Goal: Task Accomplishment & Management: Use online tool/utility

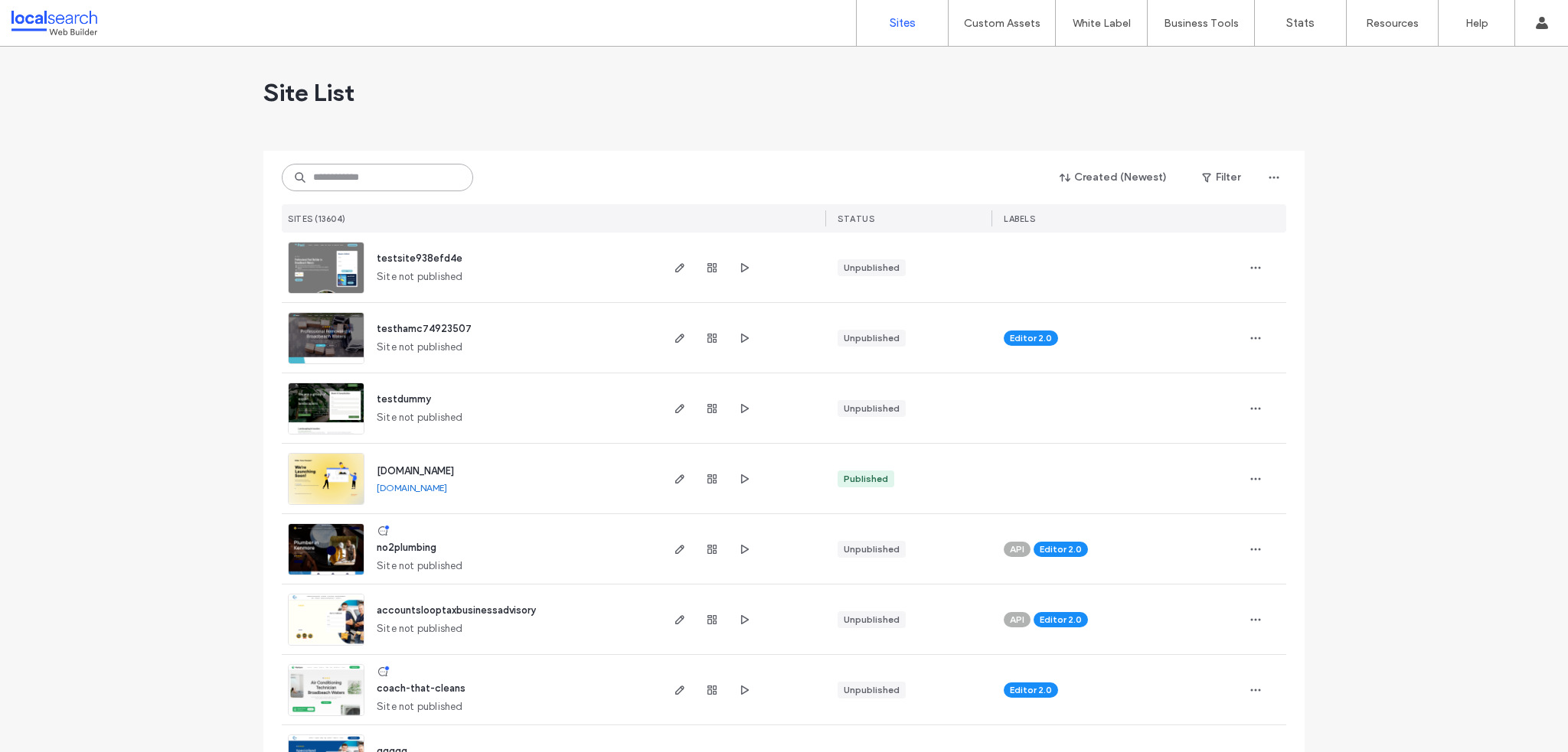
click at [389, 180] on input at bounding box center [378, 177] width 192 height 28
paste input "********"
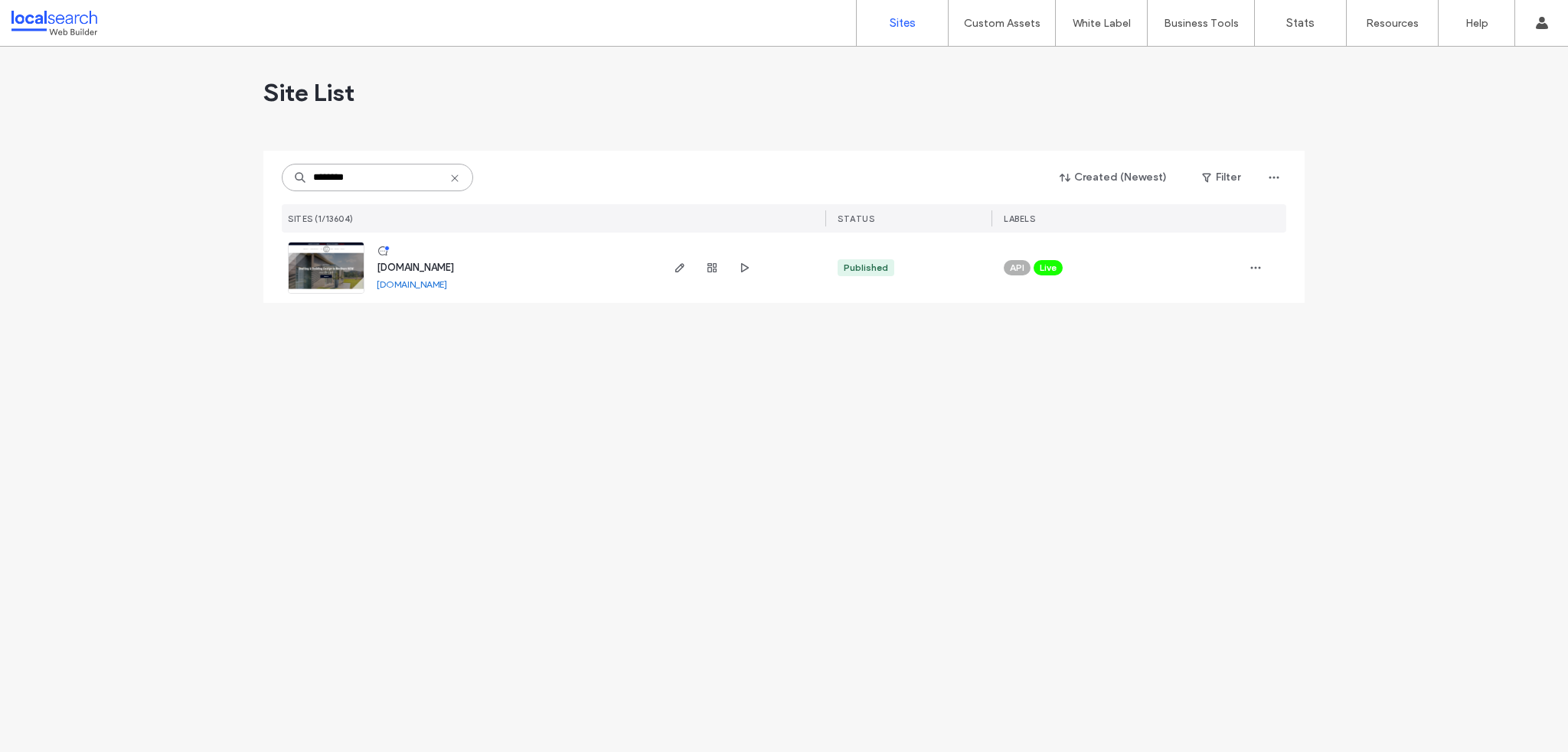
type input "********"
click at [420, 272] on span "[DOMAIN_NAME]" at bounding box center [416, 268] width 78 height 12
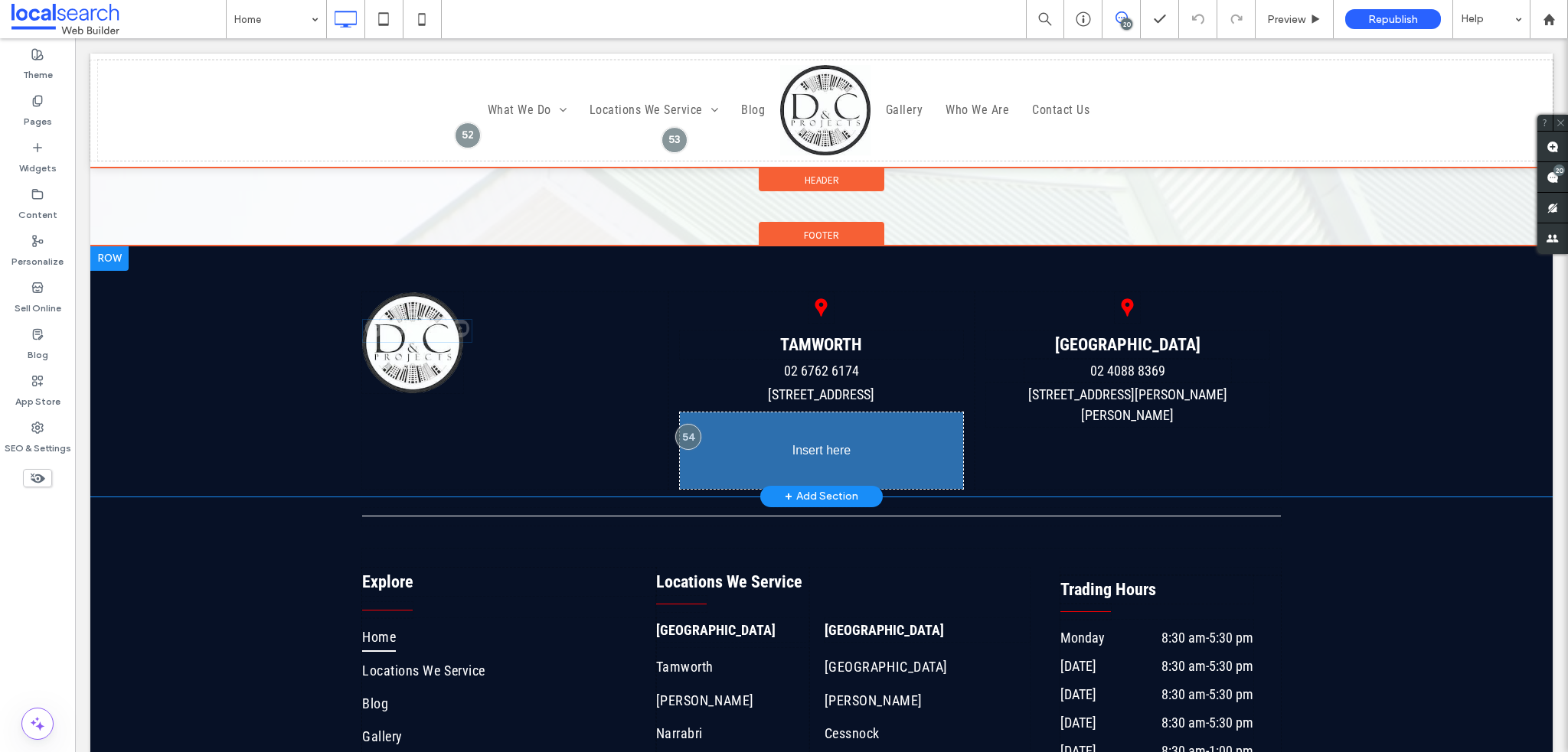
drag, startPoint x: 393, startPoint y: 402, endPoint x: 812, endPoint y: 436, distance: 420.4
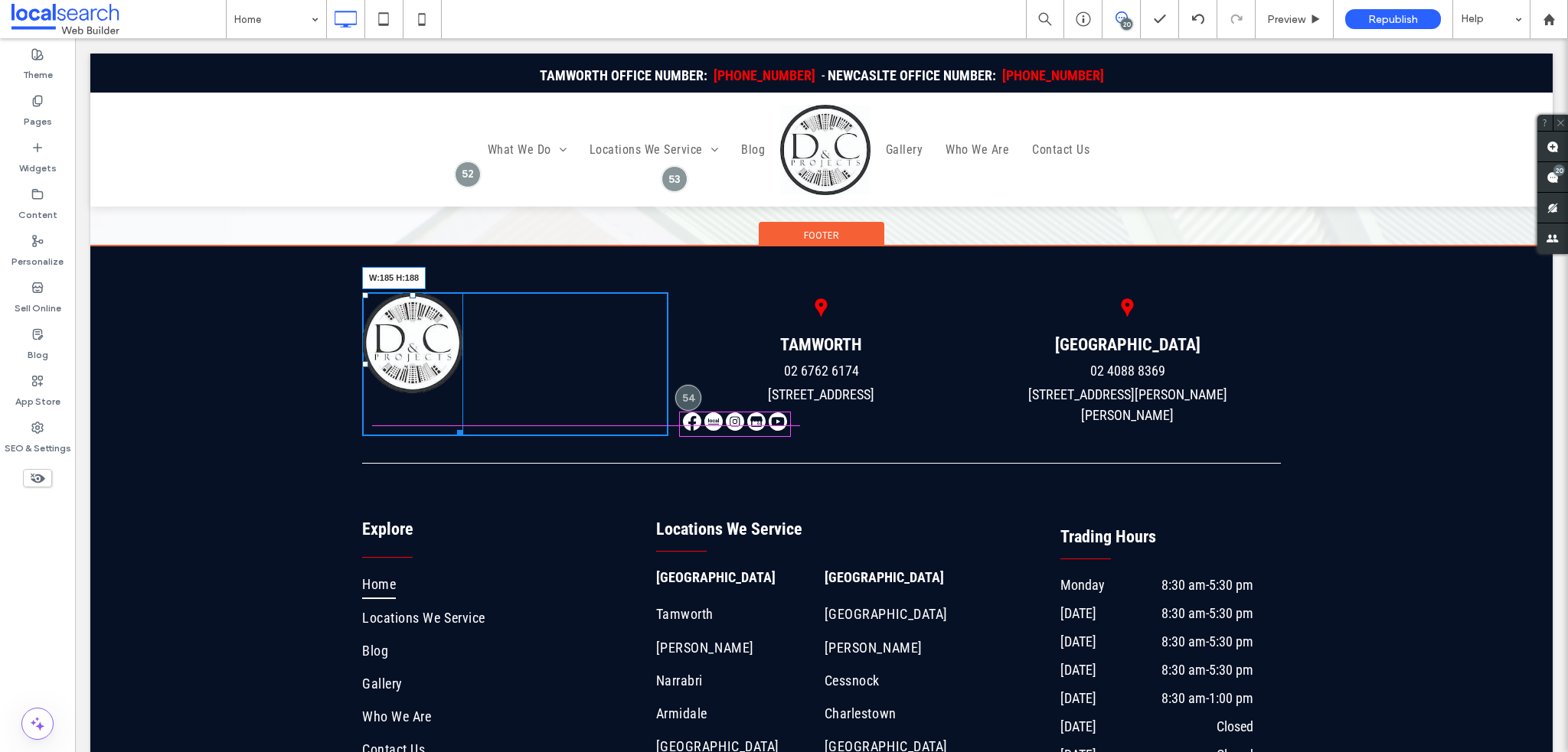
drag, startPoint x: 447, startPoint y: 360, endPoint x: 571, endPoint y: 439, distance: 147.0
click at [463, 425] on div at bounding box center [457, 431] width 12 height 12
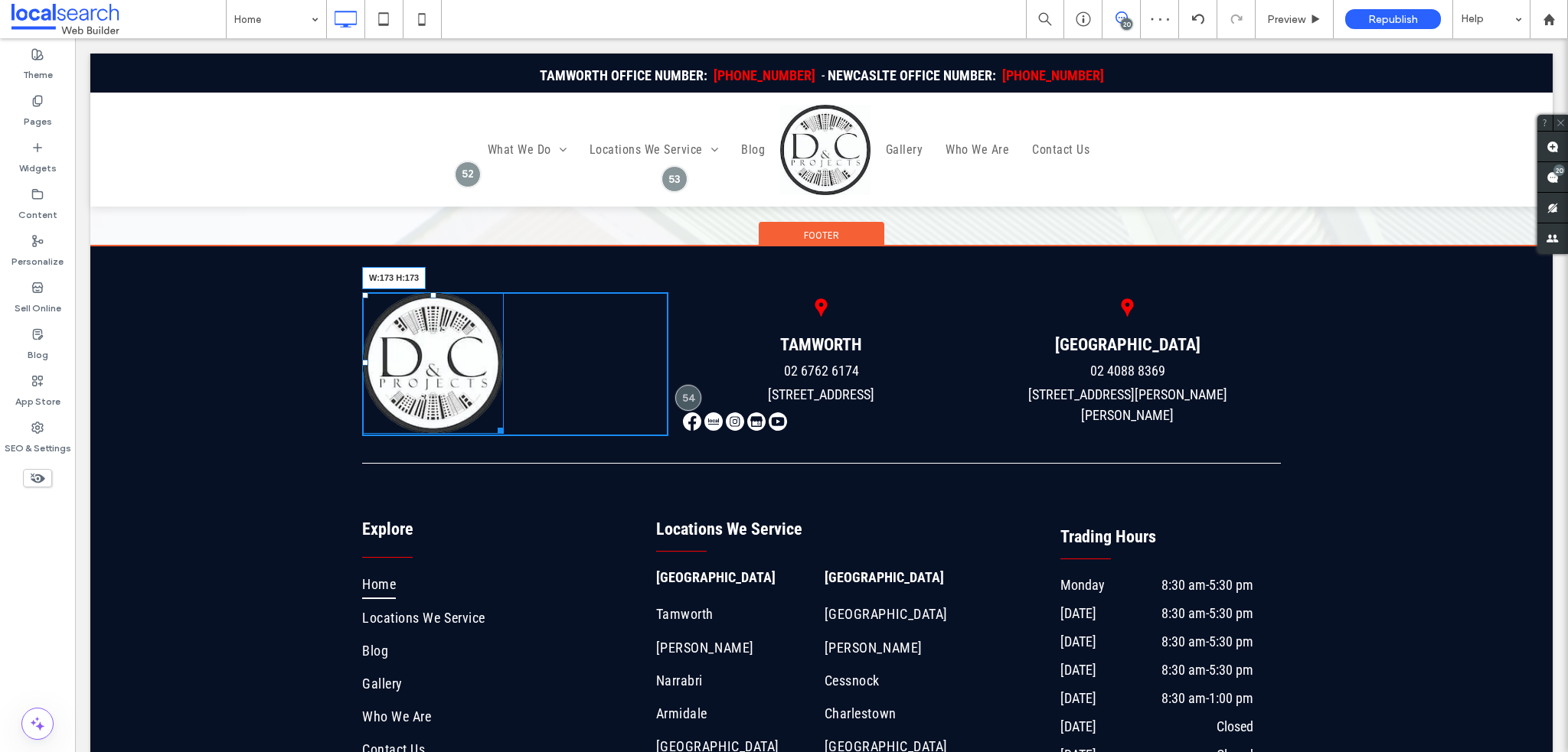
drag, startPoint x: 489, startPoint y: 404, endPoint x: 474, endPoint y: 394, distance: 18.0
click at [474, 394] on div "W:173 H:173" at bounding box center [432, 363] width 142 height 142
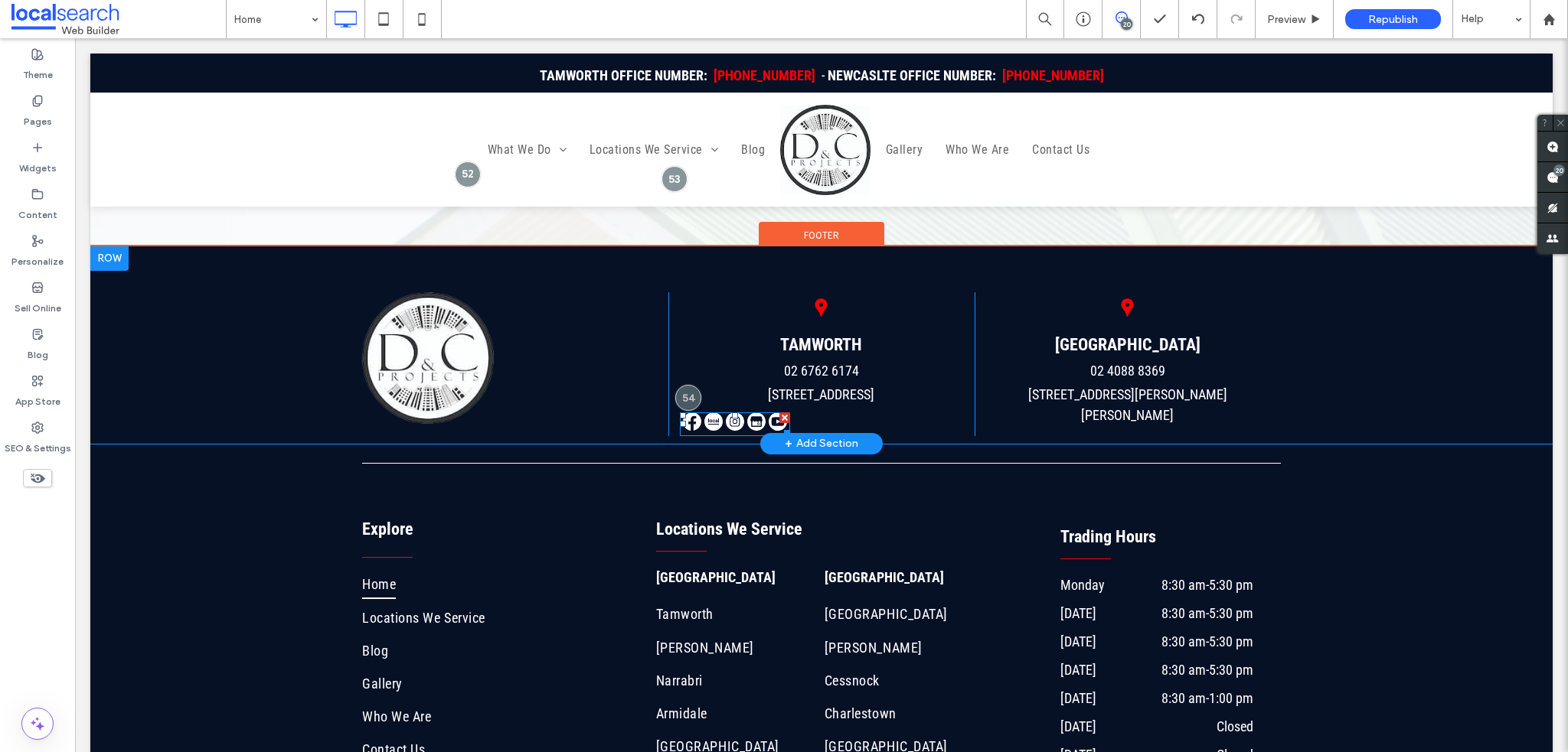
click at [680, 412] on span at bounding box center [735, 424] width 110 height 24
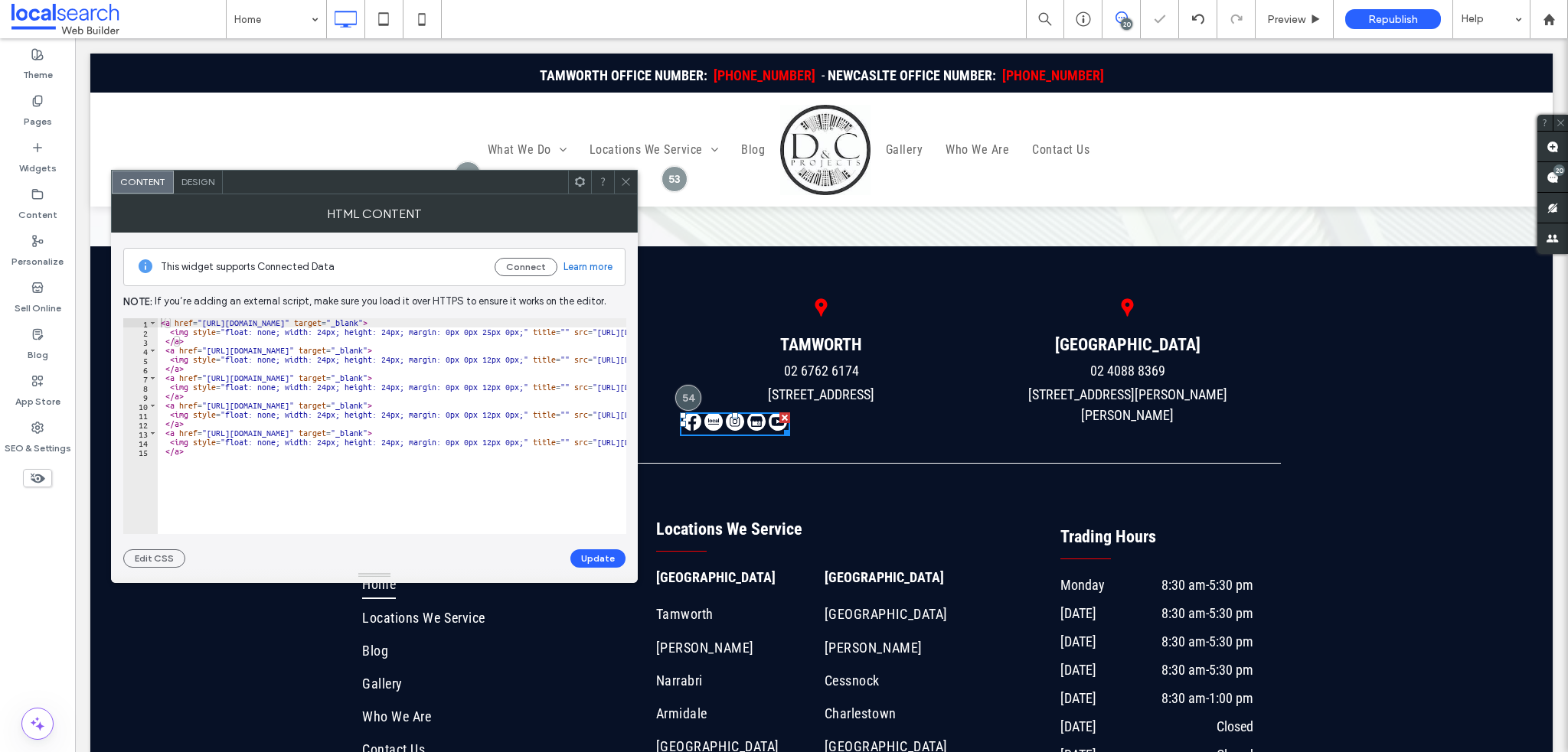
click at [215, 196] on div "HTML Content" at bounding box center [374, 214] width 527 height 38
click at [207, 189] on div "Design" at bounding box center [198, 182] width 49 height 23
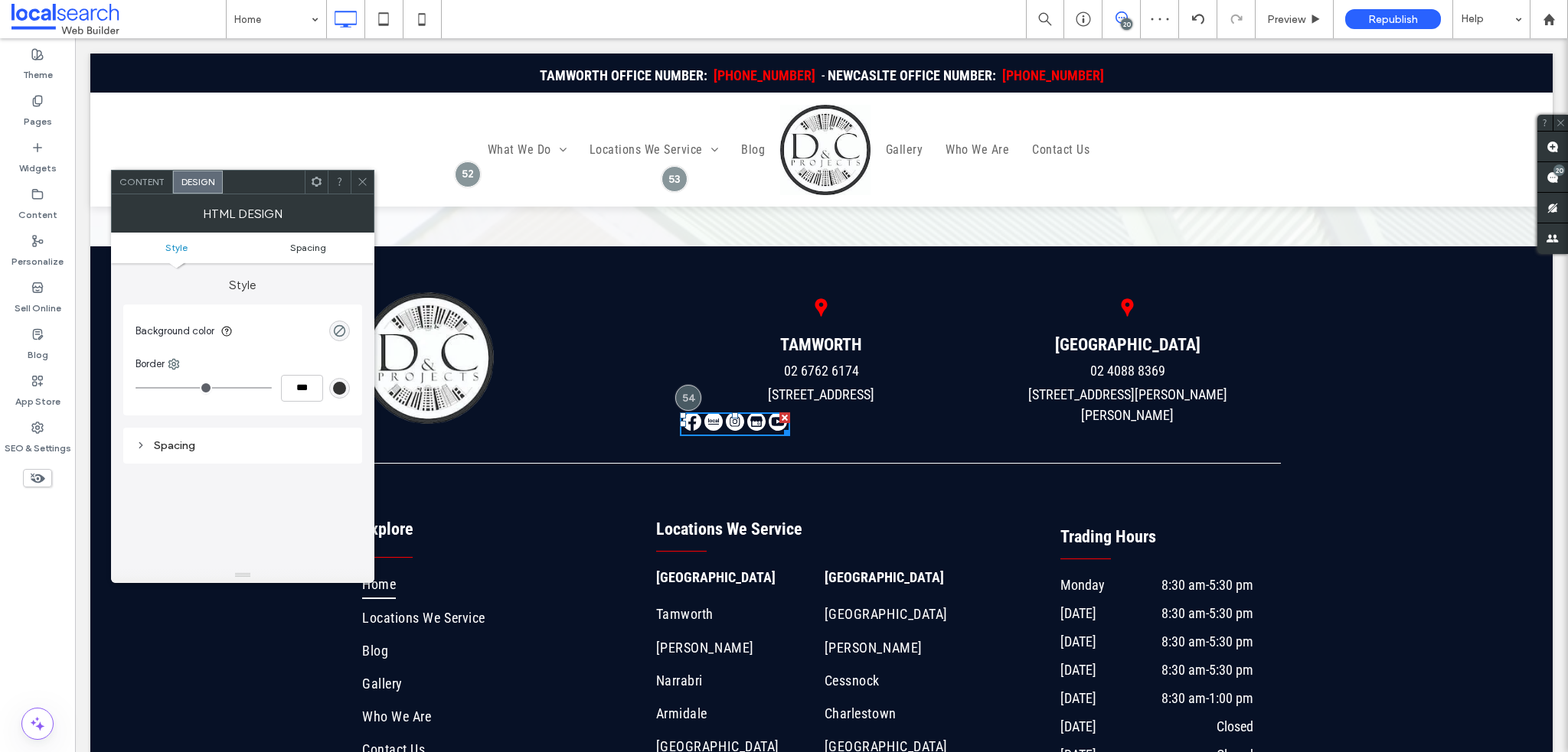
click at [300, 249] on span "Spacing" at bounding box center [307, 248] width 36 height 12
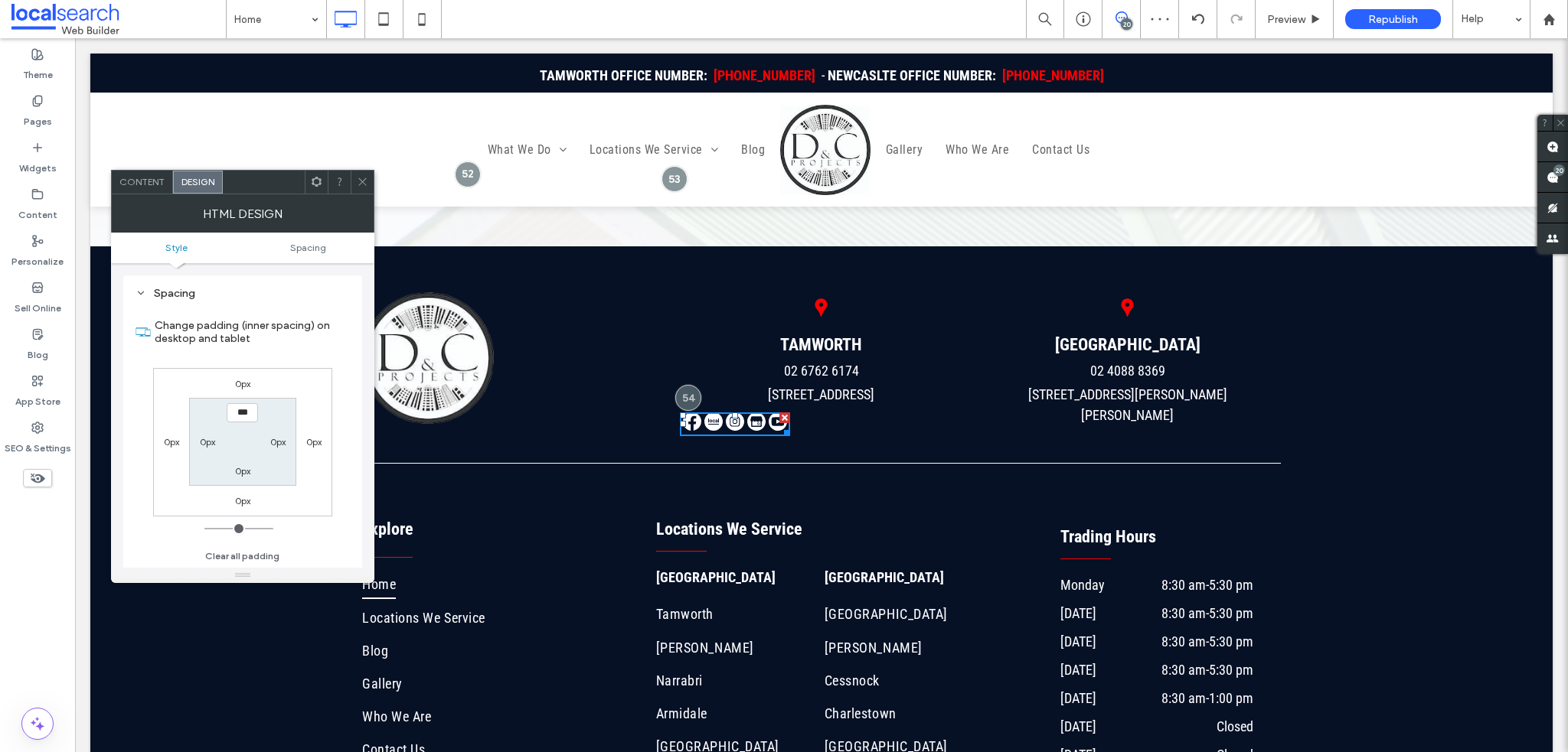
scroll to position [152, 0]
click at [197, 432] on section "*** 0px 0px 0px" at bounding box center [242, 442] width 106 height 88
click at [203, 437] on label "0px" at bounding box center [207, 442] width 15 height 12
type input "**"
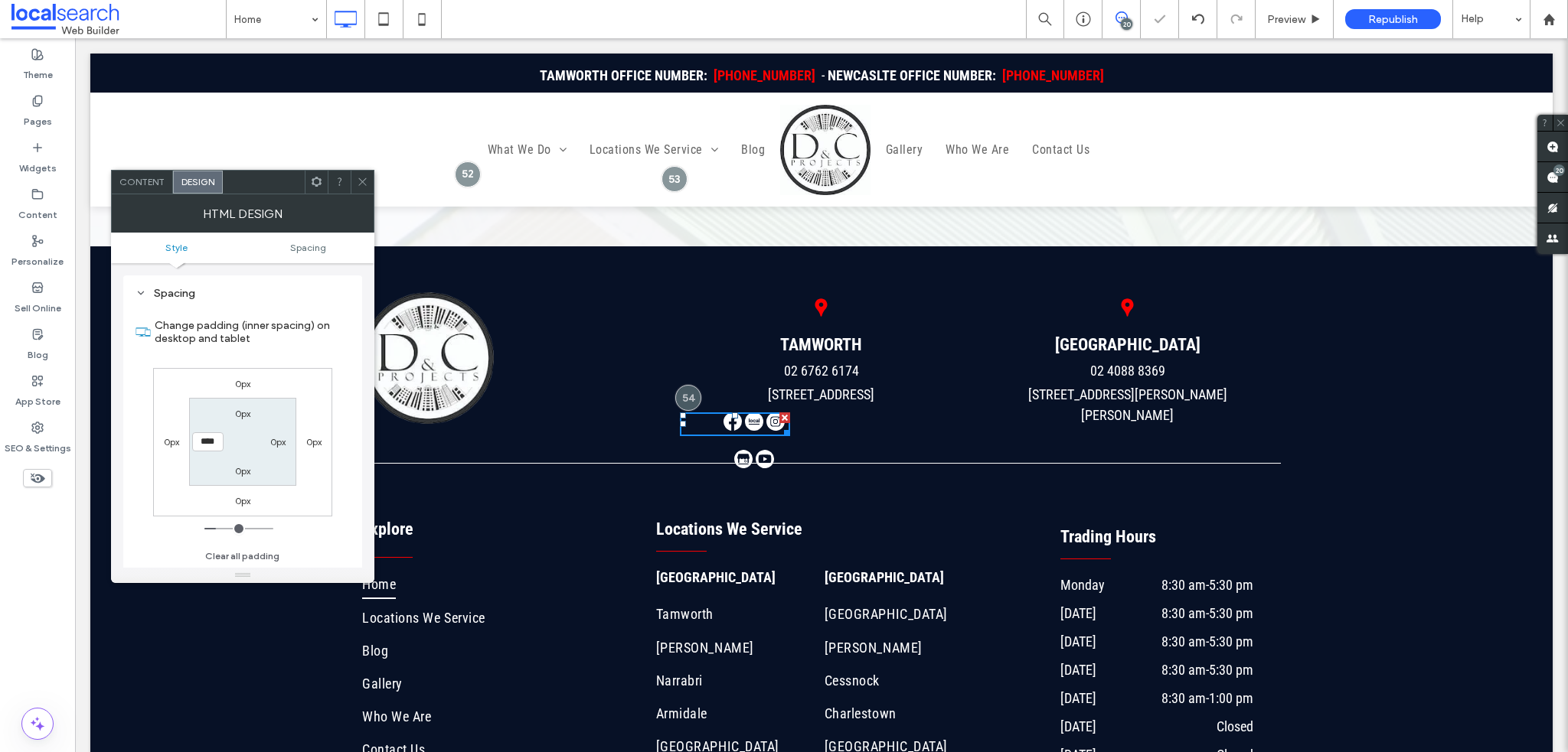
drag, startPoint x: 205, startPoint y: 440, endPoint x: 154, endPoint y: 437, distance: 51.1
click at [156, 437] on div "0px 0px 0px 0px 0px 0px 0px ****" at bounding box center [242, 442] width 179 height 149
type input "***"
type input "*"
click at [873, 395] on div "Map Icon TAMWORTH 02 6762 6174 249 Peel St, Tamworth NSW 2340 Click To Paste" at bounding box center [821, 364] width 306 height 144
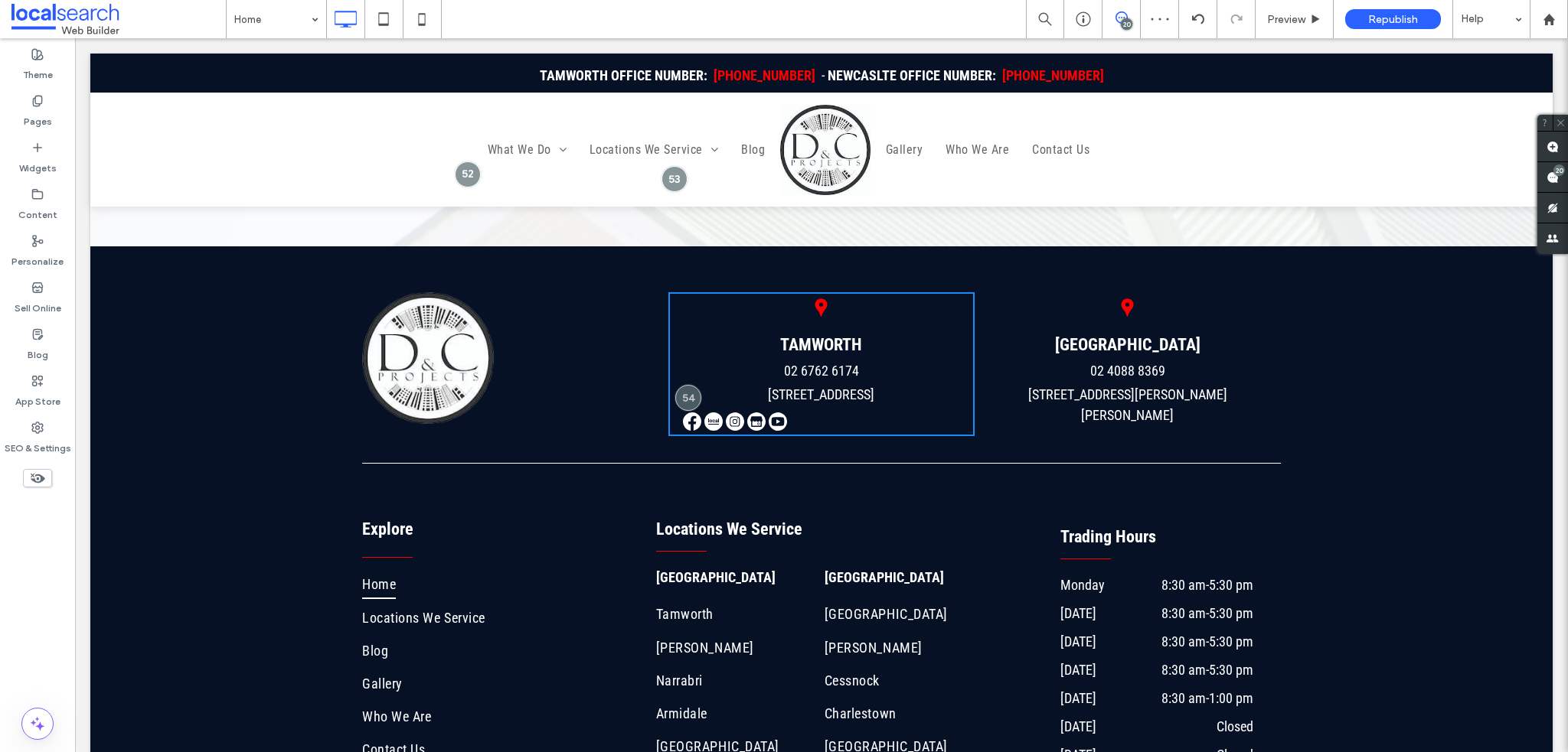
click at [815, 392] on div "Map Icon TAMWORTH 02 6762 6174 249 Peel St, Tamworth NSW 2340 Click To Paste" at bounding box center [821, 364] width 306 height 144
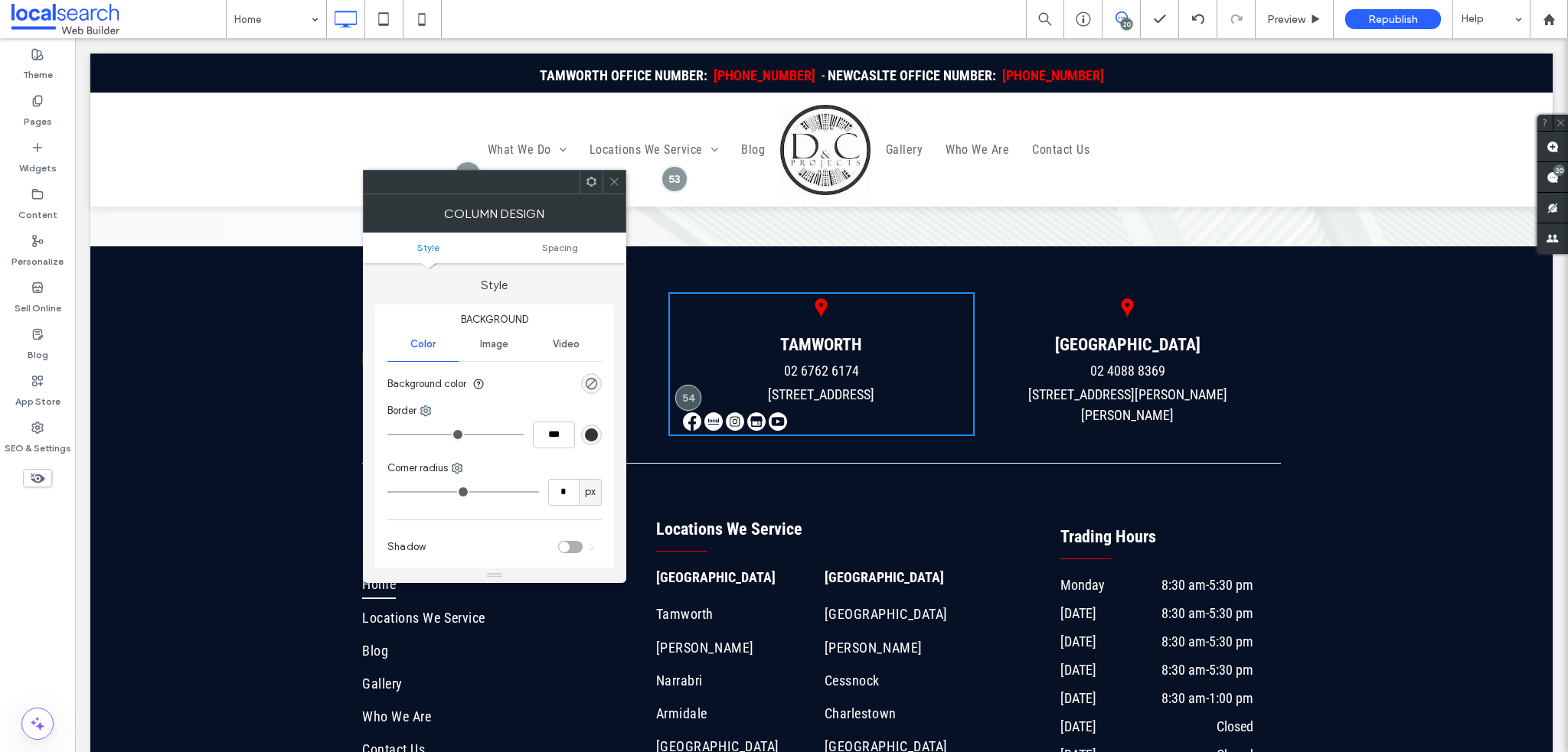
click at [571, 237] on ul "Style Spacing" at bounding box center [494, 248] width 264 height 31
click at [565, 240] on ul "Style Spacing" at bounding box center [494, 248] width 264 height 31
click at [565, 248] on span "Spacing" at bounding box center [560, 248] width 36 height 12
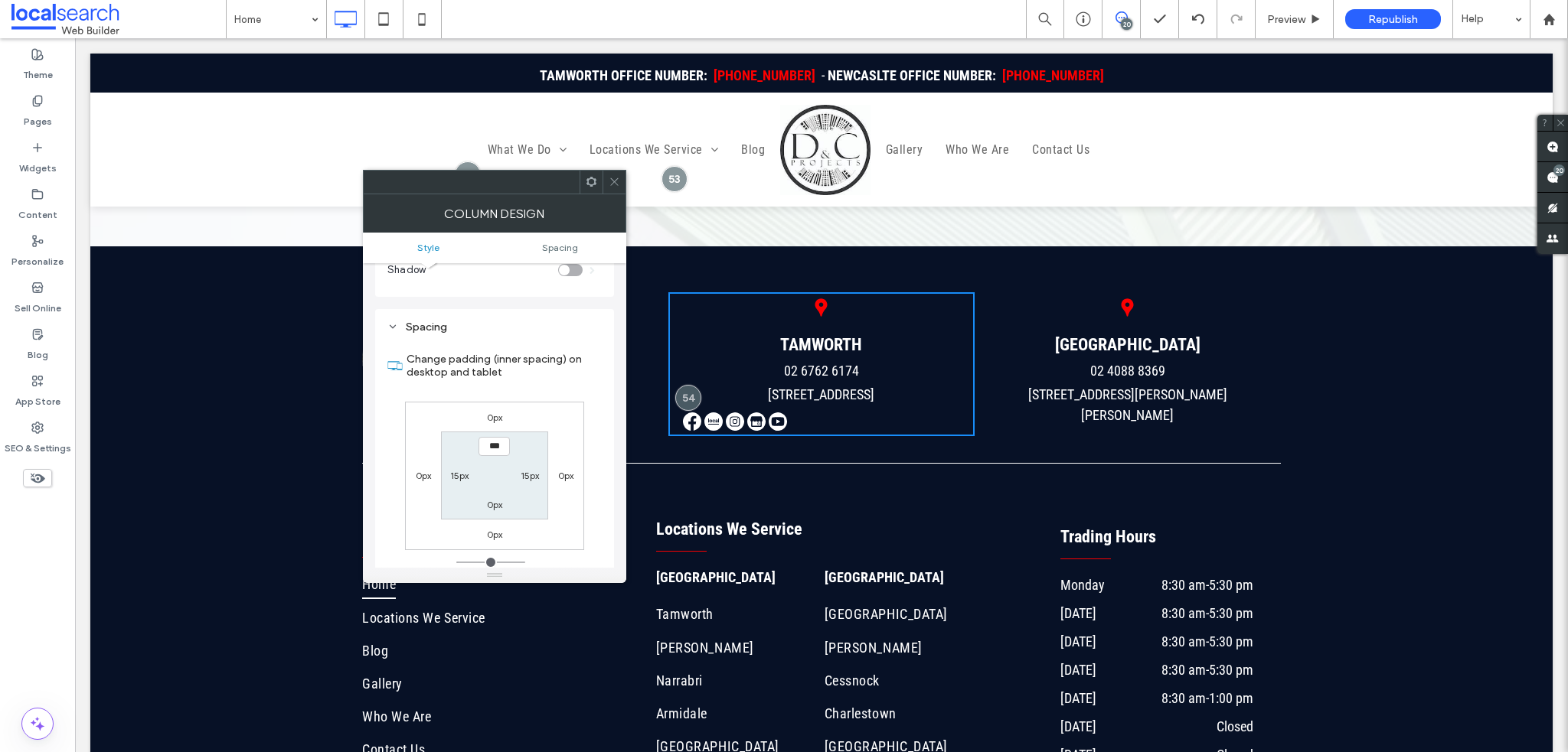
scroll to position [311, 0]
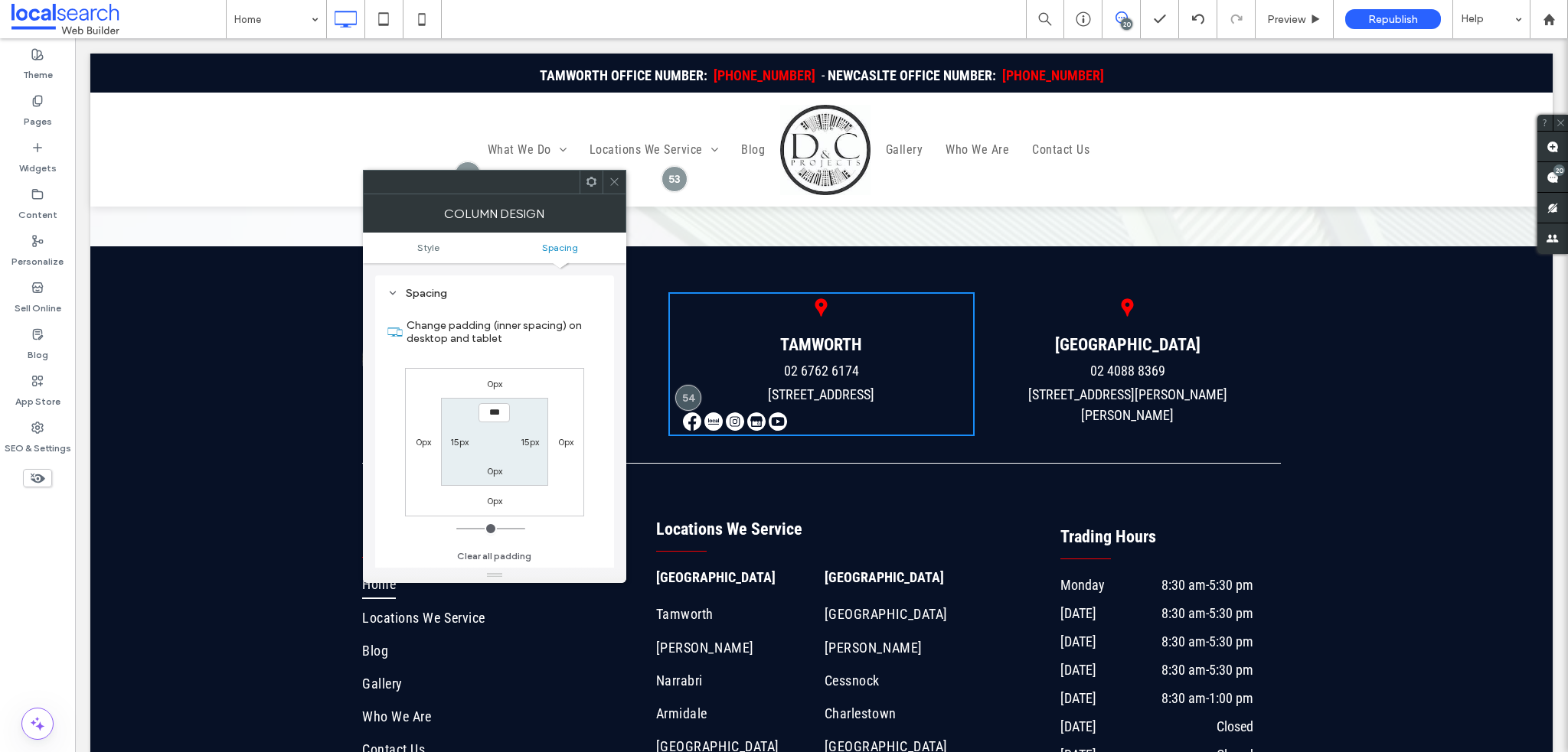
click at [607, 182] on div at bounding box center [614, 182] width 23 height 23
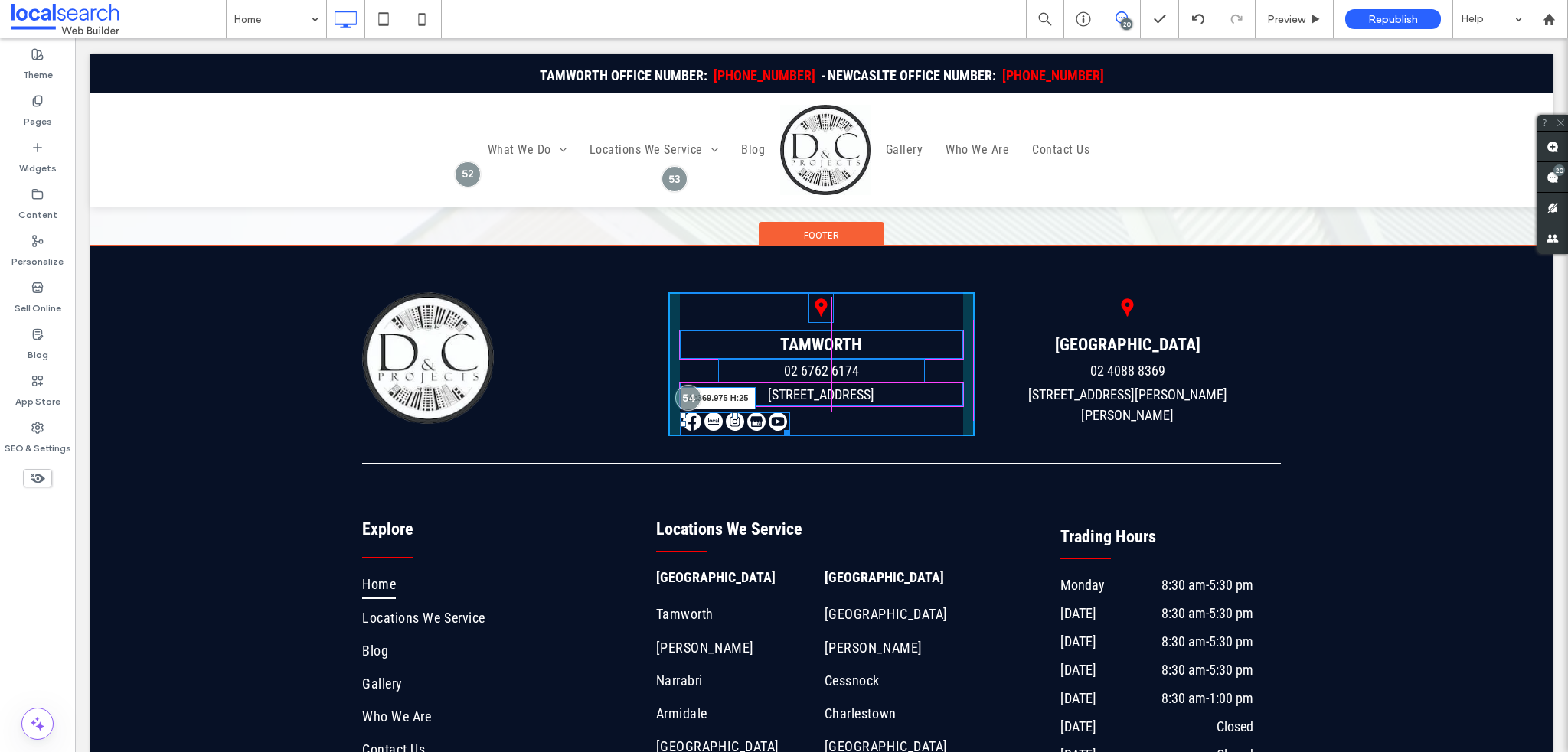
drag, startPoint x: 777, startPoint y: 406, endPoint x: 1024, endPoint y: 432, distance: 248.4
click at [790, 412] on div "W:369.975 H:25" at bounding box center [735, 424] width 110 height 24
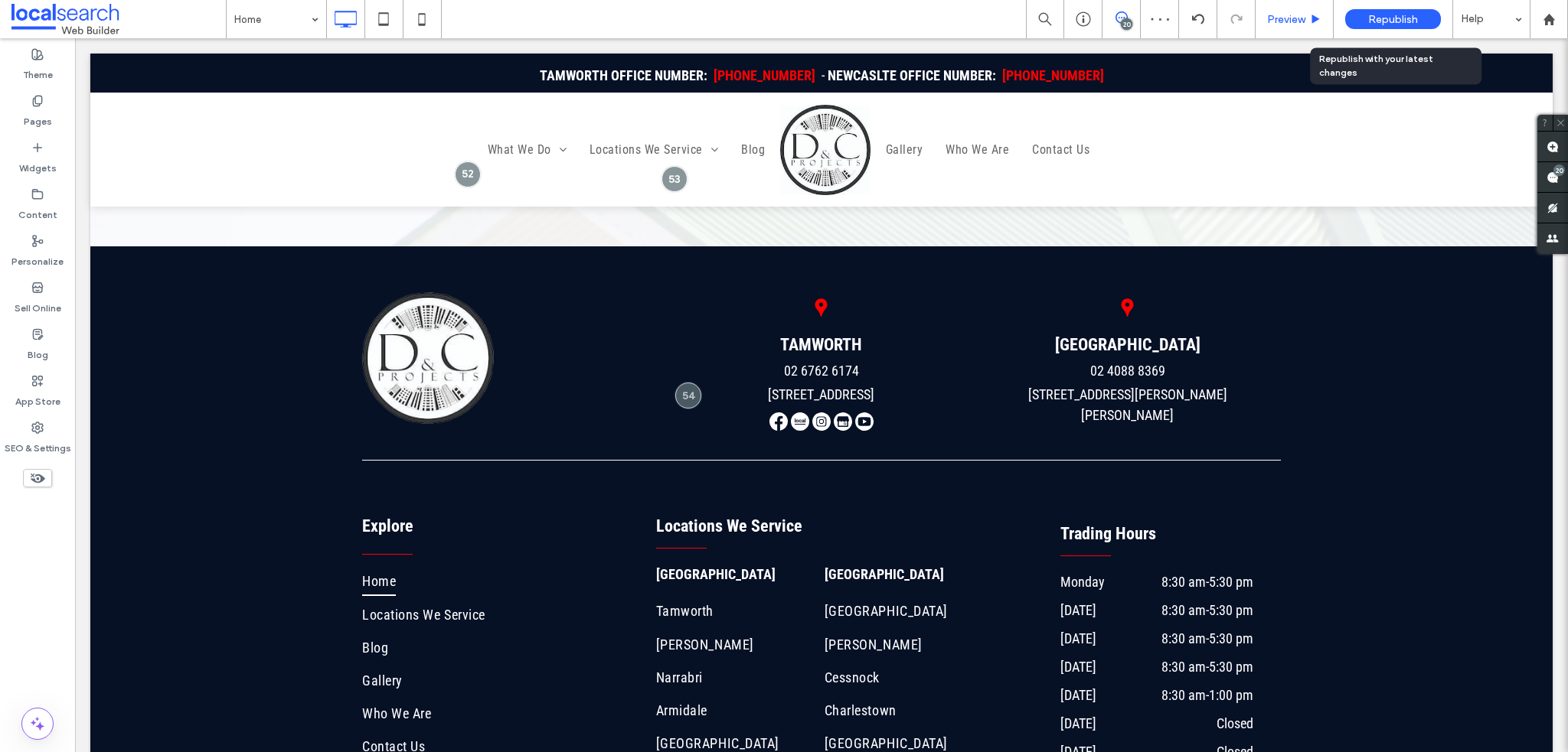
click at [1278, 23] on span "Preview" at bounding box center [1286, 19] width 38 height 13
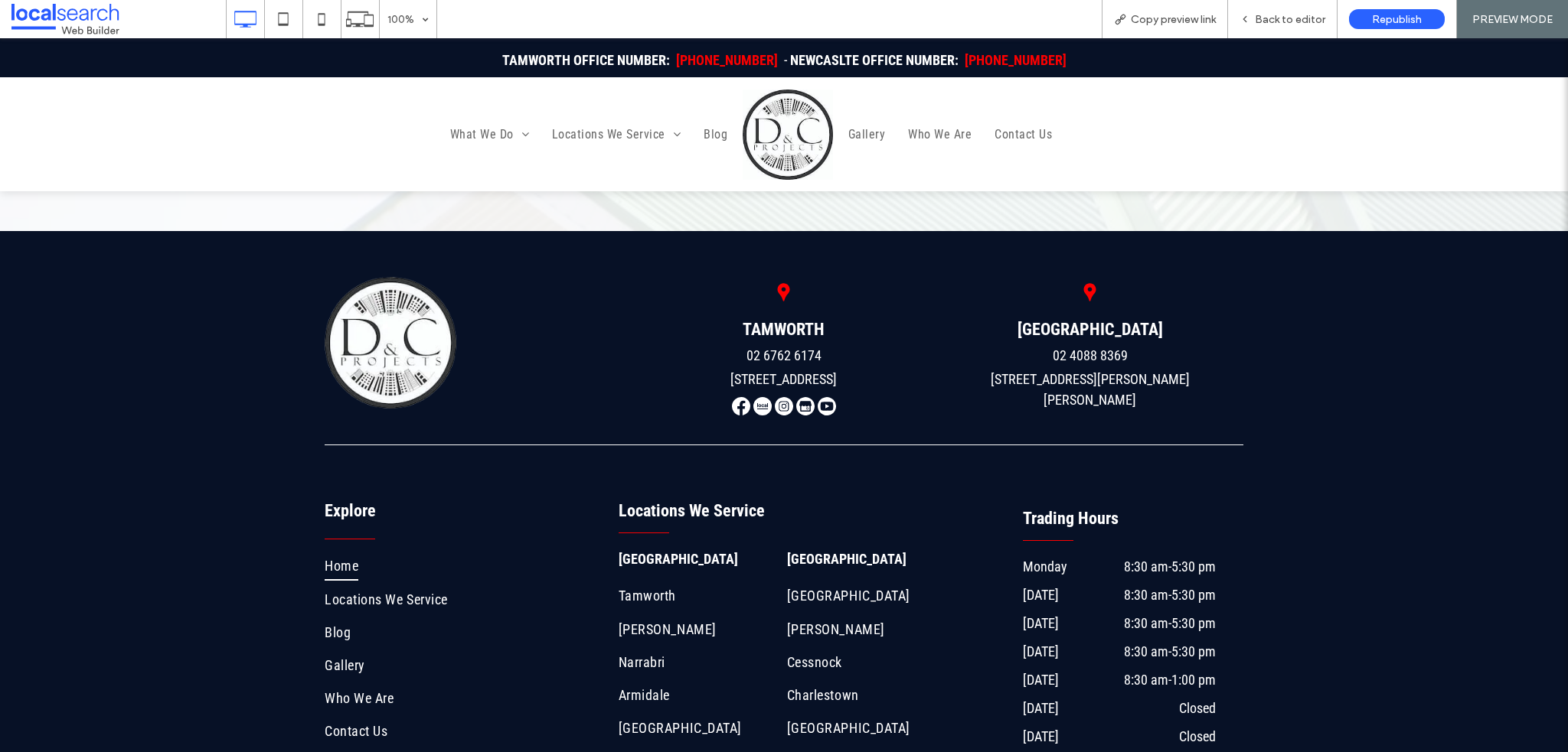
click at [732, 397] on img at bounding box center [740, 406] width 18 height 18
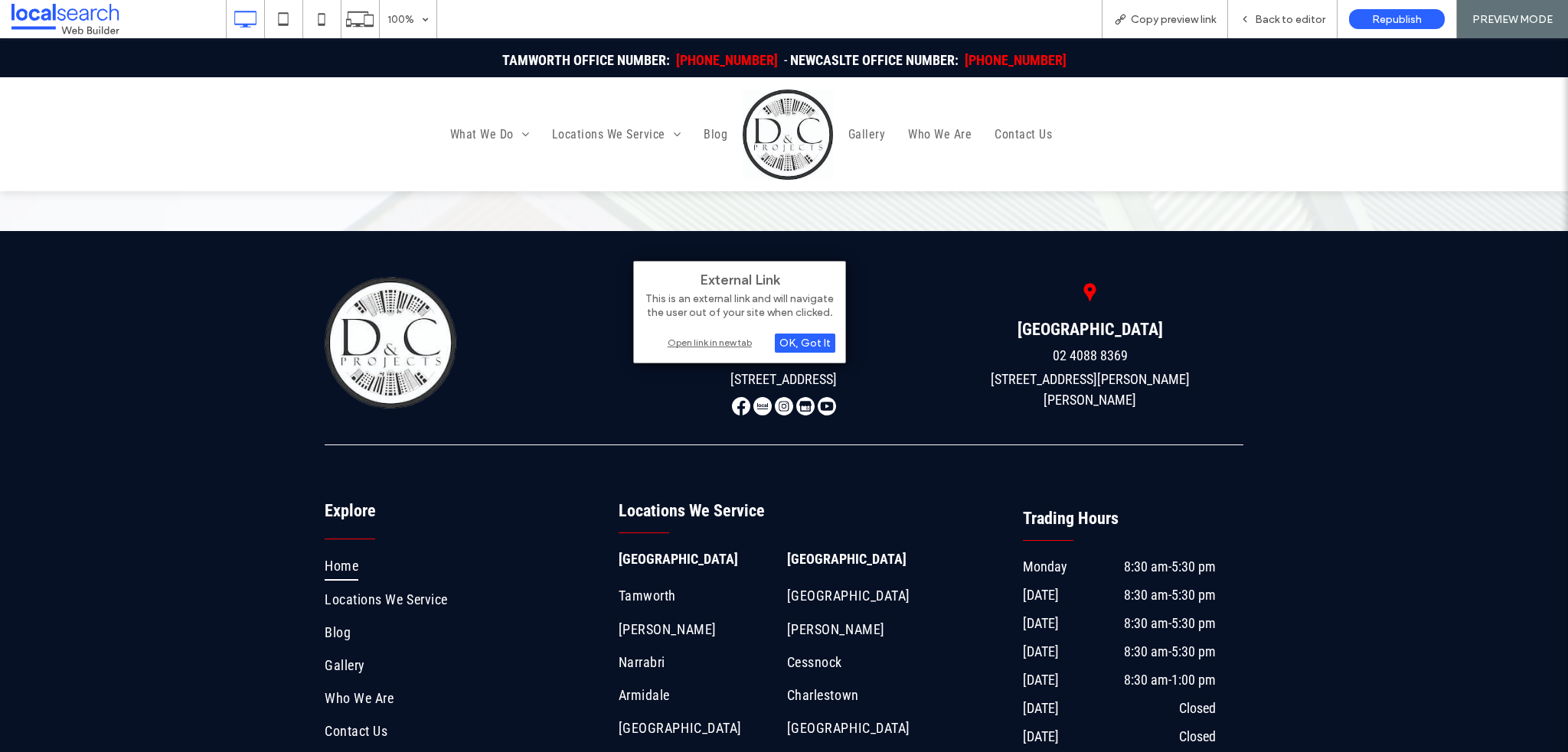
click at [729, 339] on div "Open link in new tab" at bounding box center [740, 343] width 192 height 16
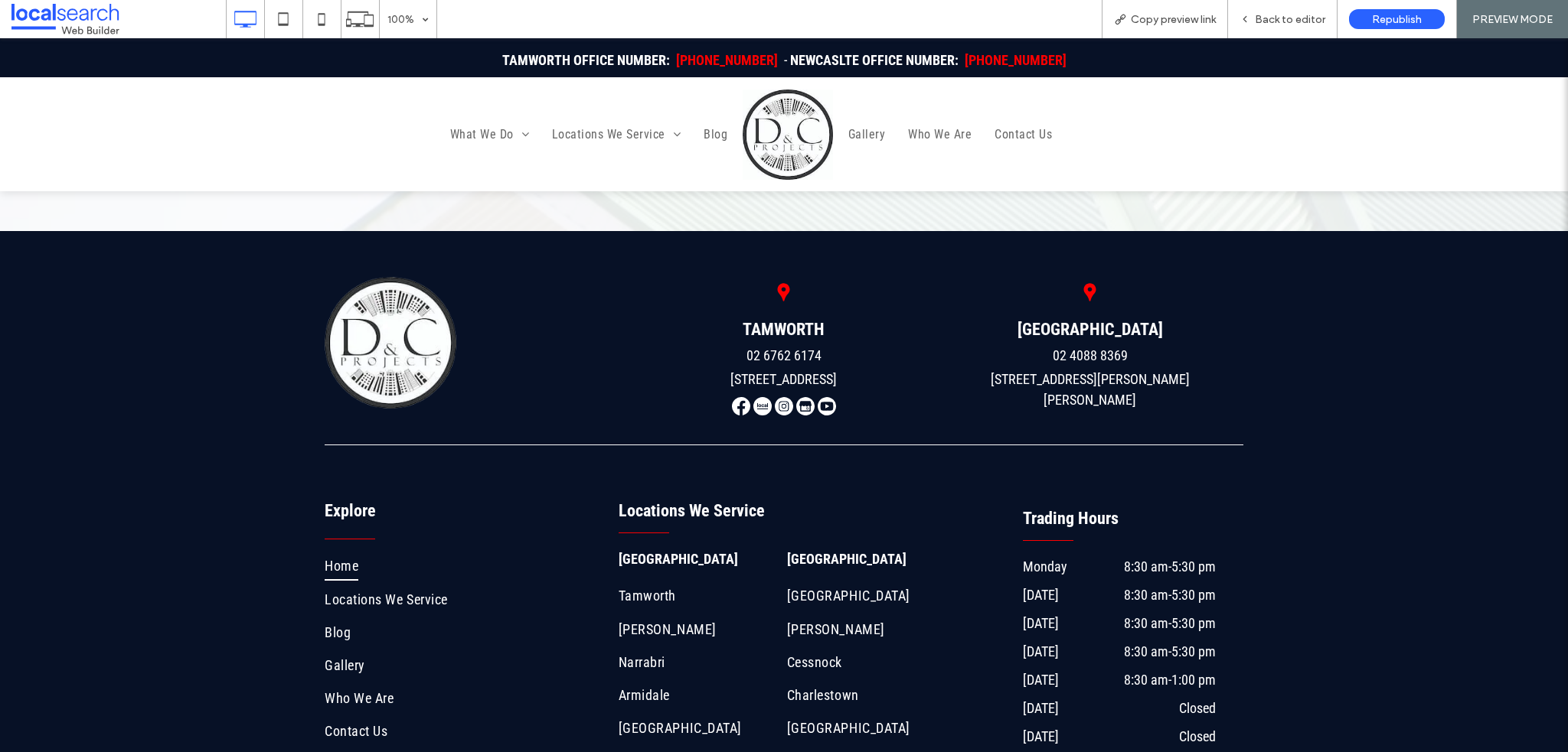
click at [753, 397] on img at bounding box center [762, 406] width 18 height 18
click at [774, 397] on img at bounding box center [783, 406] width 18 height 18
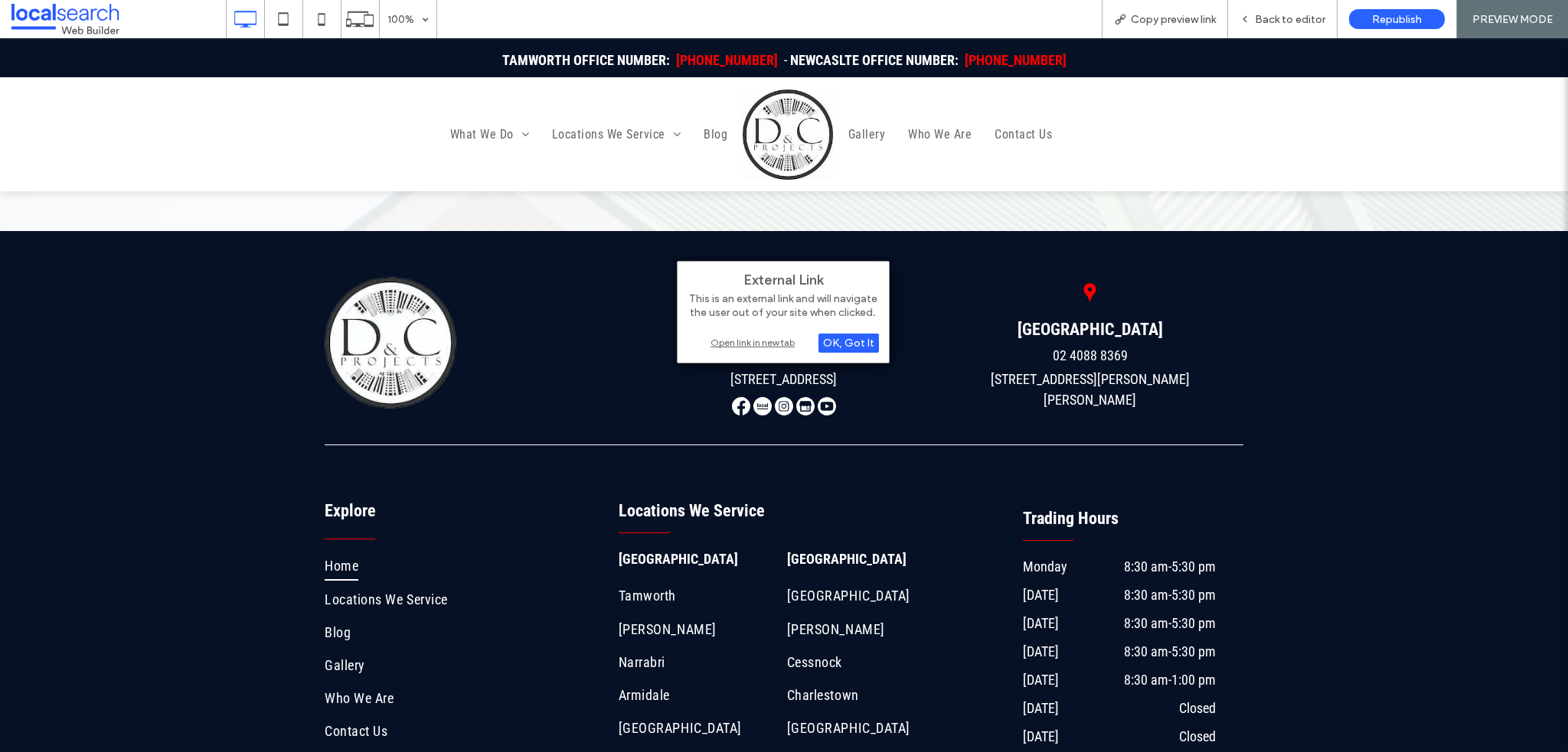
click at [787, 339] on div "Open link in new tab" at bounding box center [783, 343] width 192 height 16
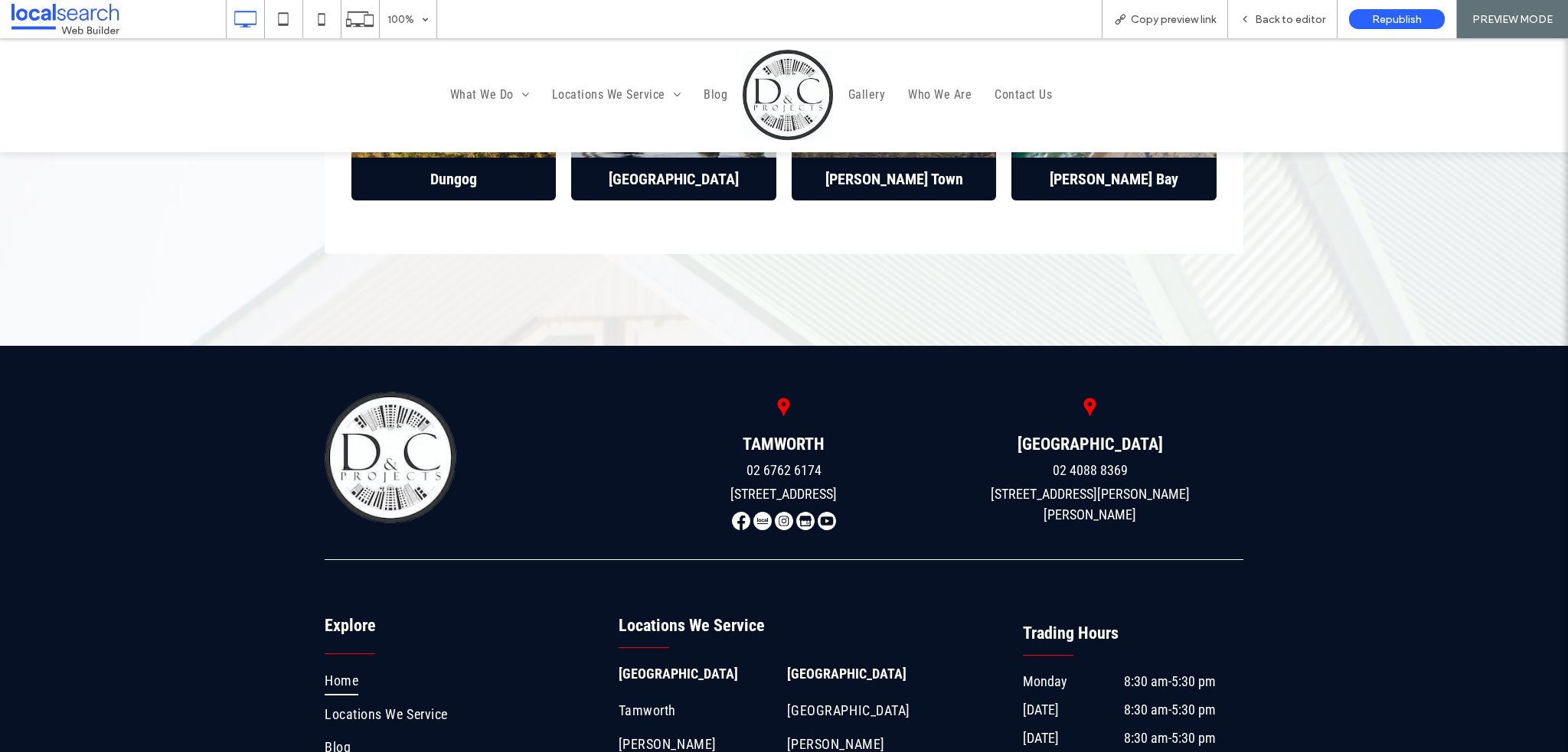
scroll to position [5357, 0]
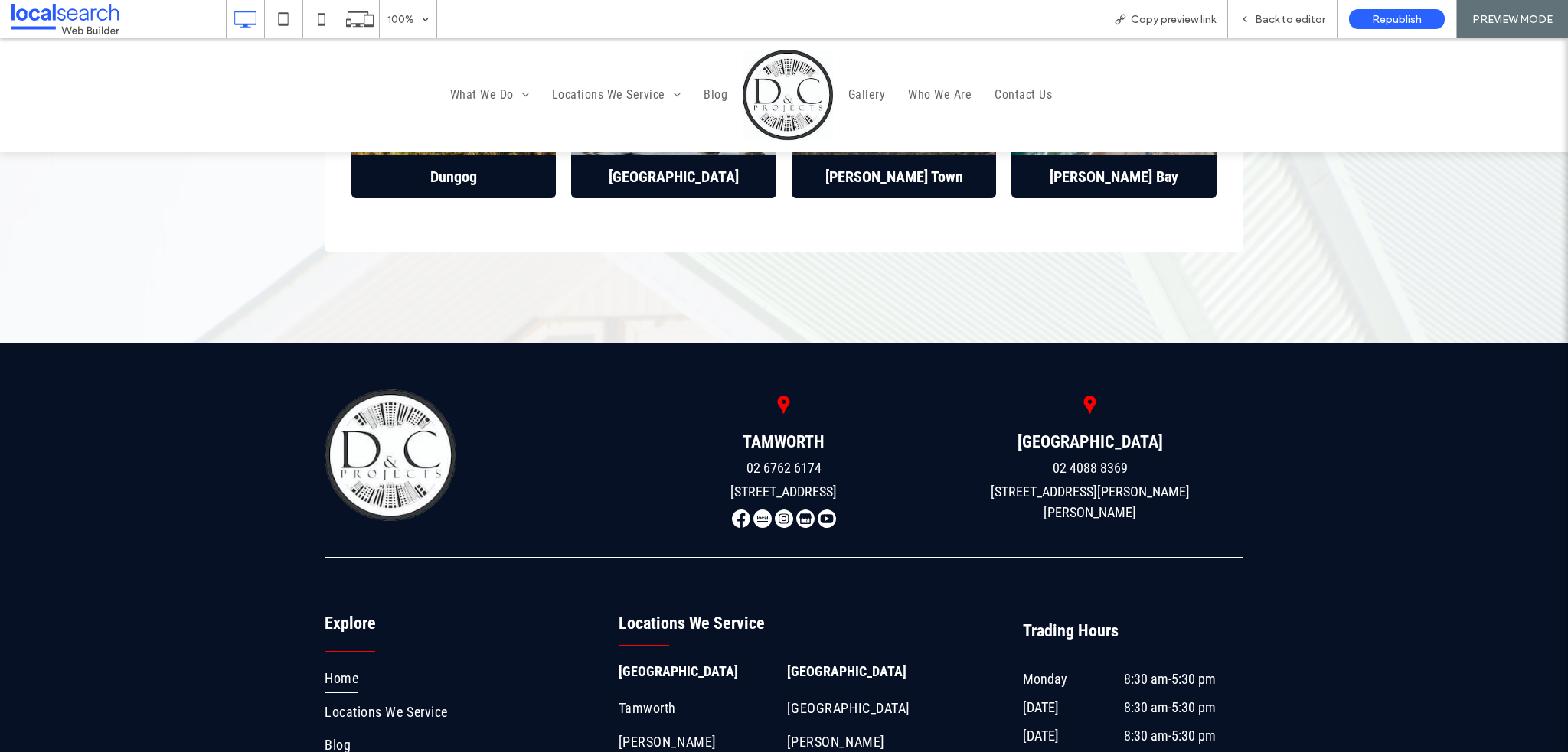
click at [797, 510] on img at bounding box center [805, 518] width 18 height 18
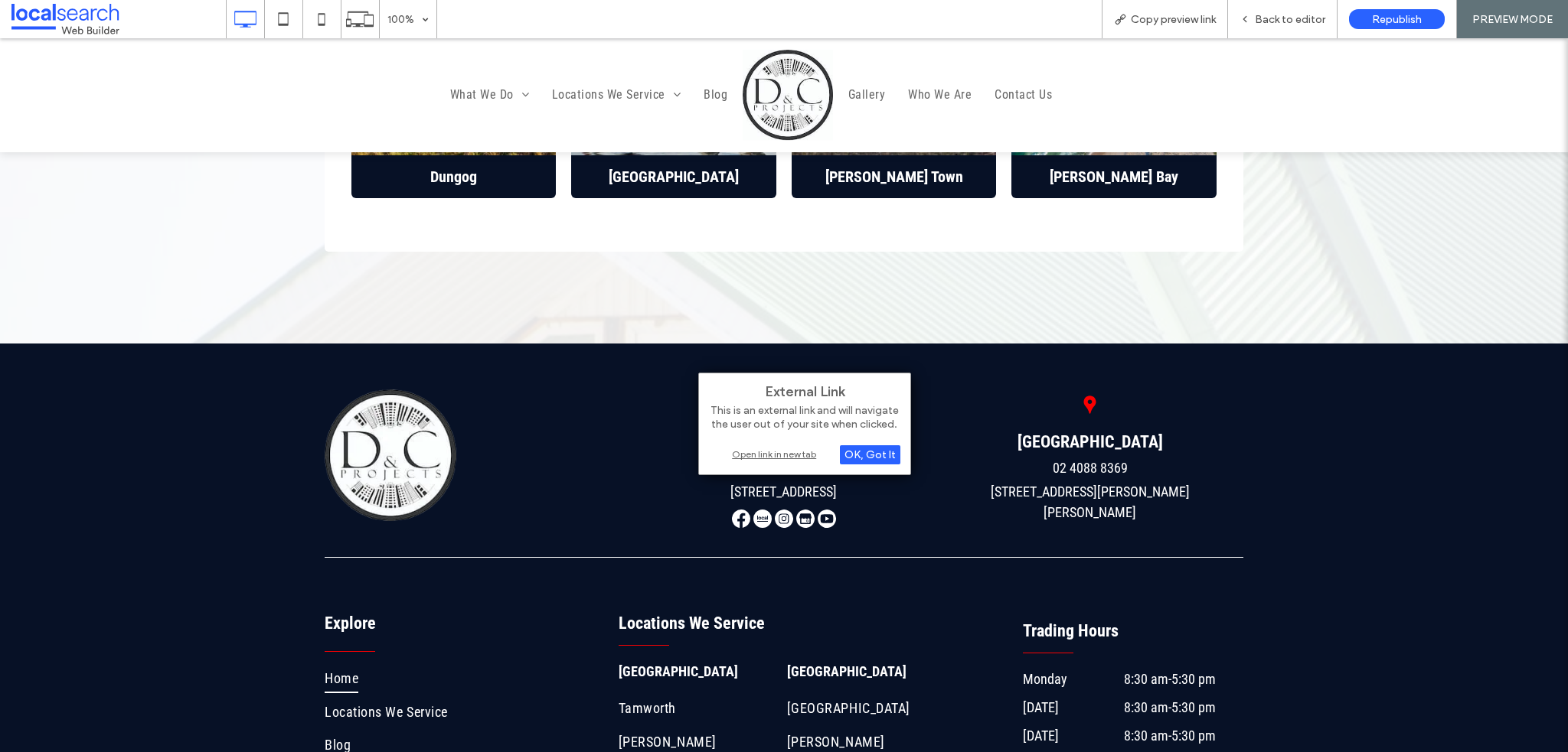
click at [794, 449] on div "Open link in new tab" at bounding box center [805, 454] width 192 height 16
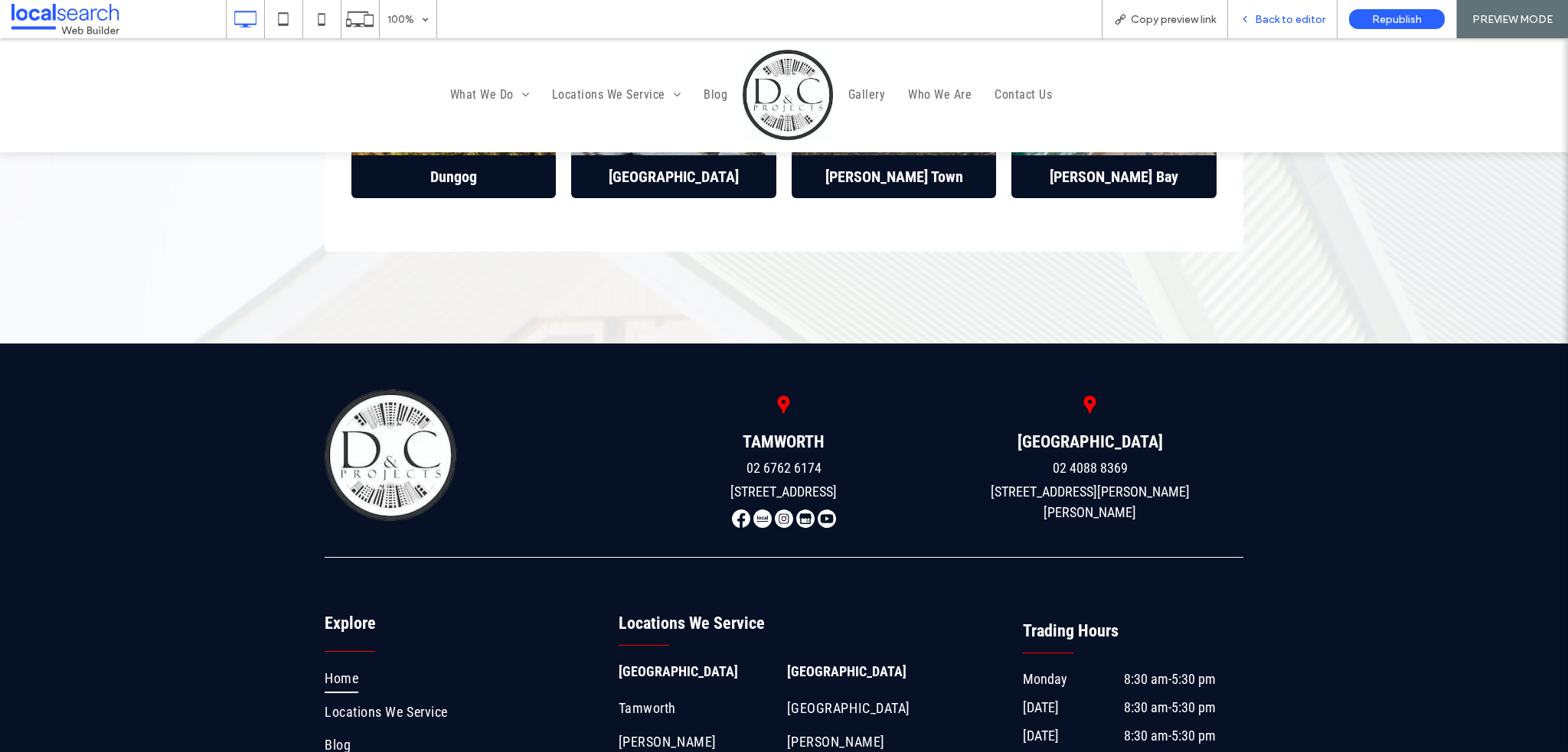
click at [1262, 13] on span "Back to editor" at bounding box center [1290, 19] width 70 height 13
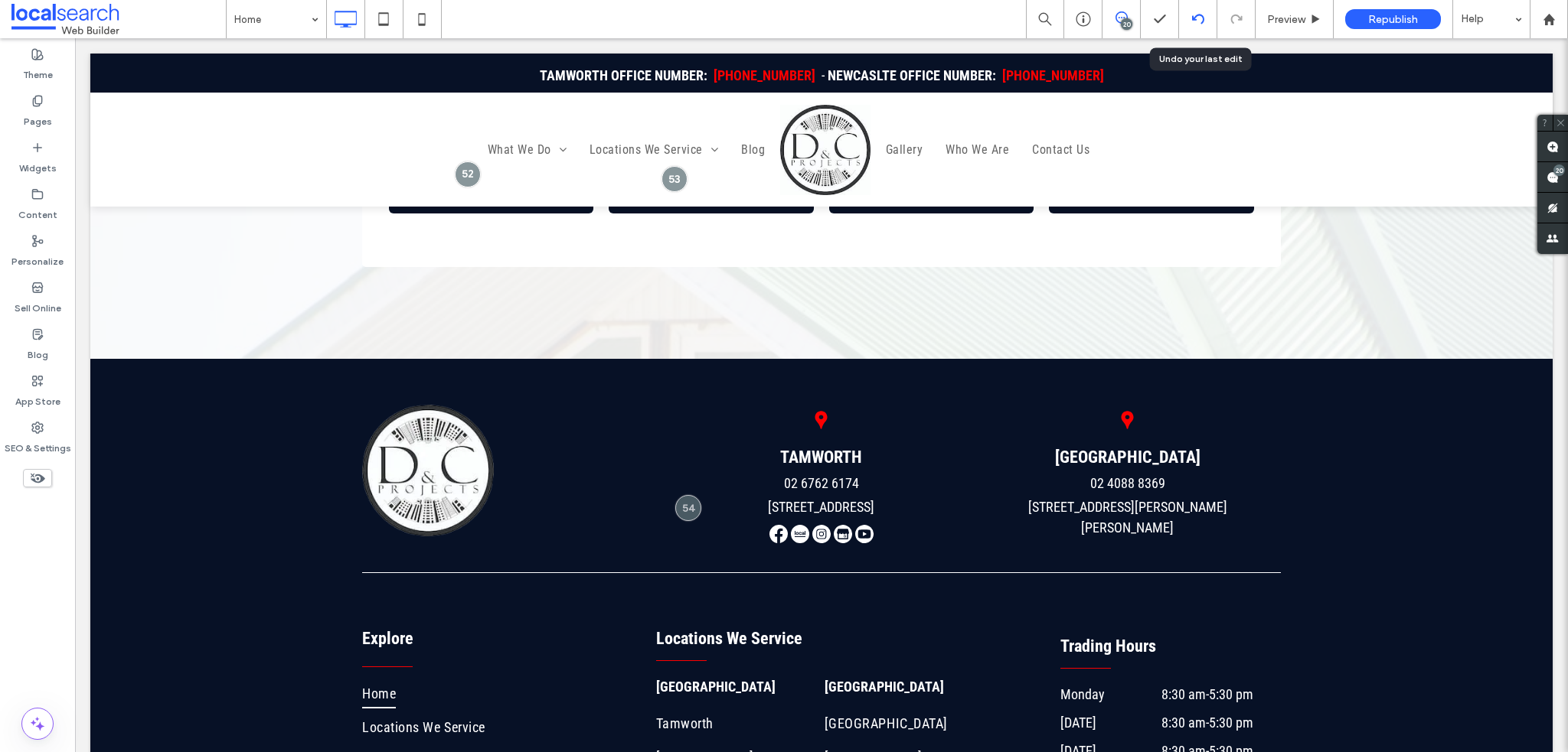
click at [1187, 21] on div at bounding box center [1197, 18] width 37 height 12
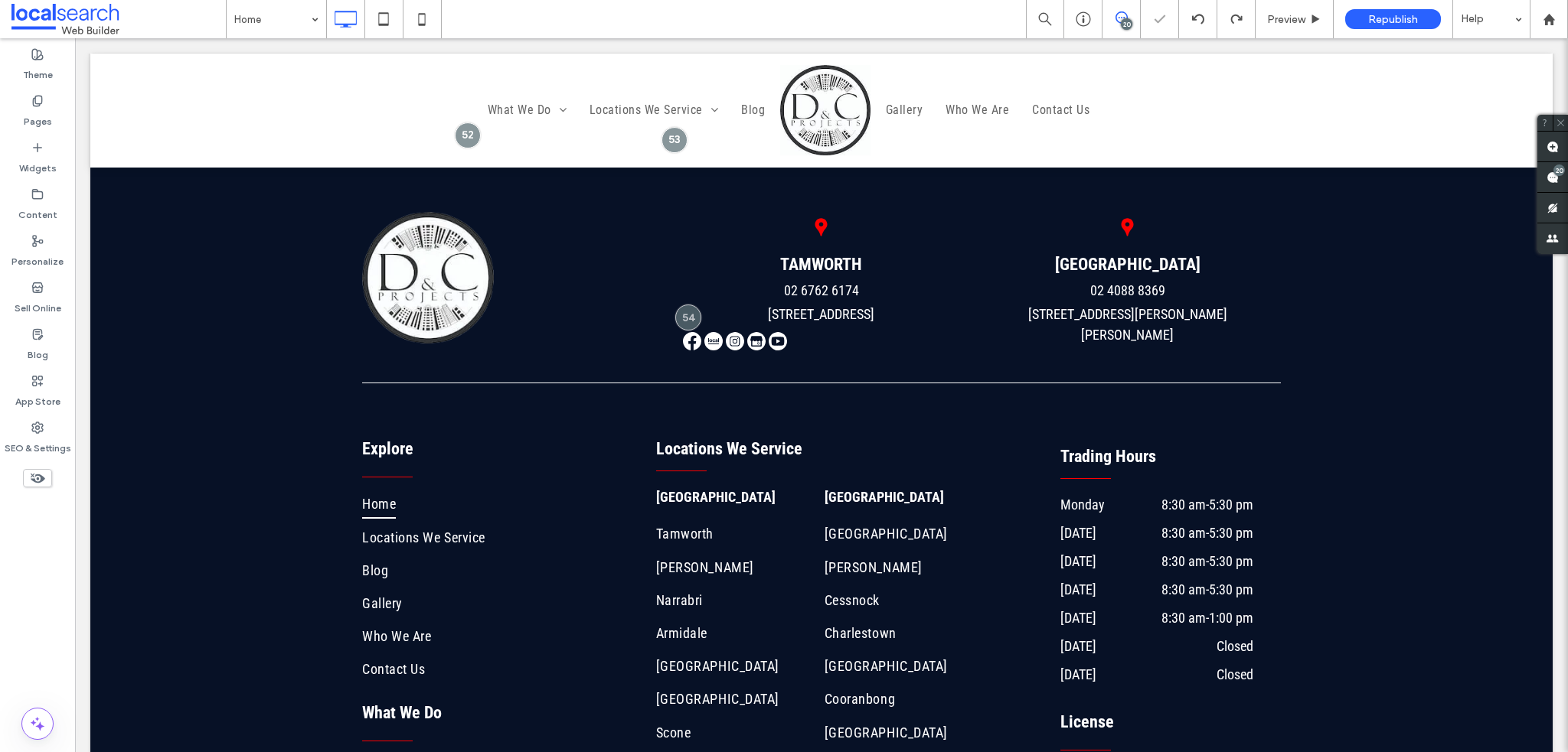
scroll to position [5472, 0]
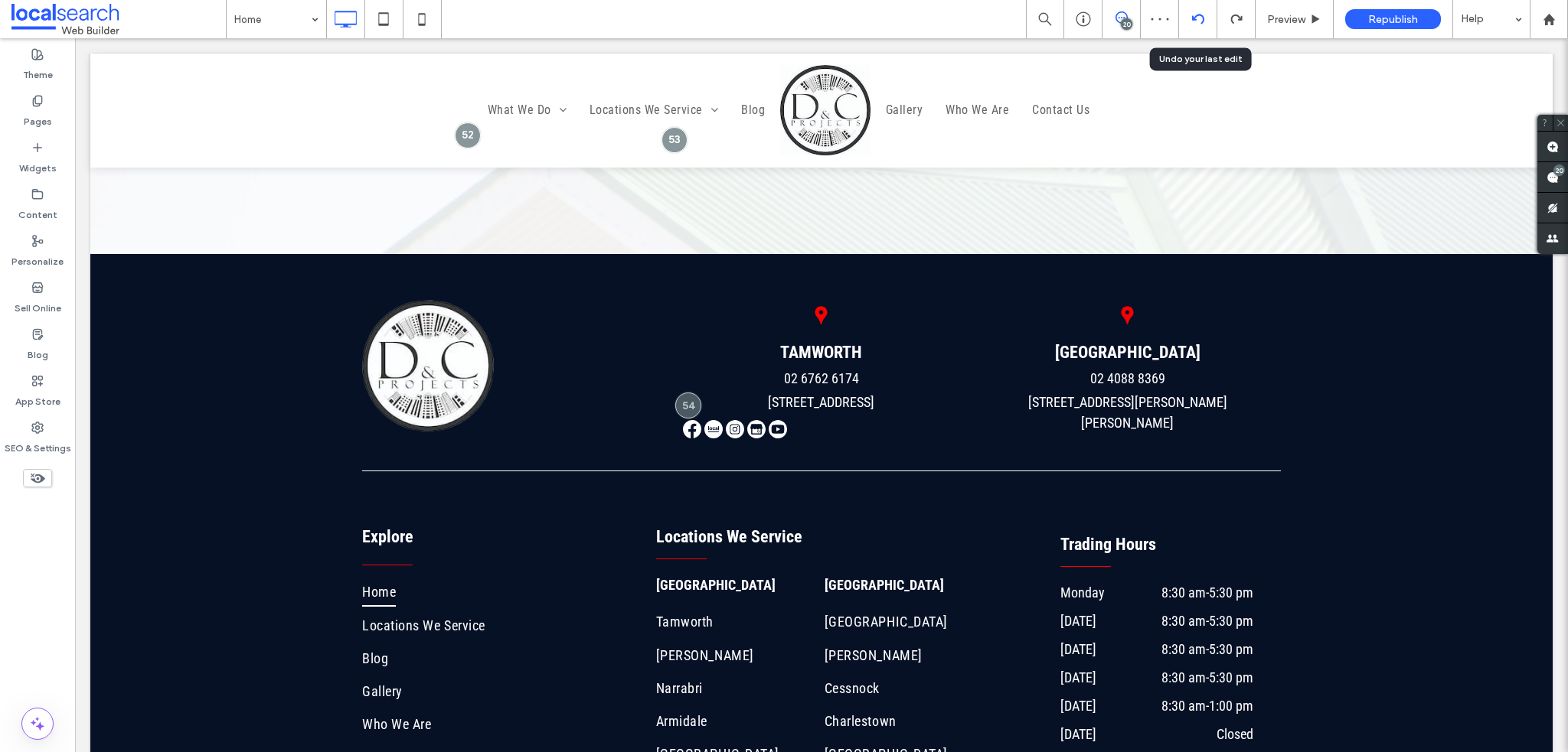
click at [1198, 15] on icon at bounding box center [1197, 18] width 12 height 12
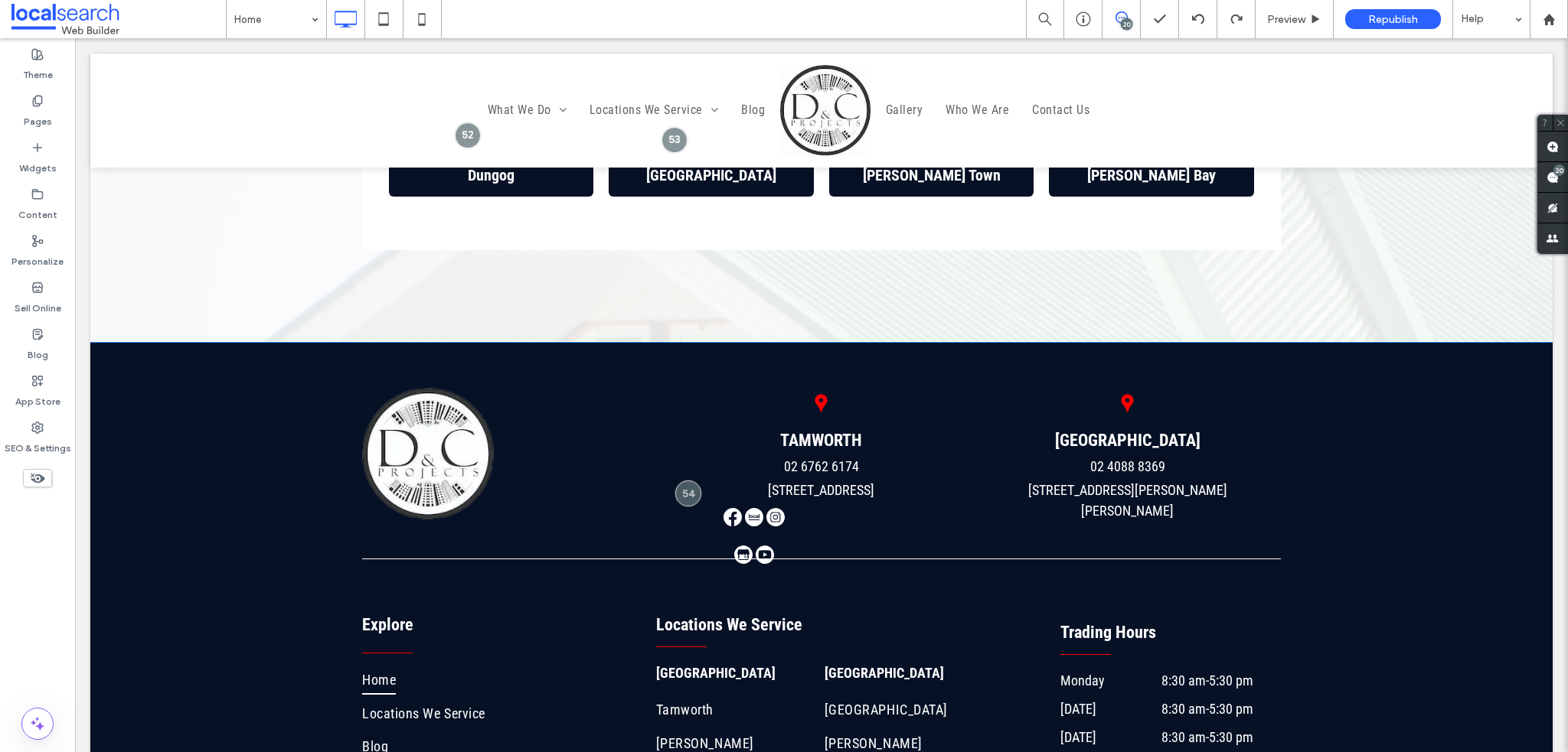
scroll to position [5357, 0]
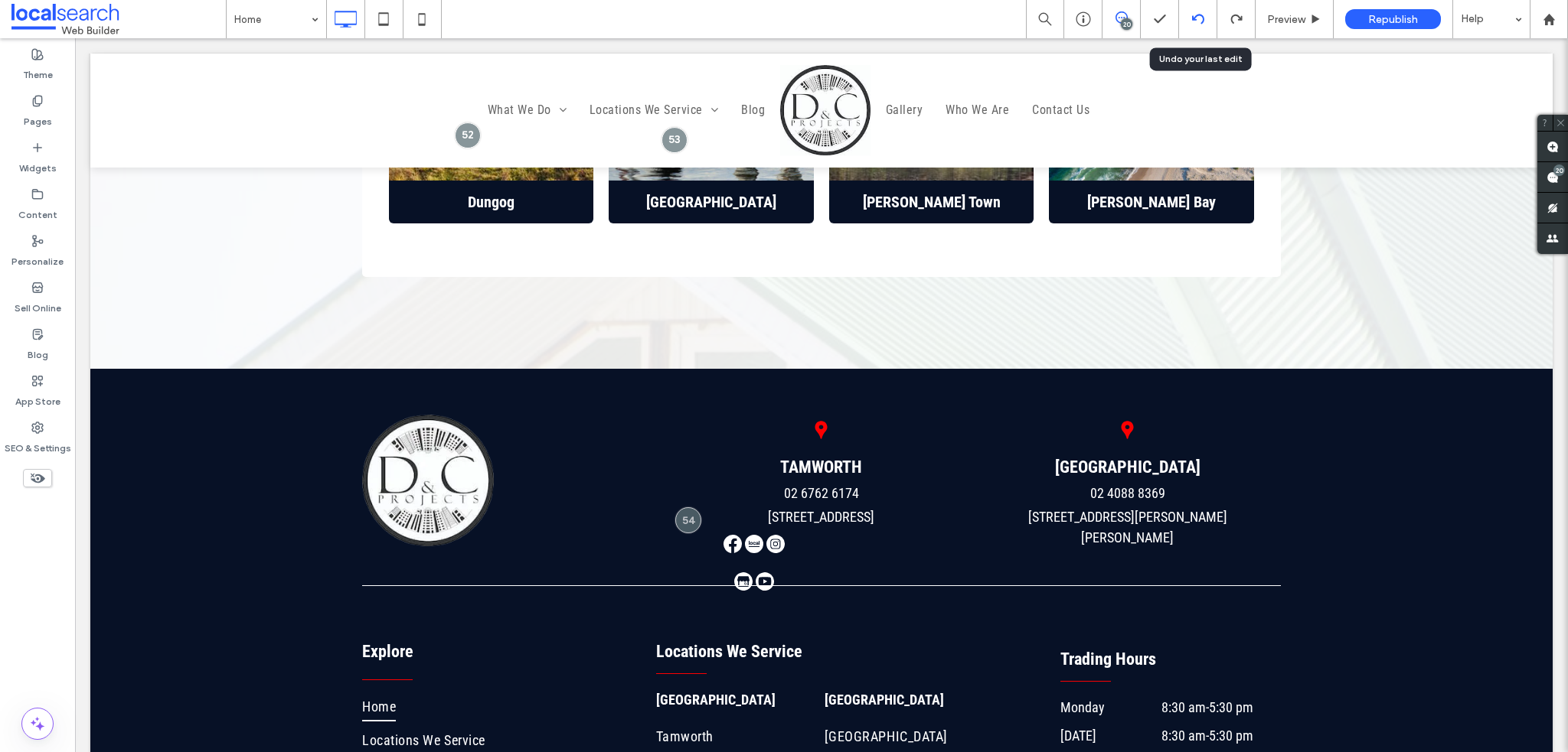
click at [1204, 15] on icon at bounding box center [1197, 18] width 12 height 12
click at [1205, 21] on div at bounding box center [1197, 18] width 37 height 12
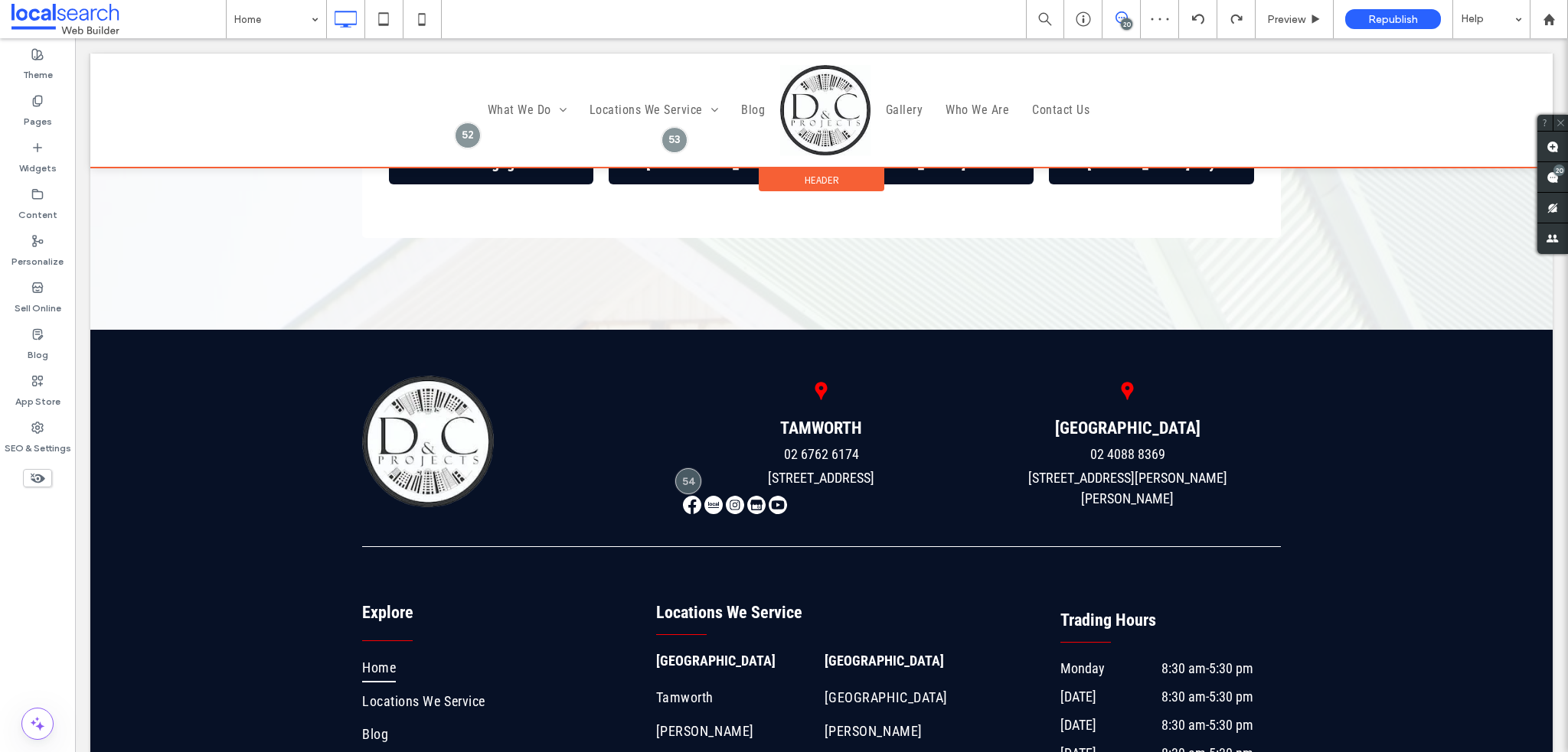
scroll to position [0, 0]
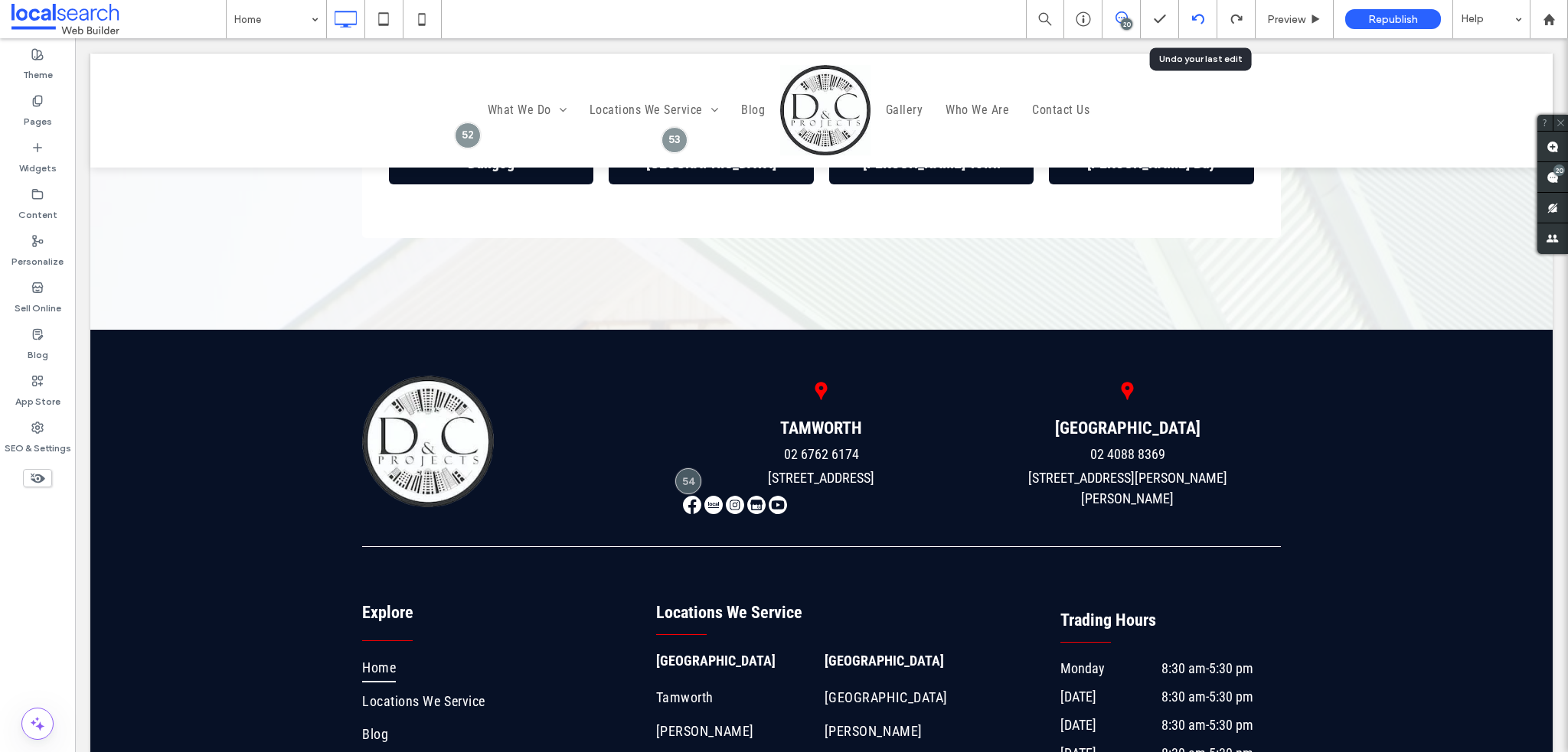
click at [1199, 12] on div at bounding box center [1198, 19] width 38 height 38
click at [1204, 17] on use at bounding box center [1197, 18] width 12 height 10
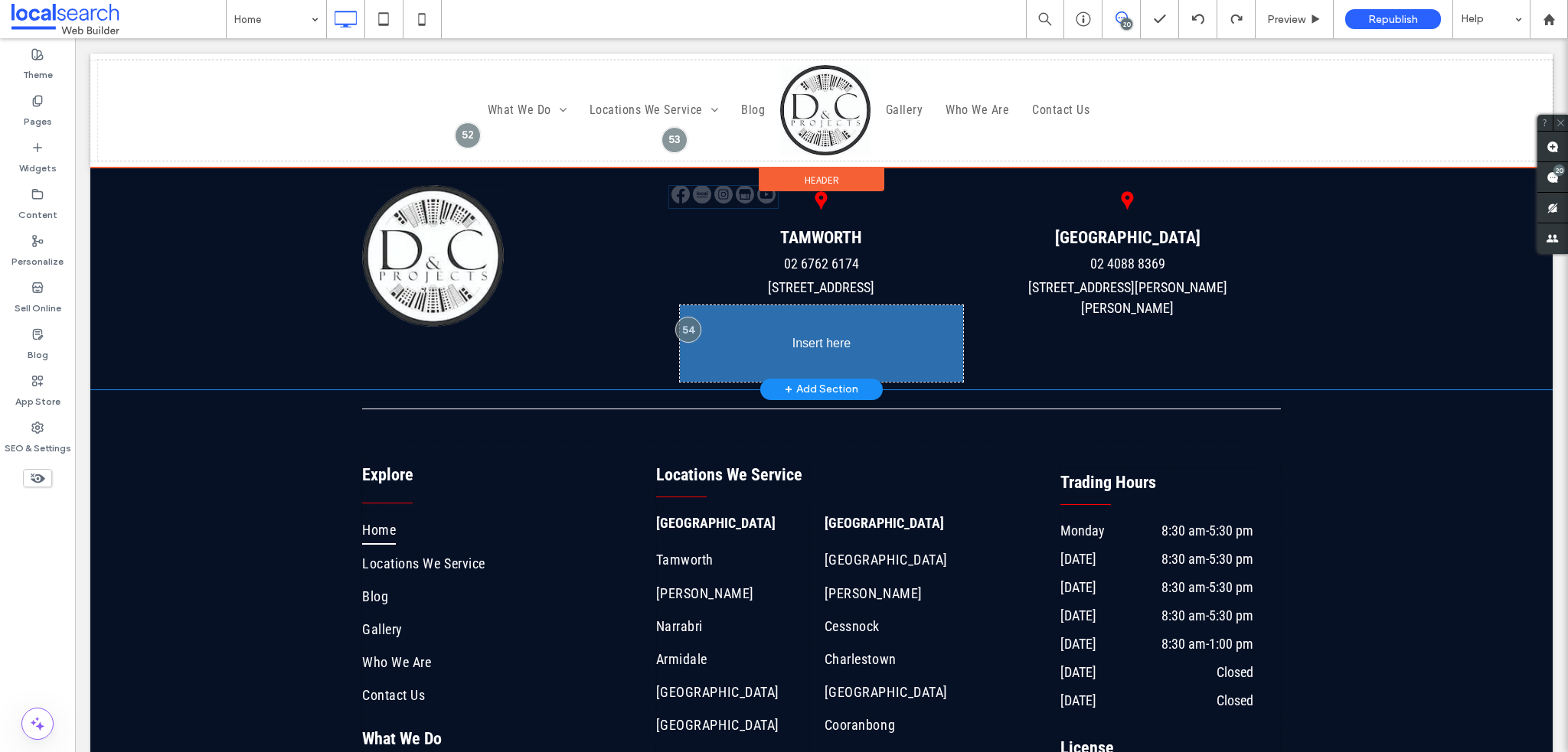
drag, startPoint x: 757, startPoint y: 289, endPoint x: 758, endPoint y: 298, distance: 9.1
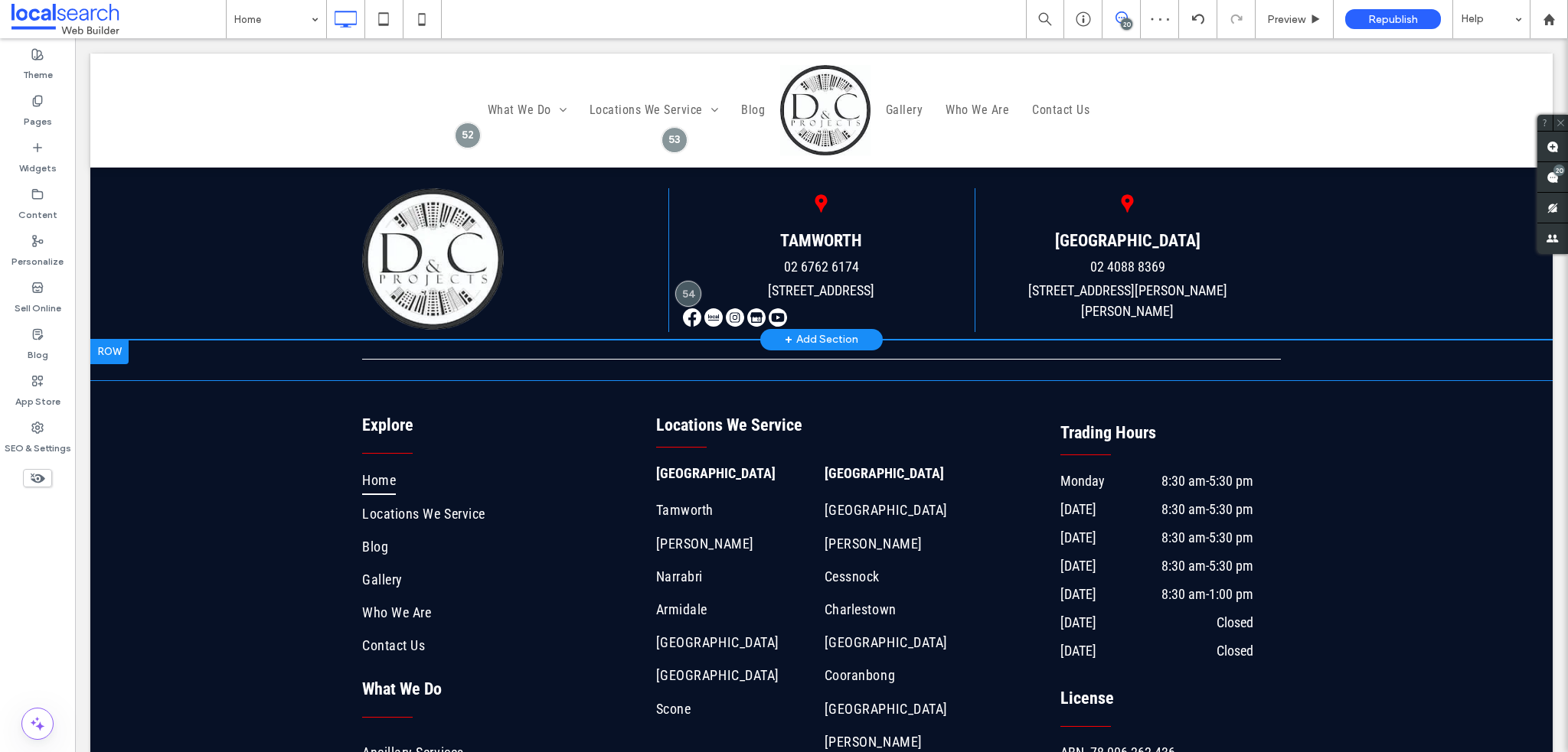
scroll to position [5587, 0]
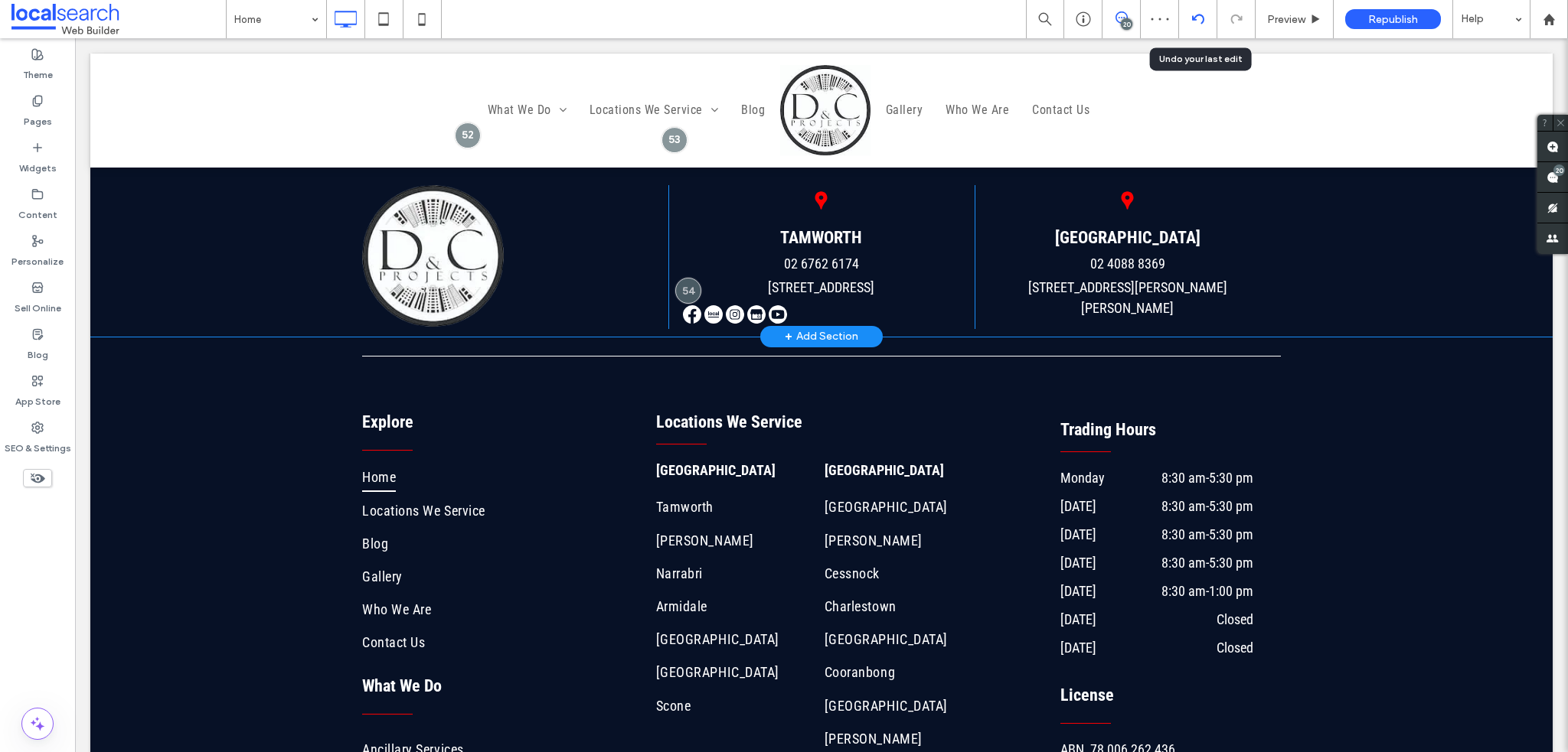
click at [1198, 17] on icon at bounding box center [1197, 18] width 12 height 12
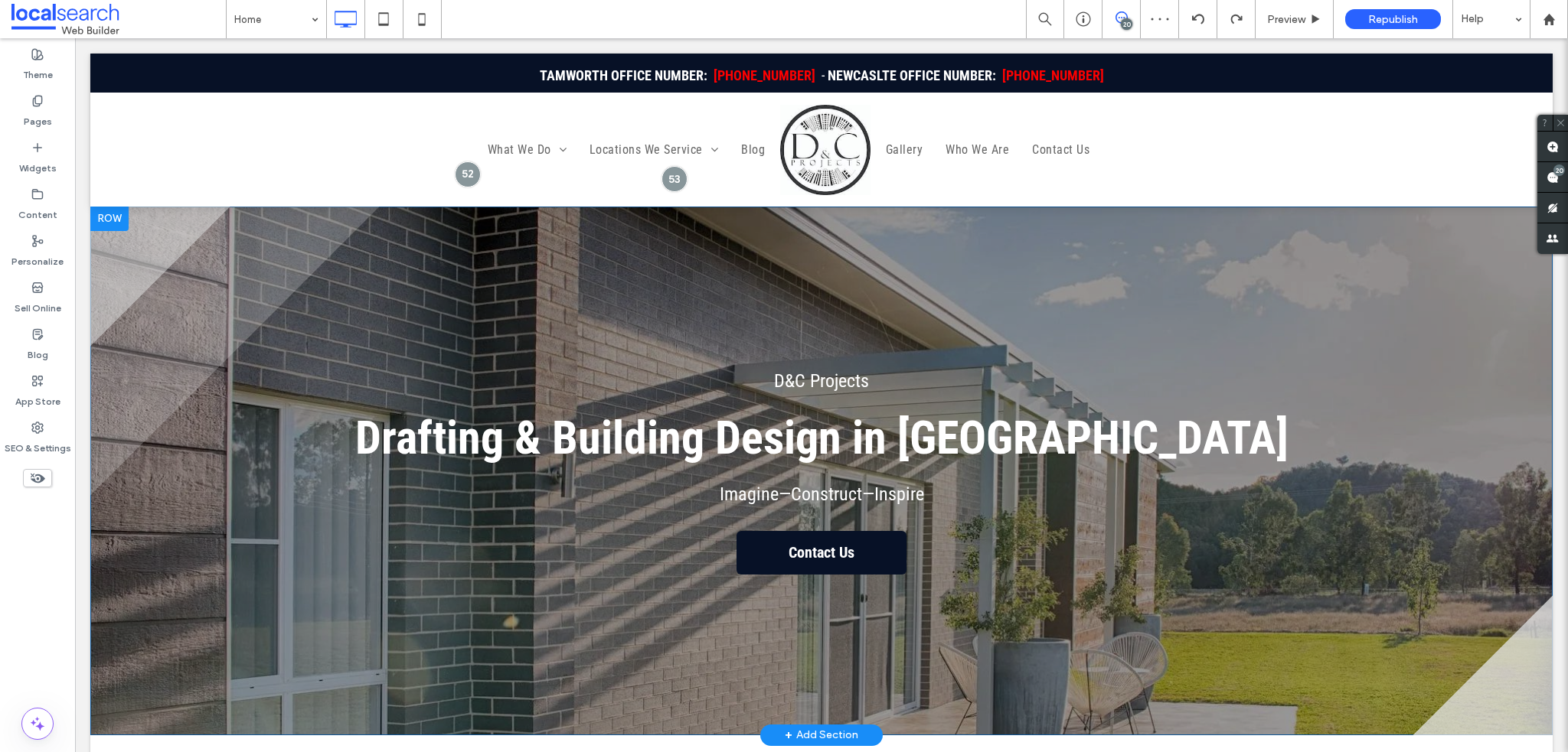
scroll to position [0, 0]
click at [1198, 25] on icon at bounding box center [1197, 18] width 12 height 12
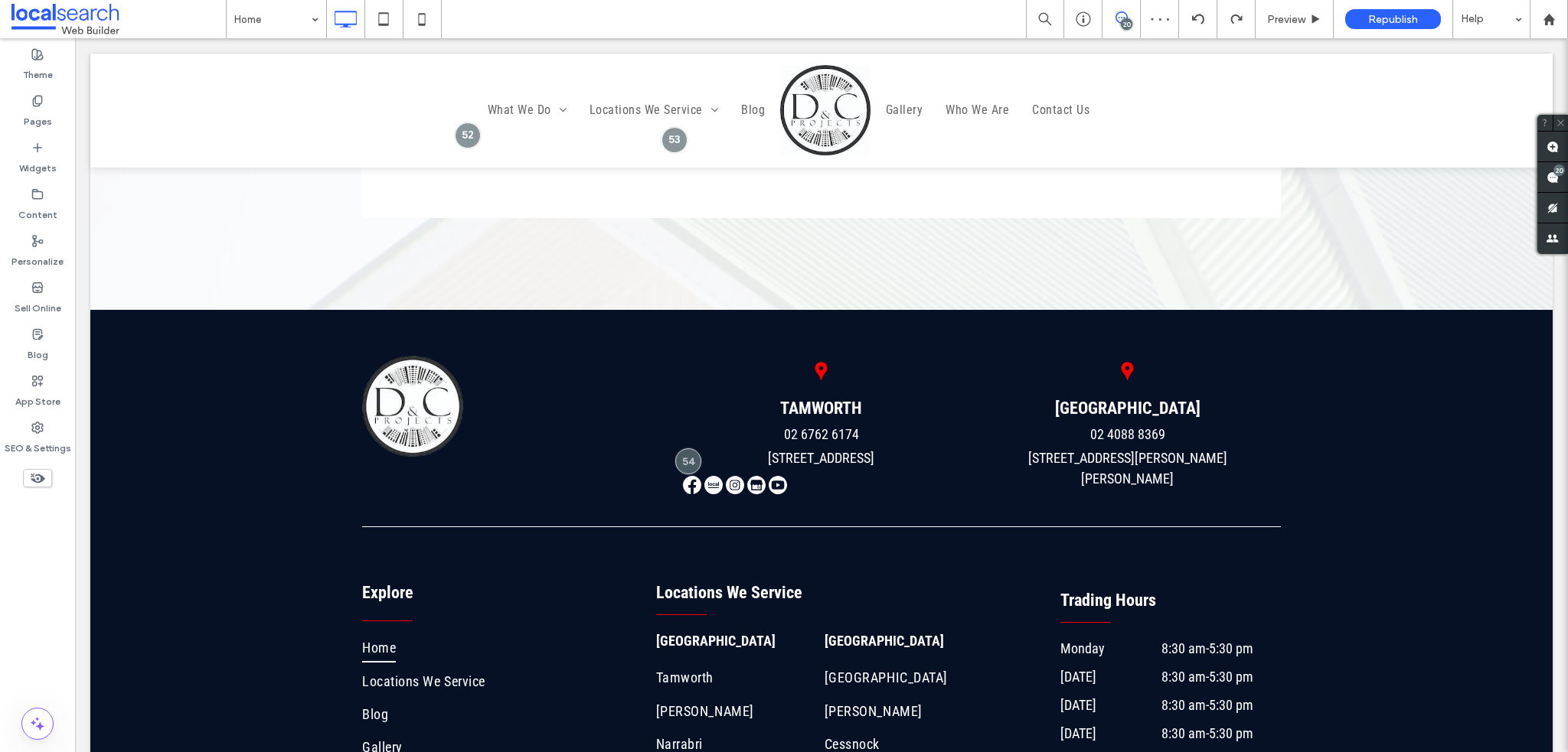
scroll to position [5395, 0]
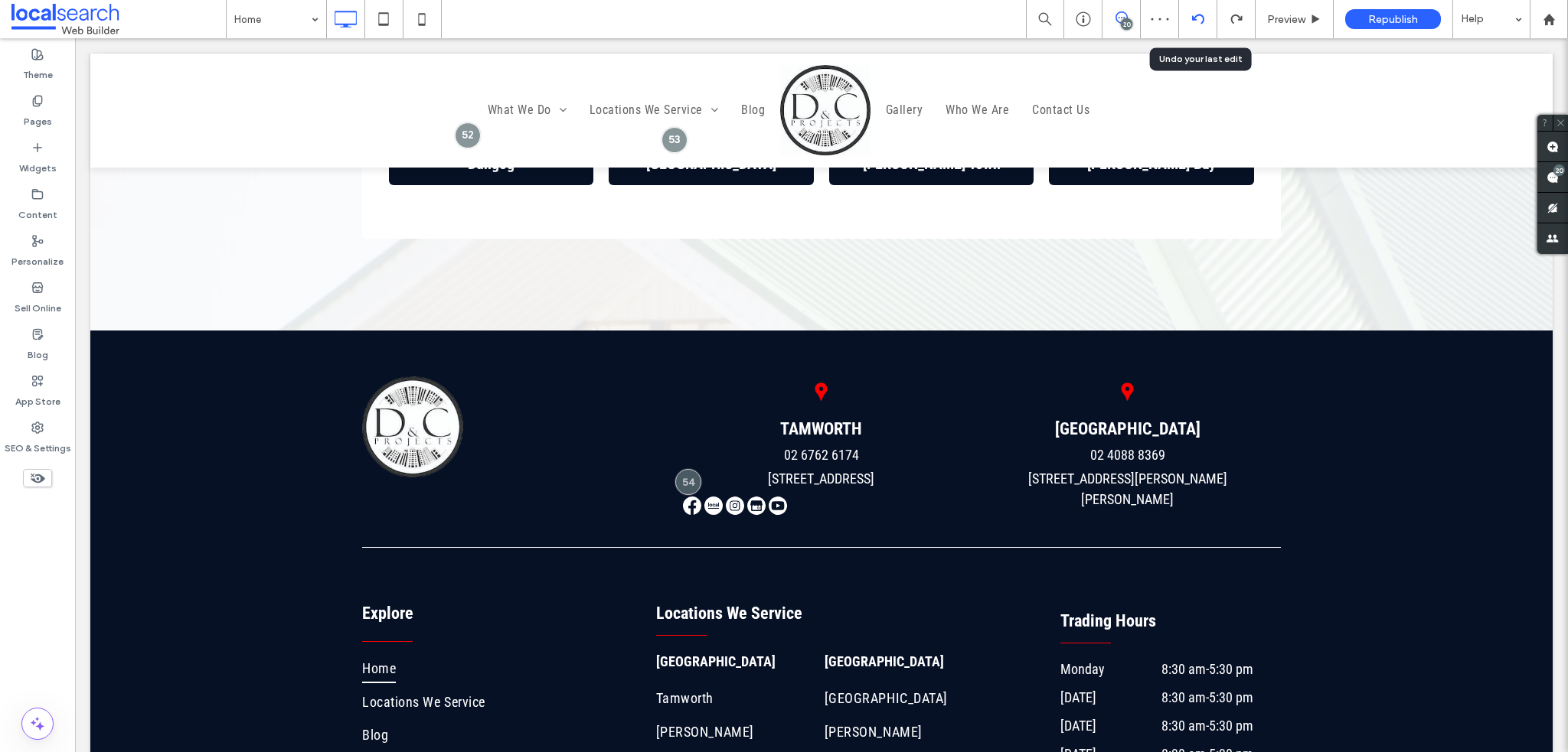
click at [1190, 27] on div at bounding box center [1198, 19] width 38 height 38
click at [1199, 21] on icon at bounding box center [1197, 18] width 12 height 12
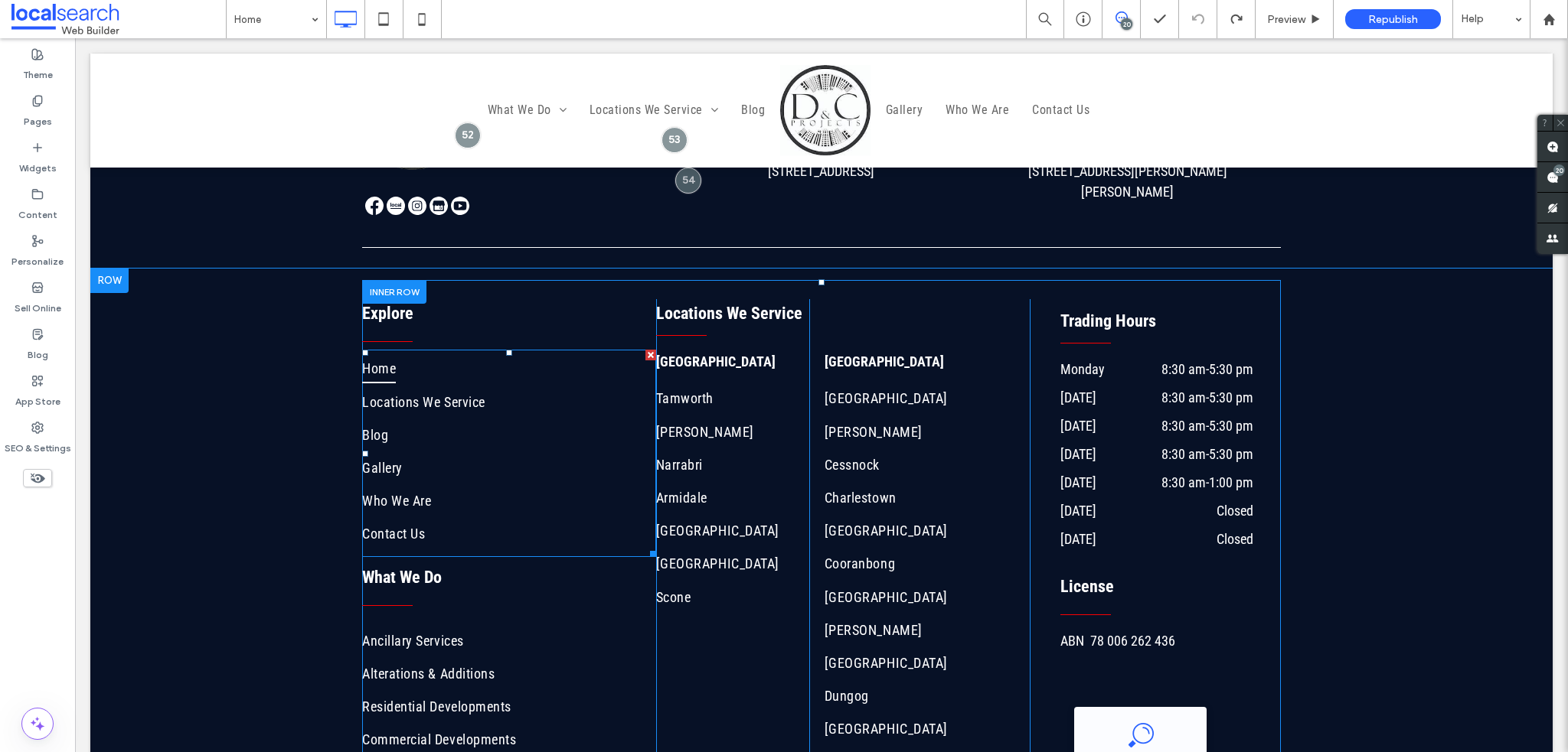
scroll to position [5587, 0]
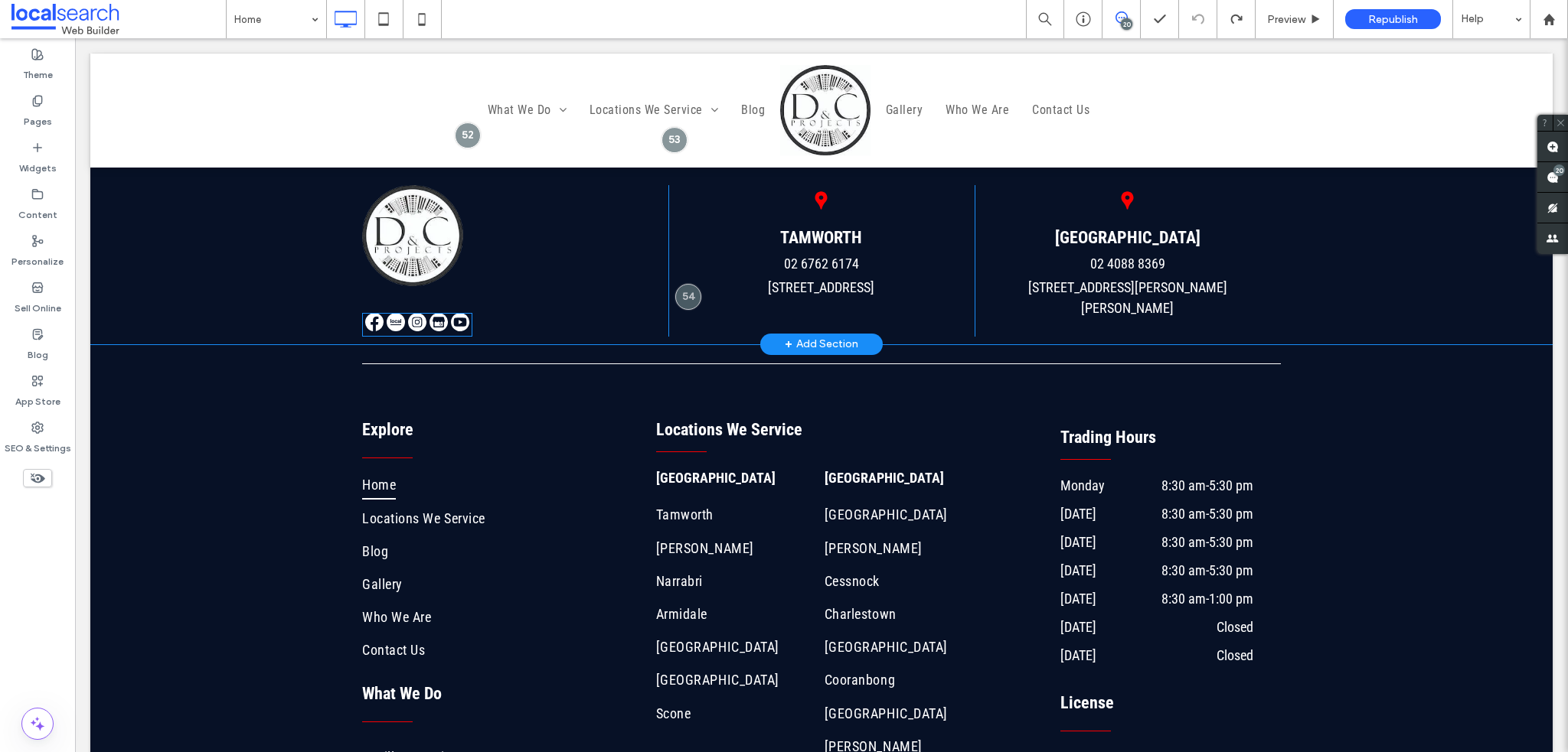
click at [421, 313] on span at bounding box center [417, 325] width 110 height 24
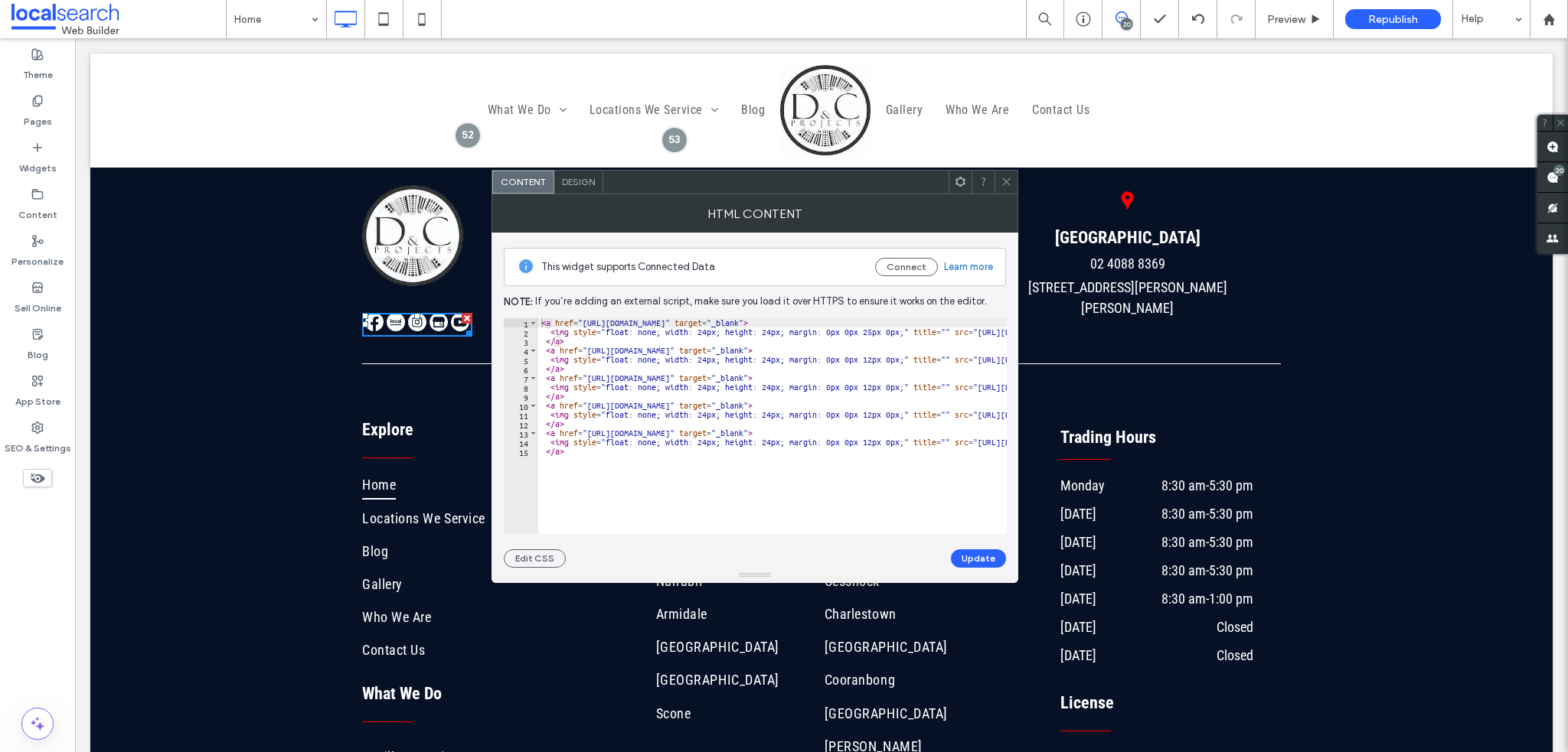
click at [602, 319] on div "< a href = "https://www.facebook.com/DANDCPROJECTS" target = "_blank" > < img s…" at bounding box center [1284, 430] width 1490 height 223
drag, startPoint x: 582, startPoint y: 319, endPoint x: 755, endPoint y: 321, distance: 173.0
click at [755, 321] on div "< a href = "https://www.facebook.com/DANDCPROJECTS" target = "_blank" > < img s…" at bounding box center [1284, 430] width 1490 height 223
paste textarea "**********"
type textarea "**********"
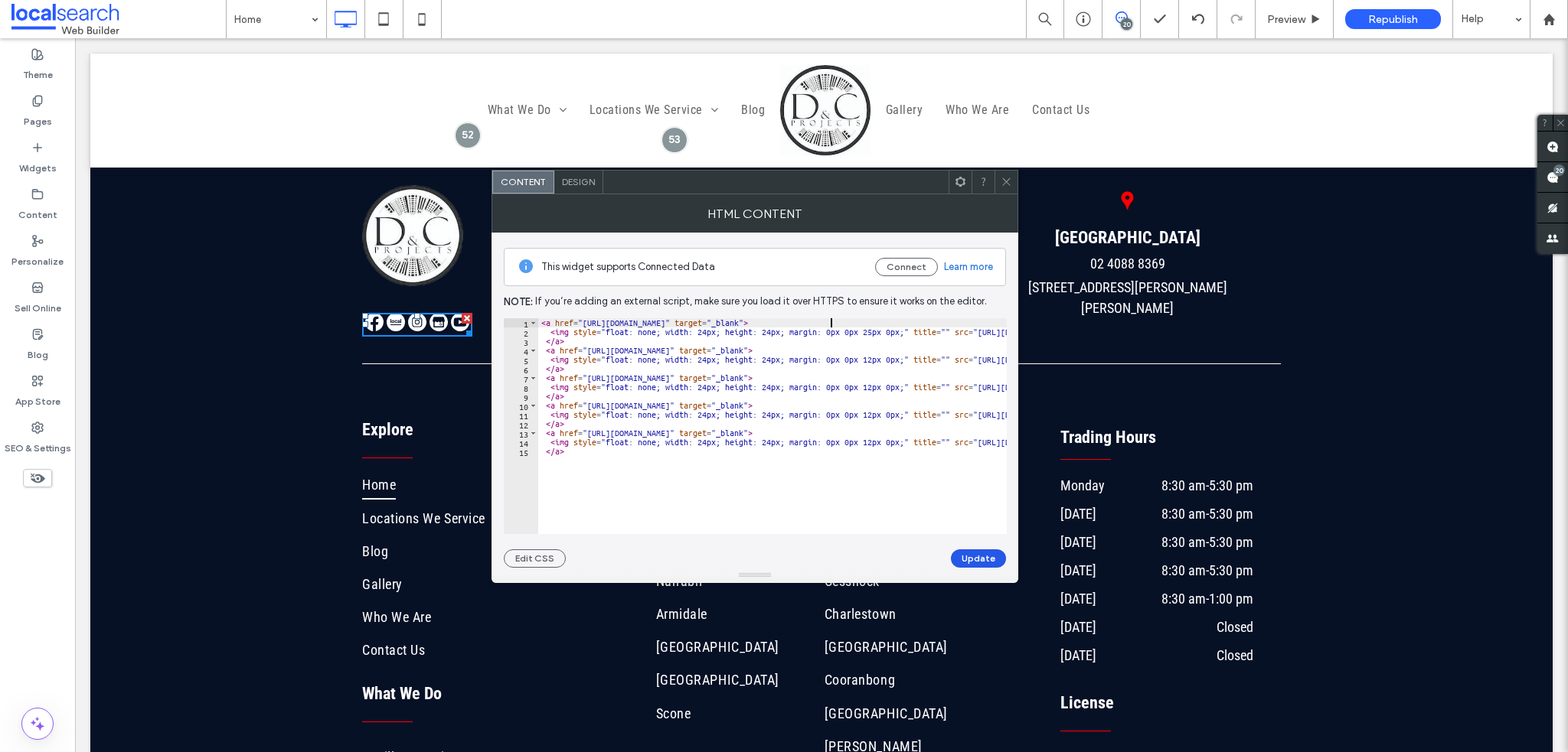
click at [972, 555] on button "Update" at bounding box center [979, 558] width 55 height 18
click at [1008, 186] on icon at bounding box center [1007, 181] width 12 height 12
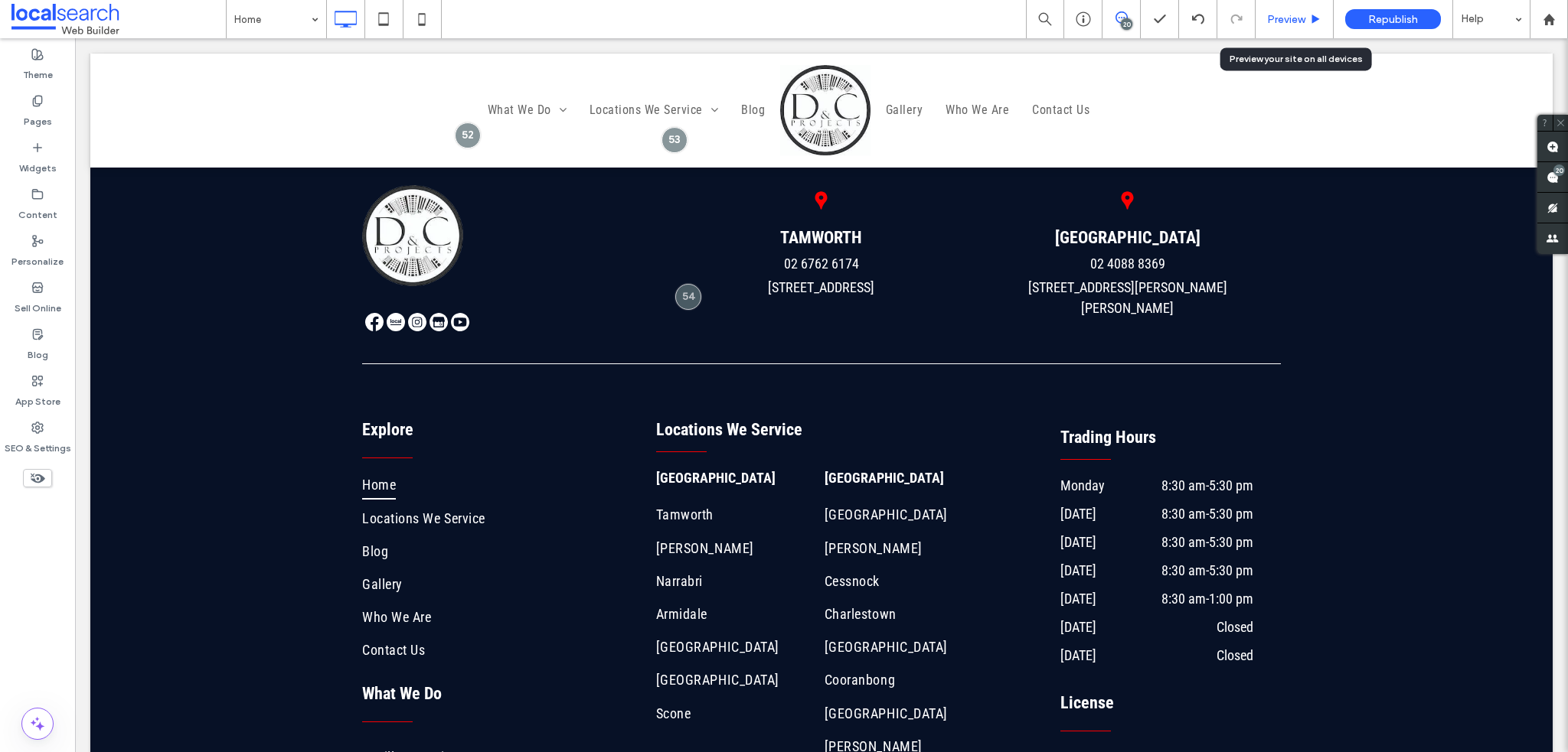
click at [1283, 12] on div "Preview" at bounding box center [1295, 19] width 78 height 38
click at [1274, 25] on span "Preview" at bounding box center [1286, 19] width 38 height 13
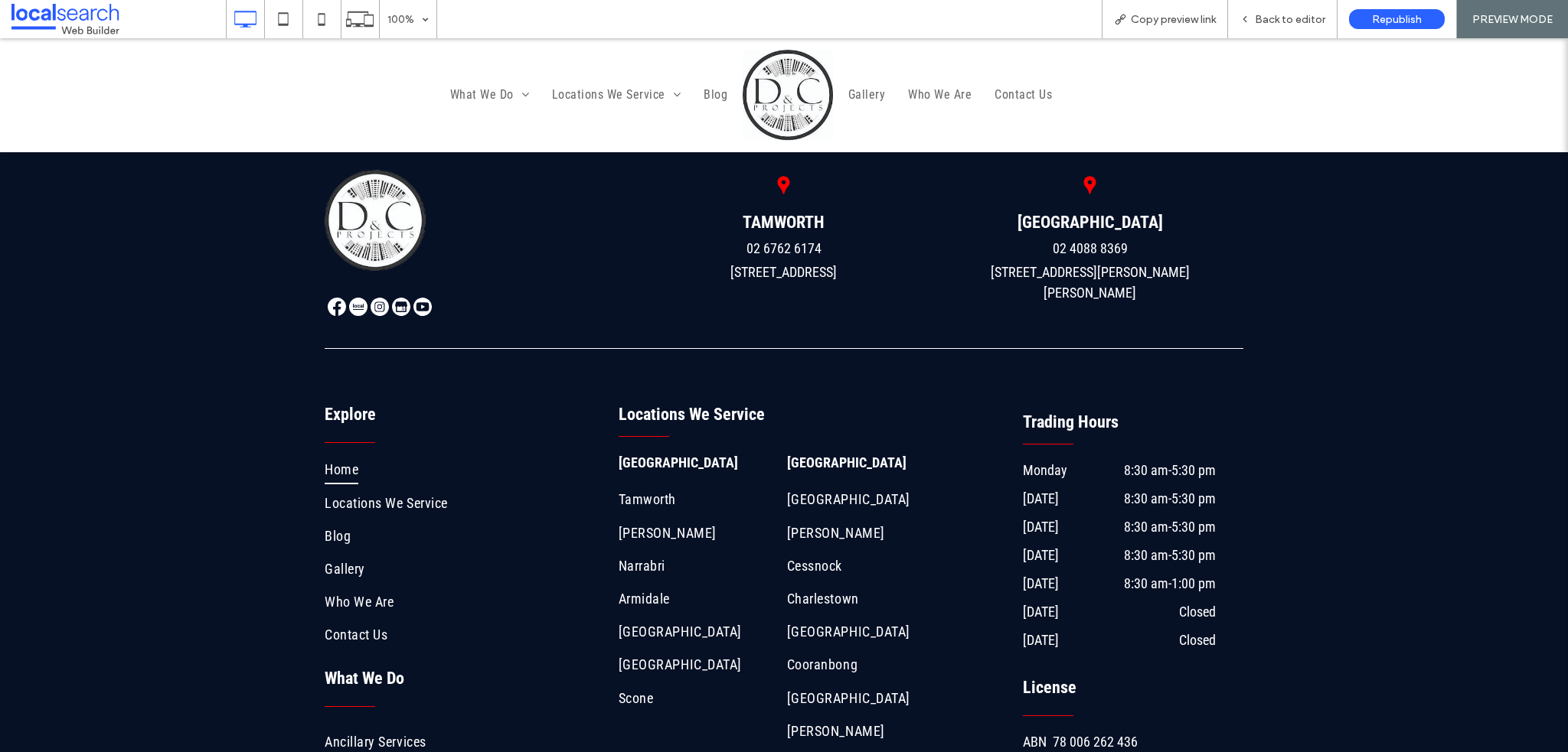
click at [328, 298] on img at bounding box center [337, 306] width 18 height 18
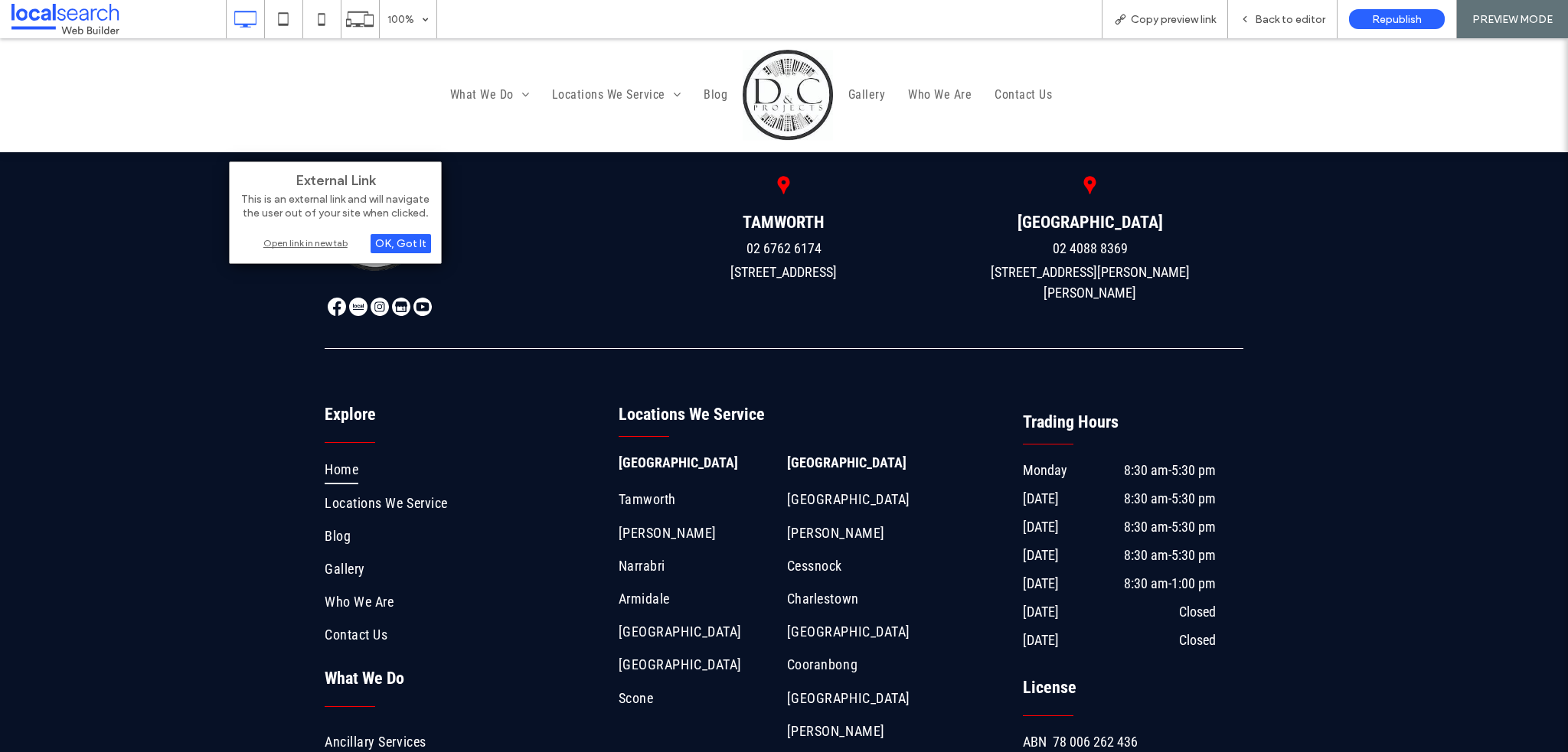
click at [328, 241] on div "Open link in new tab" at bounding box center [336, 243] width 192 height 16
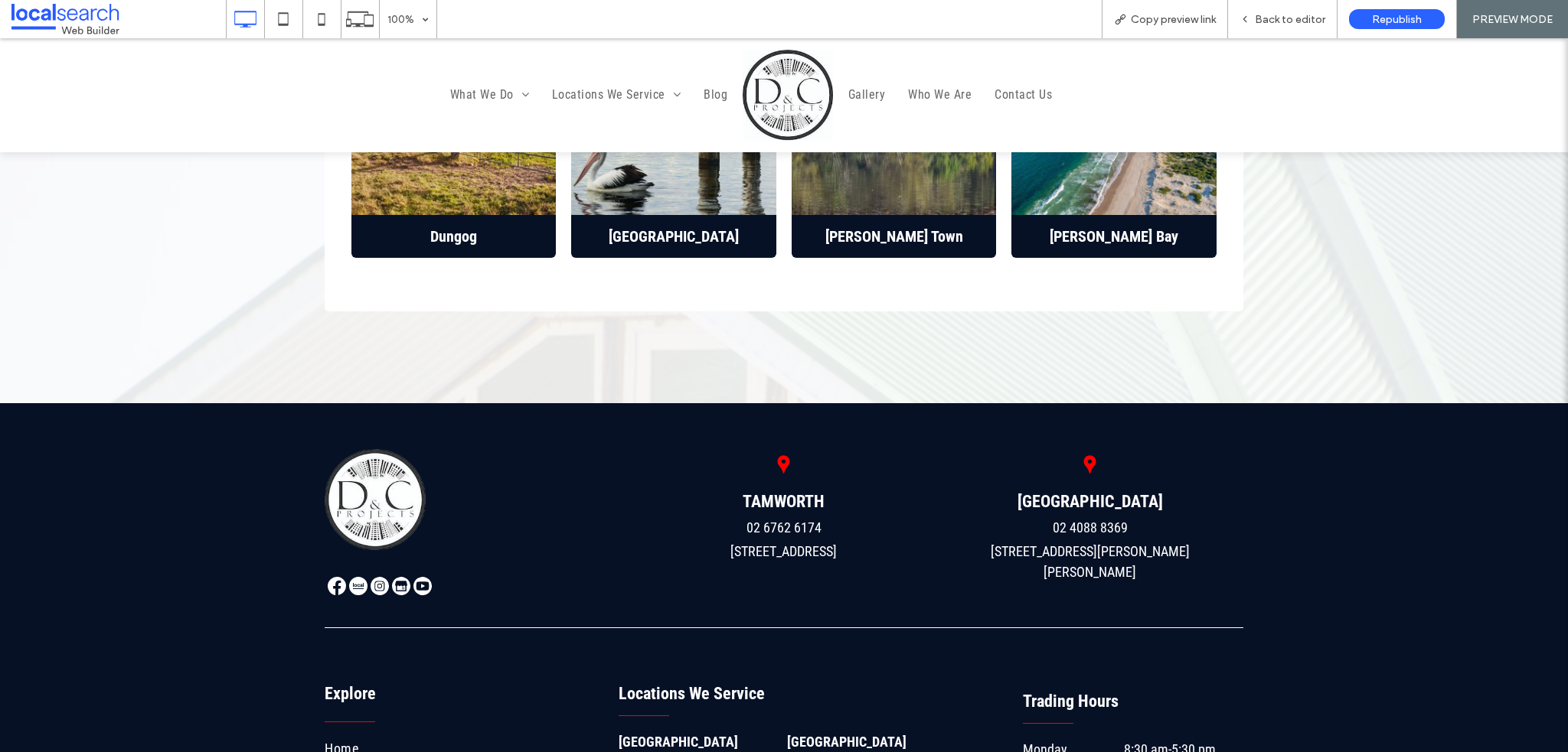
scroll to position [5281, 0]
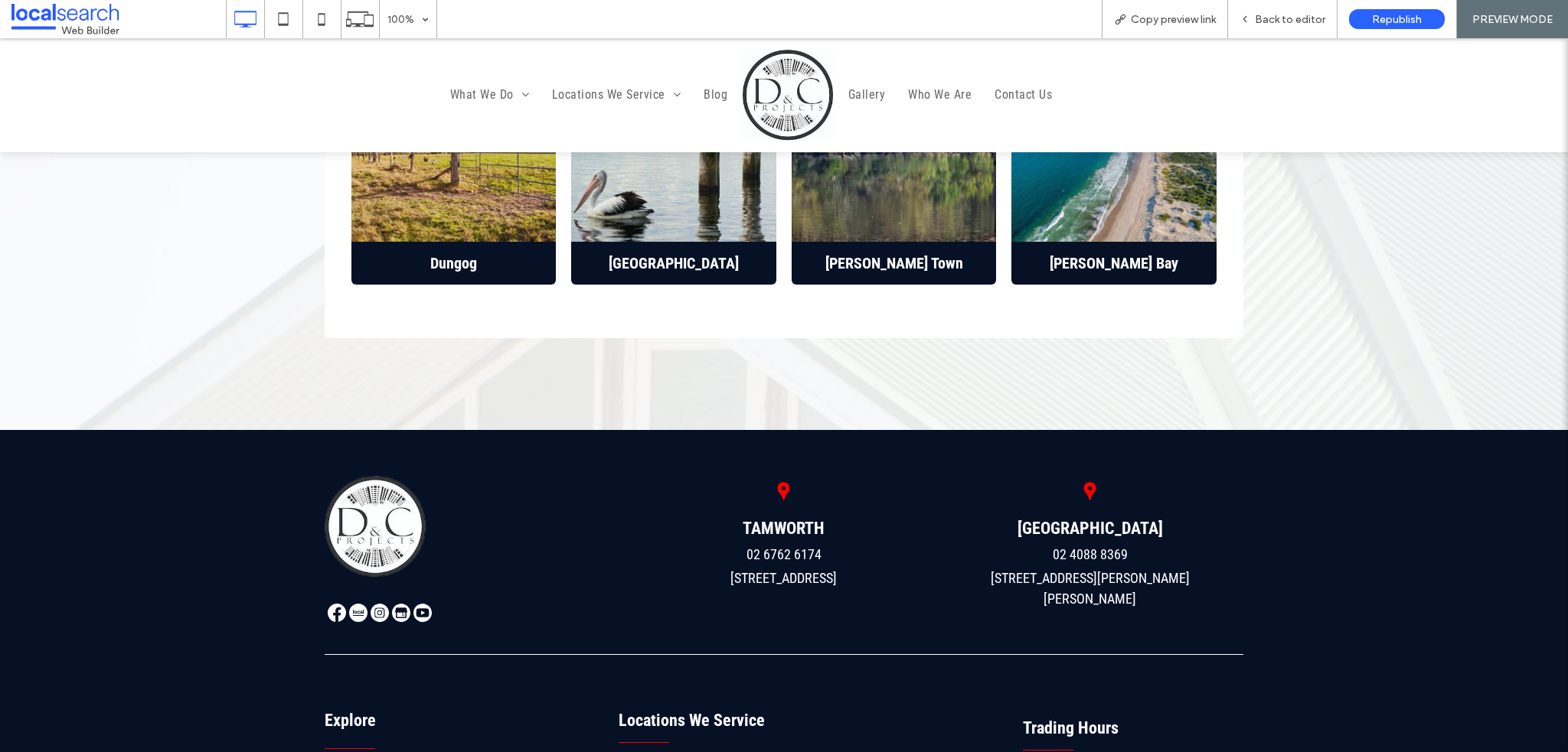
click at [371, 604] on img at bounding box center [379, 613] width 18 height 18
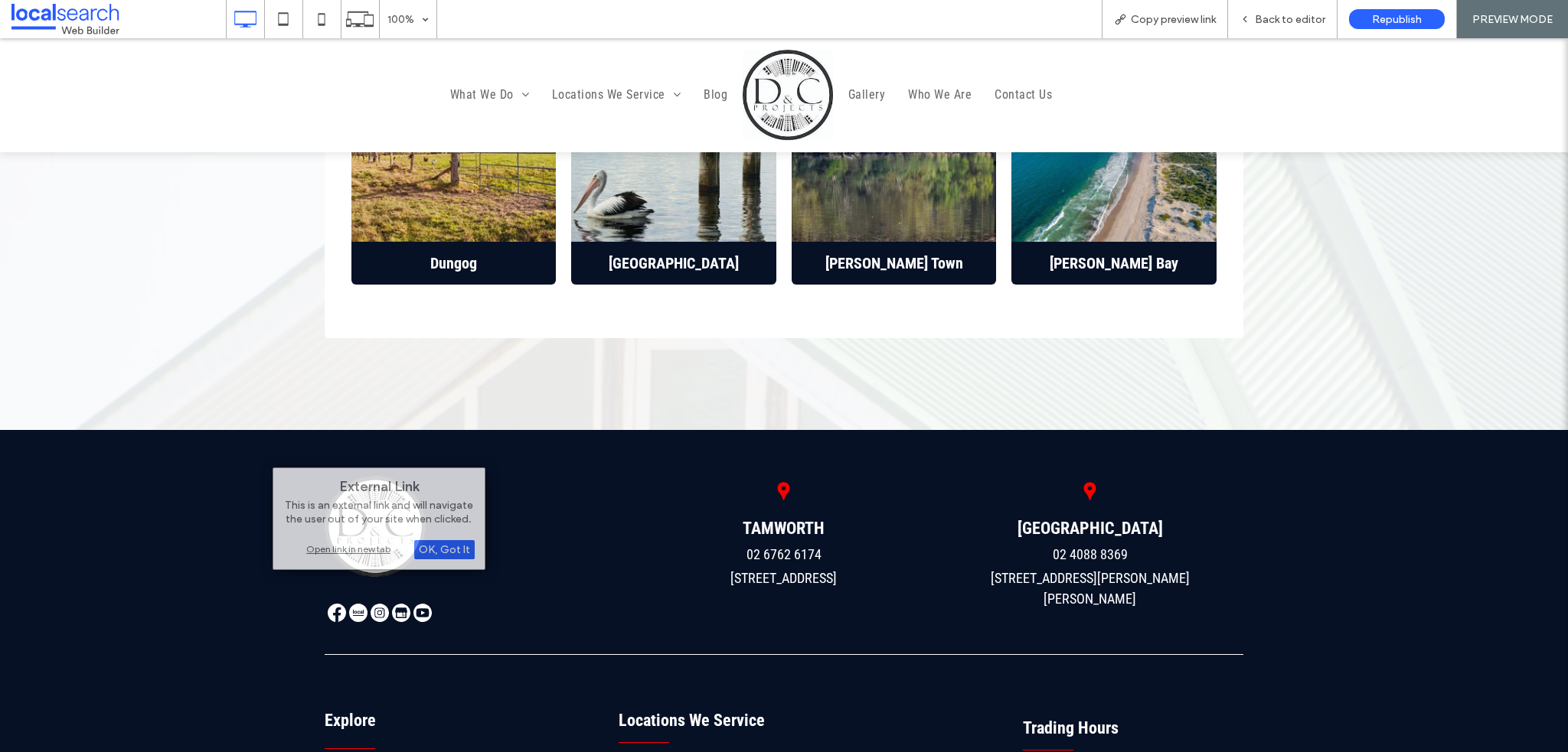
click at [550, 579] on div "Click To Paste" at bounding box center [478, 551] width 306 height 151
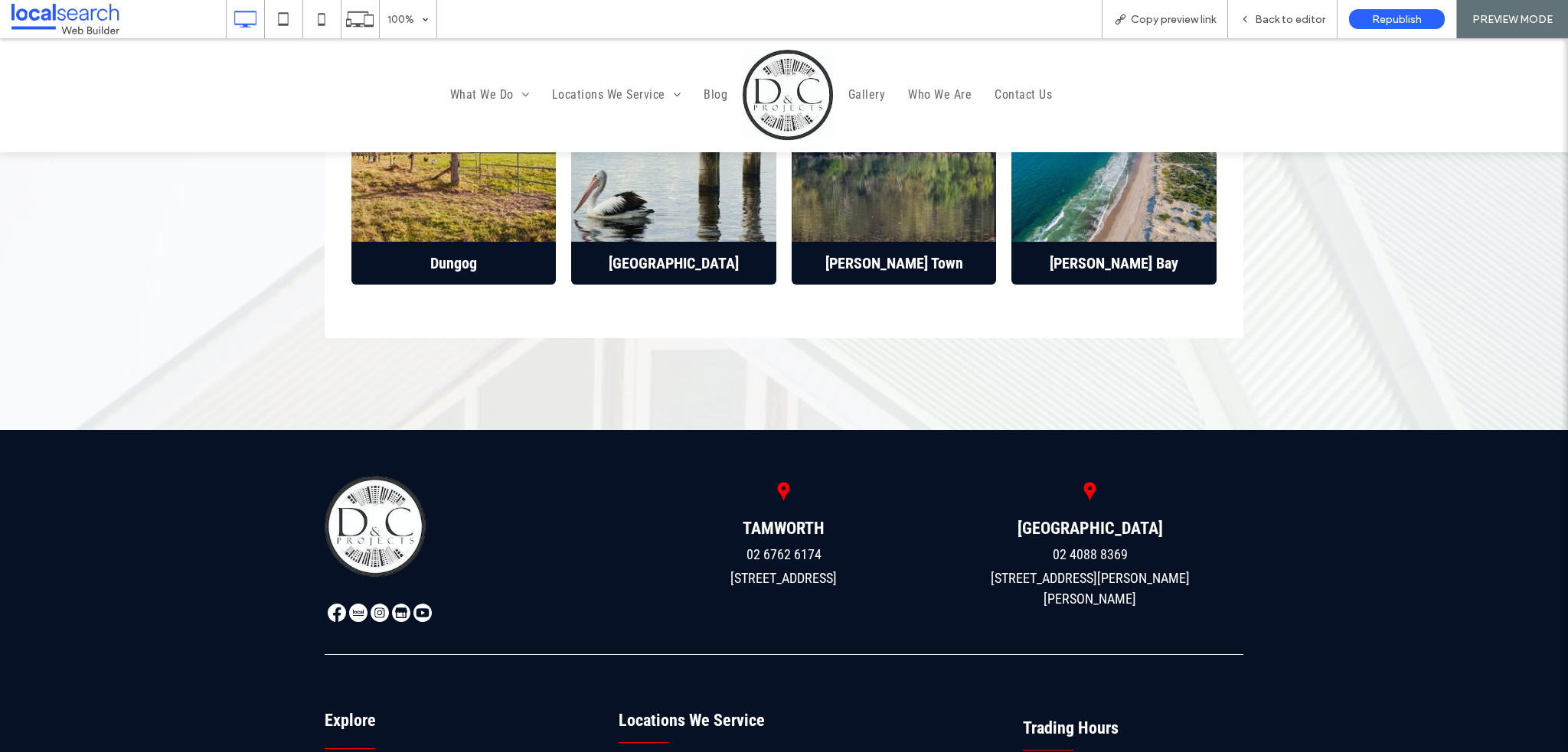
click at [371, 604] on img at bounding box center [379, 613] width 18 height 18
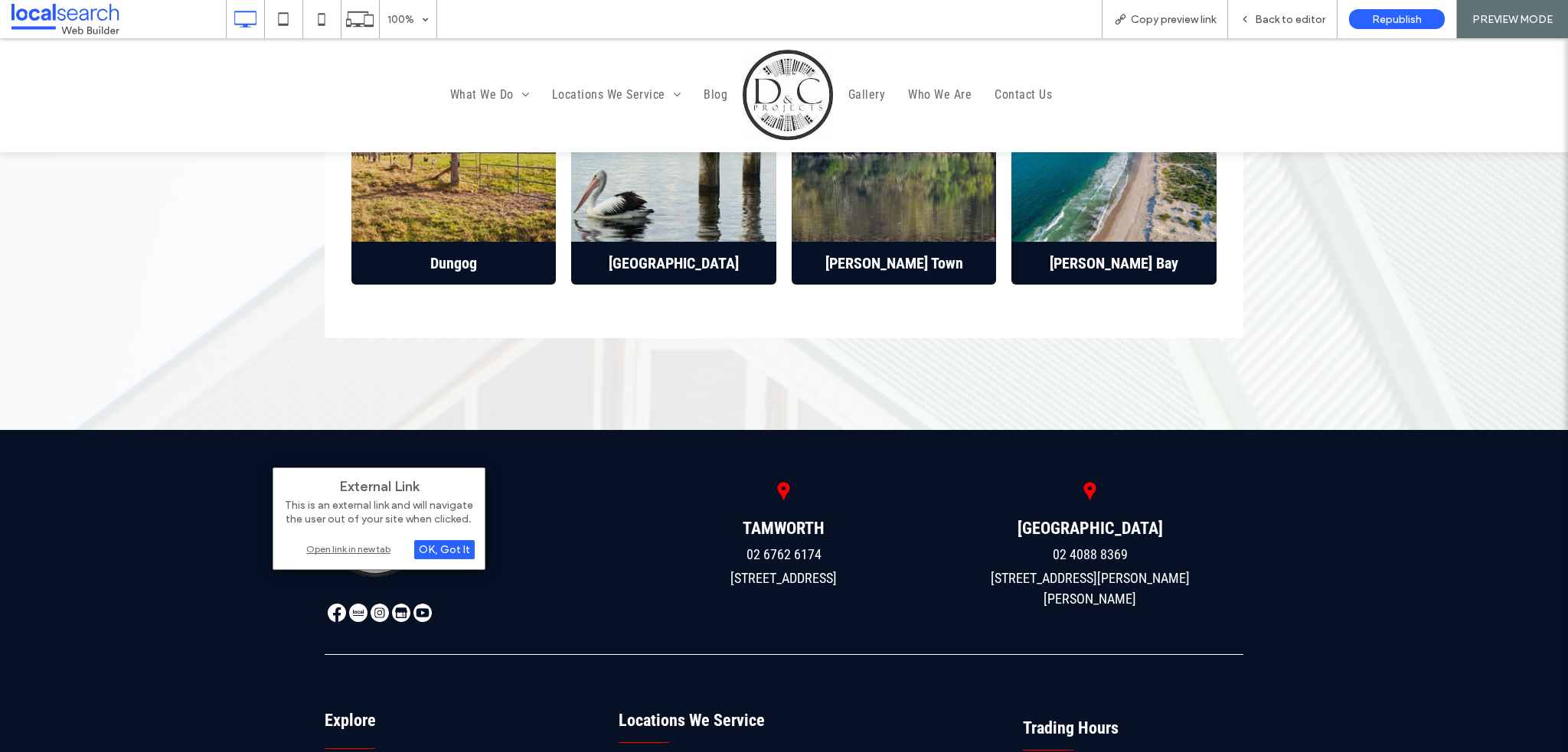
click at [358, 547] on div "Open link in new tab" at bounding box center [379, 549] width 192 height 16
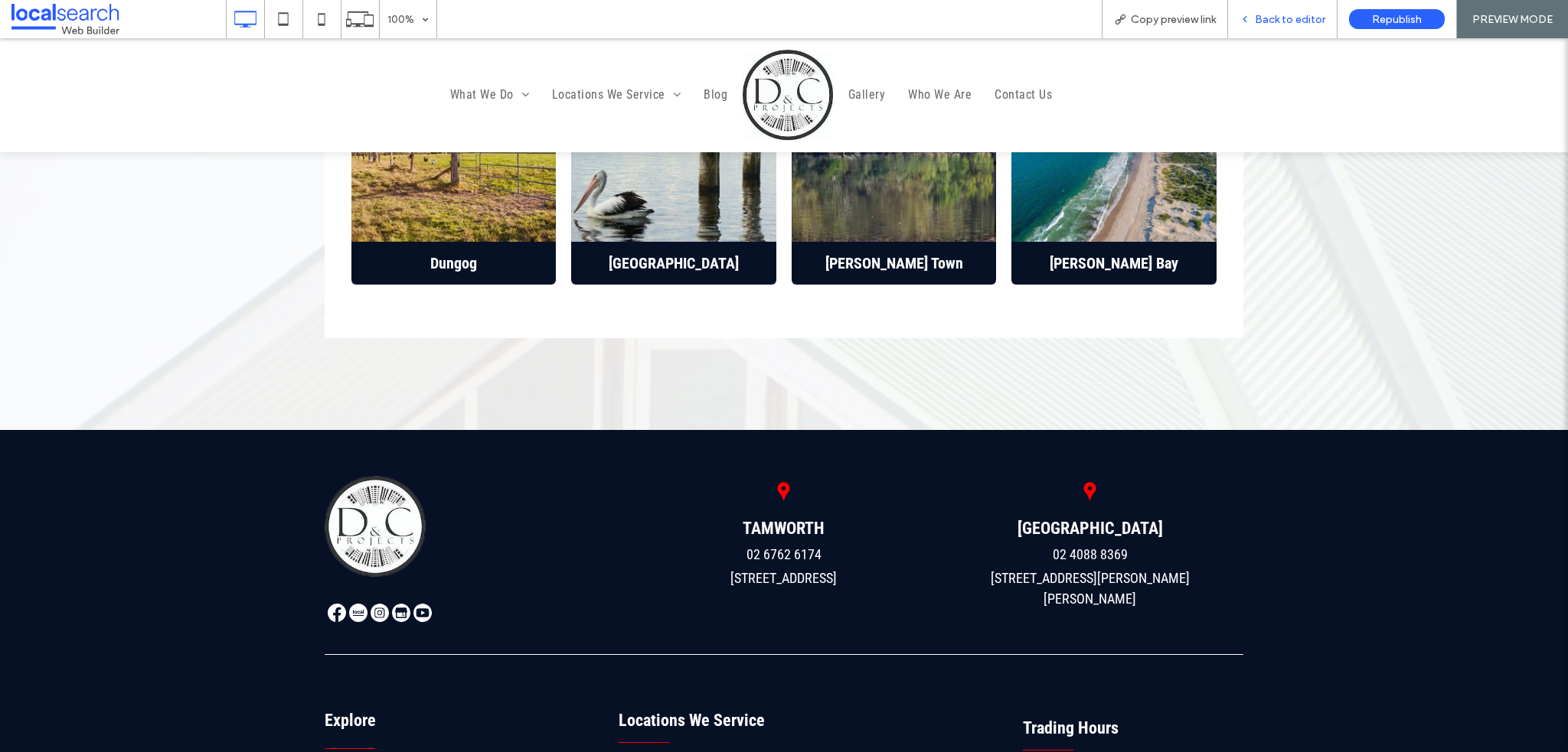
click at [1259, 22] on span "Back to editor" at bounding box center [1290, 19] width 70 height 13
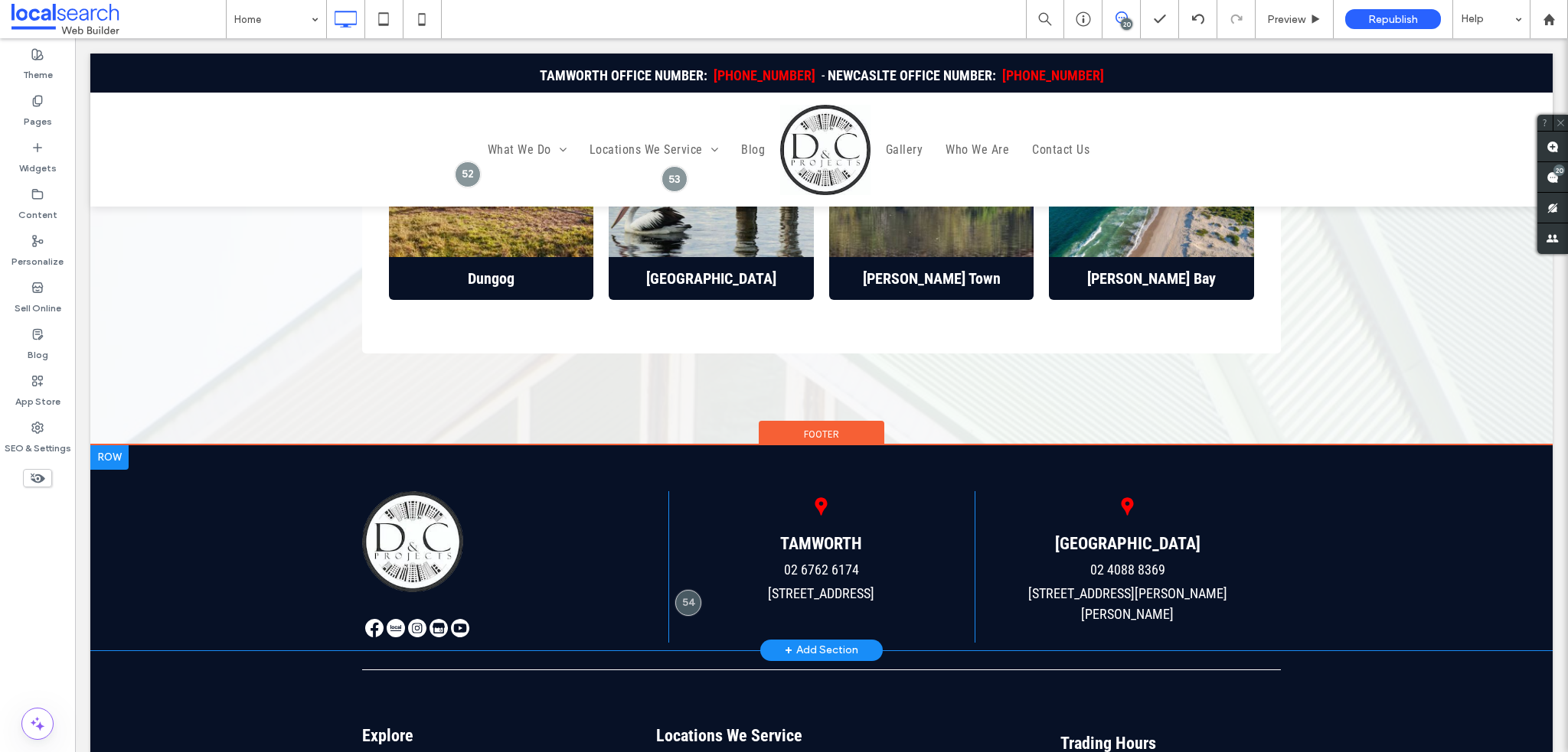
drag, startPoint x: 480, startPoint y: 635, endPoint x: 405, endPoint y: 596, distance: 84.5
click at [405, 619] on div at bounding box center [417, 631] width 110 height 24
click at [409, 619] on span at bounding box center [417, 631] width 110 height 24
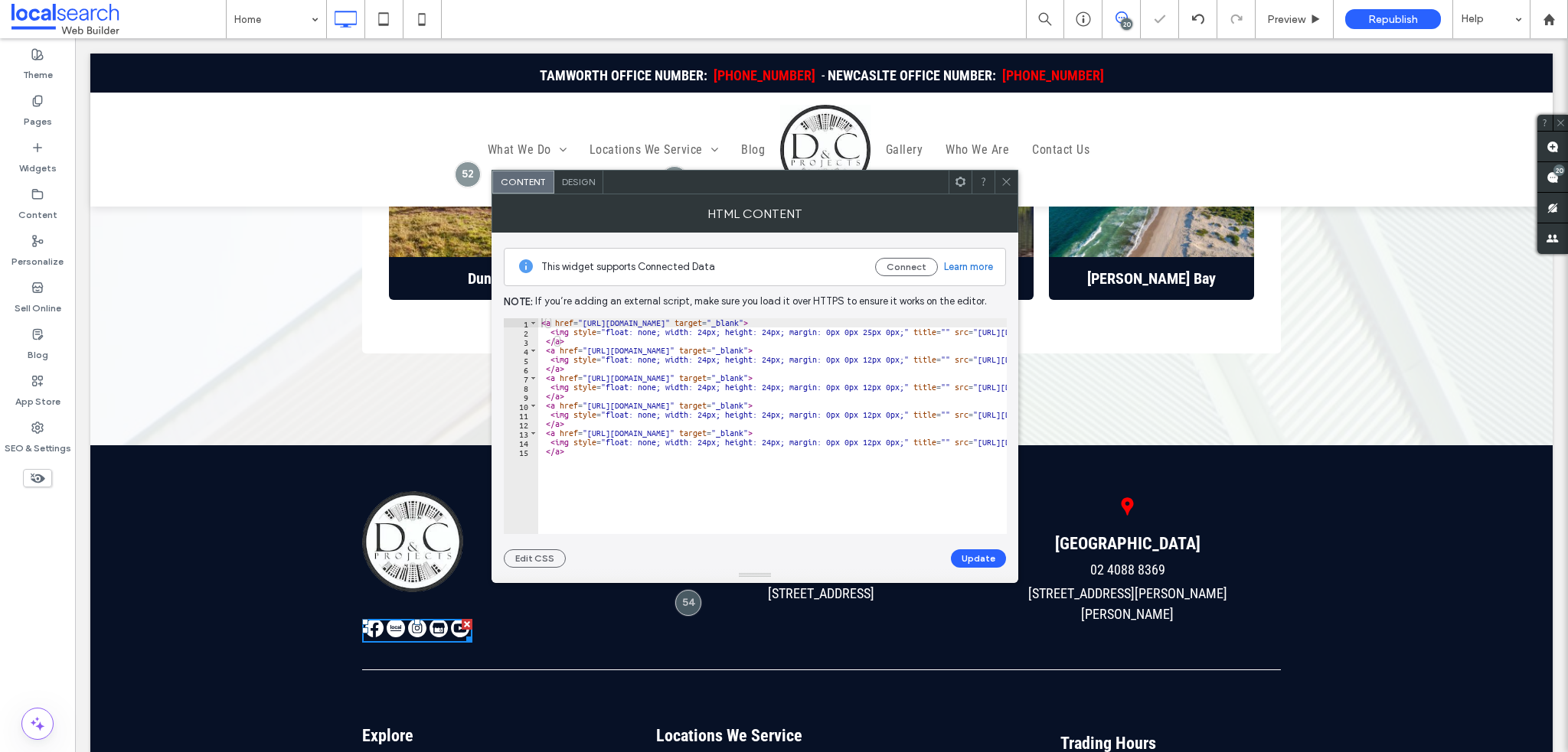
type textarea "****"
click at [607, 372] on div "< a href = "https://www.facebook.com/profile.php?id=61560567271915" target = "_…" at bounding box center [1284, 430] width 1490 height 223
click at [770, 375] on div "< a href = "[URL][DOMAIN_NAME]" target = "_blank" > < img style = "float: none;…" at bounding box center [1284, 430] width 1490 height 223
paste textarea "******"
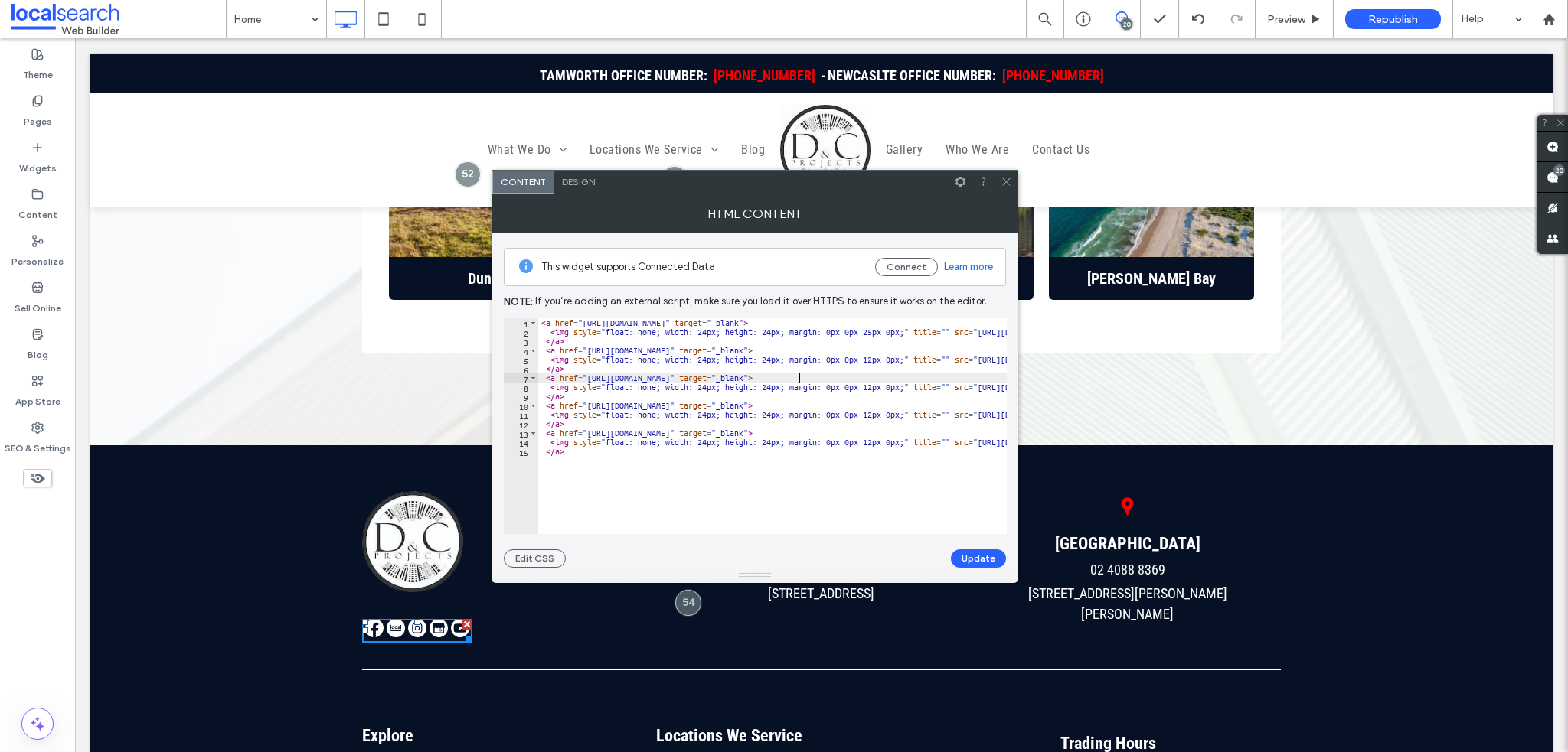
click at [851, 482] on div "< a href = "[URL][DOMAIN_NAME]" target = "_blank" > < img style = "float: none;…" at bounding box center [1284, 430] width 1490 height 223
drag, startPoint x: 586, startPoint y: 403, endPoint x: 602, endPoint y: 404, distance: 16.0
click at [602, 404] on div "< a href = "https://www.facebook.com/profile.php?id=61560567271915" target = "_…" at bounding box center [1284, 430] width 1490 height 223
click at [603, 404] on div "< a href = "https://www.facebook.com/profile.php?id=61560567271915" target = "_…" at bounding box center [773, 426] width 469 height 216
drag, startPoint x: 588, startPoint y: 403, endPoint x: 773, endPoint y: 403, distance: 185.0
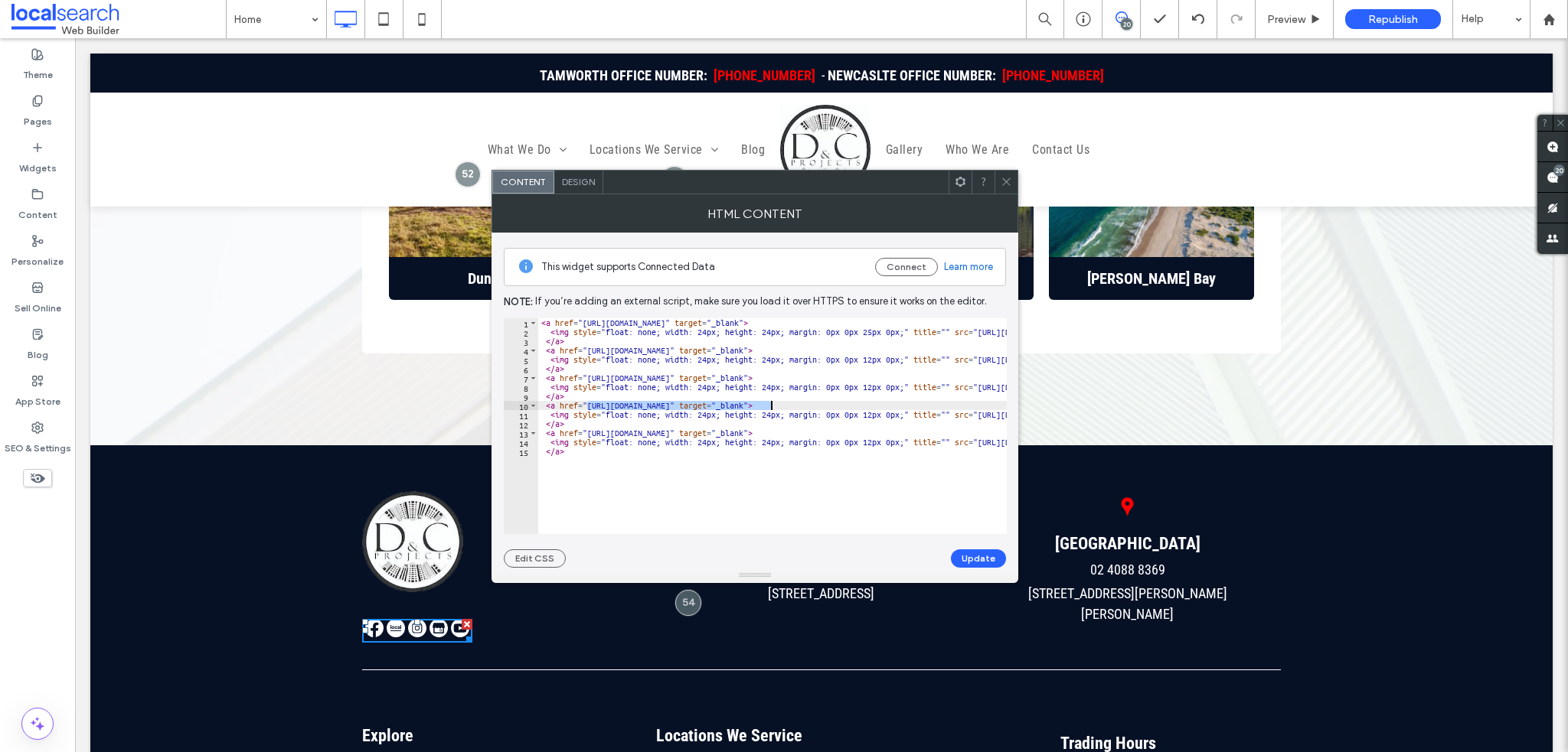
click at [773, 403] on div "< a href = "https://www.facebook.com/profile.php?id=61560567271915" target = "_…" at bounding box center [1284, 430] width 1490 height 223
click at [774, 404] on div "< a href = "https://www.facebook.com/profile.php?id=61560567271915" target = "_…" at bounding box center [1284, 430] width 1490 height 223
drag, startPoint x: 587, startPoint y: 435, endPoint x: 843, endPoint y: 429, distance: 256.1
click at [843, 429] on div "< a href = "https://www.facebook.com/profile.php?id=61560567271915" target = "_…" at bounding box center [1284, 430] width 1490 height 223
type textarea "**********"
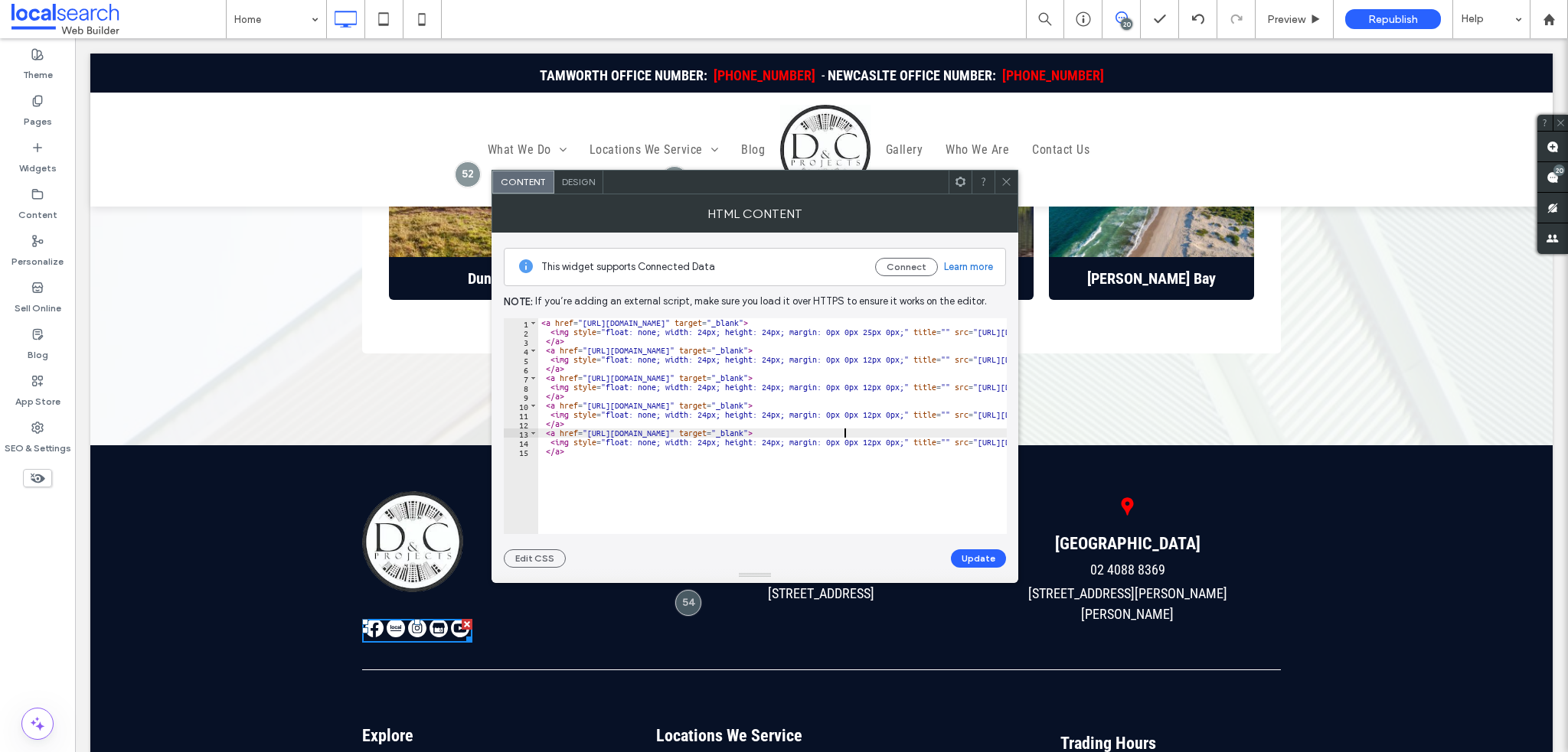
click at [972, 558] on button "Update" at bounding box center [979, 558] width 55 height 18
drag, startPoint x: 1007, startPoint y: 177, endPoint x: 915, endPoint y: 177, distance: 92.0
click at [1007, 177] on icon at bounding box center [1007, 181] width 12 height 12
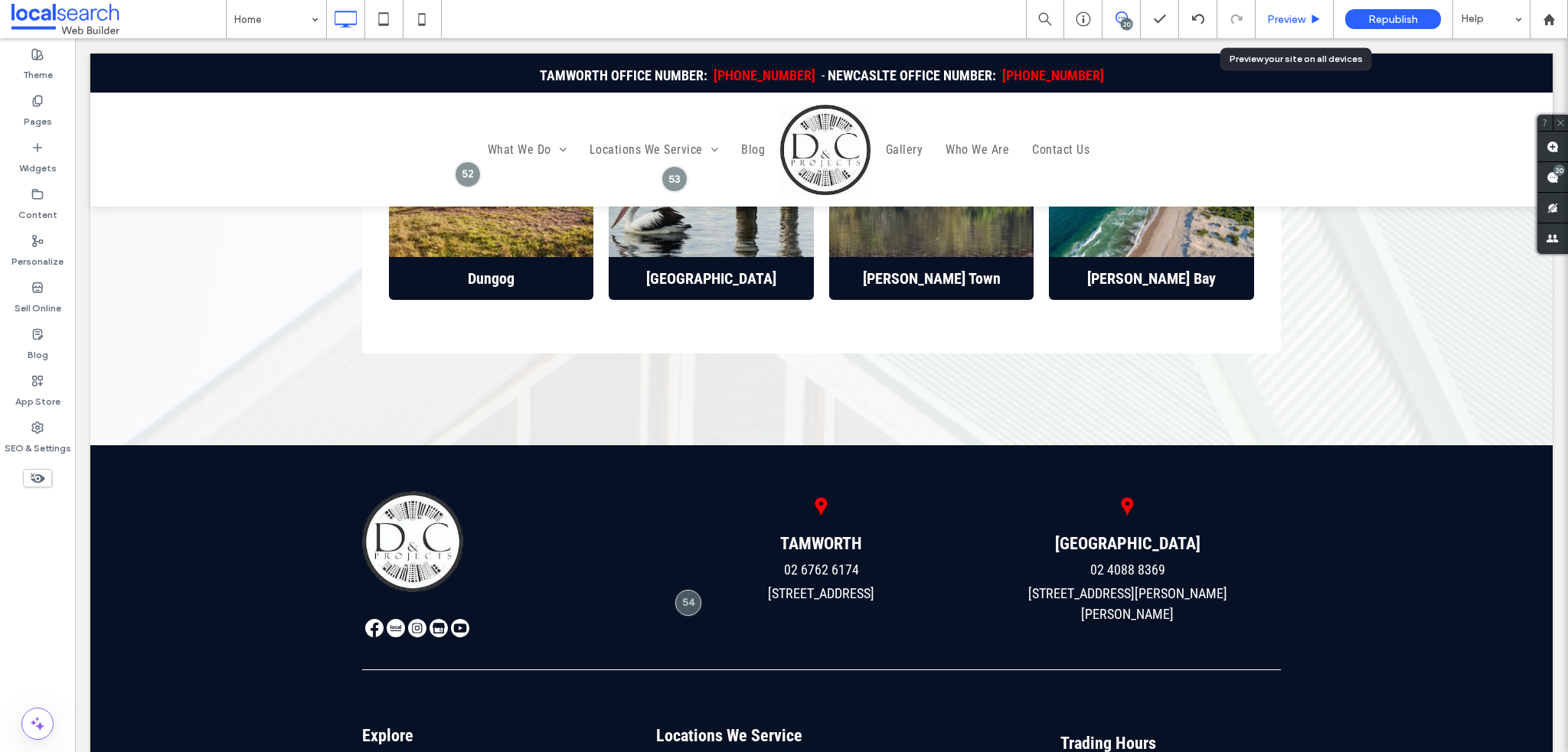
drag, startPoint x: 1274, startPoint y: 21, endPoint x: 794, endPoint y: 198, distance: 511.6
click at [1274, 21] on span "Preview" at bounding box center [1286, 19] width 38 height 13
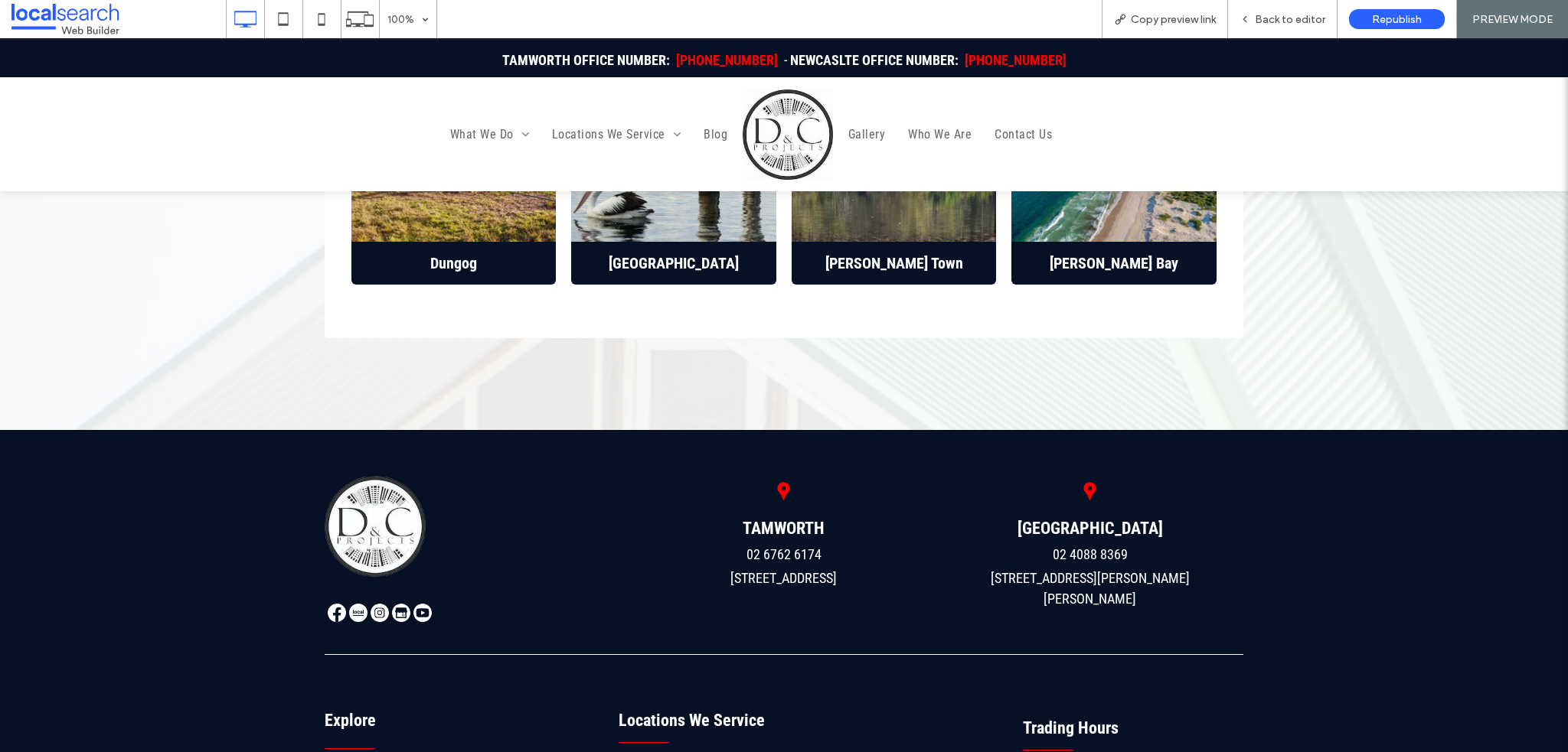
click at [331, 604] on img at bounding box center [337, 613] width 18 height 18
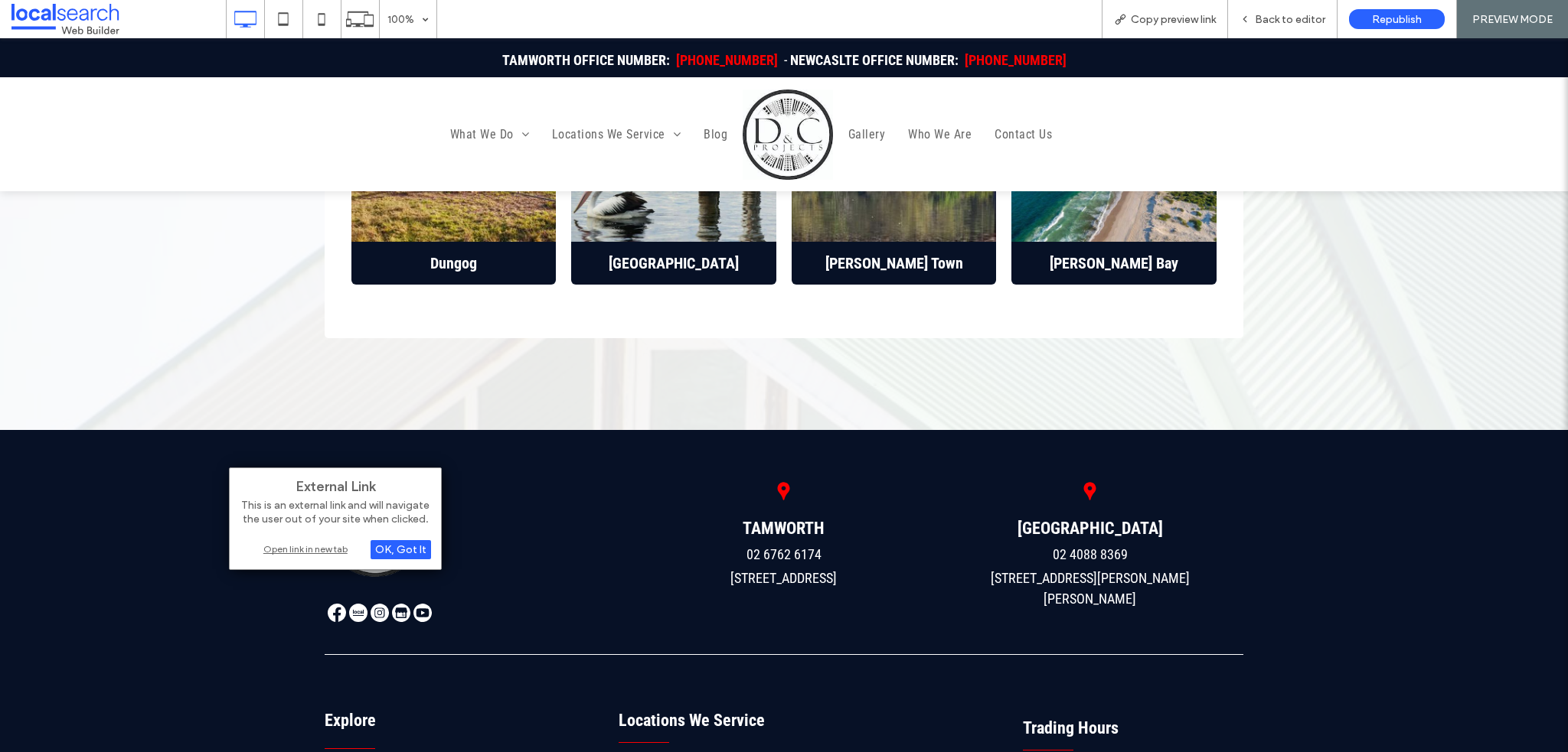
click at [306, 549] on div "Open link in new tab" at bounding box center [336, 549] width 192 height 16
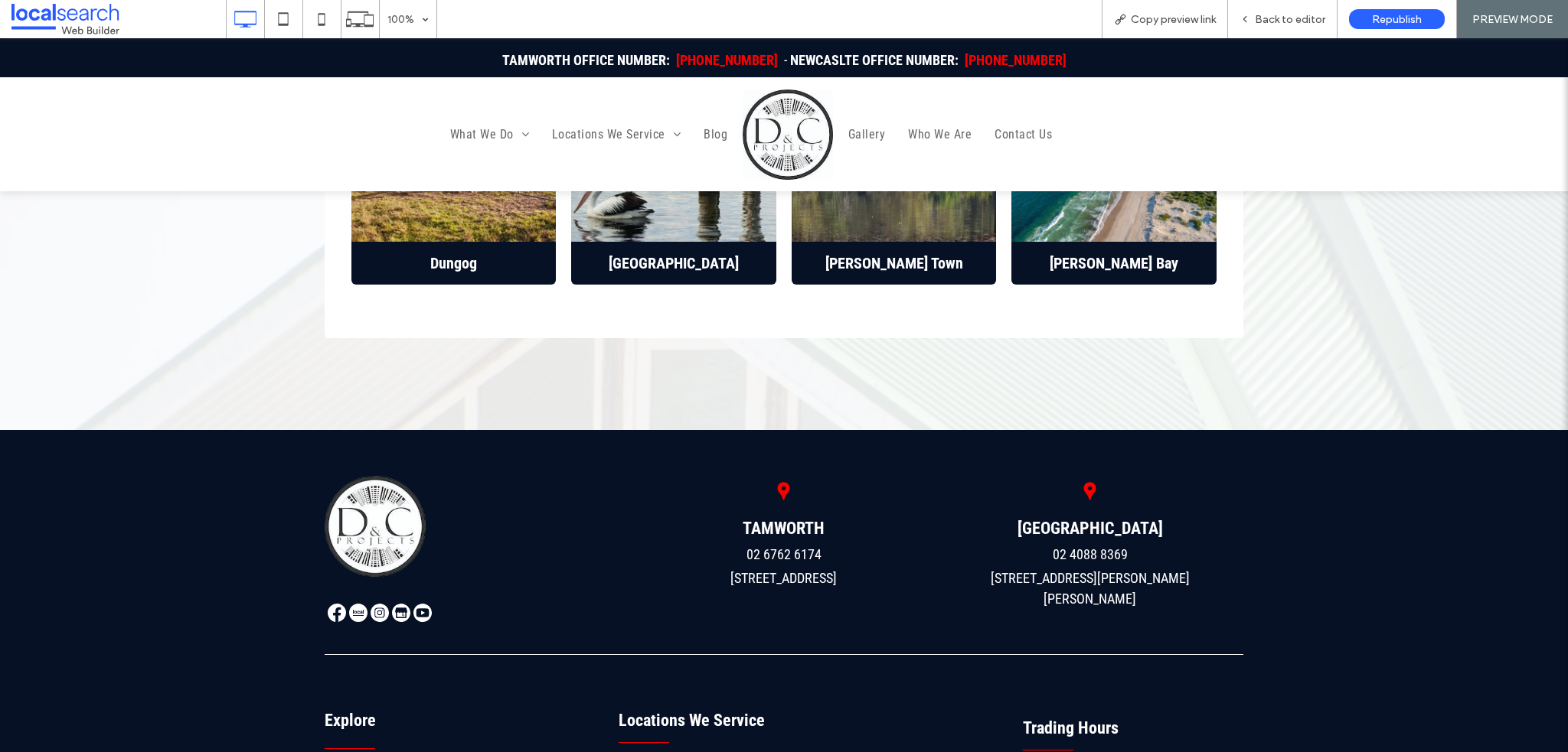
click at [349, 604] on img at bounding box center [358, 613] width 18 height 18
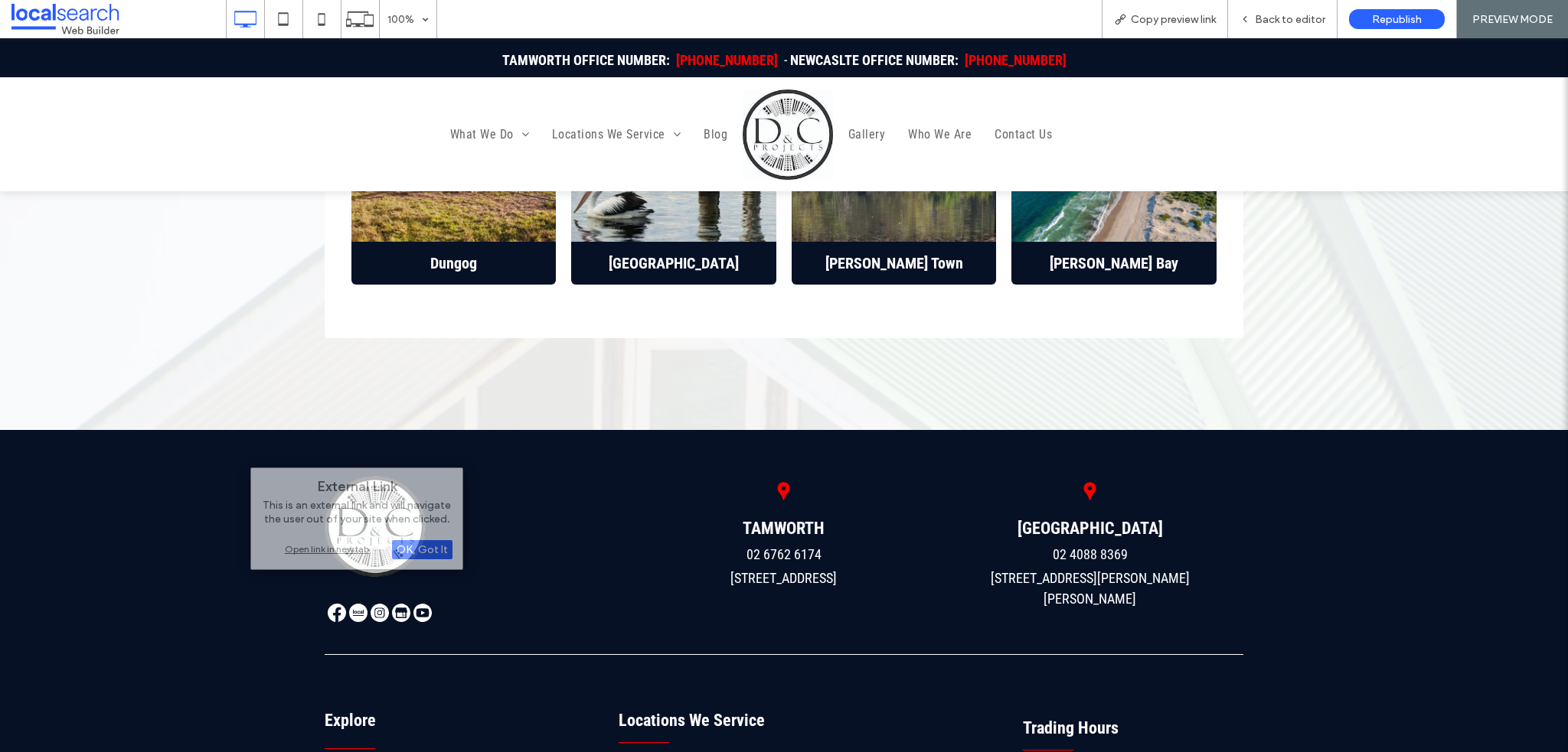
click at [348, 547] on div "Open link in new tab" at bounding box center [357, 549] width 192 height 16
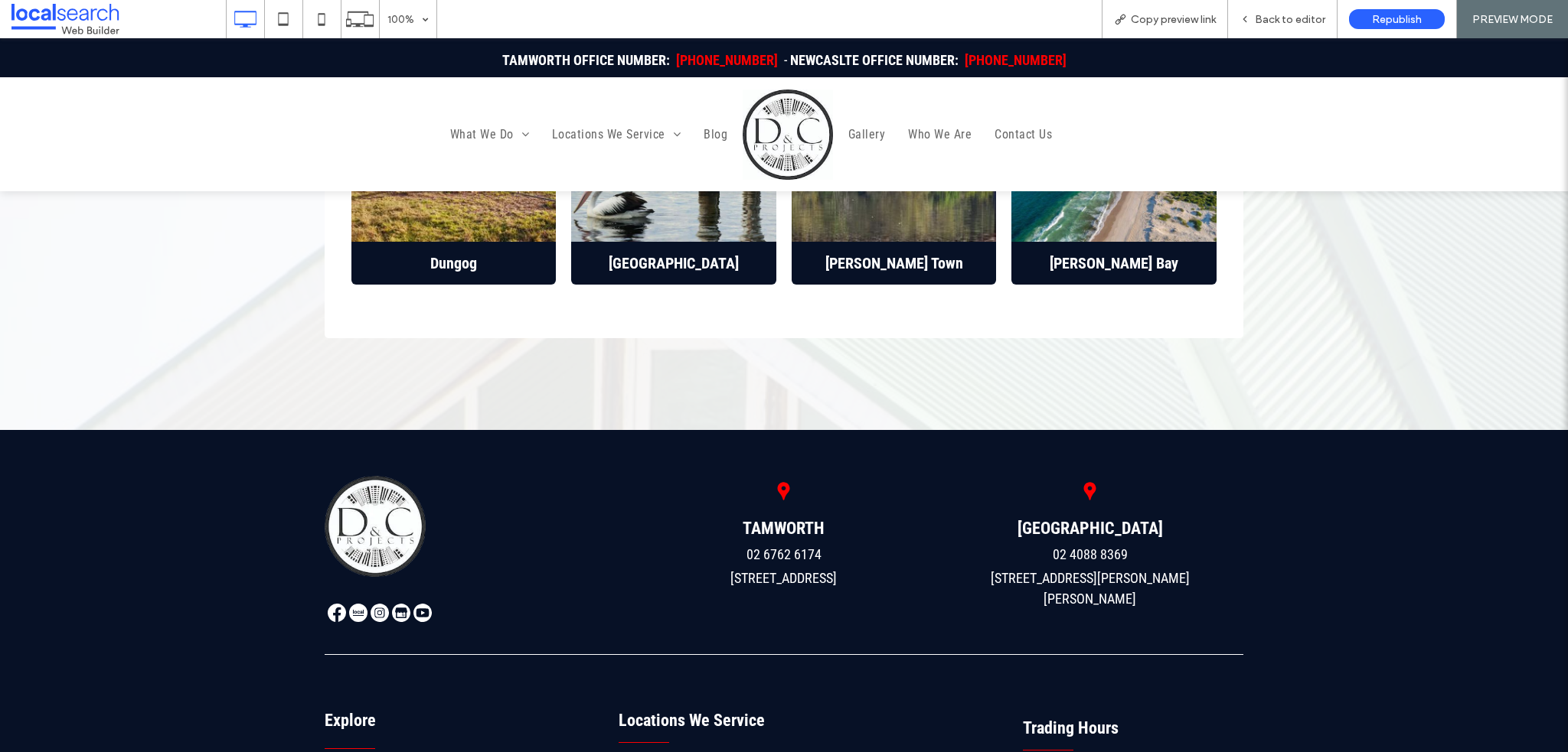
click at [352, 604] on img at bounding box center [358, 613] width 18 height 18
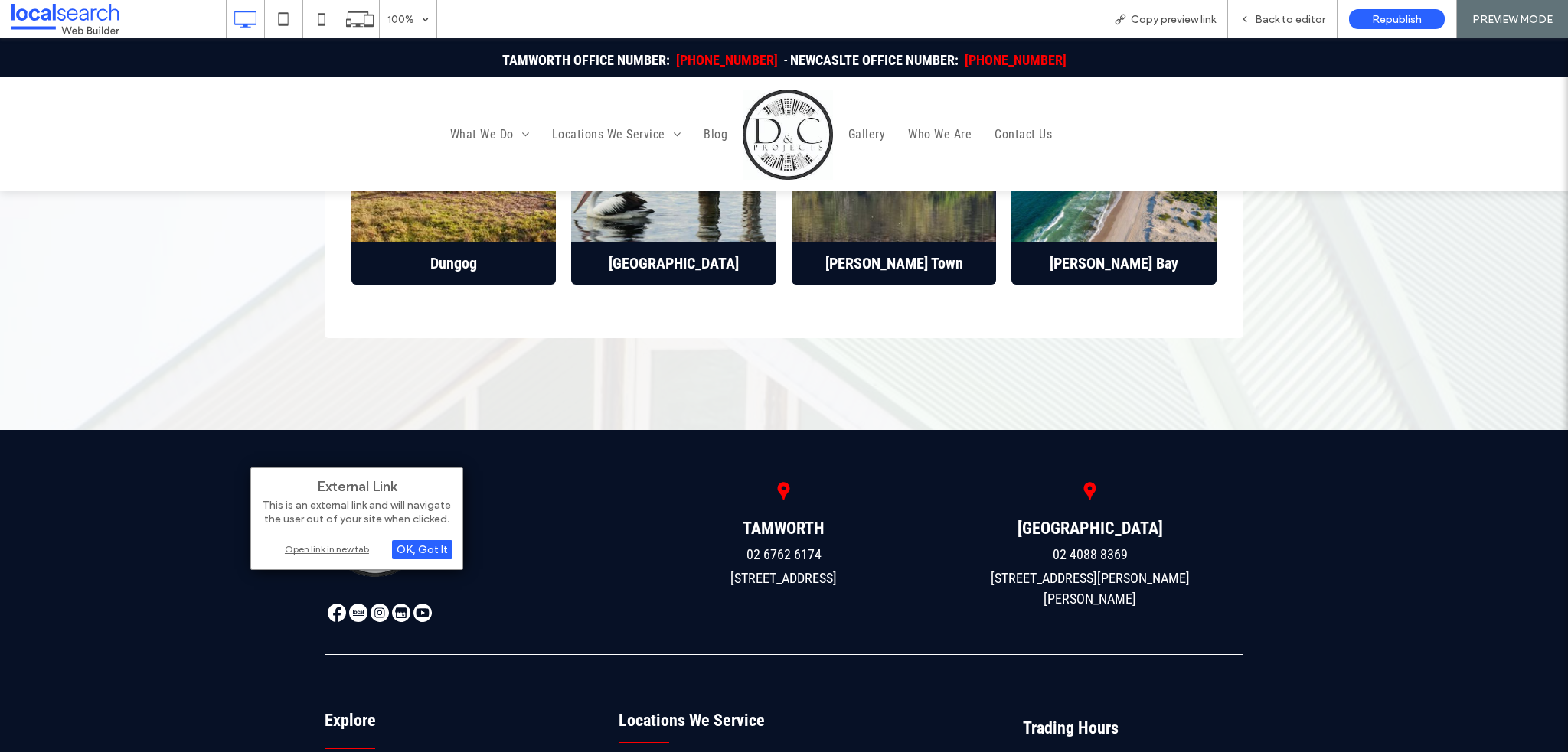
click at [356, 546] on div "Open link in new tab" at bounding box center [357, 549] width 192 height 16
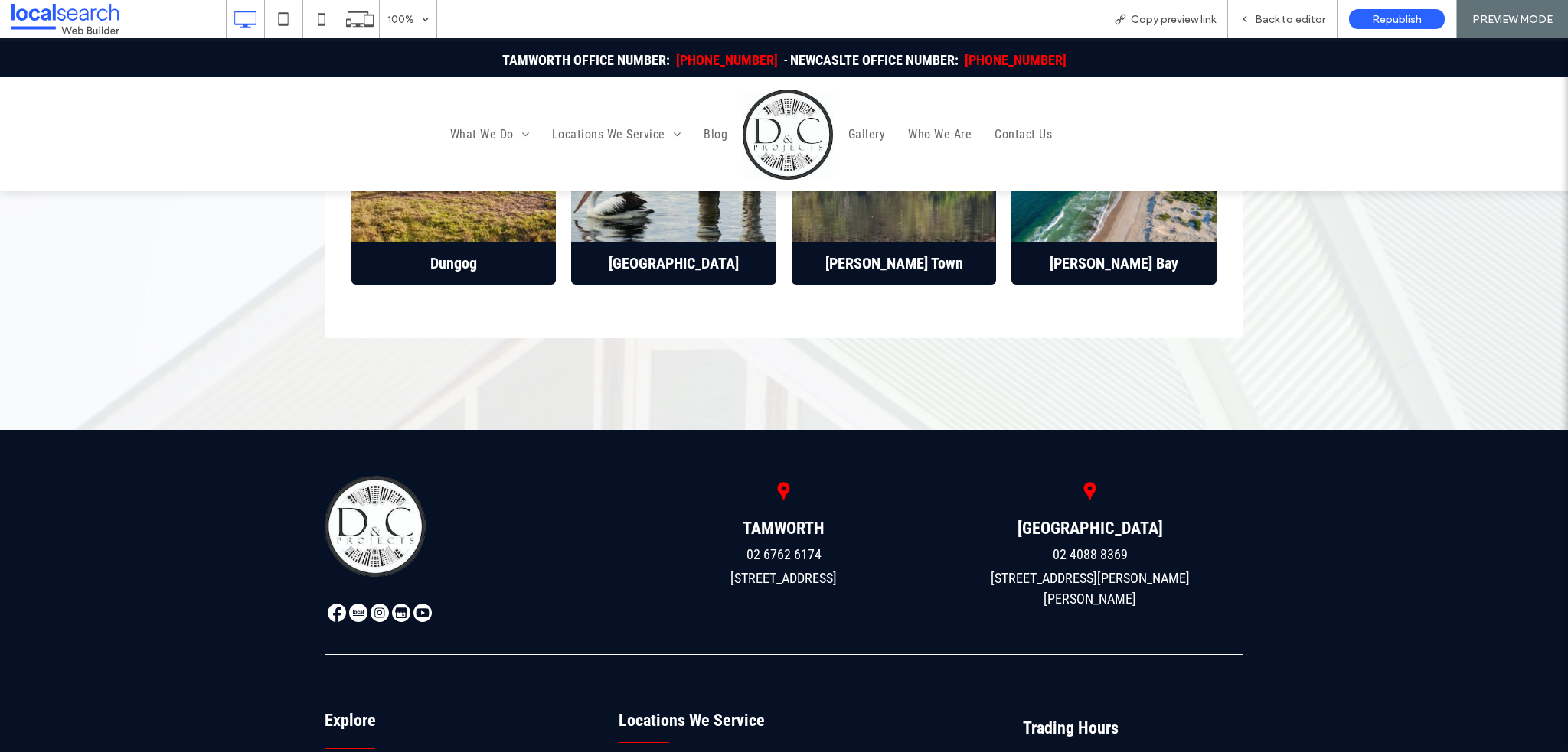
click at [372, 604] on img at bounding box center [379, 613] width 18 height 18
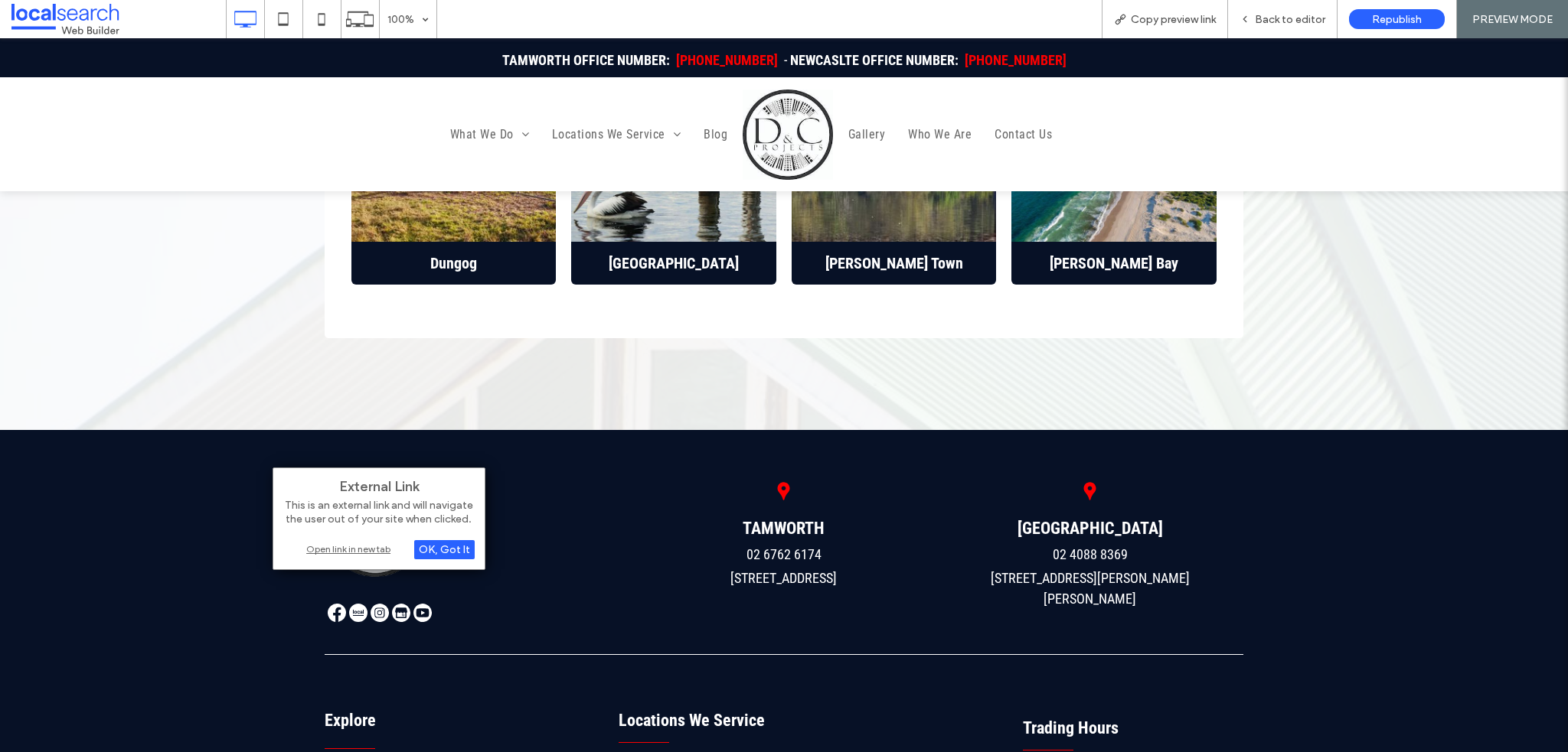
click at [370, 547] on div "Open link in new tab" at bounding box center [379, 549] width 192 height 16
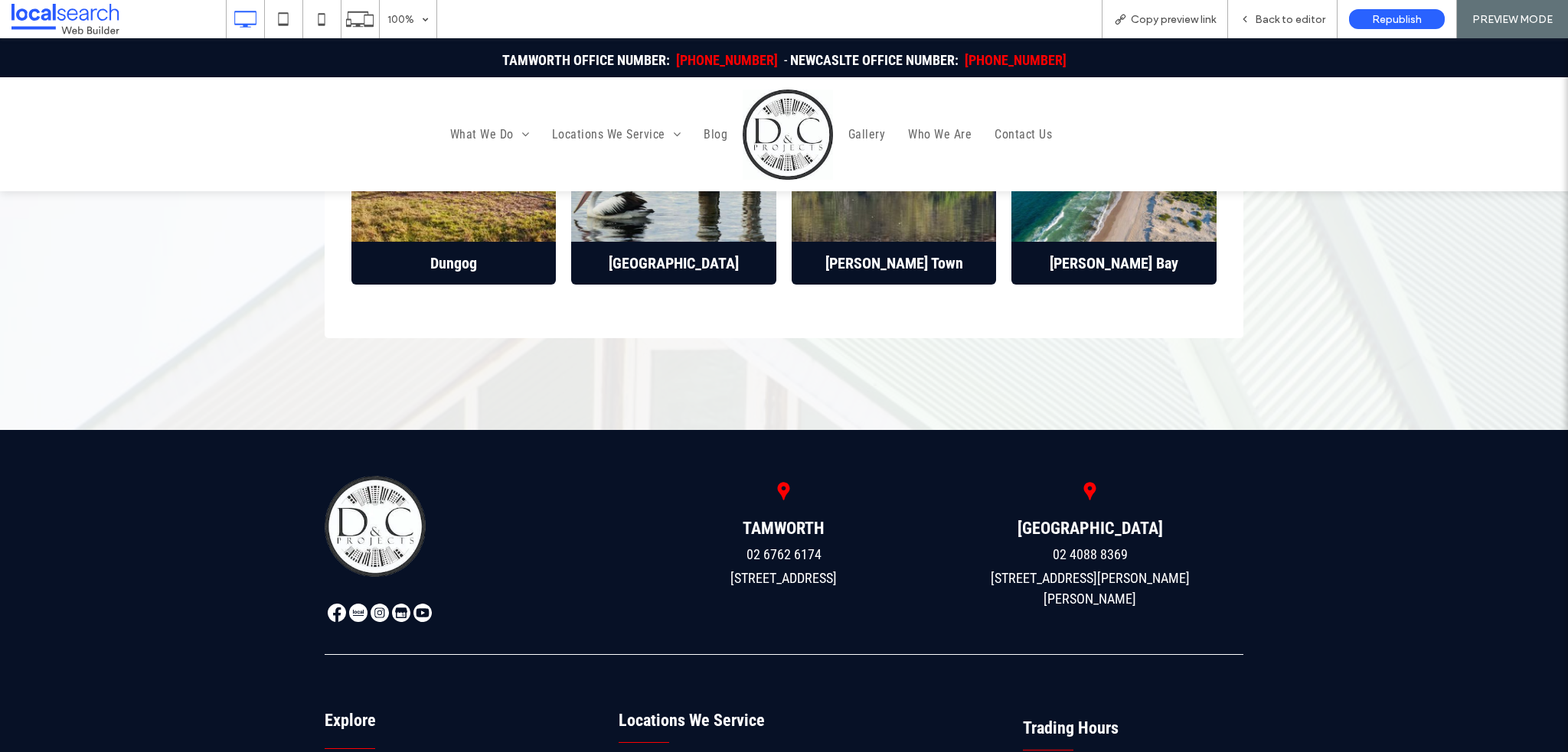
click at [392, 604] on img at bounding box center [401, 613] width 18 height 18
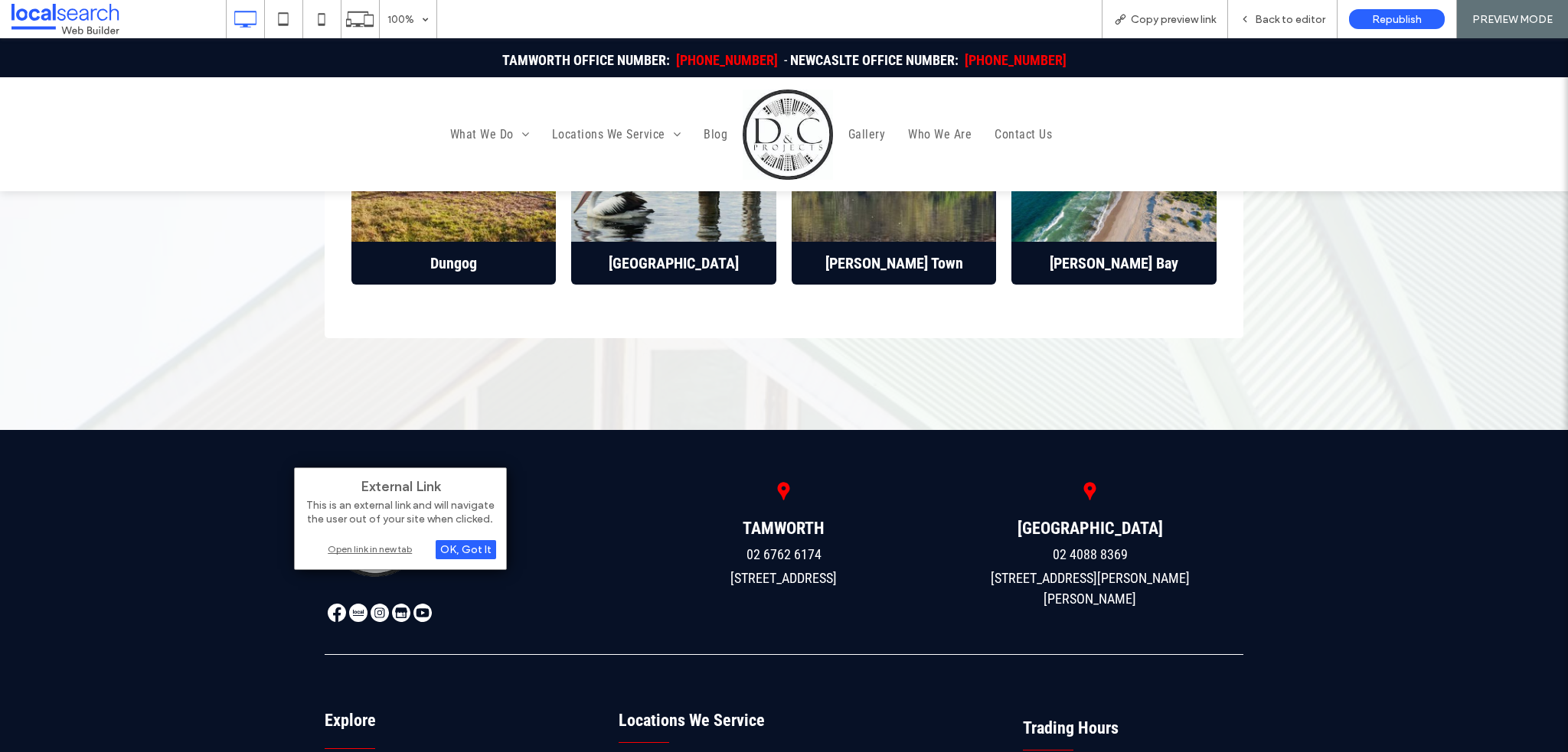
click at [394, 543] on div "Open link in new tab" at bounding box center [401, 549] width 192 height 16
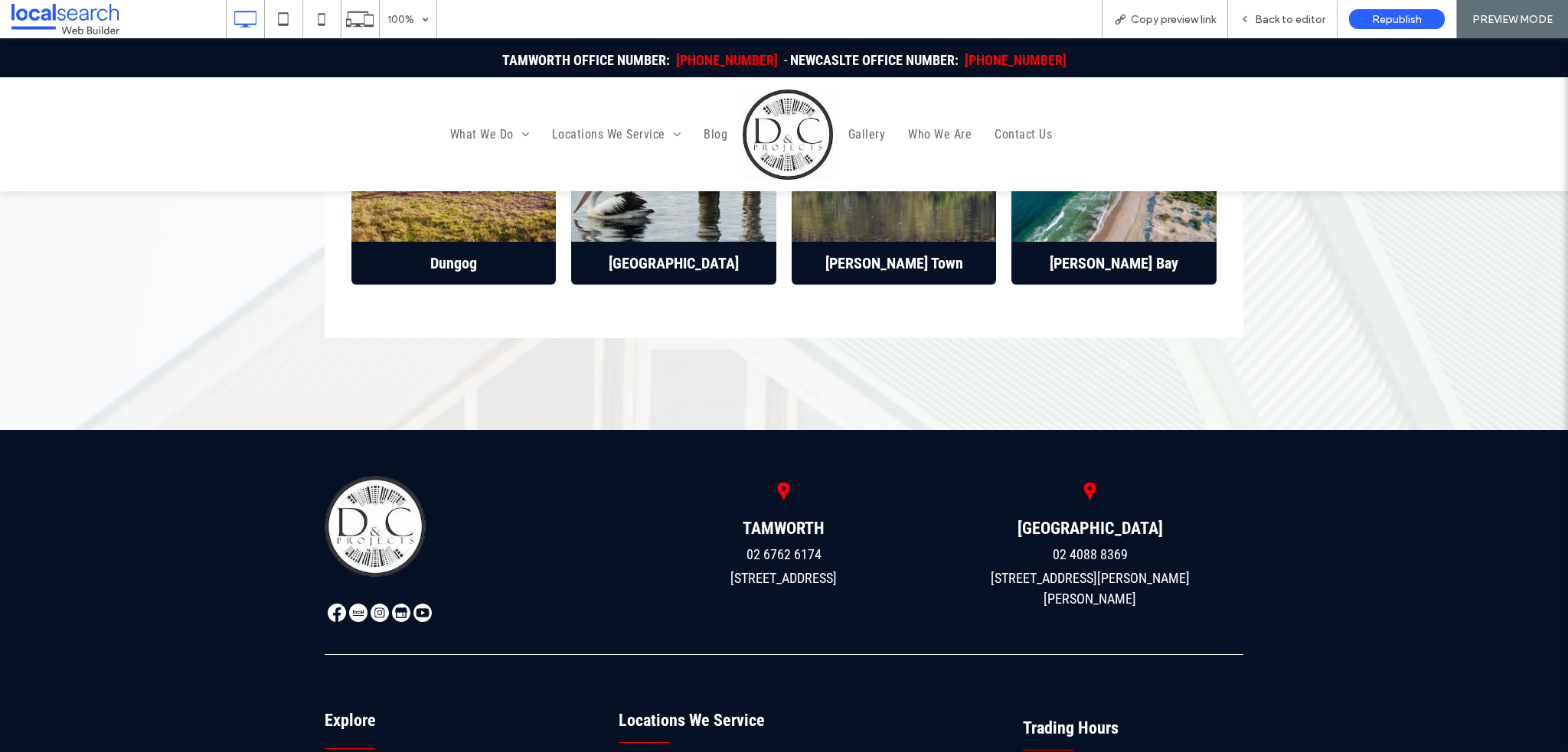
click at [413, 604] on img at bounding box center [422, 613] width 18 height 18
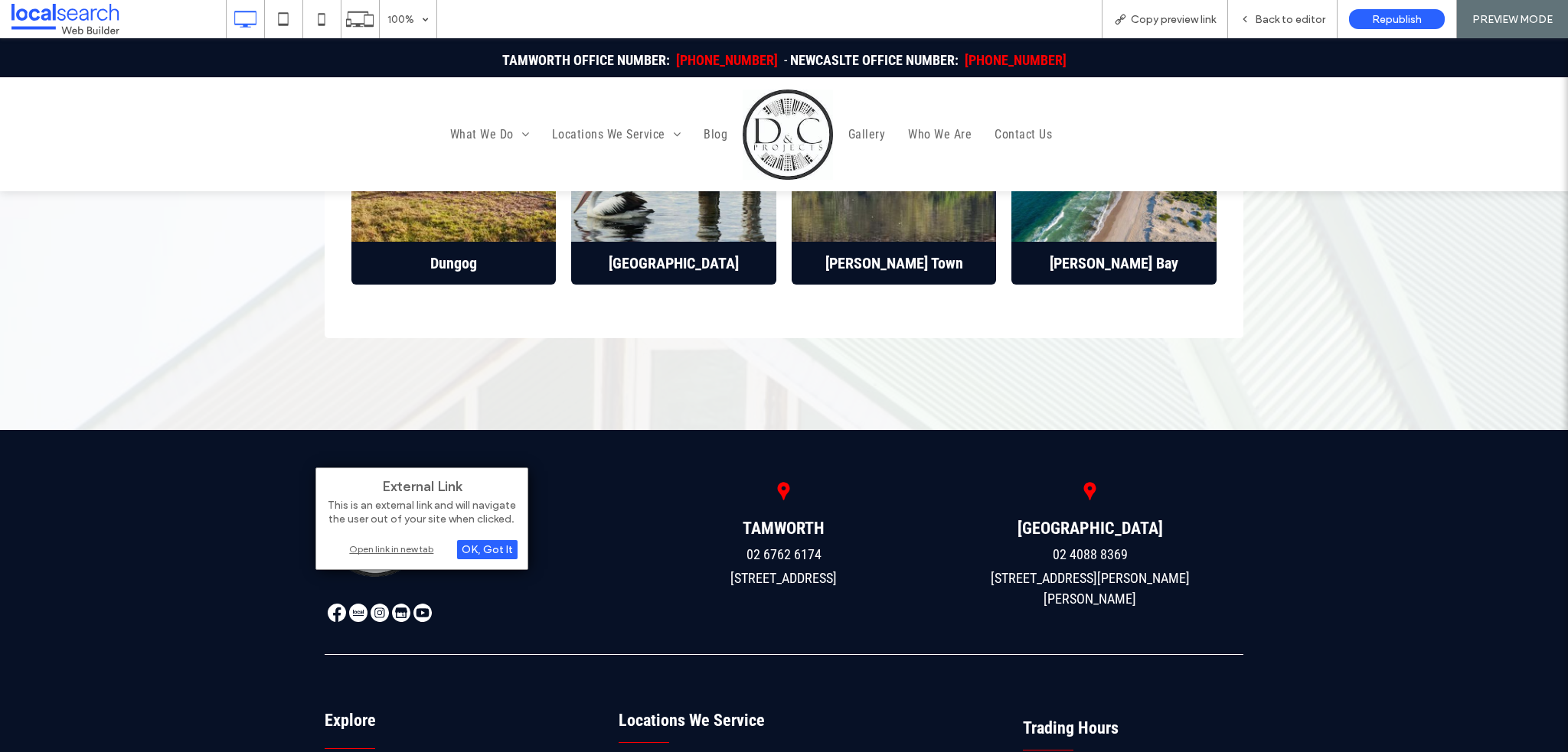
click at [419, 549] on div "Open link in new tab" at bounding box center [422, 549] width 192 height 16
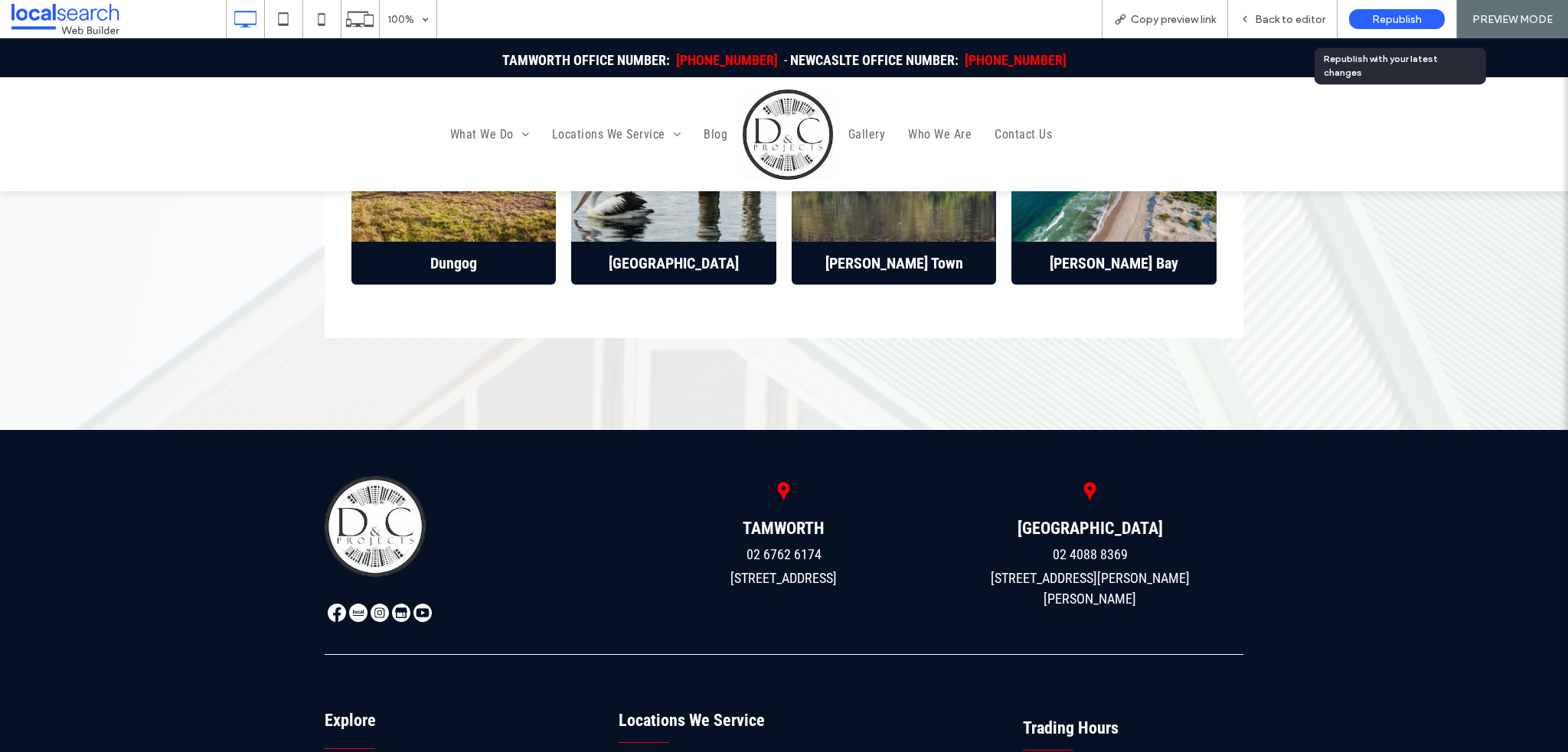
drag, startPoint x: 1401, startPoint y: 26, endPoint x: 1391, endPoint y: 34, distance: 12.8
click at [1401, 26] on div "Republish" at bounding box center [1397, 19] width 96 height 20
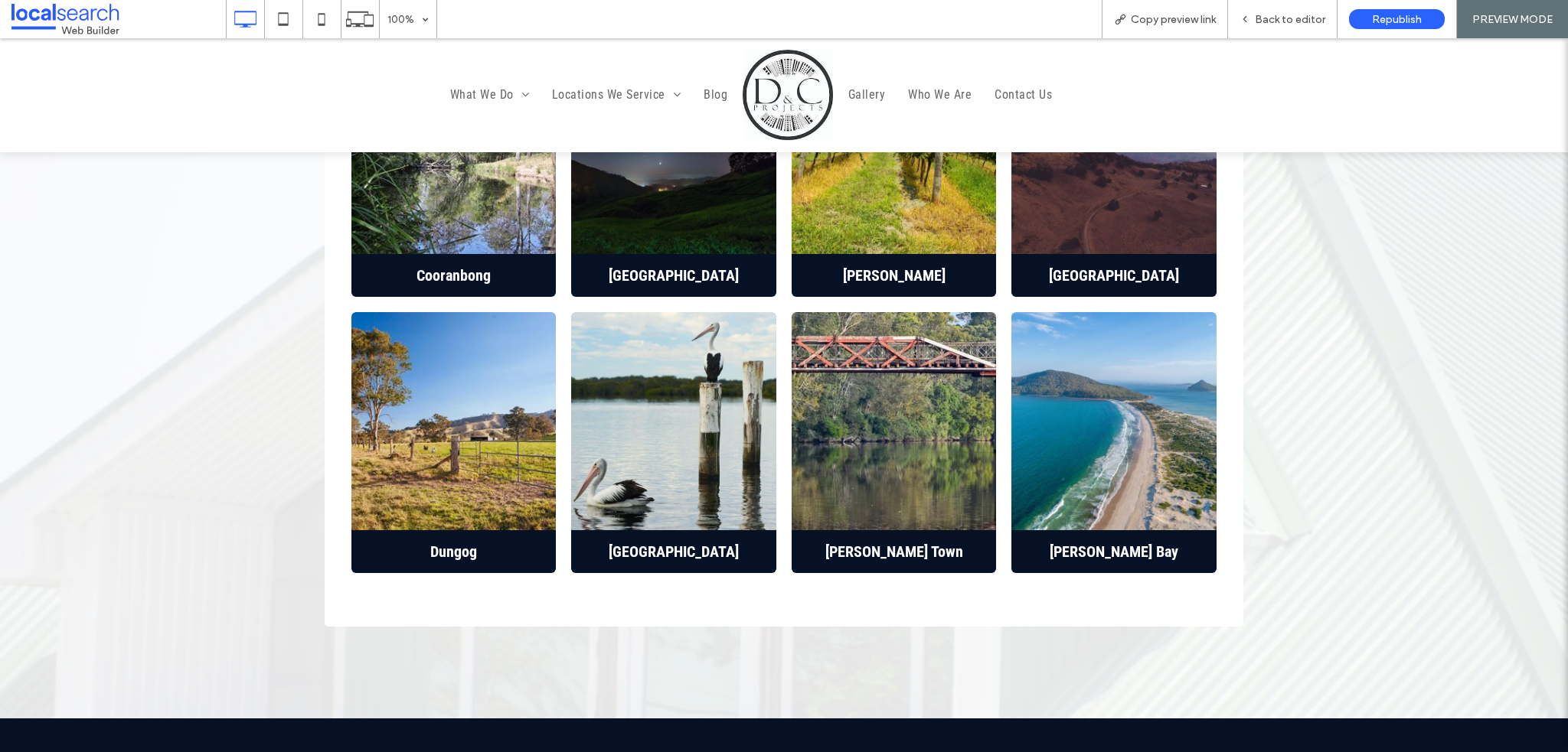
scroll to position [4822, 0]
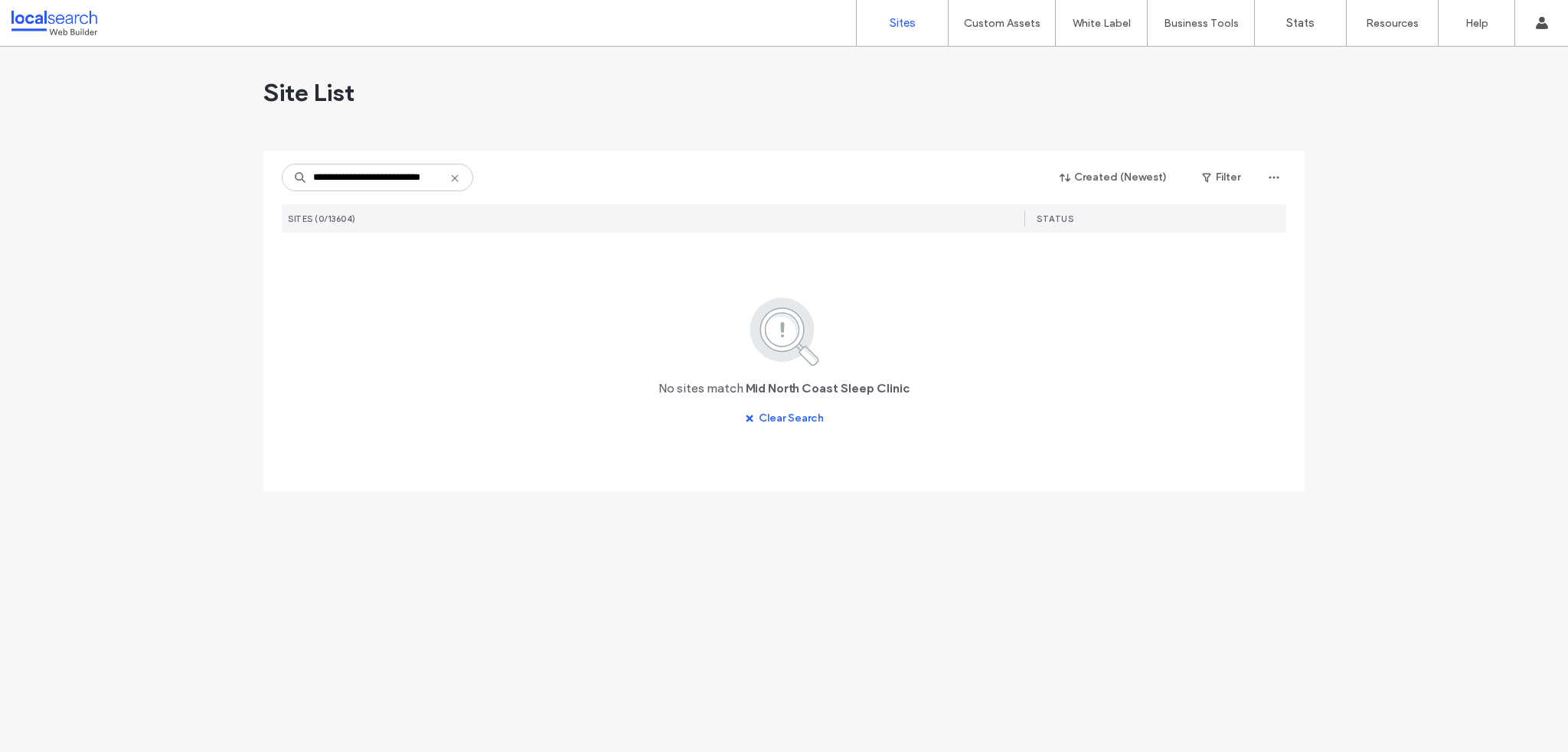
scroll to position [0, 5]
type input "**********"
drag, startPoint x: 406, startPoint y: 186, endPoint x: 459, endPoint y: 178, distance: 53.6
click at [406, 184] on input "**********" at bounding box center [378, 177] width 192 height 28
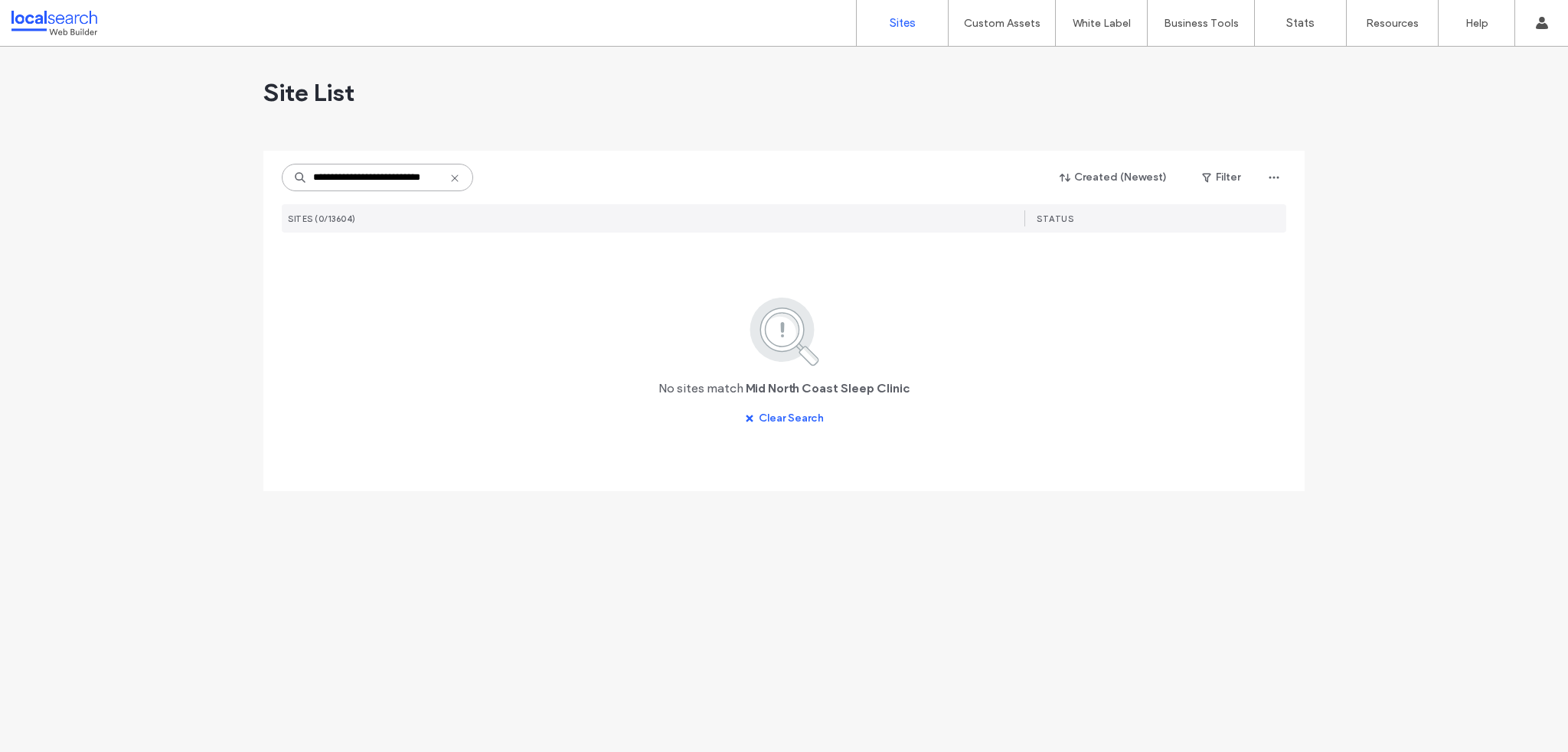
click at [462, 180] on input "**********" at bounding box center [378, 177] width 192 height 28
drag, startPoint x: 453, startPoint y: 180, endPoint x: 437, endPoint y: 180, distance: 16.0
click at [454, 179] on icon at bounding box center [455, 178] width 12 height 12
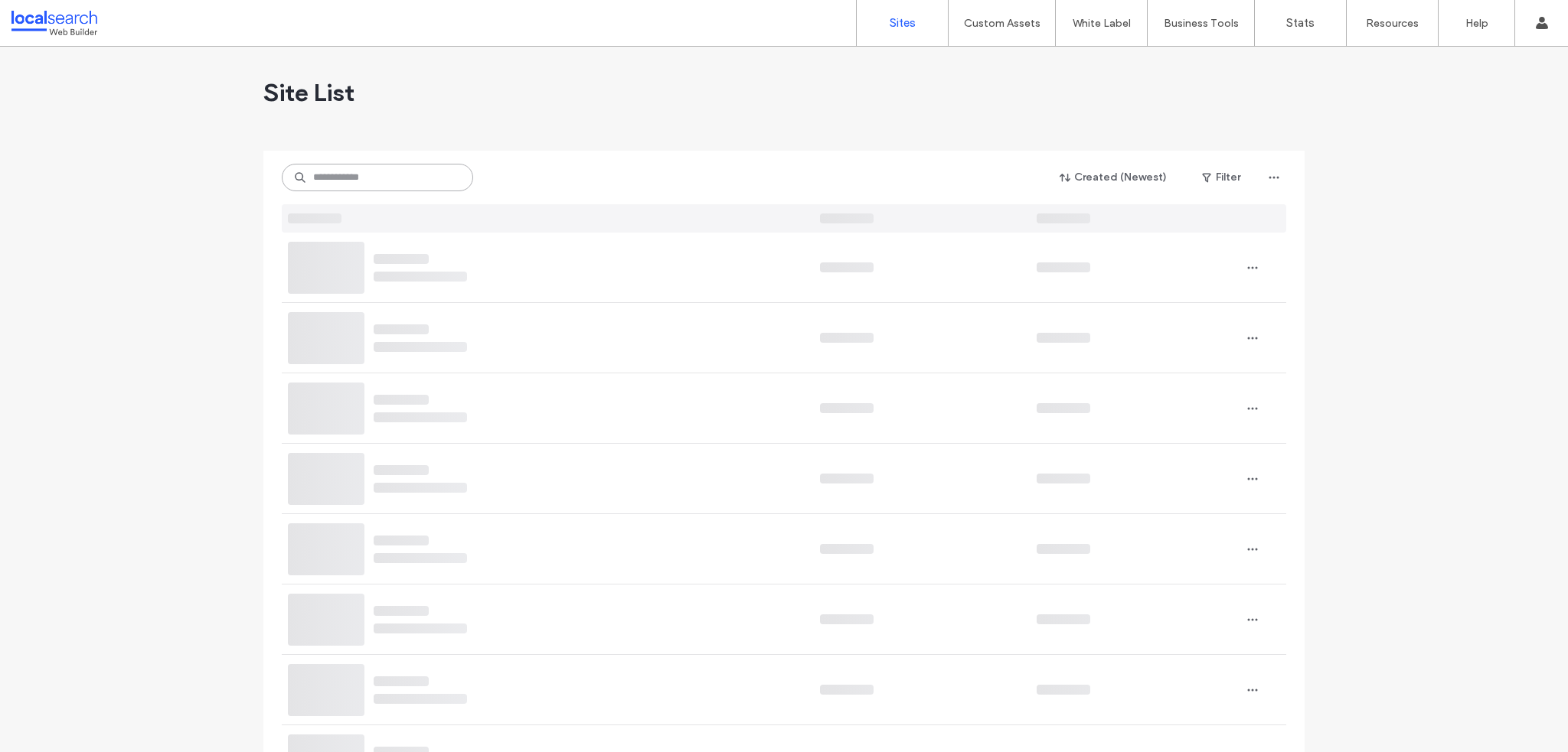
paste input "********"
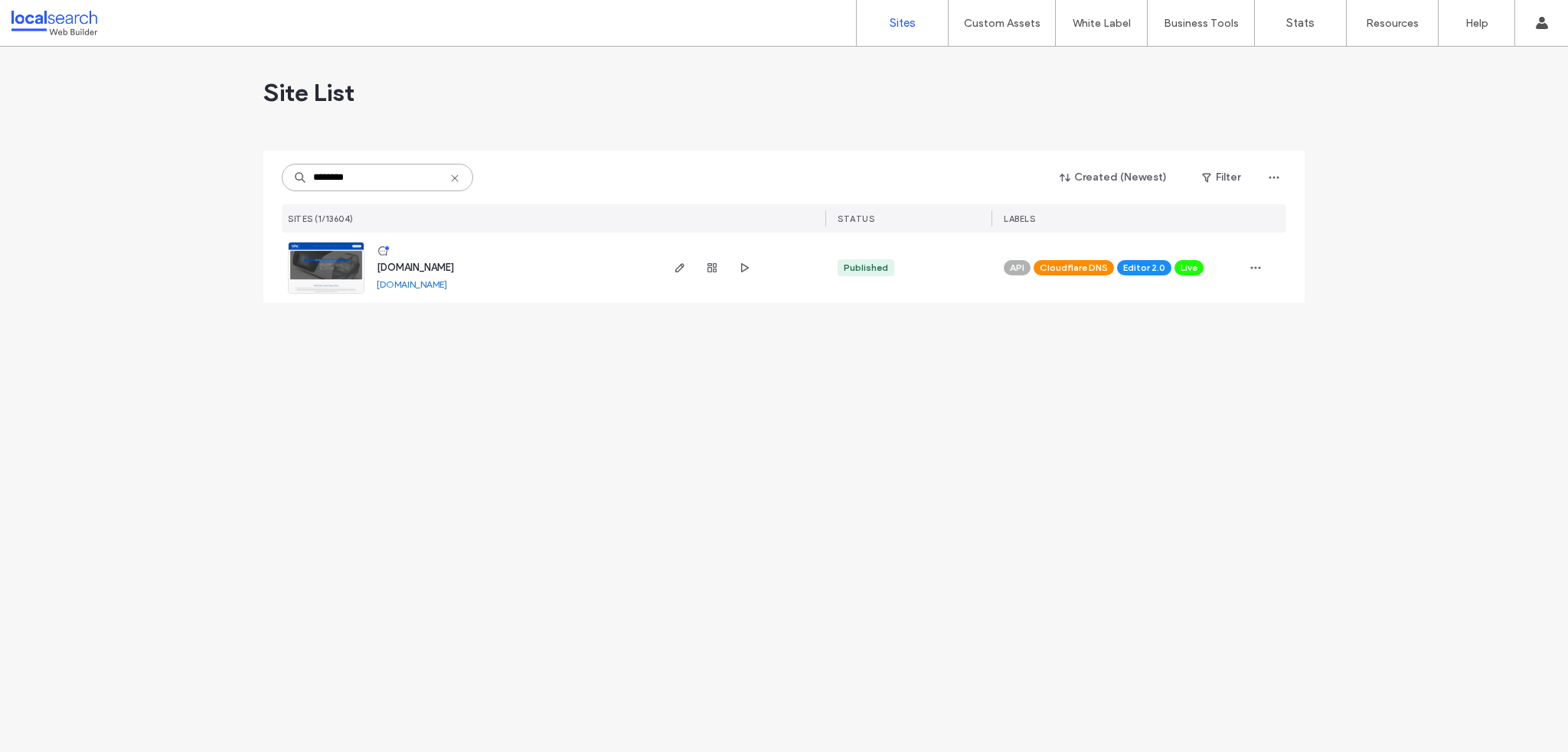
type input "********"
click at [447, 264] on span "www.mncsleepclinic.com.au" at bounding box center [416, 268] width 78 height 12
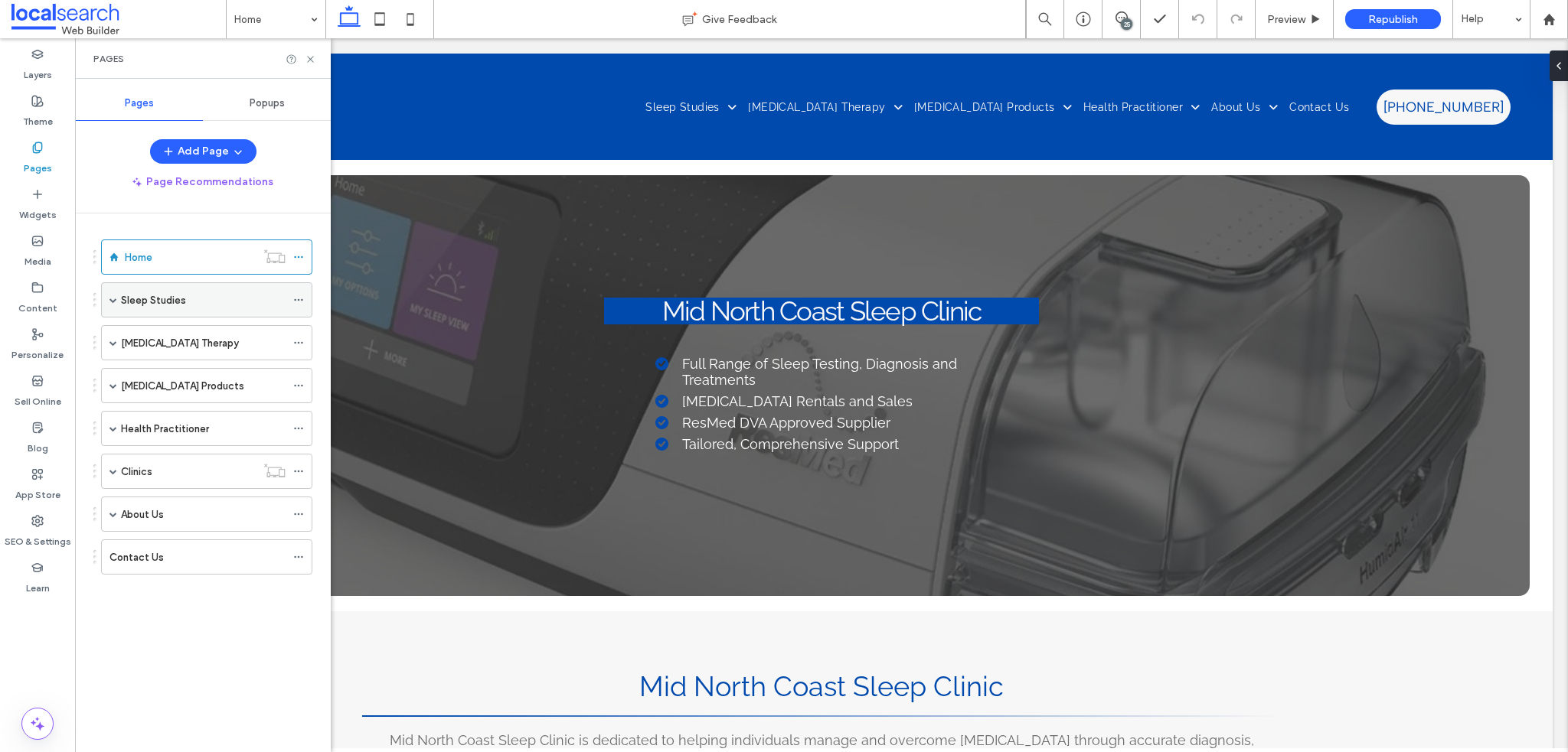
click at [116, 298] on span at bounding box center [113, 300] width 8 height 8
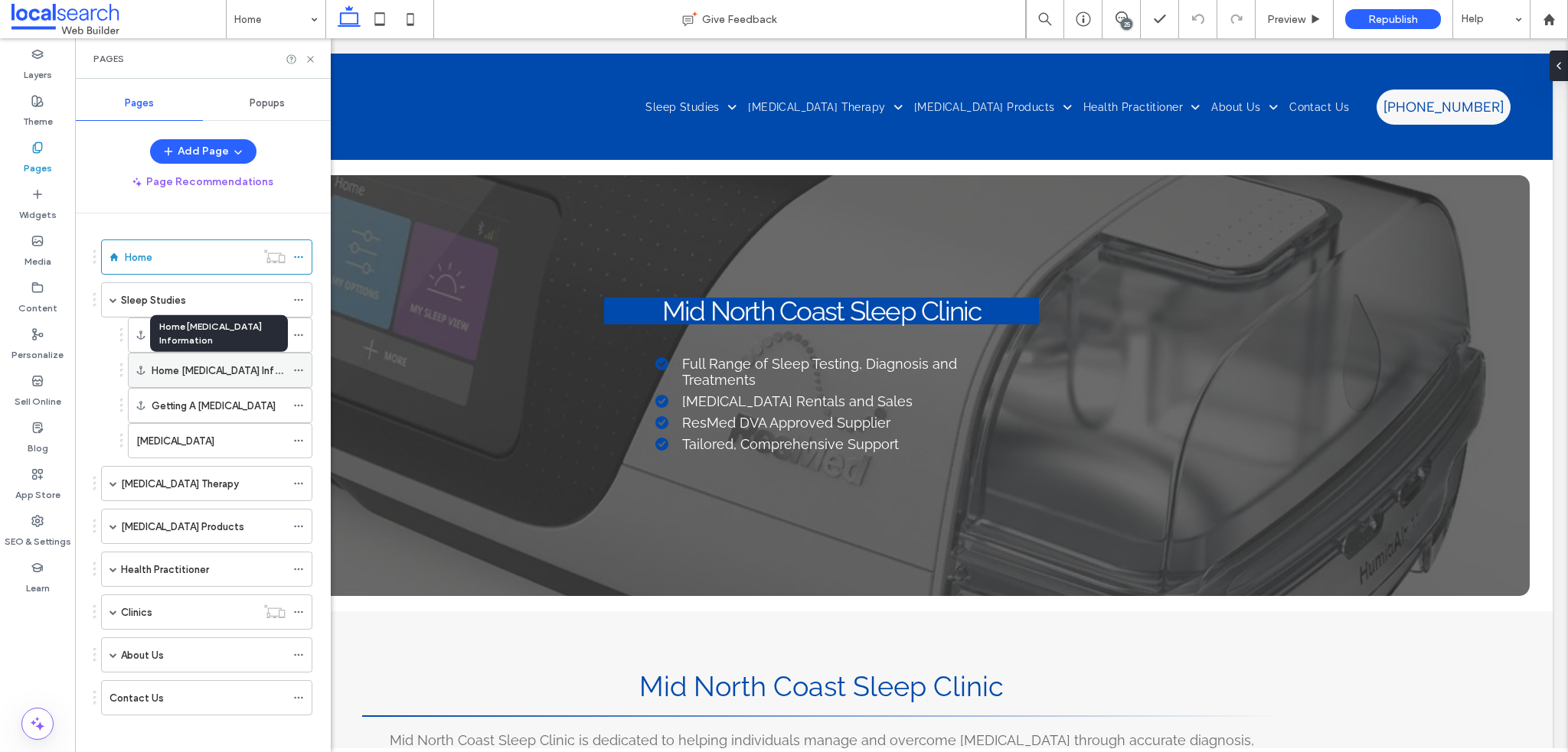
click at [197, 368] on label "Home [MEDICAL_DATA] Information" at bounding box center [233, 371] width 164 height 27
click at [311, 59] on use at bounding box center [310, 59] width 6 height 6
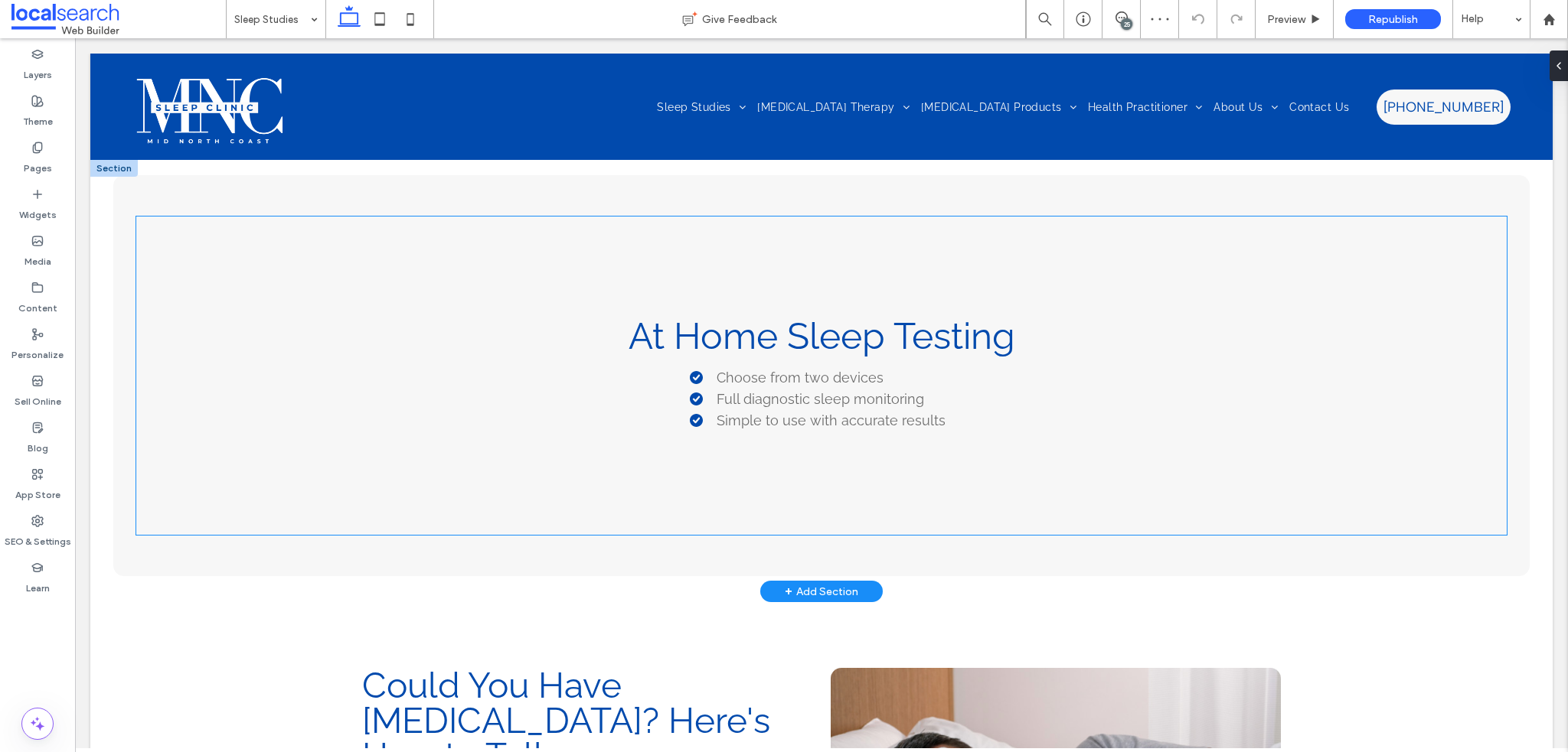
click at [714, 336] on span "At Home Sleep Testing" at bounding box center [822, 336] width 386 height 43
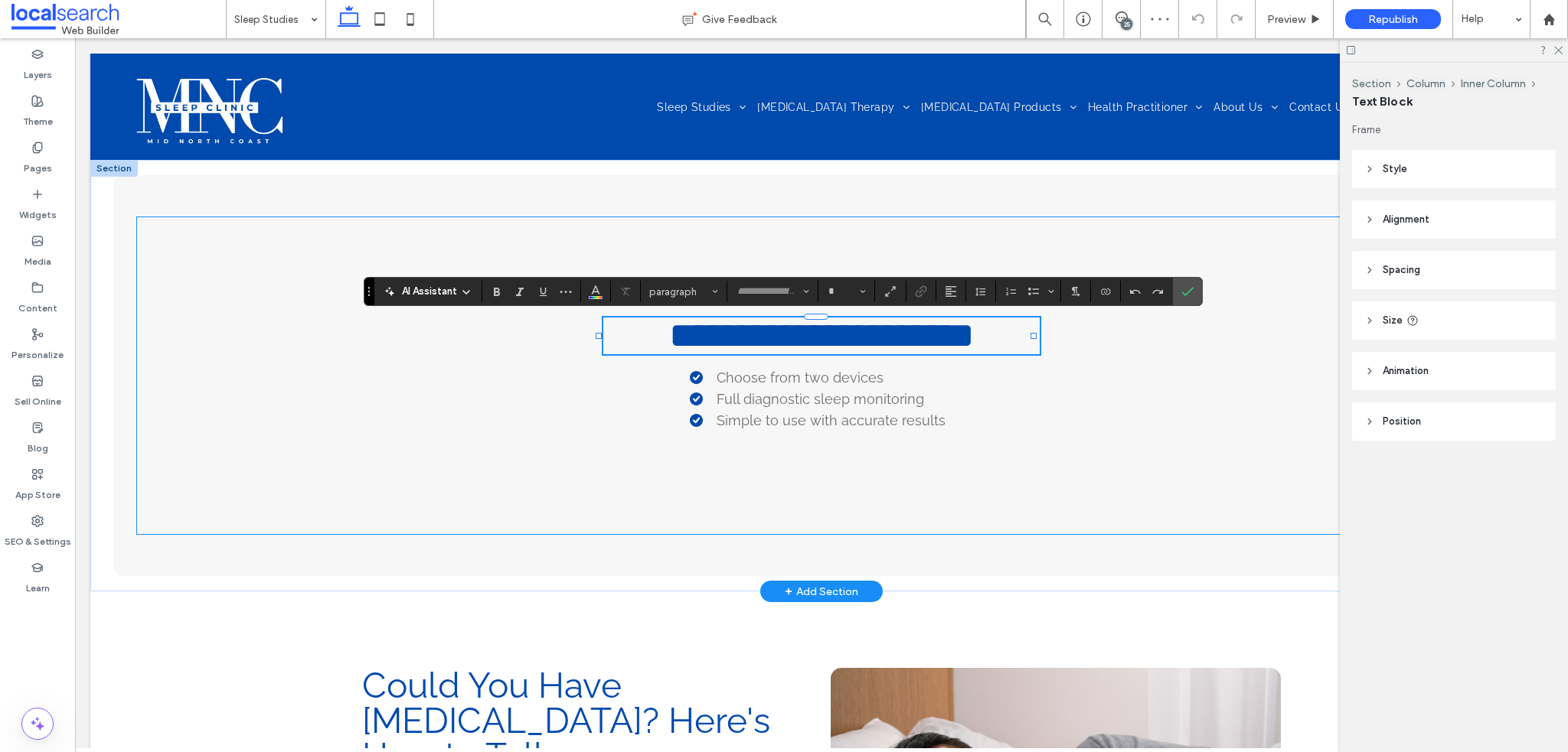
type input "*******"
type input "**"
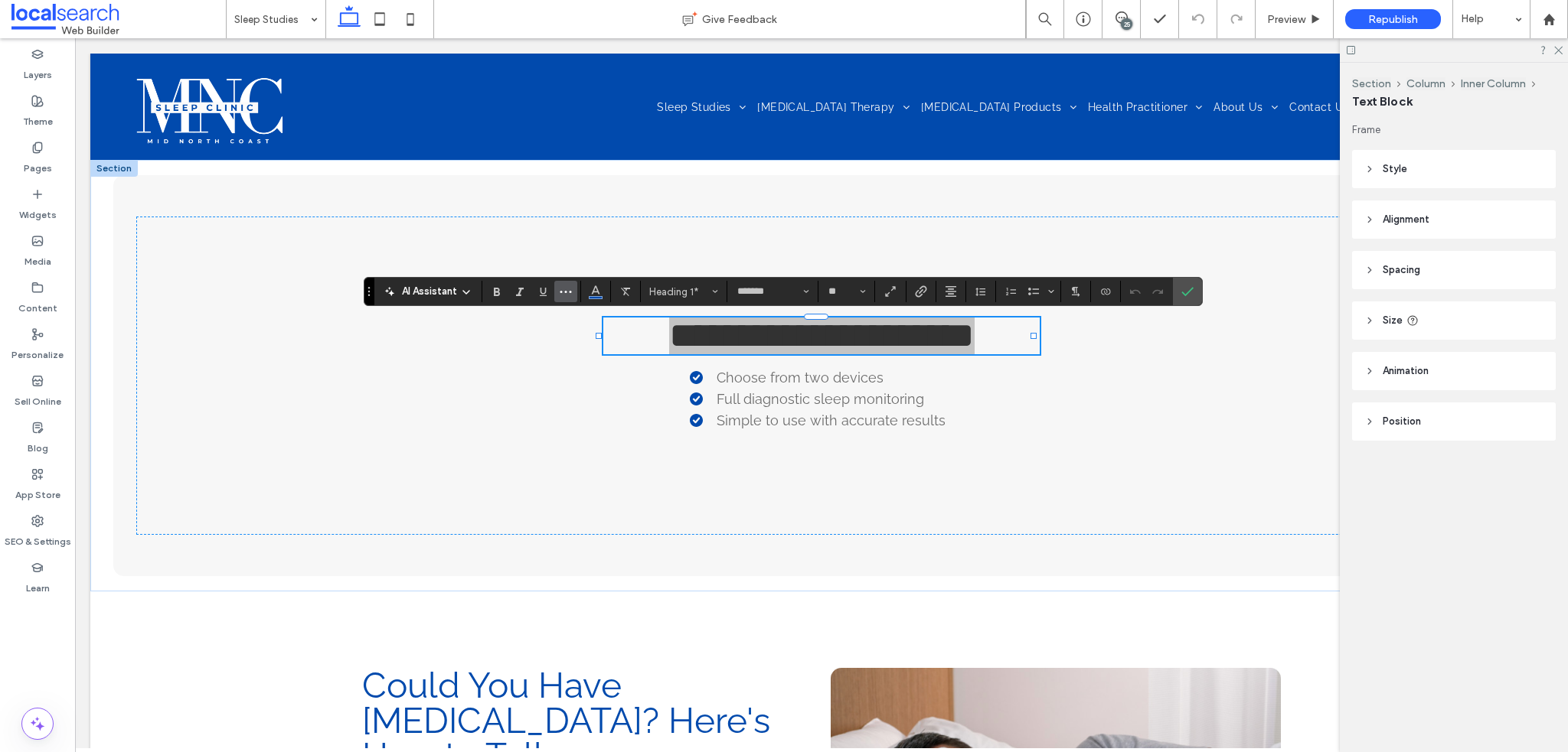
click at [566, 292] on use "More" at bounding box center [566, 291] width 12 height 2
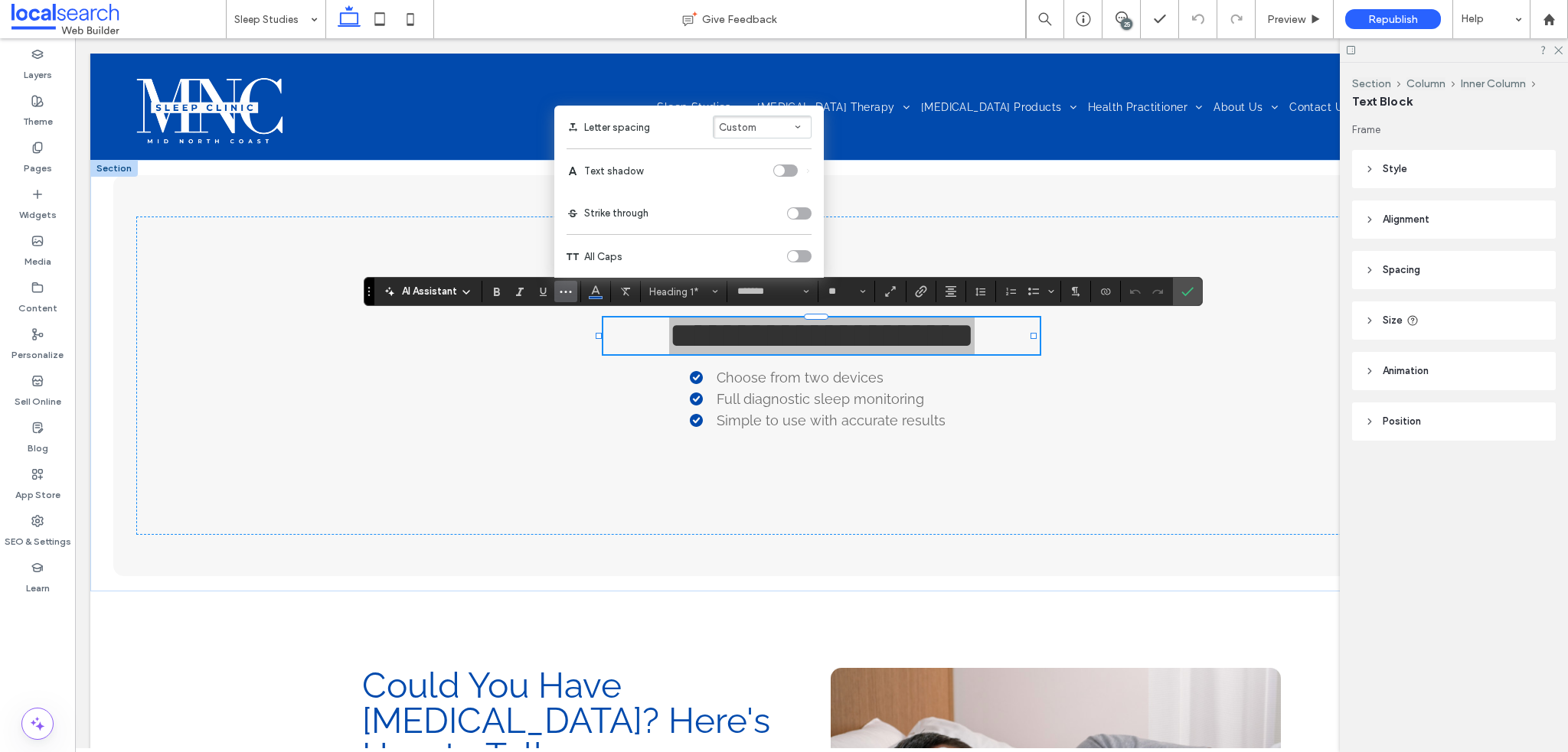
click at [792, 256] on div "toggle" at bounding box center [794, 256] width 11 height 11
click at [1182, 298] on span "Confirm" at bounding box center [1185, 291] width 7 height 28
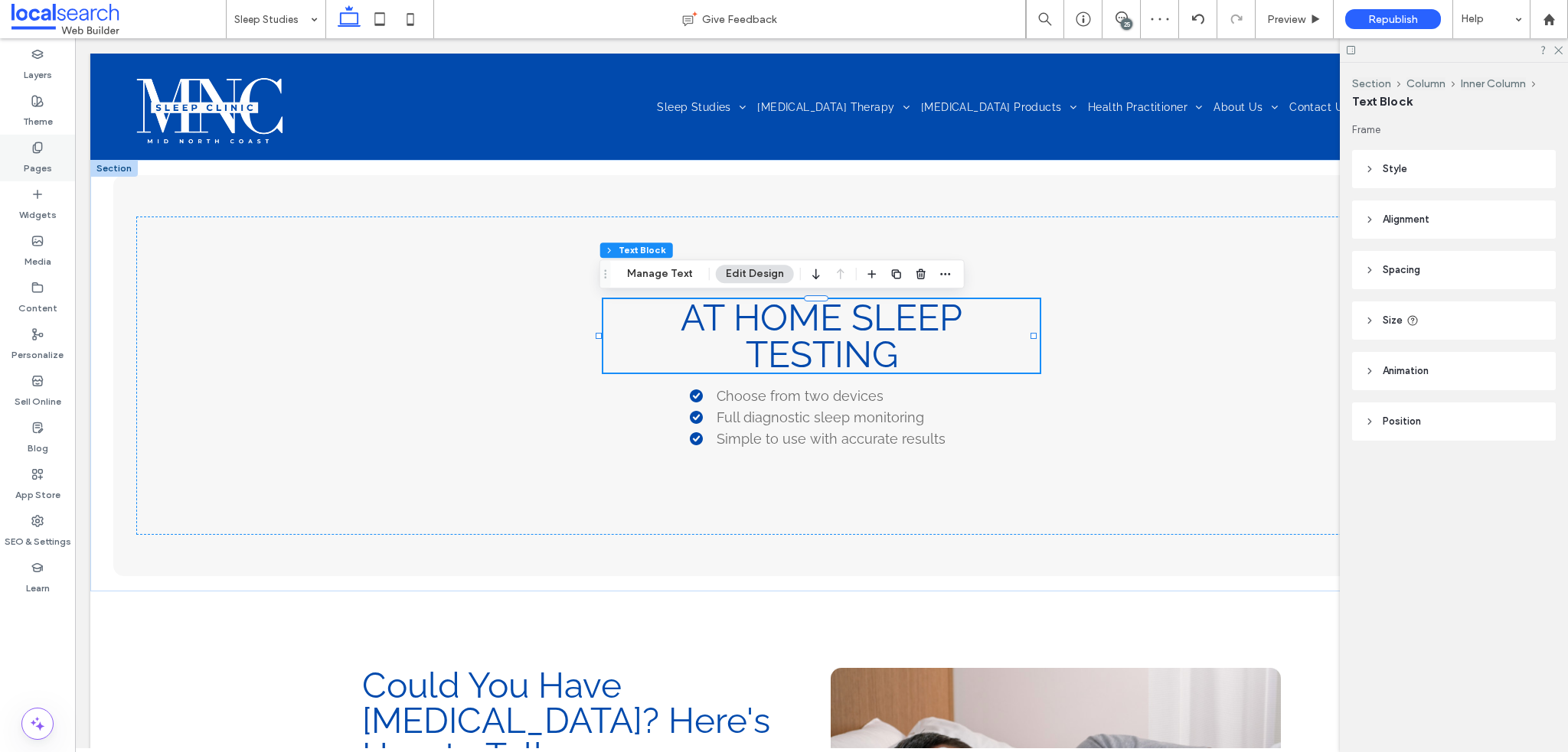
click at [44, 146] on div "Pages" at bounding box center [37, 158] width 75 height 47
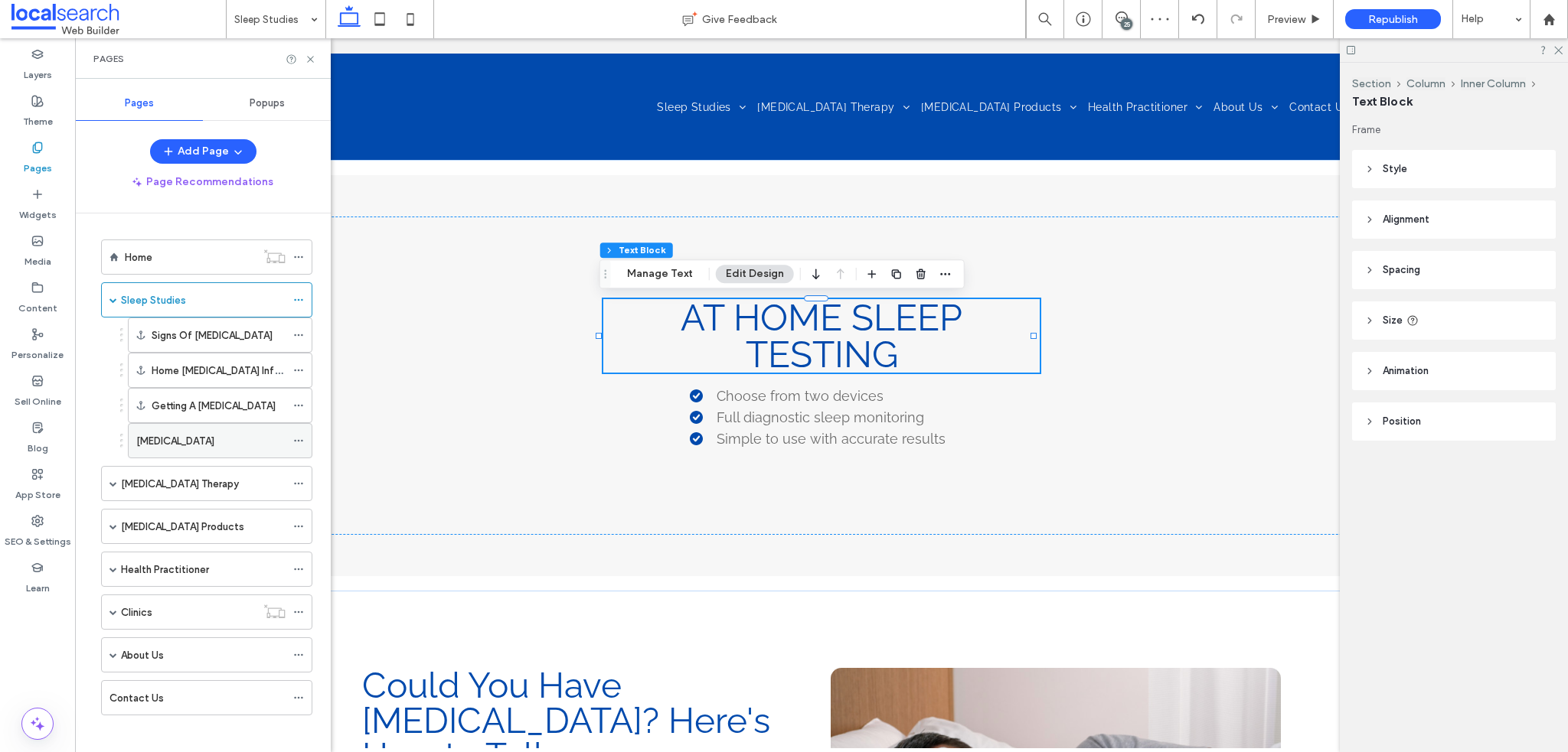
click at [177, 446] on label "[MEDICAL_DATA]" at bounding box center [175, 441] width 78 height 27
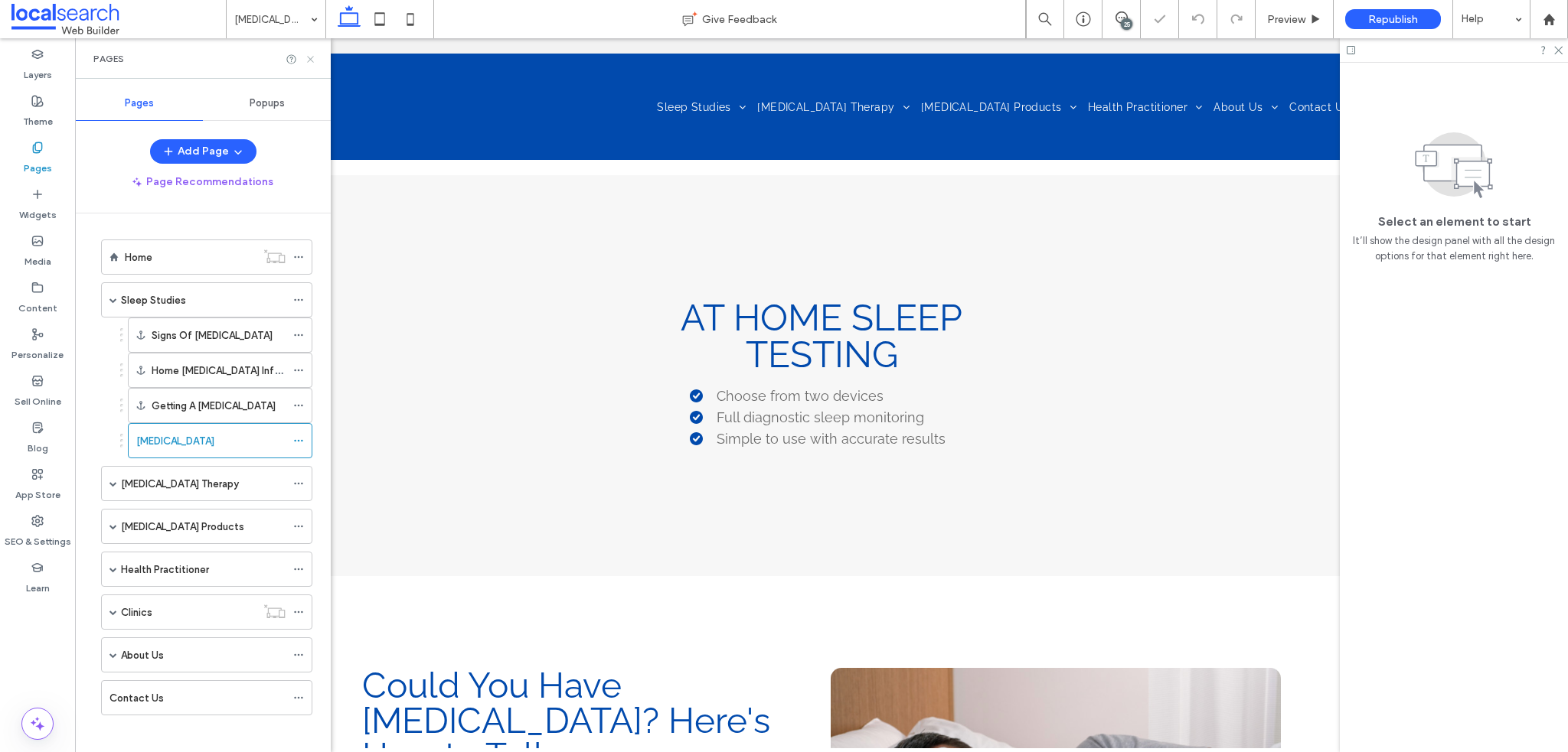
click at [312, 55] on icon at bounding box center [310, 59] width 12 height 12
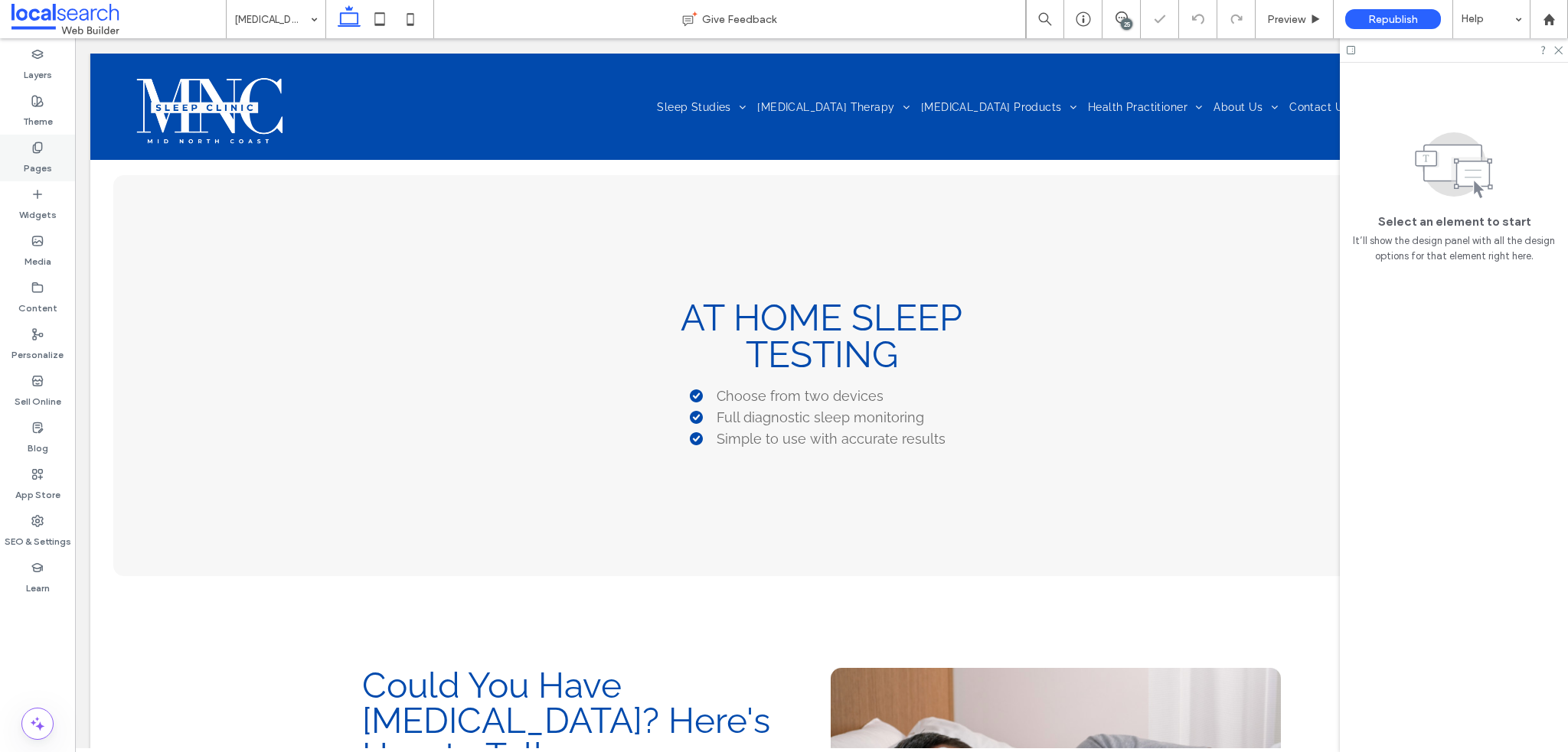
click at [27, 156] on label "Pages" at bounding box center [38, 164] width 29 height 21
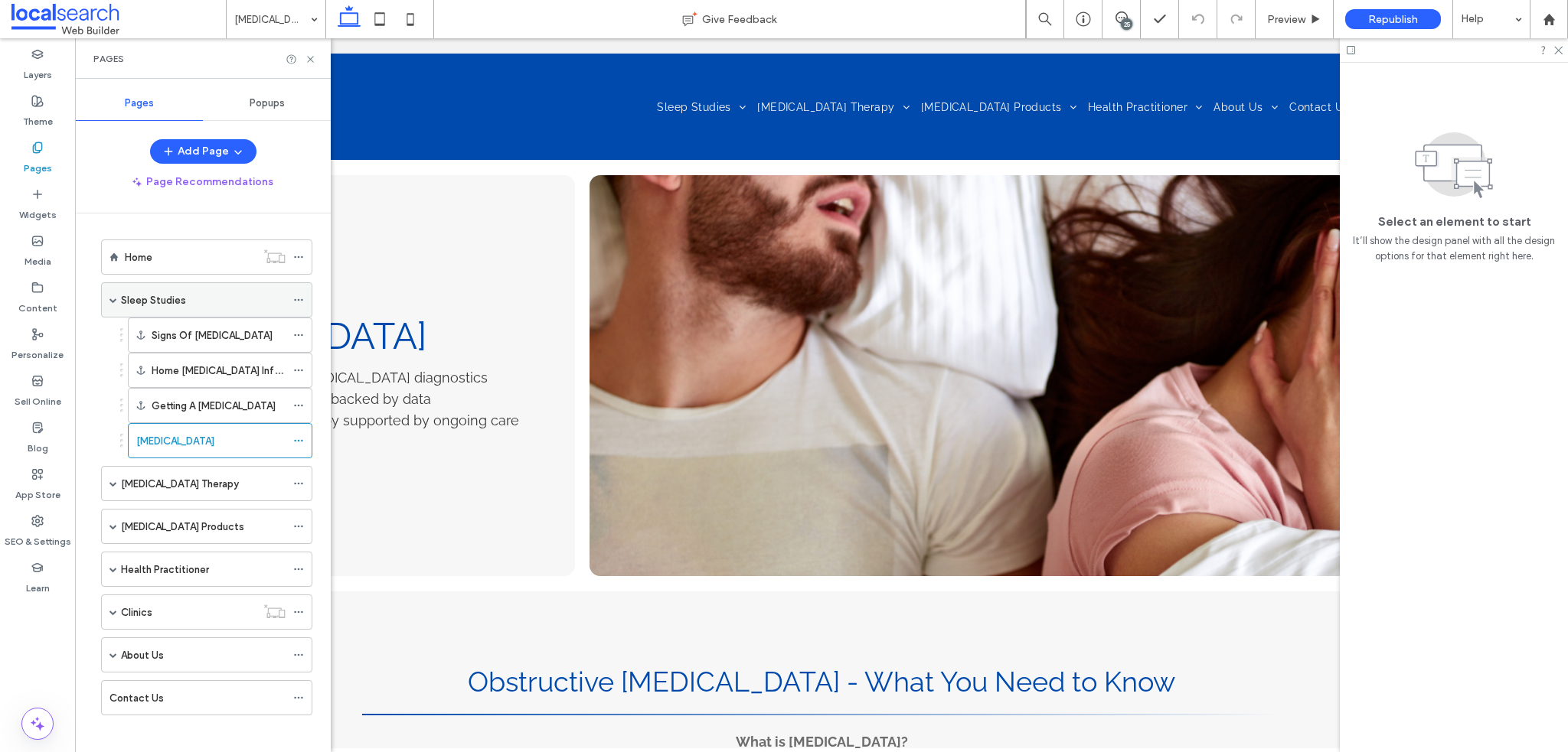
click at [187, 306] on div "Sleep Studies" at bounding box center [204, 300] width 165 height 16
click at [314, 59] on div at bounding box center [784, 376] width 1568 height 752
click at [314, 59] on icon at bounding box center [310, 59] width 12 height 12
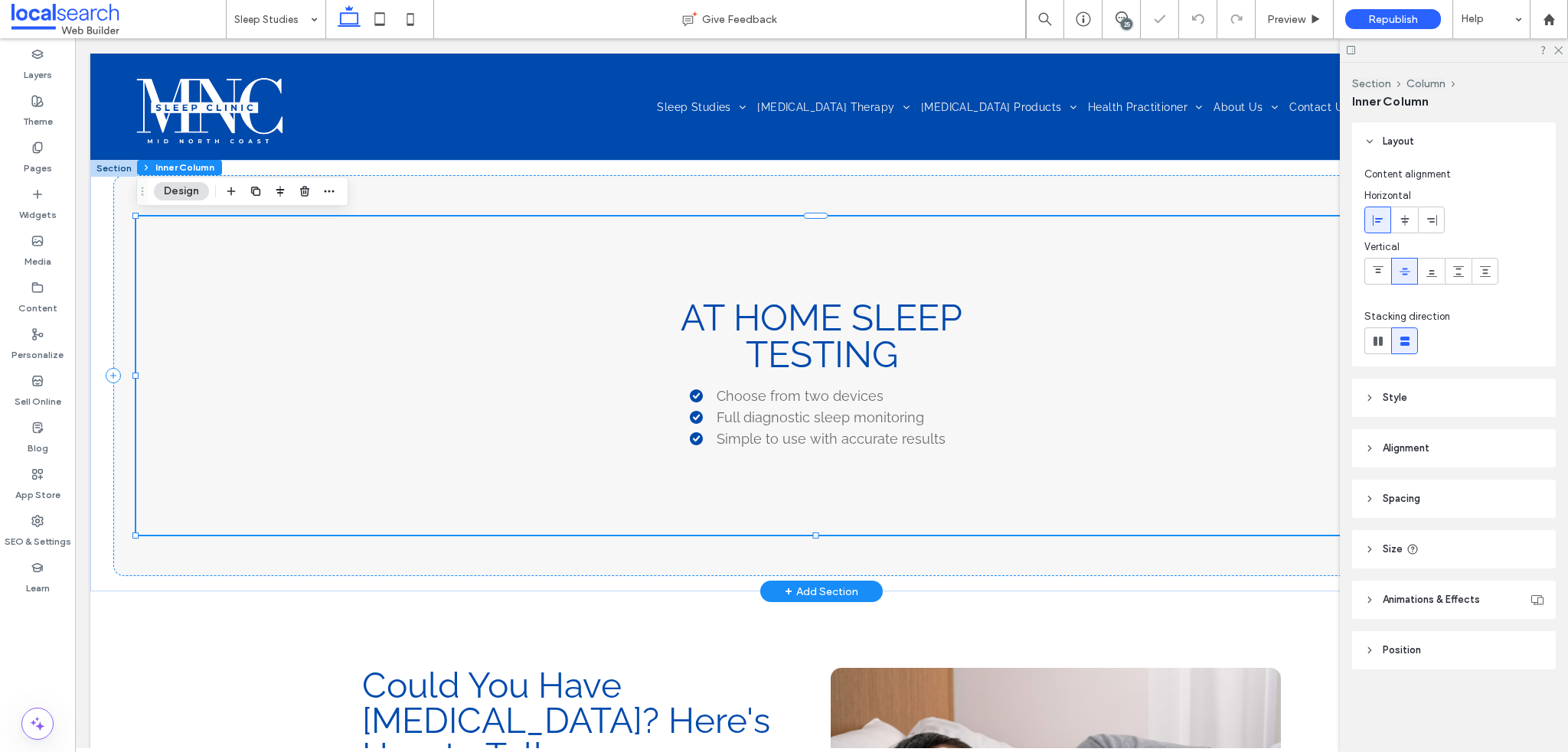
click at [848, 345] on span "At Home Sleep Testing" at bounding box center [822, 336] width 282 height 80
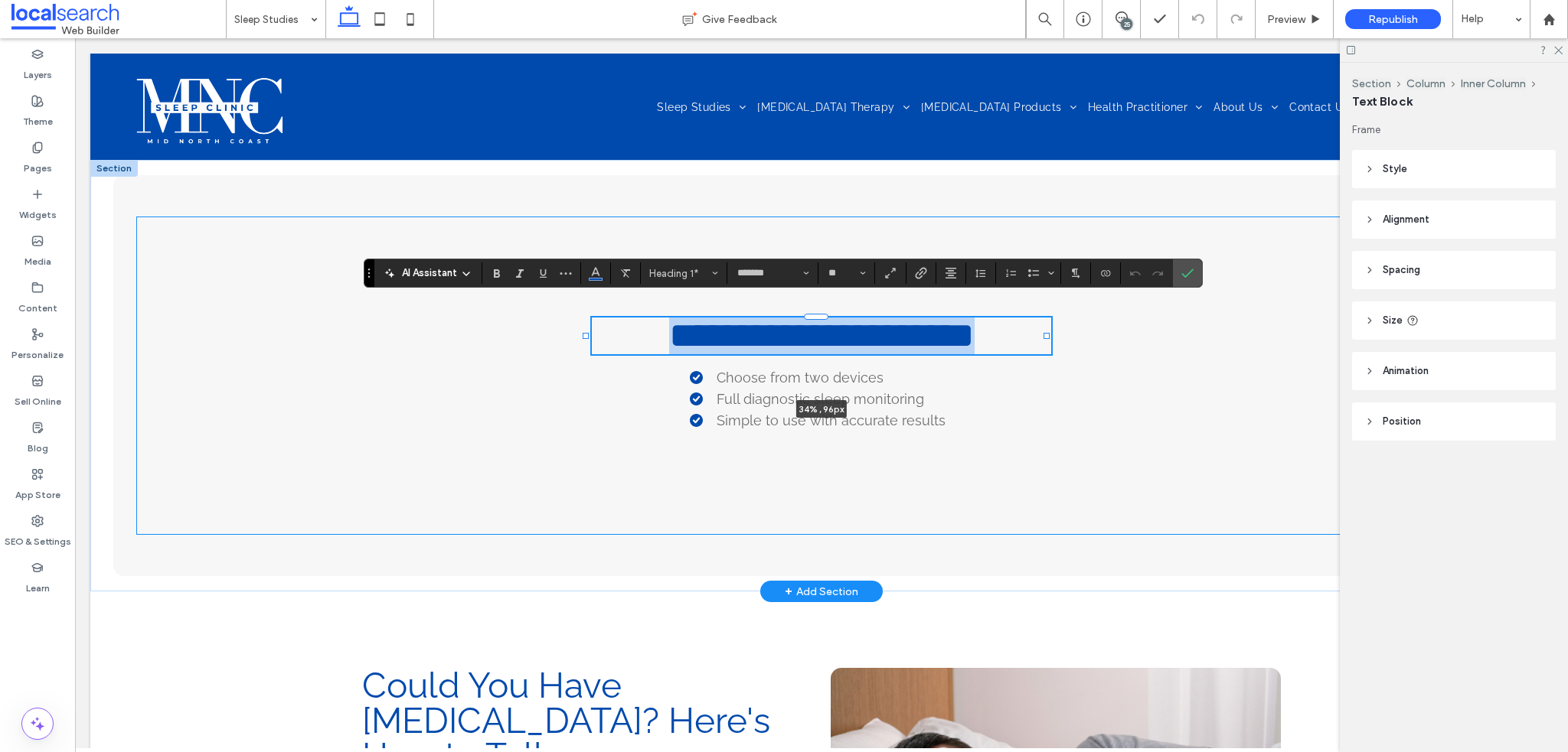
drag, startPoint x: 1031, startPoint y: 336, endPoint x: 1045, endPoint y: 337, distance: 14.0
click at [1045, 337] on div at bounding box center [1047, 336] width 6 height 6
type input "**"
type input "****"
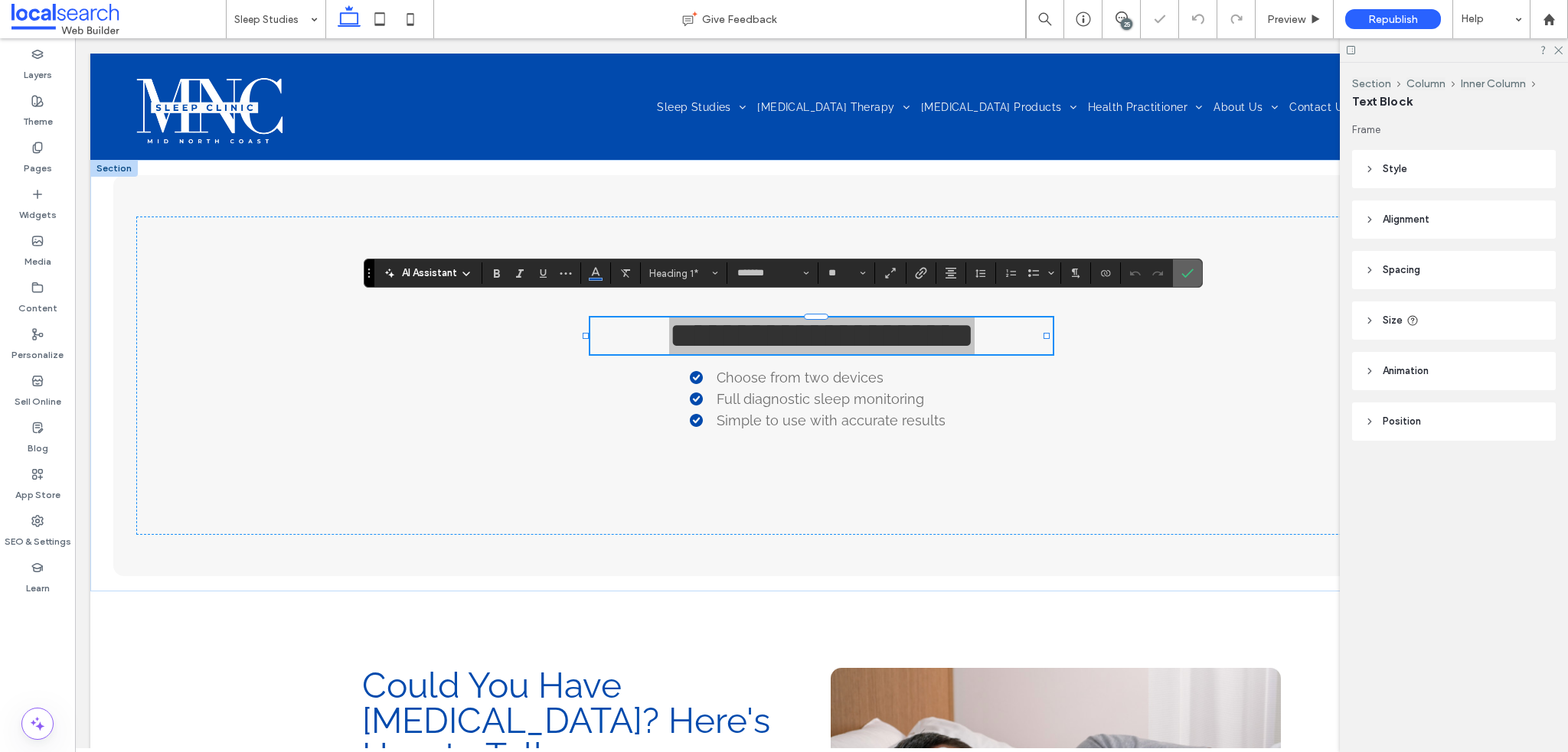
click at [1196, 269] on label "Confirm" at bounding box center [1187, 273] width 23 height 28
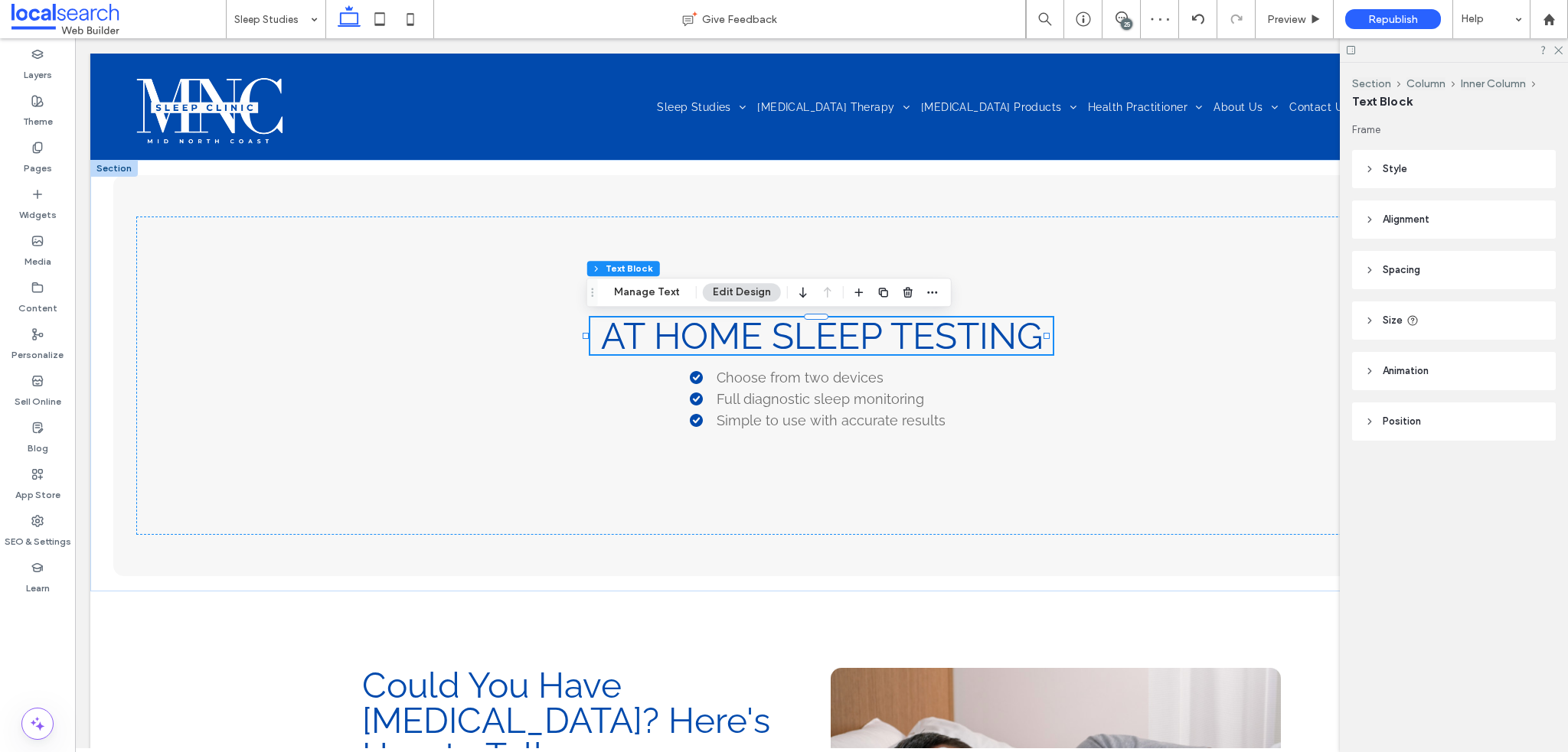
click at [1557, 55] on div at bounding box center [1454, 50] width 228 height 24
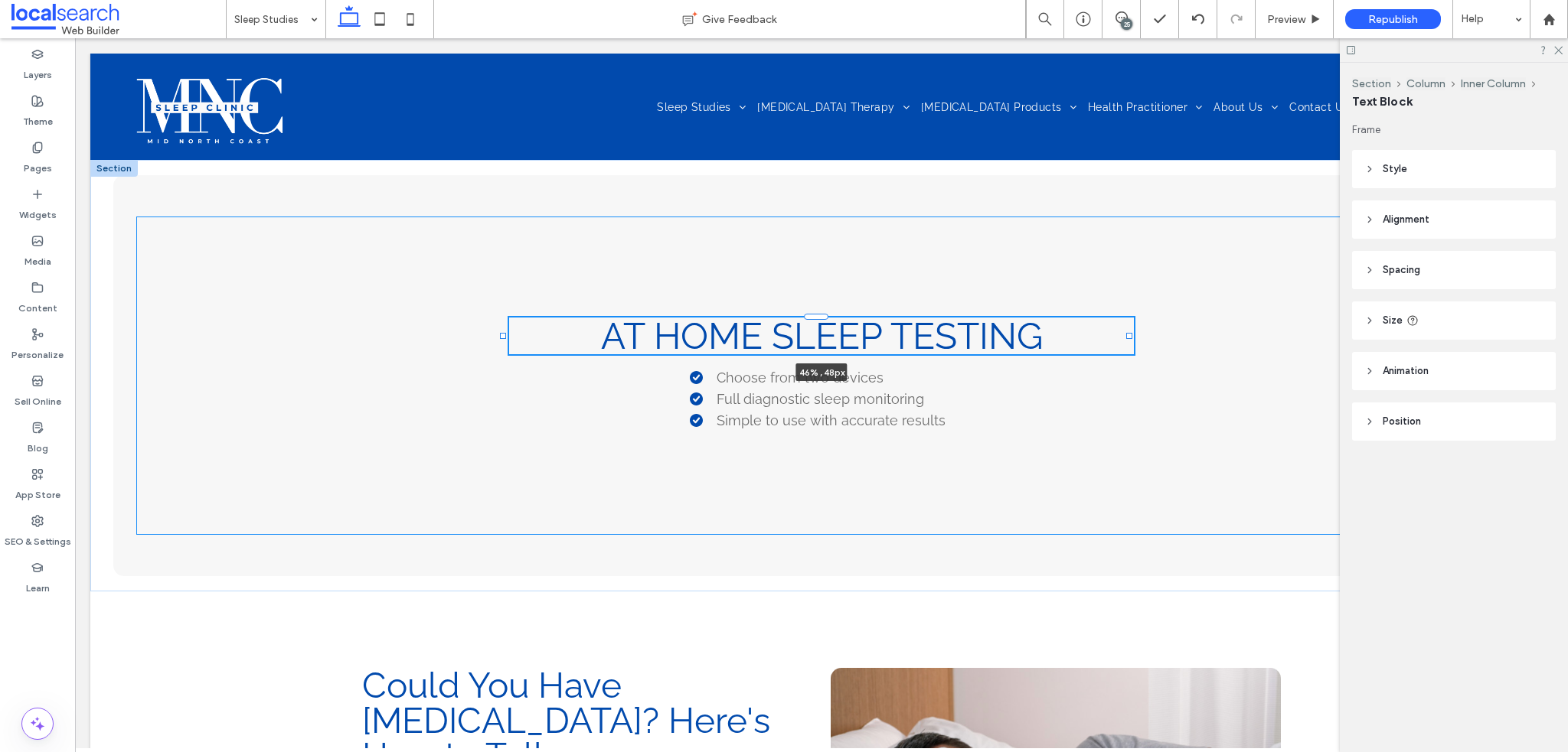
drag, startPoint x: 1049, startPoint y: 339, endPoint x: 1142, endPoint y: 344, distance: 93.1
click at [1142, 344] on div "At Home Sleep Testing 46% , 48px Choose from two devices Full diagnostic sleep …" at bounding box center [821, 375] width 1463 height 431
type input "**"
type input "****"
click at [896, 330] on span "At Home Sleep Testing" at bounding box center [822, 336] width 442 height 43
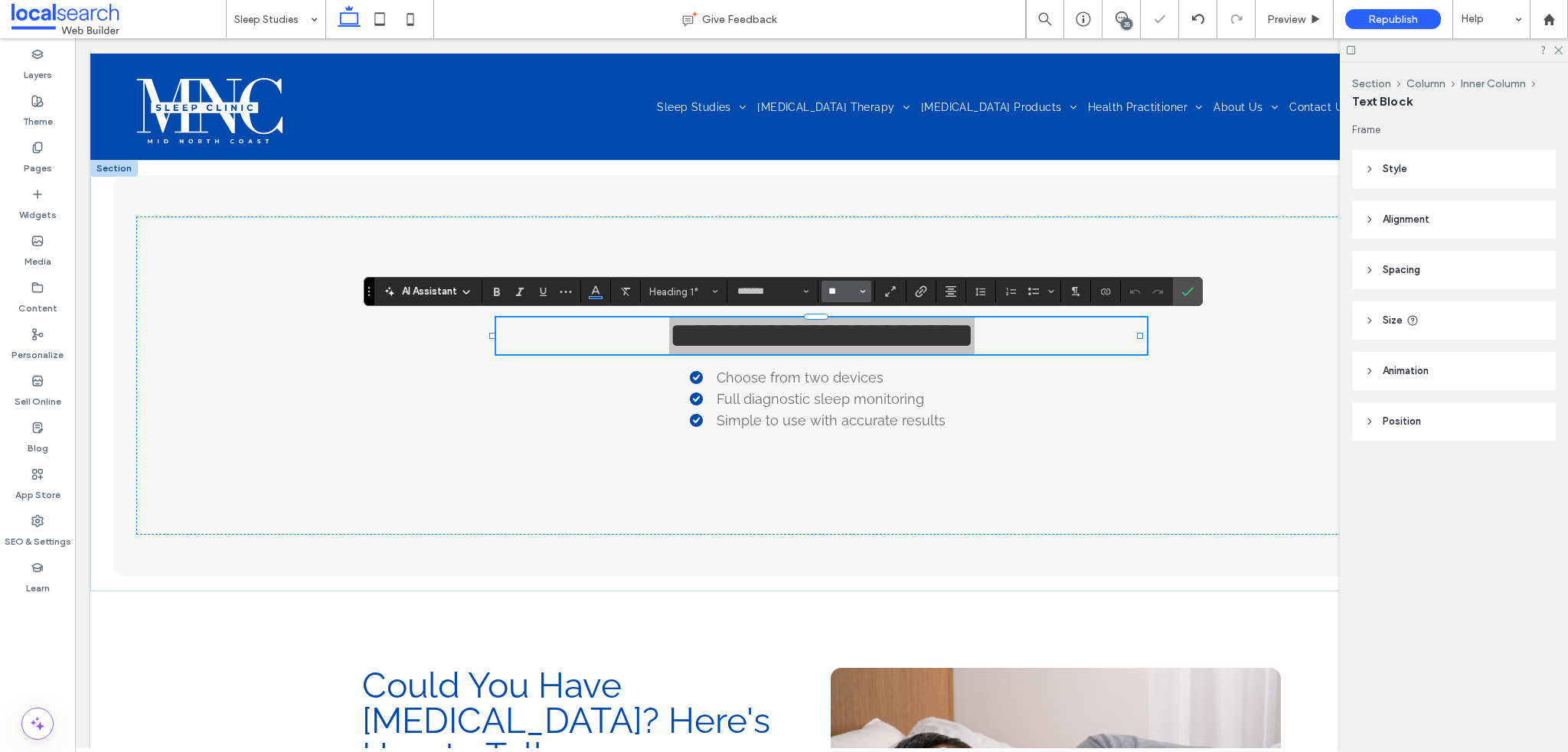
click at [853, 295] on input "**" at bounding box center [842, 291] width 30 height 12
click at [850, 419] on label "60" at bounding box center [846, 429] width 49 height 21
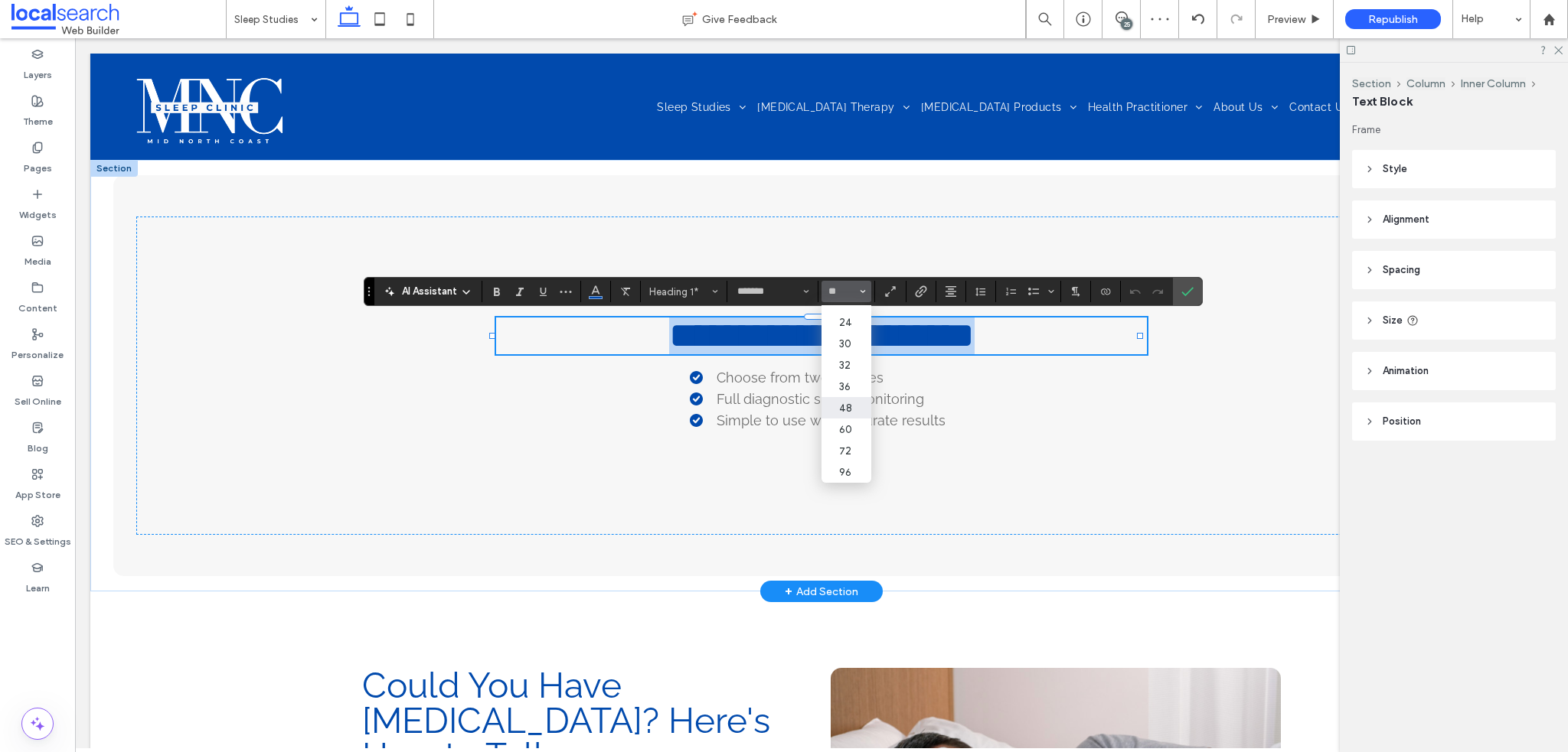
type input "**"
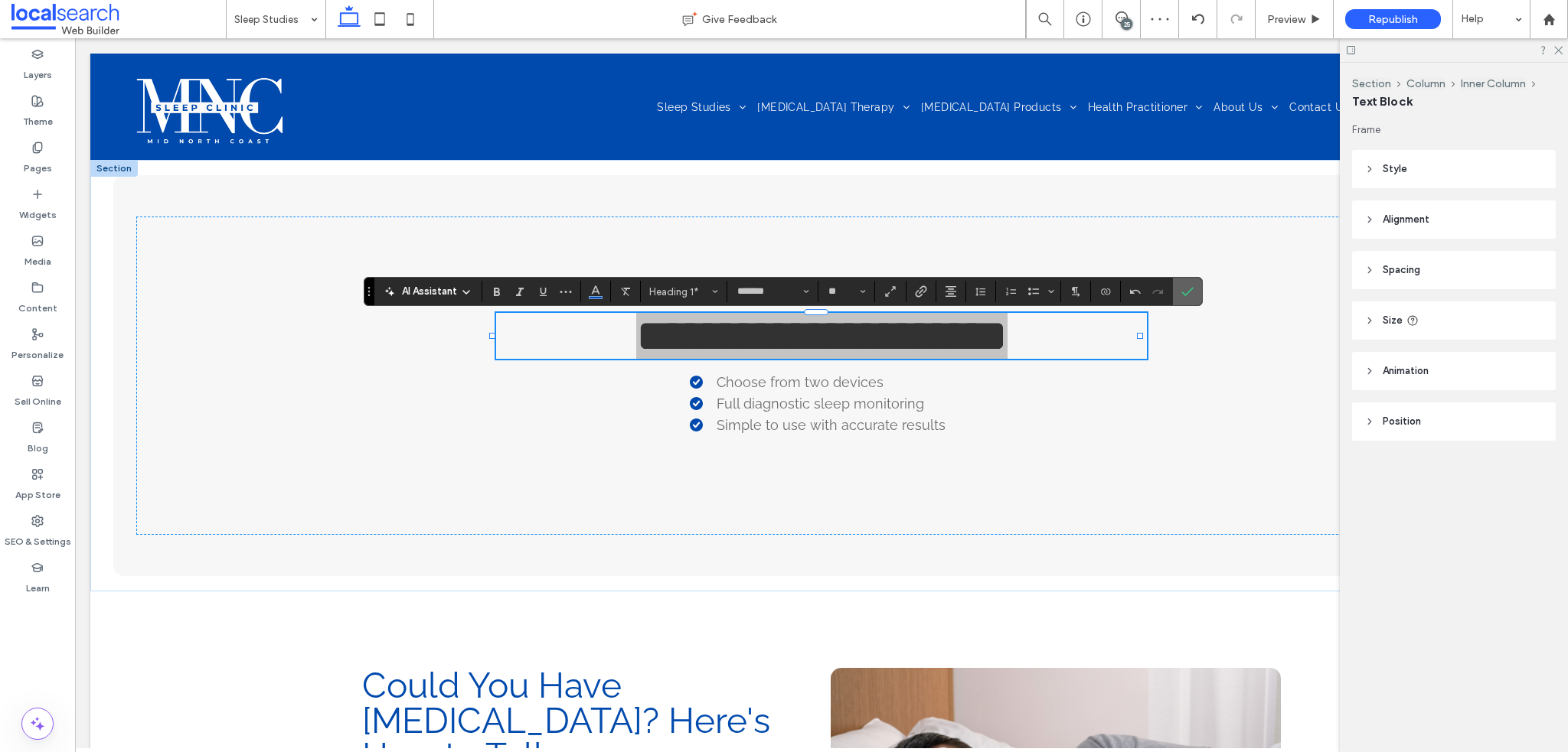
click at [1189, 286] on icon "Confirm" at bounding box center [1187, 291] width 12 height 12
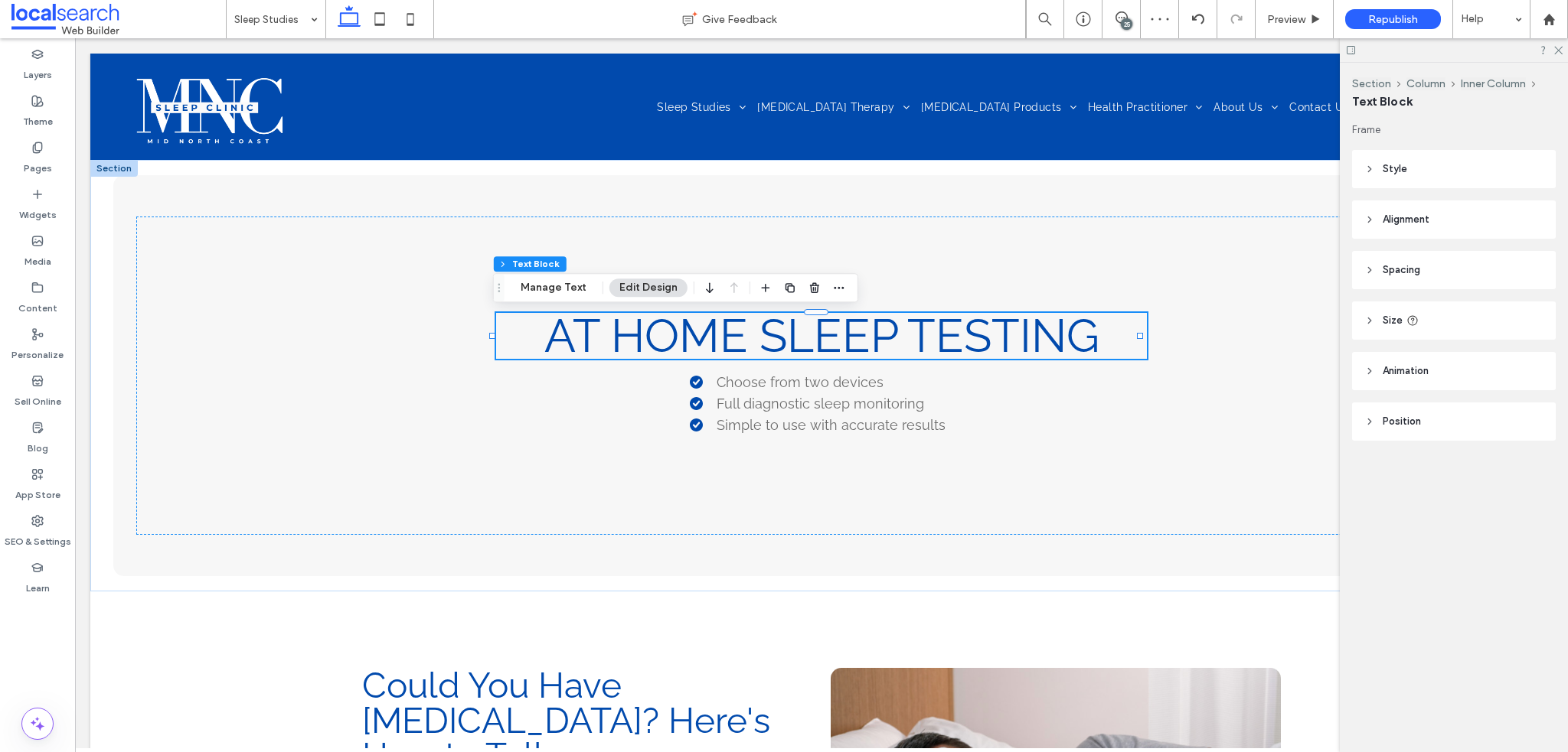
click at [1557, 55] on div at bounding box center [1454, 50] width 228 height 24
click at [1557, 49] on icon at bounding box center [1558, 49] width 10 height 10
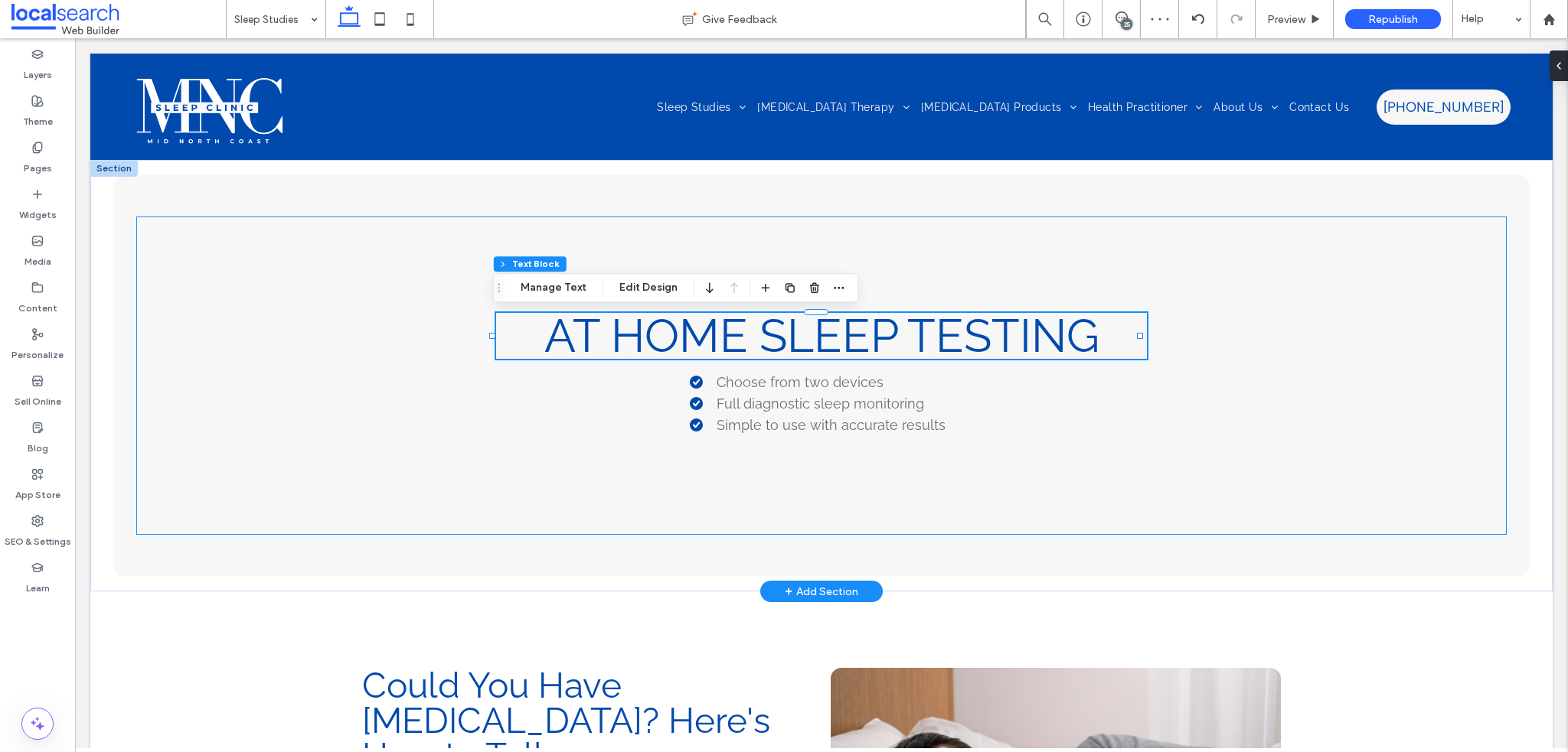
click at [1233, 379] on div "At Home Sleep Testing Choose from two devices Full diagnostic sleep monitoring …" at bounding box center [821, 376] width 1371 height 318
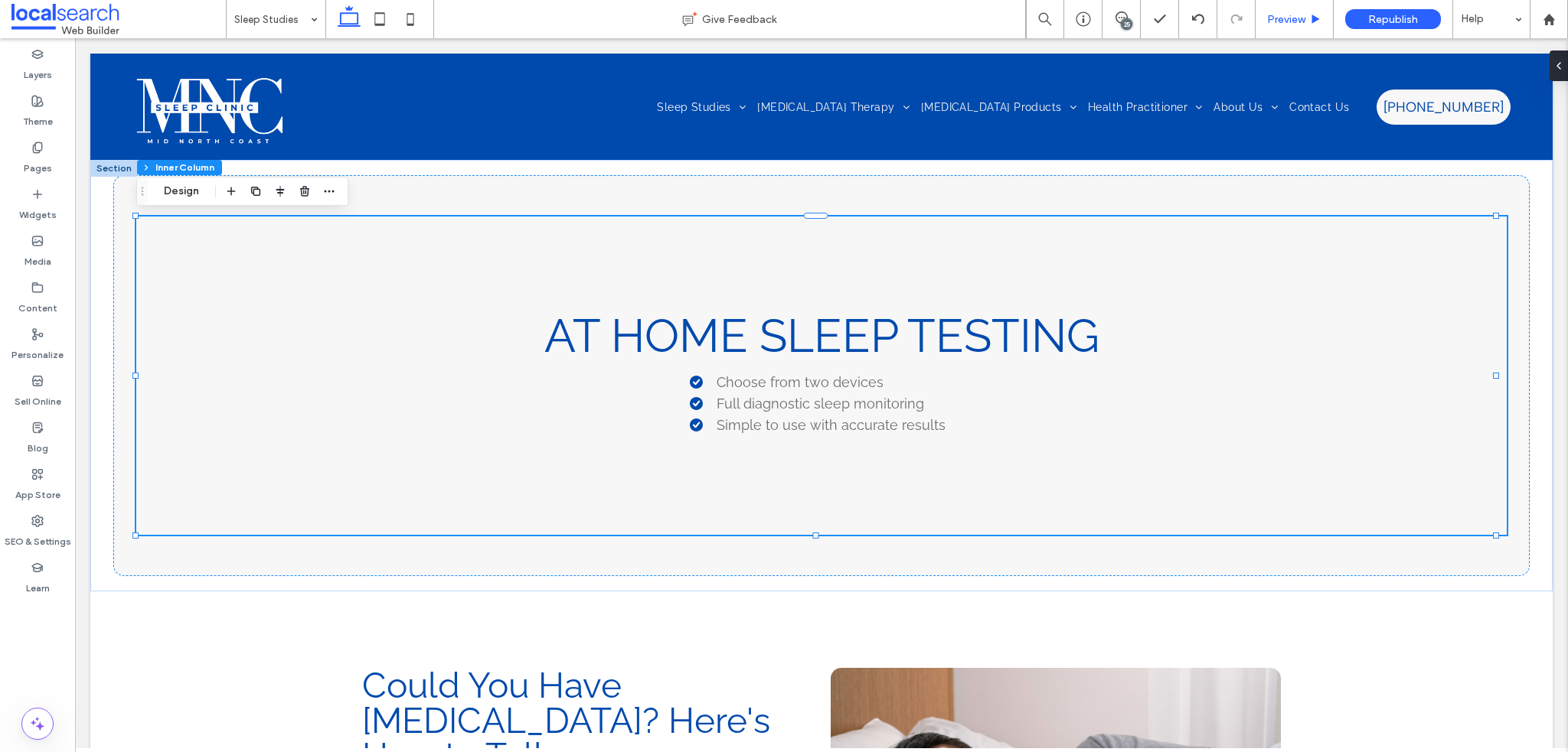
click at [1311, 25] on div "Preview" at bounding box center [1295, 19] width 78 height 38
click at [1317, 17] on icon at bounding box center [1315, 19] width 12 height 12
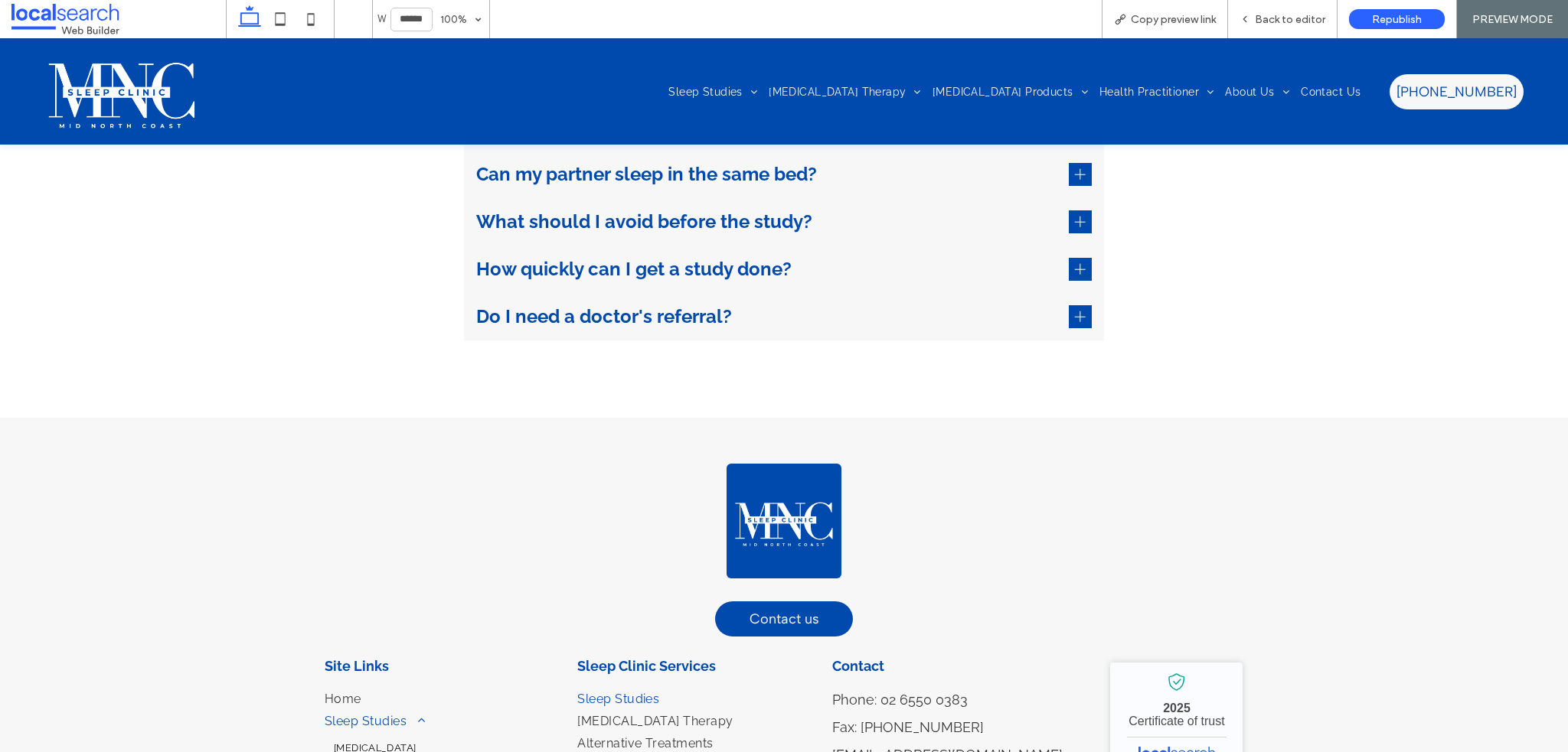
scroll to position [3674, 0]
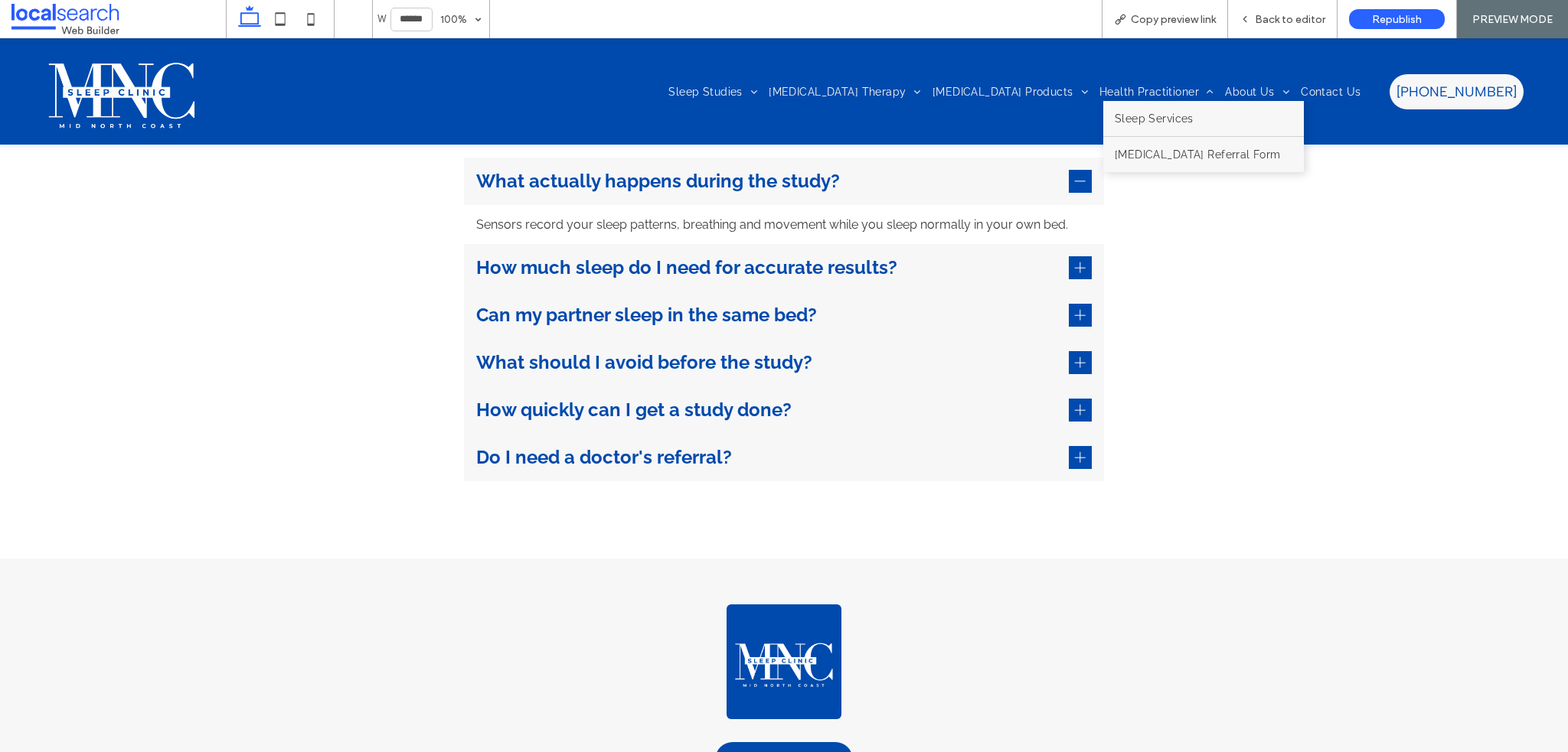
click at [1109, 85] on span "Health Practitioner" at bounding box center [1156, 91] width 114 height 20
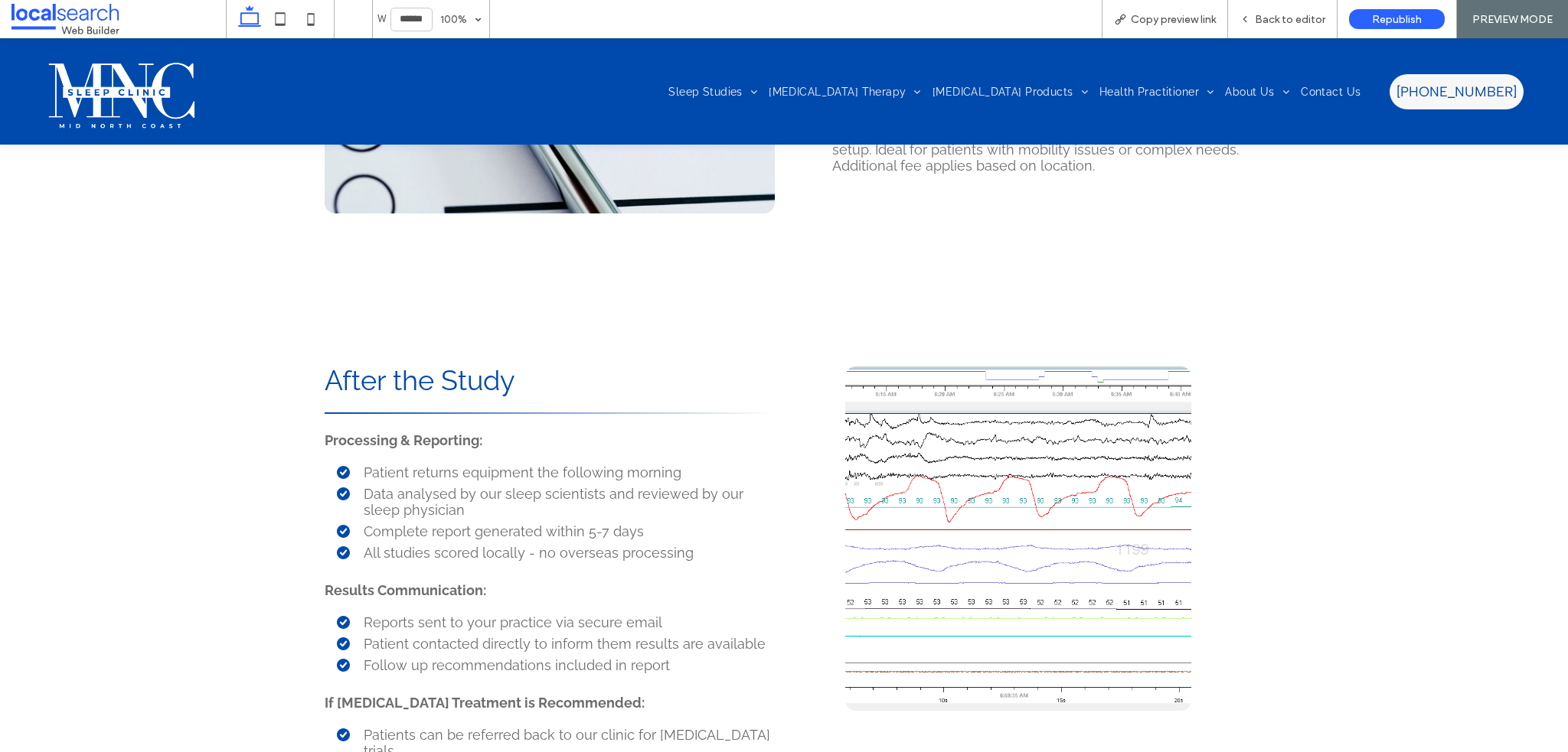
scroll to position [3291, 0]
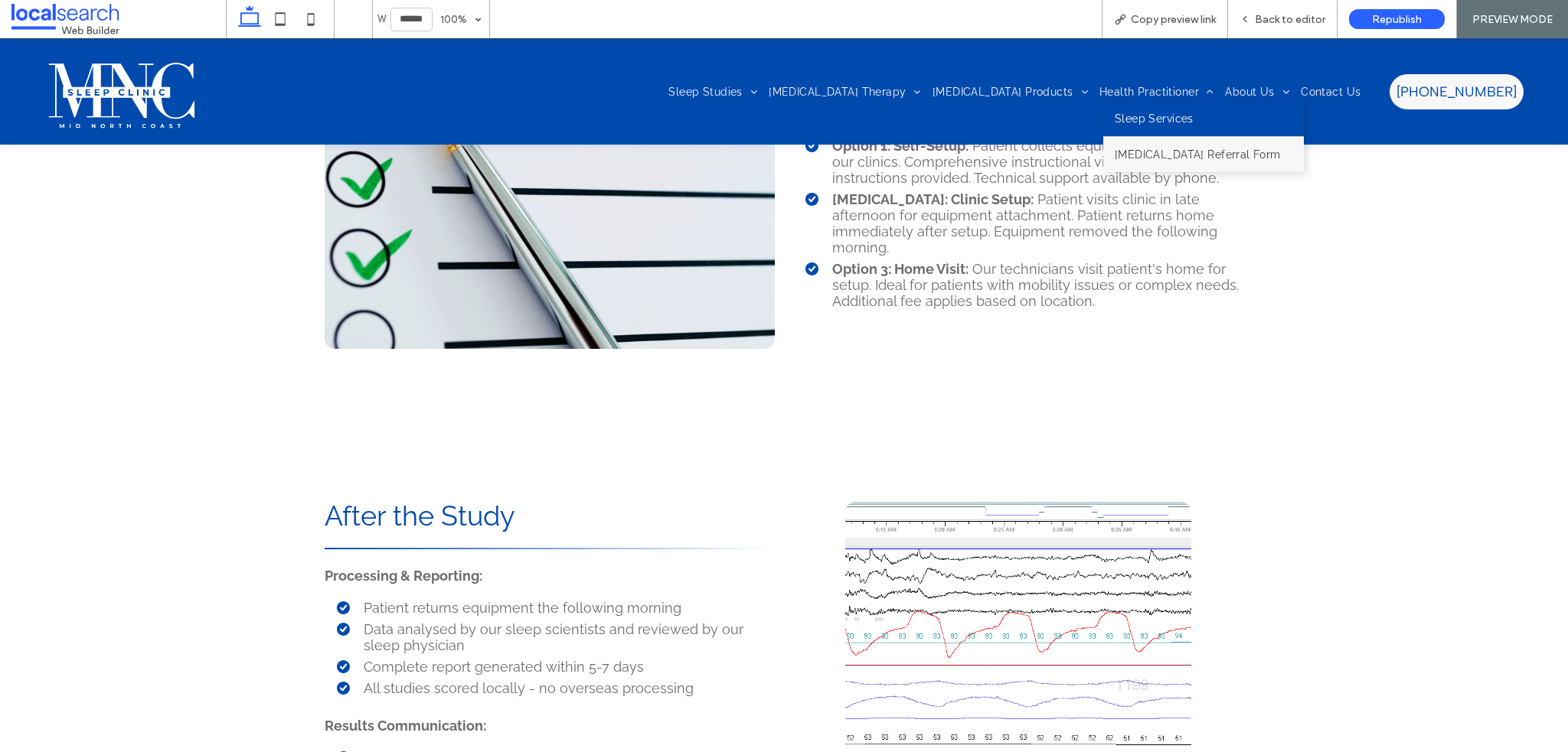
click at [1182, 119] on span "Sleep Services" at bounding box center [1155, 118] width 79 height 12
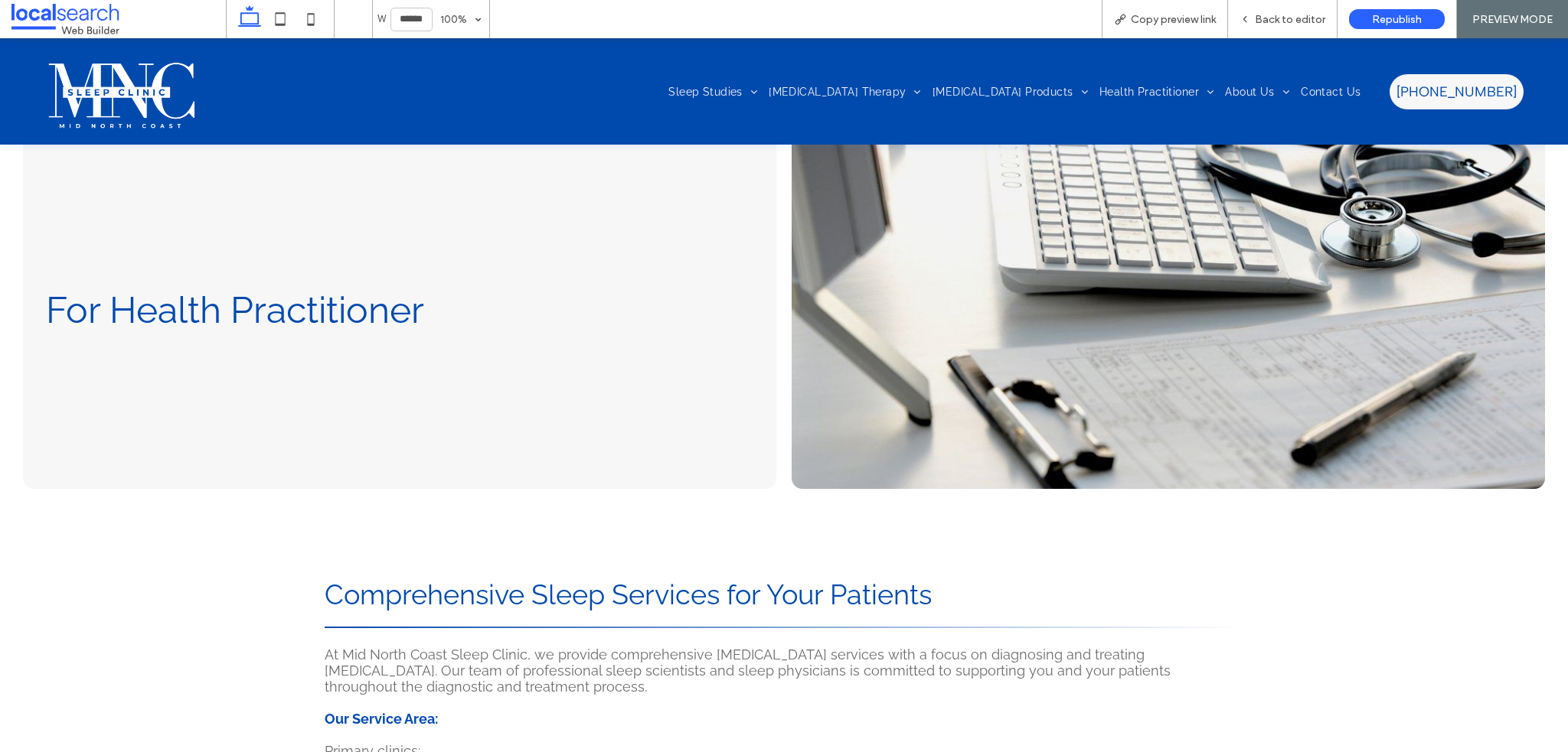
scroll to position [0, 0]
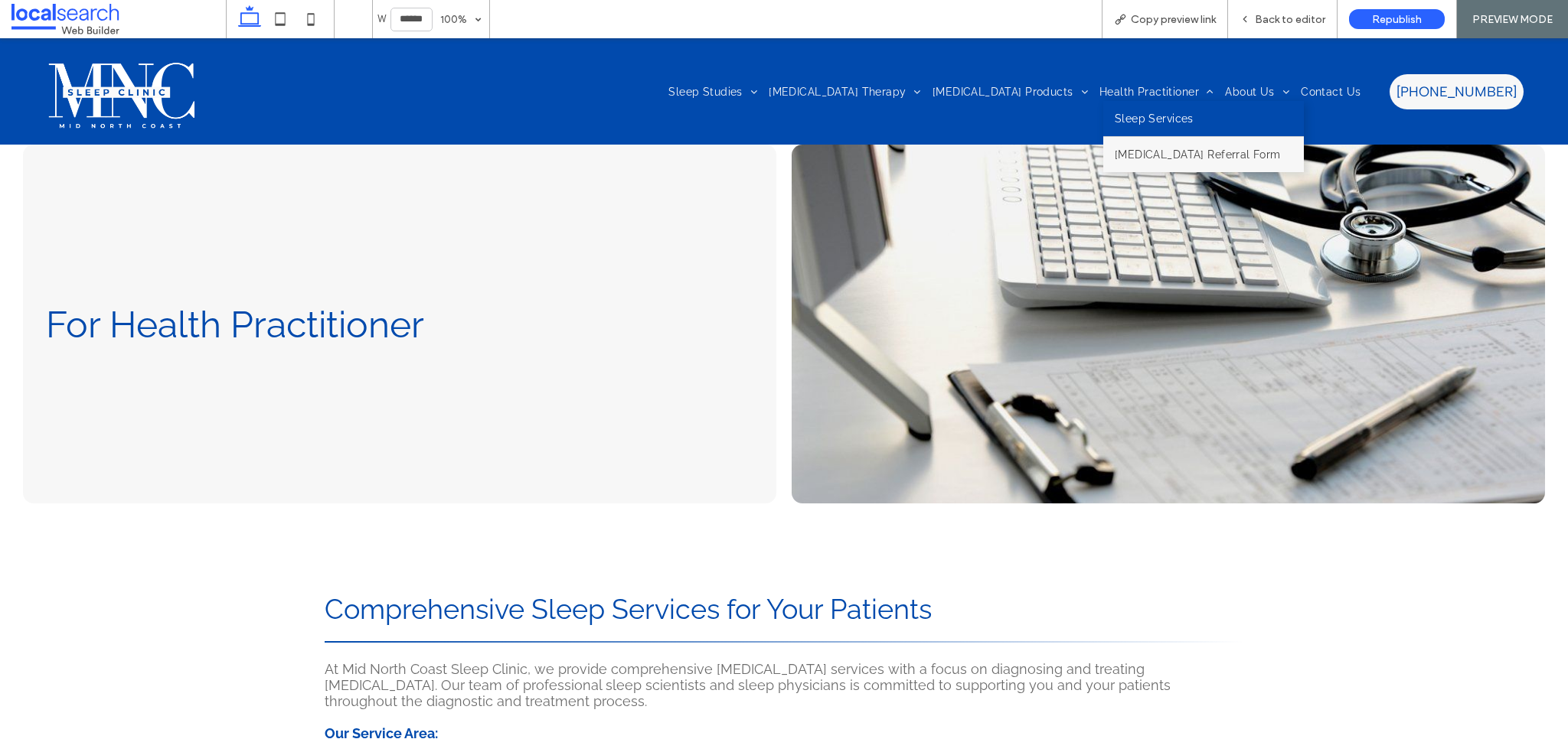
click at [1160, 108] on link "Sleep Services" at bounding box center [1203, 119] width 200 height 35
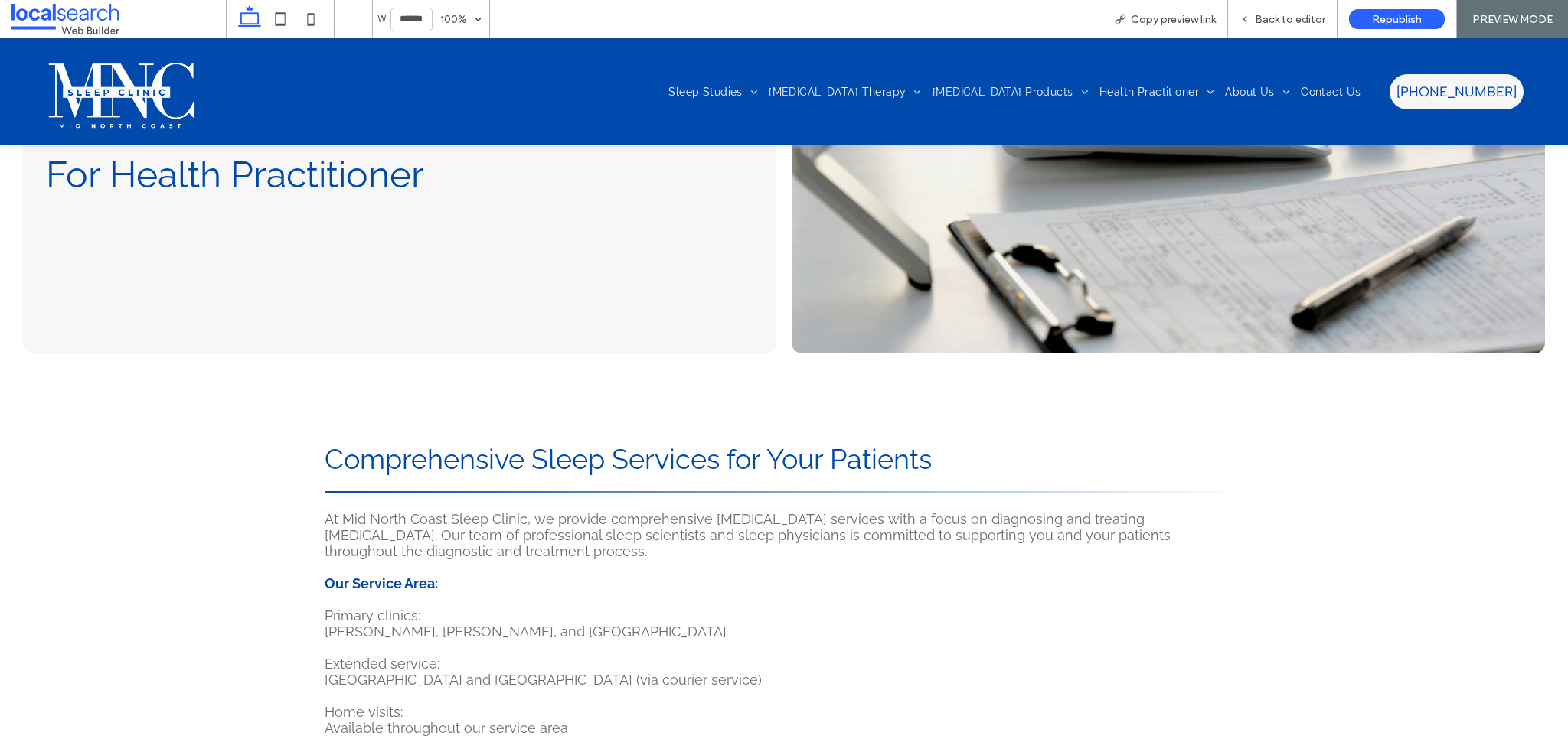
scroll to position [1828, 0]
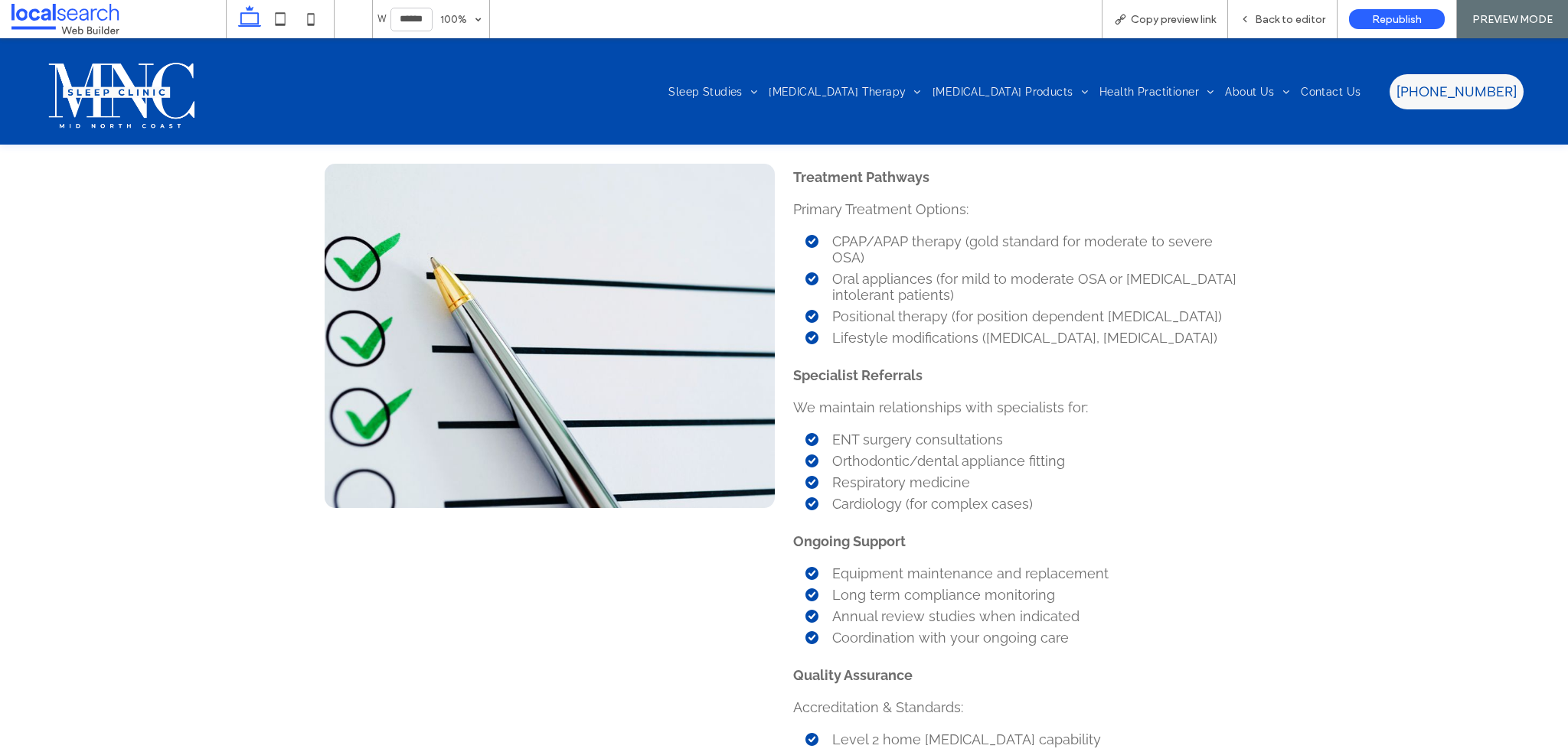
click at [597, 332] on link at bounding box center [550, 336] width 451 height 344
drag, startPoint x: 1287, startPoint y: 21, endPoint x: 1204, endPoint y: 25, distance: 83.1
click at [1287, 21] on span "Back to editor" at bounding box center [1290, 19] width 70 height 13
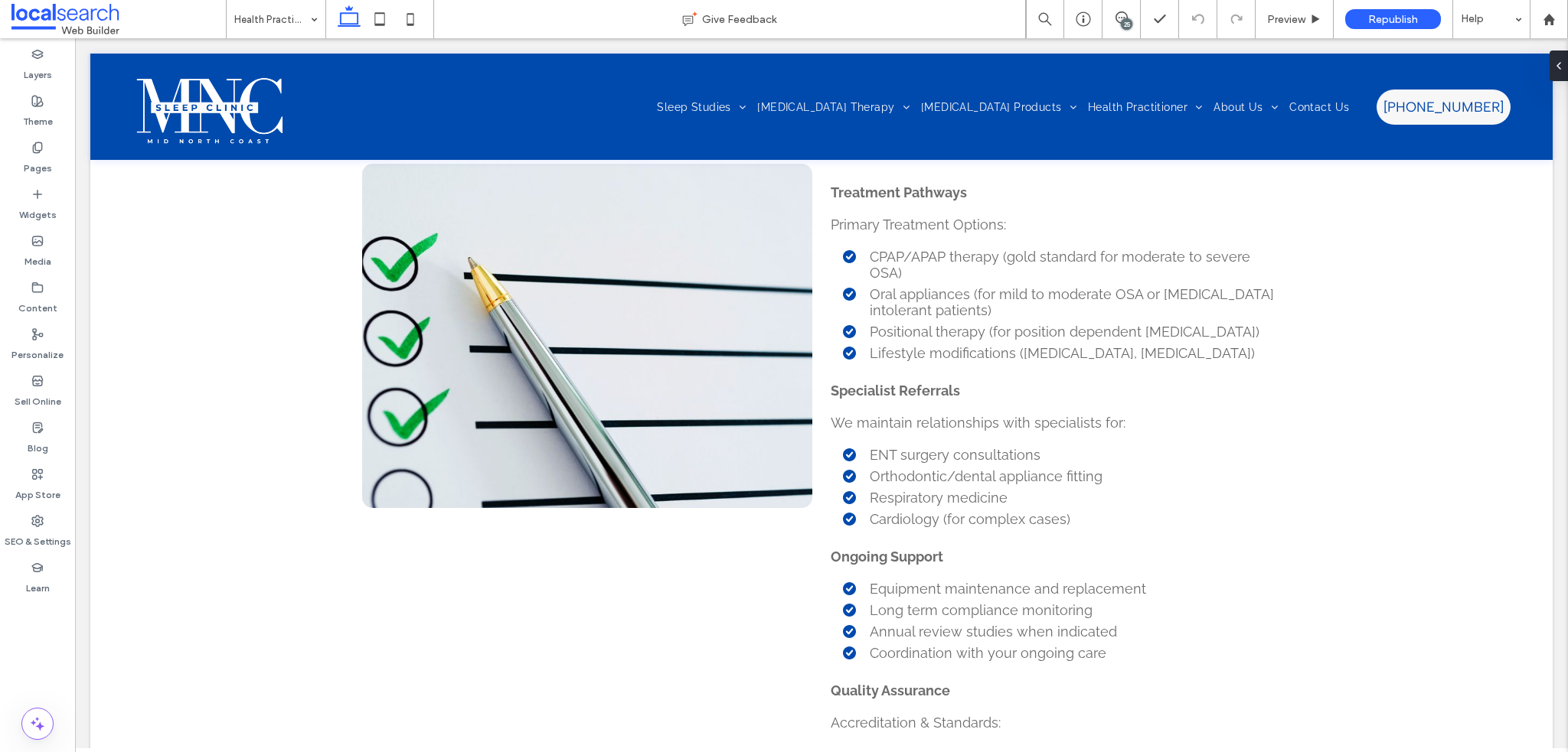
scroll to position [1843, 0]
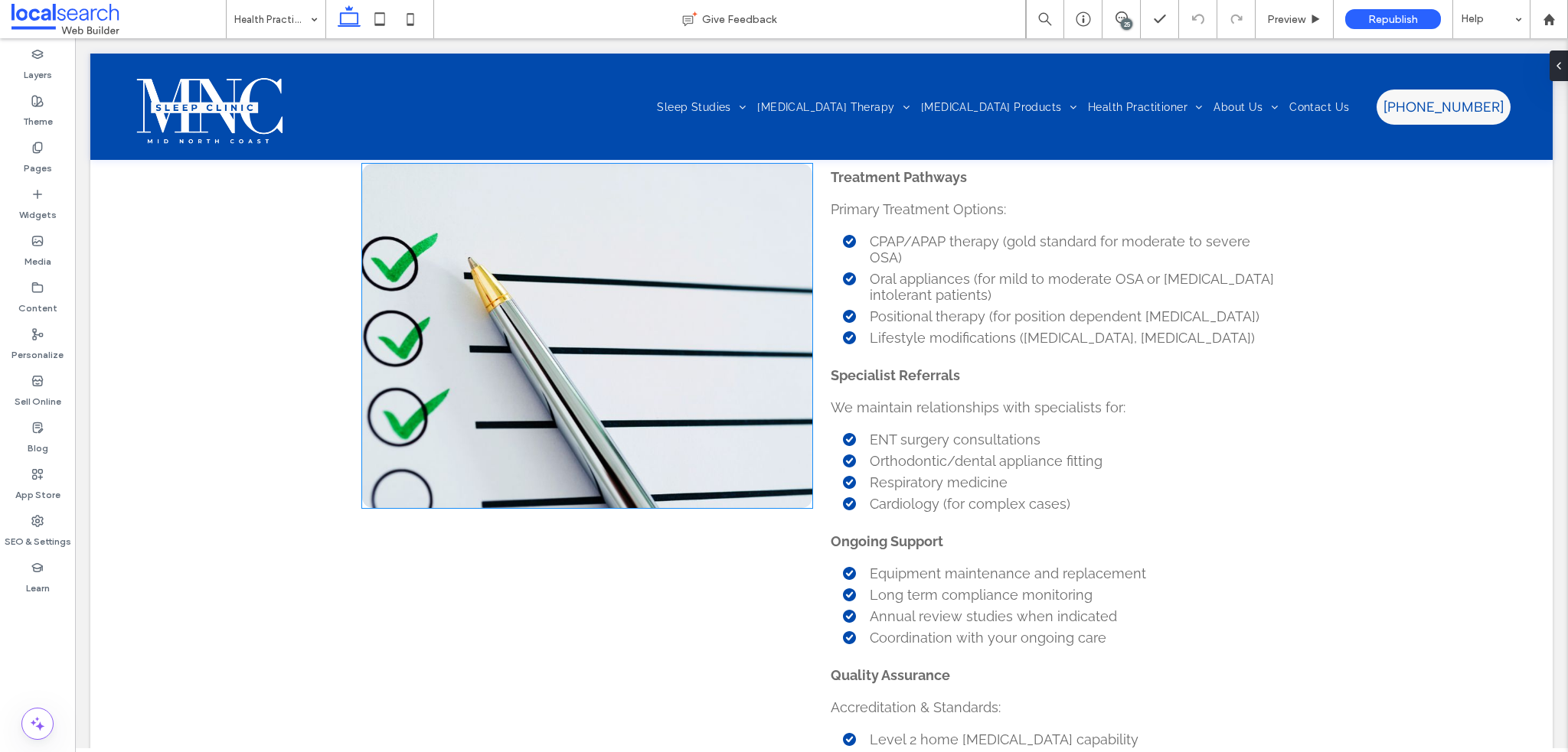
click at [714, 339] on link at bounding box center [587, 336] width 451 height 344
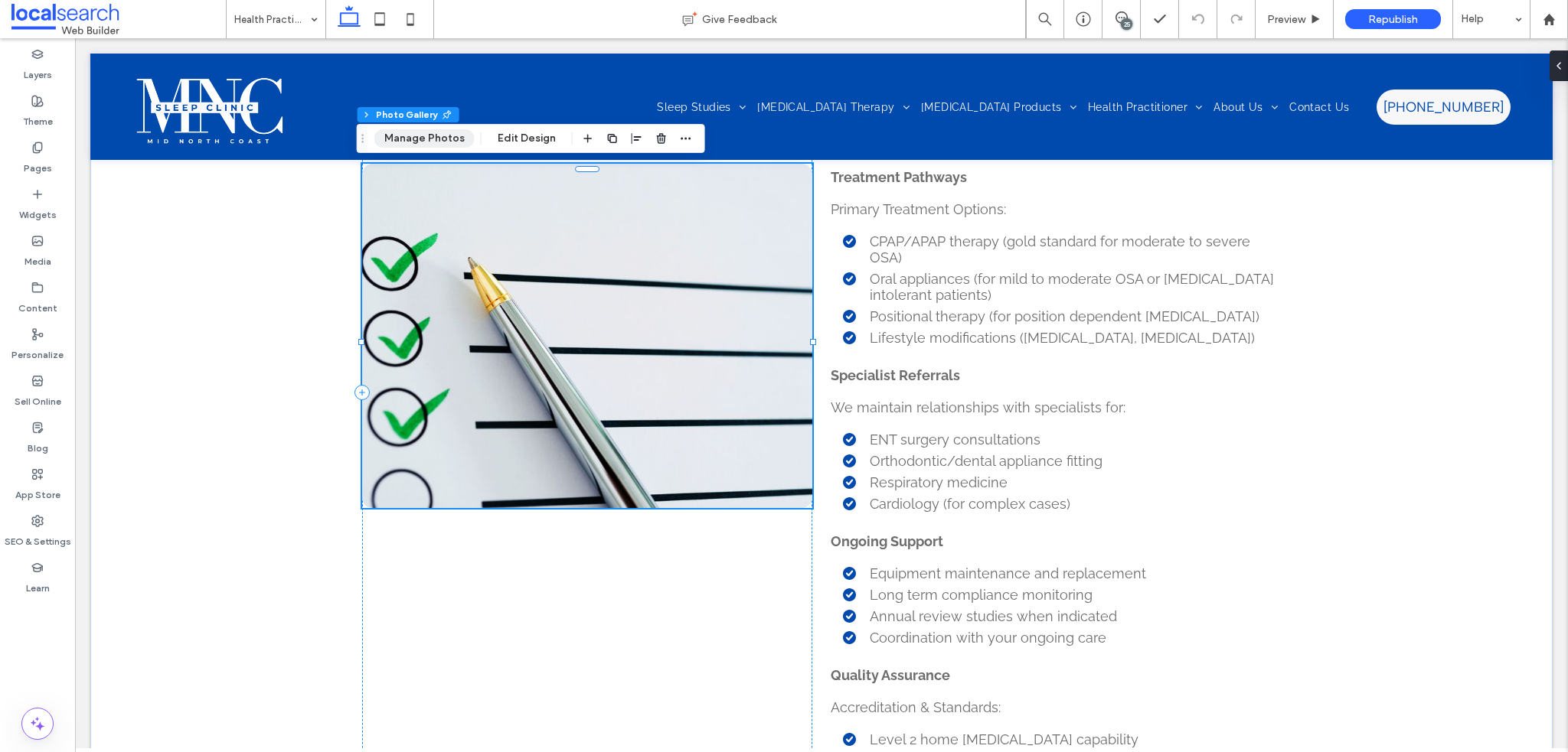
click at [455, 134] on button "Manage Photos" at bounding box center [424, 138] width 101 height 18
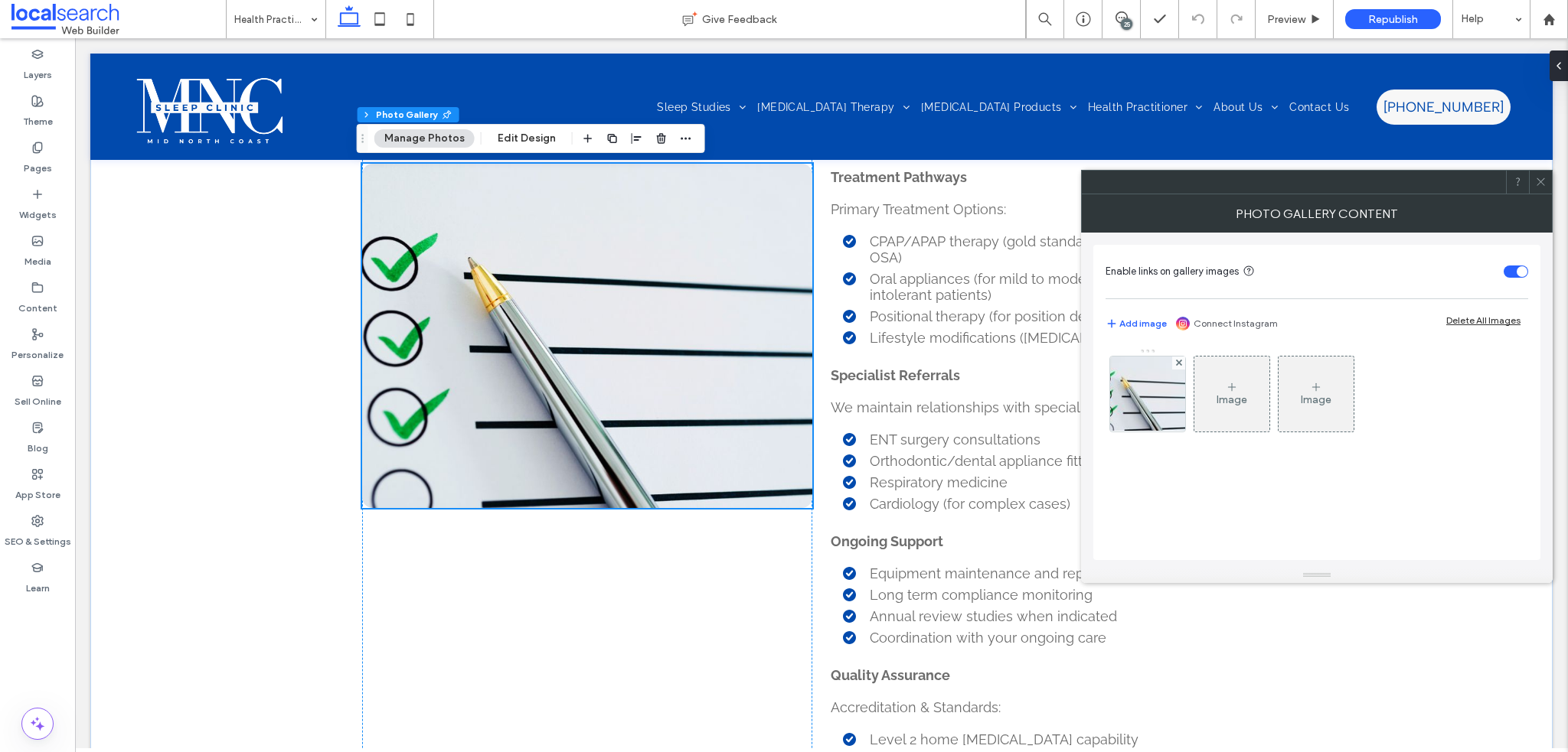
scroll to position [2226, 0]
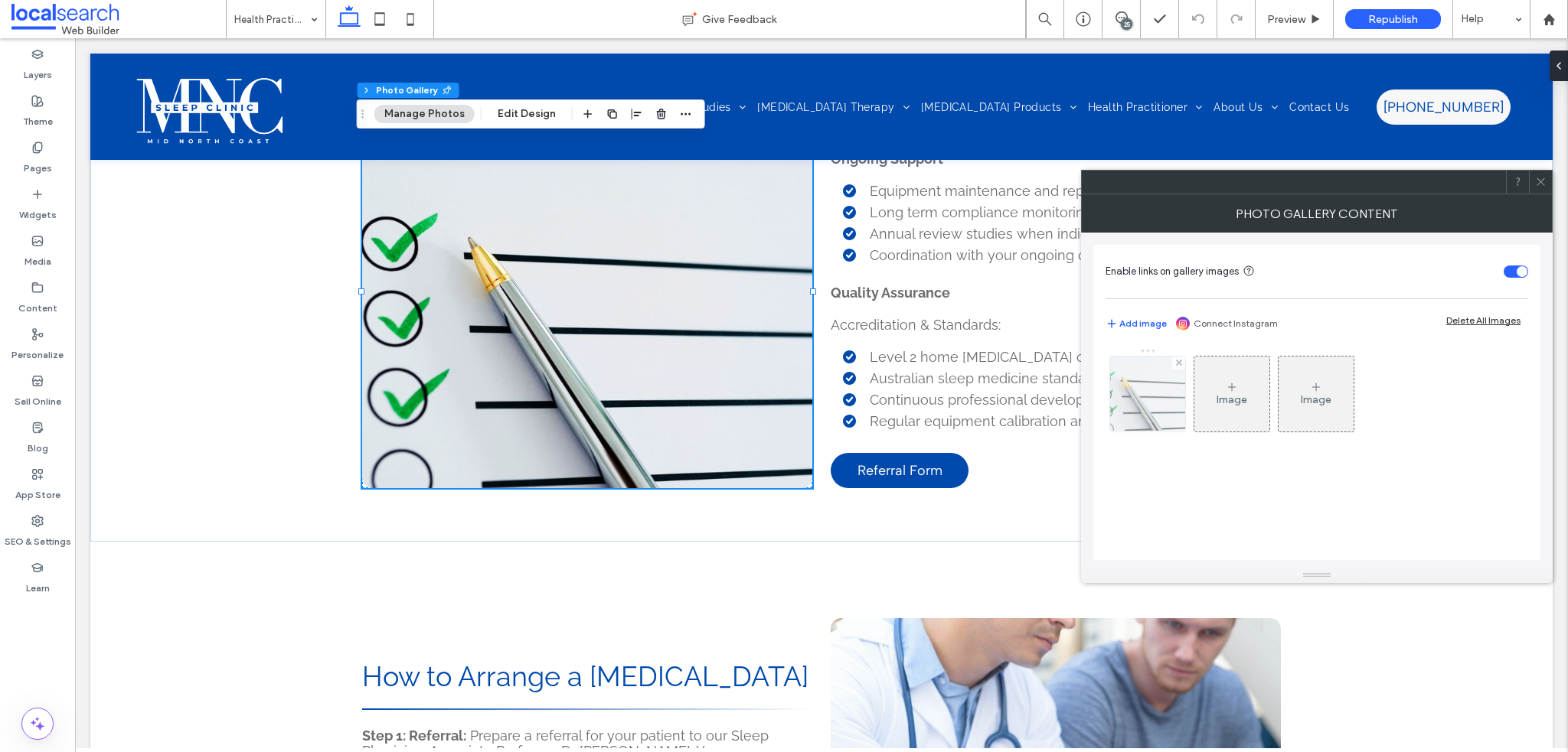
click at [1151, 385] on div at bounding box center [1147, 394] width 75 height 75
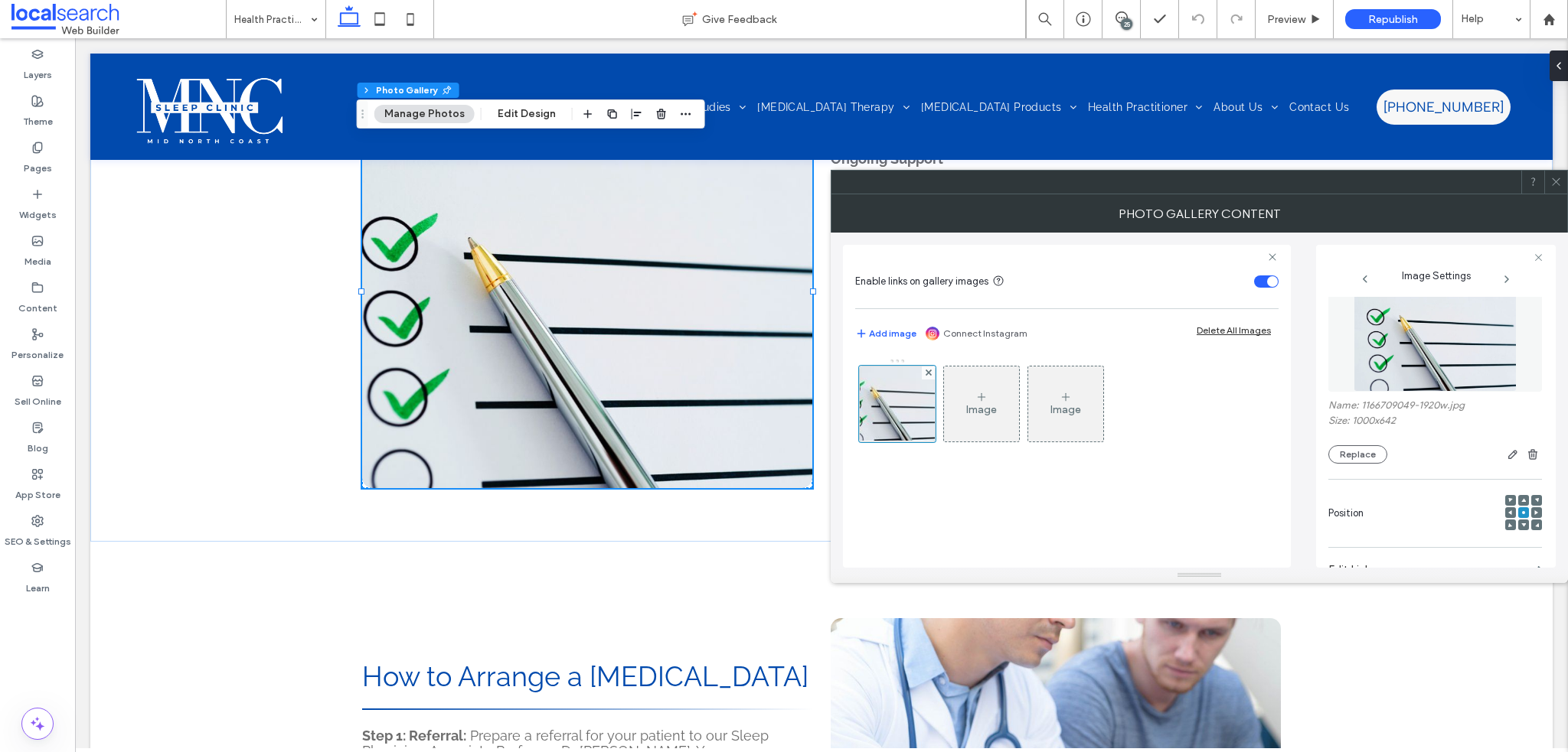
scroll to position [0, 0]
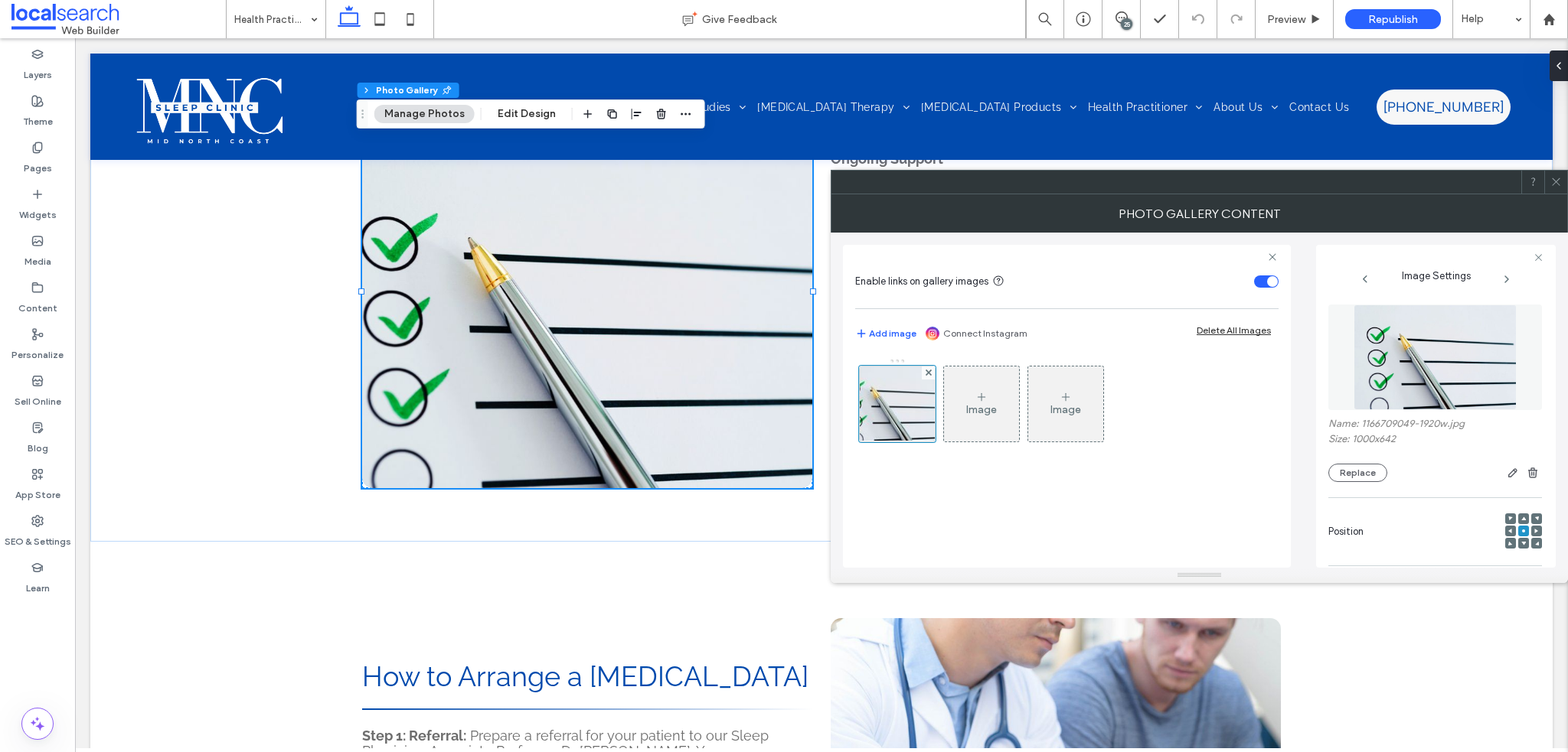
click at [1551, 179] on icon at bounding box center [1556, 181] width 12 height 12
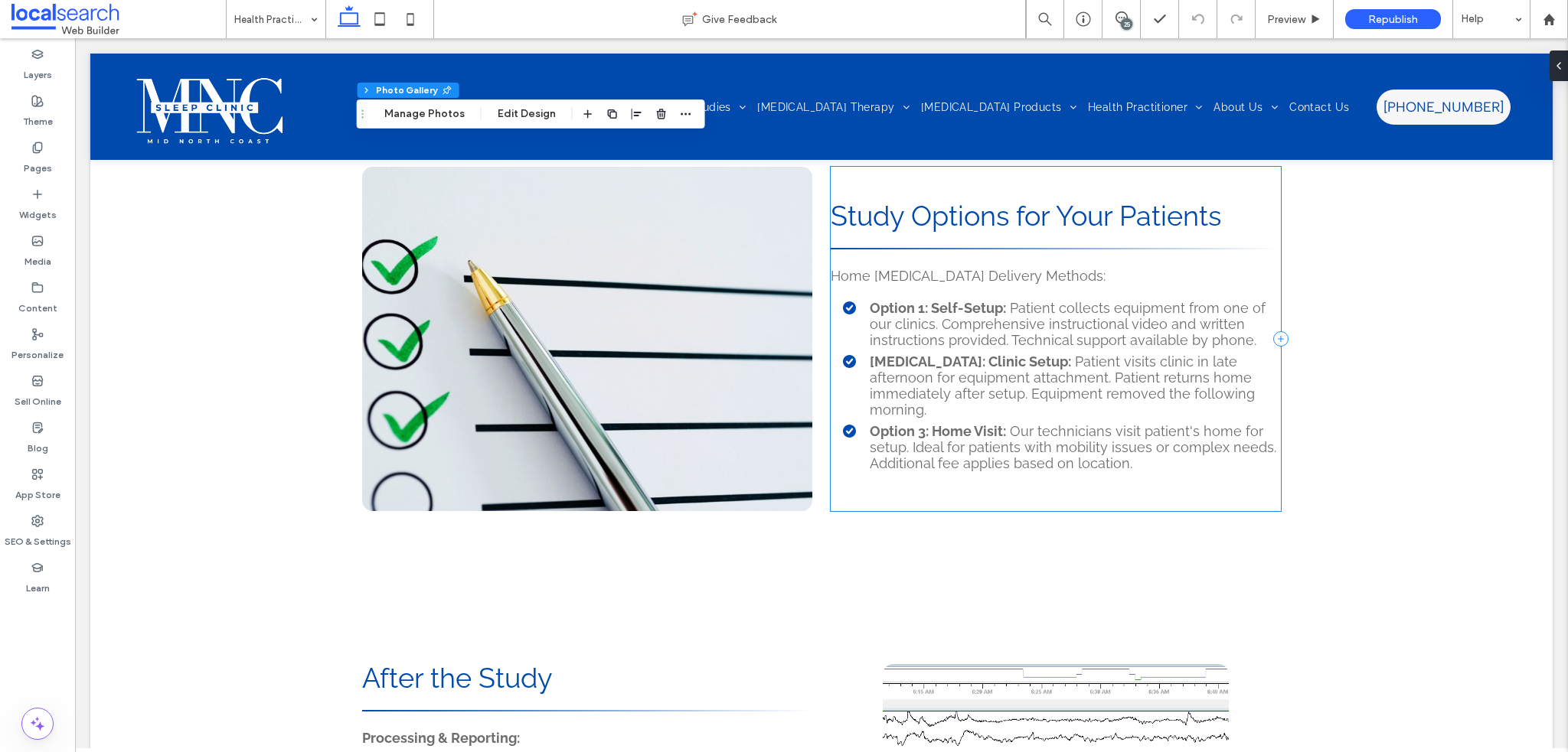
scroll to position [2838, 0]
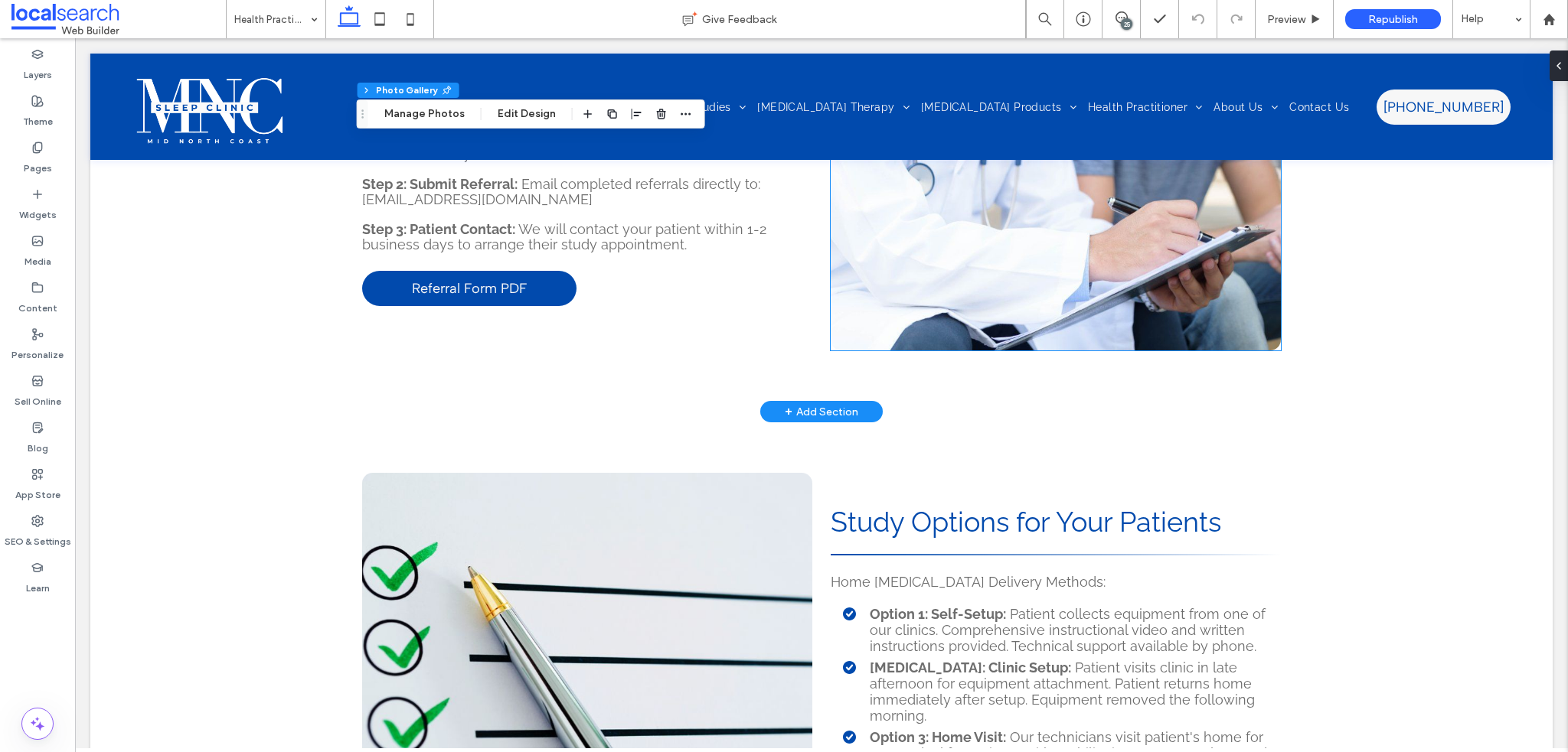
click at [1066, 282] on link at bounding box center [1056, 178] width 451 height 344
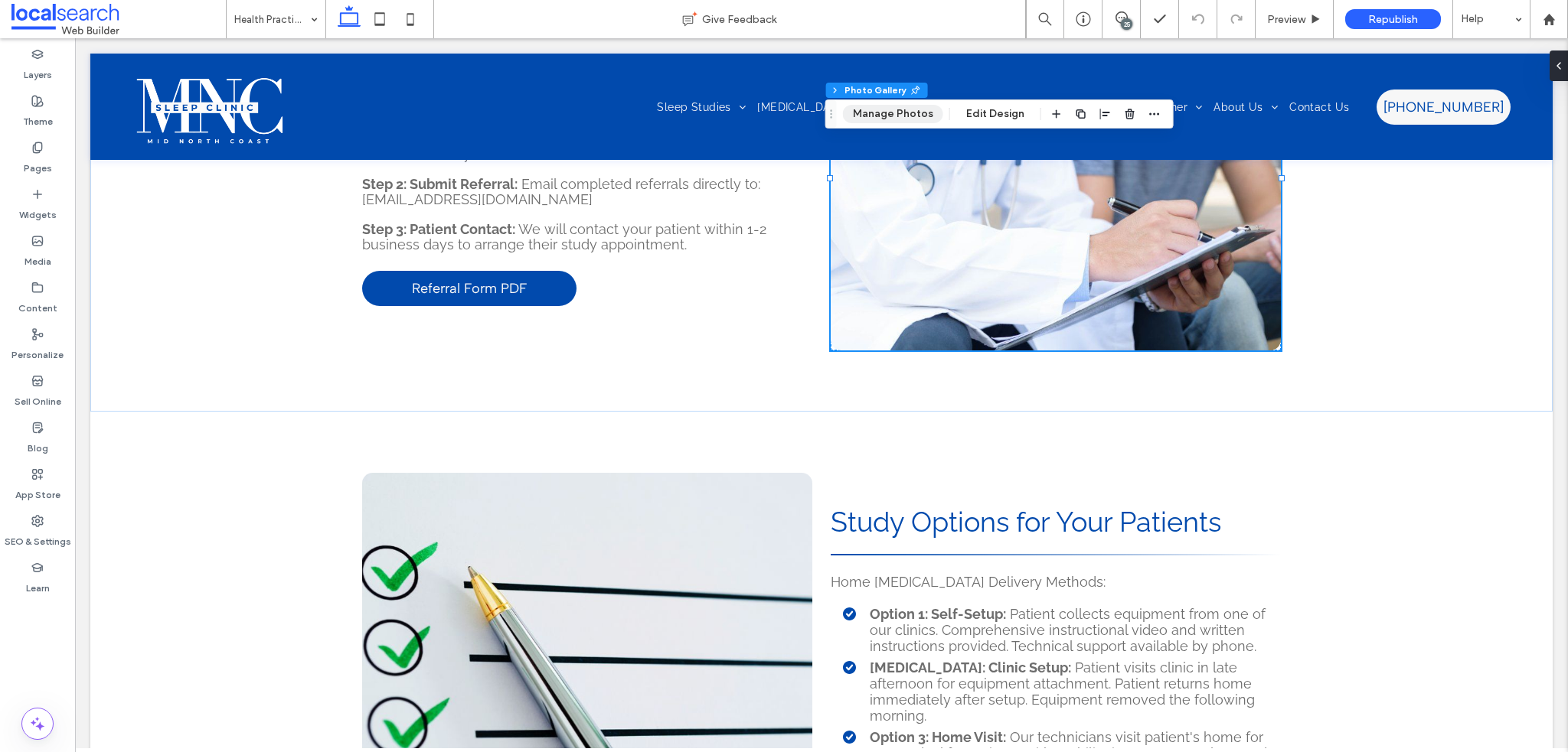
click at [904, 114] on button "Manage Photos" at bounding box center [893, 113] width 101 height 18
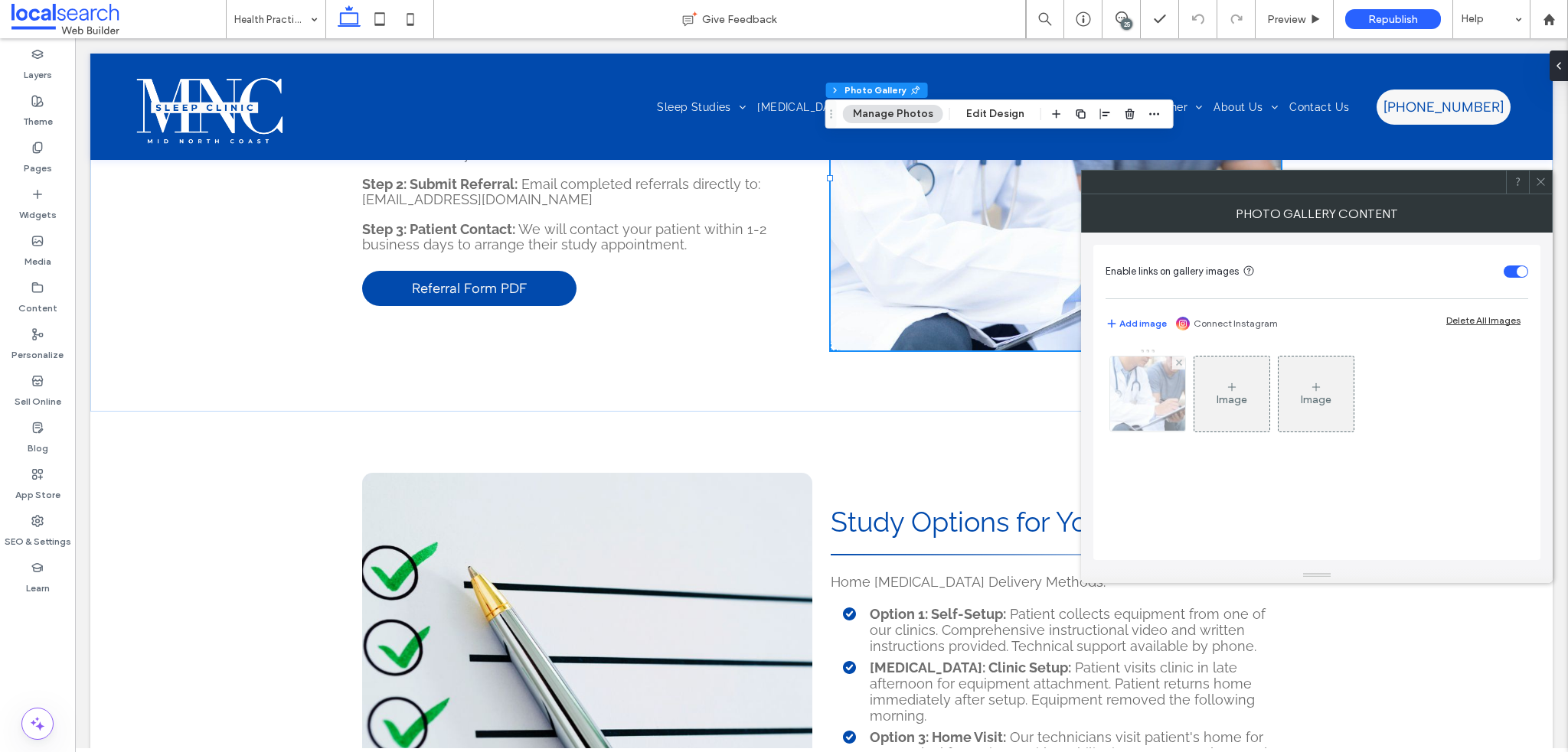
click at [1148, 382] on div at bounding box center [1147, 394] width 75 height 75
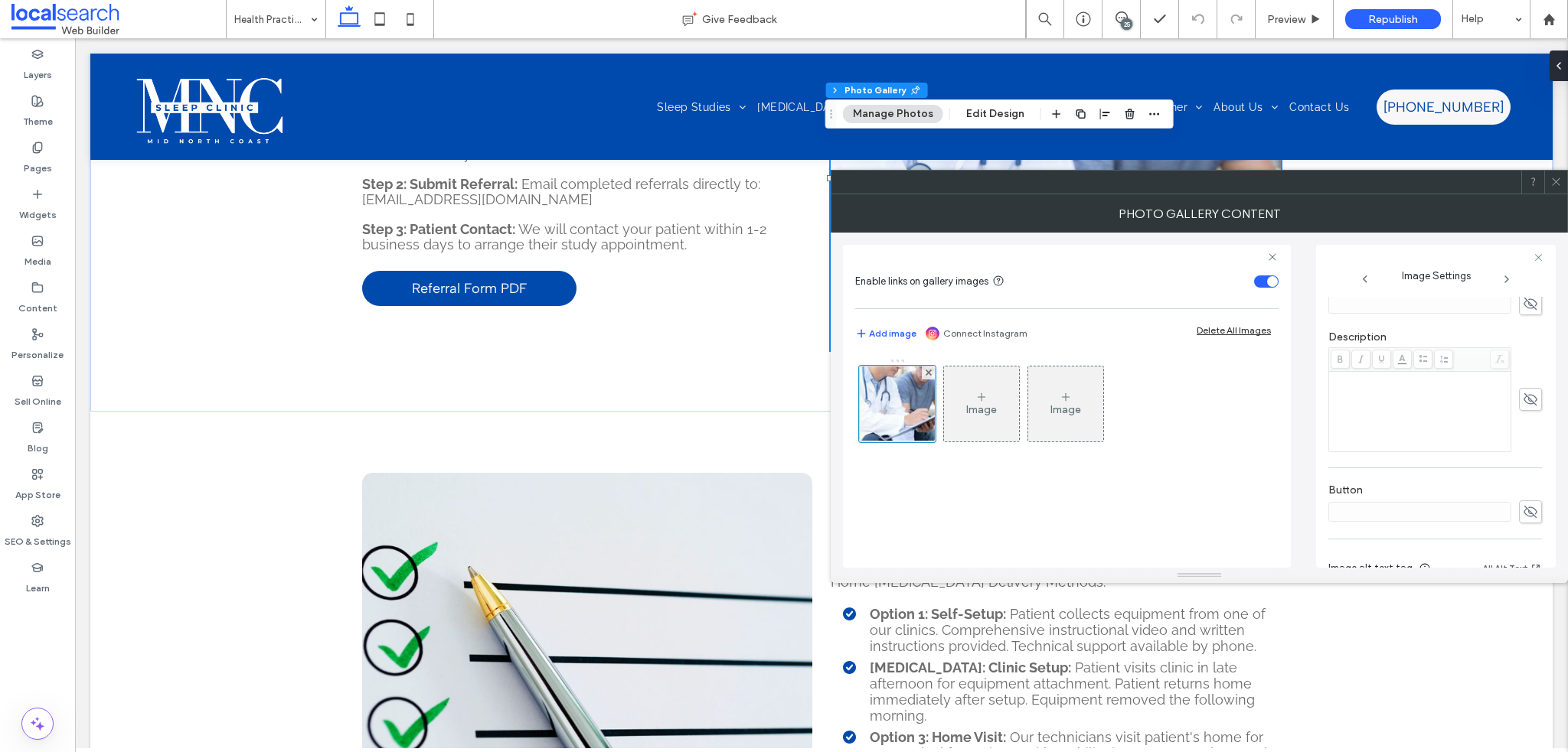
scroll to position [450, 0]
click at [1559, 188] on span at bounding box center [1556, 182] width 12 height 23
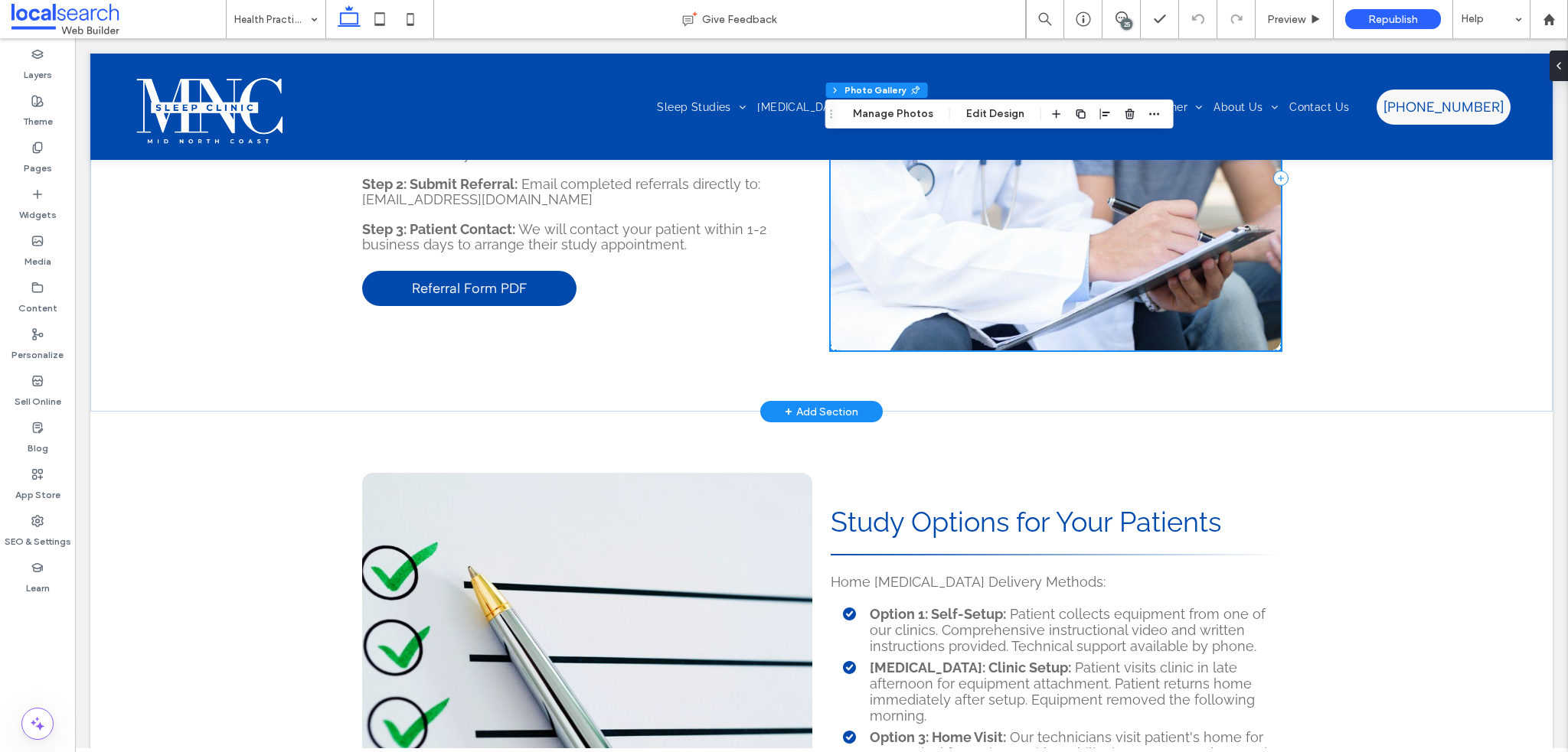
scroll to position [2608, 0]
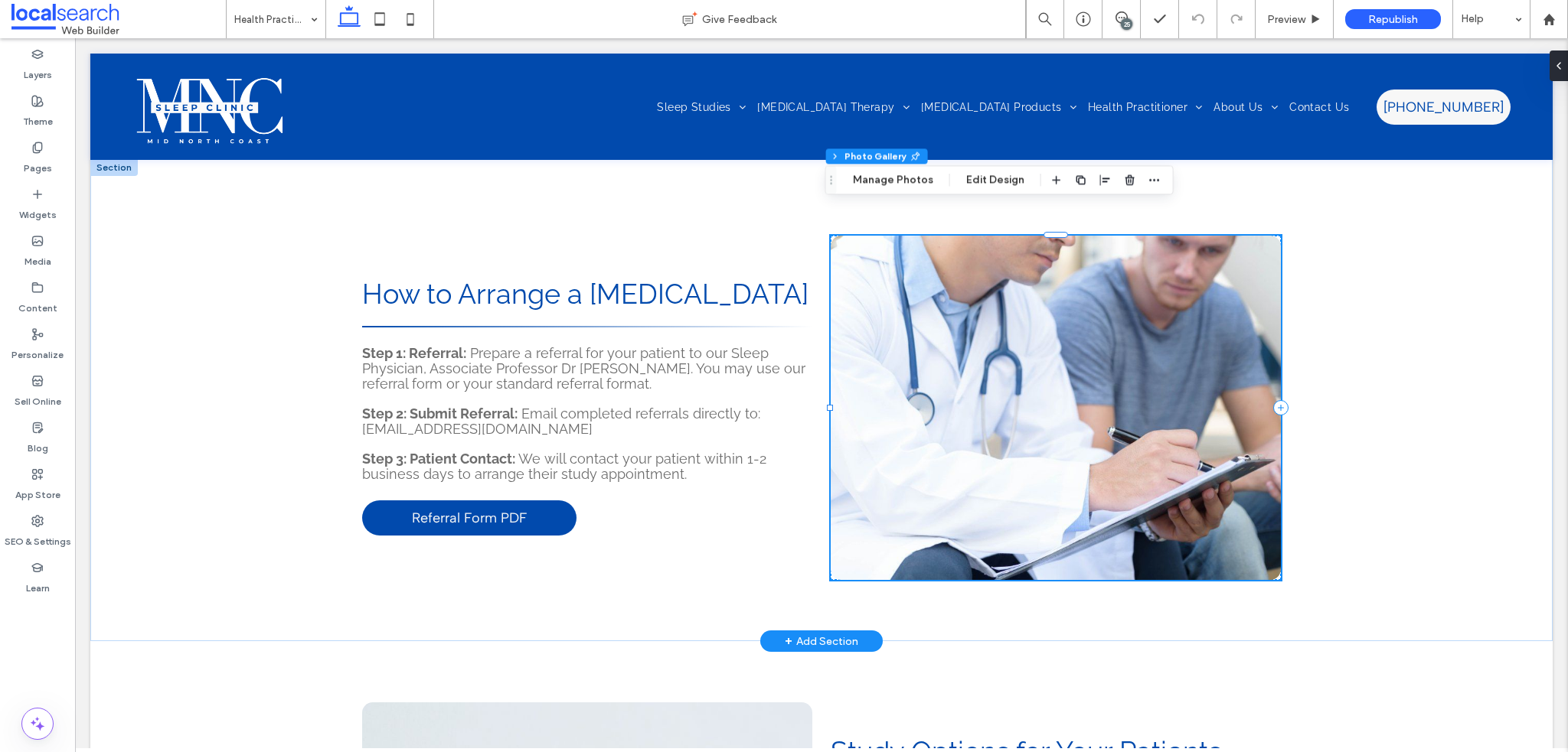
click at [966, 282] on link at bounding box center [1056, 408] width 451 height 344
click at [889, 188] on button "Manage Photos" at bounding box center [893, 180] width 101 height 18
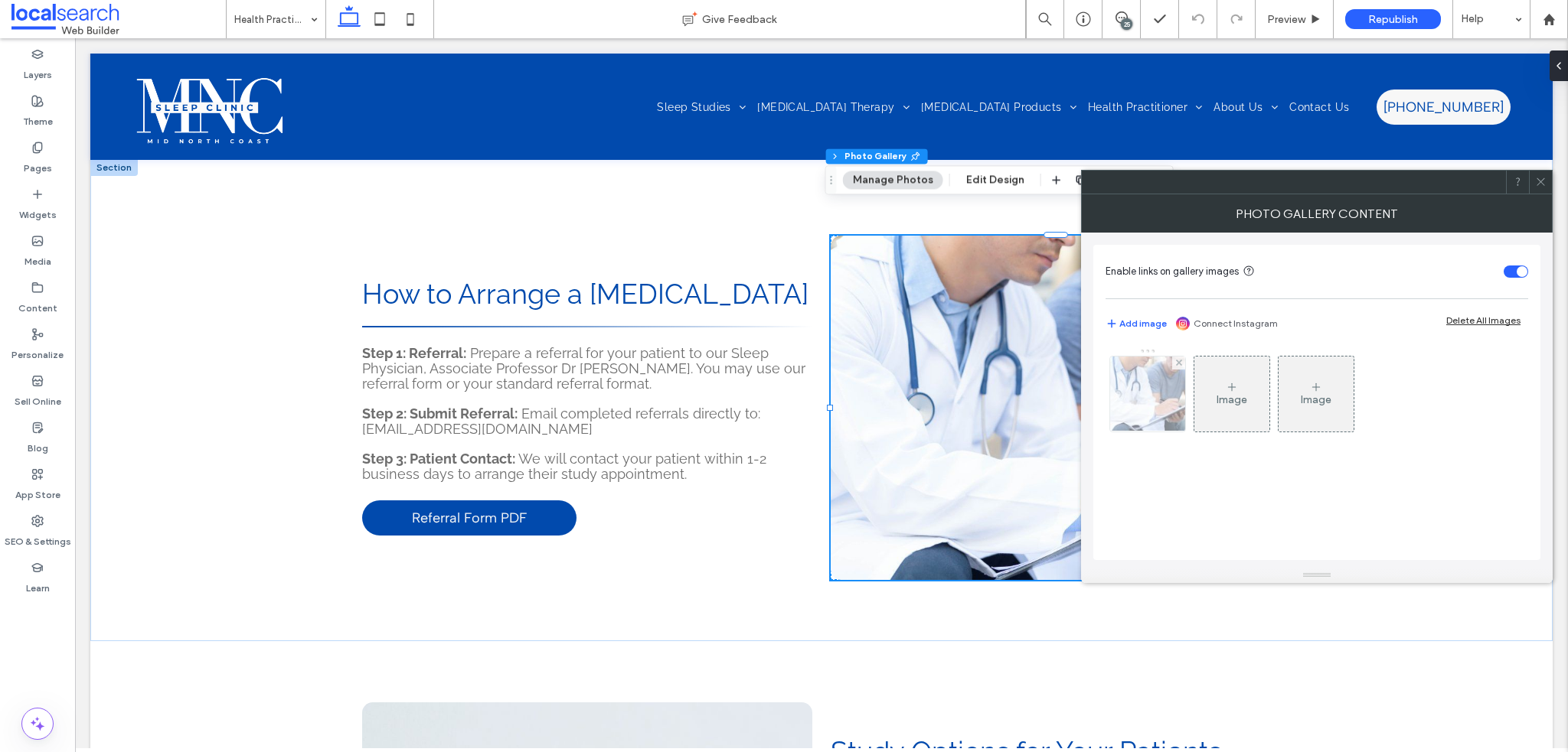
click at [1148, 373] on img at bounding box center [1148, 394] width 112 height 75
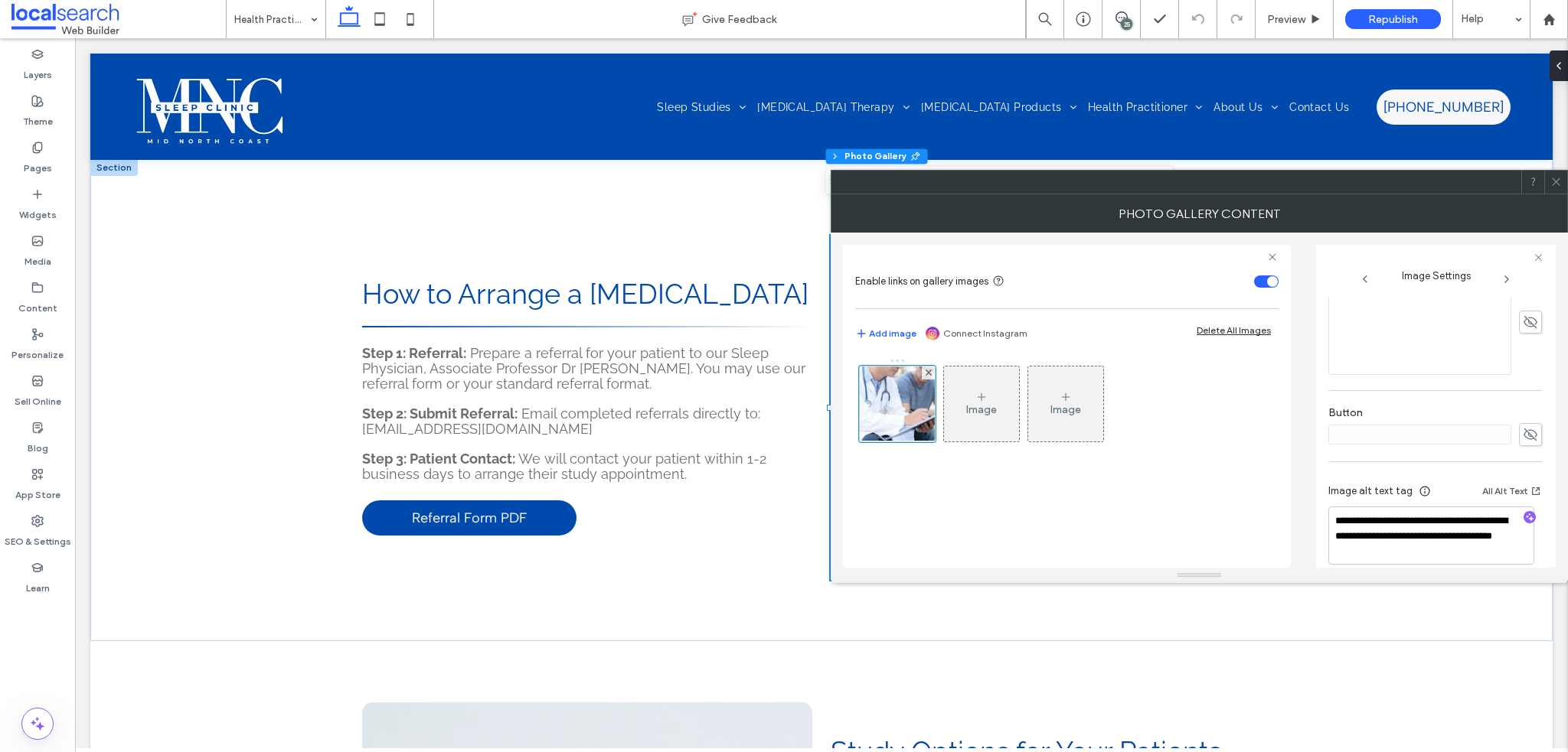
scroll to position [450, 0]
drag, startPoint x: 1410, startPoint y: 535, endPoint x: 1253, endPoint y: 458, distance: 174.9
click at [1225, 432] on div "**********" at bounding box center [1200, 400] width 713 height 335
click at [1553, 176] on icon at bounding box center [1556, 181] width 12 height 12
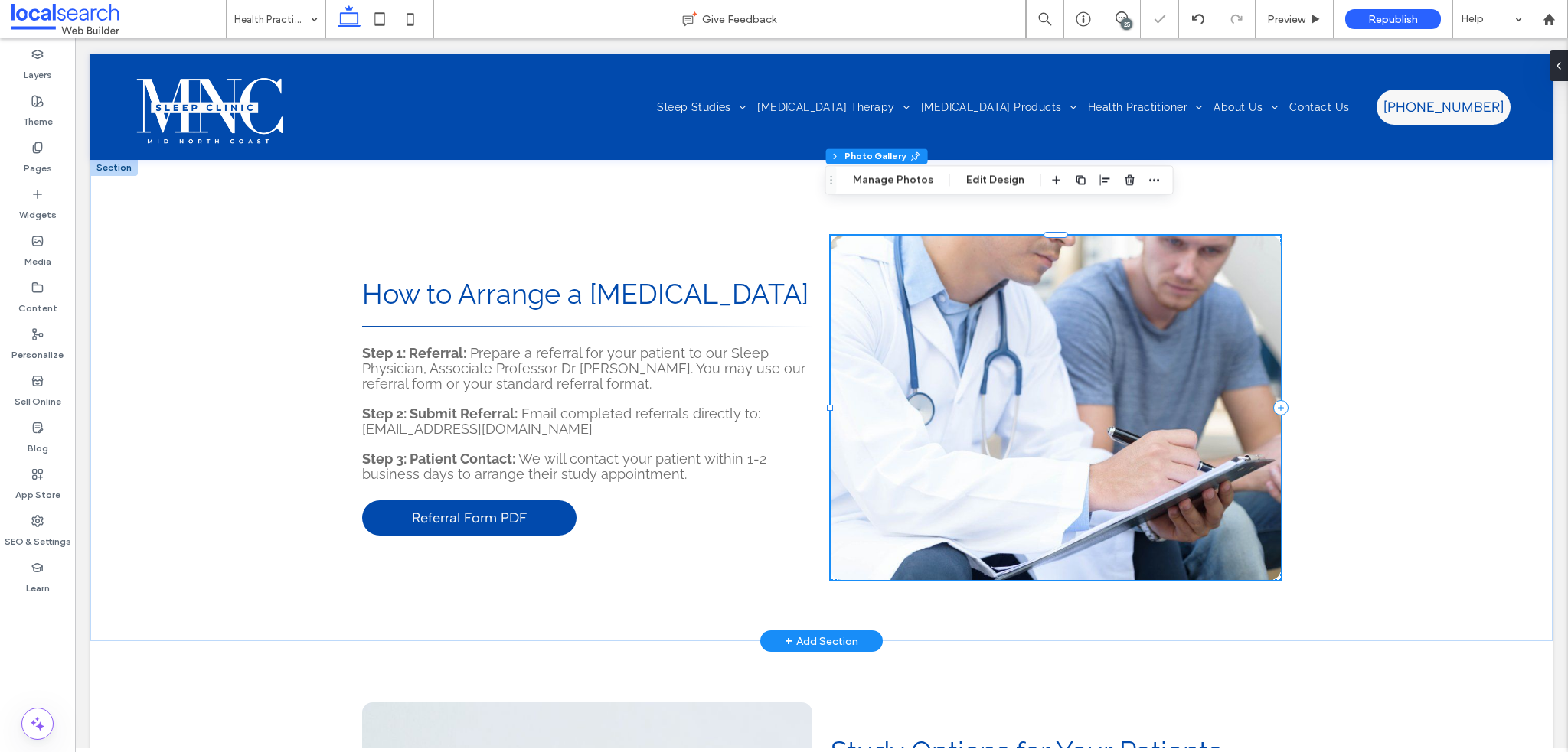
click at [1017, 425] on link at bounding box center [1056, 408] width 451 height 344
drag, startPoint x: 885, startPoint y: 180, endPoint x: 1006, endPoint y: 285, distance: 160.2
click at [885, 180] on button "Manage Photos" at bounding box center [893, 180] width 101 height 18
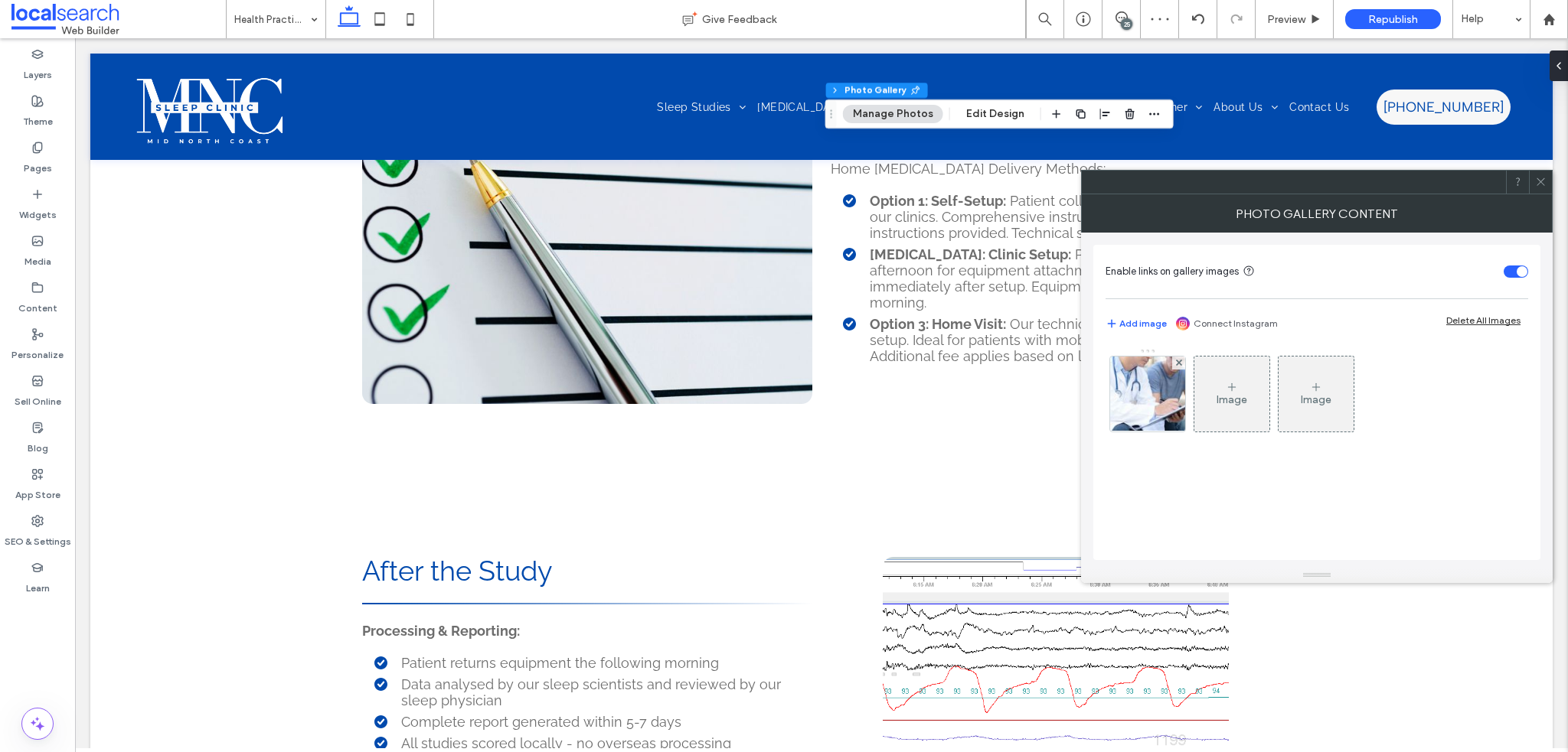
scroll to position [3526, 0]
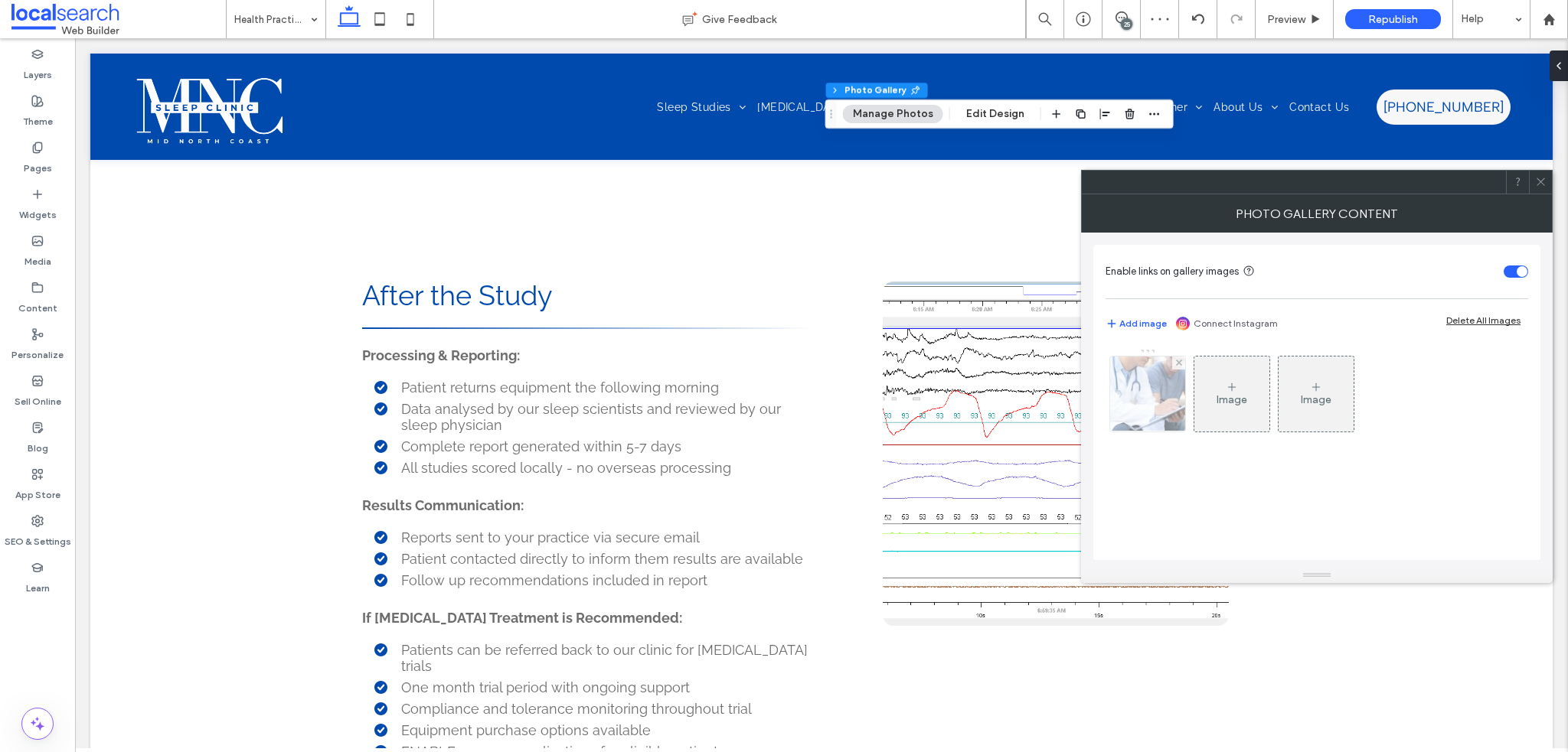
click at [1148, 375] on img at bounding box center [1148, 394] width 112 height 75
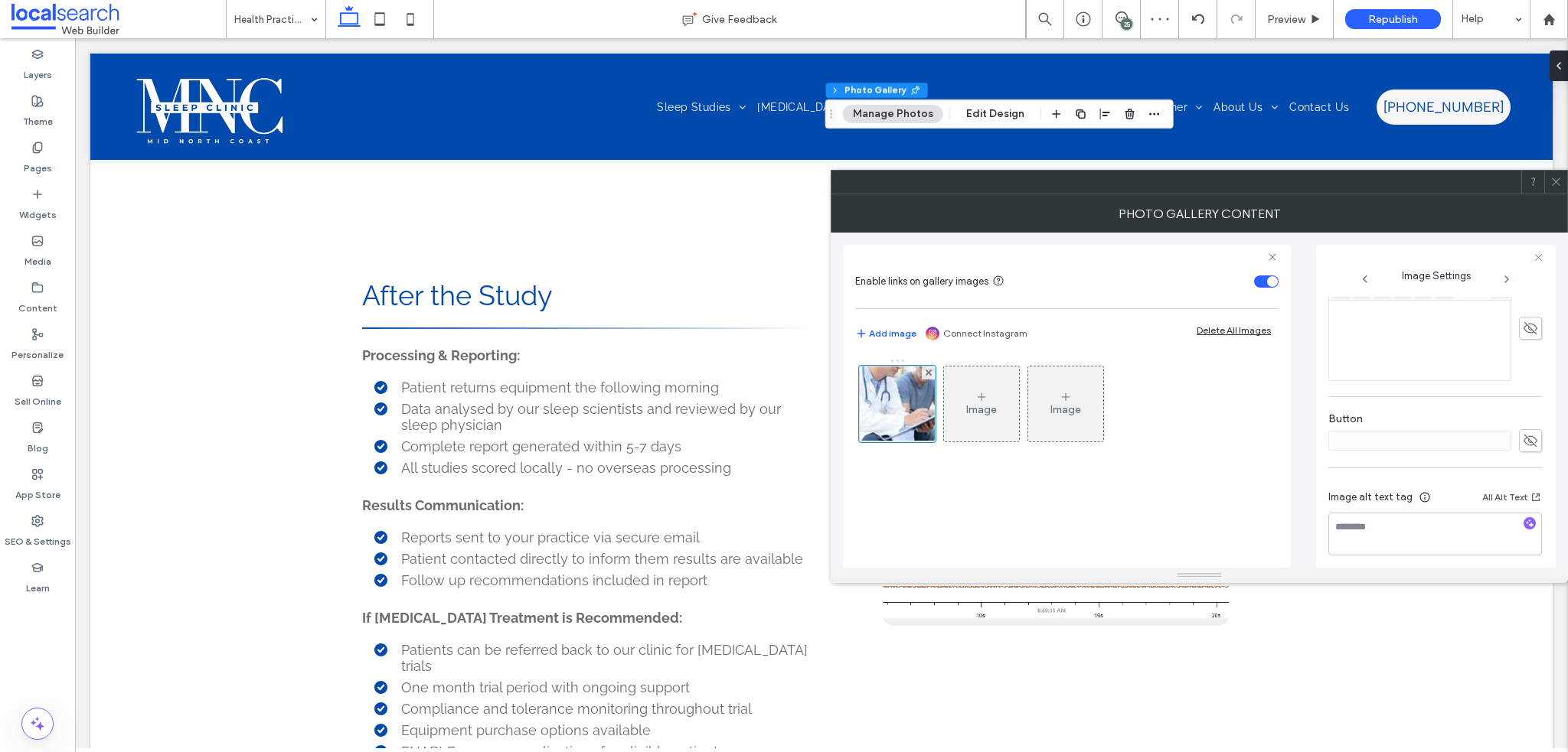
scroll to position [435, 0]
drag, startPoint x: 1558, startPoint y: 188, endPoint x: 1550, endPoint y: 193, distance: 9.4
click at [1558, 188] on span at bounding box center [1556, 182] width 12 height 23
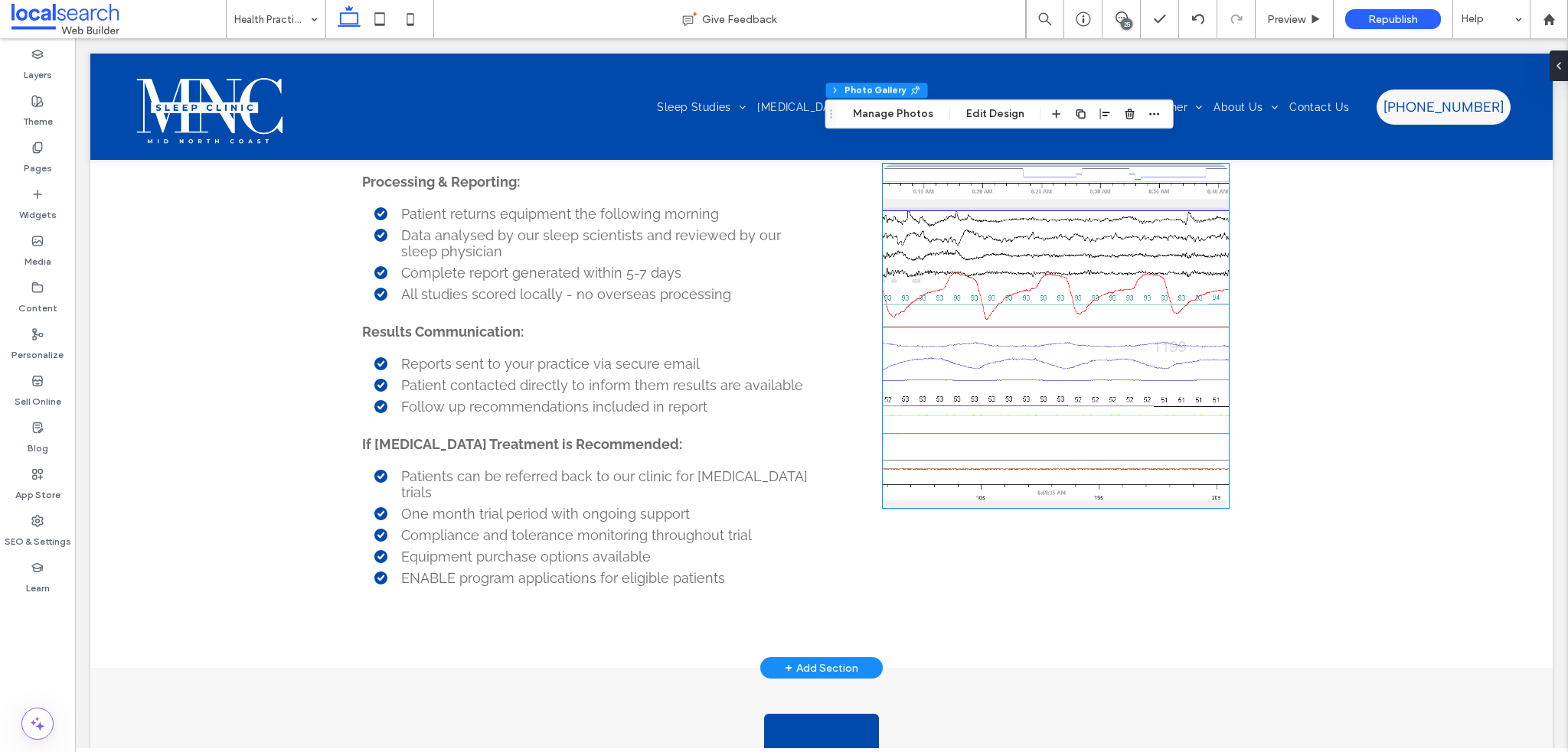
scroll to position [3833, 0]
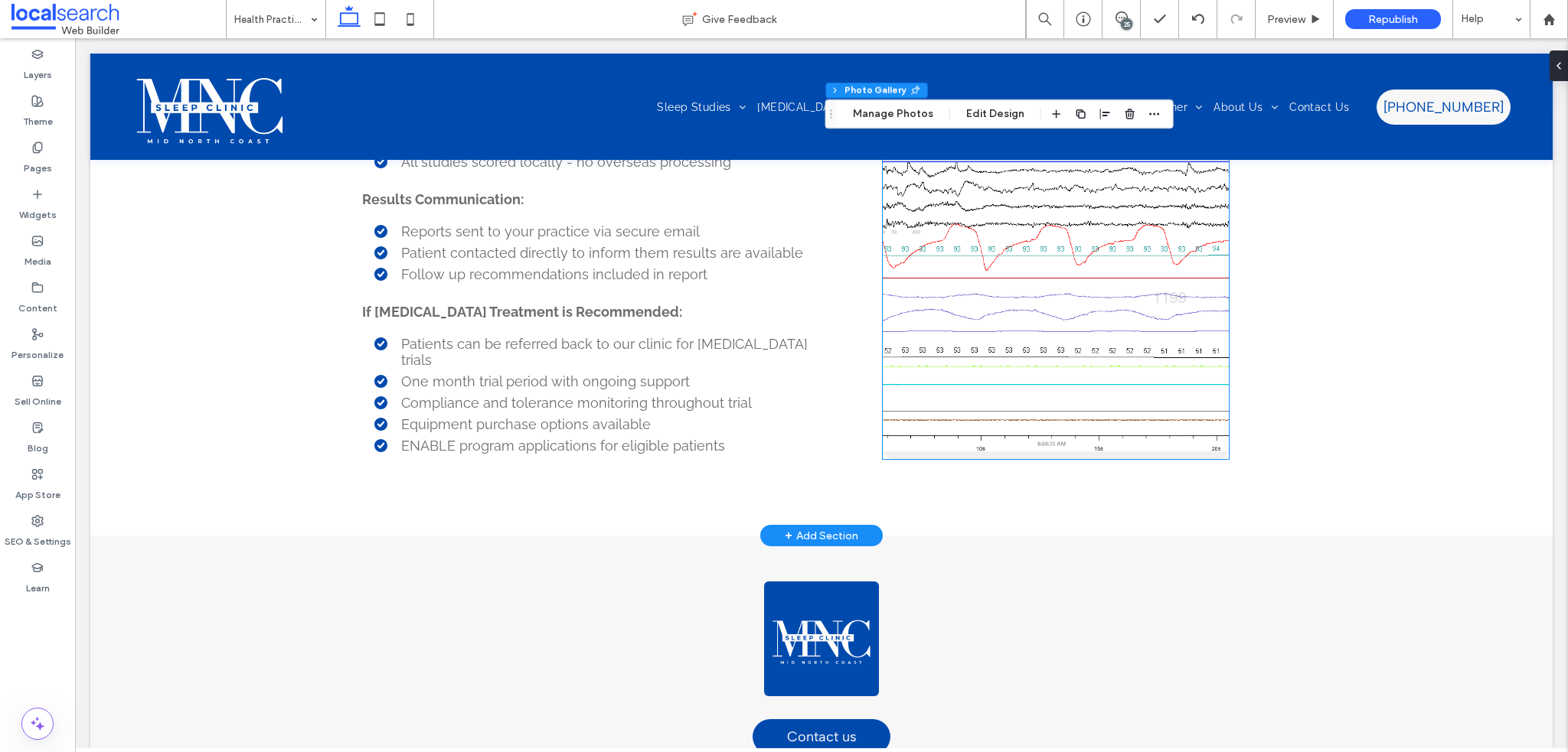
click at [1023, 302] on link at bounding box center [1056, 287] width 346 height 344
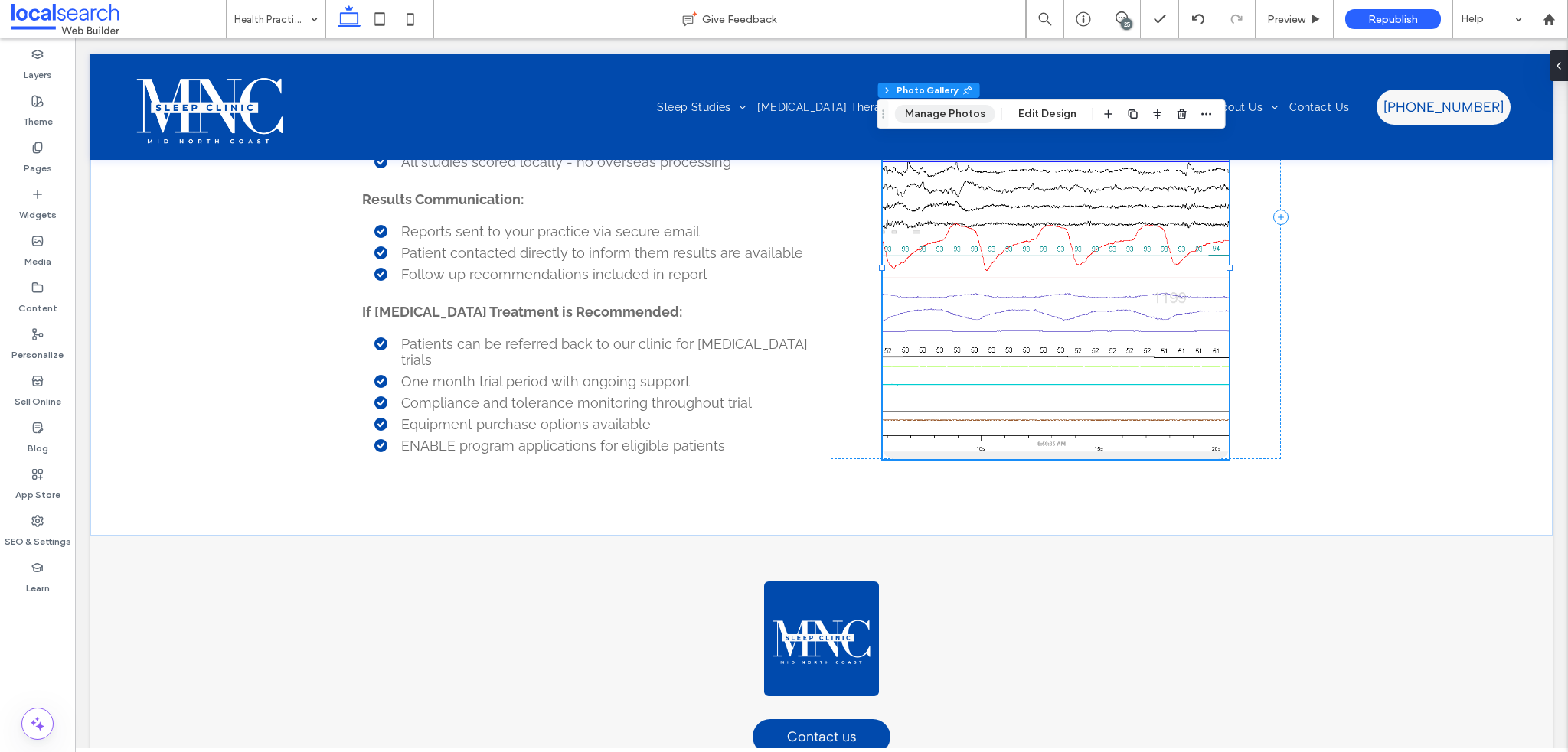
click at [943, 112] on button "Manage Photos" at bounding box center [945, 113] width 101 height 18
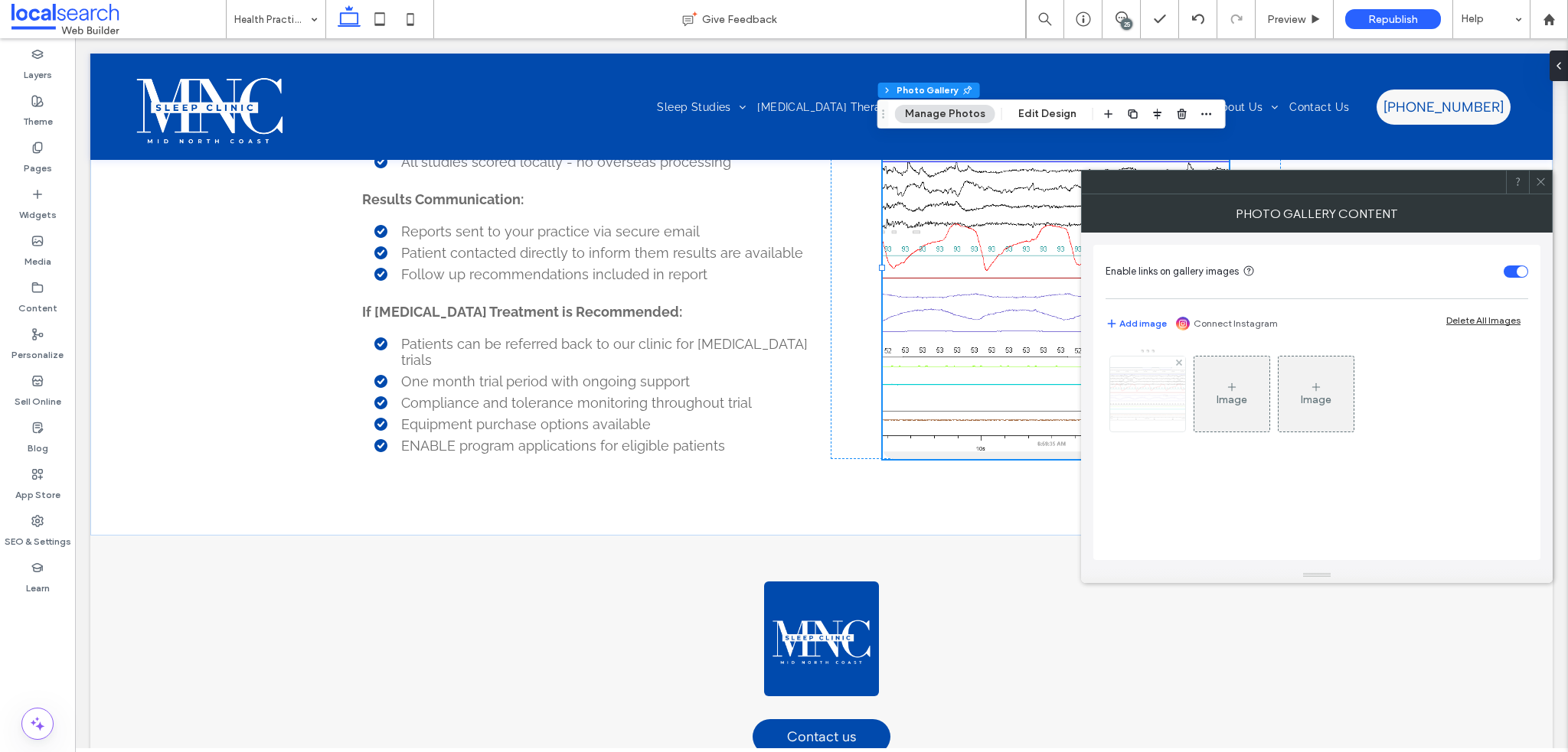
click at [1144, 379] on div at bounding box center [1147, 394] width 75 height 75
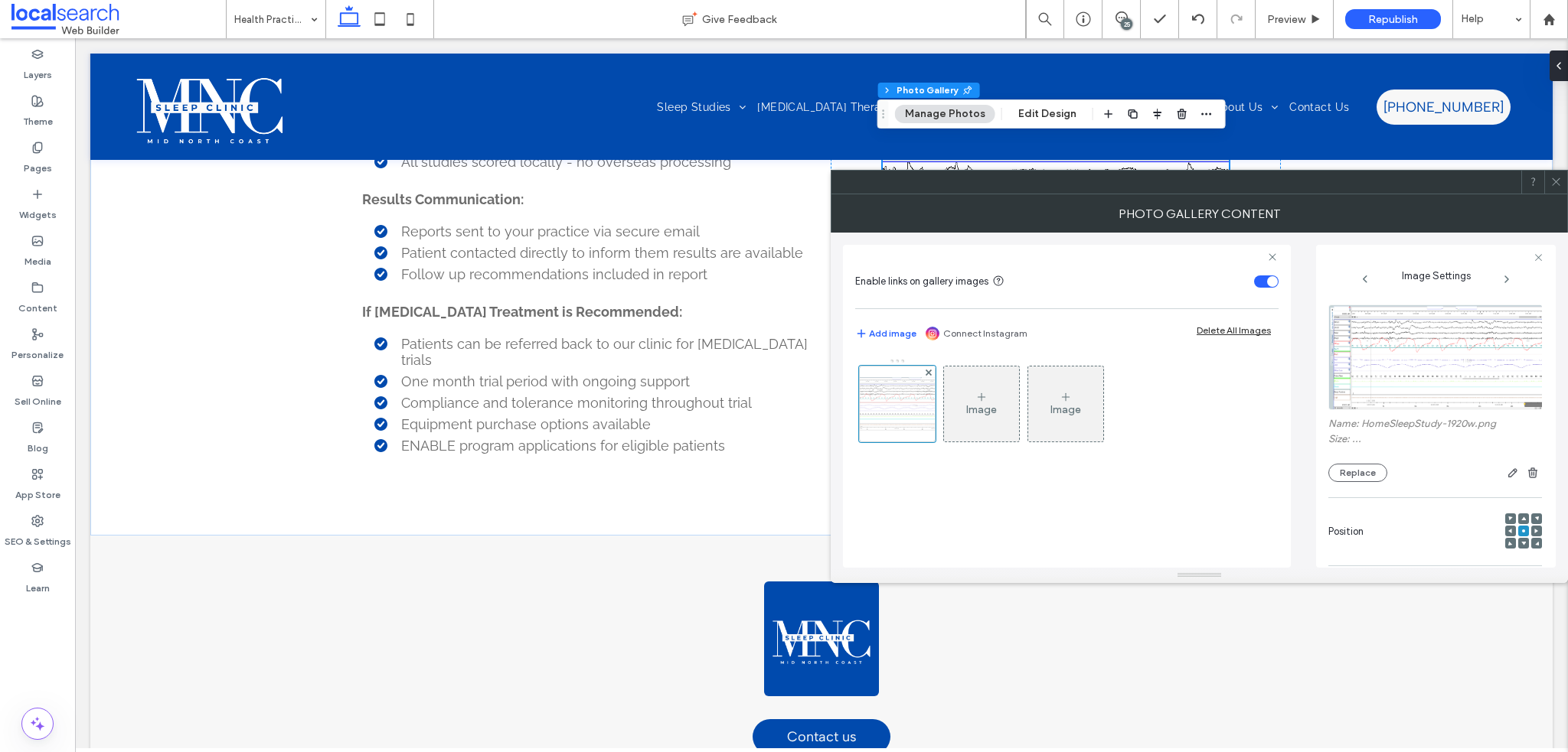
scroll to position [435, 0]
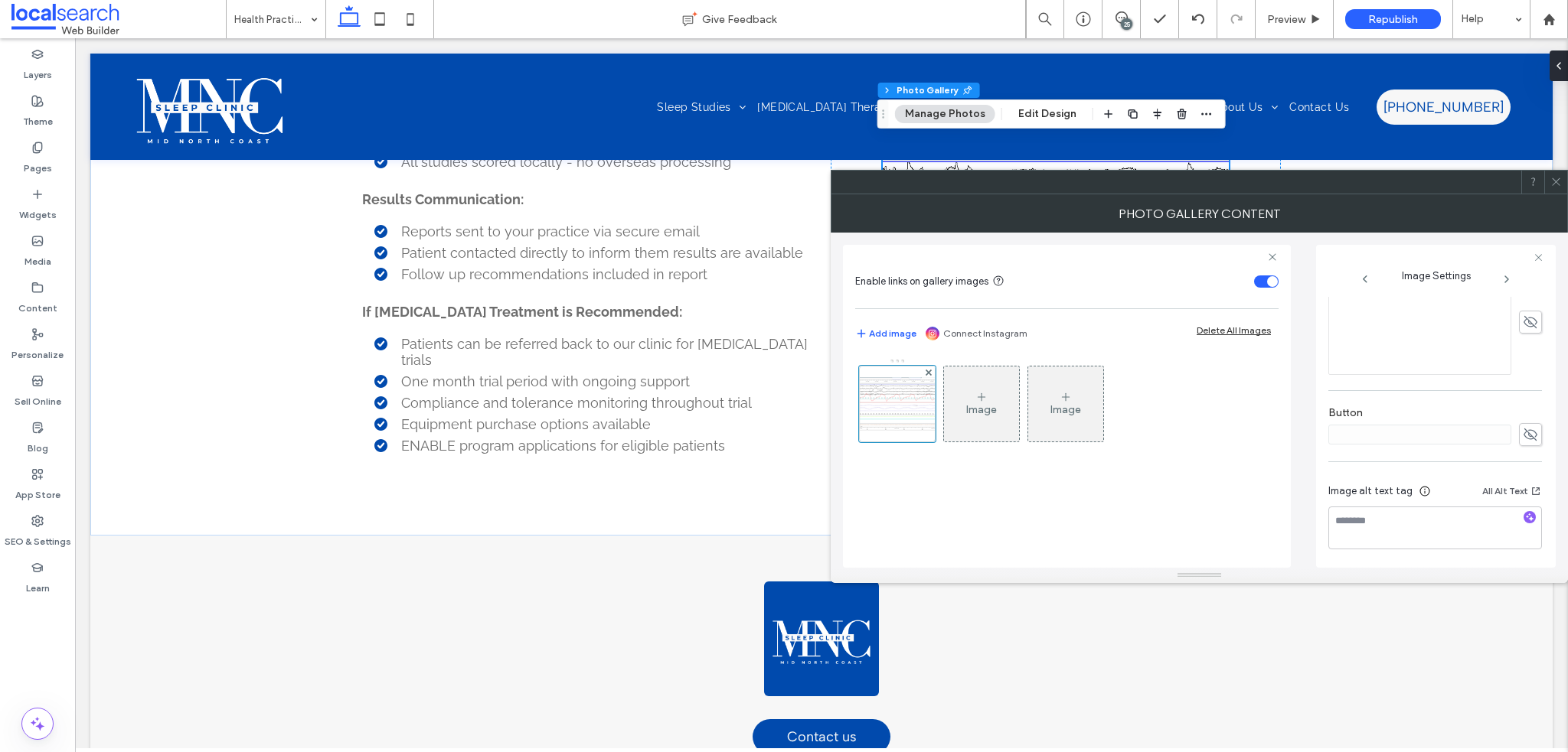
click at [1528, 514] on div at bounding box center [1529, 518] width 25 height 14
click at [1526, 514] on use "button" at bounding box center [1530, 517] width 9 height 9
type textarea "**********"
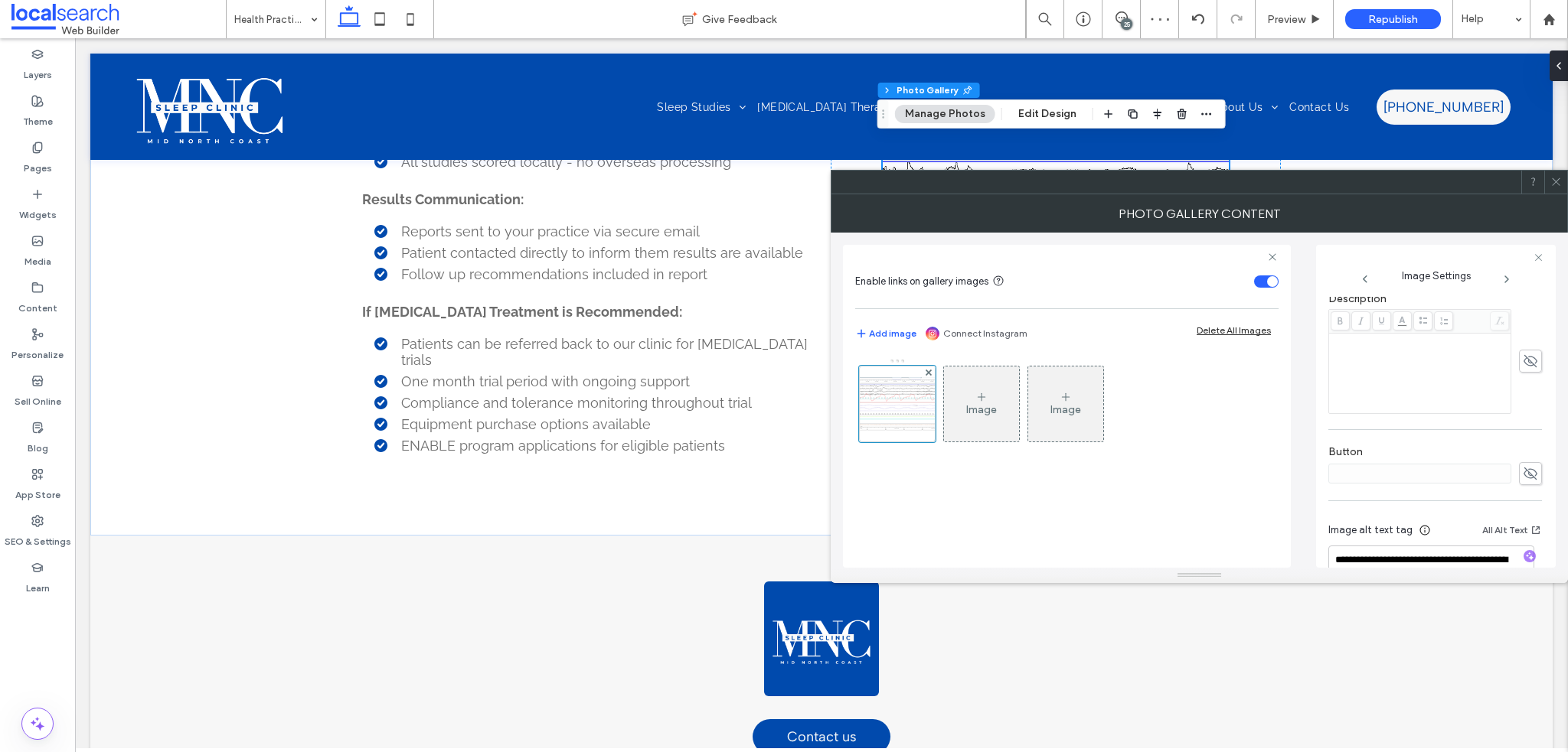
scroll to position [450, 0]
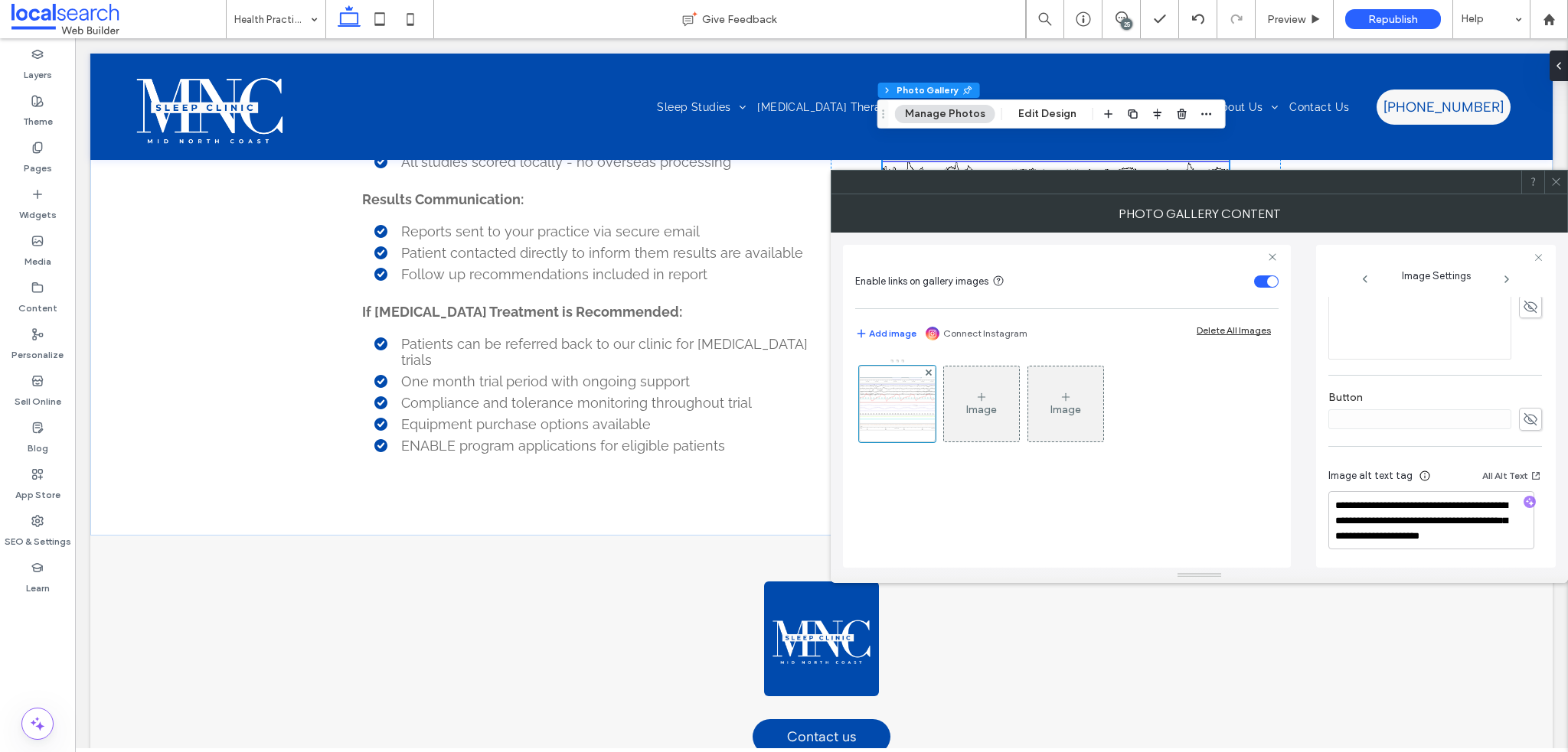
click at [1558, 195] on div "Photo Gallery Content" at bounding box center [1199, 214] width 737 height 38
click at [37, 155] on label "Pages" at bounding box center [38, 164] width 29 height 21
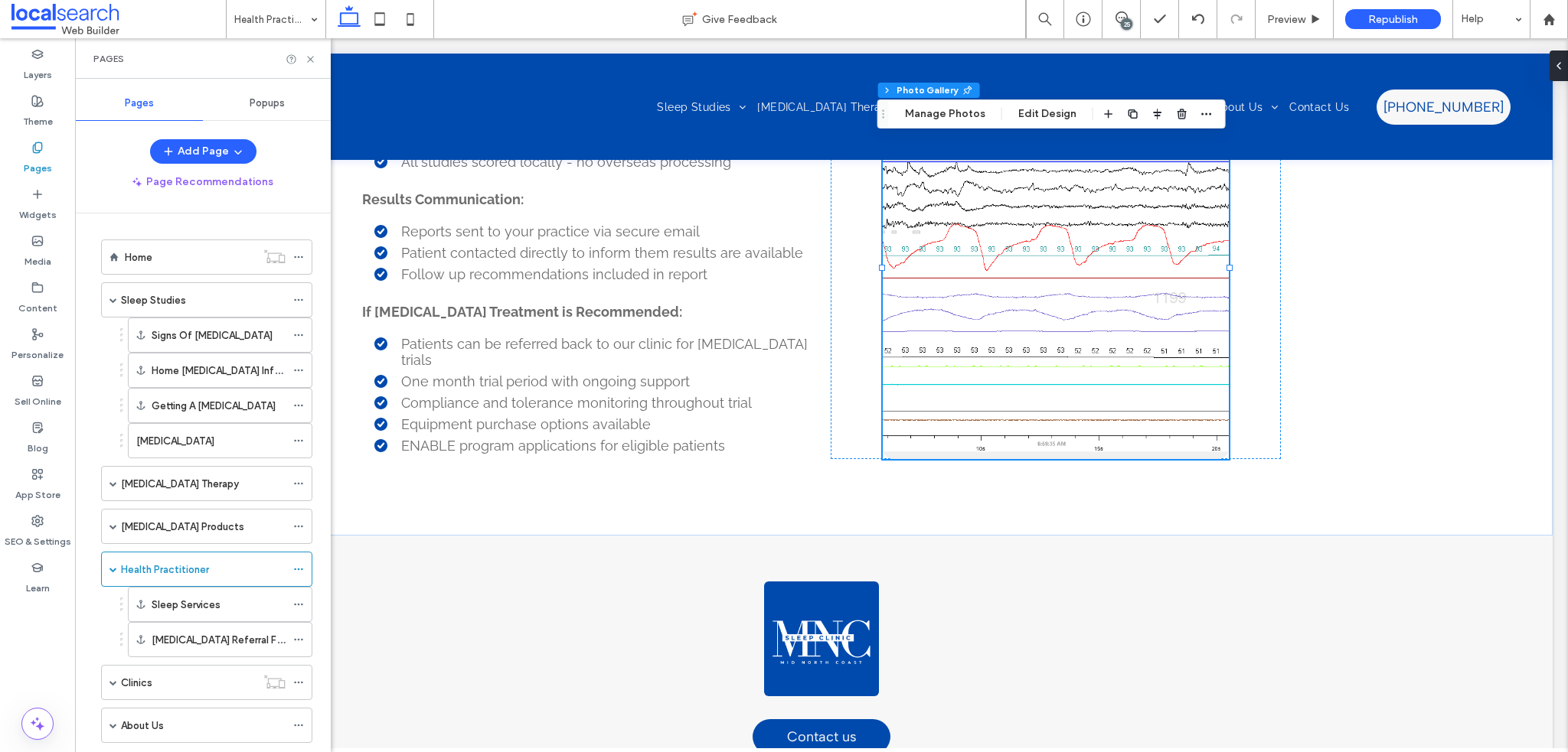
click at [167, 520] on label "[MEDICAL_DATA] Products" at bounding box center [183, 527] width 124 height 27
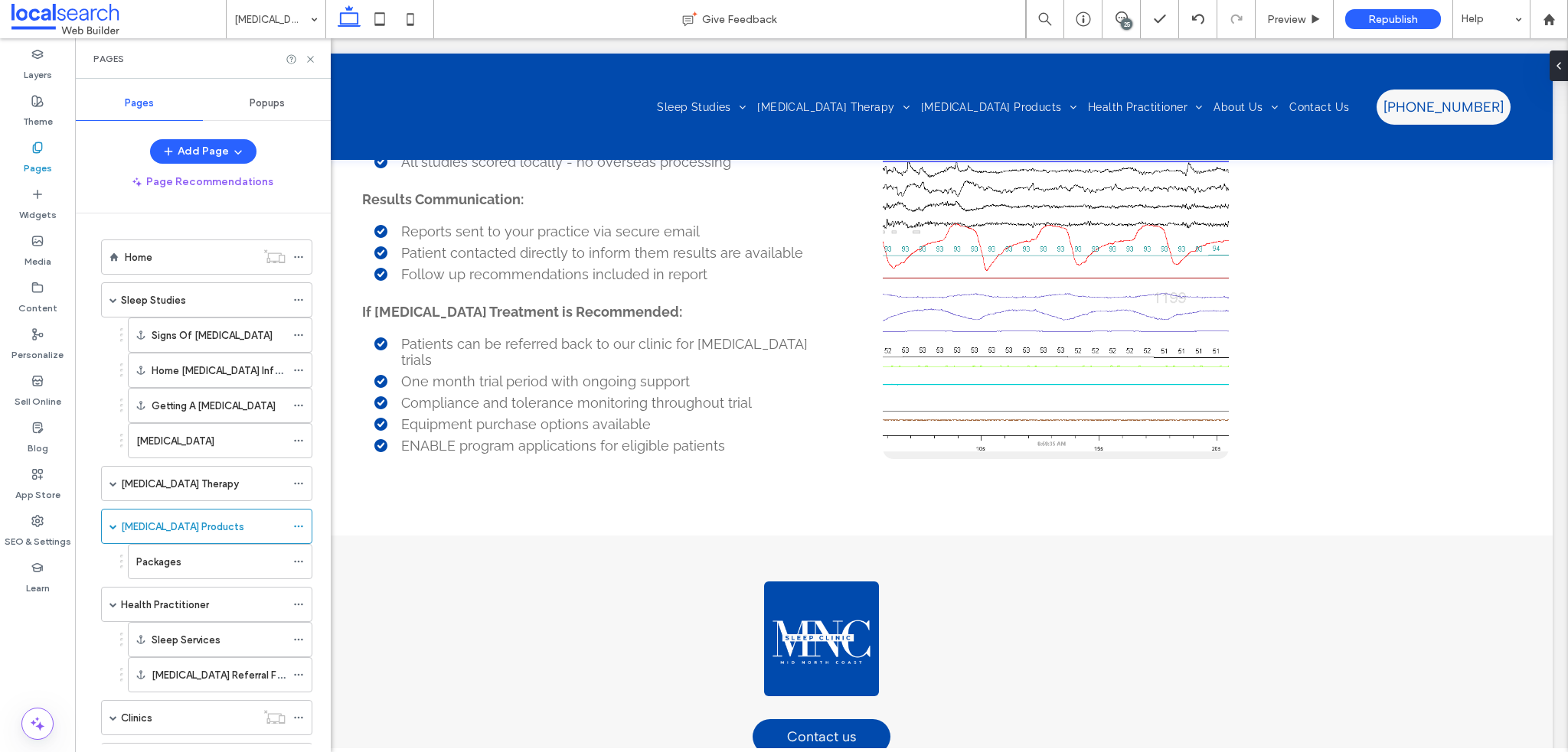
click at [173, 555] on div at bounding box center [784, 376] width 1568 height 752
click at [172, 560] on label "Packages" at bounding box center [158, 562] width 45 height 27
click at [315, 63] on div "Packages Give Feedback 25 Preview Republish Help Design Panel Site Comments Tea…" at bounding box center [784, 376] width 1568 height 752
click at [312, 61] on use at bounding box center [310, 59] width 6 height 6
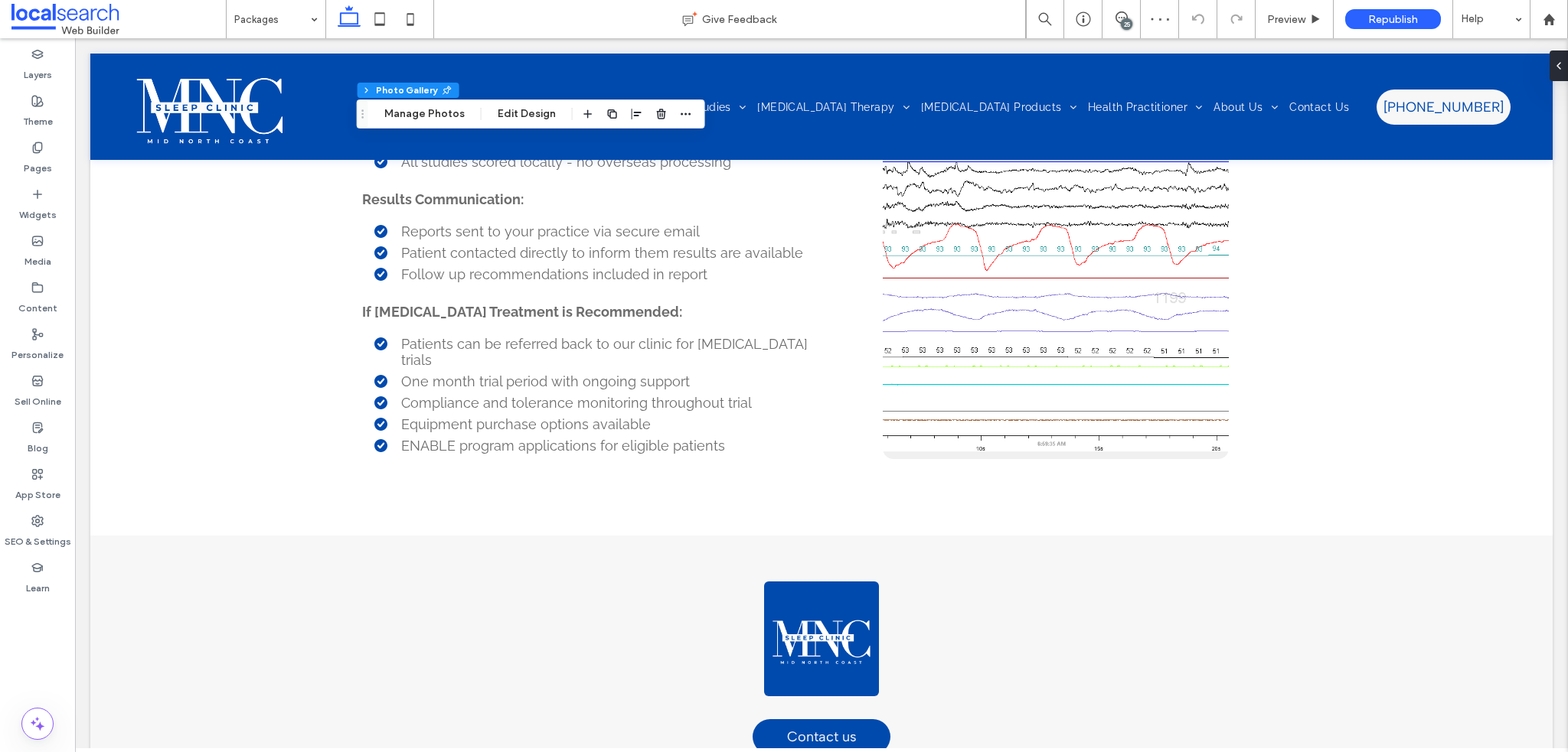
click at [451, 125] on div "Section Column Photo Gallery Manage Photos Edit Design" at bounding box center [531, 114] width 348 height 29
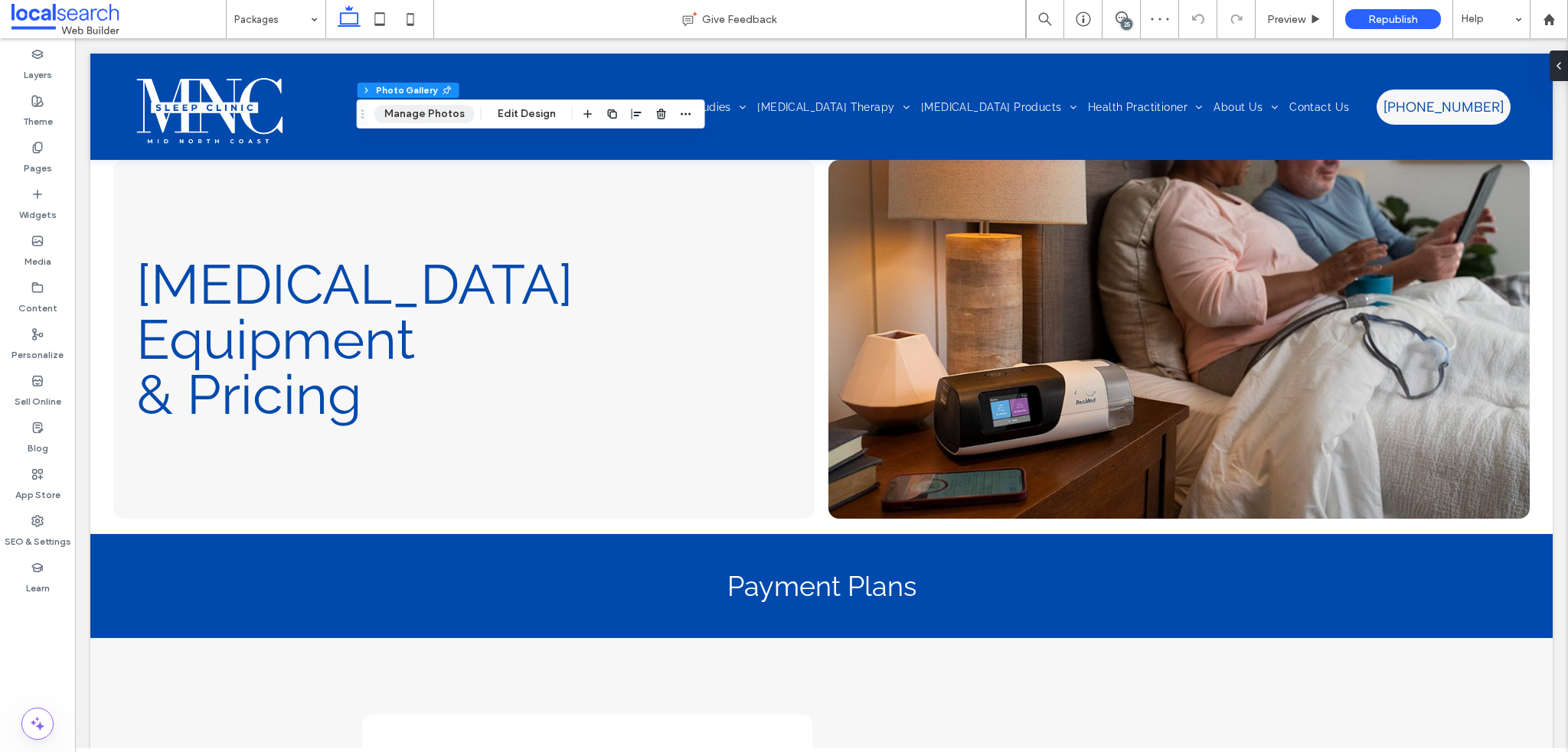
scroll to position [1836, 0]
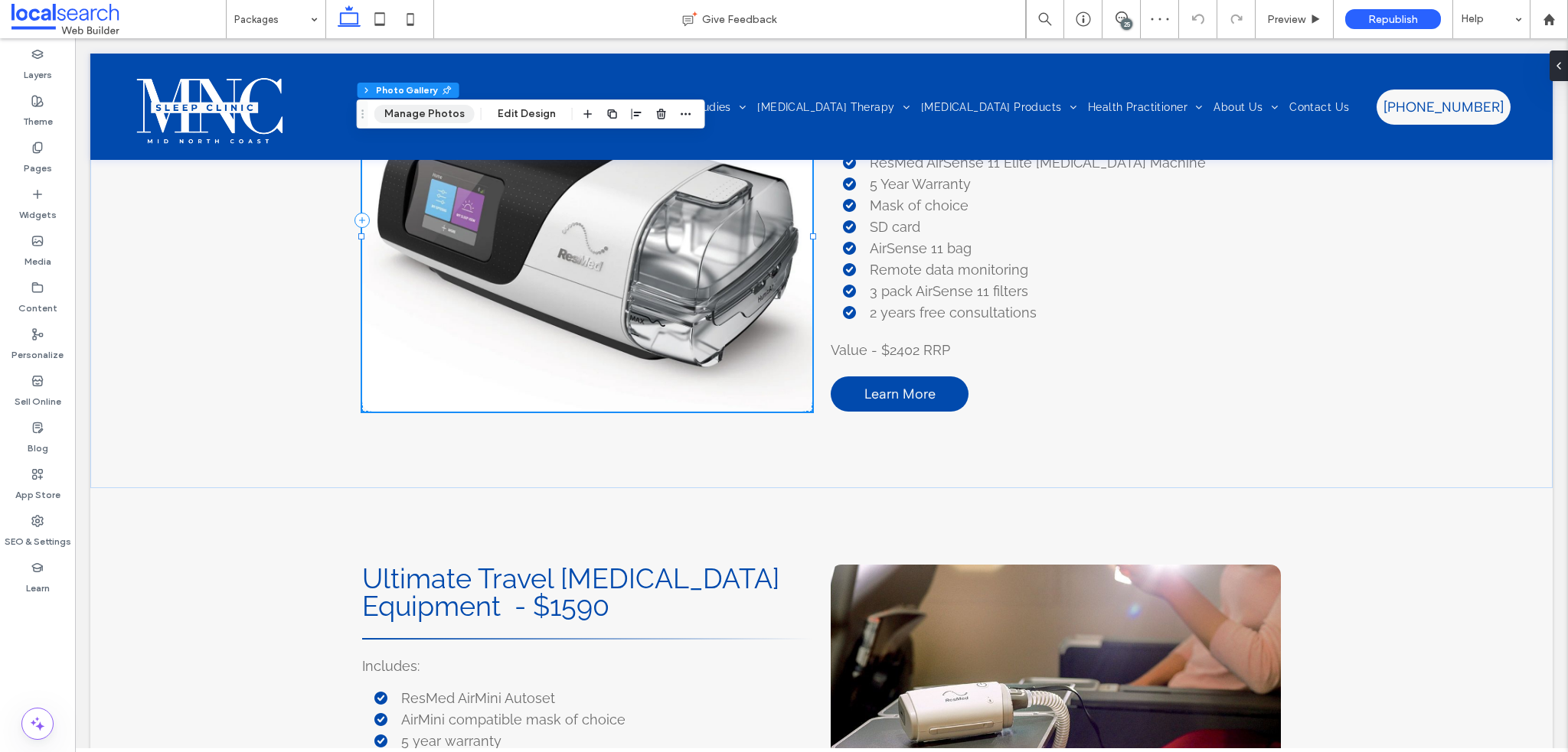
drag, startPoint x: 444, startPoint y: 117, endPoint x: 578, endPoint y: 209, distance: 162.5
click at [444, 117] on button "Manage Photos" at bounding box center [424, 113] width 101 height 18
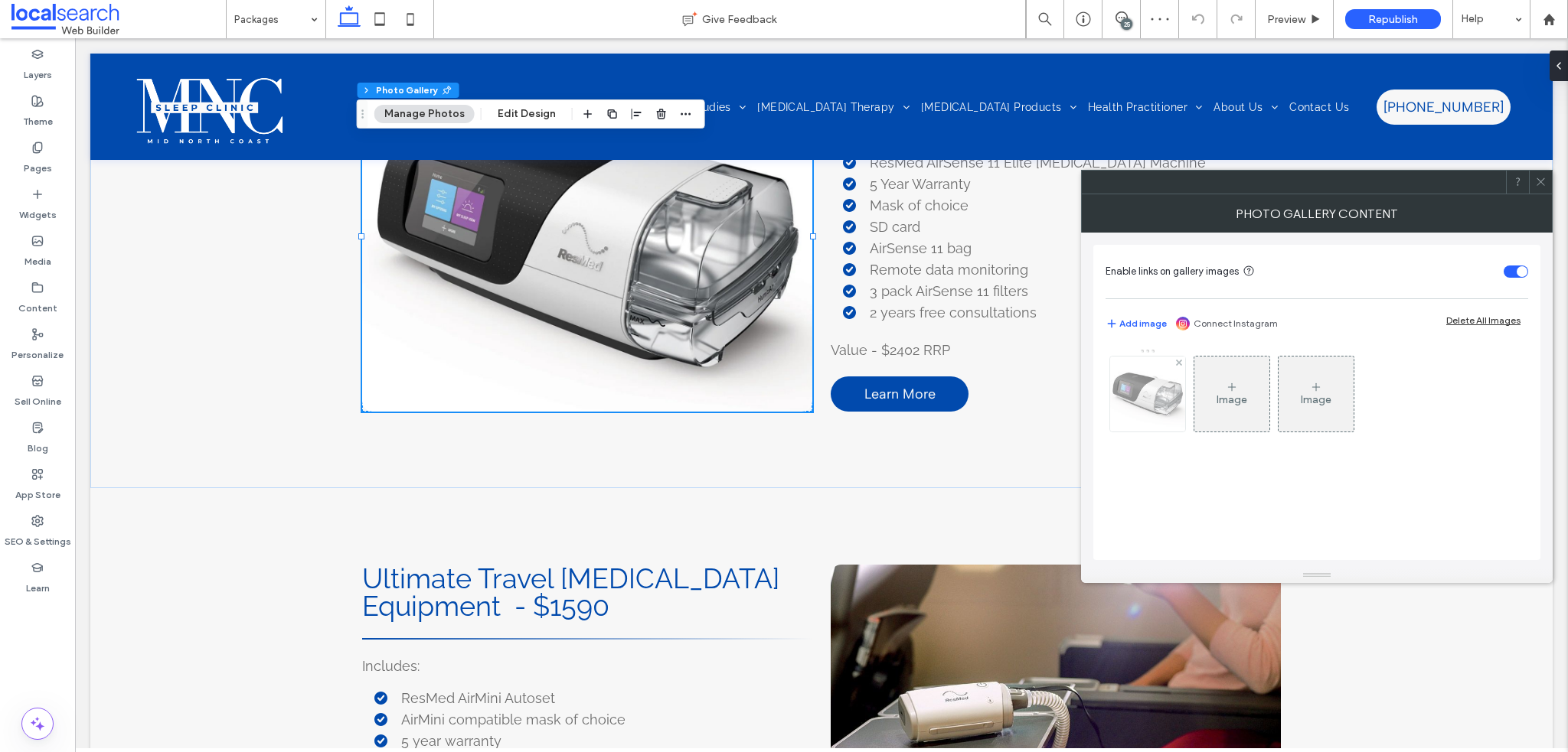
click at [1140, 397] on div at bounding box center [1147, 394] width 75 height 75
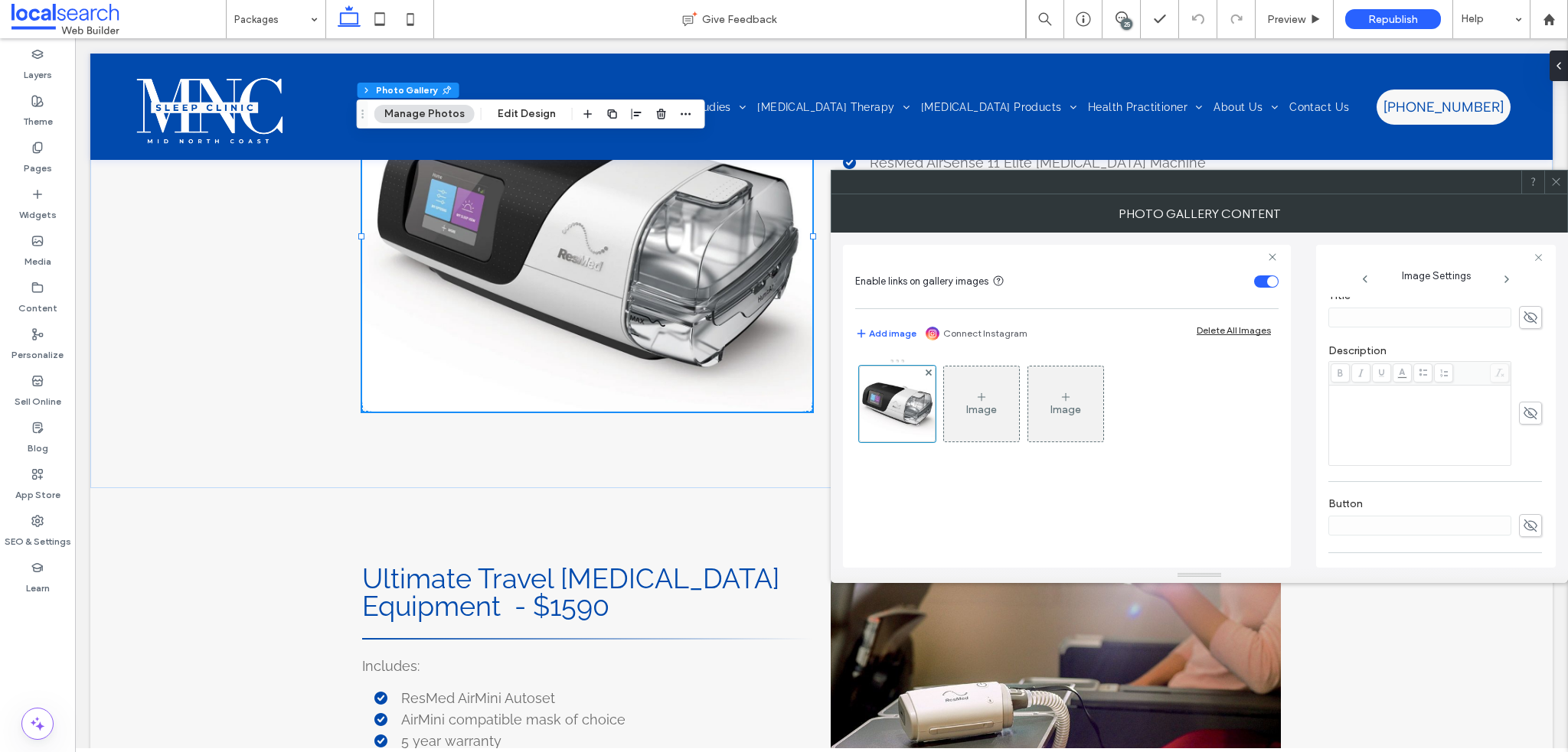
scroll to position [475, 0]
drag, startPoint x: 1471, startPoint y: 532, endPoint x: 1423, endPoint y: 518, distance: 50.0
click at [1423, 518] on textarea "**********" at bounding box center [1432, 518] width 206 height 58
drag, startPoint x: 1558, startPoint y: 186, endPoint x: 1220, endPoint y: 112, distance: 346.0
click at [1558, 186] on icon at bounding box center [1556, 181] width 12 height 12
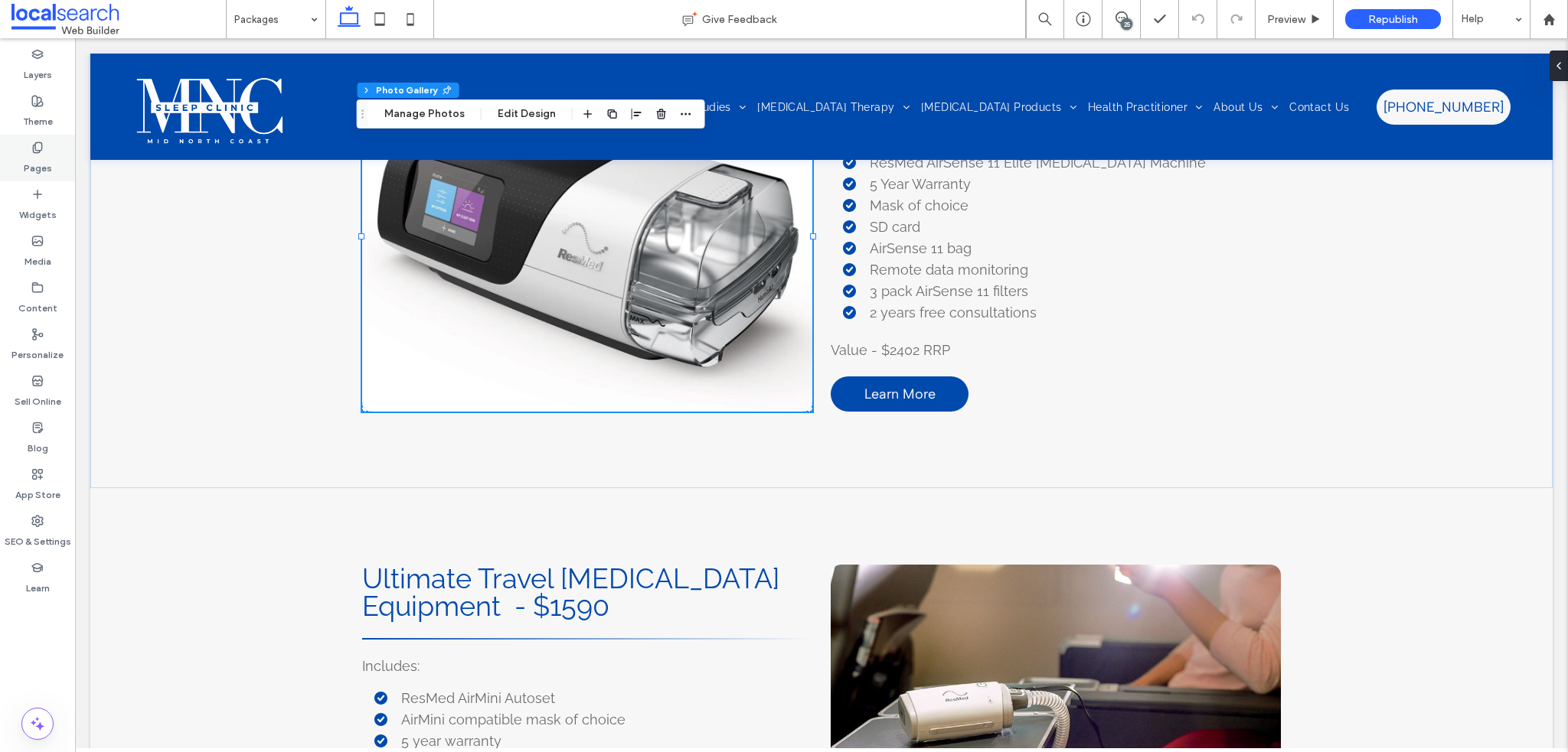
click at [56, 161] on div "Pages" at bounding box center [37, 158] width 75 height 47
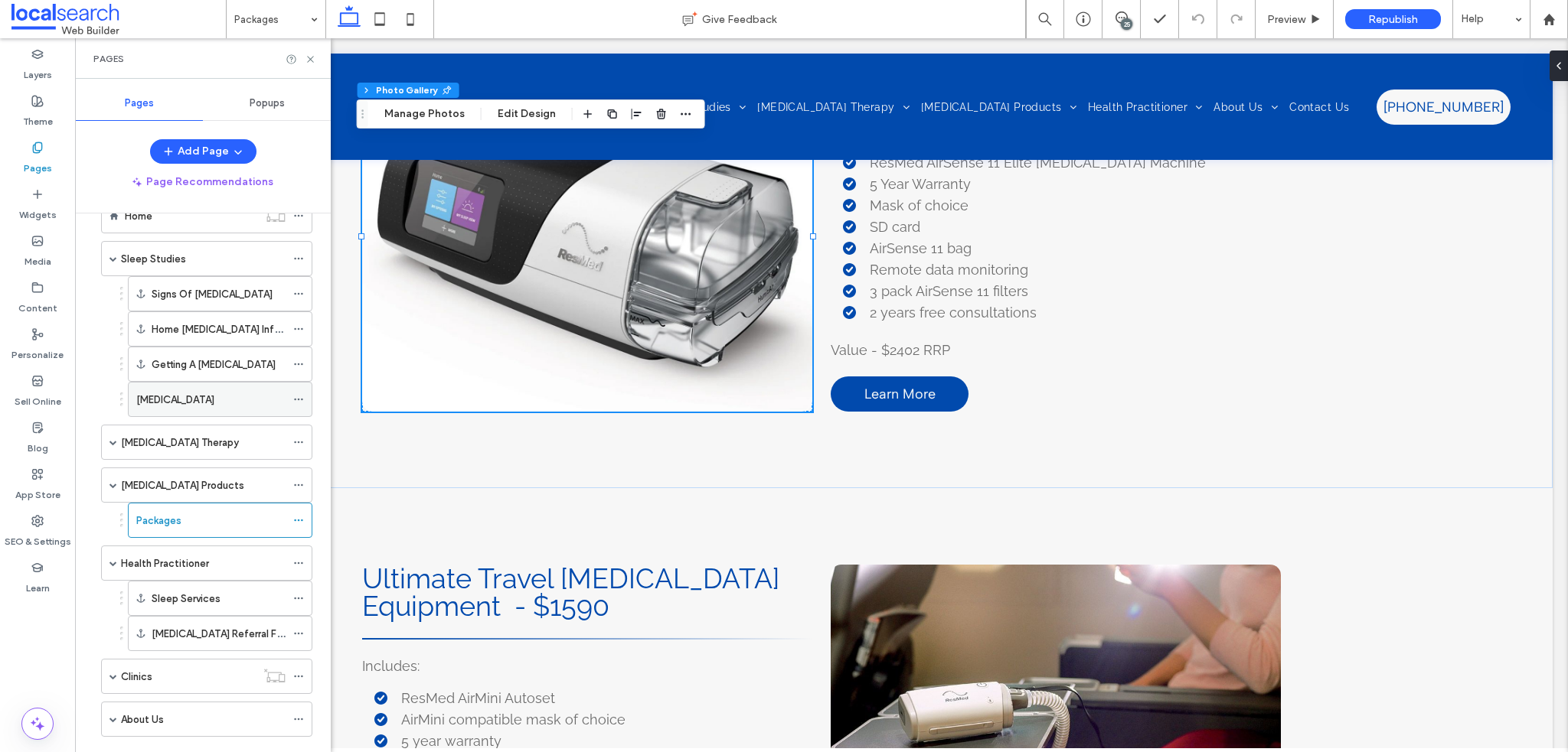
scroll to position [0, 0]
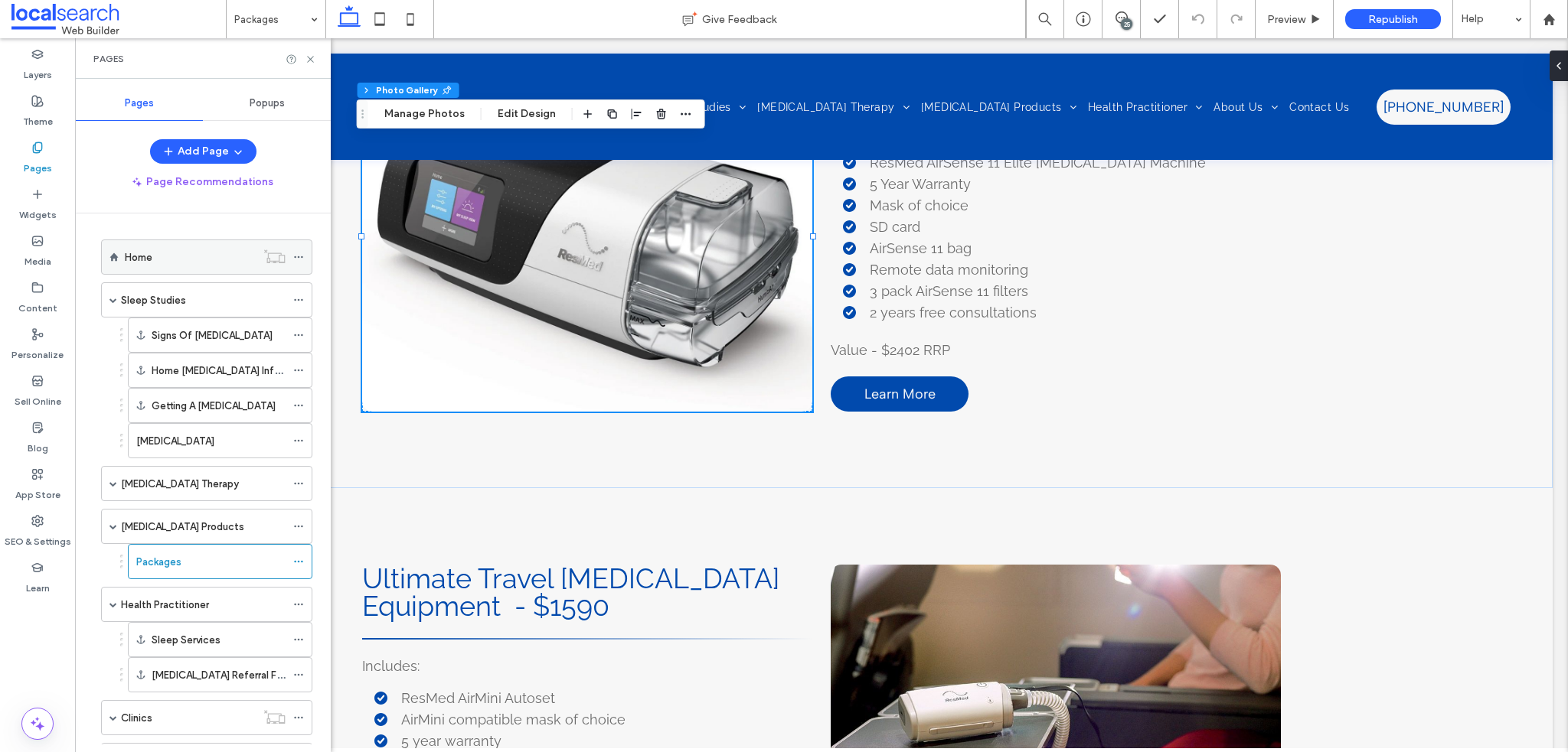
click at [192, 266] on div "Home" at bounding box center [190, 257] width 131 height 34
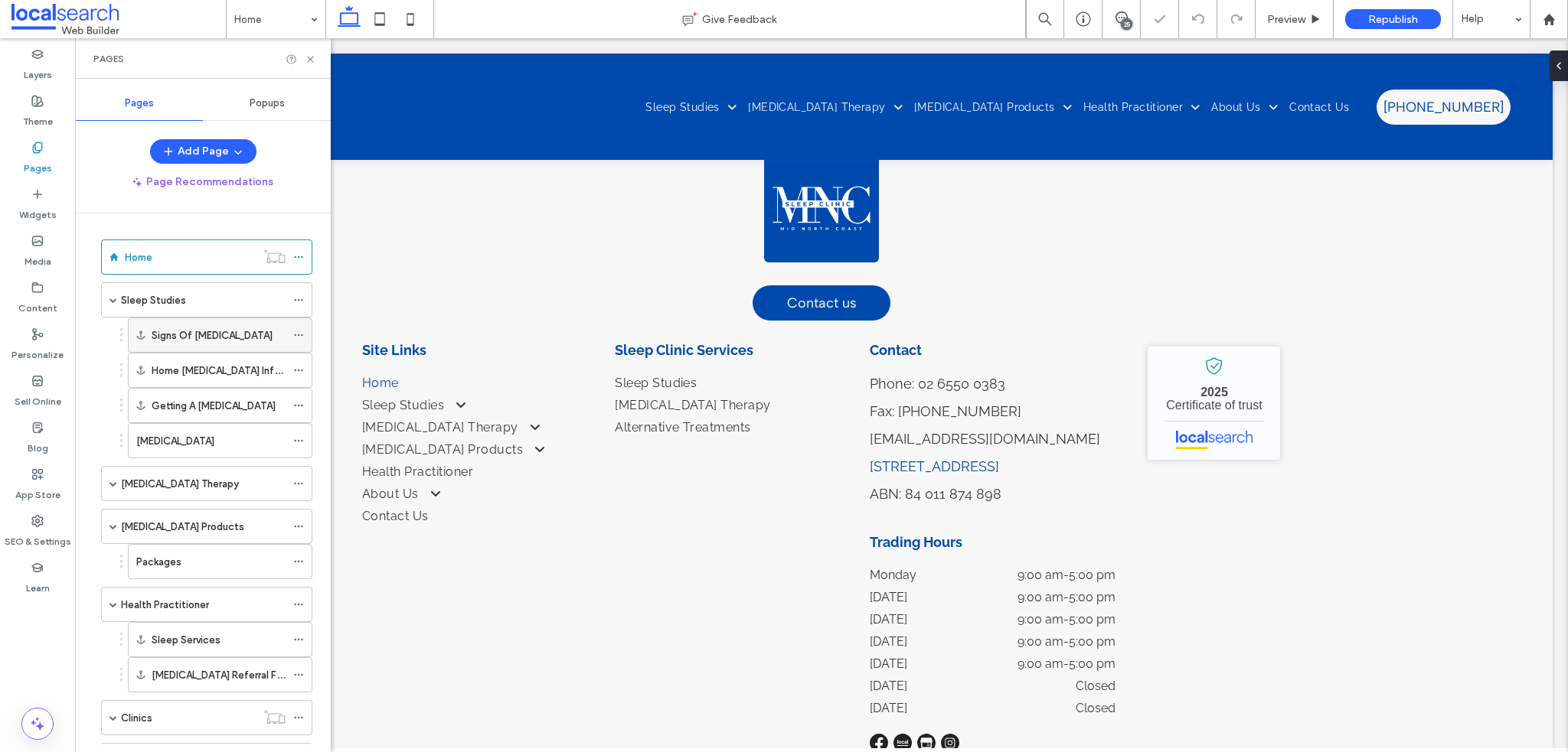
scroll to position [1760, 0]
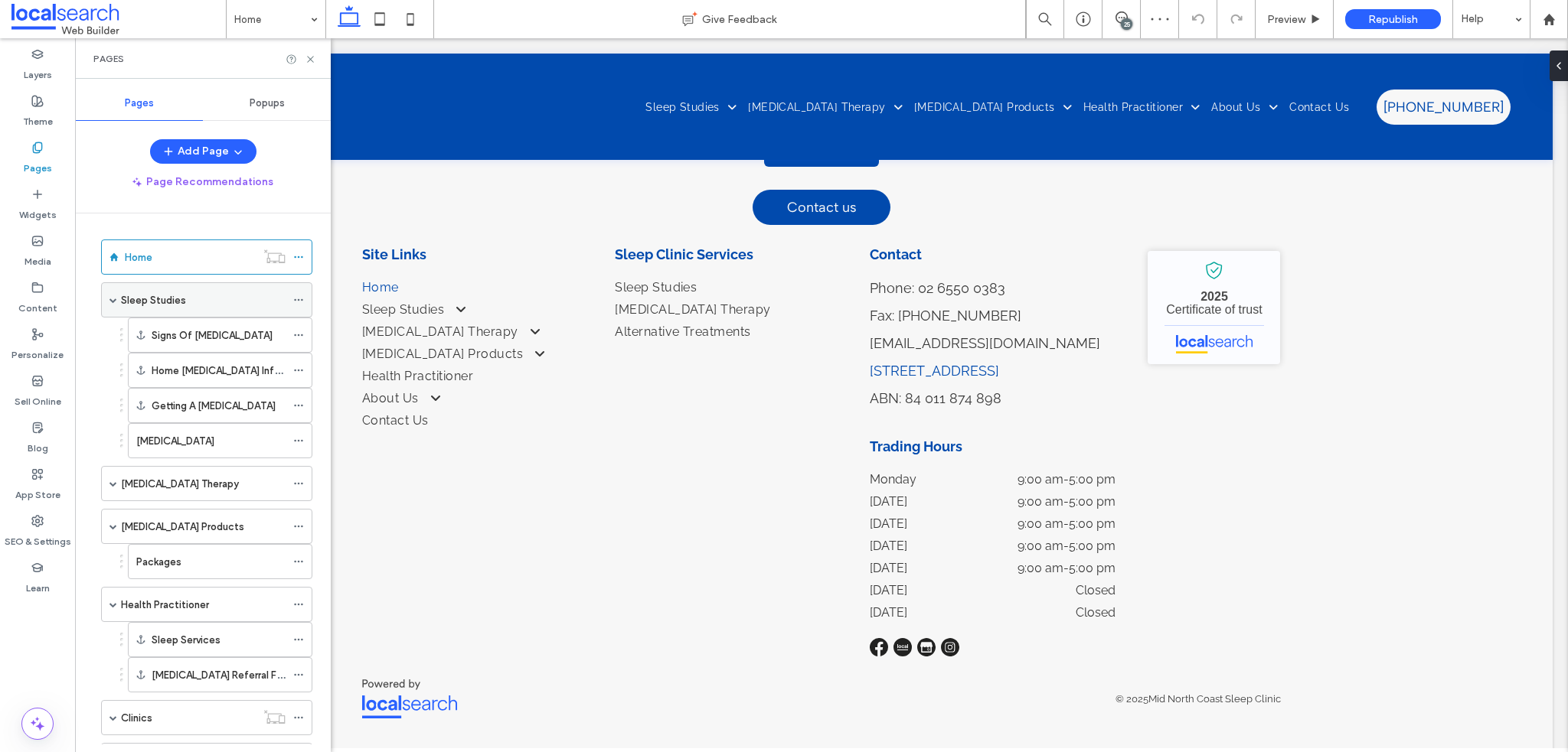
click at [196, 299] on div "Sleep Studies" at bounding box center [204, 300] width 165 height 16
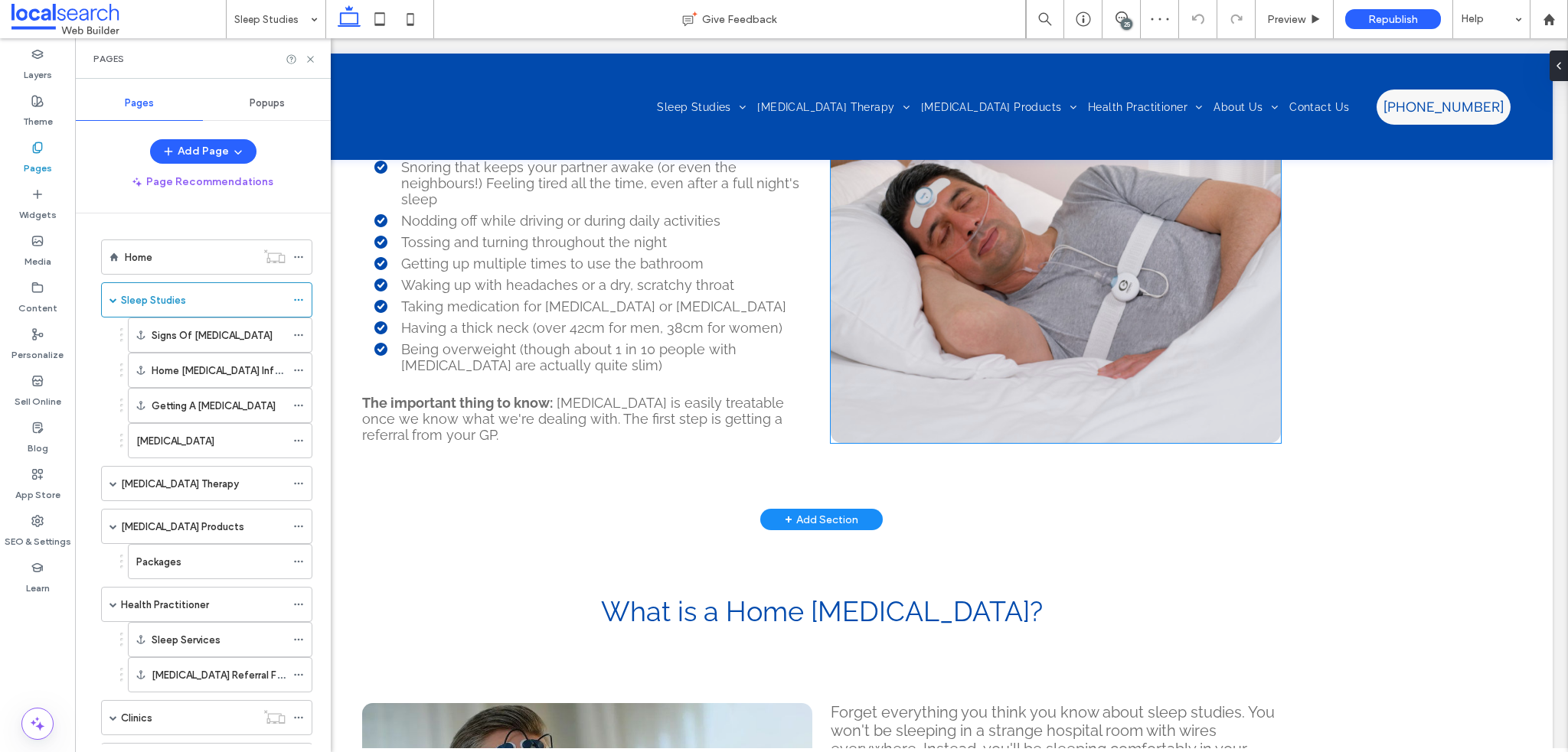
click at [1130, 272] on link at bounding box center [1056, 271] width 451 height 344
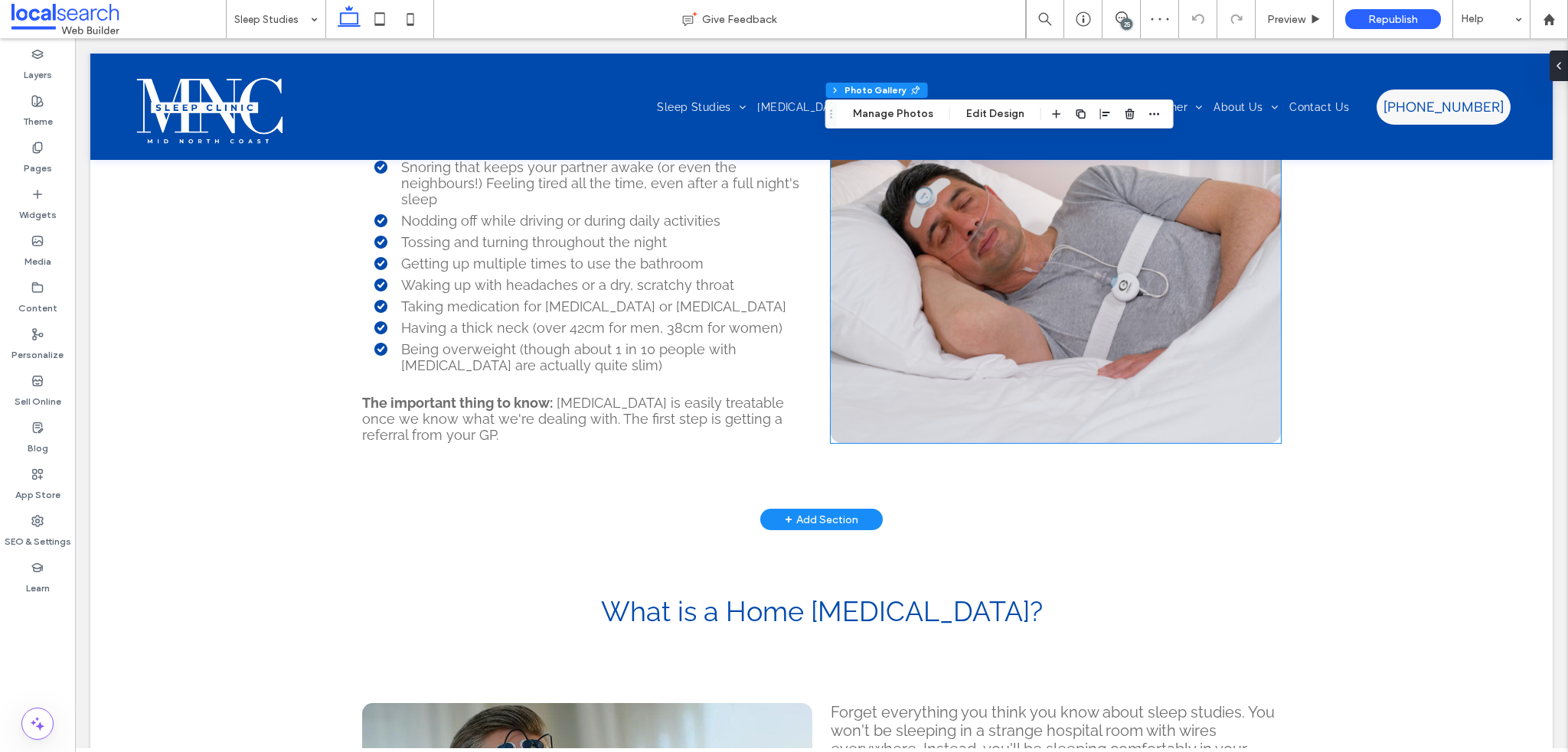
scroll to position [765, 0]
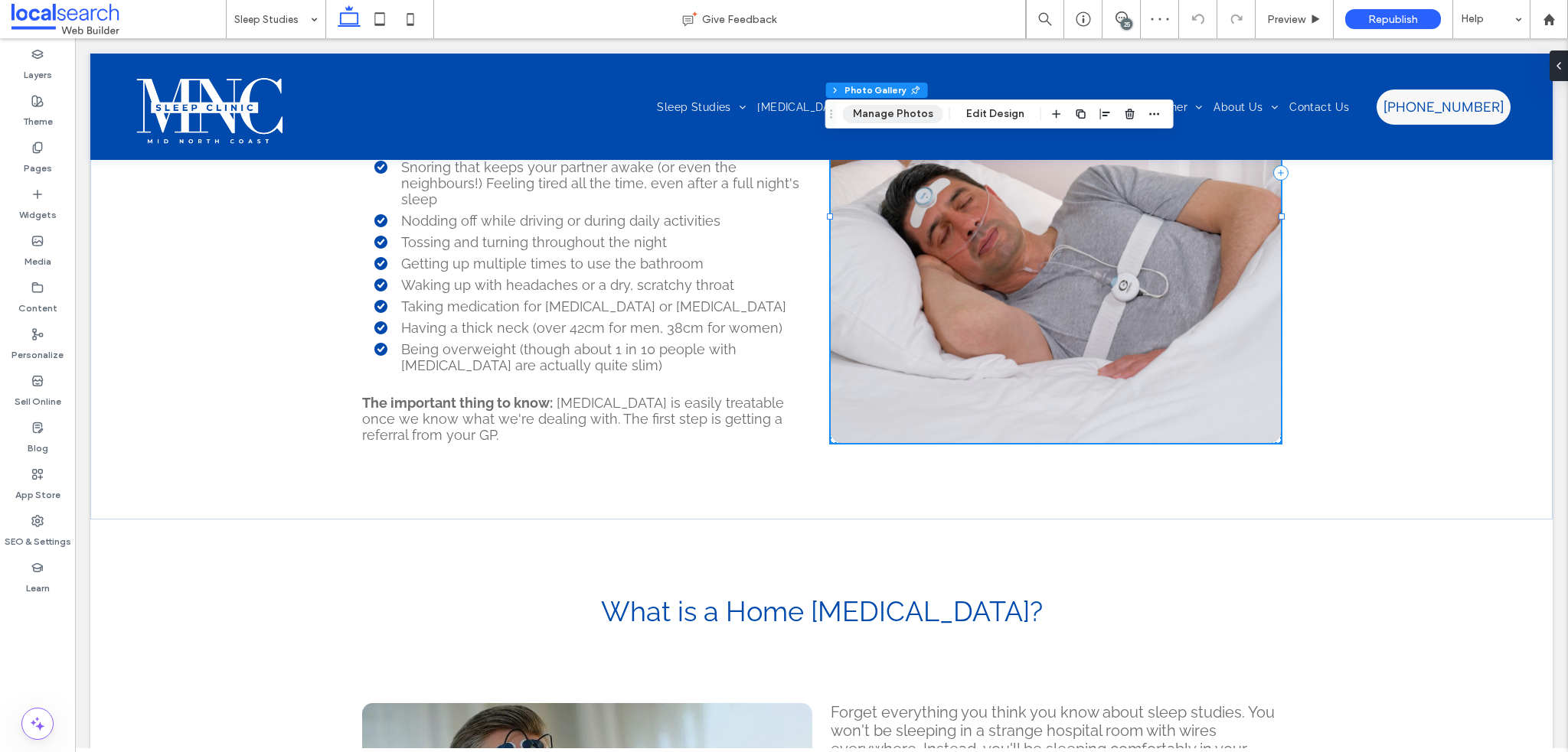
click at [885, 114] on button "Manage Photos" at bounding box center [893, 113] width 101 height 18
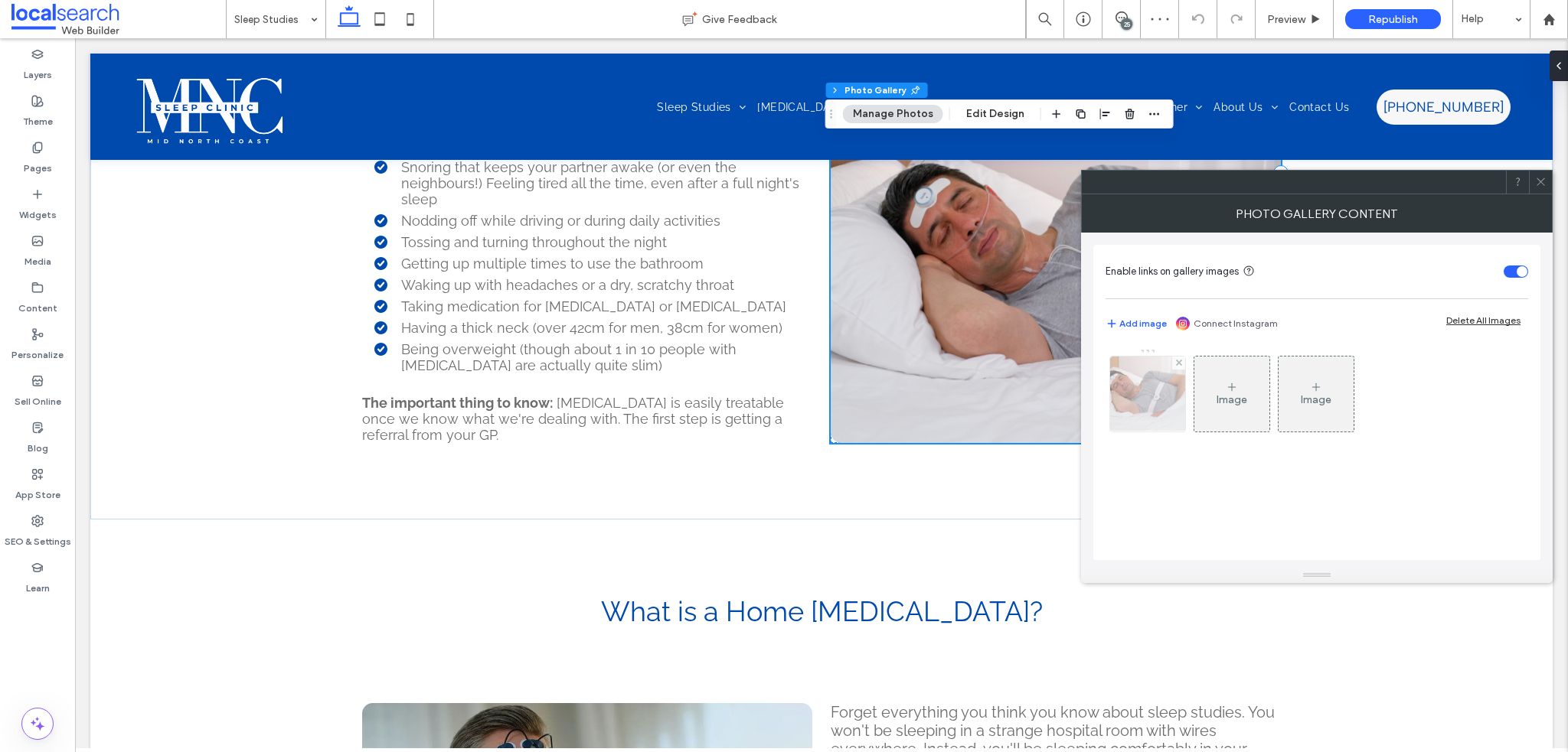
scroll to position [1836, 0]
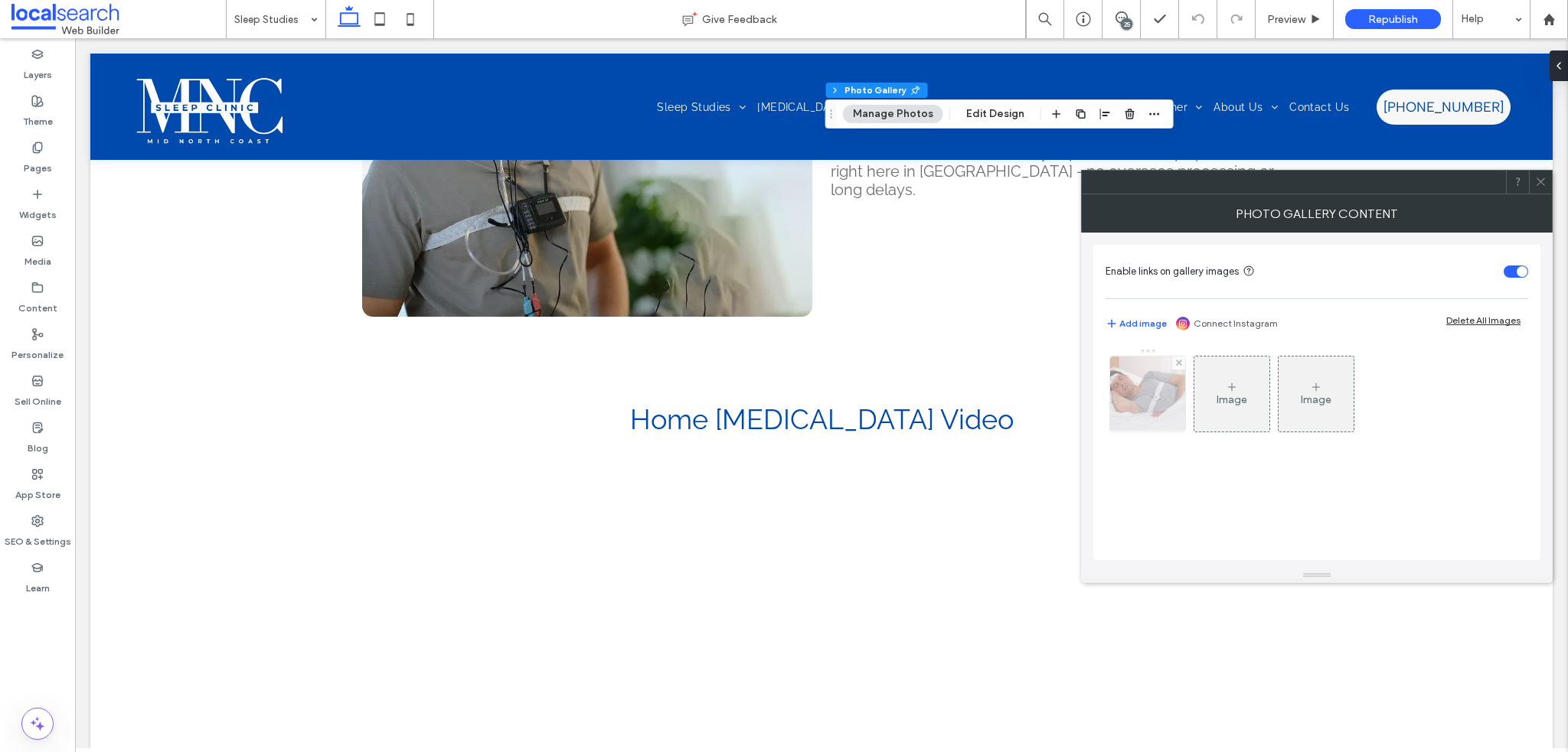
click at [1170, 382] on div at bounding box center [1147, 394] width 75 height 75
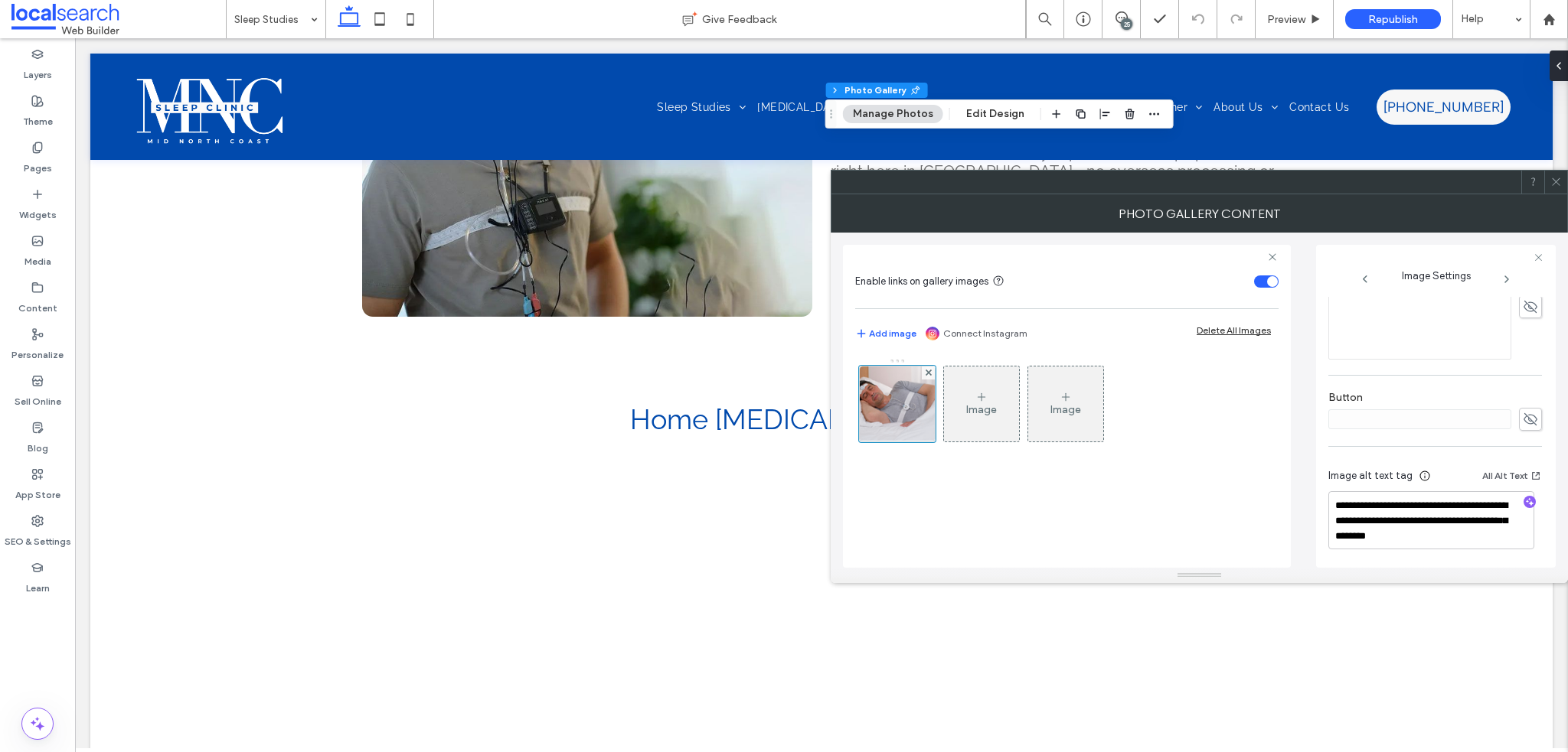
scroll to position [145, 0]
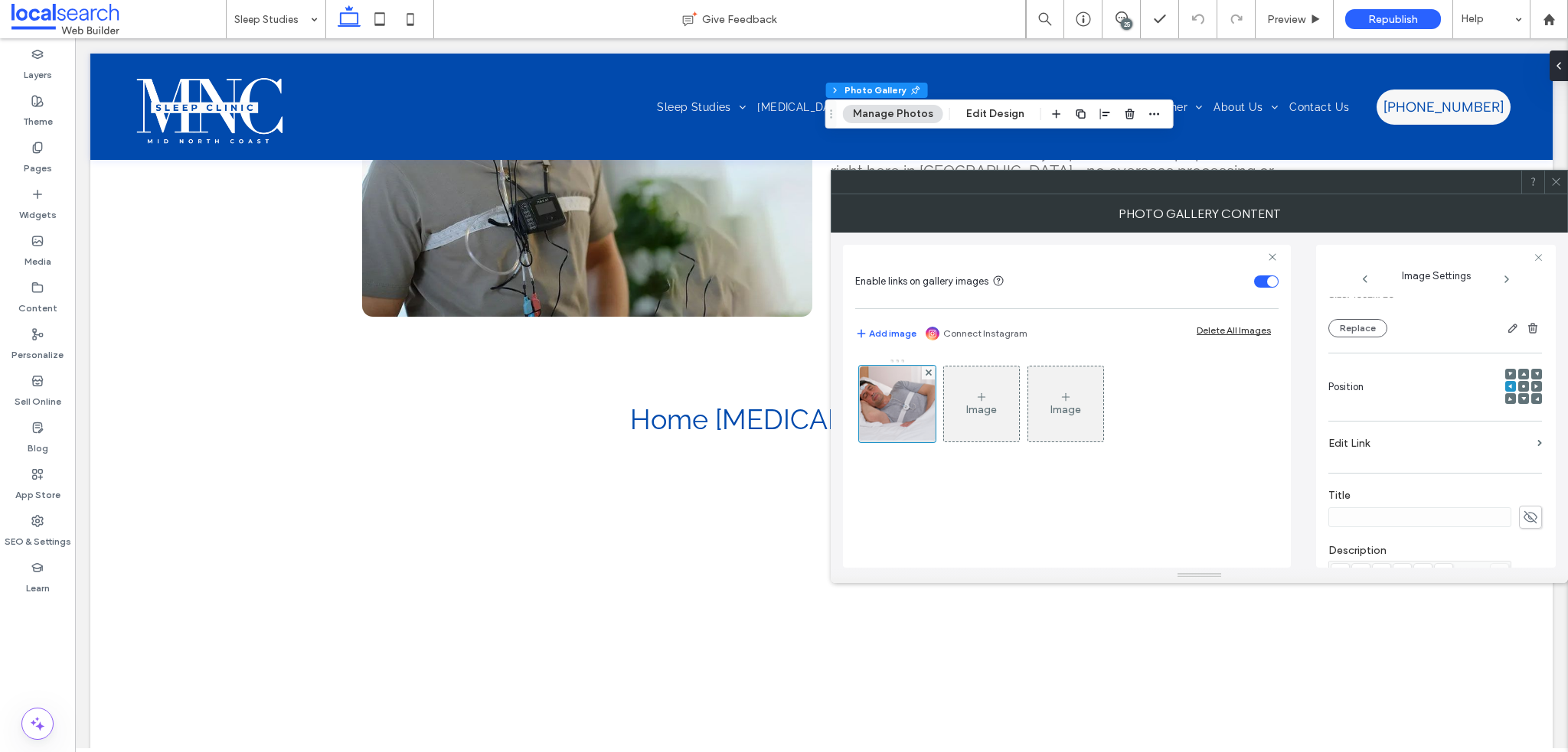
click at [1555, 188] on span at bounding box center [1556, 182] width 12 height 23
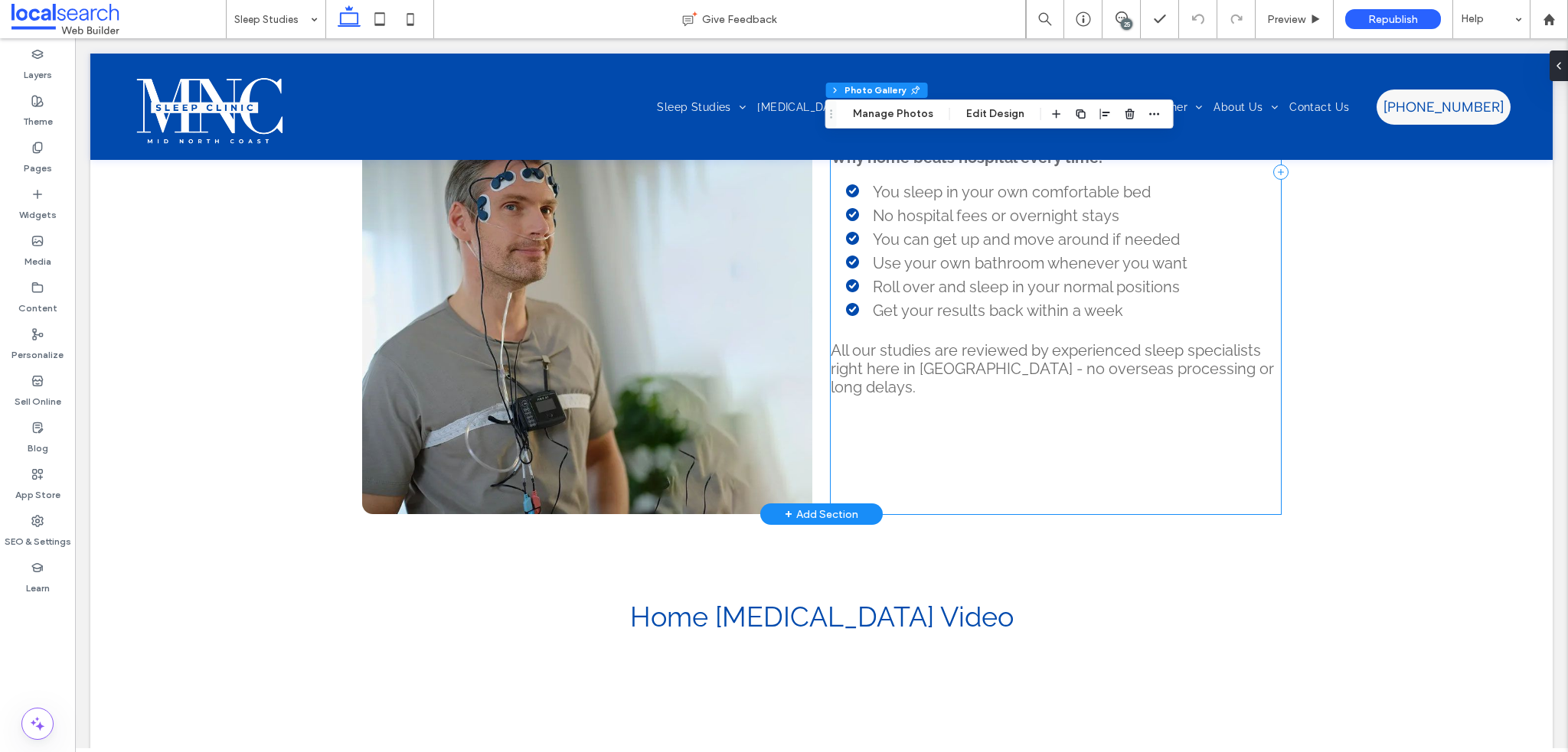
scroll to position [1377, 0]
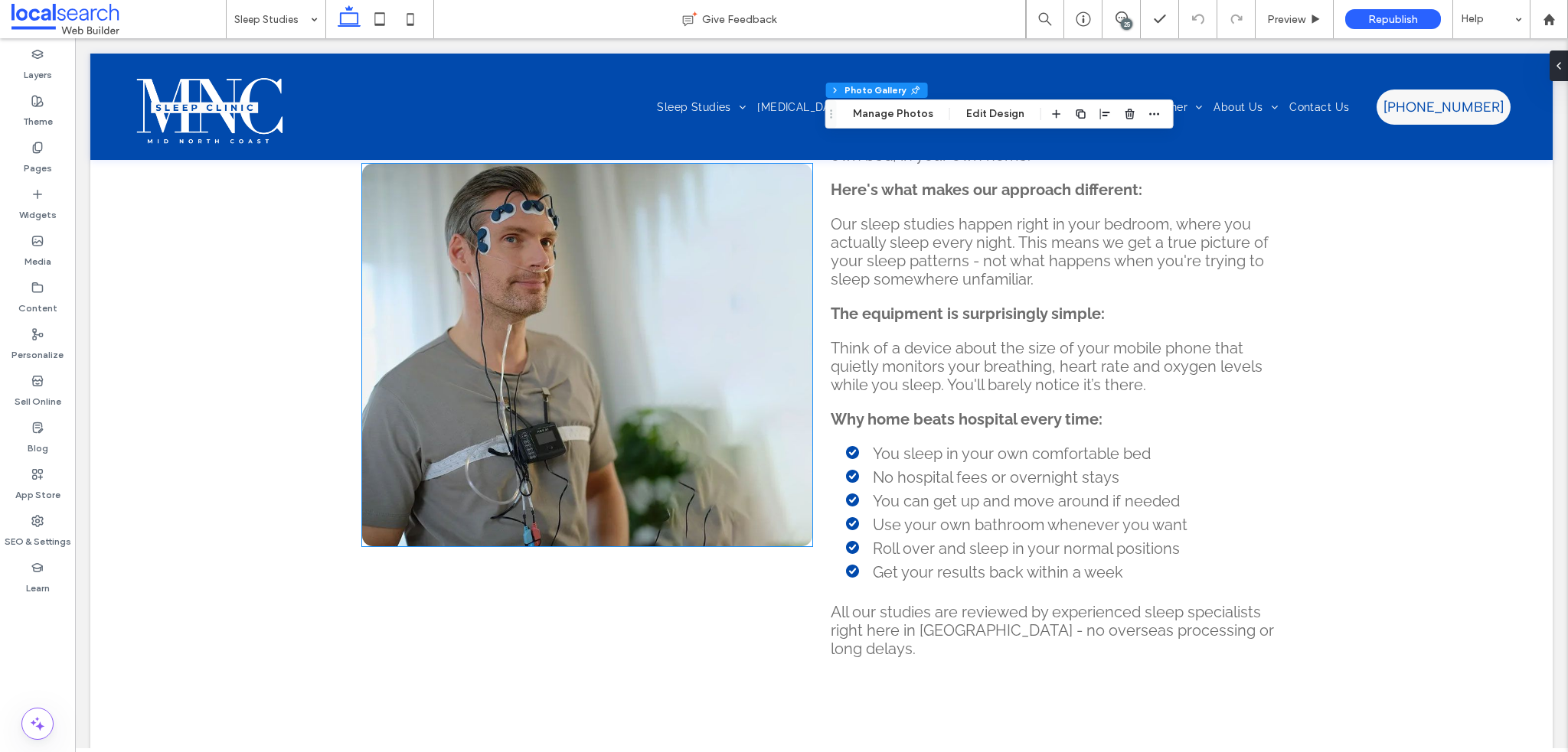
click at [683, 412] on link at bounding box center [587, 355] width 451 height 382
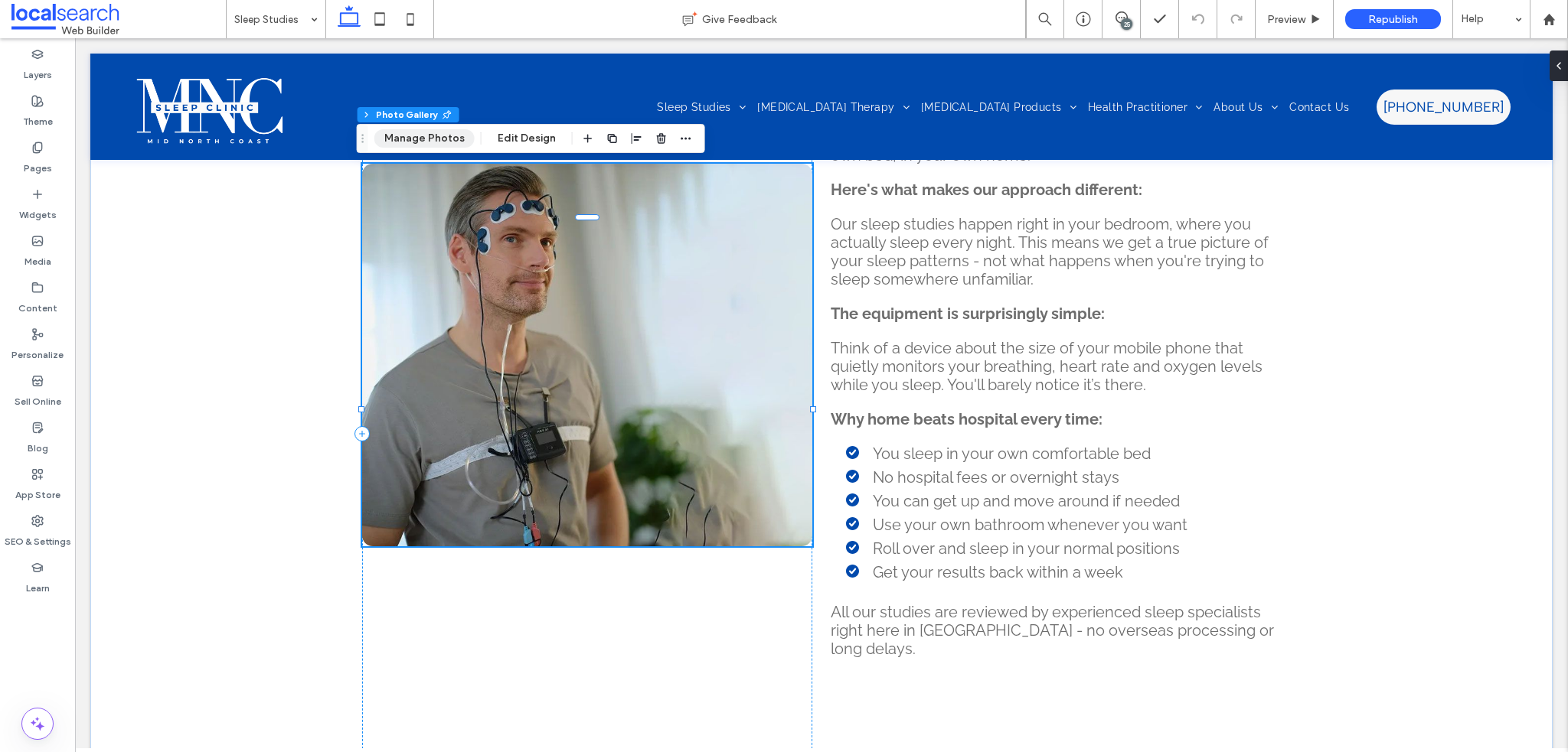
click at [408, 145] on button "Manage Photos" at bounding box center [424, 138] width 101 height 18
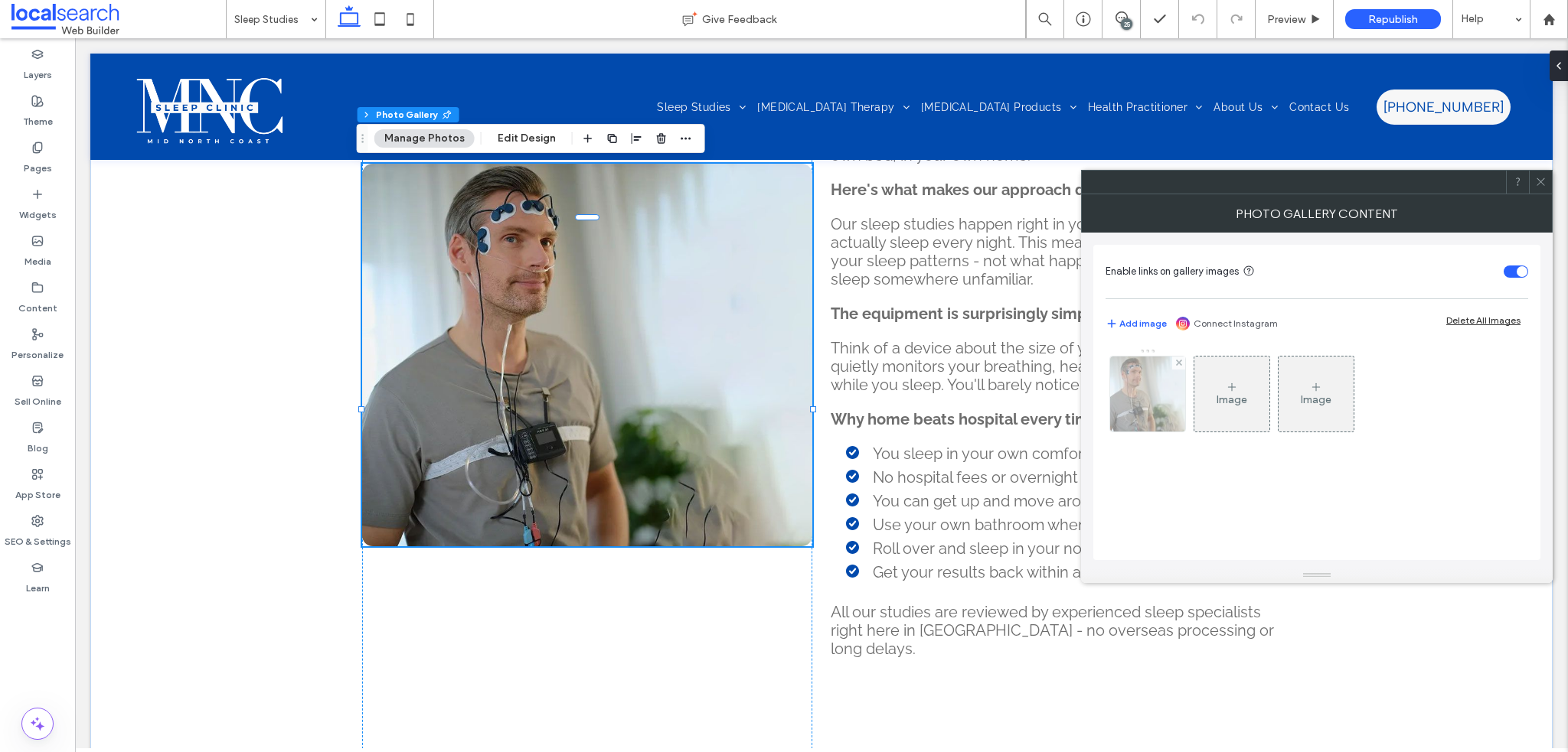
click at [1126, 416] on div at bounding box center [1147, 394] width 75 height 75
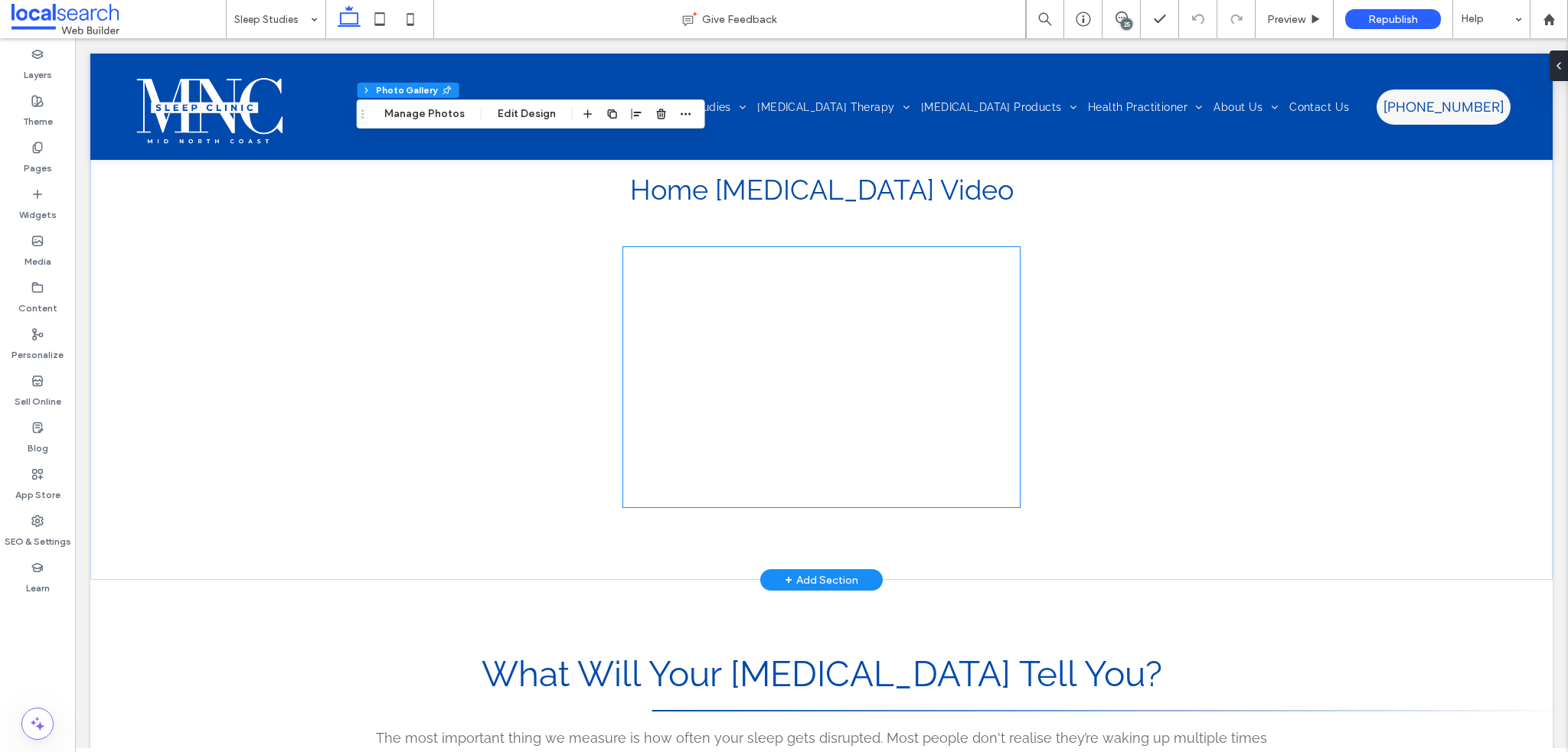
scroll to position [1760, 0]
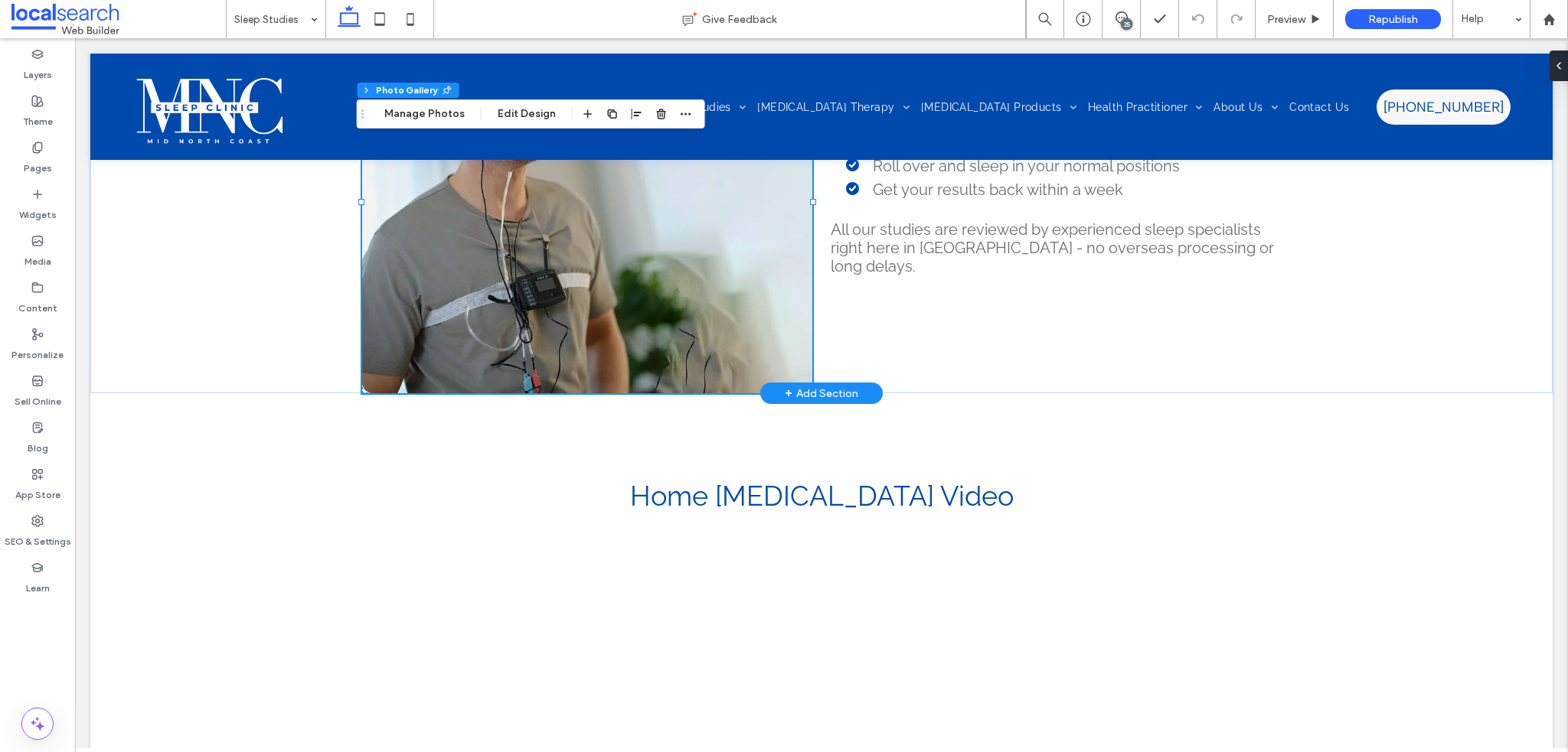
click at [546, 282] on link at bounding box center [587, 202] width 451 height 382
click at [752, 578] on div at bounding box center [821, 683] width 397 height 260
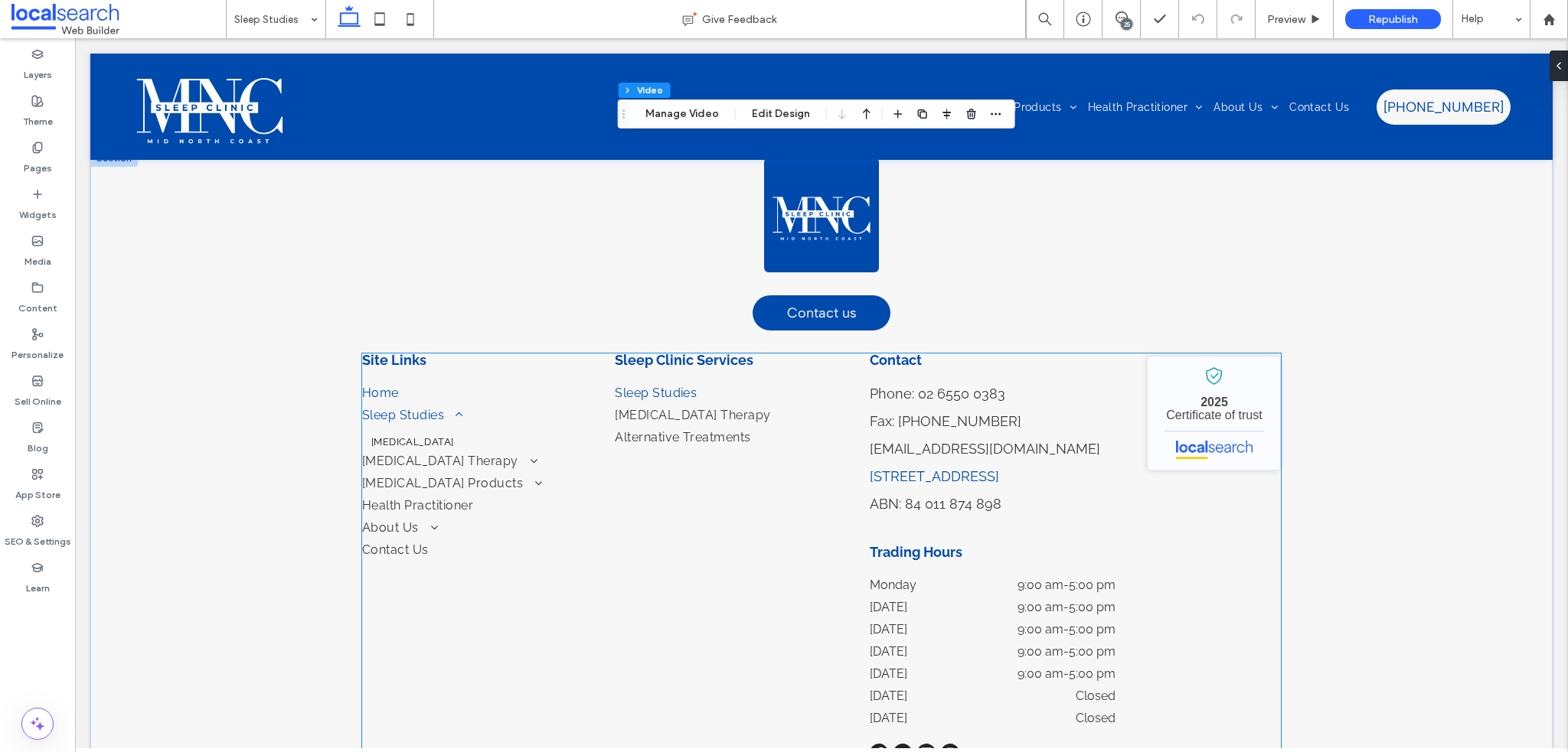
scroll to position [4067, 0]
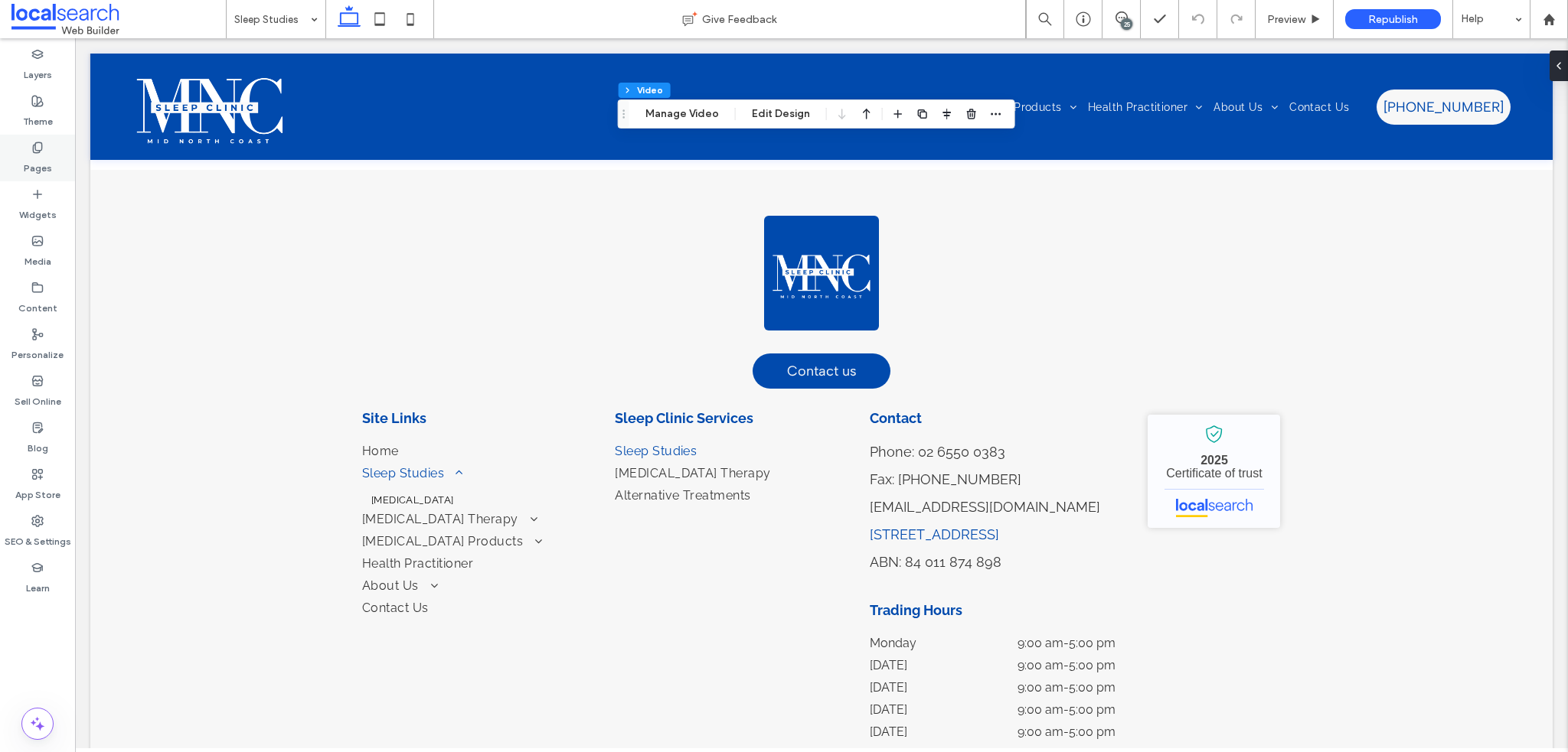
click at [40, 162] on label "Pages" at bounding box center [38, 164] width 29 height 21
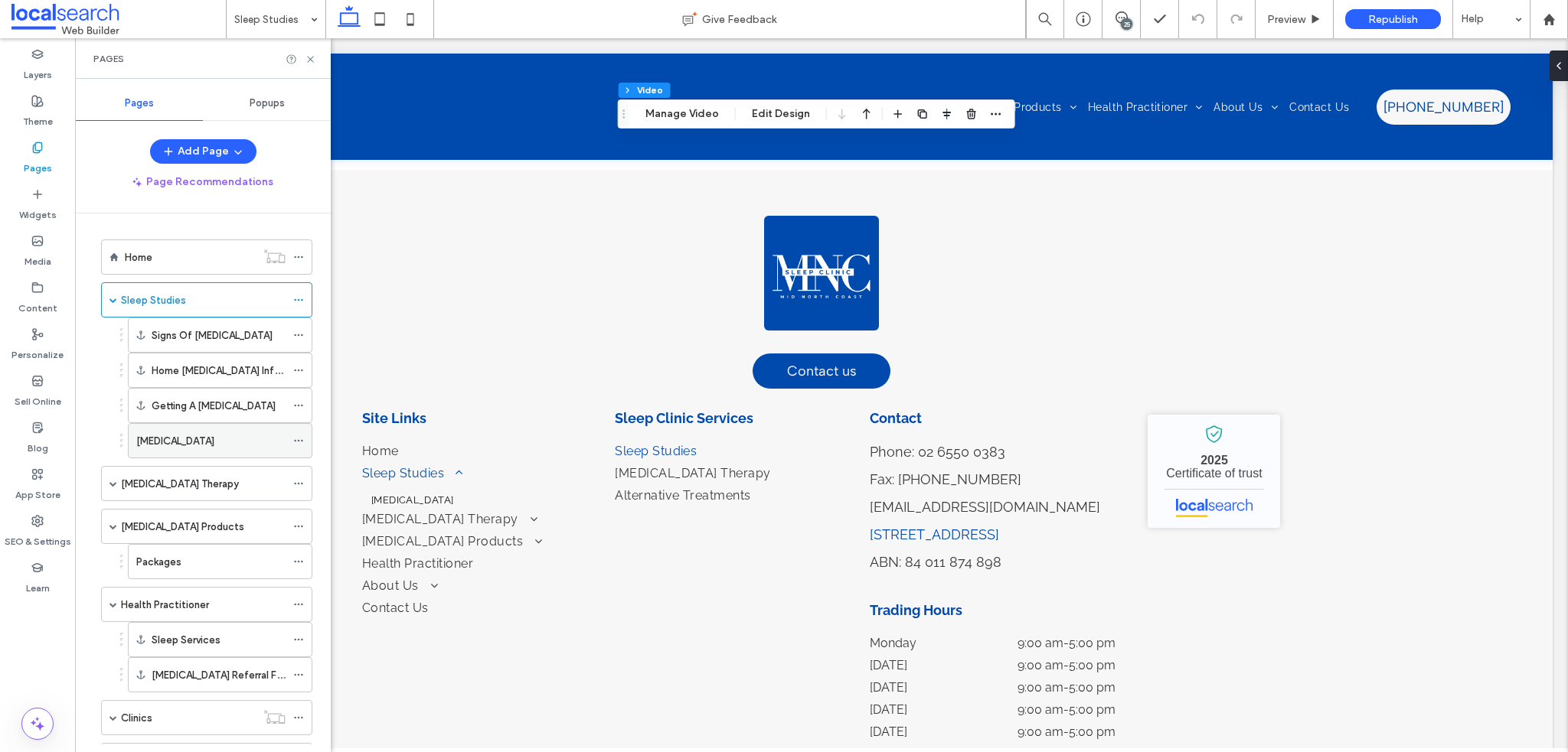
click at [238, 452] on div "[MEDICAL_DATA]" at bounding box center [211, 441] width 150 height 34
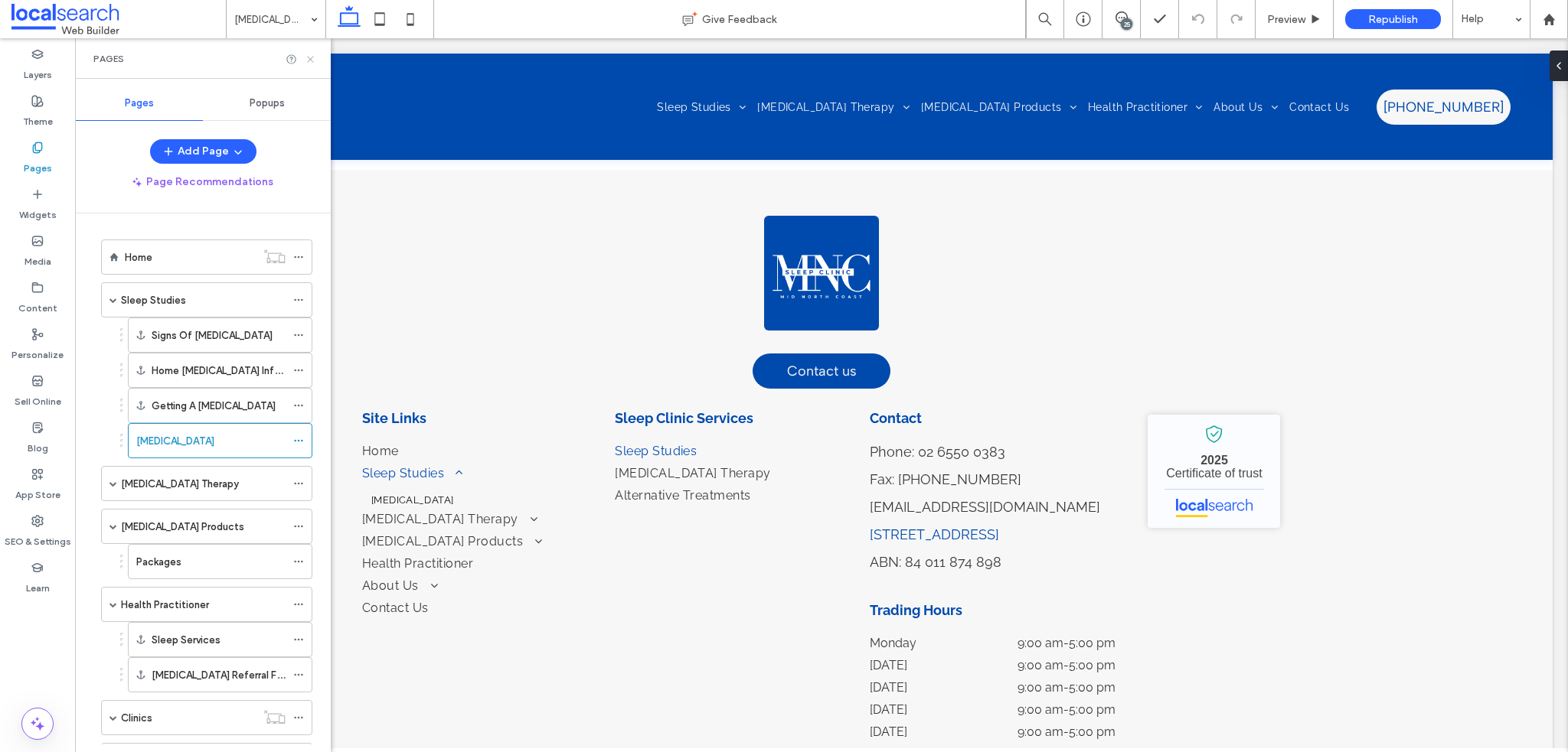
click at [311, 61] on icon at bounding box center [310, 59] width 12 height 12
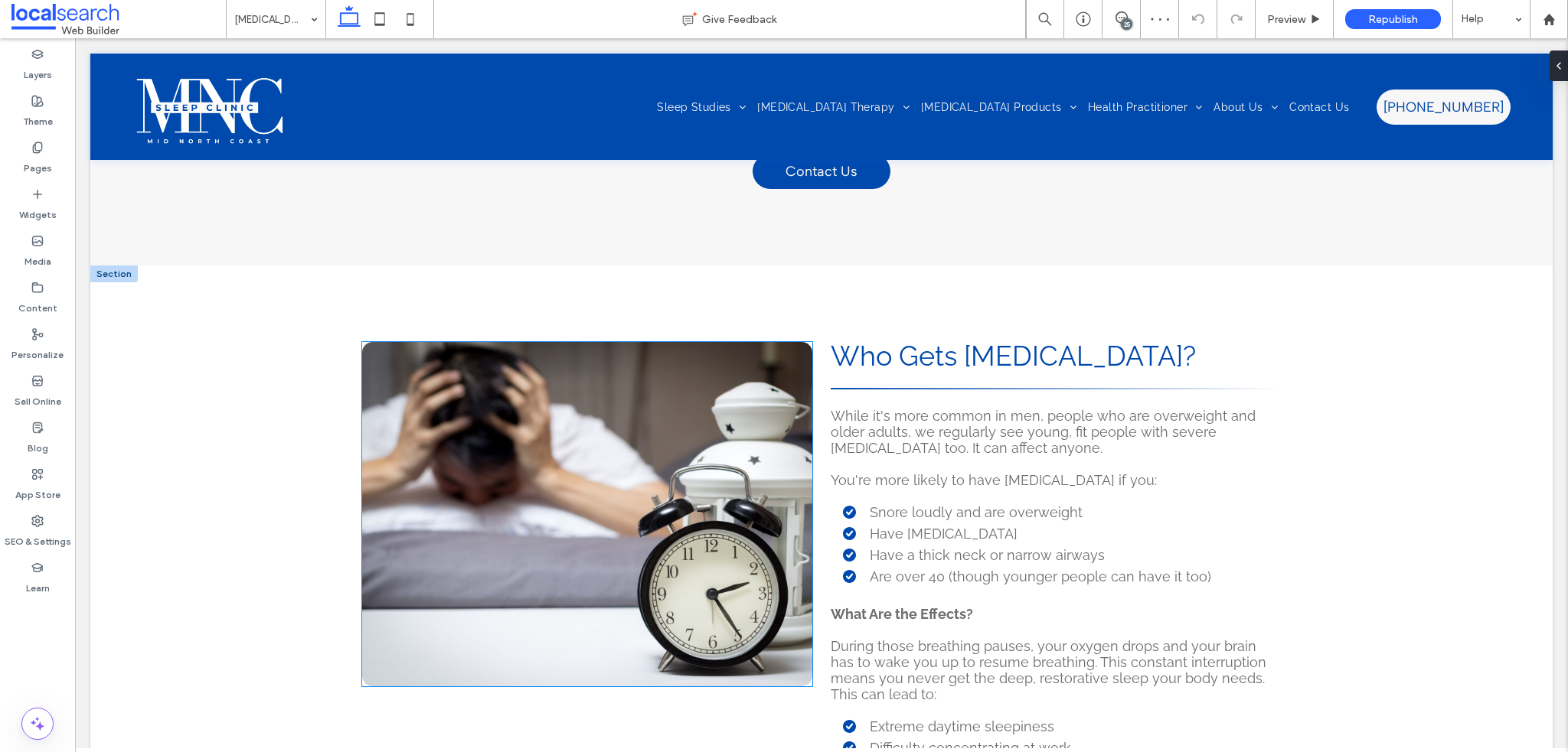
scroll to position [1072, 0]
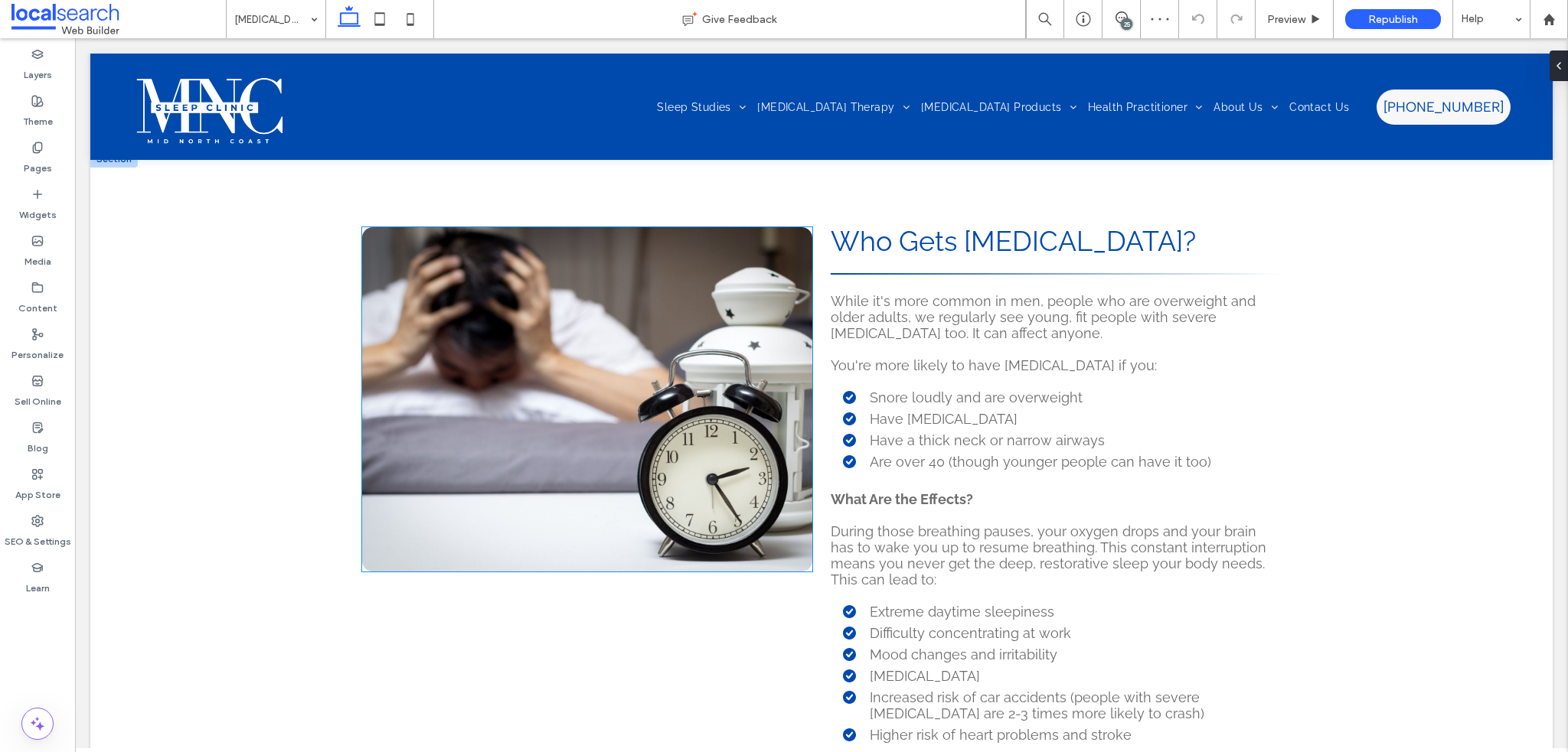
click at [643, 331] on link at bounding box center [587, 399] width 451 height 344
click at [436, 183] on button "Manage Photos" at bounding box center [424, 182] width 101 height 18
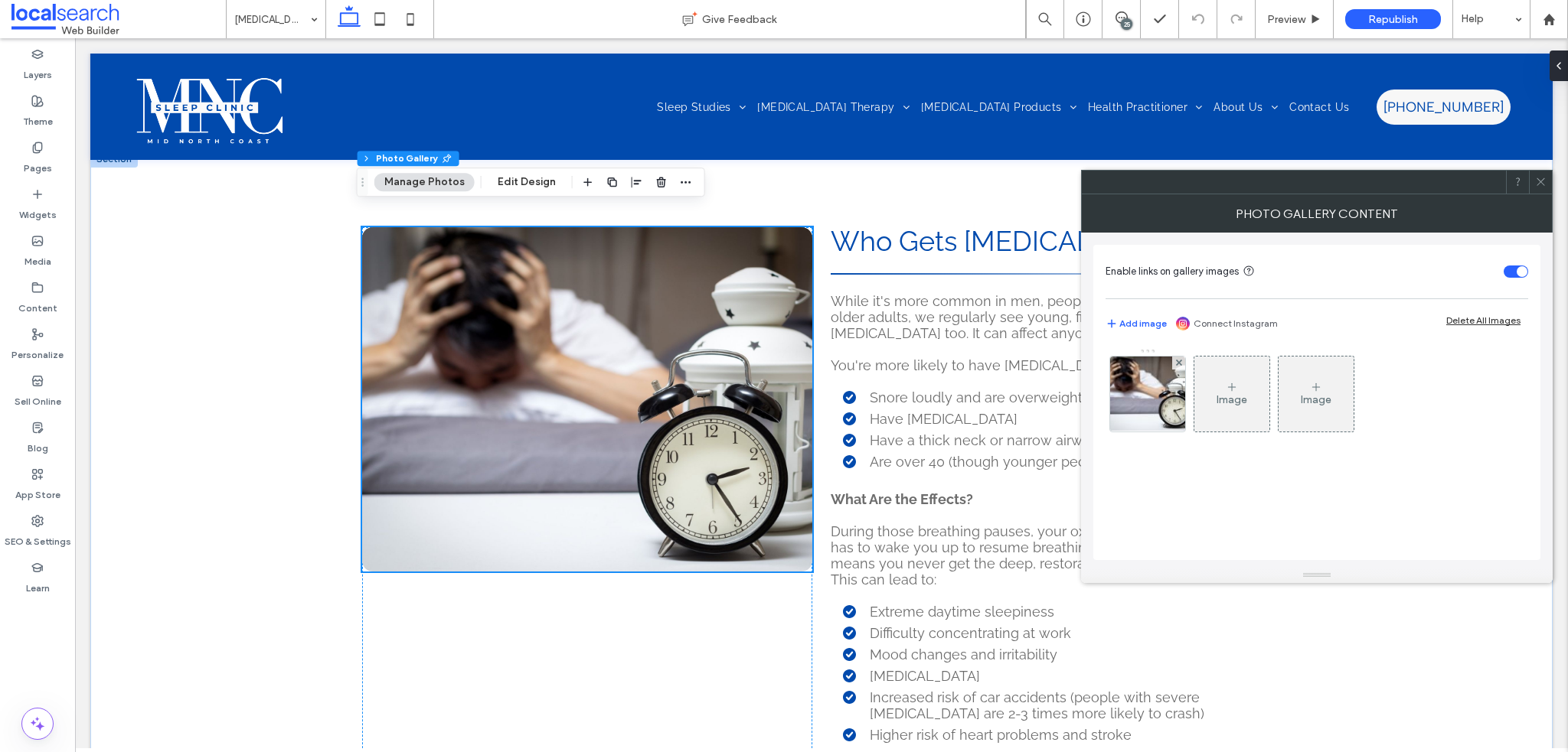
scroll to position [1684, 0]
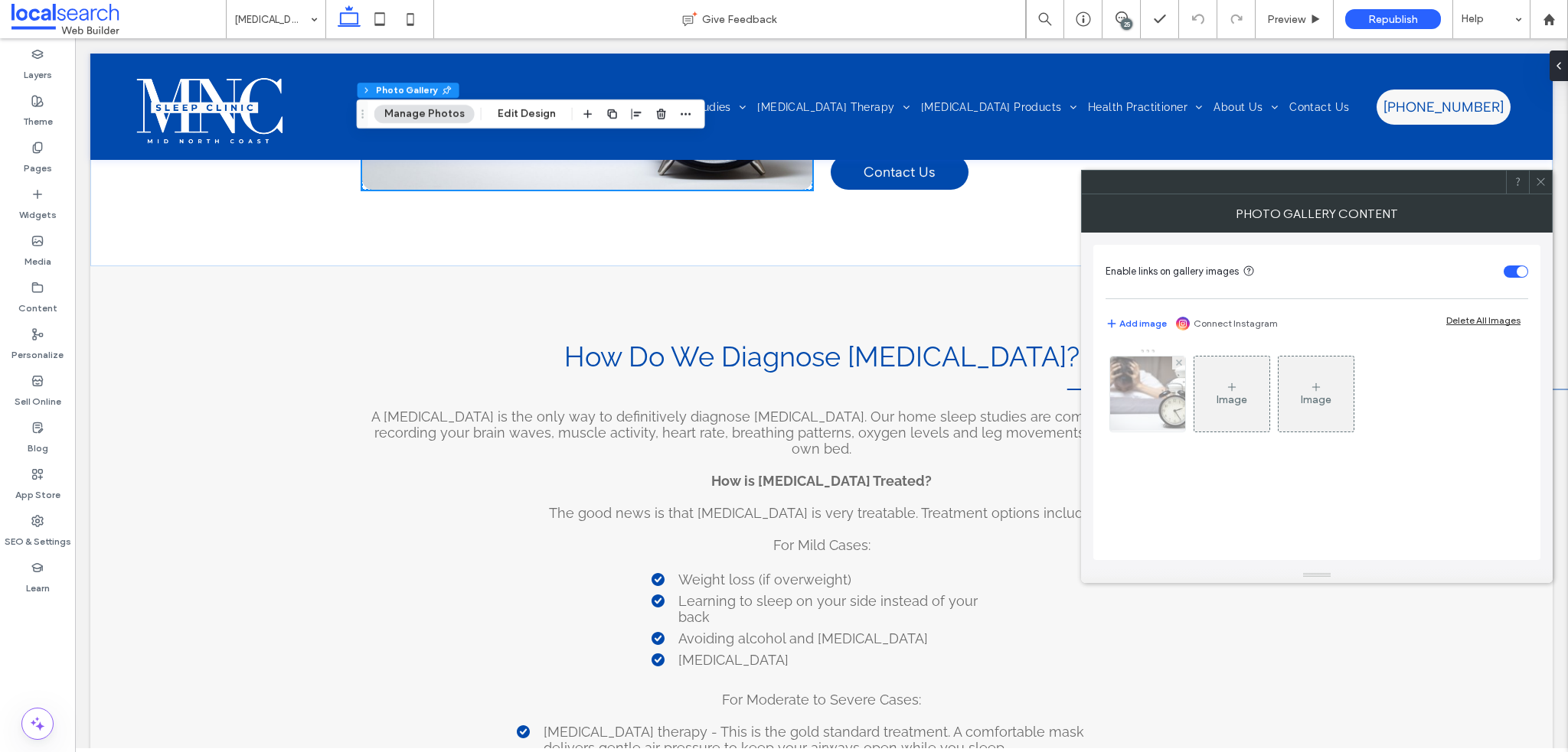
click at [1154, 365] on img at bounding box center [1148, 394] width 112 height 75
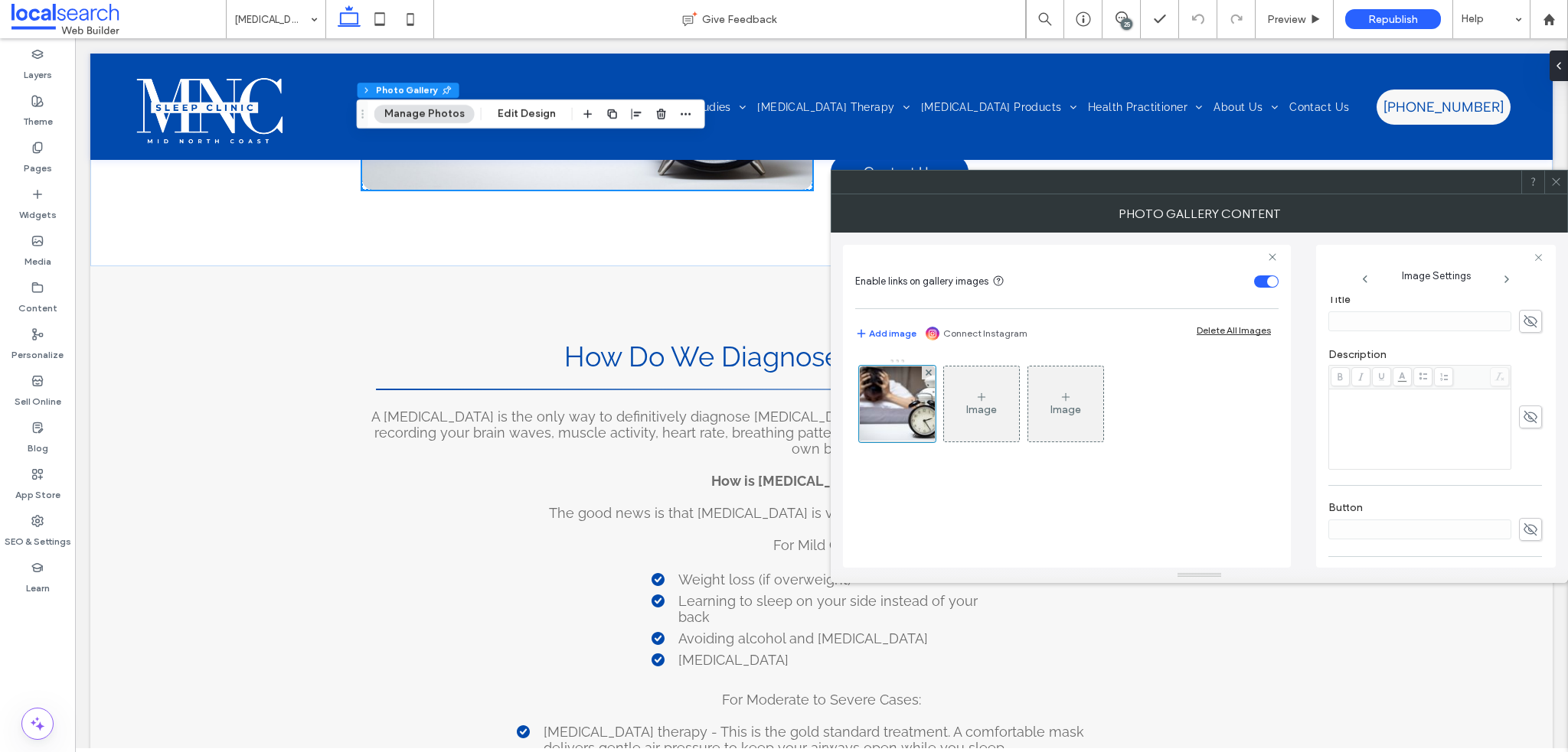
scroll to position [450, 0]
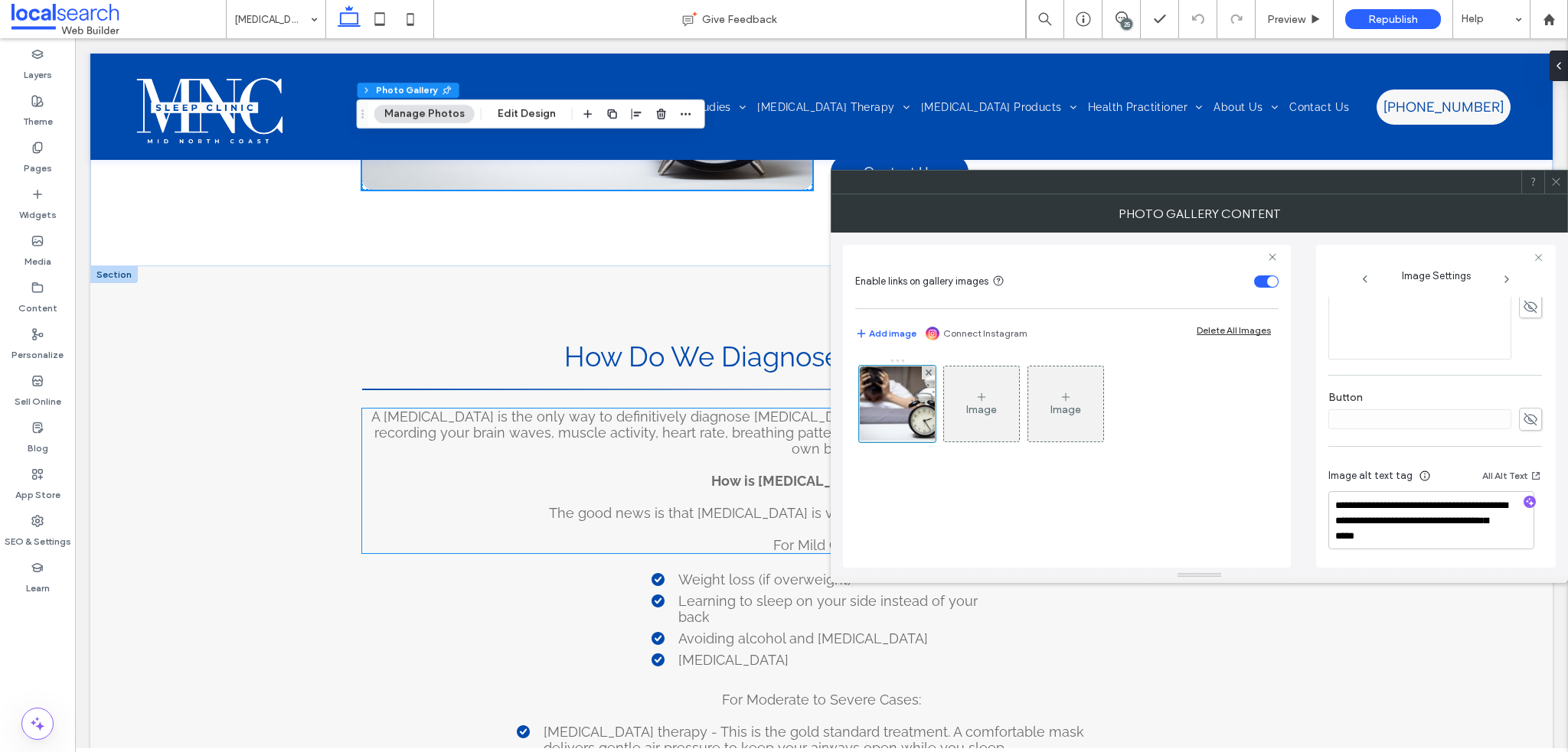
click at [539, 408] on span "A sleep study is the only way to definitively diagnose sleep apnoea. Our home s…" at bounding box center [821, 432] width 900 height 48
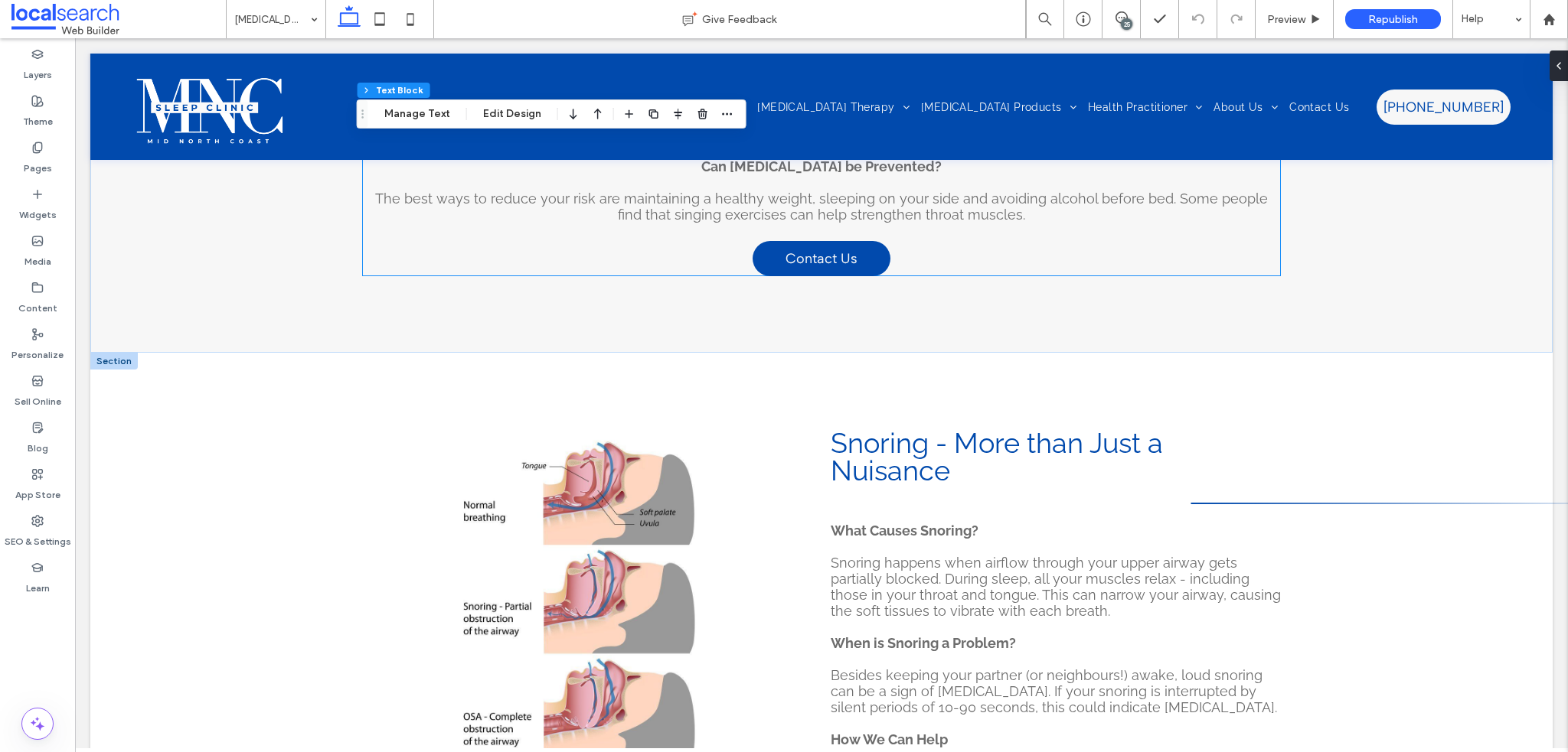
scroll to position [2449, 0]
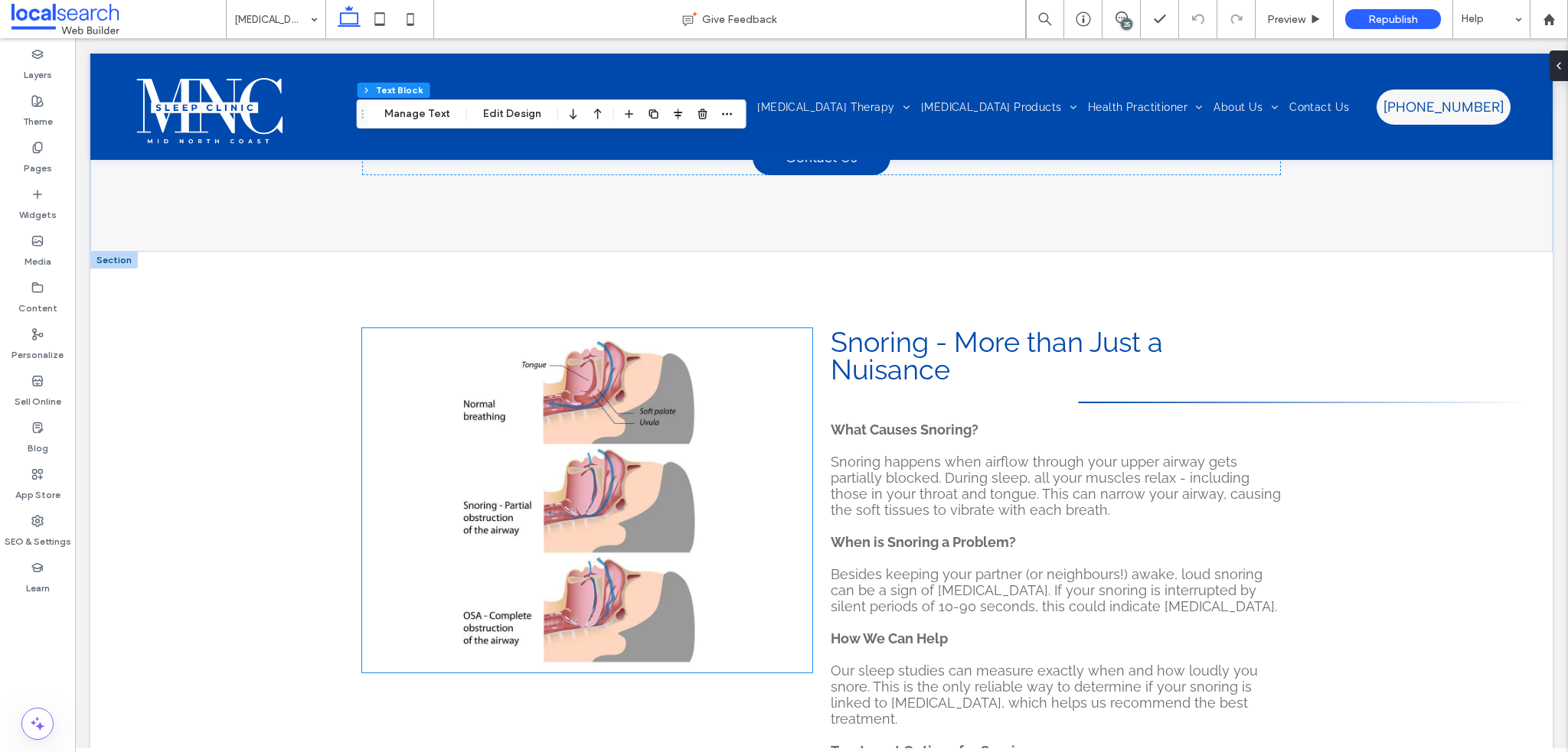
click at [672, 431] on link at bounding box center [587, 500] width 451 height 344
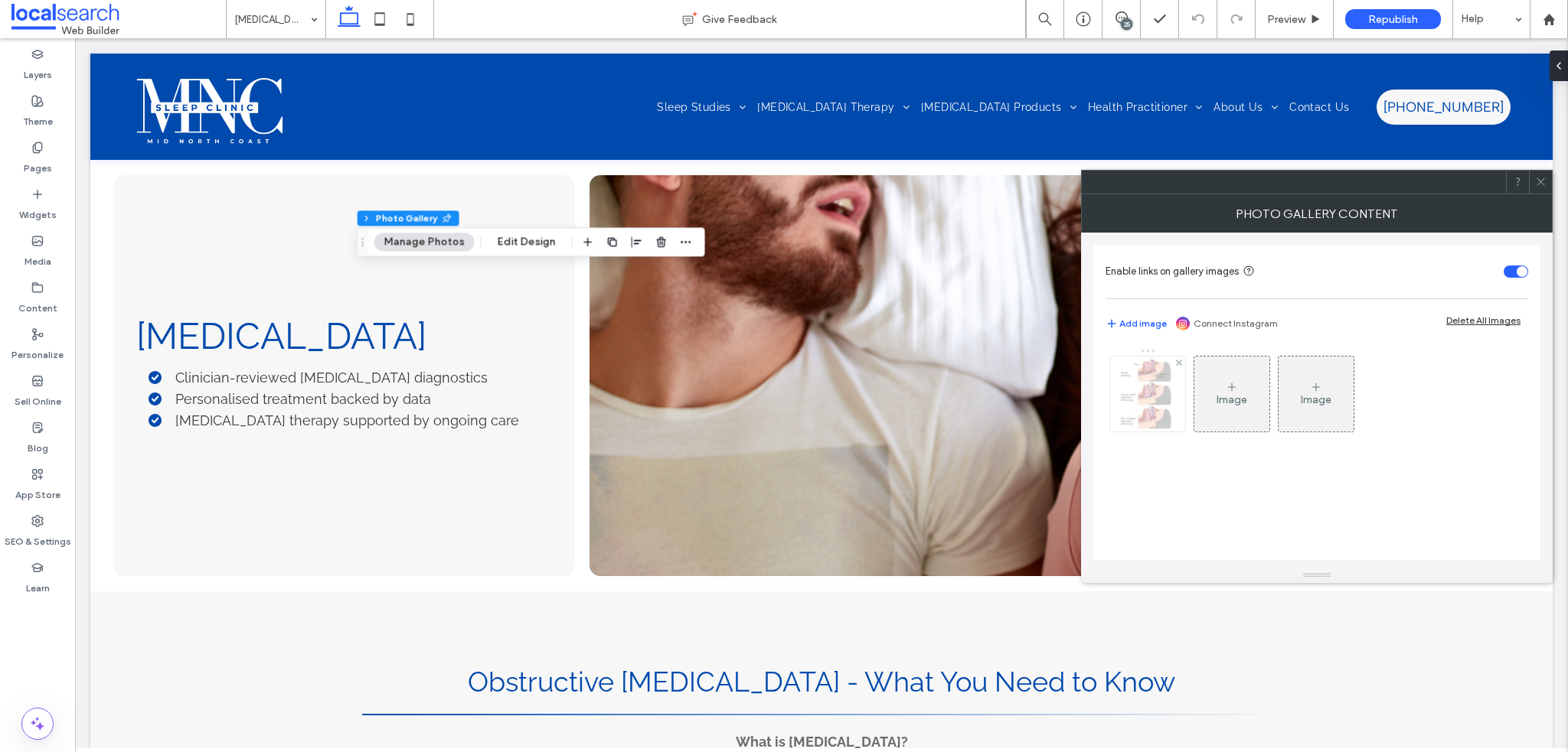
click at [1140, 401] on div at bounding box center [1147, 394] width 75 height 75
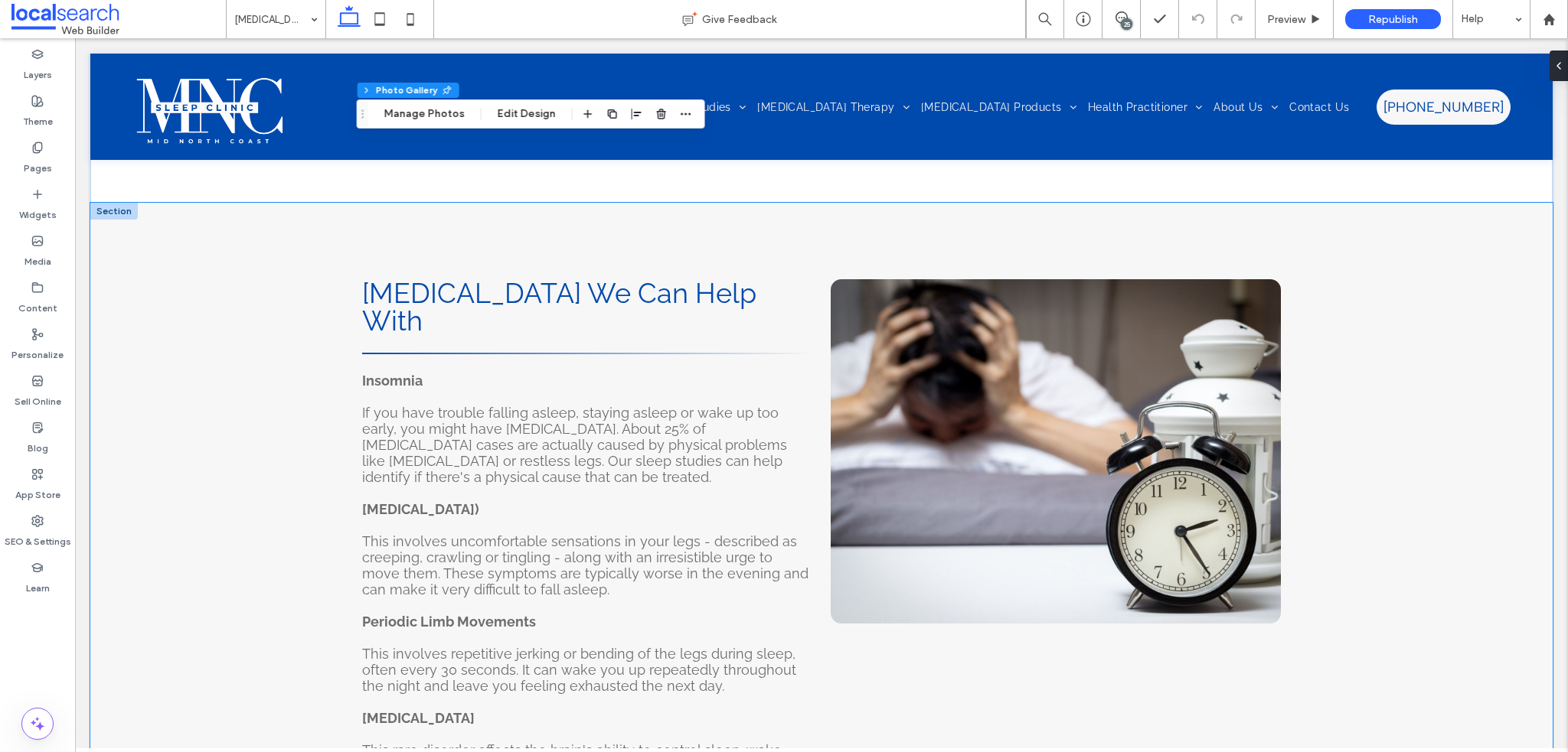
scroll to position [3291, 0]
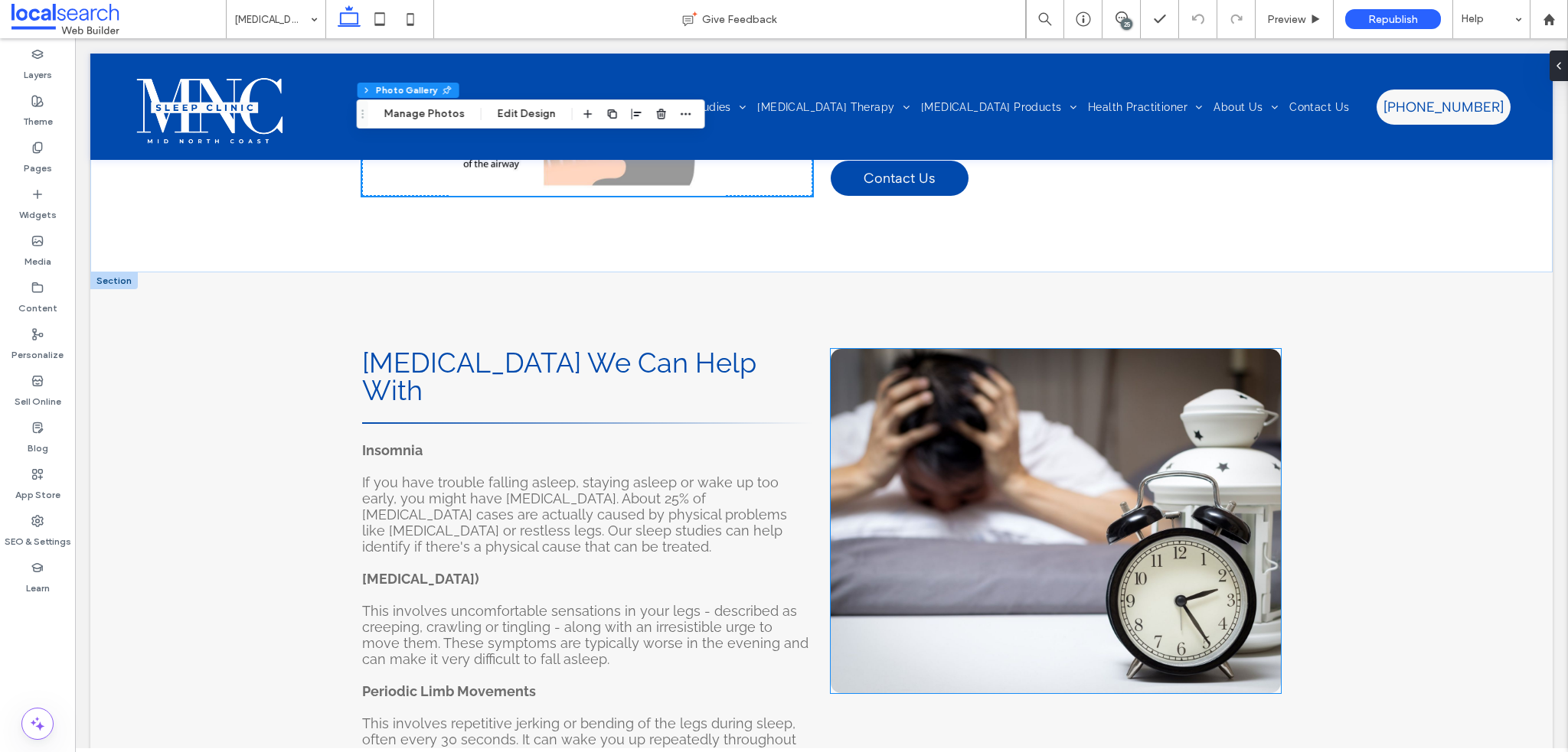
click at [975, 406] on link at bounding box center [1056, 521] width 451 height 344
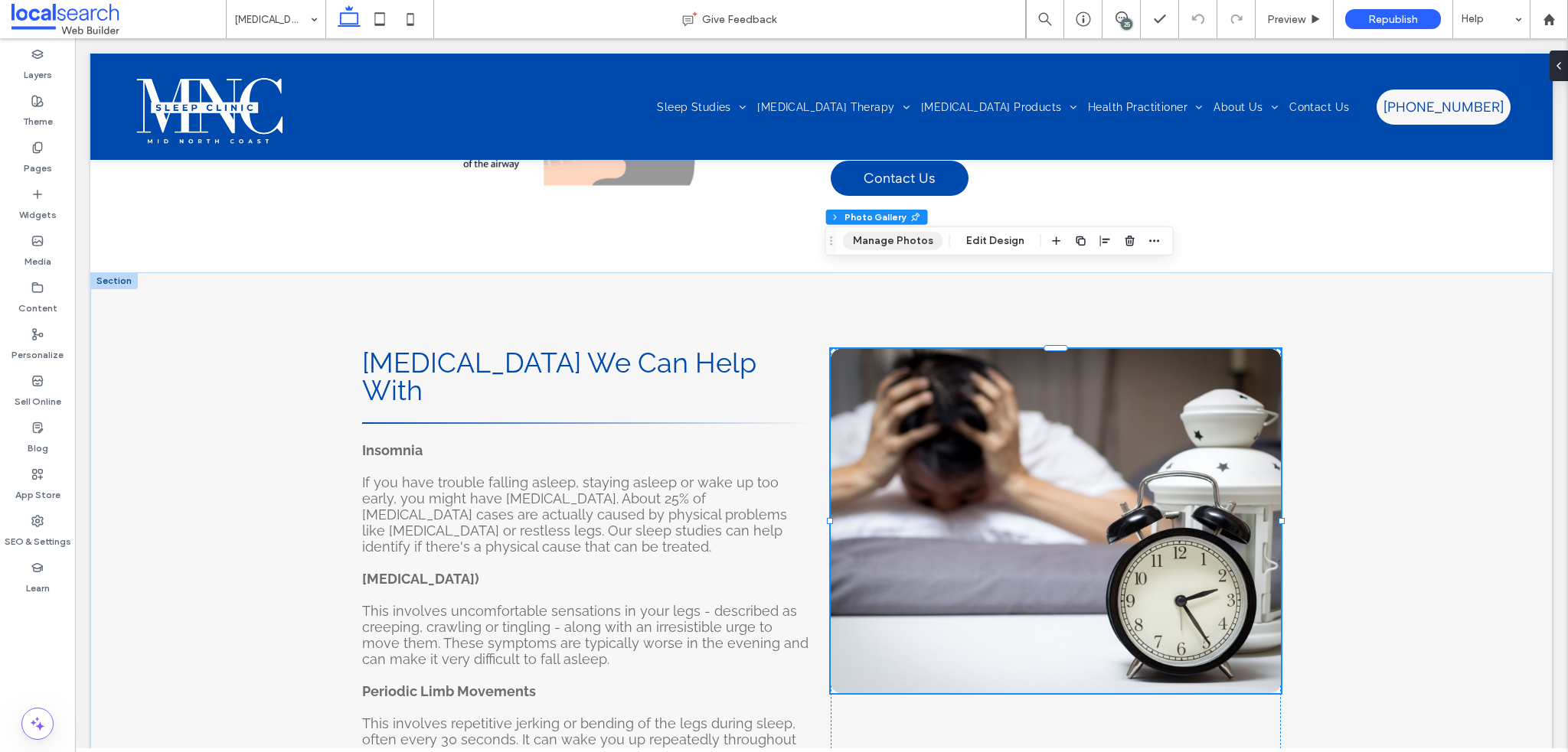
click at [875, 244] on button "Manage Photos" at bounding box center [893, 241] width 101 height 18
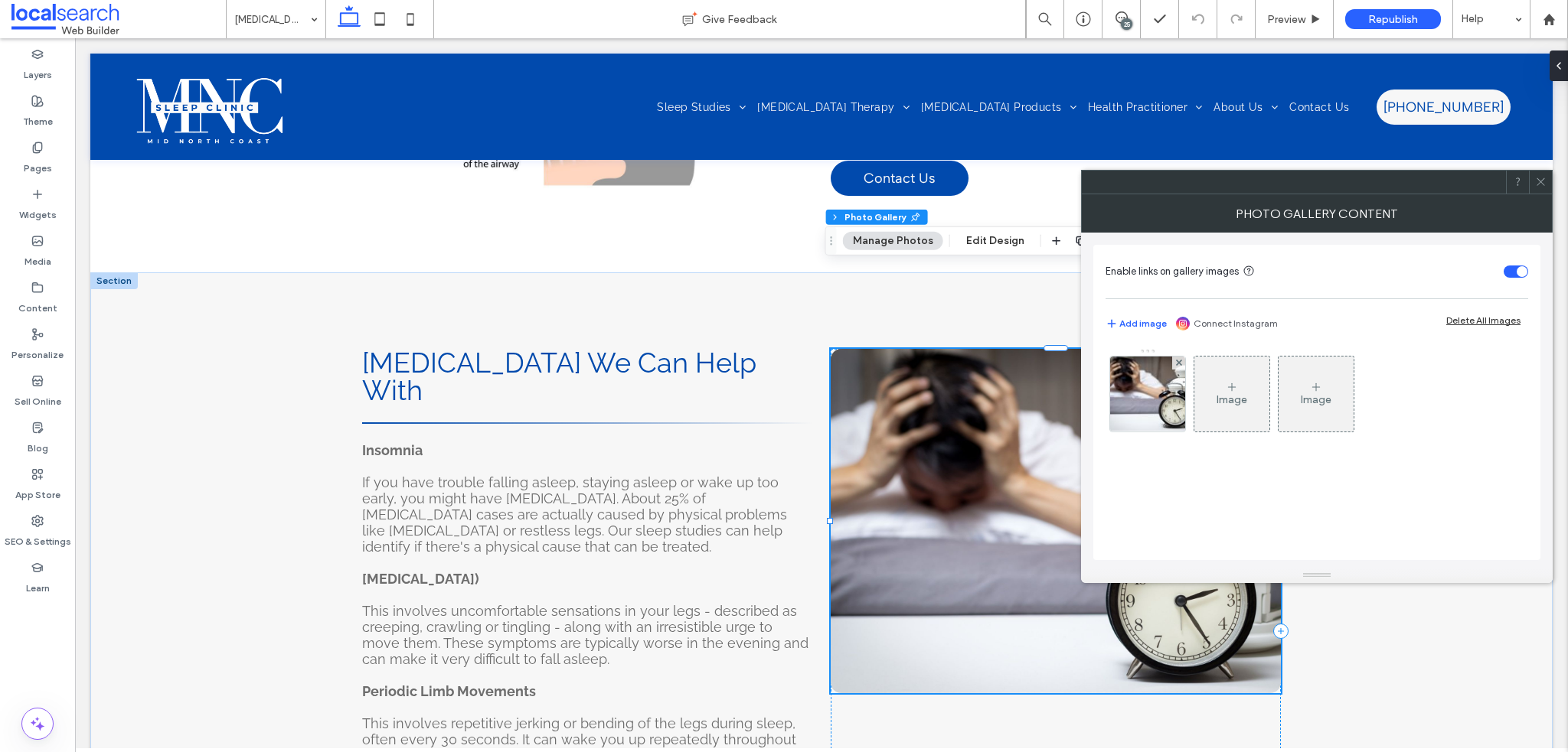
click at [1169, 397] on img at bounding box center [1148, 394] width 112 height 75
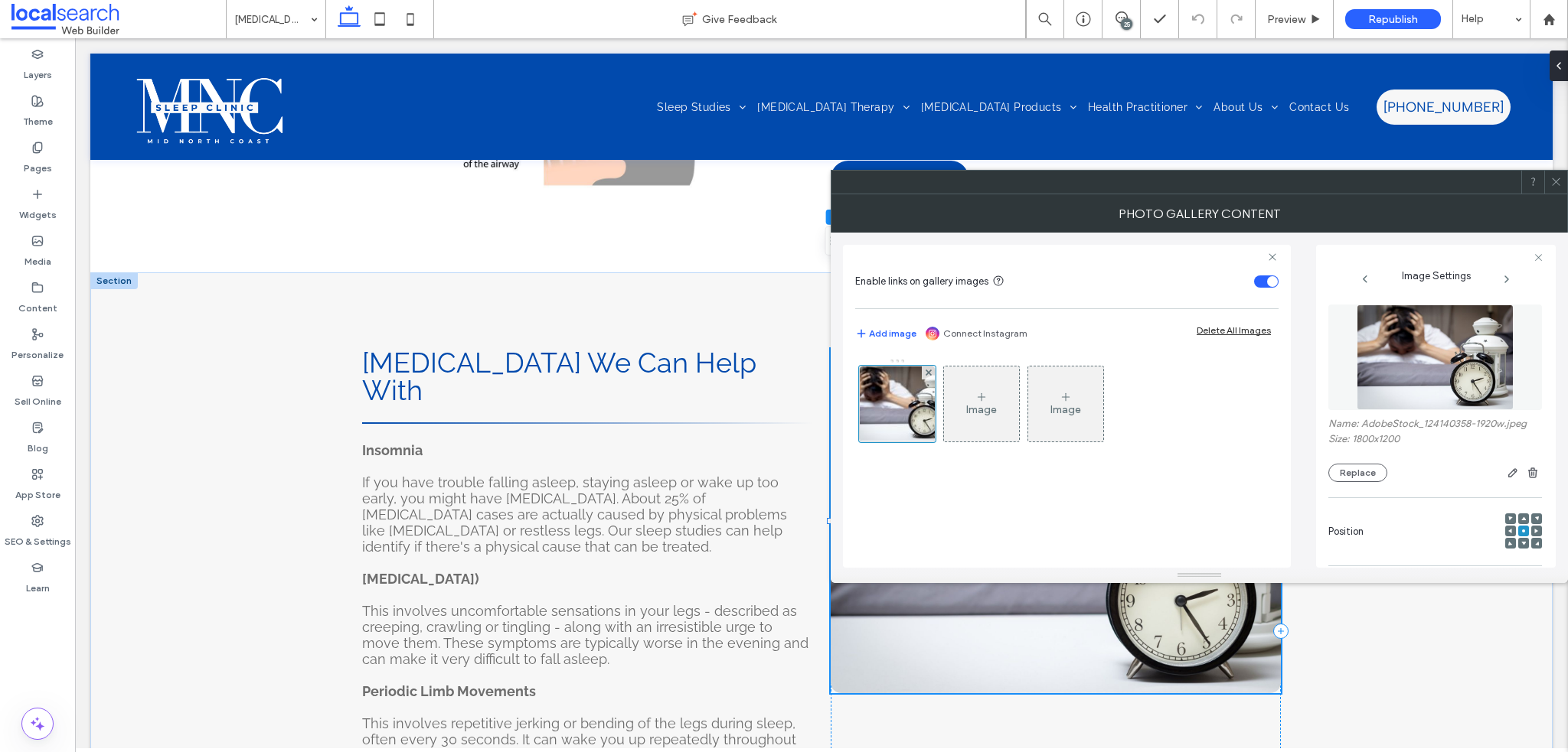
click at [1344, 463] on div "Name: AdobeStock_124140358-1920w.jpeg Size: 1800x1200 Replace" at bounding box center [1436, 450] width 214 height 64
click at [1335, 471] on button "Replace" at bounding box center [1358, 473] width 59 height 18
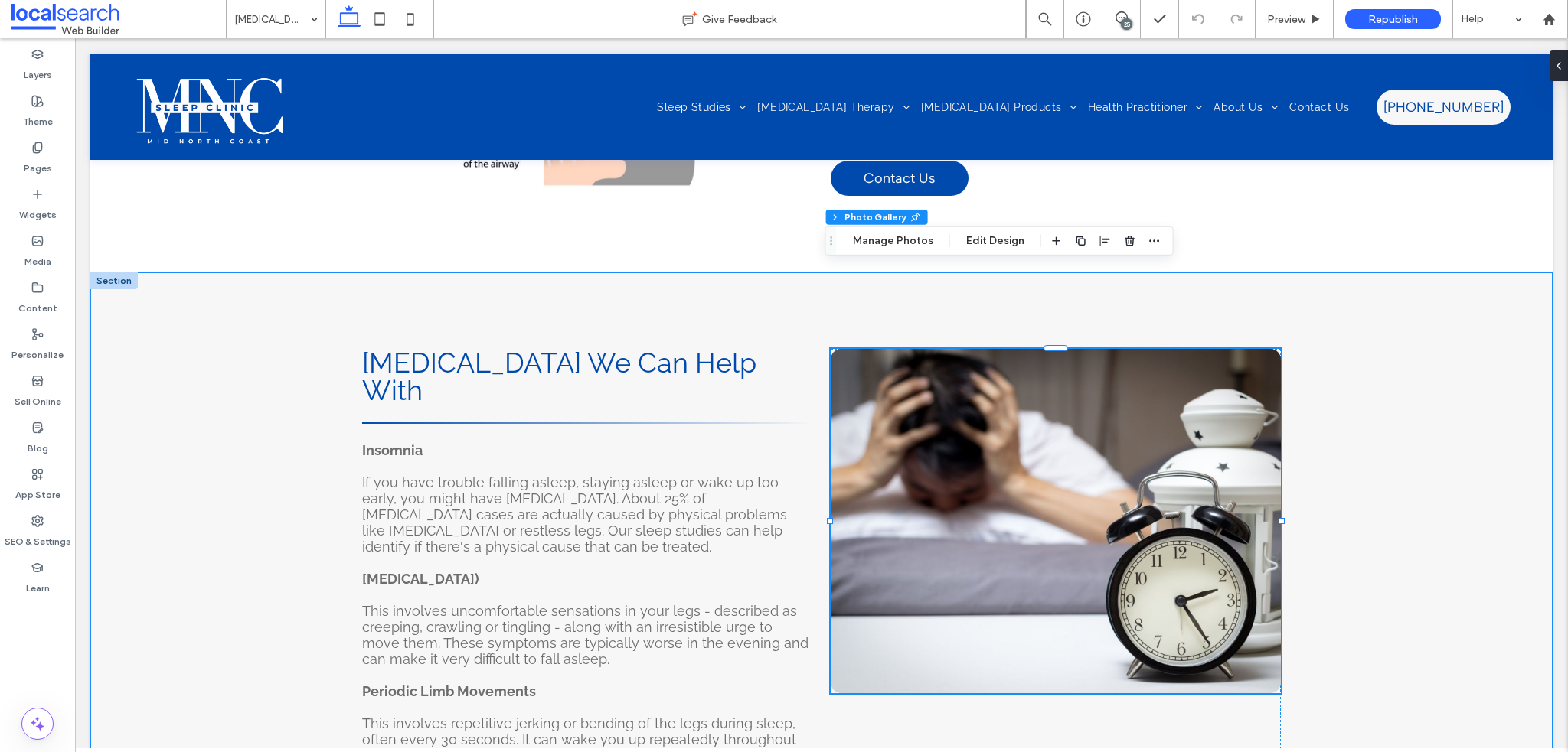
click at [1144, 486] on link at bounding box center [1056, 521] width 451 height 344
click at [892, 235] on button "Manage Photos" at bounding box center [893, 241] width 101 height 18
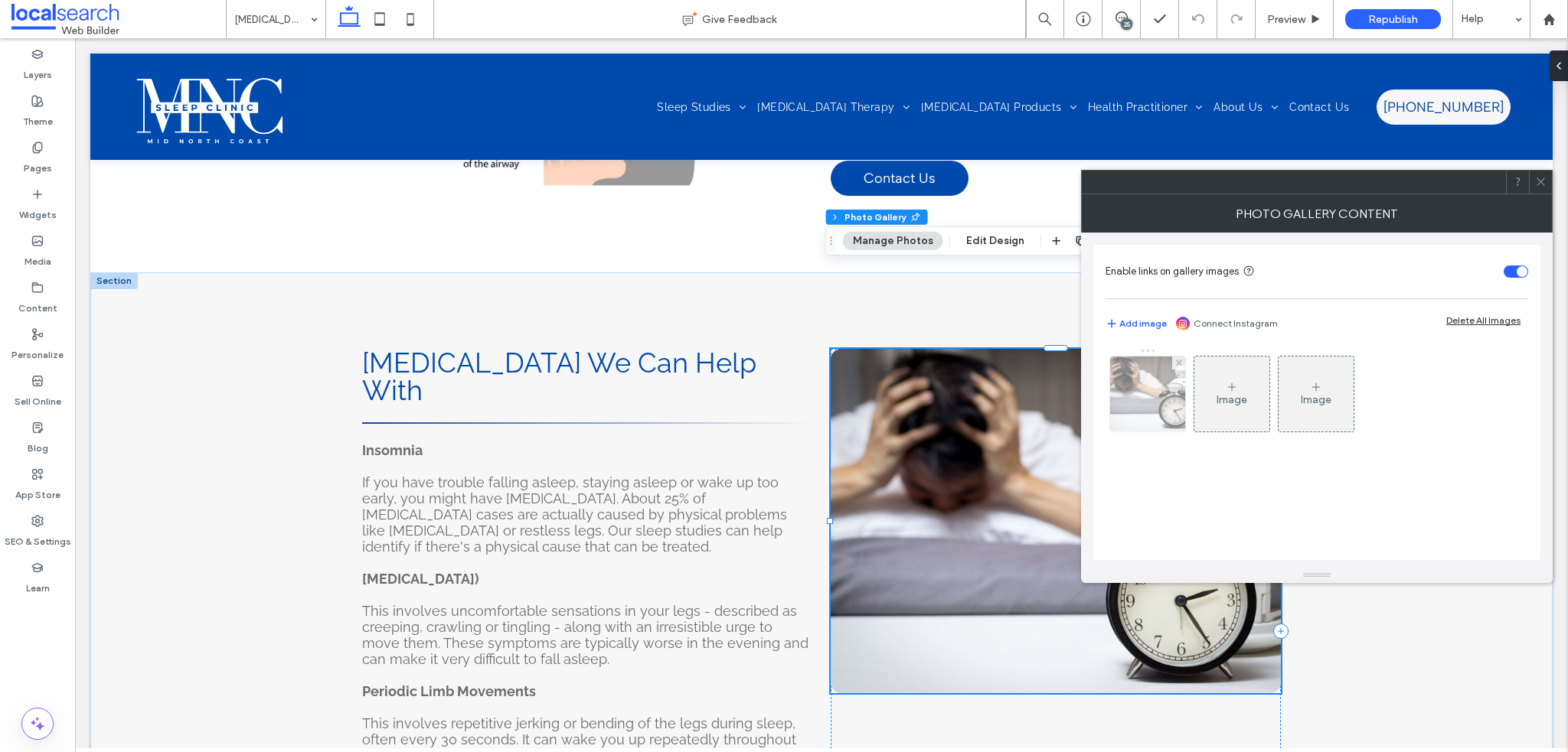
click at [1148, 381] on img at bounding box center [1148, 394] width 112 height 75
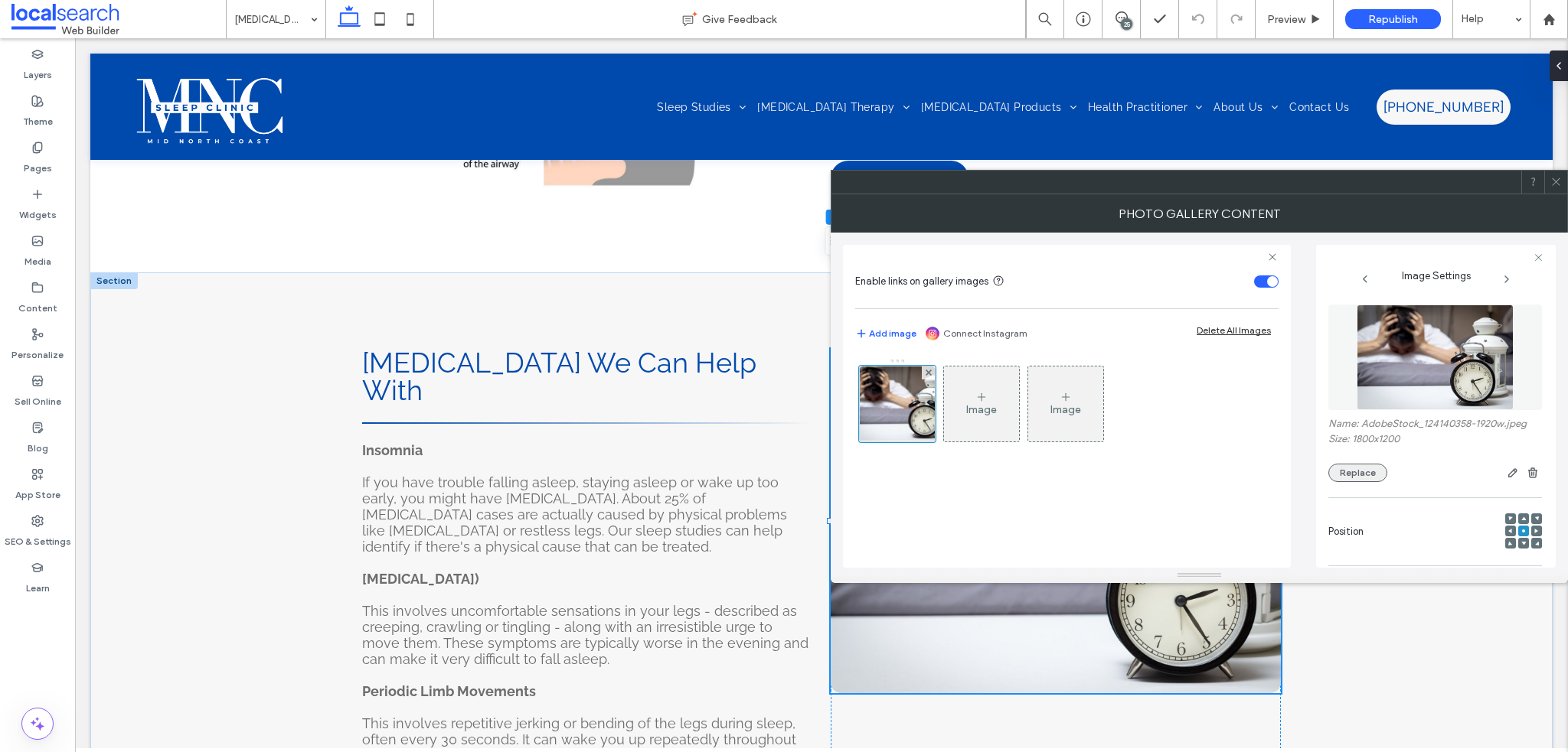
click at [1341, 473] on button "Replace" at bounding box center [1358, 473] width 59 height 18
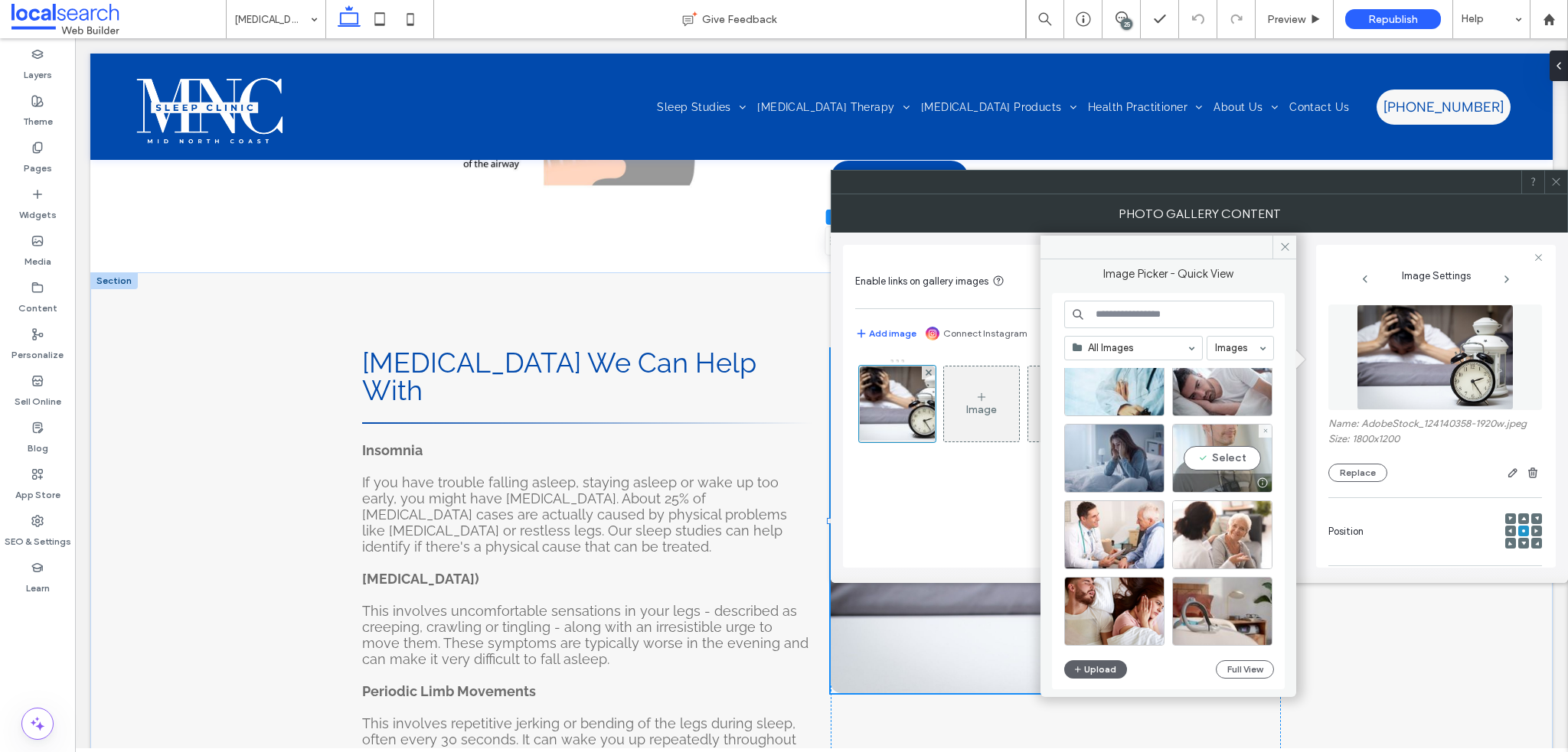
scroll to position [4100, 0]
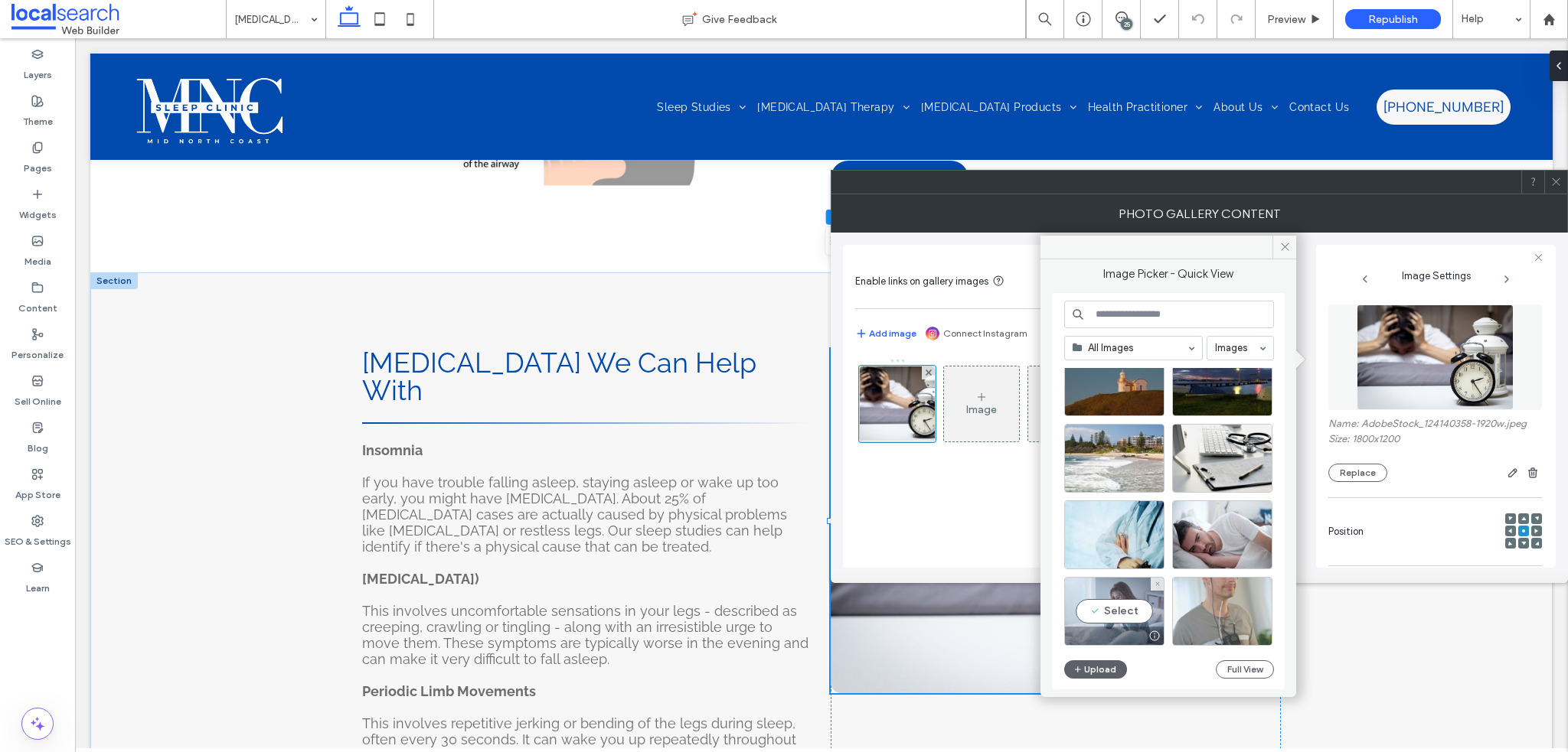
click at [1147, 612] on div "Select" at bounding box center [1114, 611] width 101 height 69
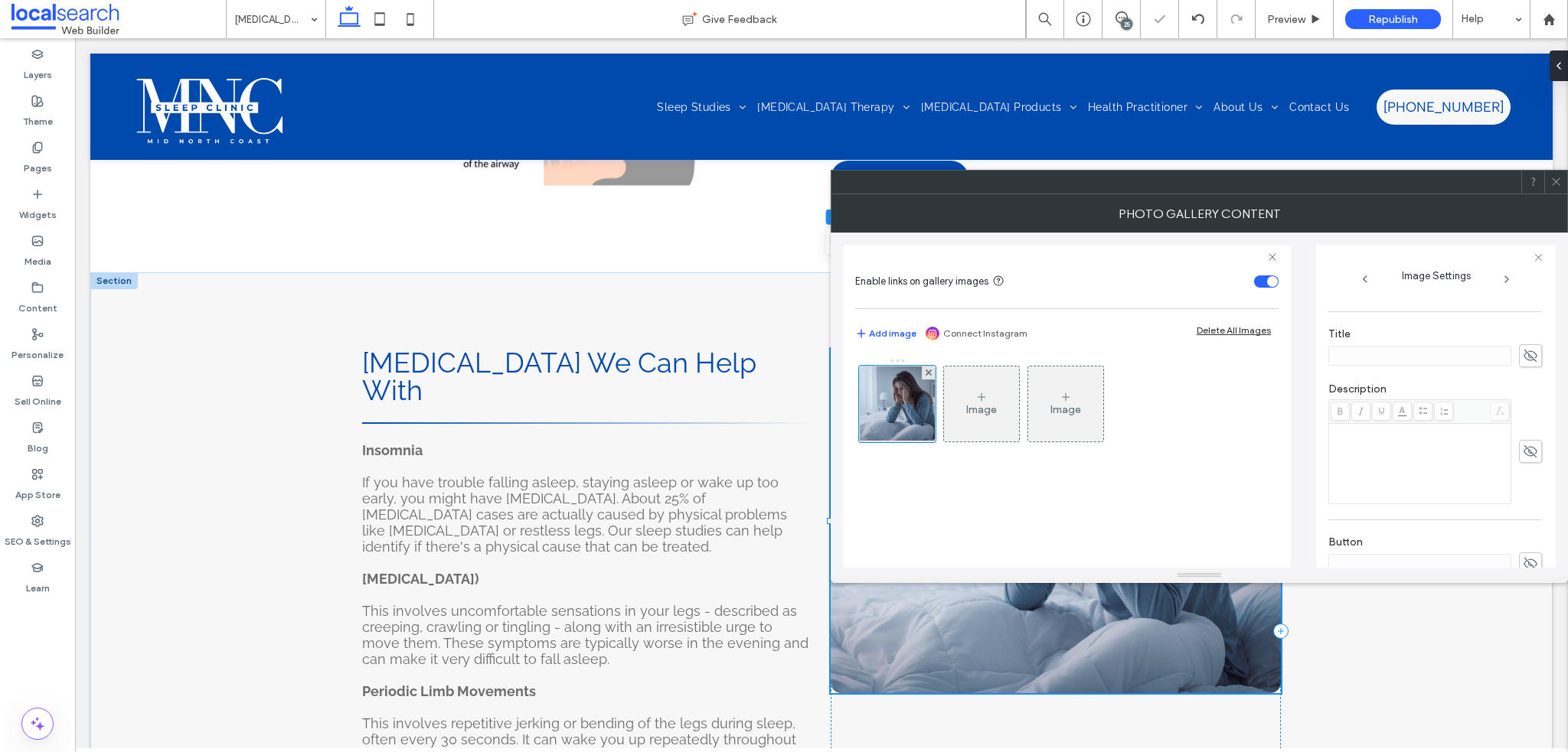
scroll to position [435, 0]
click at [1524, 513] on icon "button" at bounding box center [1530, 518] width 11 height 11
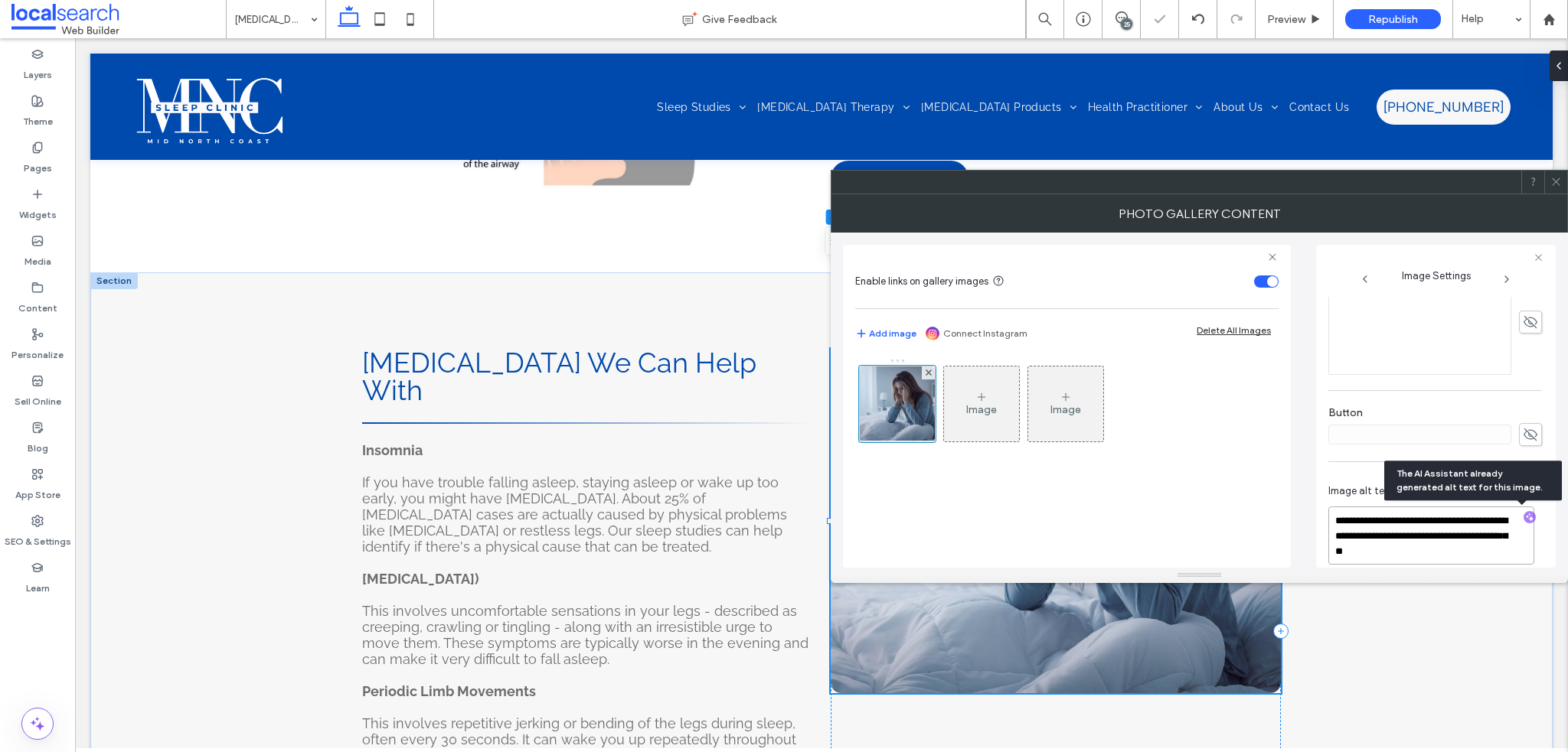
click at [1451, 552] on textarea "**********" at bounding box center [1432, 535] width 206 height 58
paste textarea "**********"
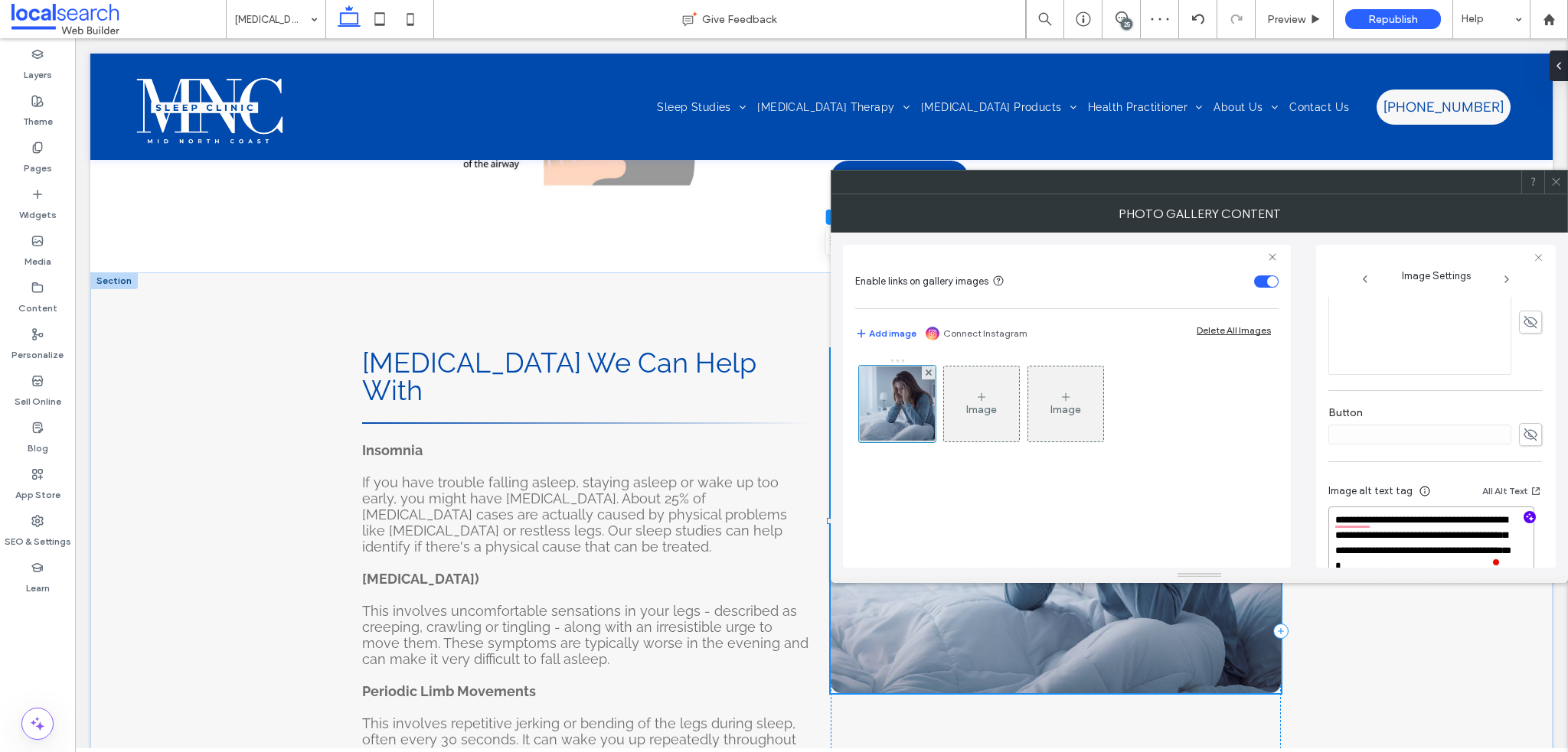
type textarea "**********"
click at [1554, 178] on icon at bounding box center [1556, 181] width 12 height 12
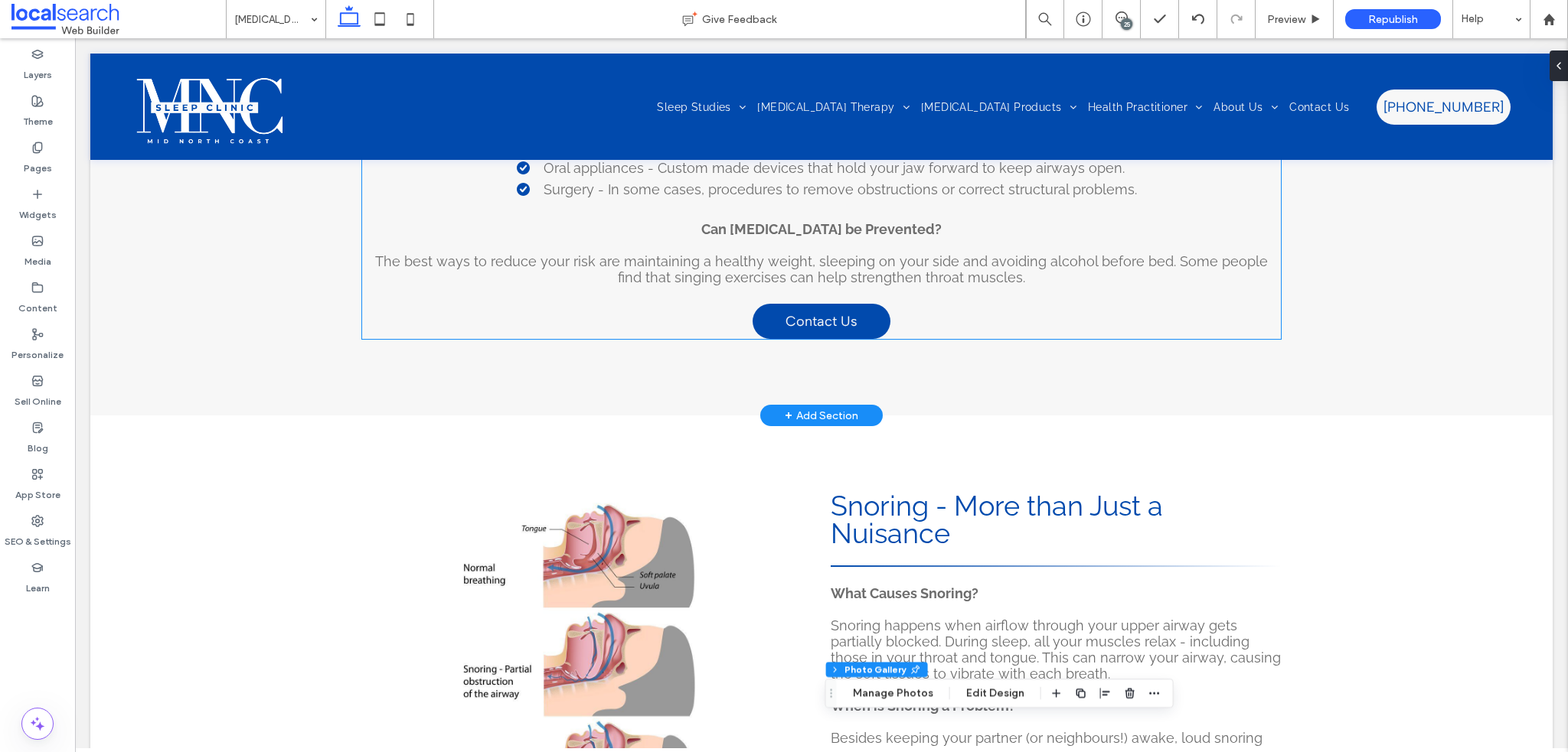
scroll to position [2220, 0]
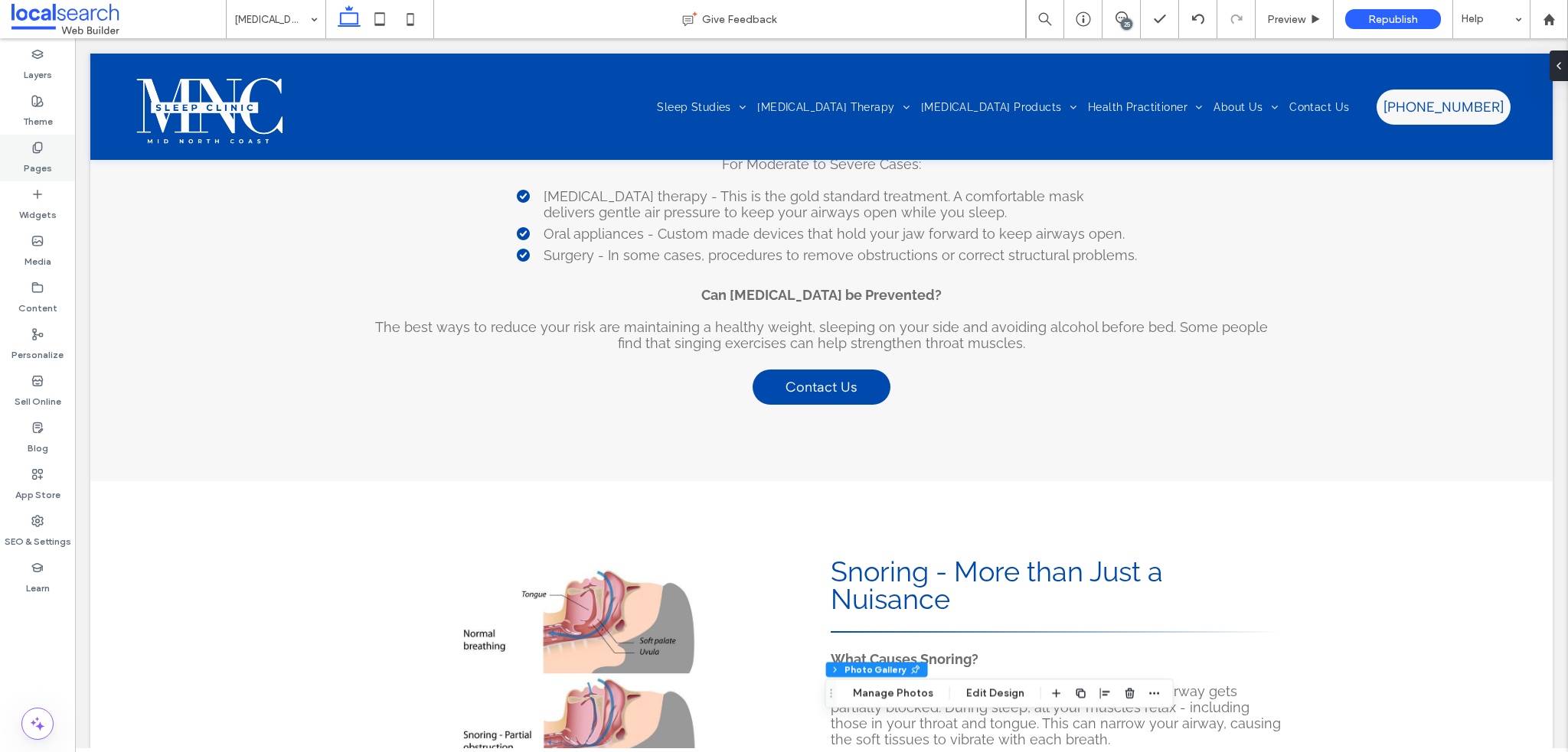
click at [38, 151] on icon at bounding box center [37, 147] width 12 height 12
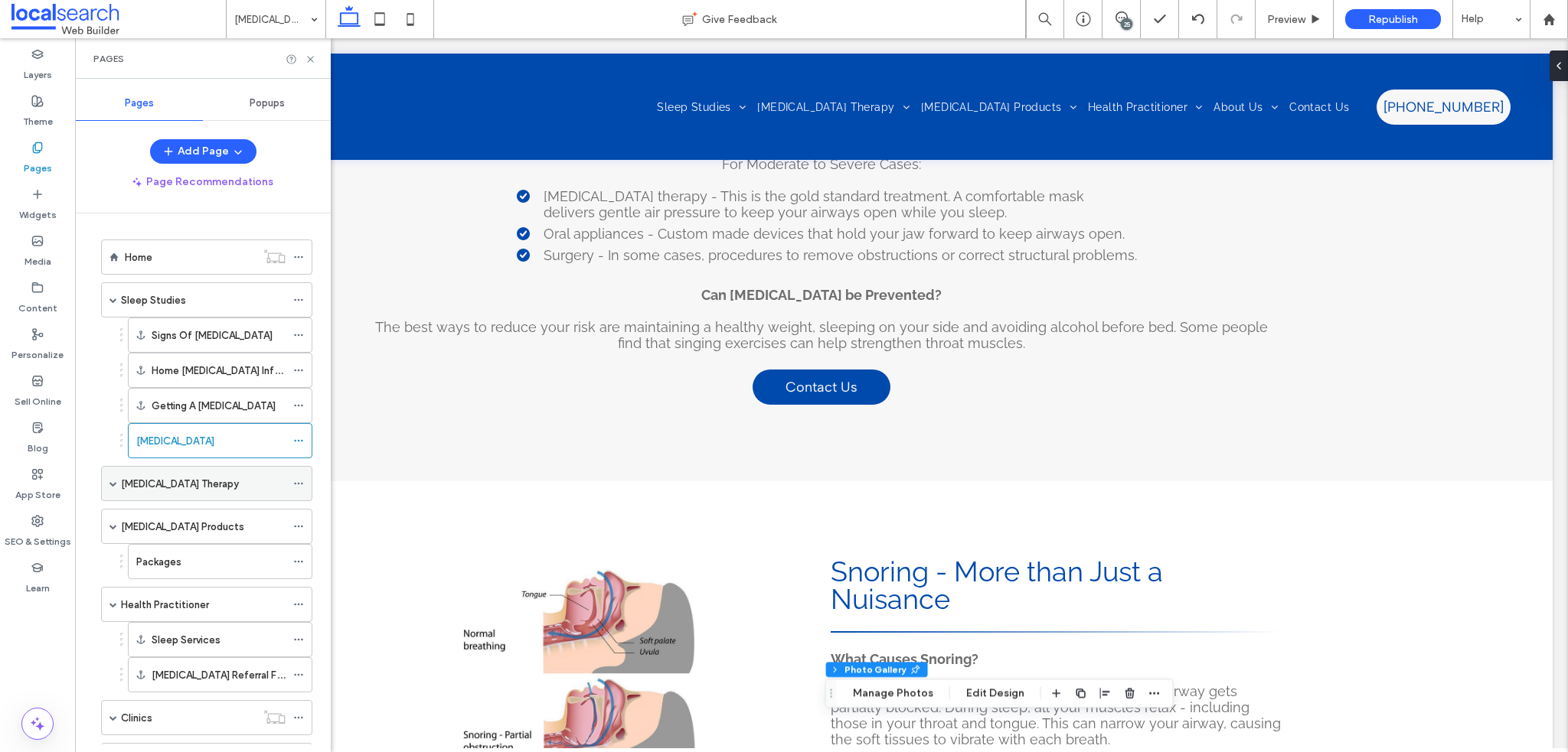
click at [110, 476] on span at bounding box center [113, 484] width 8 height 34
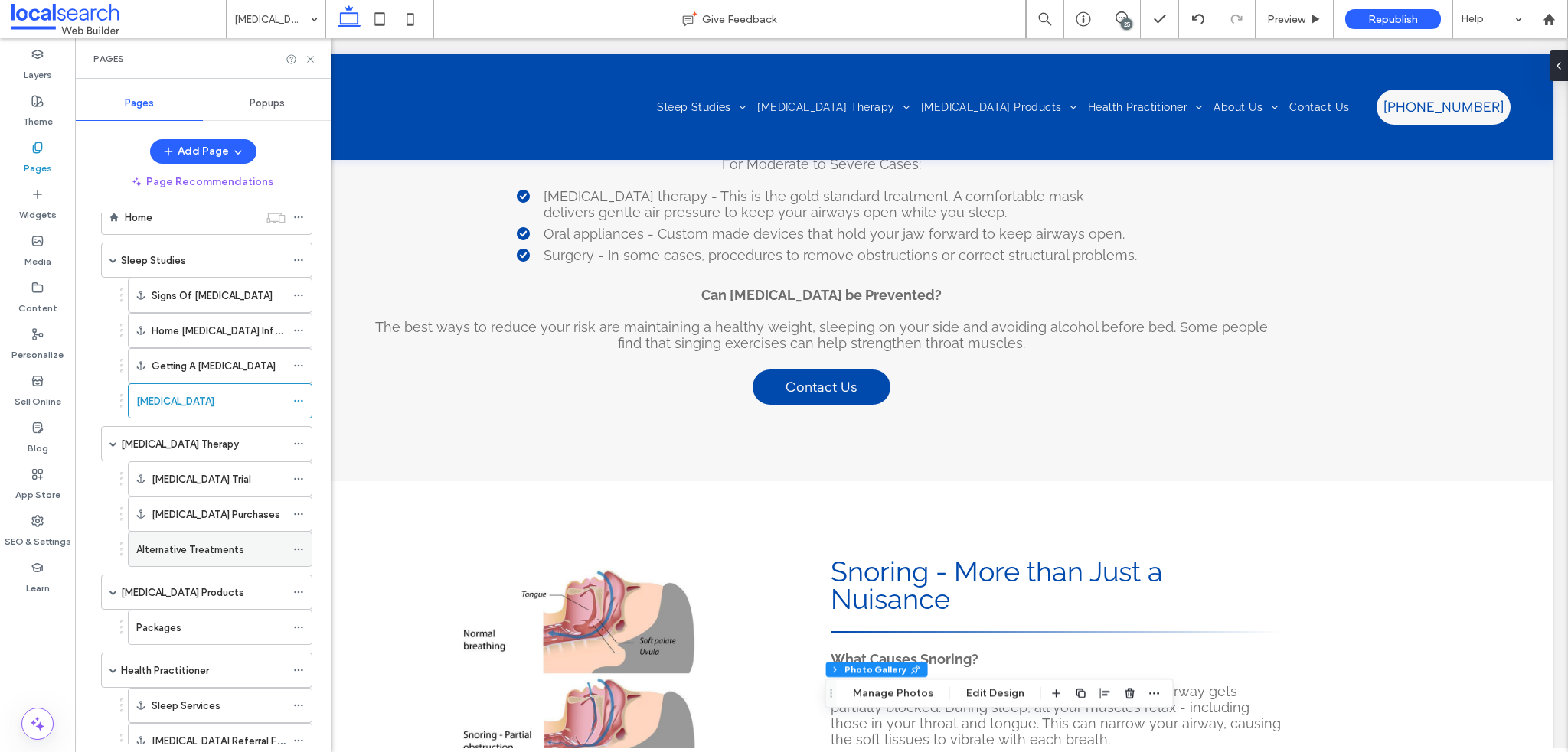
scroll to position [77, 0]
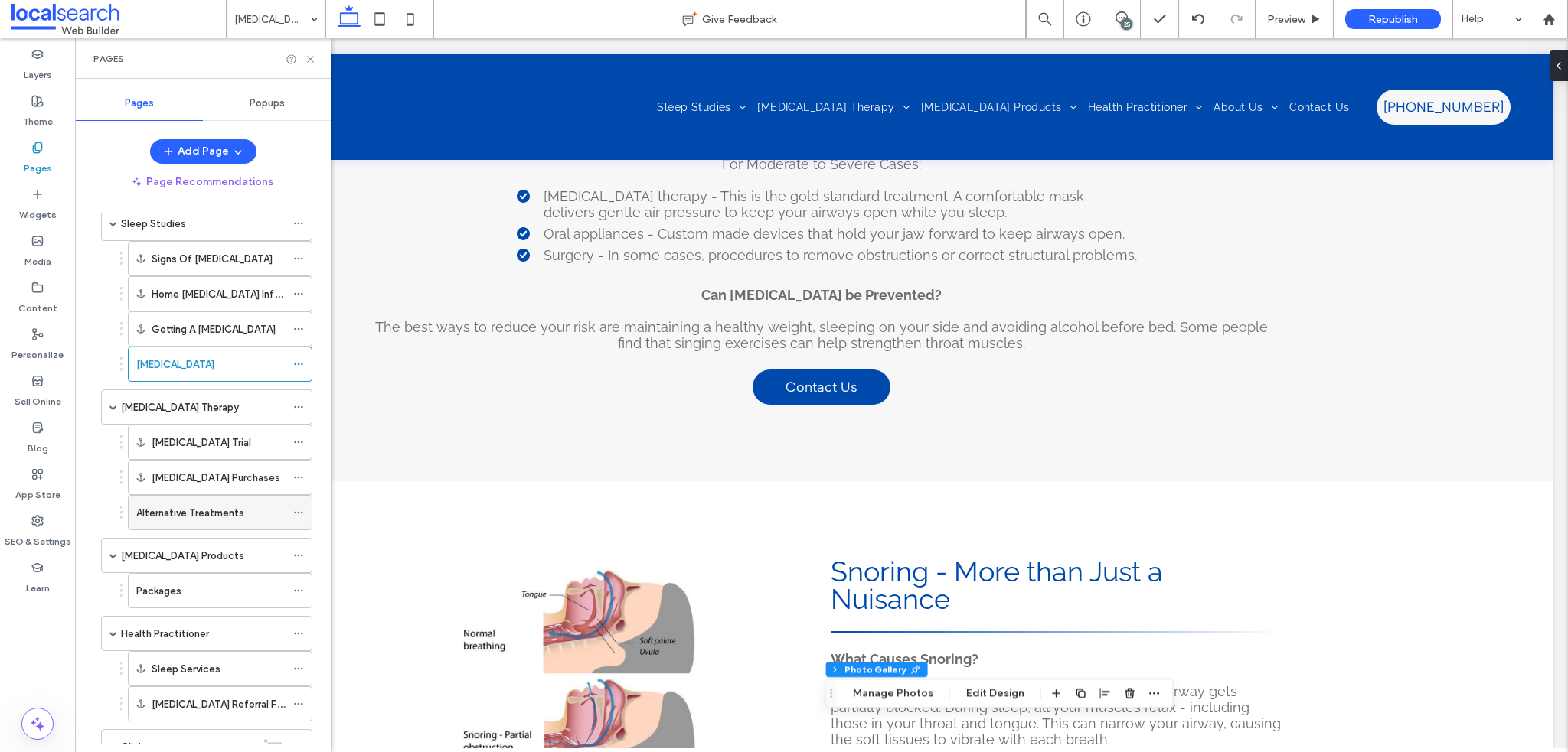
click at [223, 511] on label "Alternative Treatments" at bounding box center [190, 513] width 108 height 27
click at [310, 64] on div "Pages" at bounding box center [203, 59] width 219 height 12
click at [302, 58] on div at bounding box center [301, 59] width 31 height 12
click at [312, 58] on use at bounding box center [310, 59] width 6 height 6
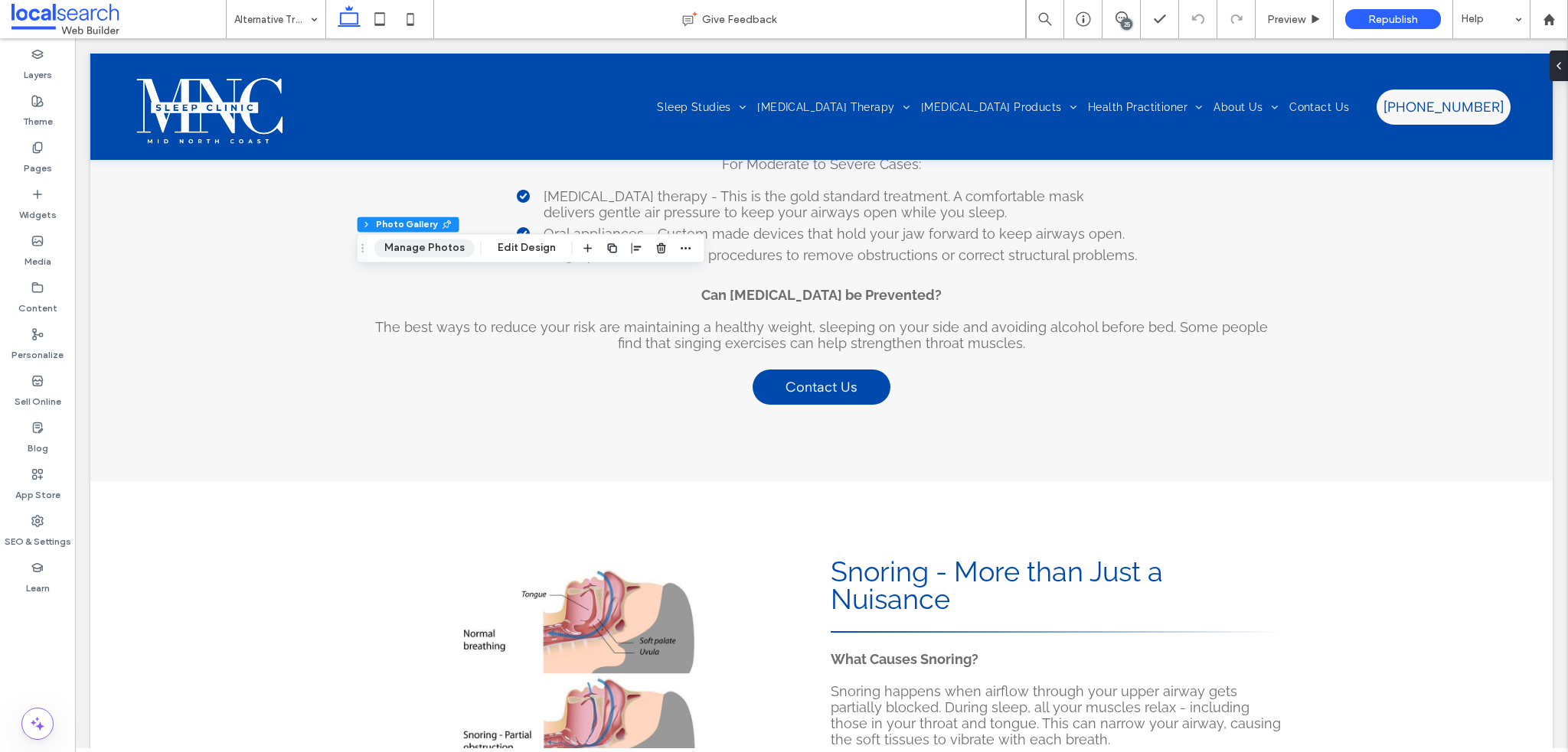
click at [406, 256] on button "Manage Photos" at bounding box center [424, 248] width 101 height 18
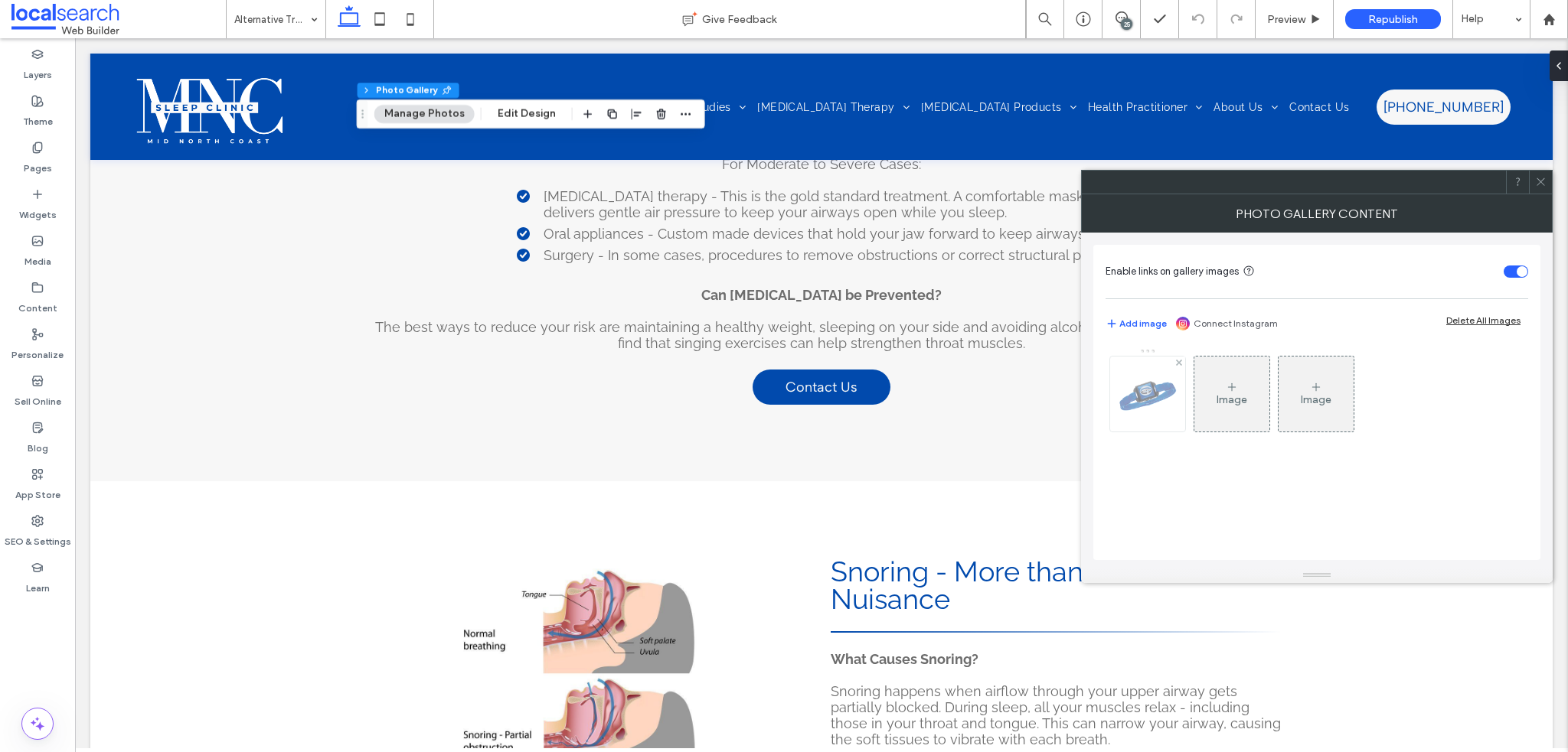
click at [1145, 375] on img at bounding box center [1147, 394] width 75 height 75
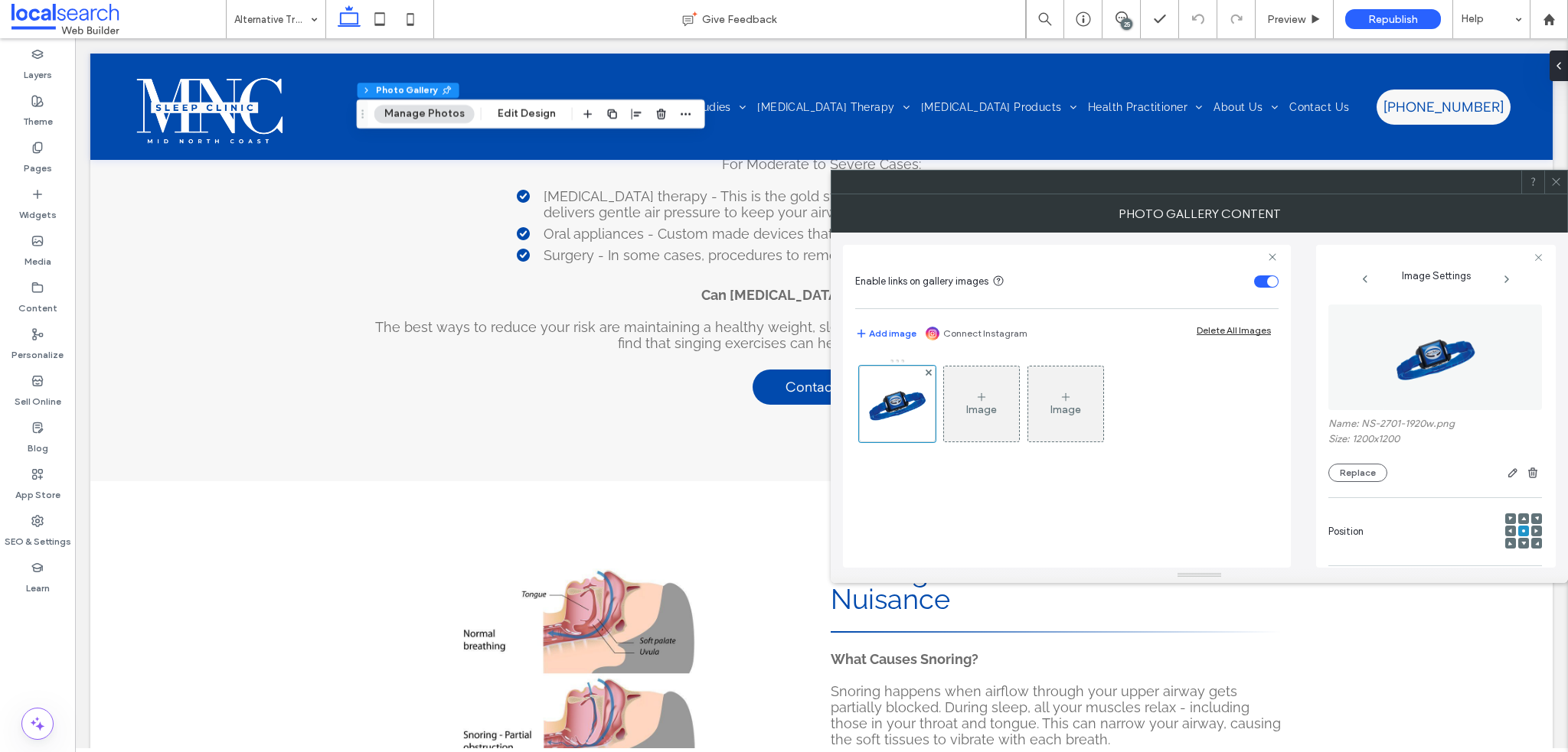
scroll to position [435, 0]
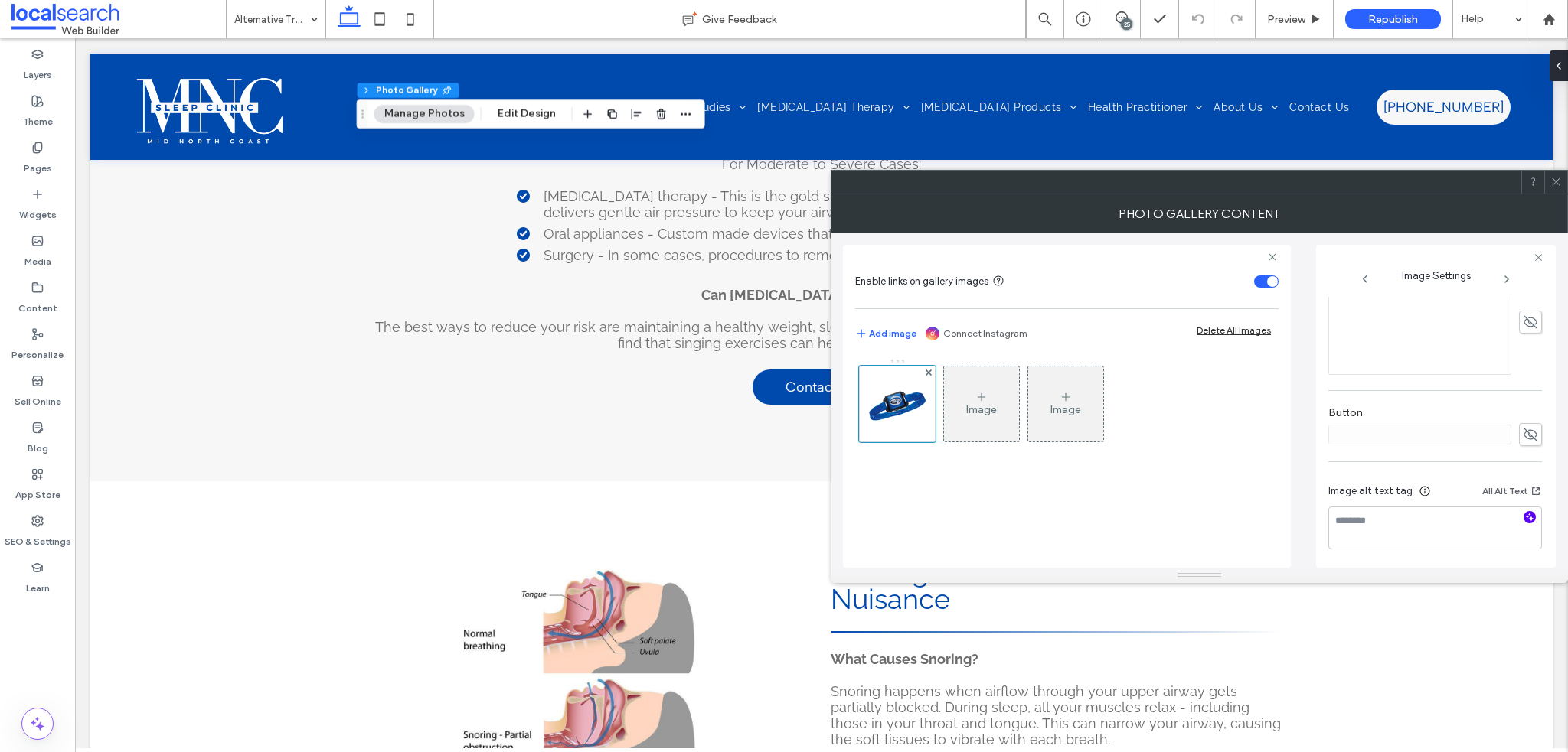
click at [1524, 515] on span "button" at bounding box center [1529, 517] width 12 height 12
click at [1451, 531] on textarea at bounding box center [1436, 528] width 214 height 43
paste textarea "**********"
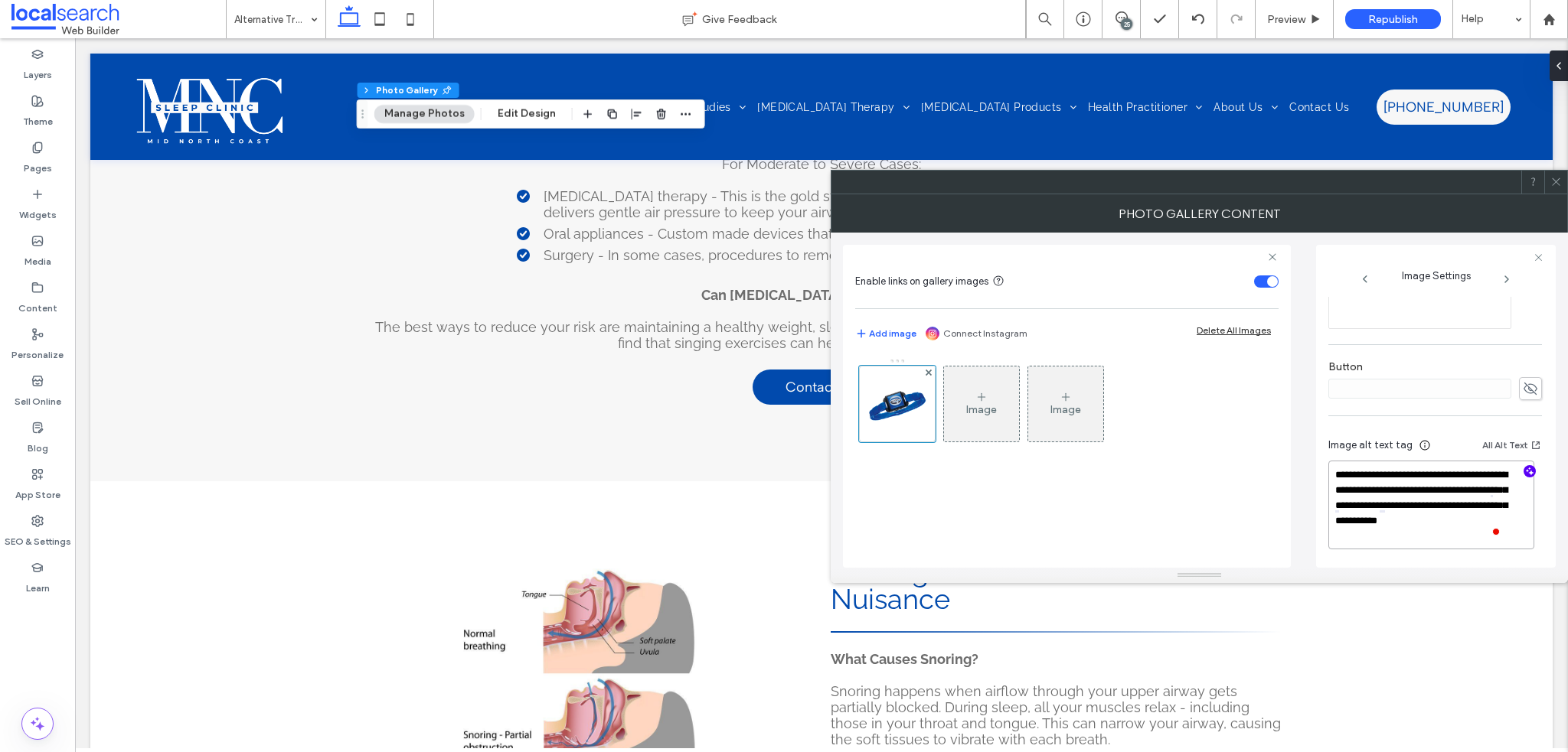
type textarea "**********"
click at [1560, 185] on icon at bounding box center [1556, 181] width 12 height 12
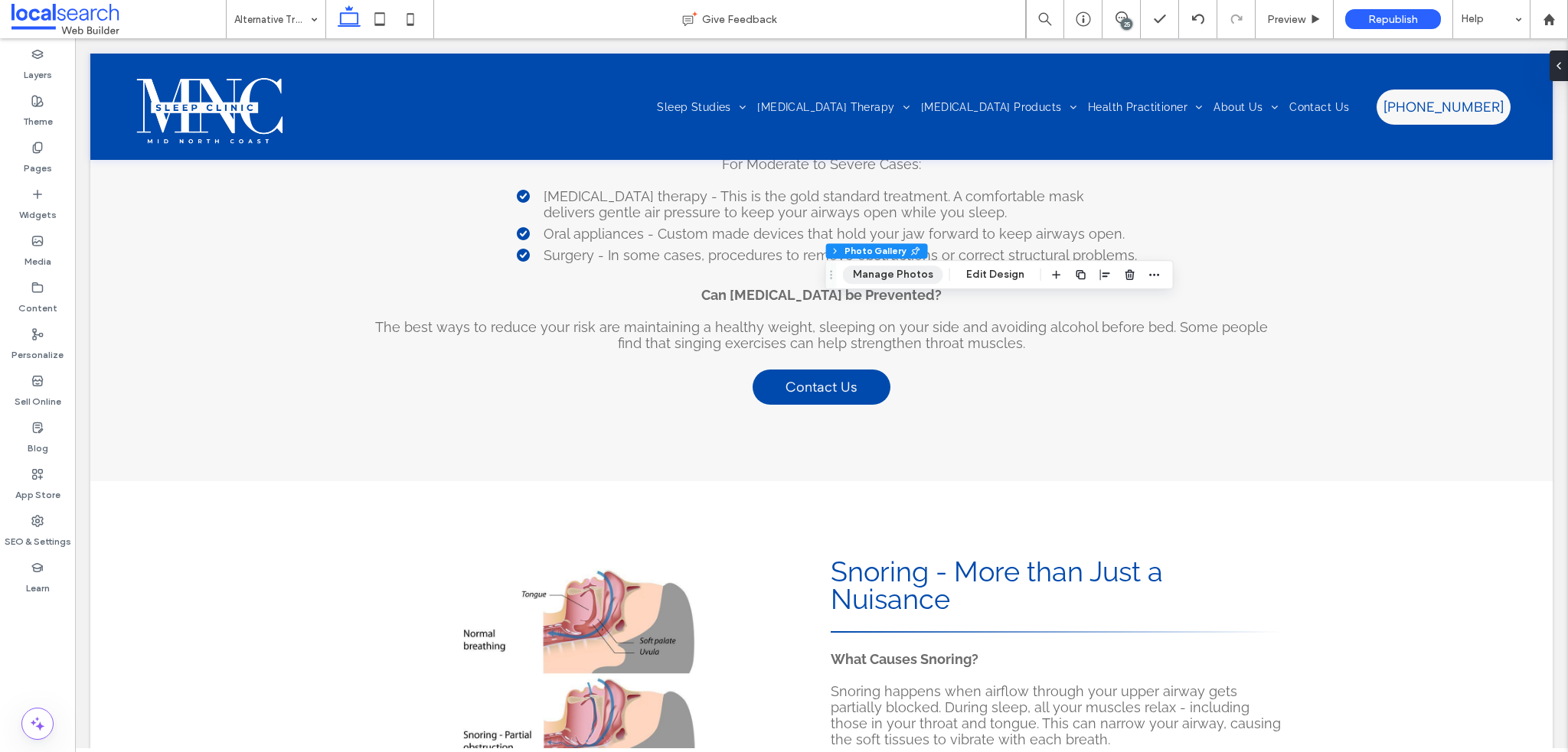
click at [873, 268] on button "Manage Photos" at bounding box center [893, 275] width 101 height 18
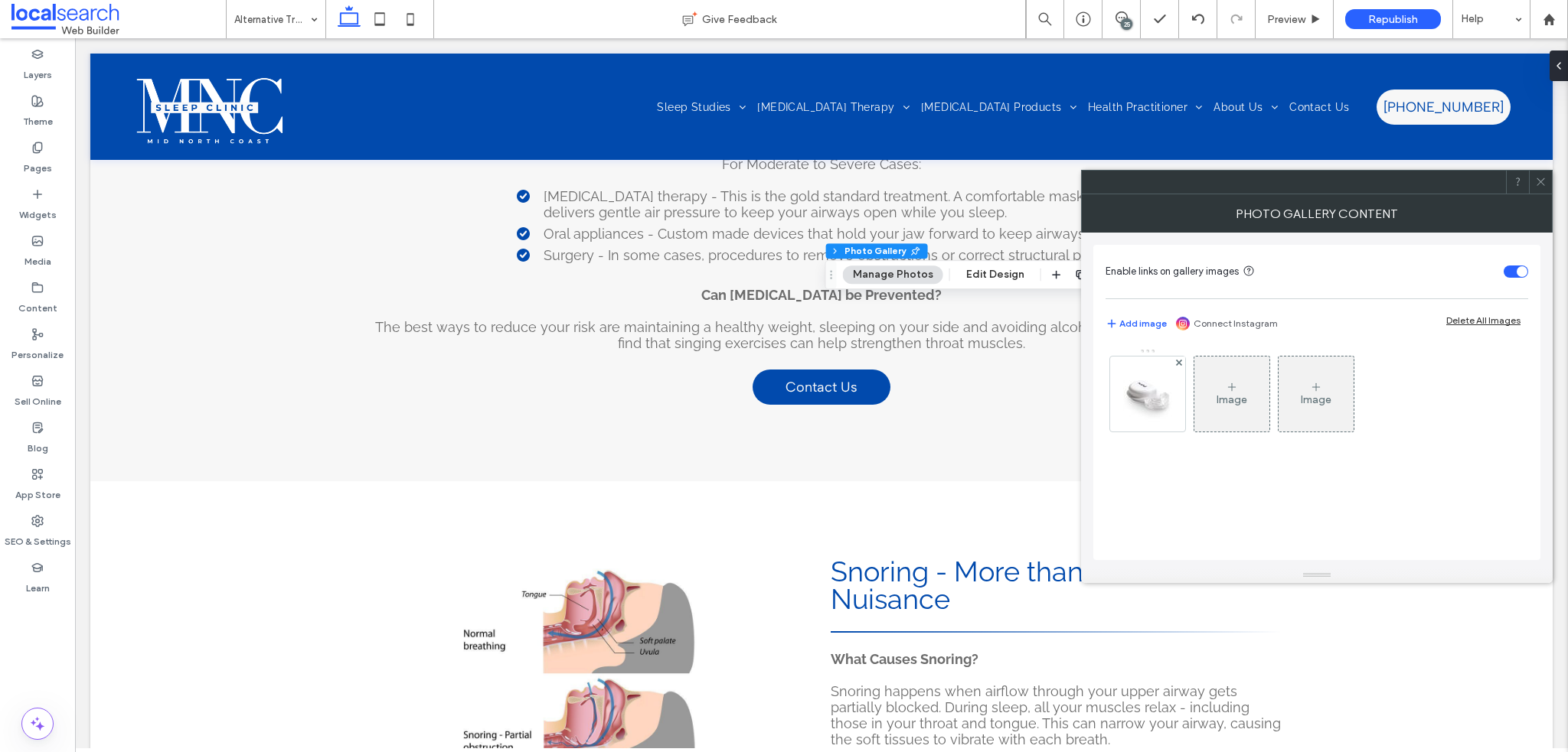
click at [1186, 374] on div "Image Image" at bounding box center [1316, 398] width 421 height 100
click at [1170, 376] on img at bounding box center [1147, 393] width 123 height 64
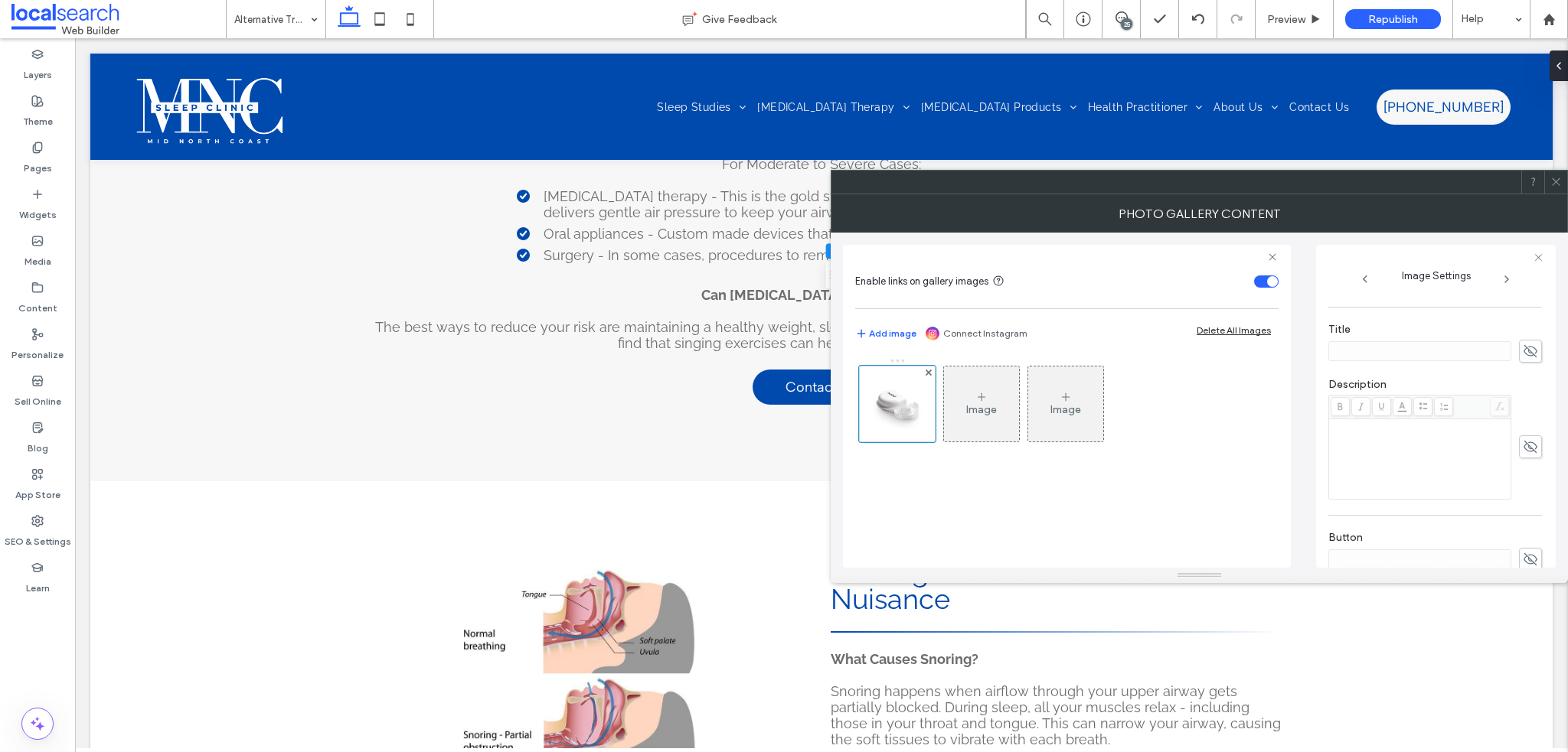
scroll to position [460, 0]
click at [1524, 514] on icon "button" at bounding box center [1530, 516] width 11 height 11
click at [1437, 552] on textarea "**********" at bounding box center [1432, 534] width 206 height 58
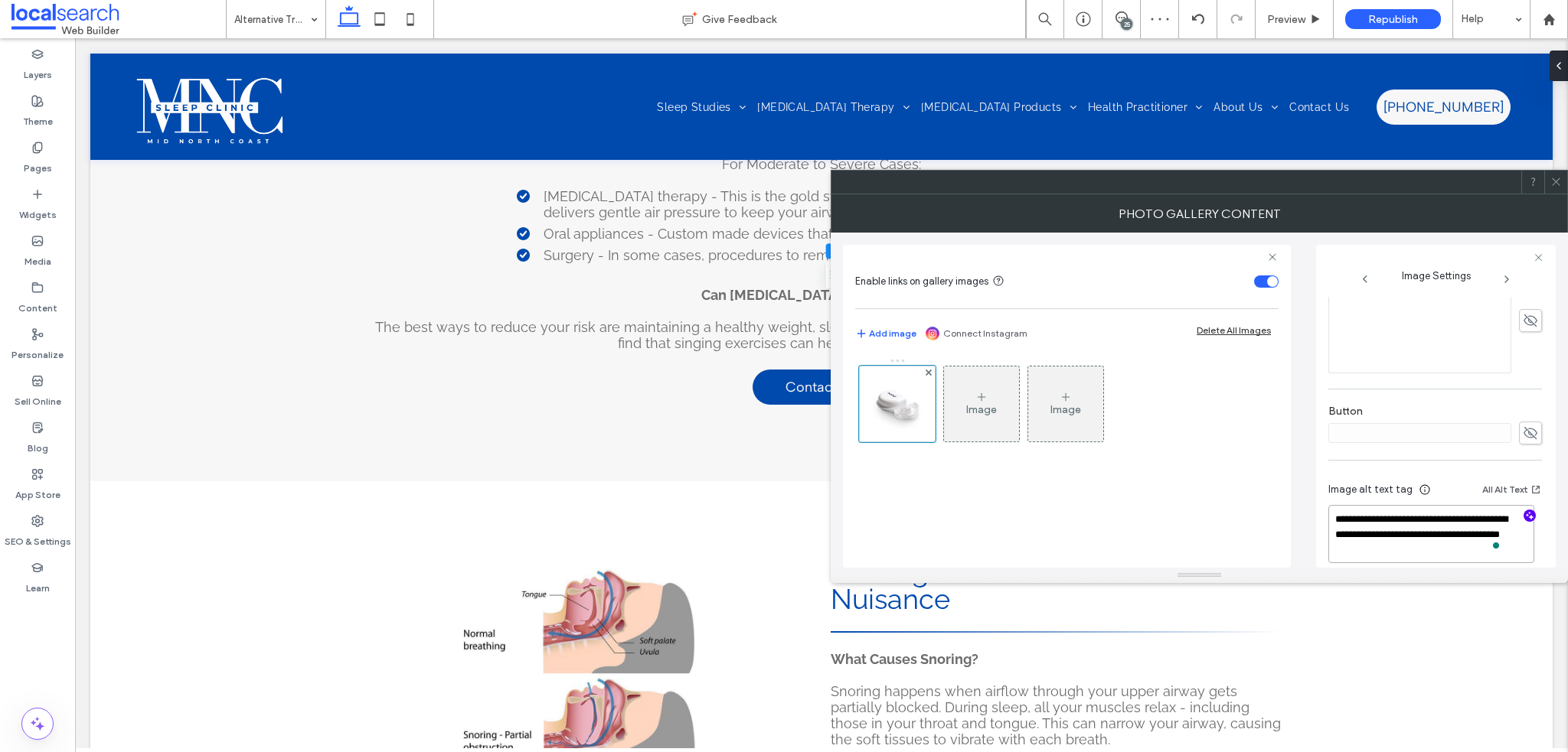
paste textarea "**********"
type textarea "**********"
click at [1558, 183] on icon at bounding box center [1556, 181] width 12 height 12
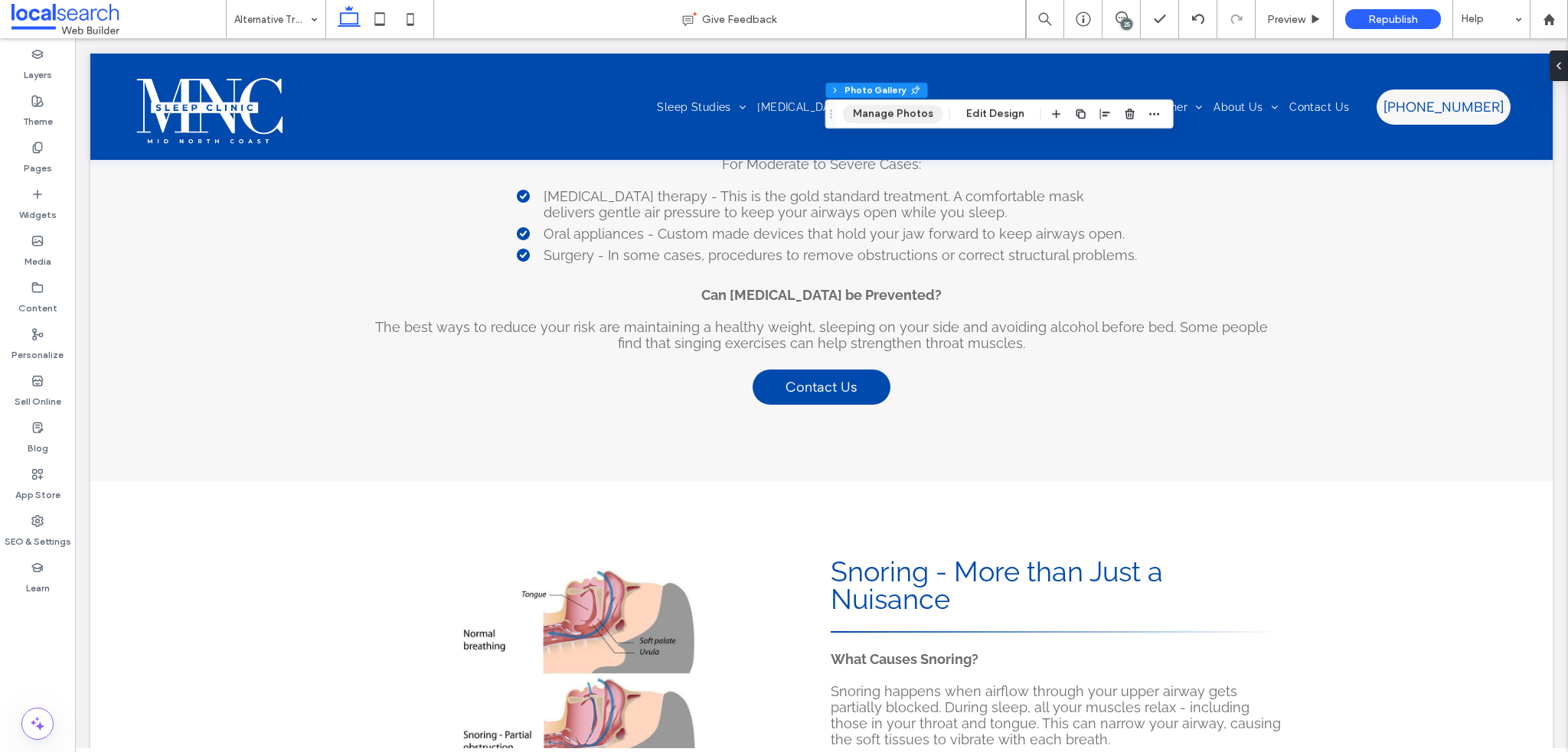
click at [892, 119] on button "Manage Photos" at bounding box center [893, 113] width 101 height 18
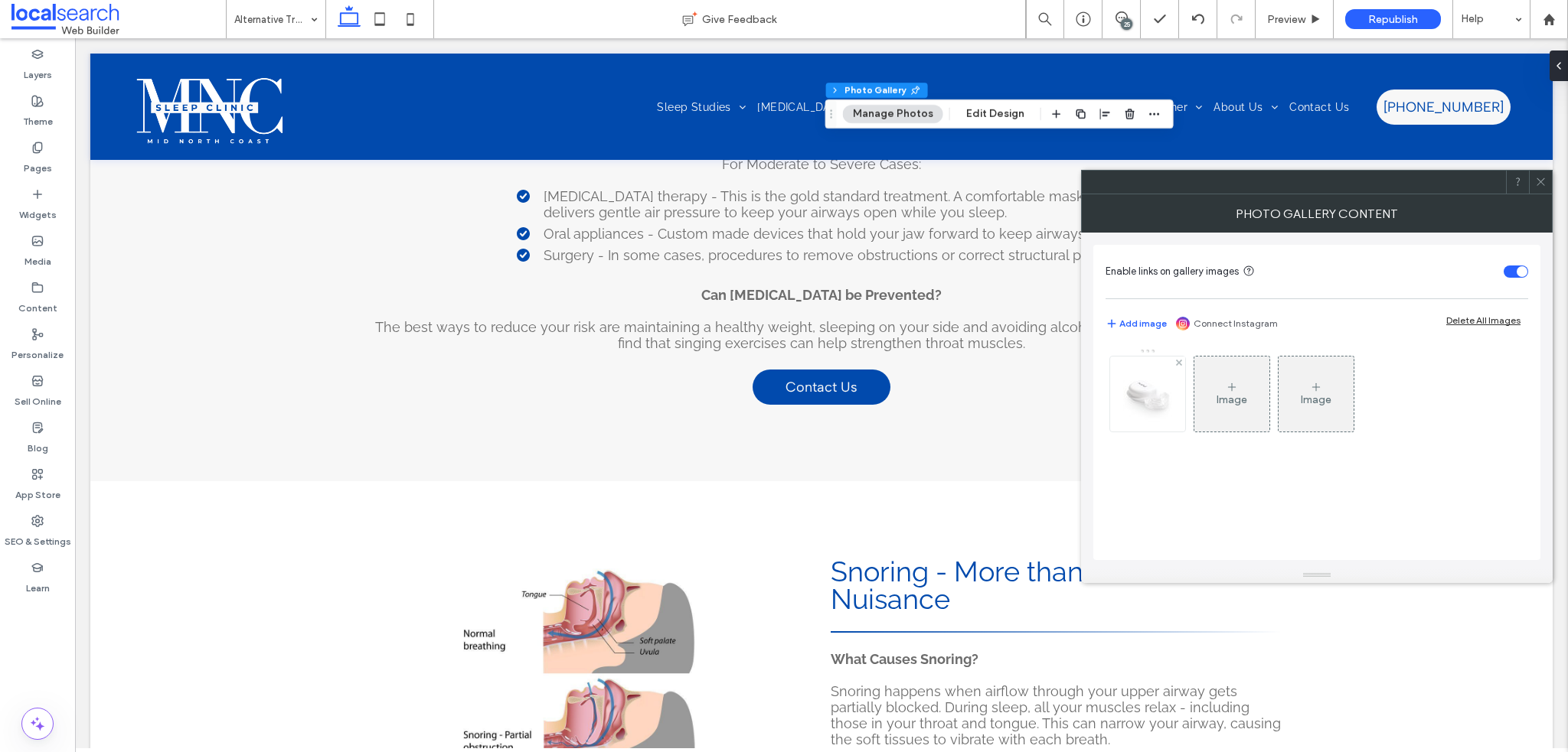
click at [1139, 397] on img at bounding box center [1147, 393] width 123 height 64
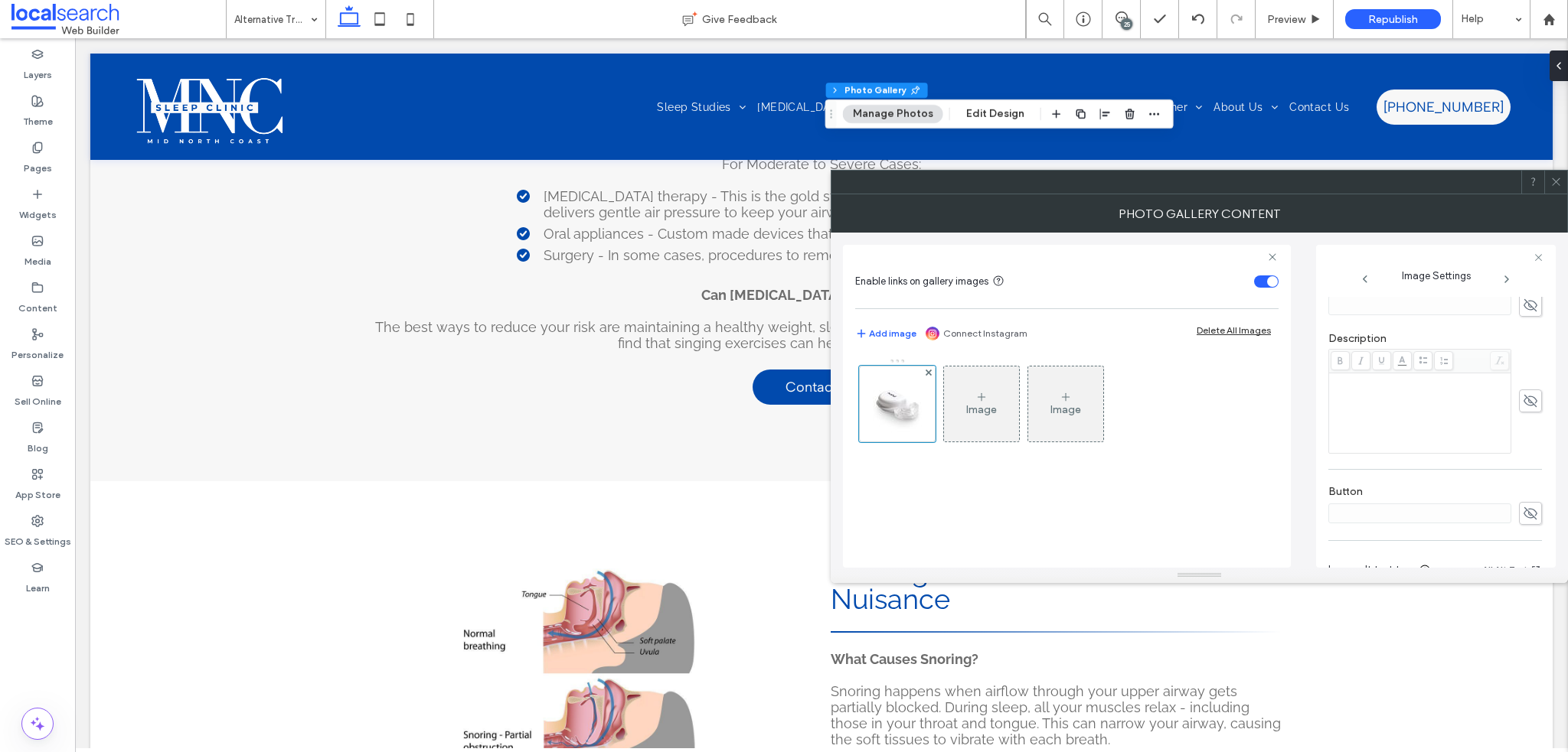
scroll to position [491, 0]
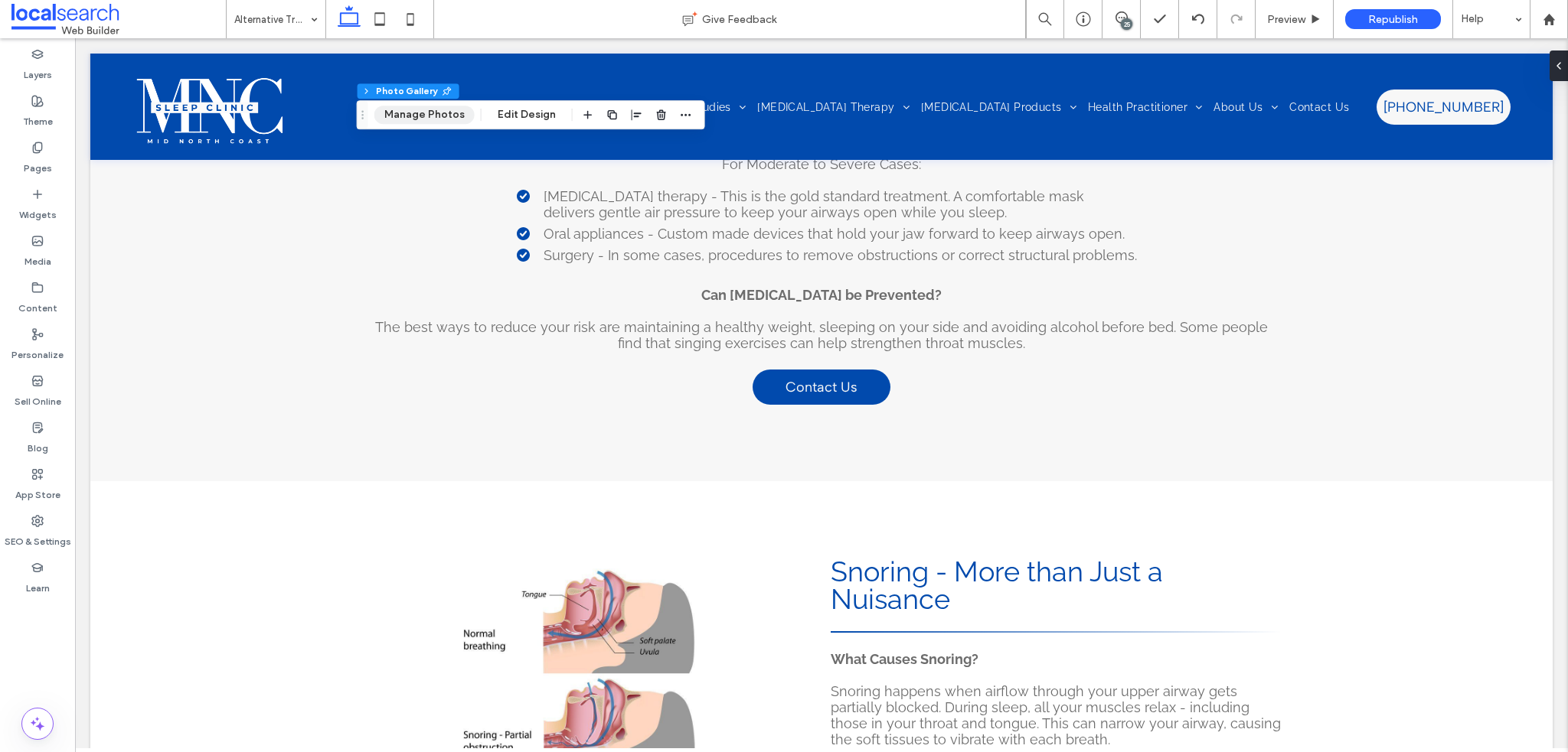
click at [433, 113] on button "Manage Photos" at bounding box center [424, 114] width 101 height 18
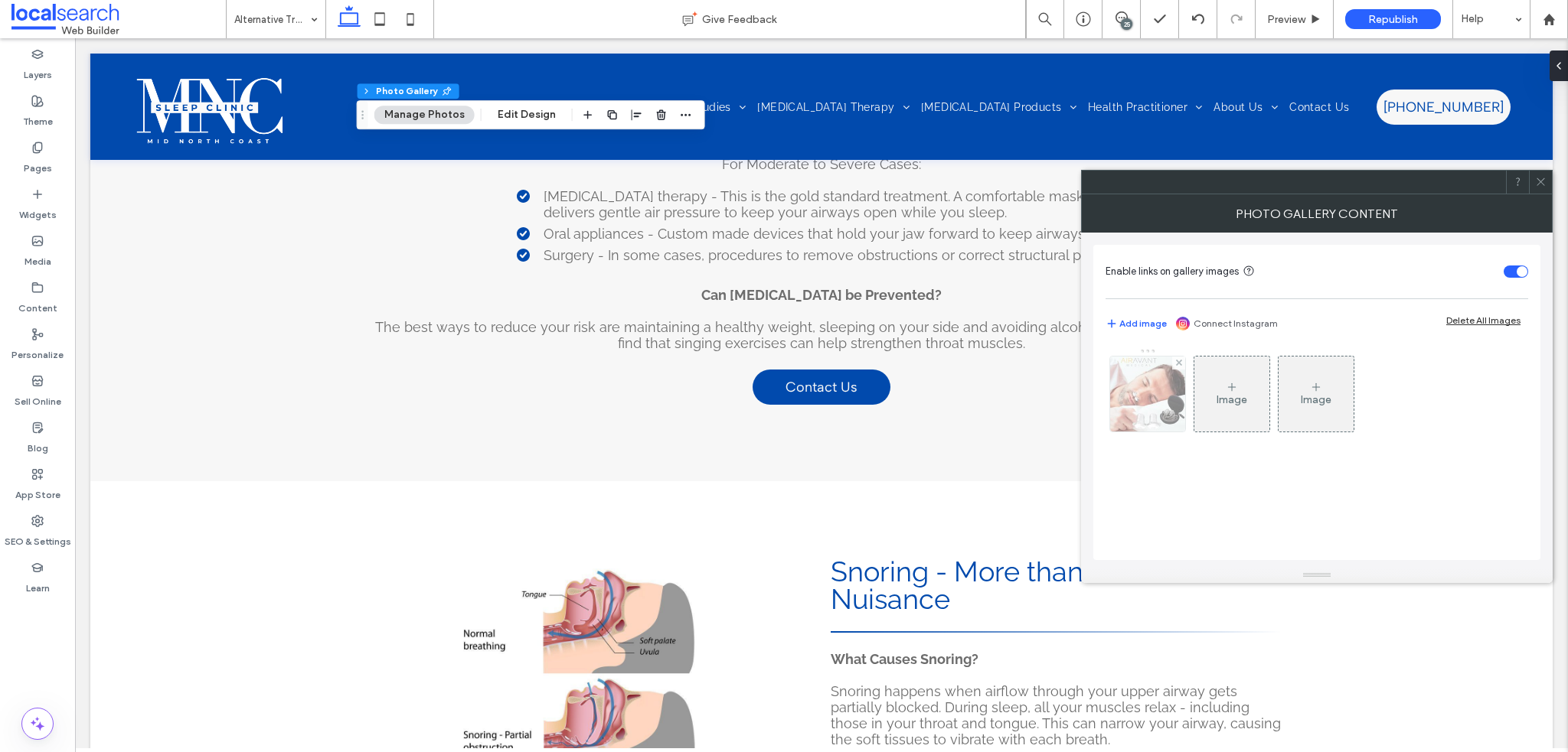
click at [1182, 396] on img at bounding box center [1147, 394] width 75 height 75
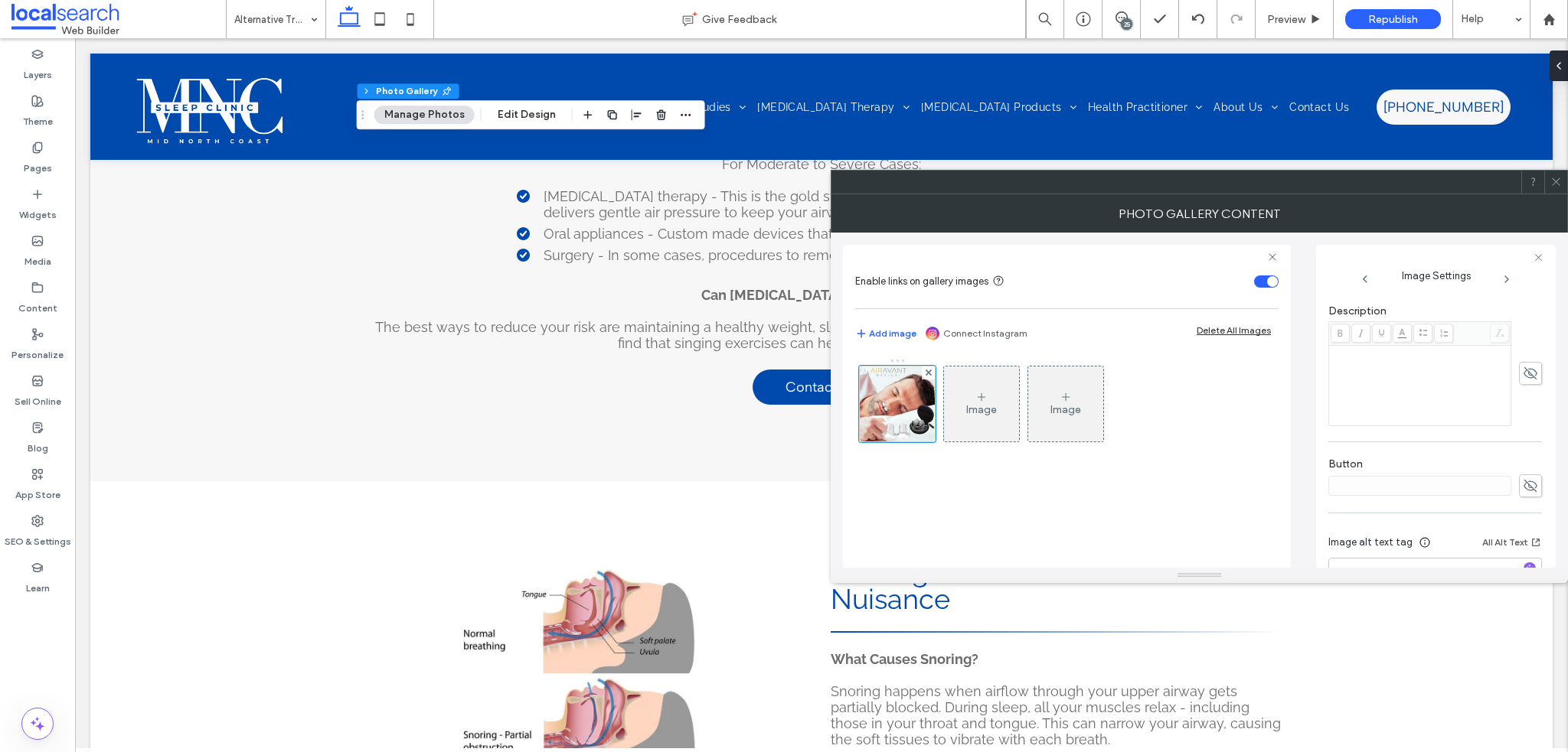
scroll to position [448, 0]
click at [1526, 517] on use "button" at bounding box center [1530, 516] width 9 height 9
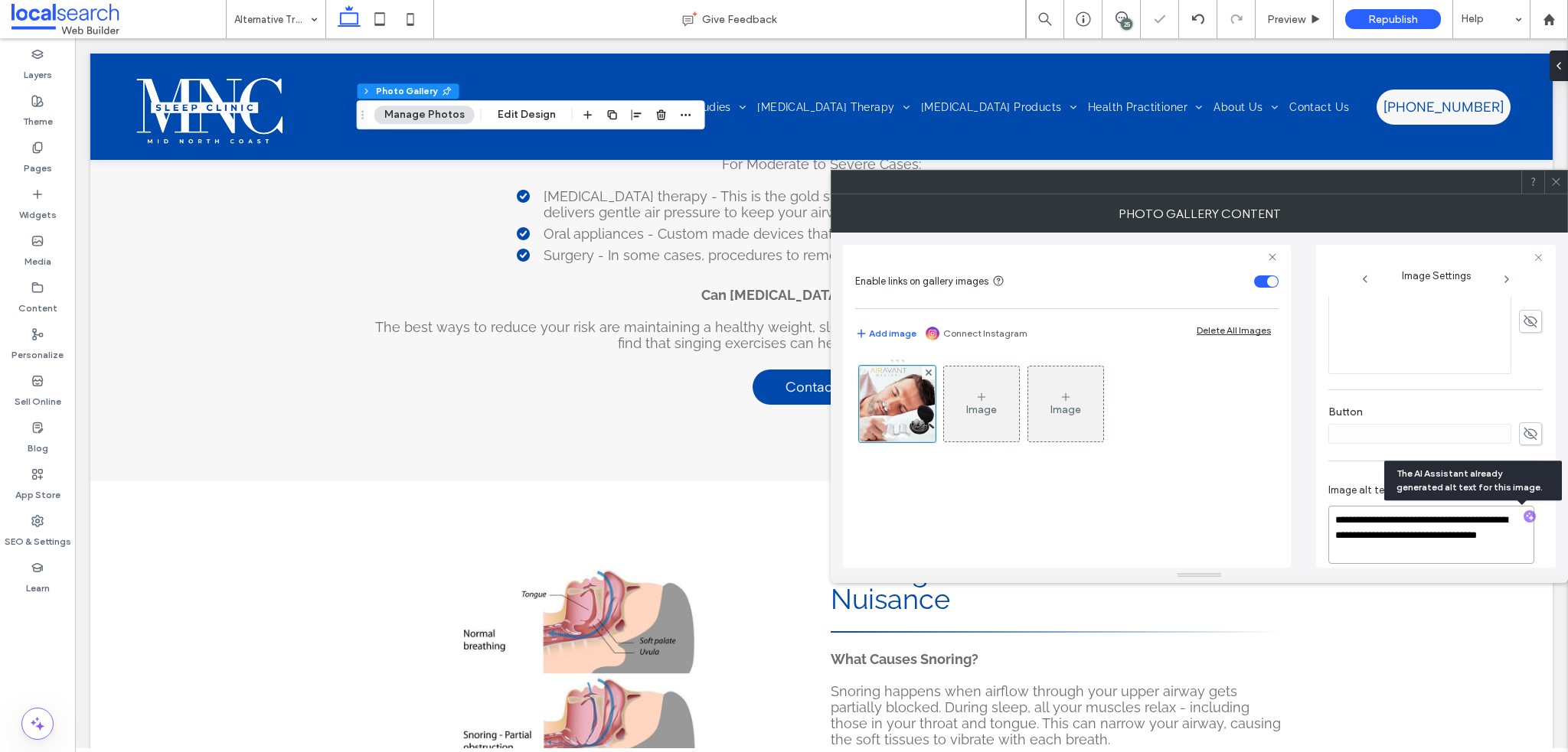
click at [1443, 553] on textarea "**********" at bounding box center [1432, 534] width 206 height 58
paste textarea "**********"
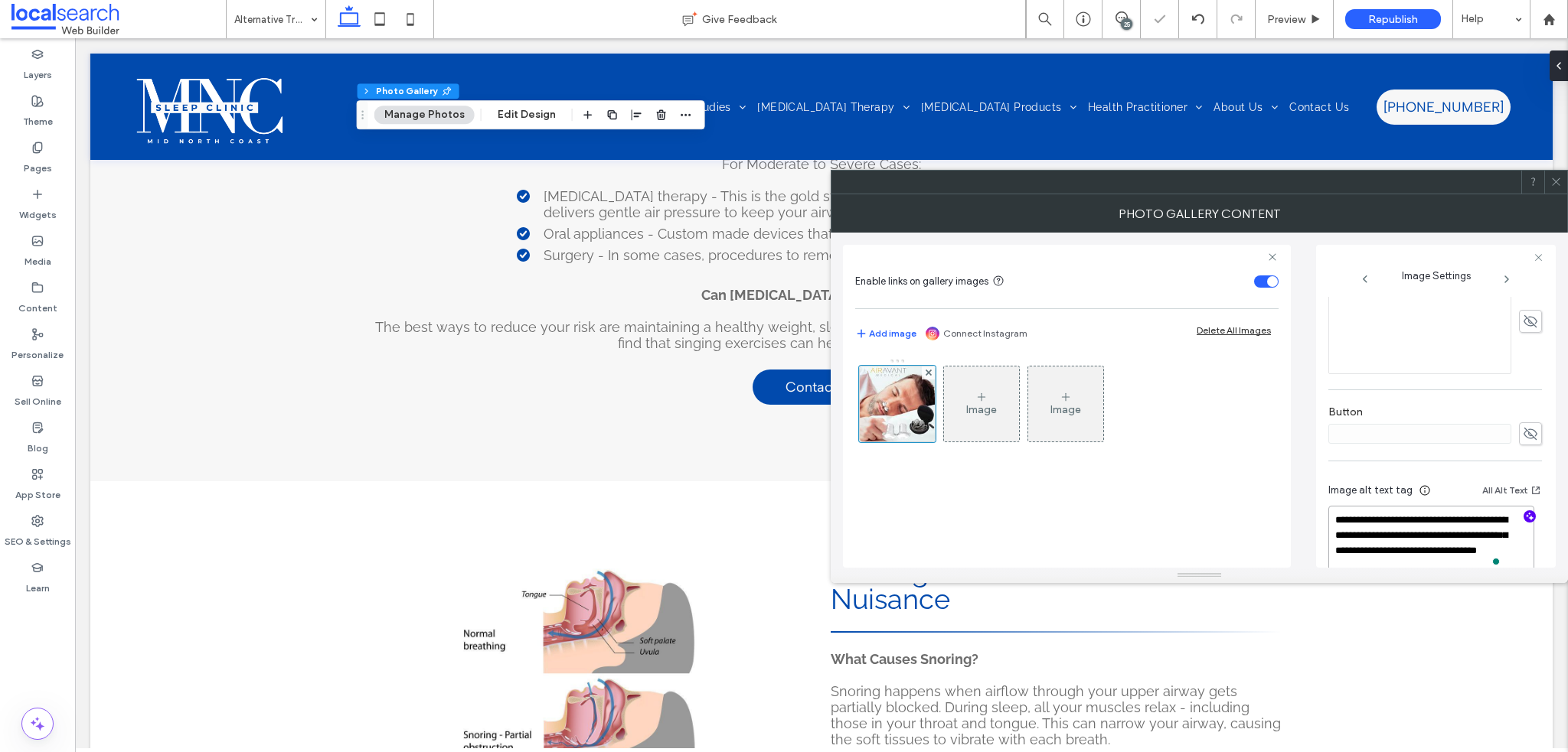
type textarea "**********"
click at [1562, 173] on div at bounding box center [1555, 182] width 23 height 23
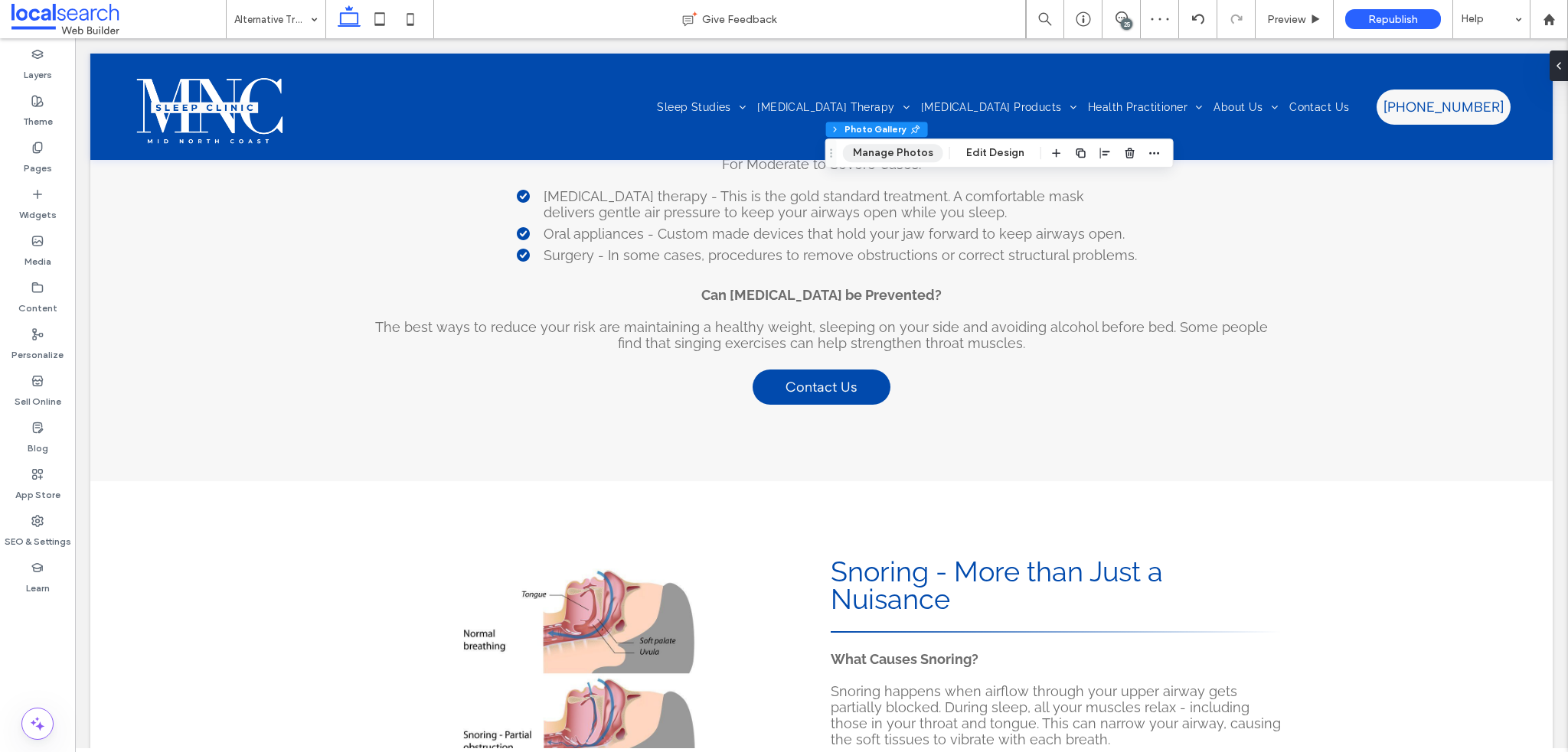
click at [870, 158] on button "Manage Photos" at bounding box center [893, 153] width 101 height 18
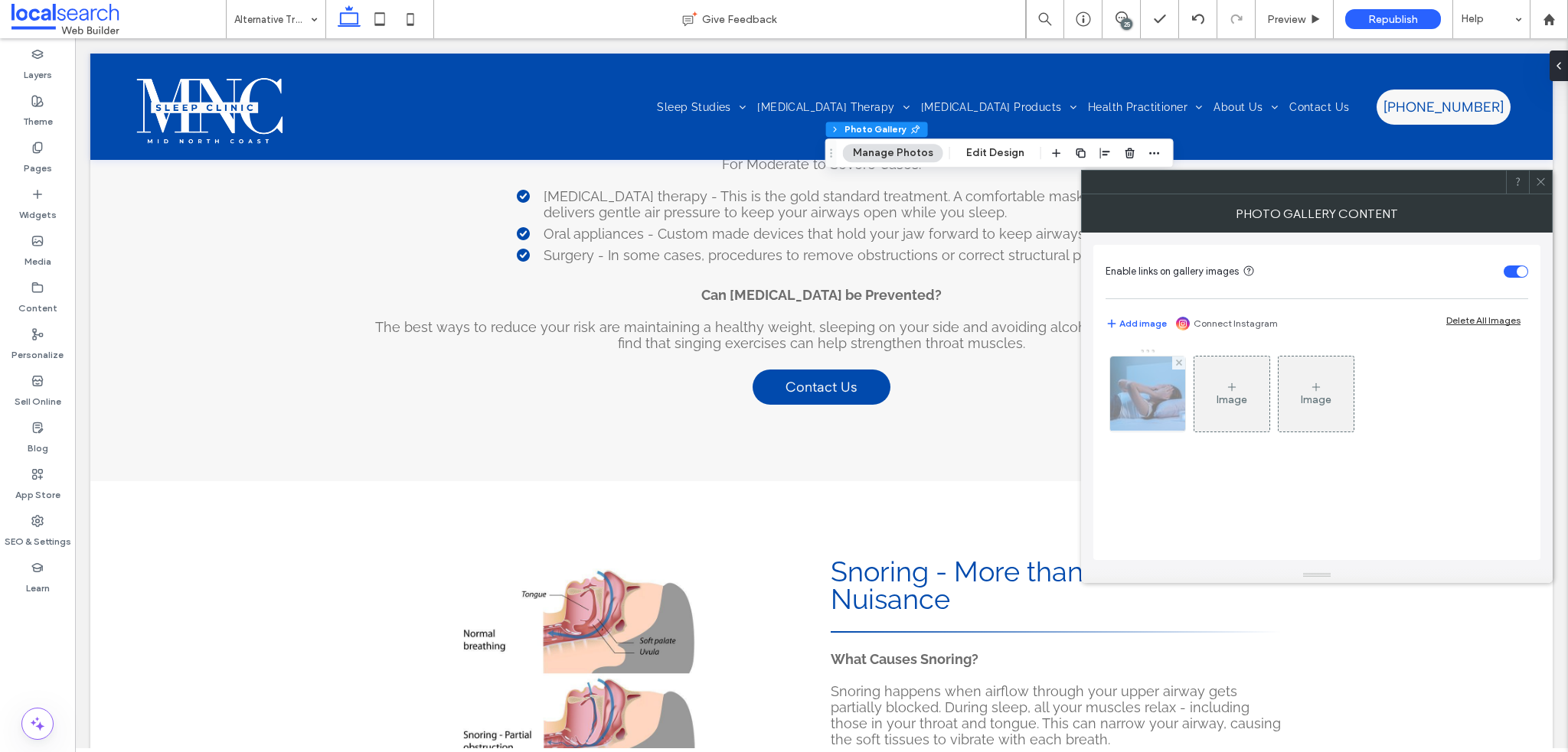
click at [1160, 412] on img at bounding box center [1147, 394] width 113 height 75
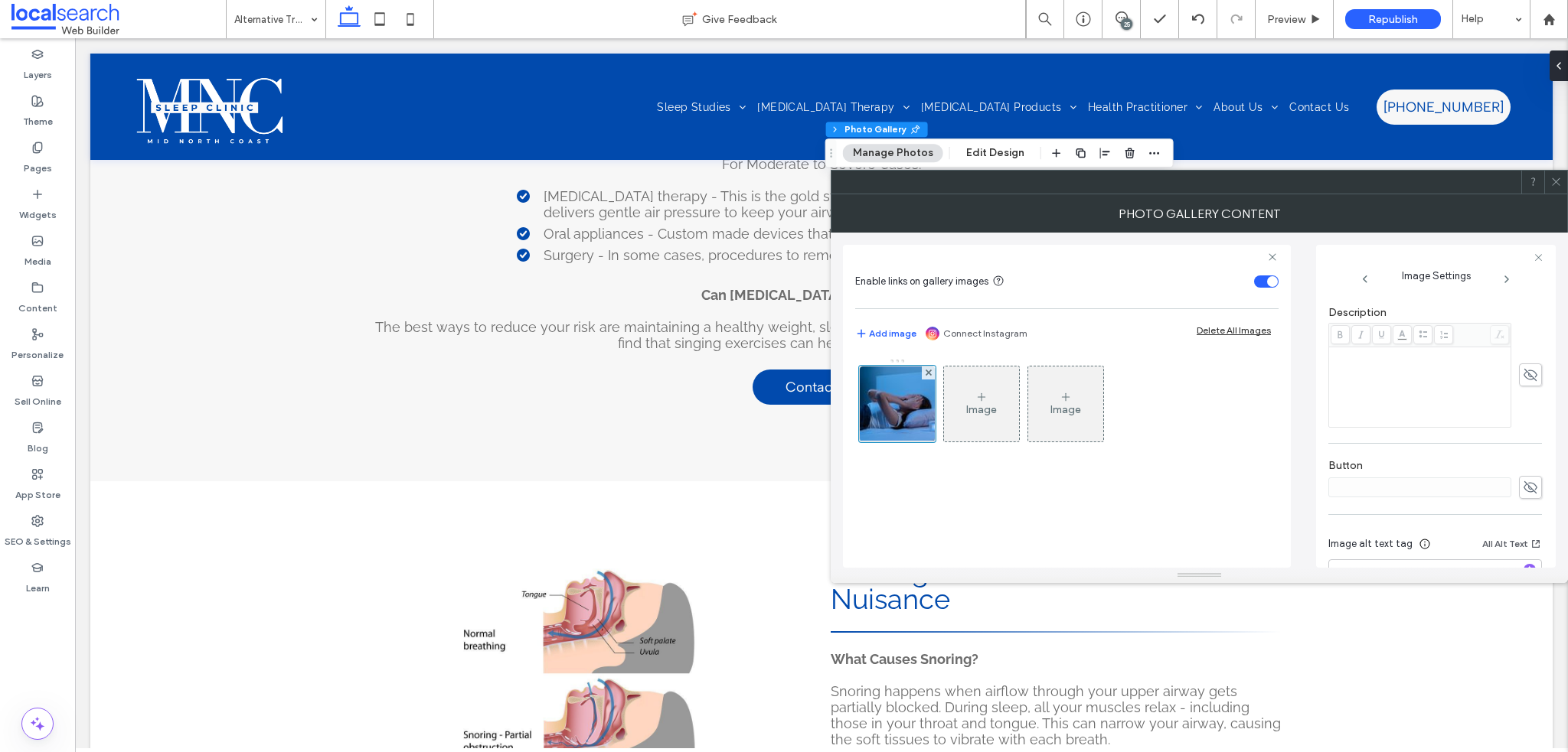
scroll to position [435, 0]
click at [1403, 525] on textarea at bounding box center [1436, 528] width 214 height 43
click at [1524, 511] on span "button" at bounding box center [1529, 517] width 12 height 12
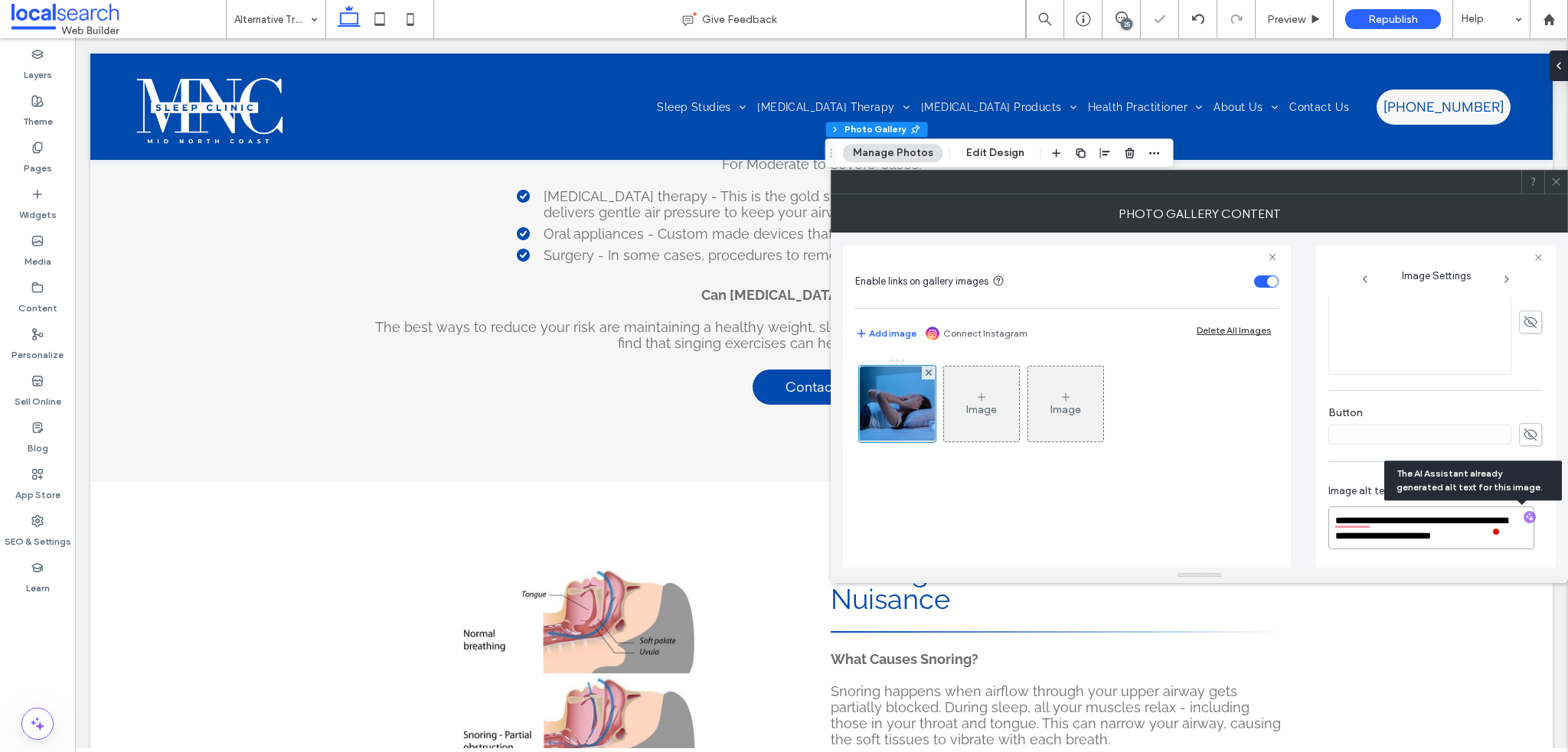
drag, startPoint x: 1442, startPoint y: 526, endPoint x: 1551, endPoint y: 525, distance: 109.0
click at [1554, 525] on div "**********" at bounding box center [1436, 406] width 240 height 323
click at [1500, 537] on span at bounding box center [1497, 530] width 13 height 18
click at [1498, 535] on div "Open Grammarly. 2 suggestions." at bounding box center [1496, 532] width 10 height 9
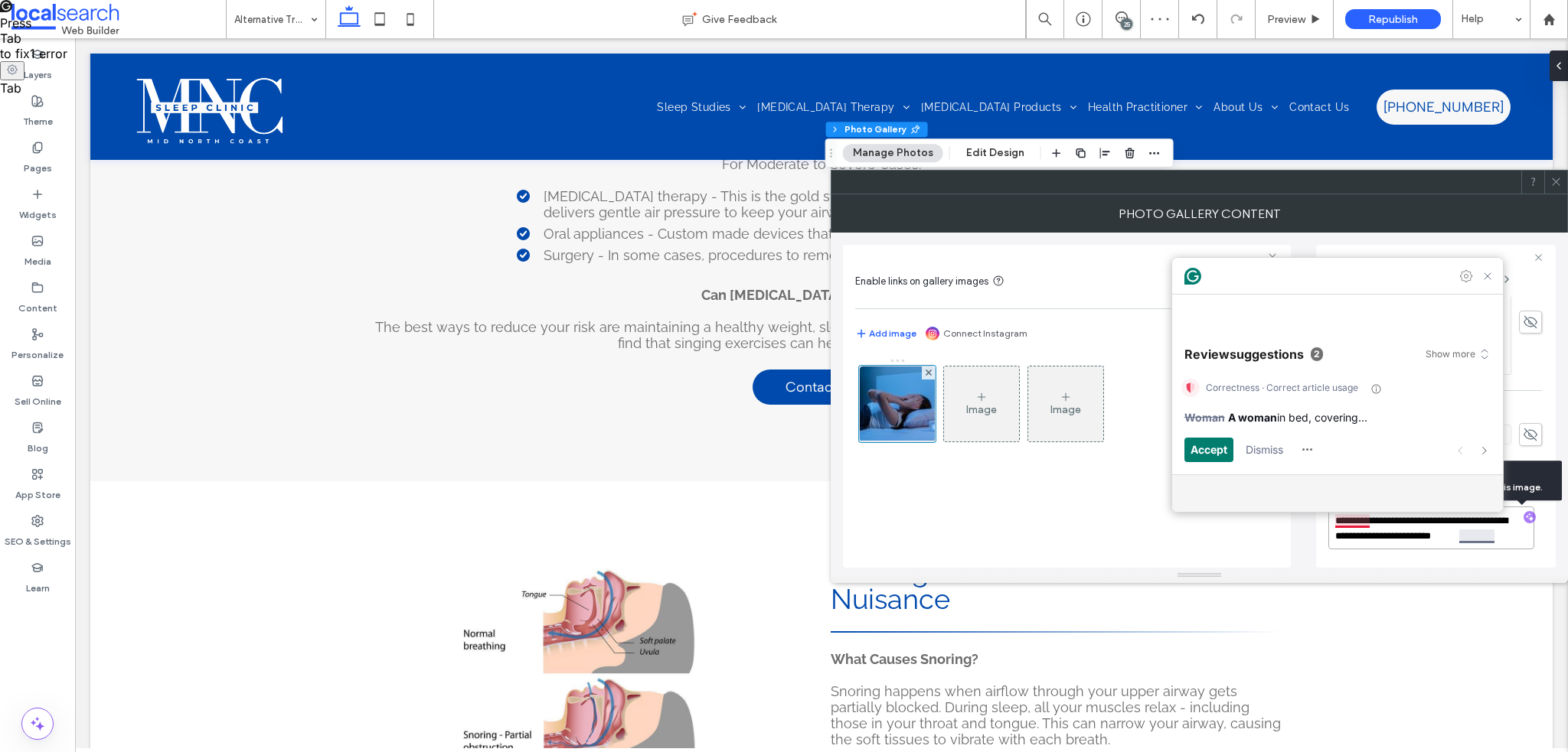
click at [1494, 535] on textarea "**********" at bounding box center [1432, 528] width 206 height 43
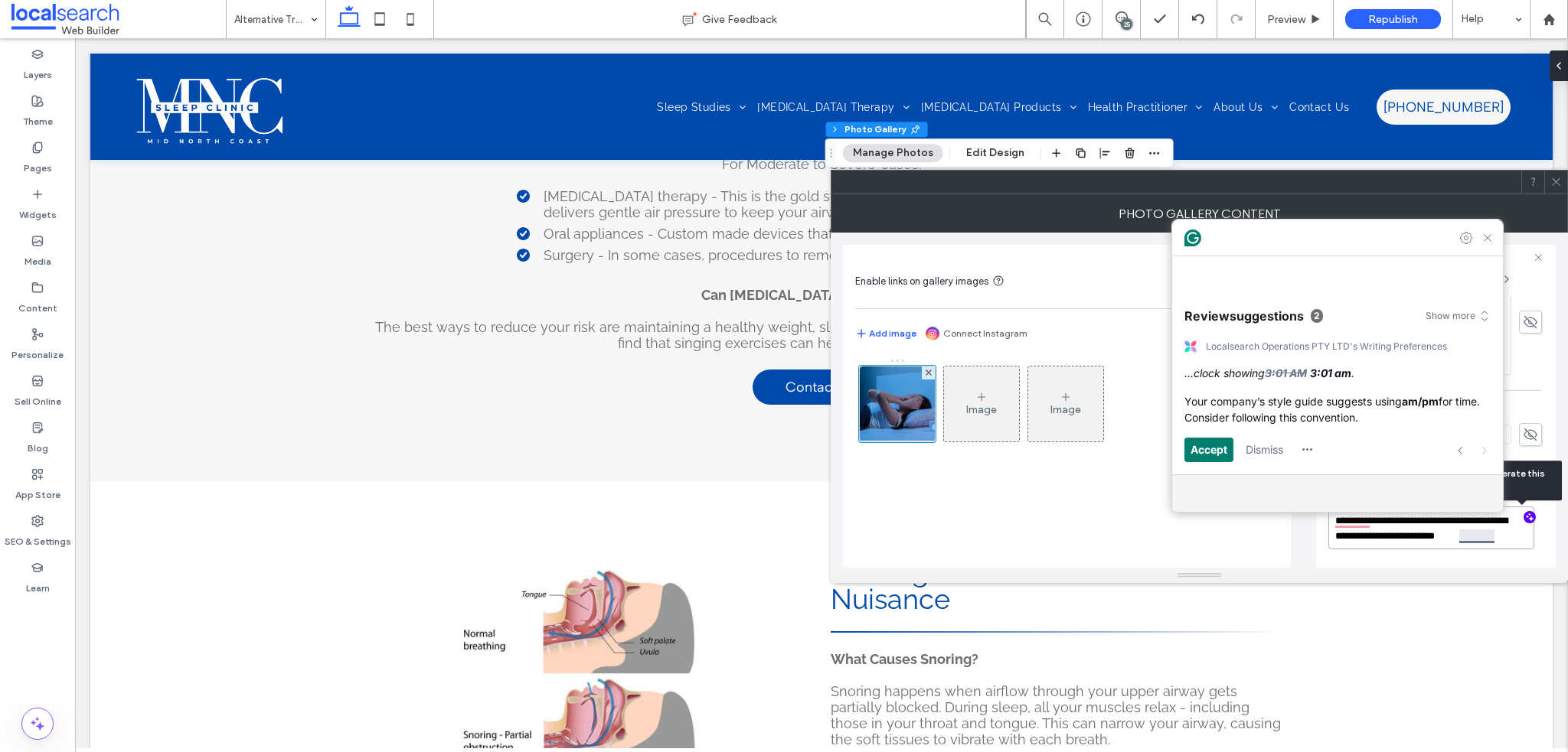
paste textarea "**********"
type textarea "**********"
click at [1556, 185] on icon at bounding box center [1556, 181] width 12 height 12
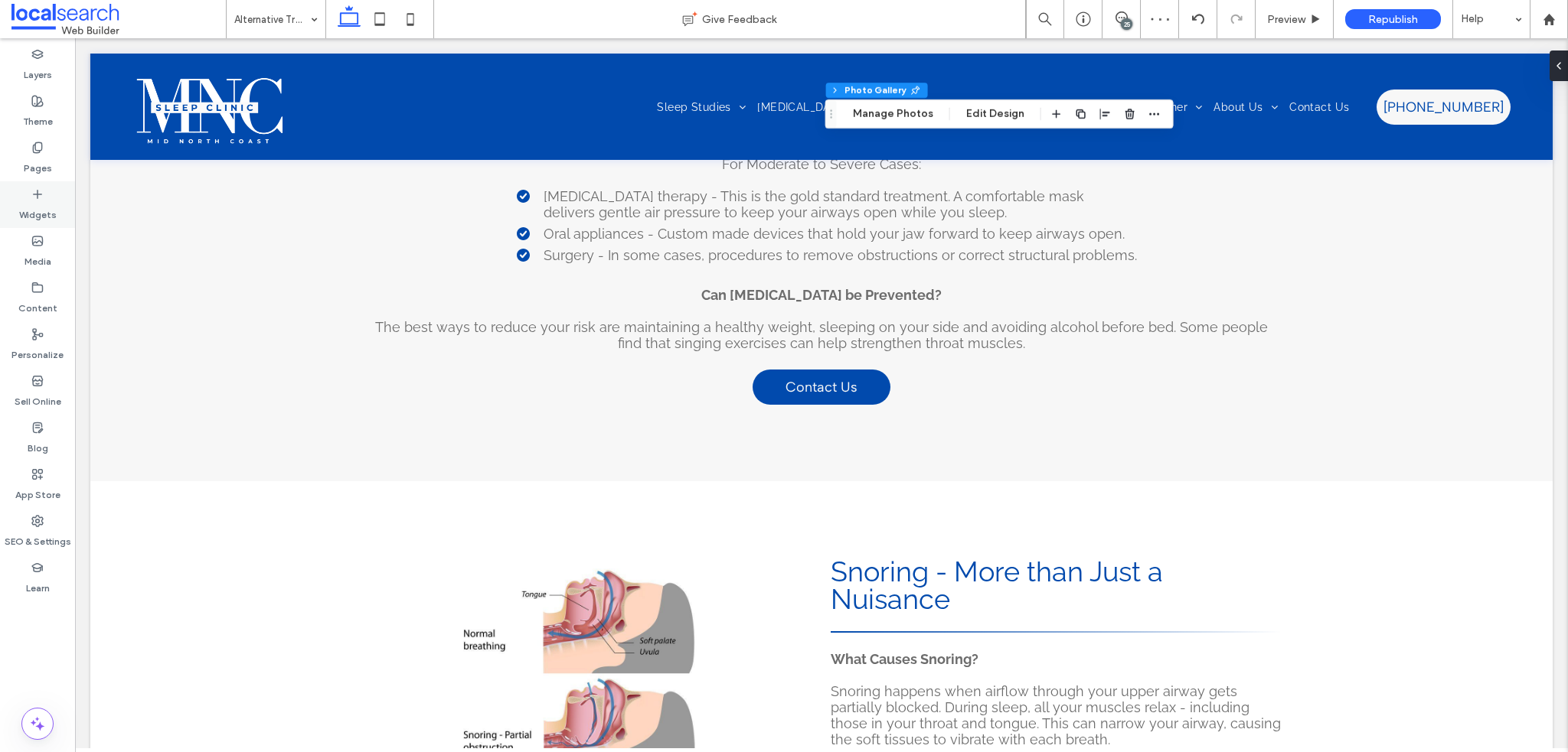
click at [35, 154] on label "Pages" at bounding box center [38, 164] width 29 height 21
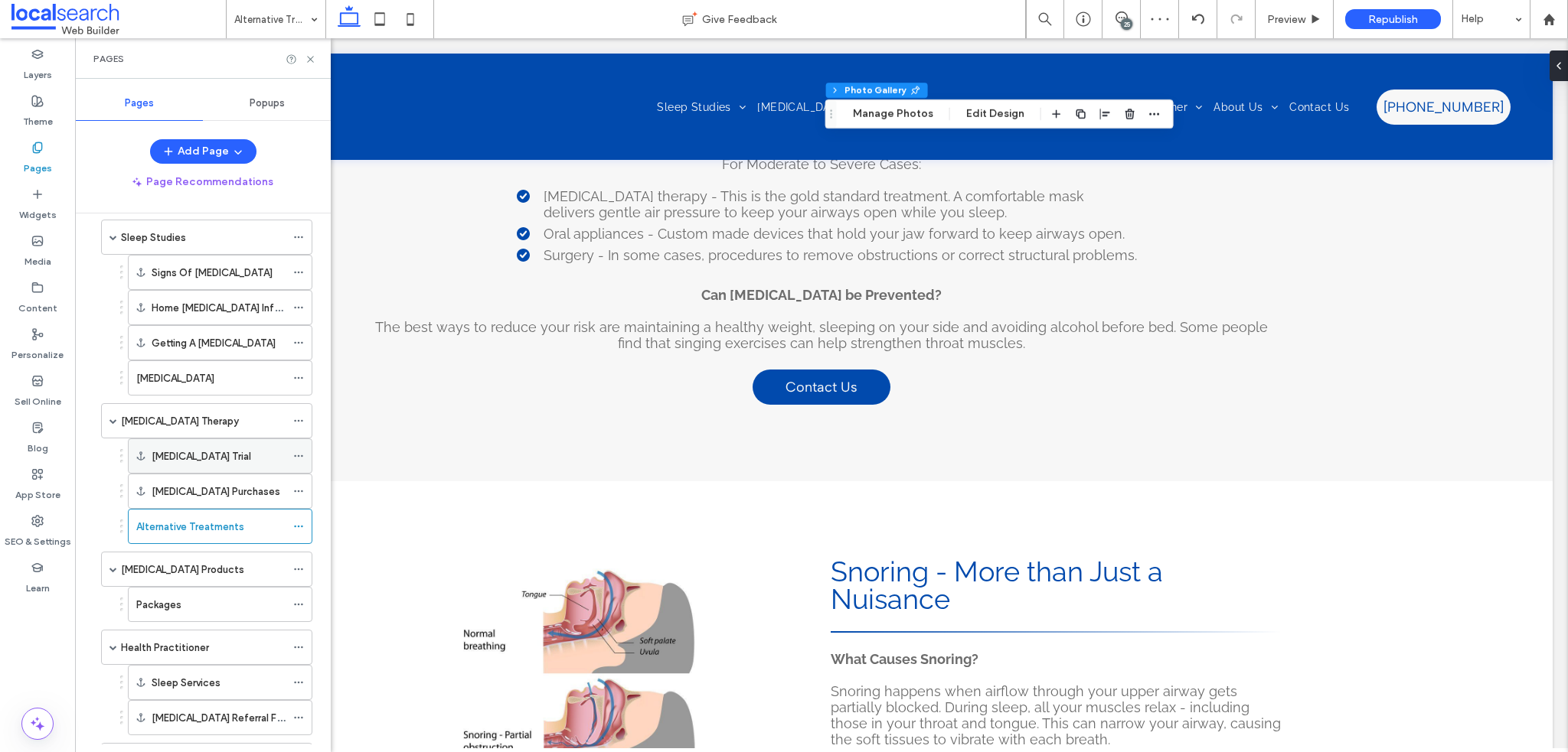
scroll to position [153, 0]
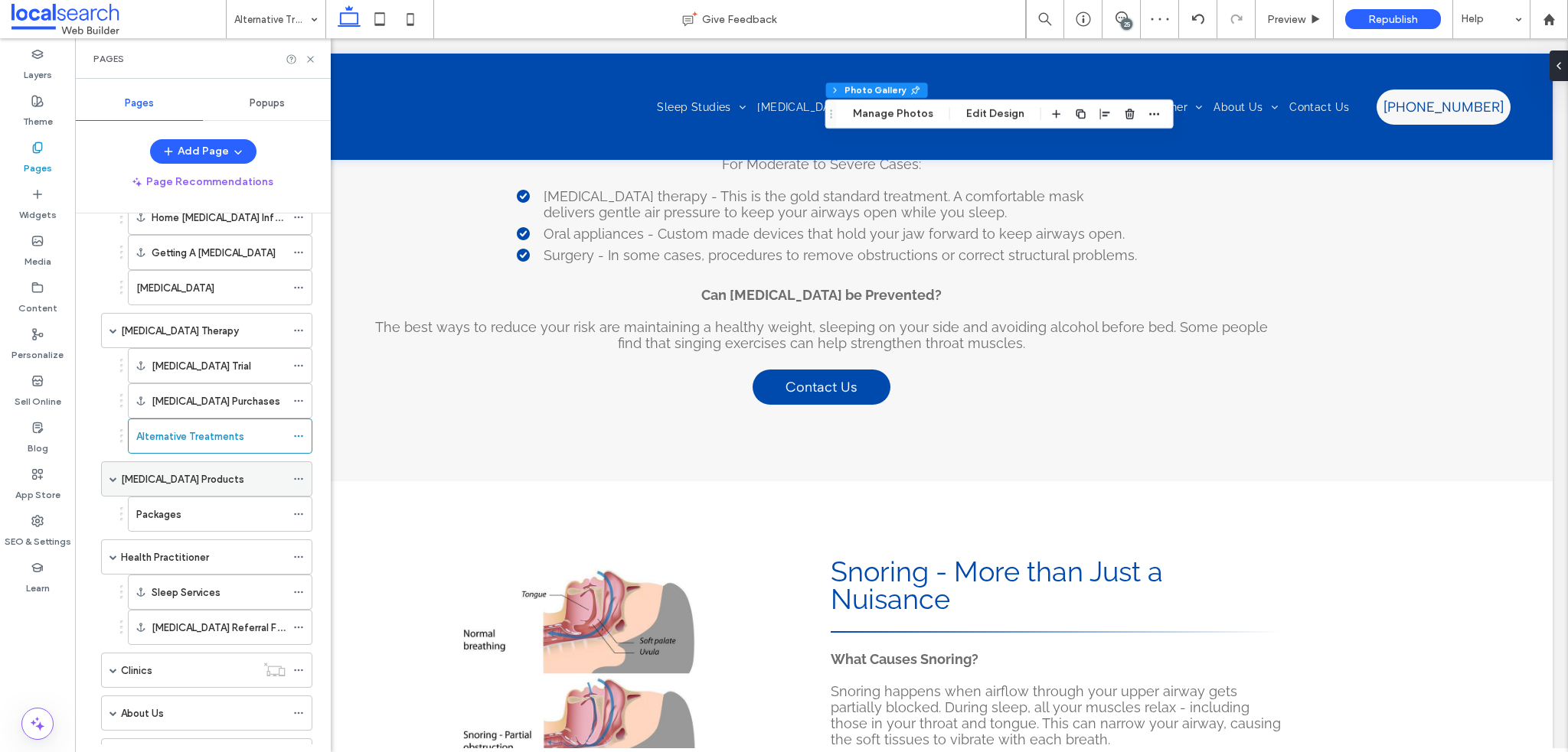
click at [188, 482] on label "[MEDICAL_DATA] Products" at bounding box center [183, 480] width 124 height 27
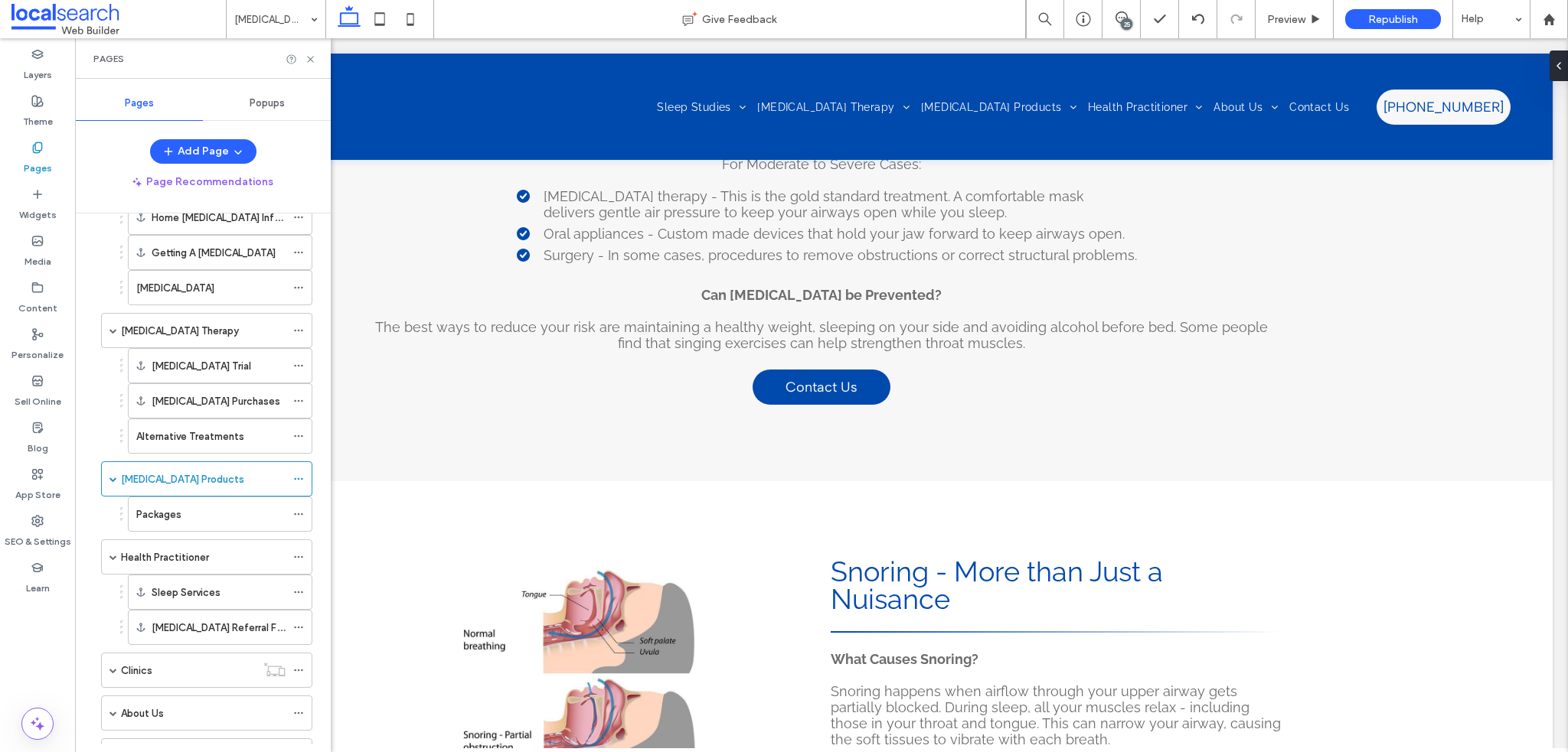
click at [310, 59] on div "CPAP Products Give Feedback 25 Preview Republish Help Design Panel Site Comment…" at bounding box center [784, 376] width 1568 height 752
click at [310, 58] on icon at bounding box center [310, 59] width 12 height 12
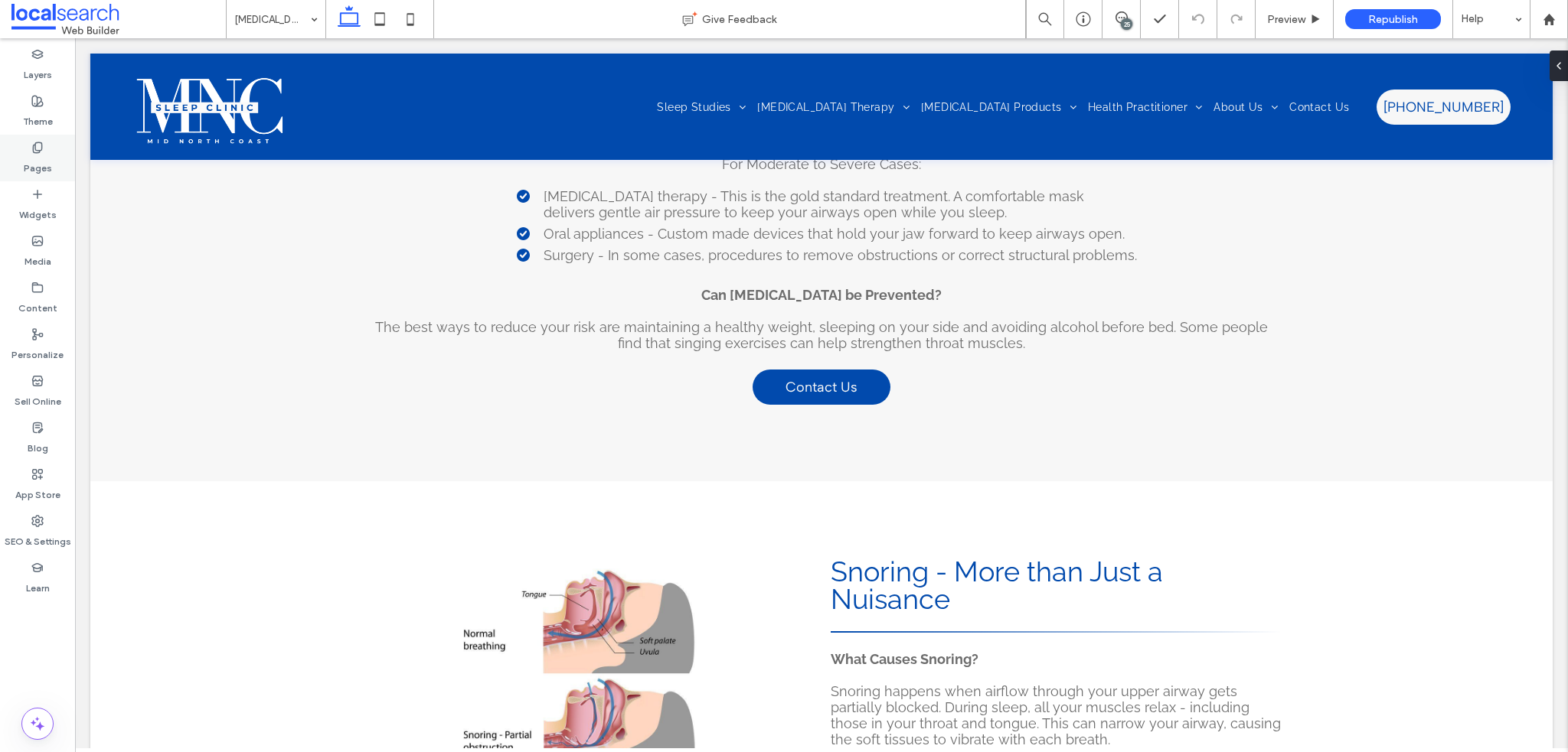
click at [36, 142] on use at bounding box center [37, 147] width 9 height 10
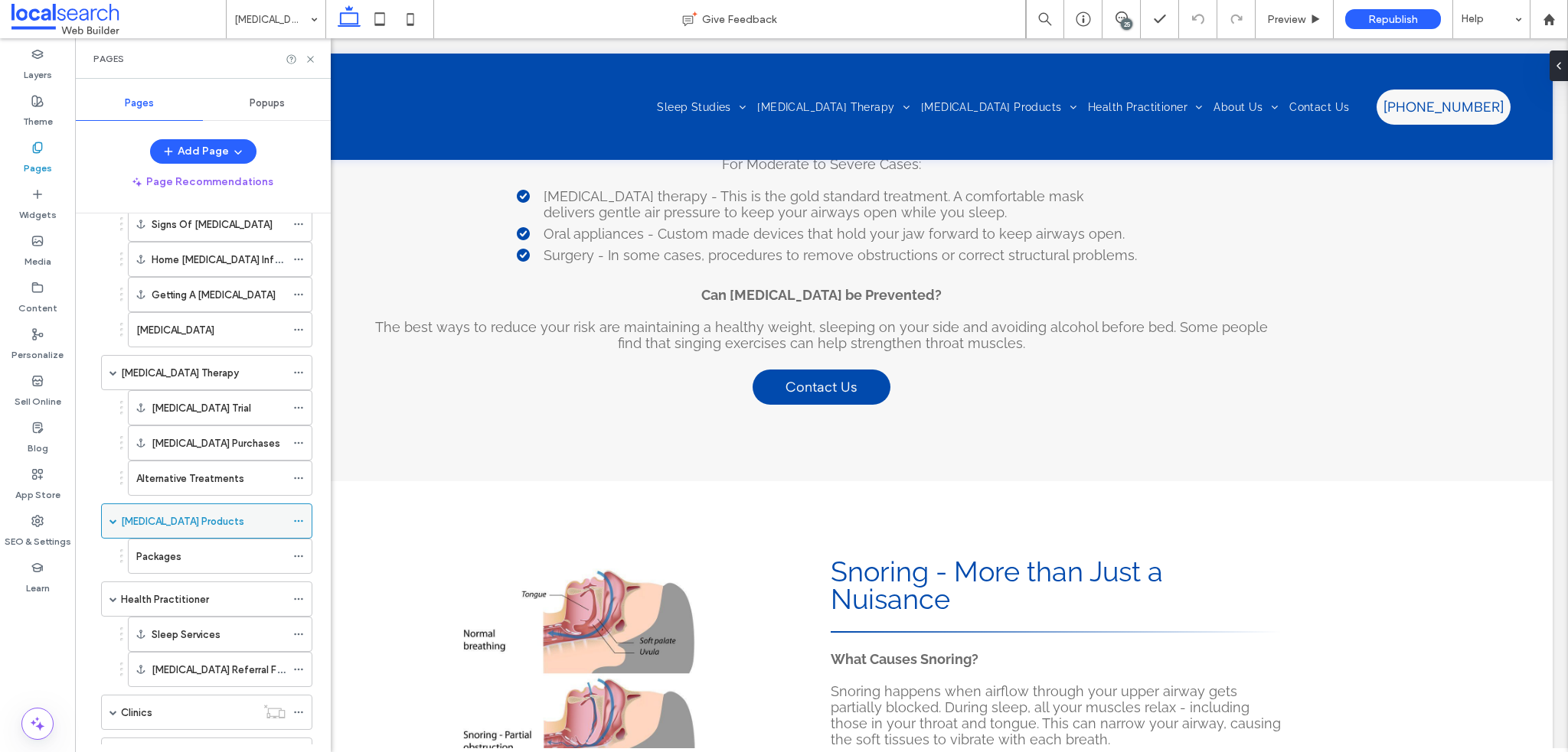
scroll to position [215, 0]
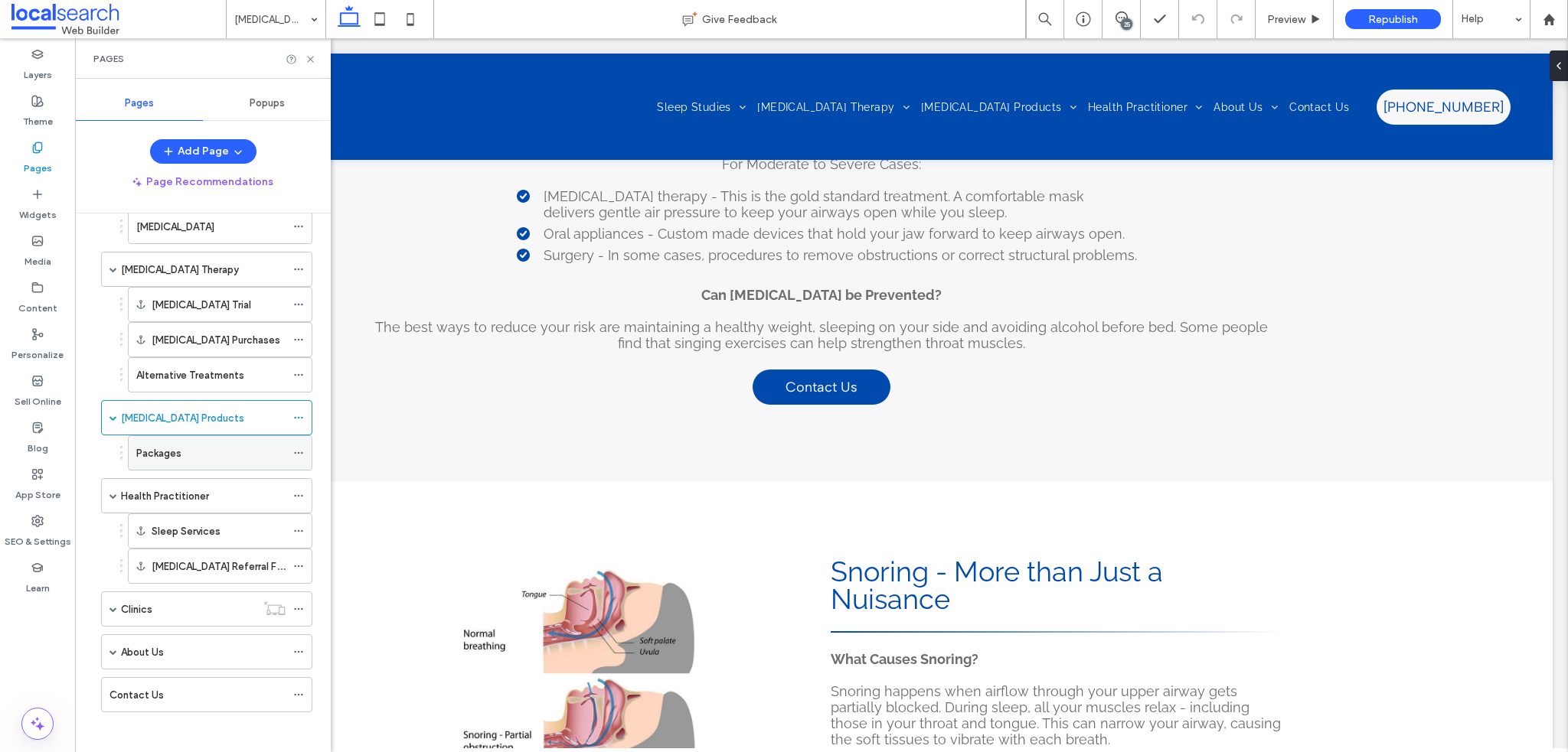
click at [160, 457] on div "Packages" at bounding box center [211, 453] width 150 height 34
click at [313, 63] on icon at bounding box center [310, 59] width 12 height 12
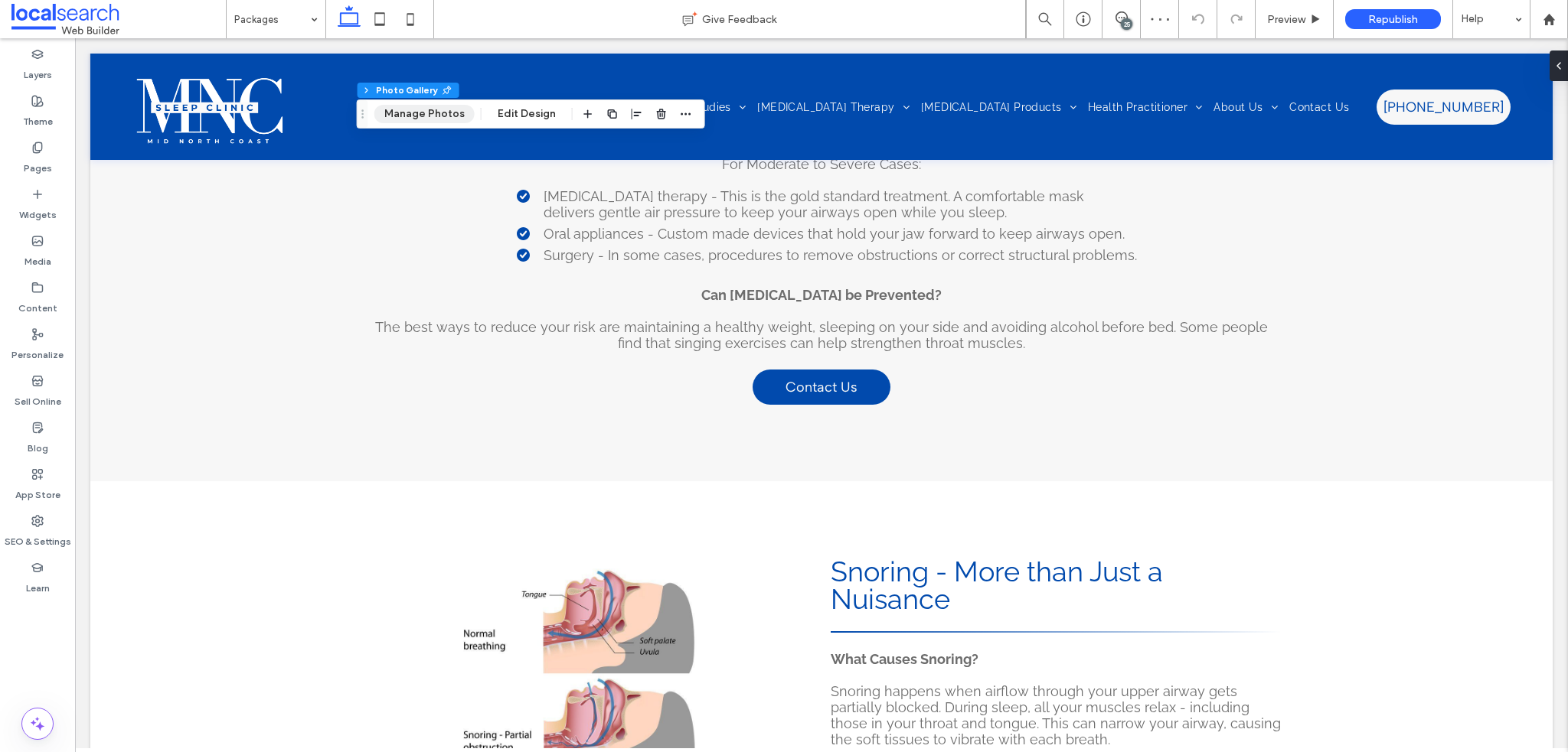
click at [421, 119] on button "Manage Photos" at bounding box center [424, 113] width 101 height 18
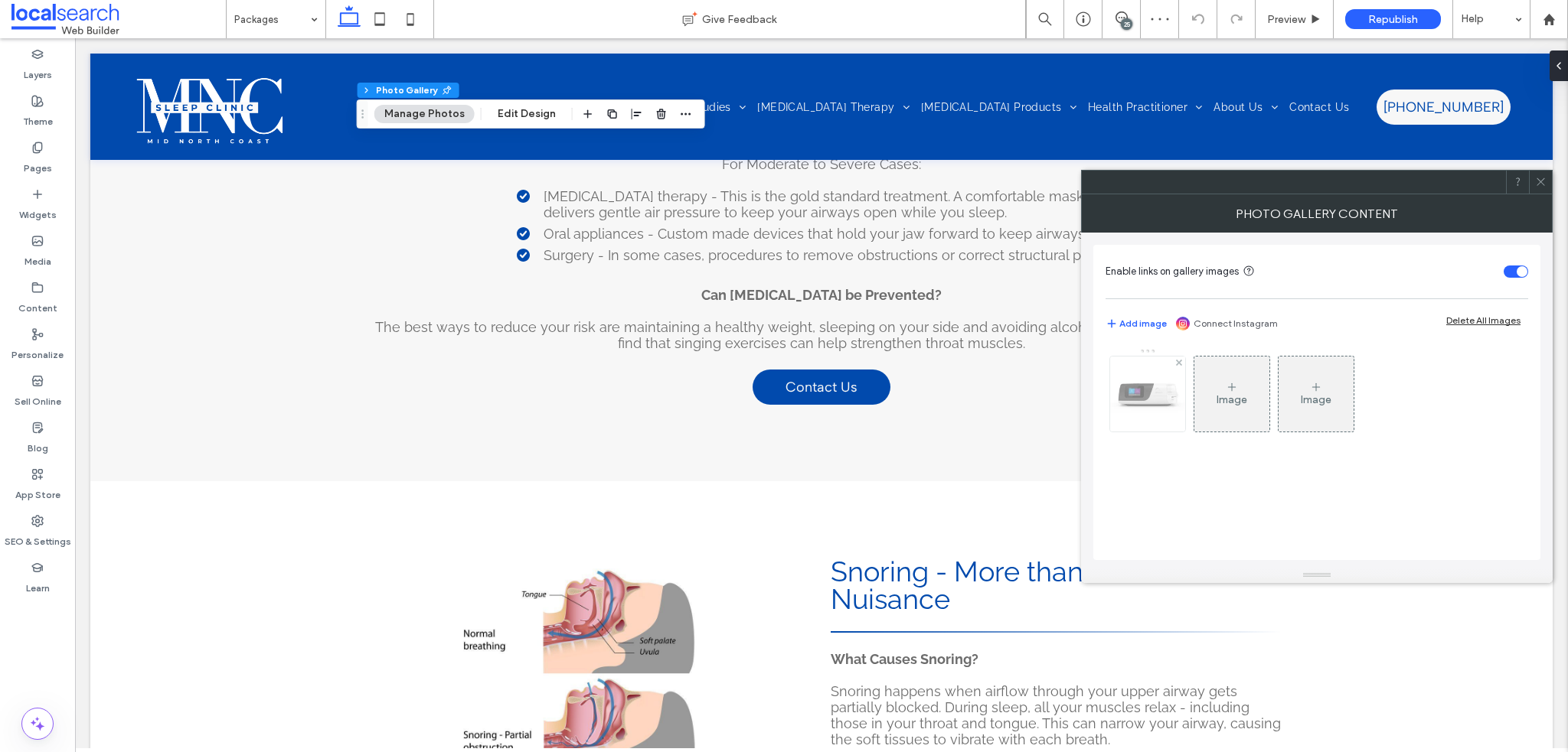
click at [1162, 386] on img at bounding box center [1147, 394] width 75 height 75
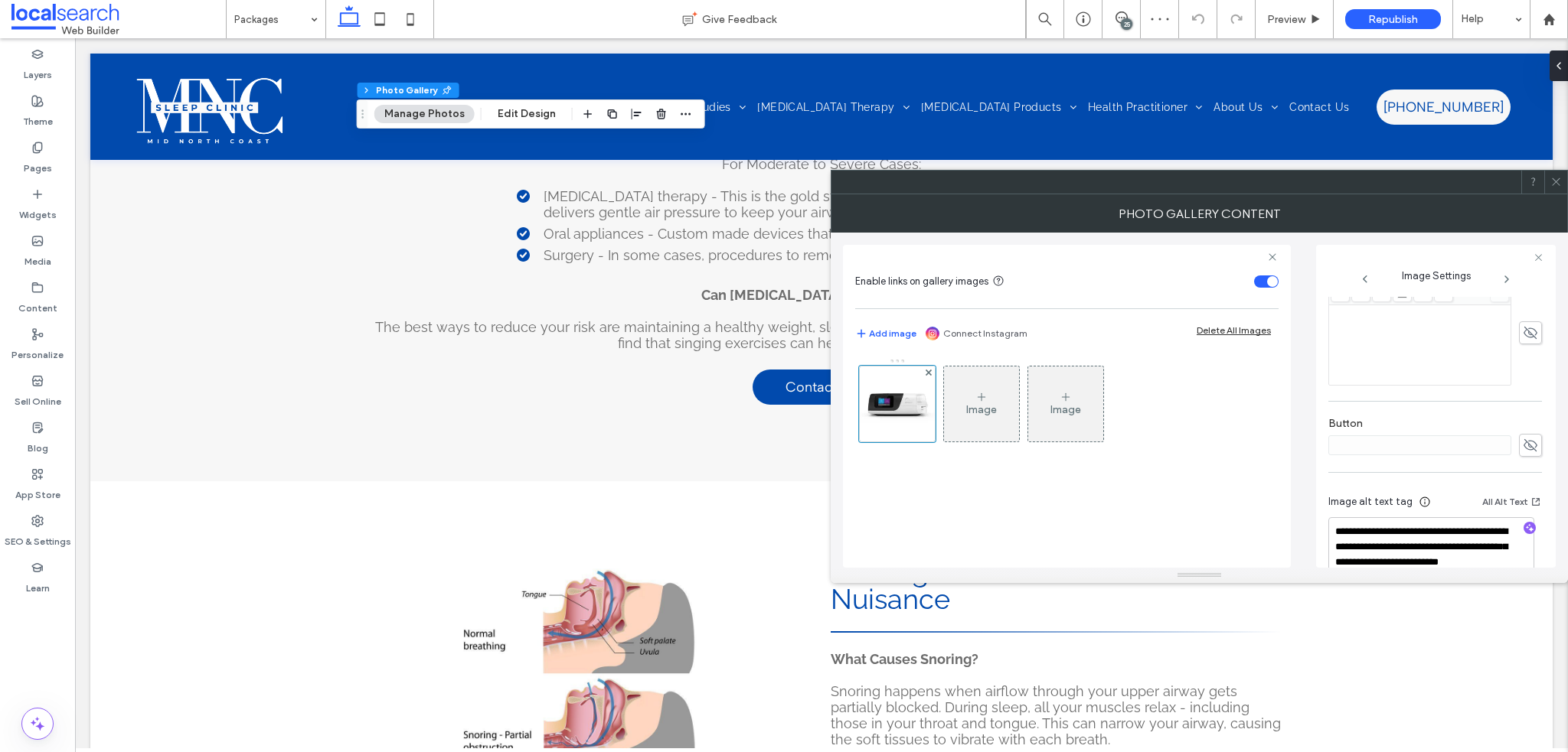
scroll to position [503, 0]
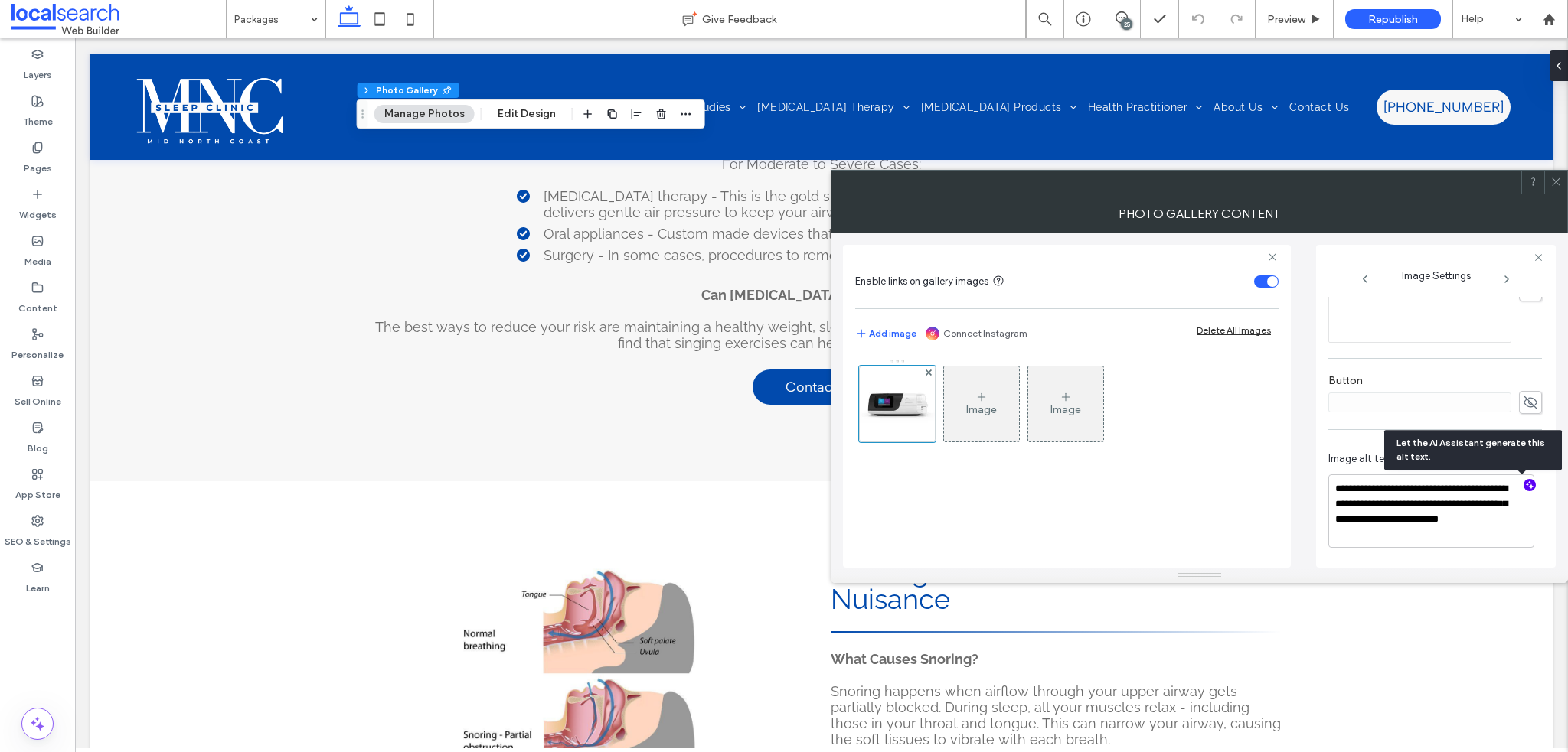
click at [1524, 487] on icon "button" at bounding box center [1530, 485] width 11 height 11
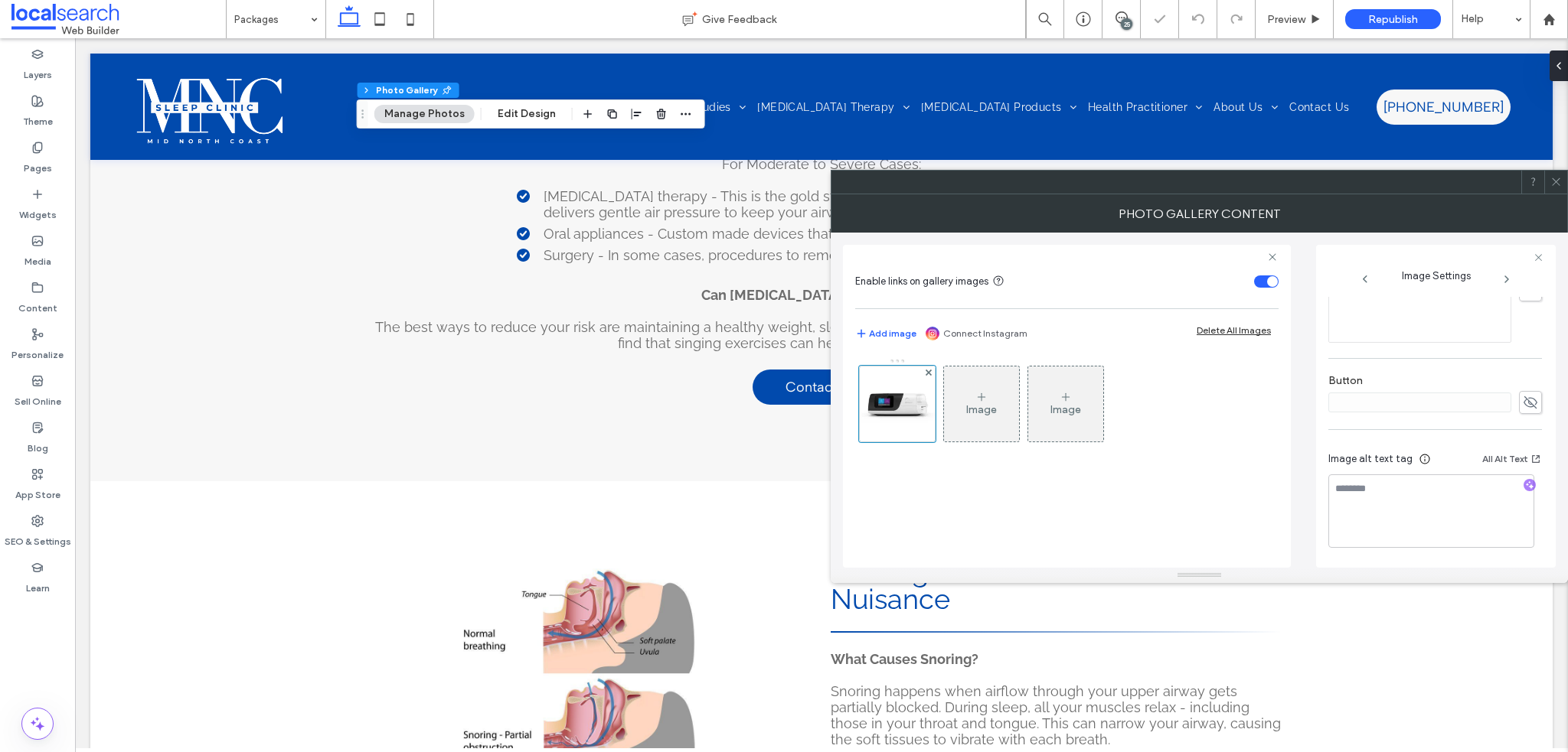
type textarea "**********"
click at [1509, 507] on textarea "**********" at bounding box center [1432, 511] width 206 height 72
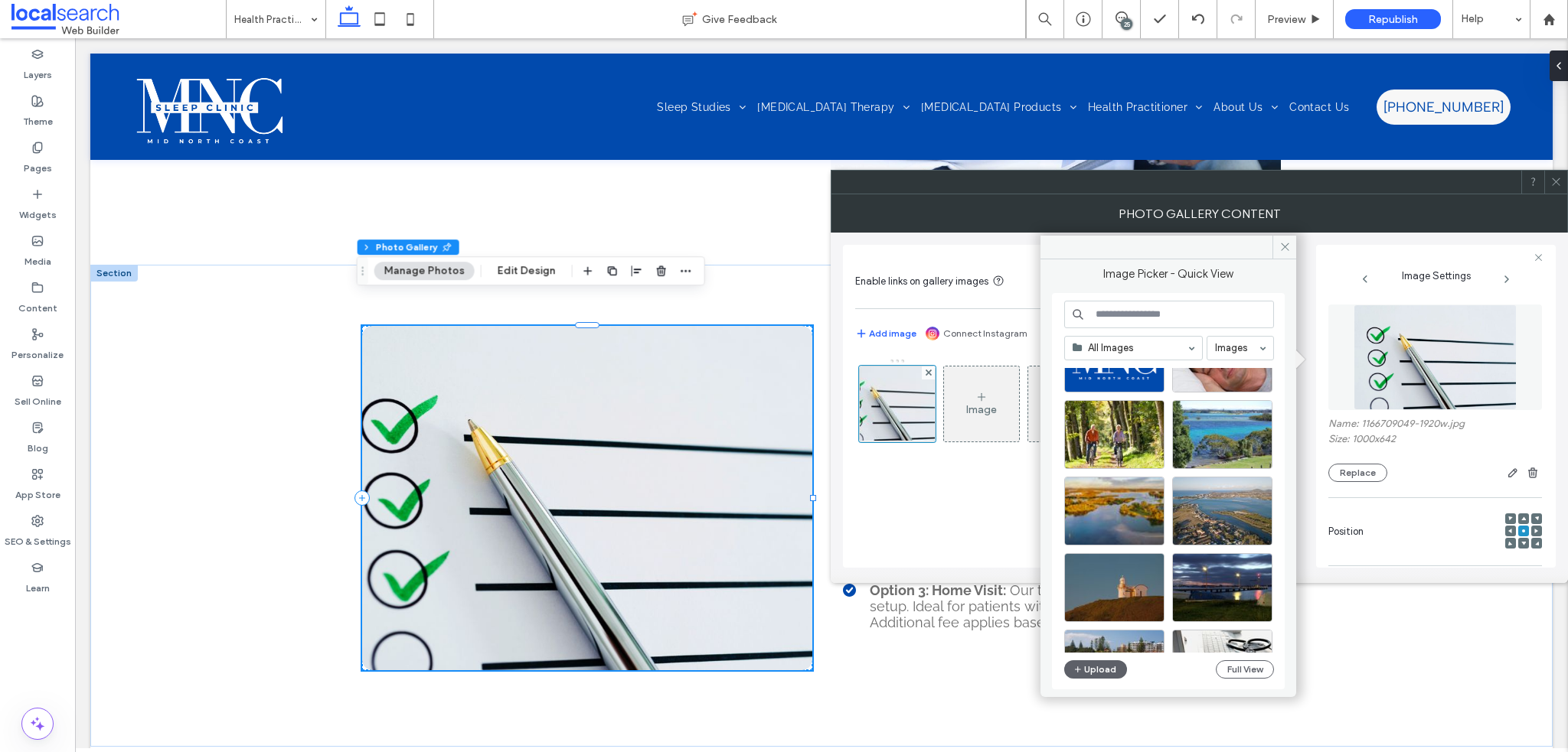
scroll to position [4038, 0]
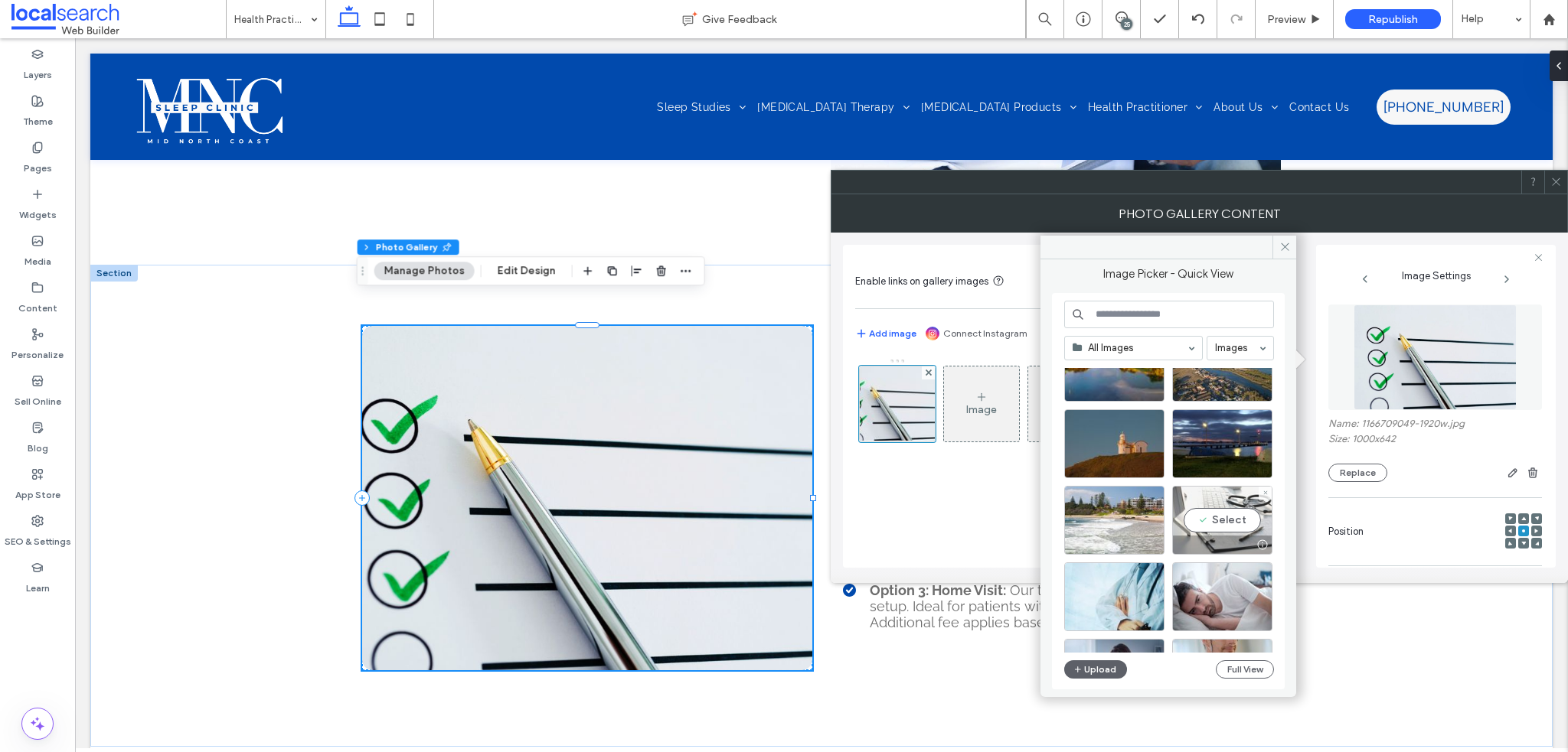
click at [1213, 531] on div "Select" at bounding box center [1222, 520] width 101 height 69
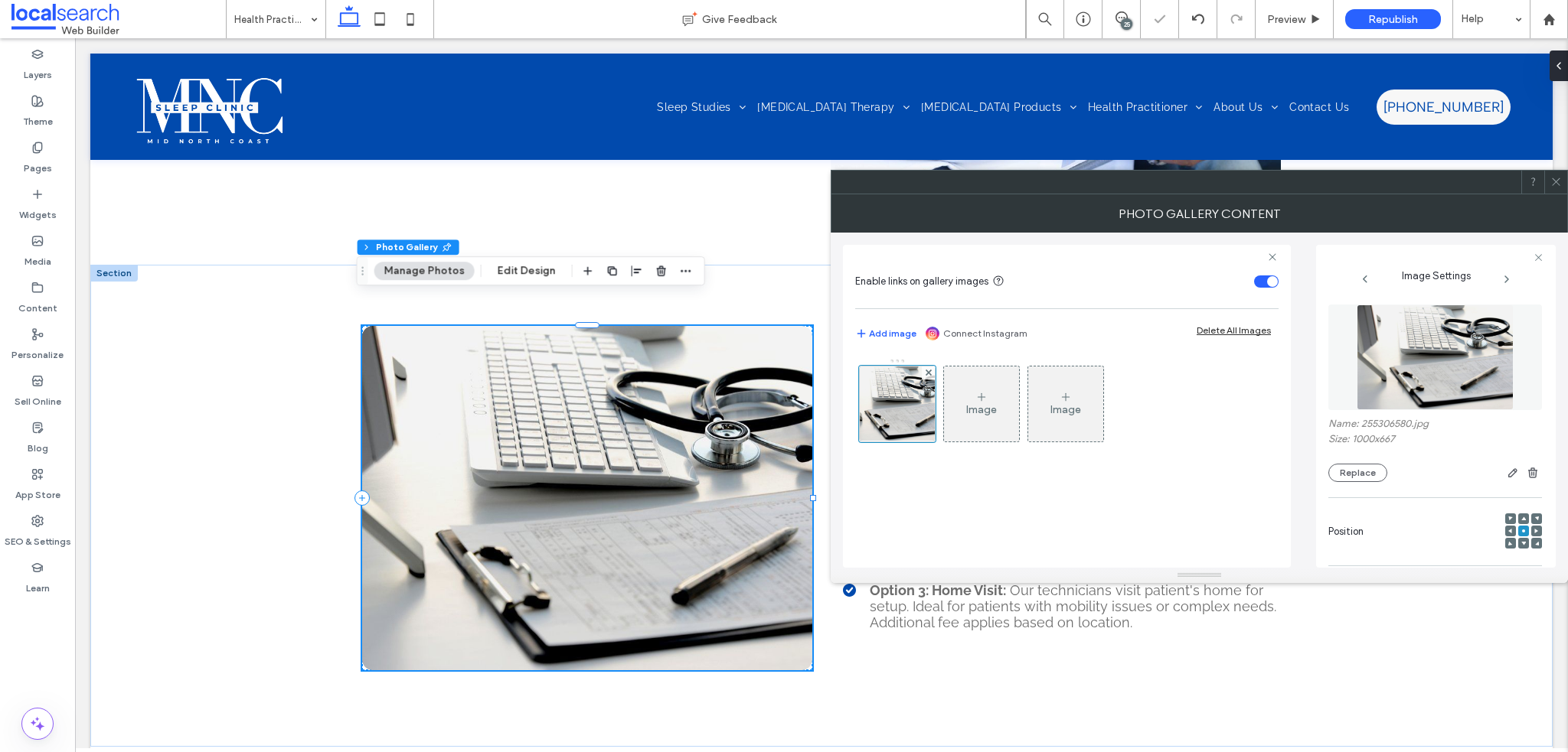
click at [1554, 188] on span at bounding box center [1556, 182] width 12 height 23
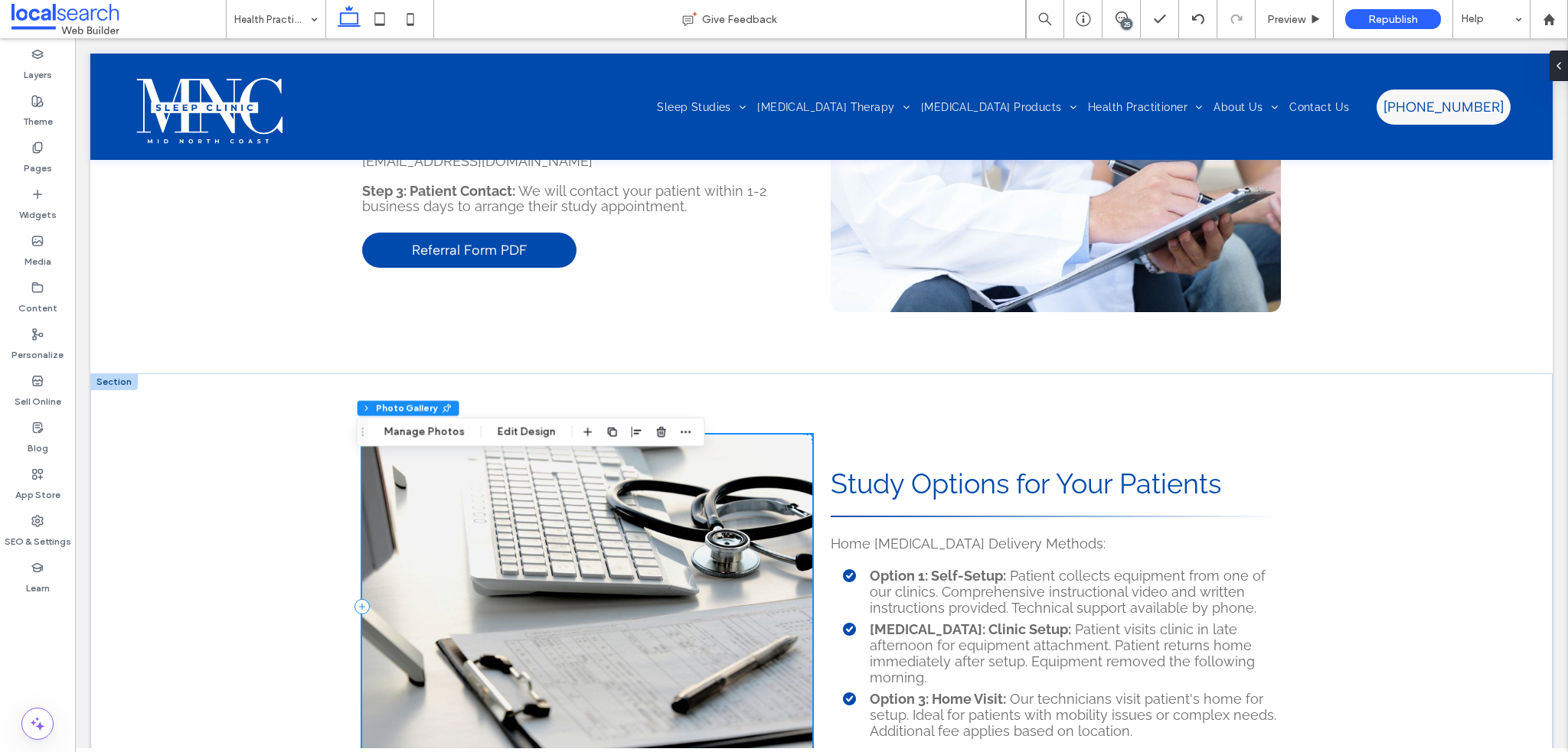
scroll to position [2881, 0]
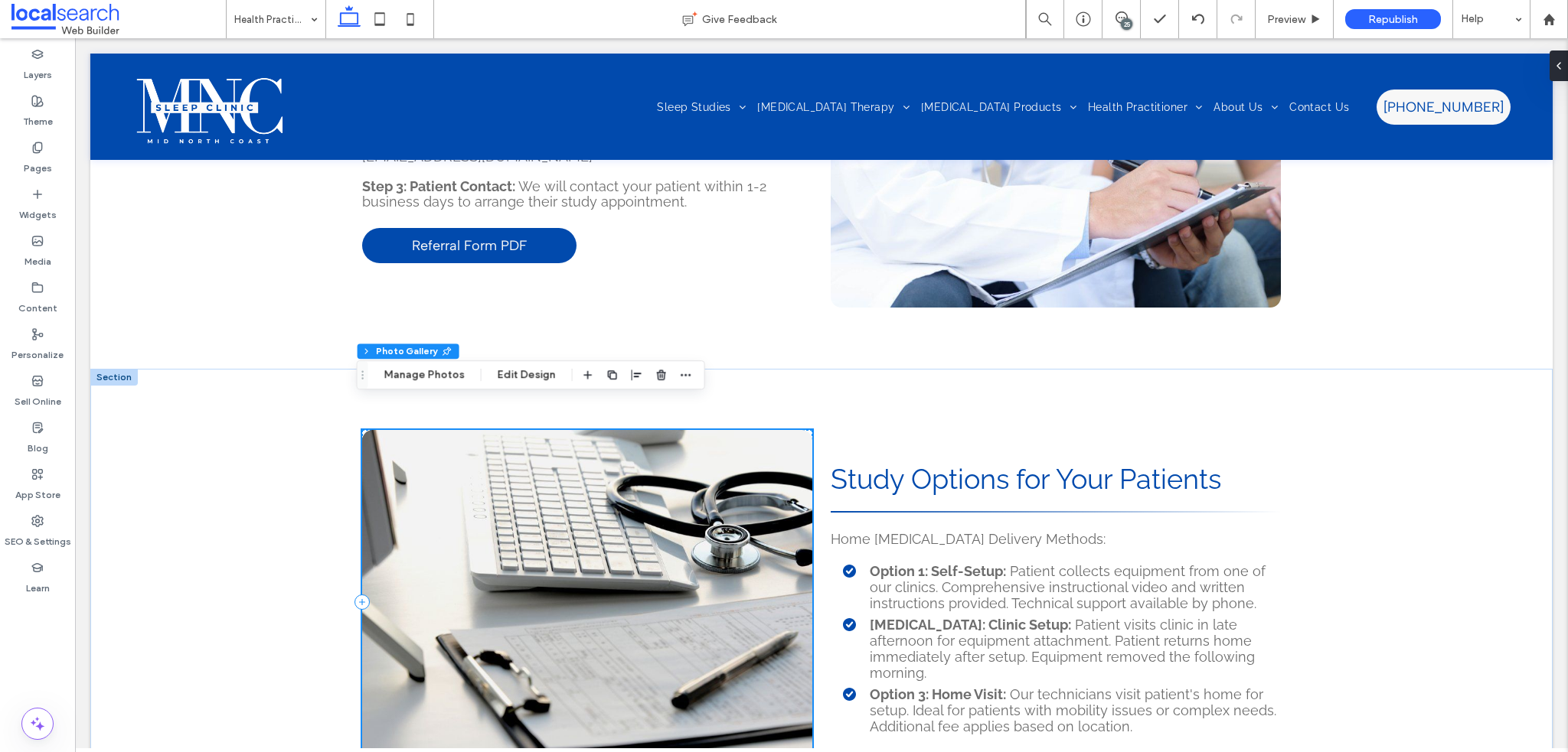
click at [542, 492] on link at bounding box center [587, 602] width 451 height 344
click at [416, 367] on button "Manage Photos" at bounding box center [424, 374] width 101 height 18
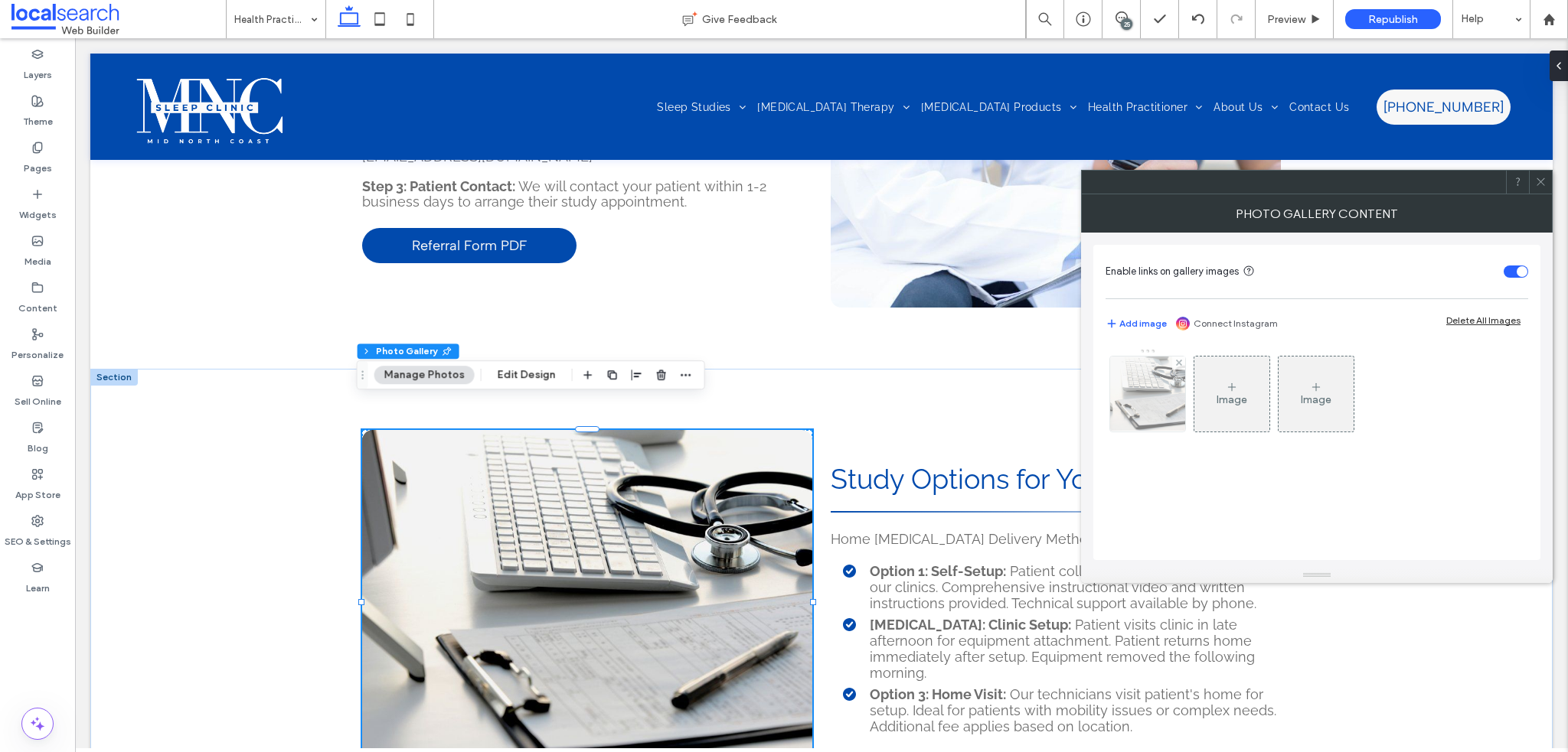
click at [1155, 431] on div at bounding box center [1147, 394] width 77 height 77
click at [1157, 389] on img at bounding box center [1148, 394] width 112 height 75
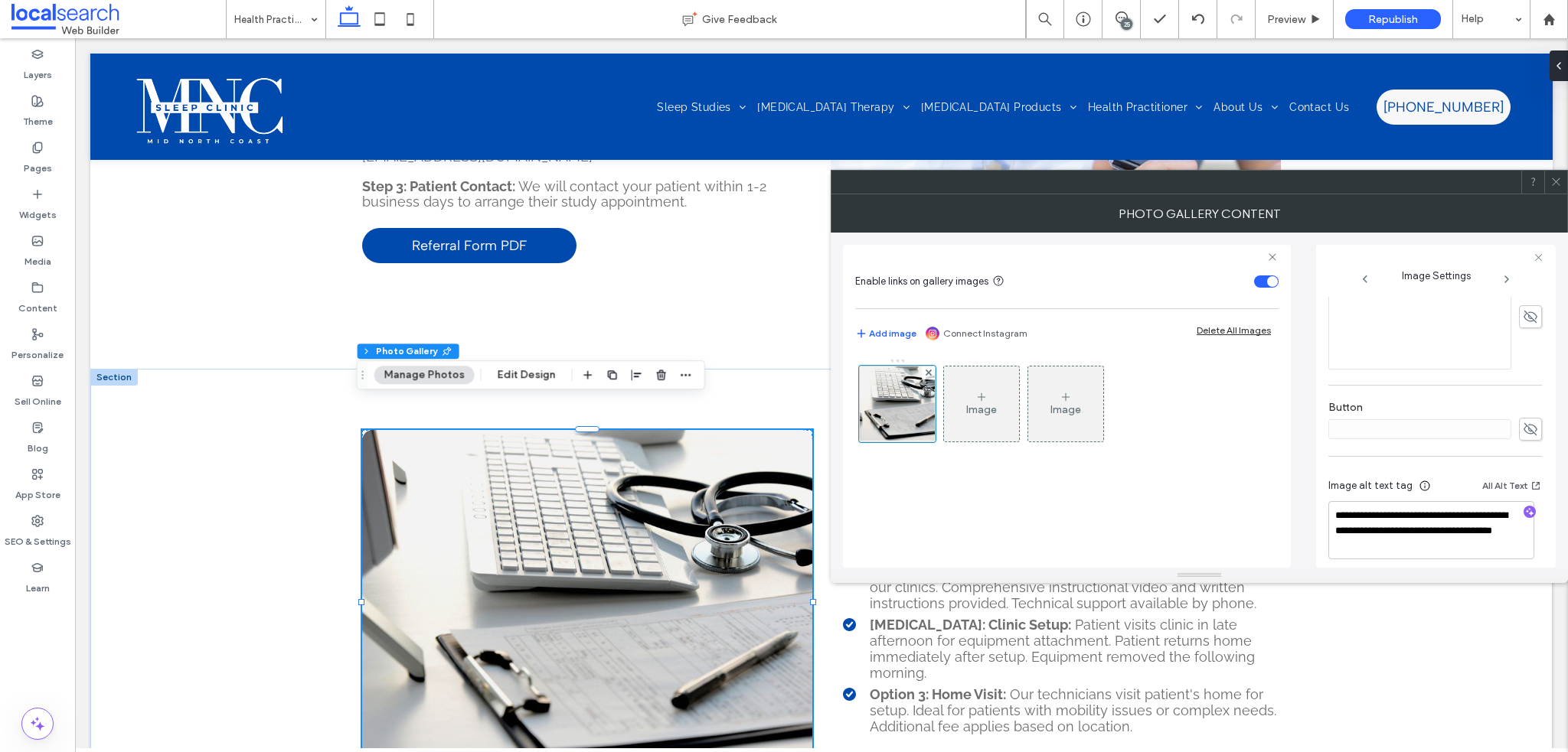
scroll to position [450, 0]
click at [1524, 499] on icon "button" at bounding box center [1530, 502] width 11 height 11
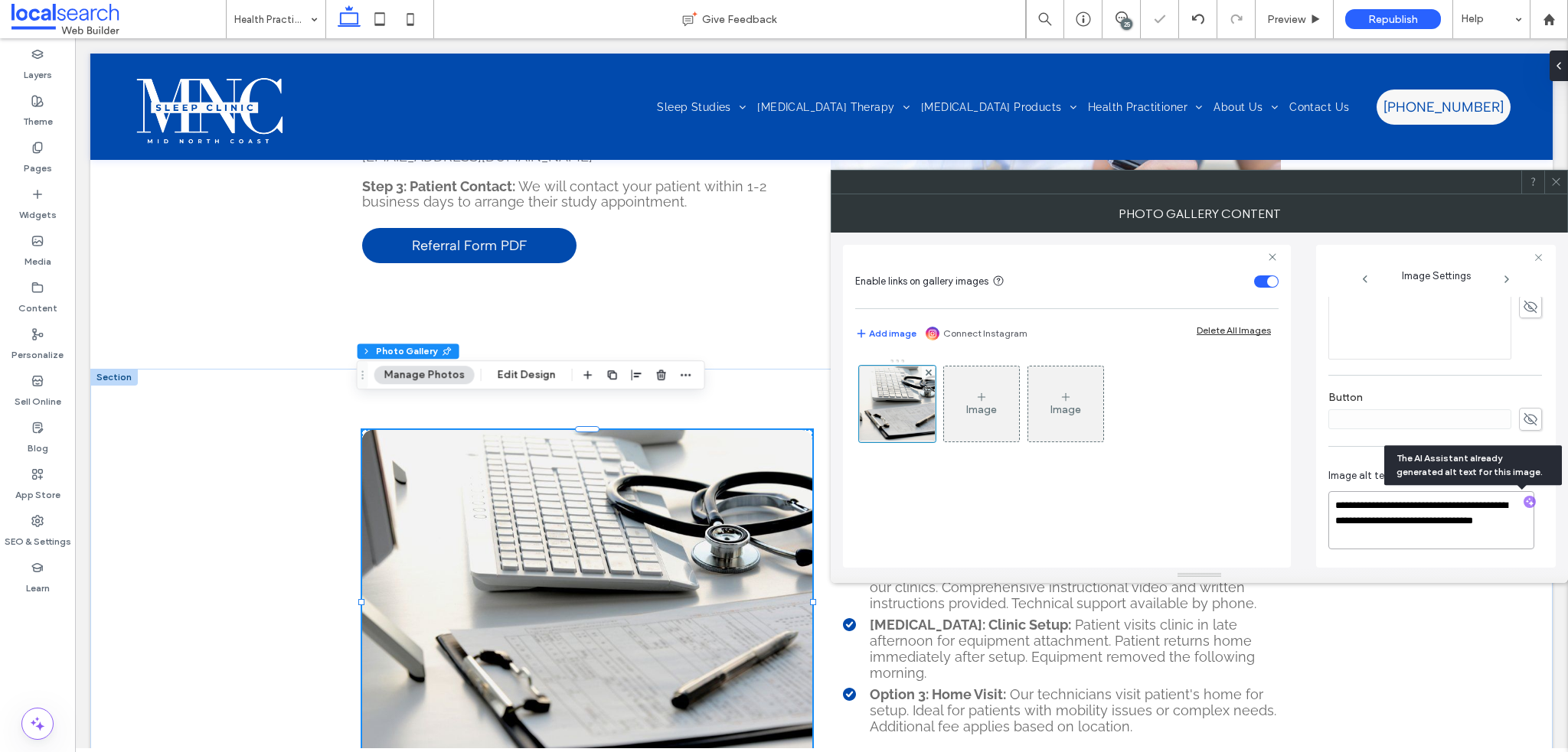
click at [1443, 544] on textarea "**********" at bounding box center [1432, 520] width 206 height 58
paste textarea "**********"
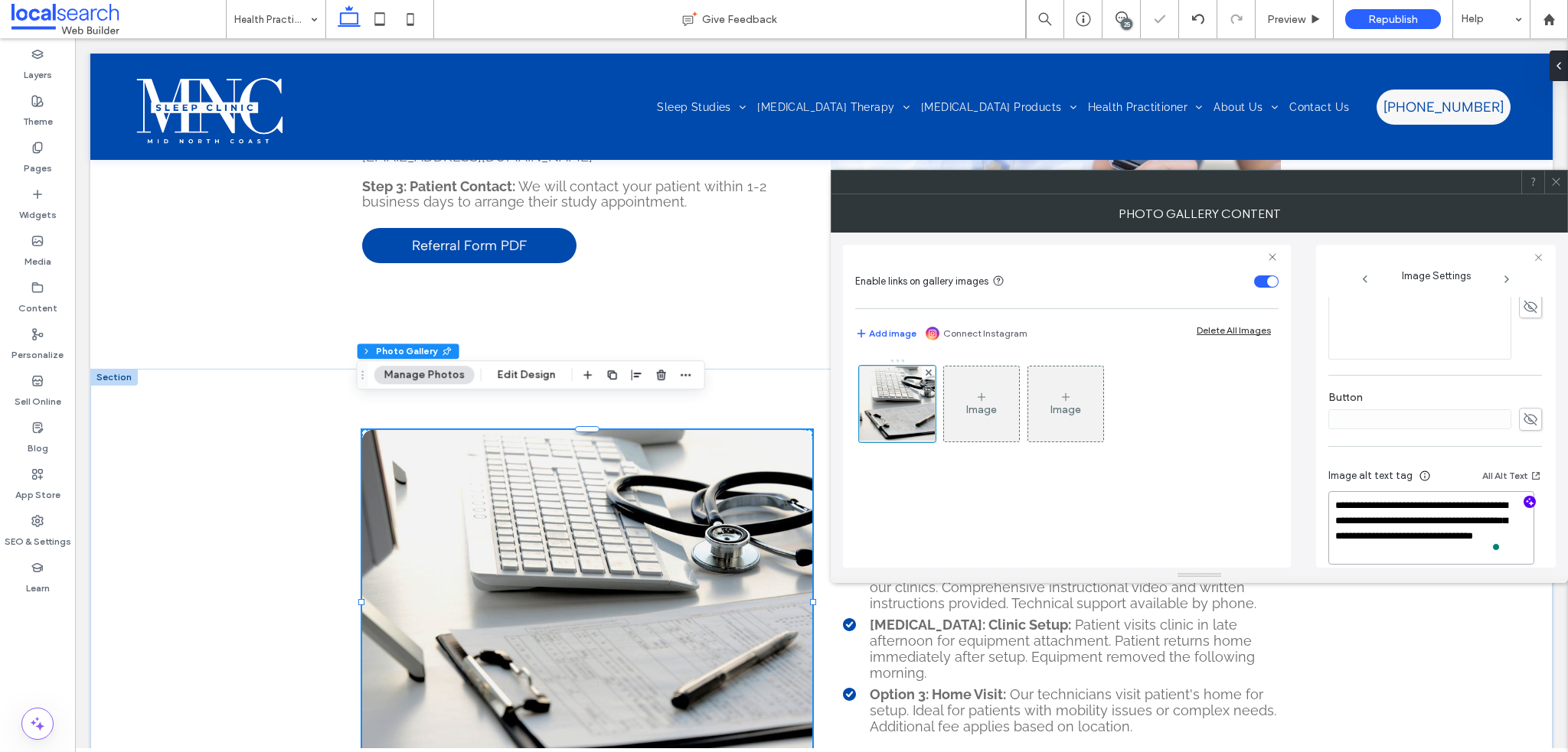
type textarea "**********"
click at [1555, 189] on span at bounding box center [1556, 182] width 12 height 23
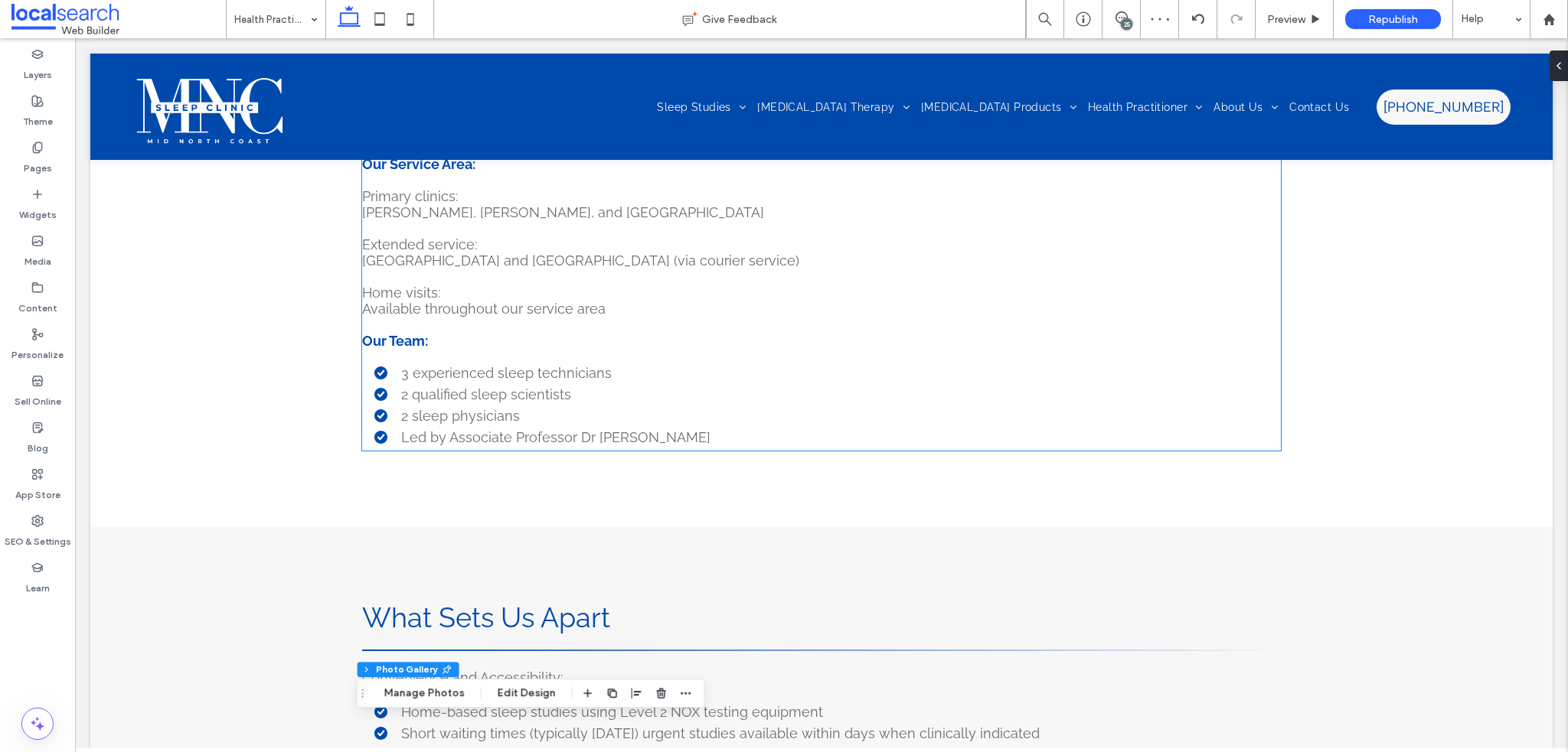
scroll to position [49, 0]
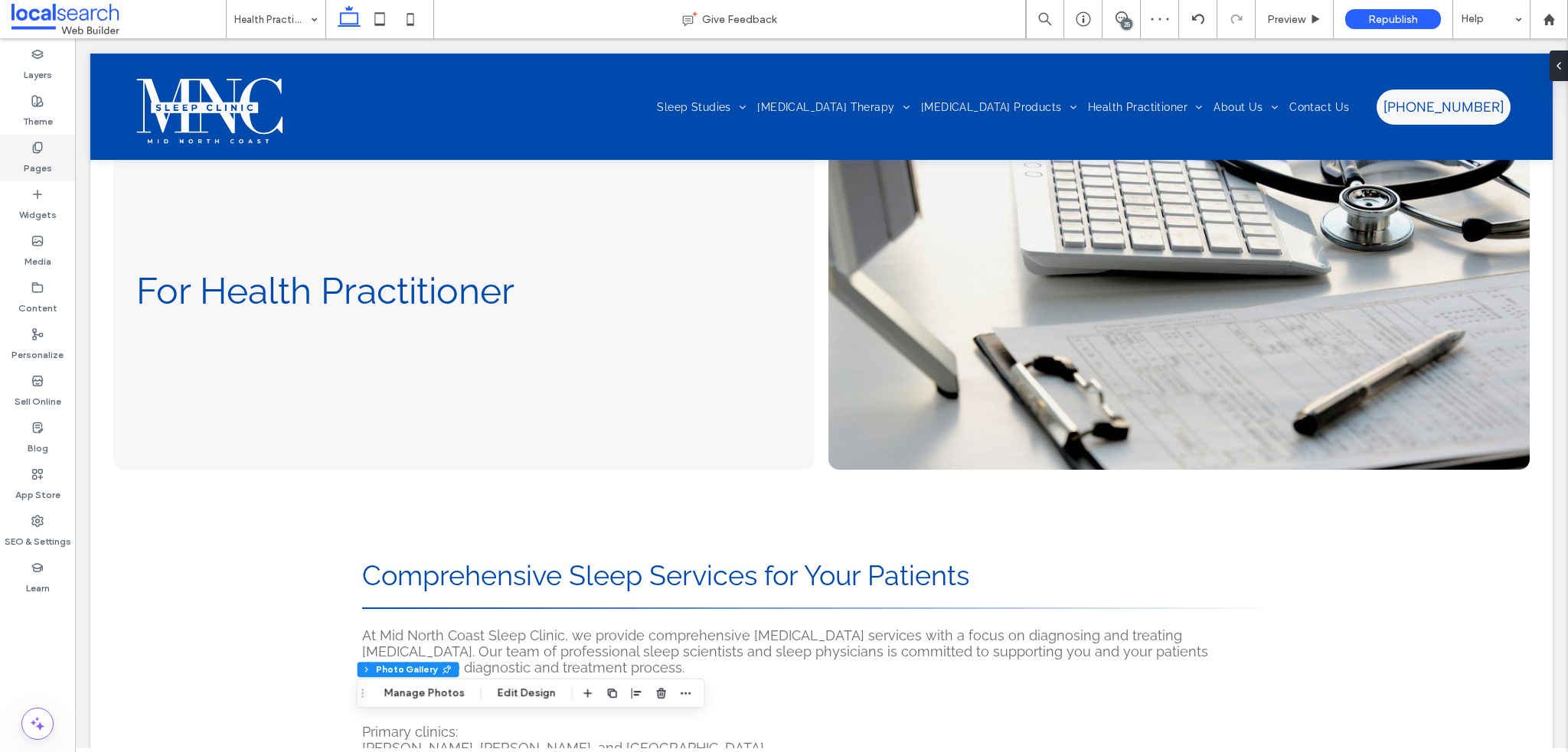
click at [44, 158] on label "Pages" at bounding box center [38, 164] width 29 height 21
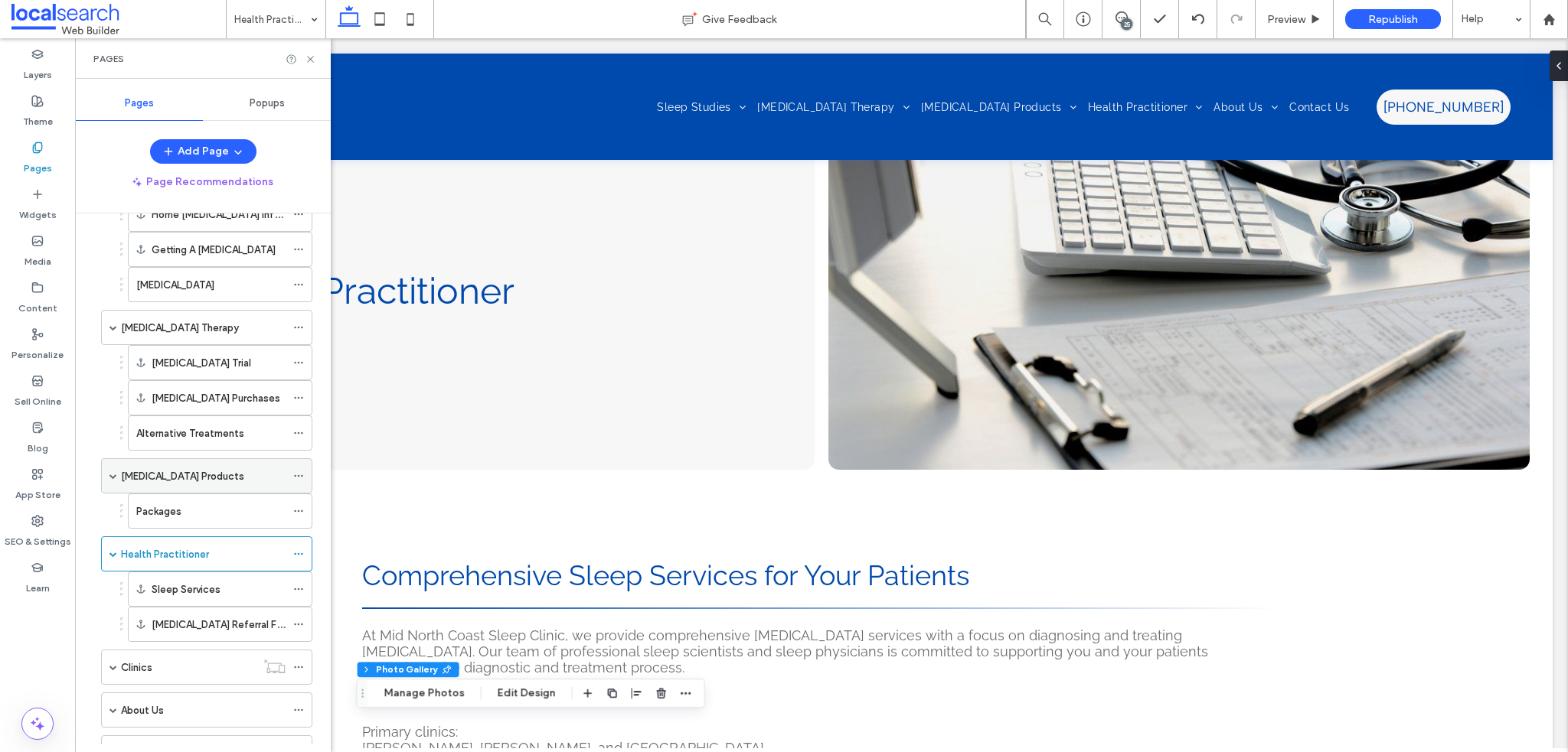
scroll to position [215, 0]
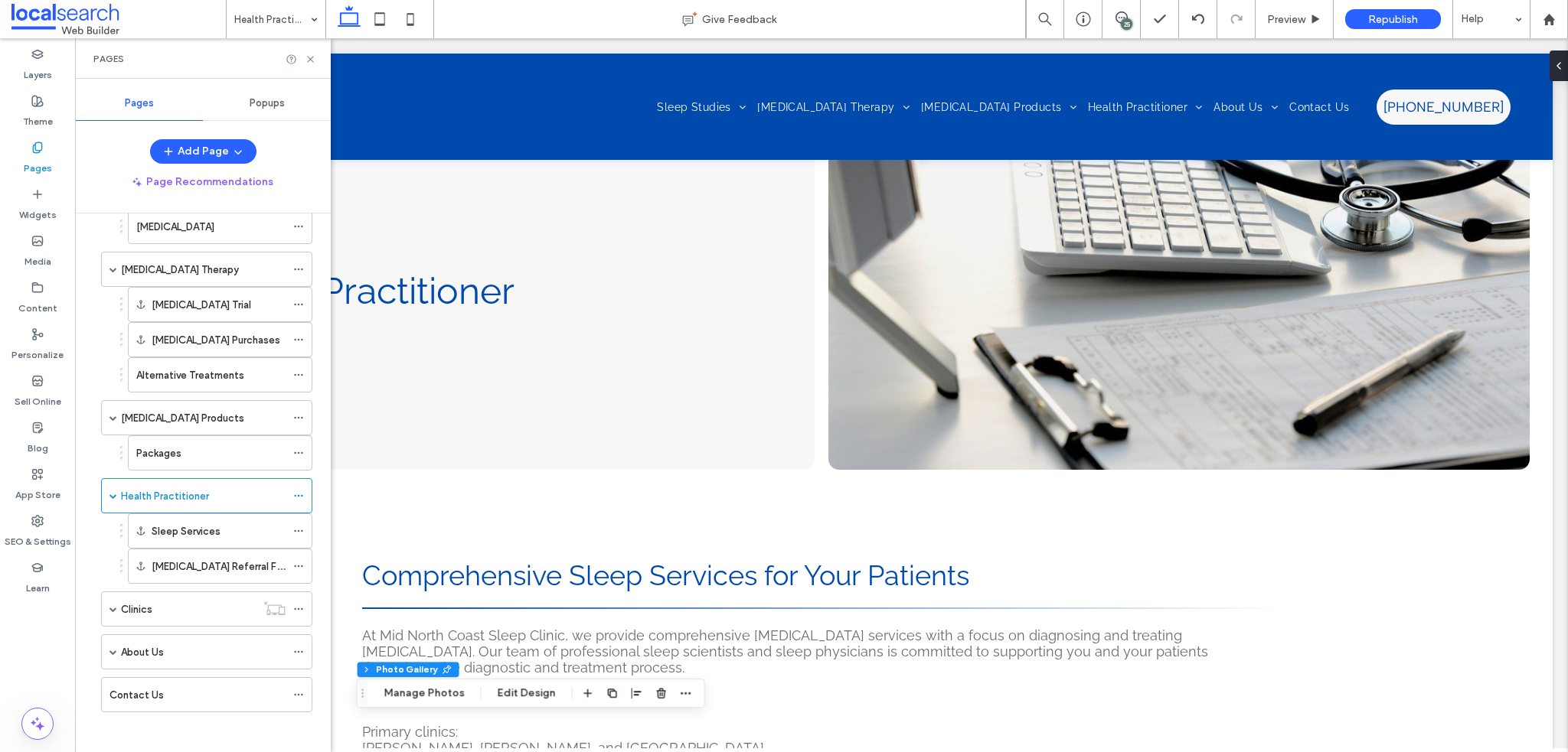
click at [166, 611] on div "Clinics" at bounding box center [188, 610] width 135 height 16
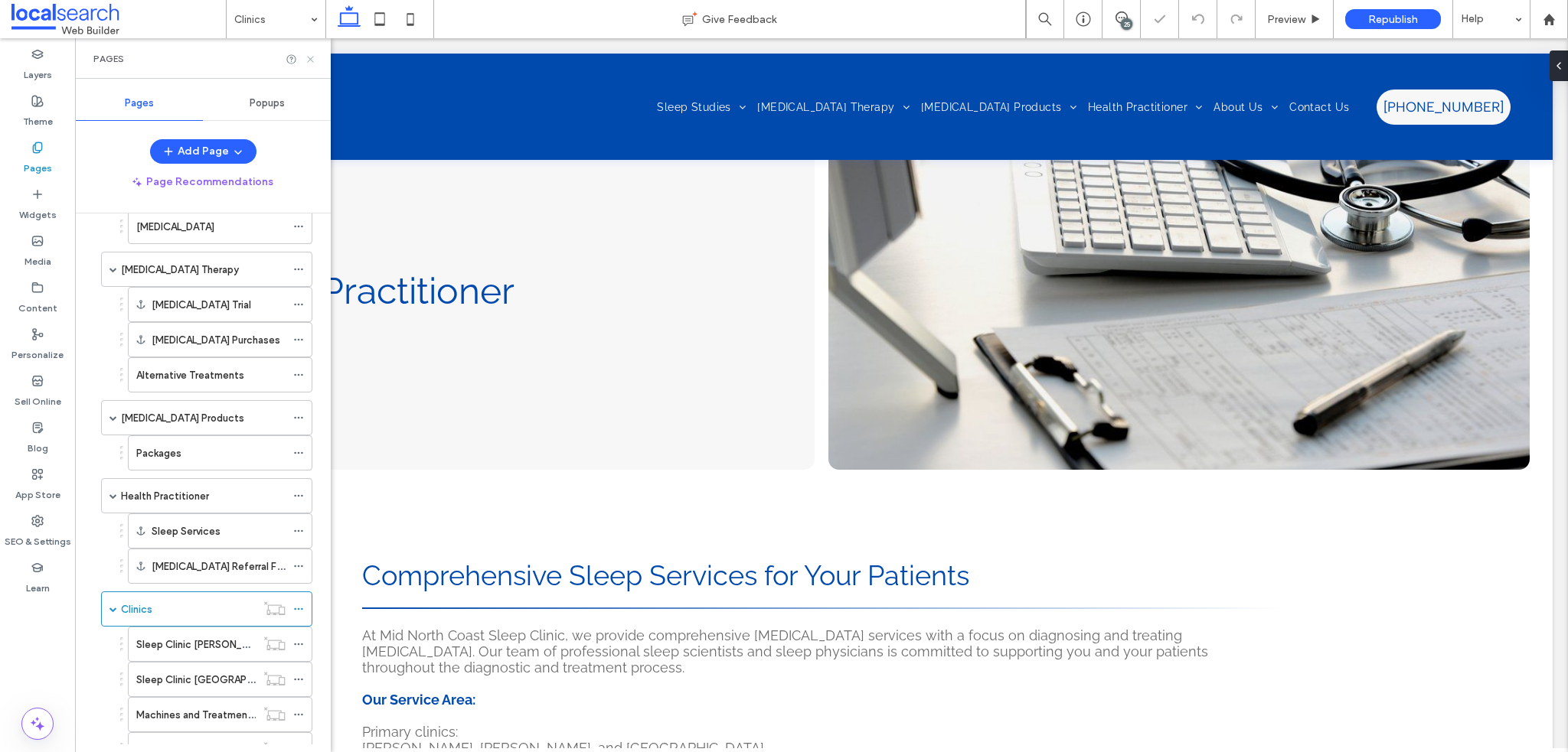
click at [312, 59] on icon at bounding box center [310, 59] width 12 height 12
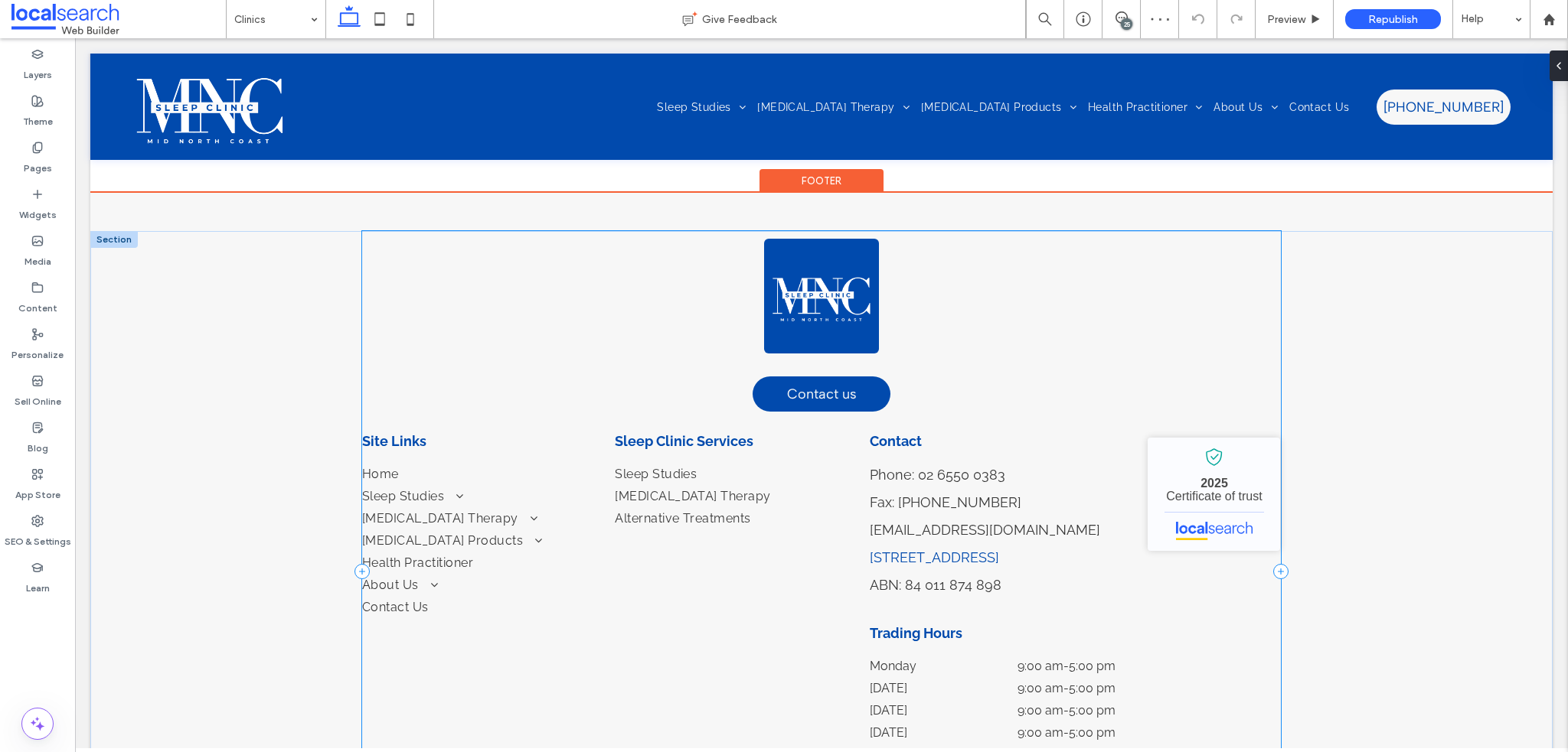
scroll to position [1047, 0]
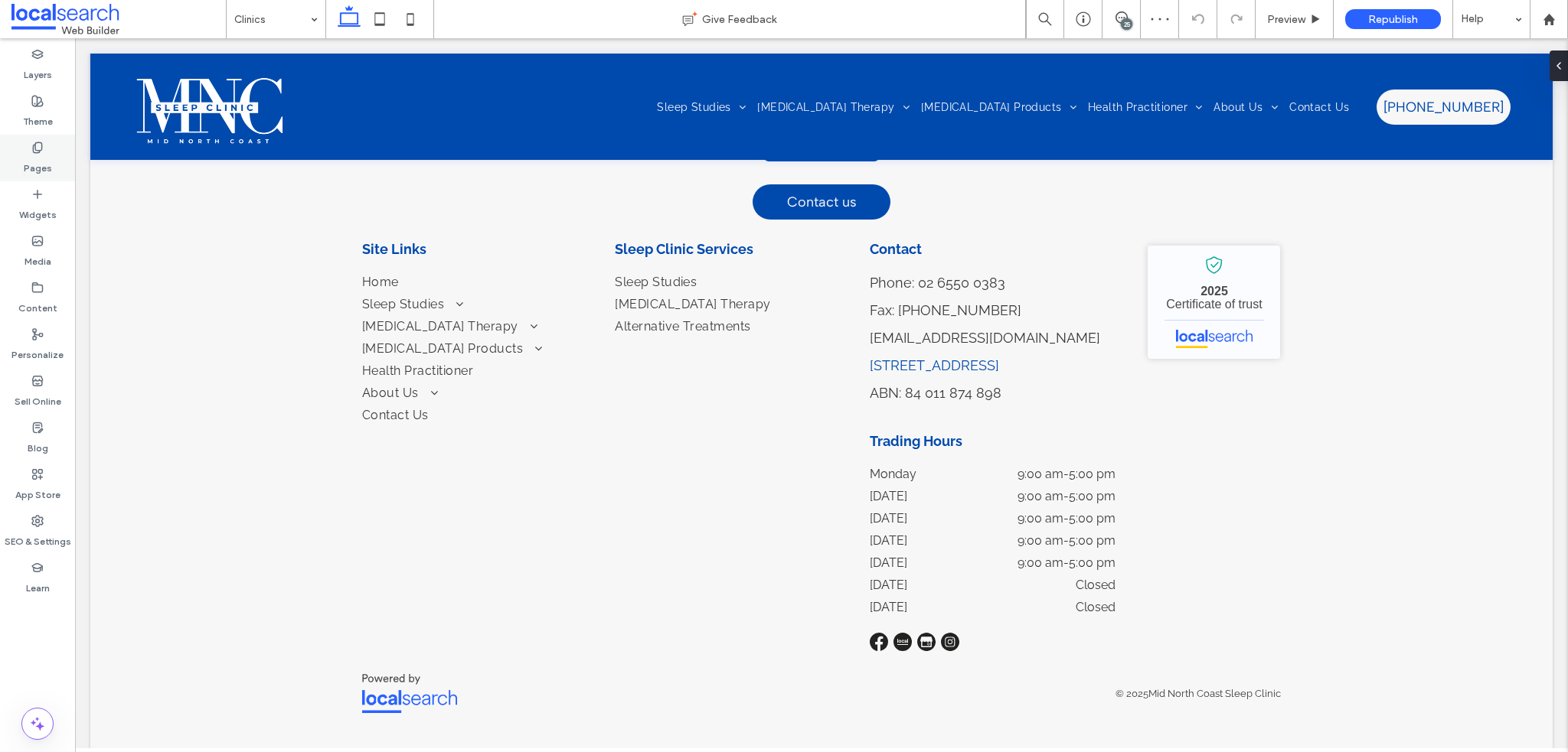
click at [37, 150] on use at bounding box center [37, 147] width 9 height 10
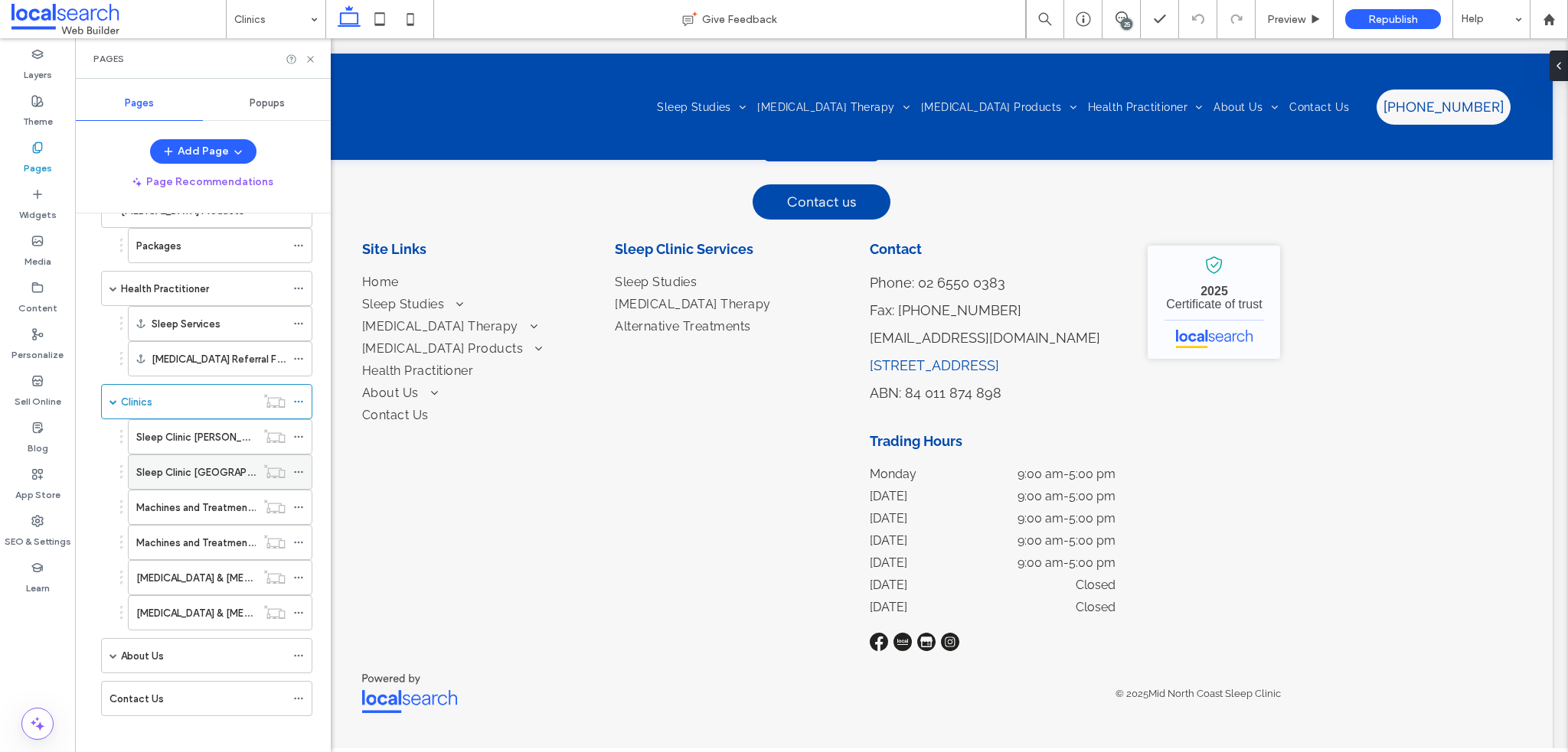
scroll to position [423, 0]
click at [173, 648] on div "About Us" at bounding box center [204, 655] width 165 height 16
click at [311, 63] on icon at bounding box center [310, 59] width 12 height 12
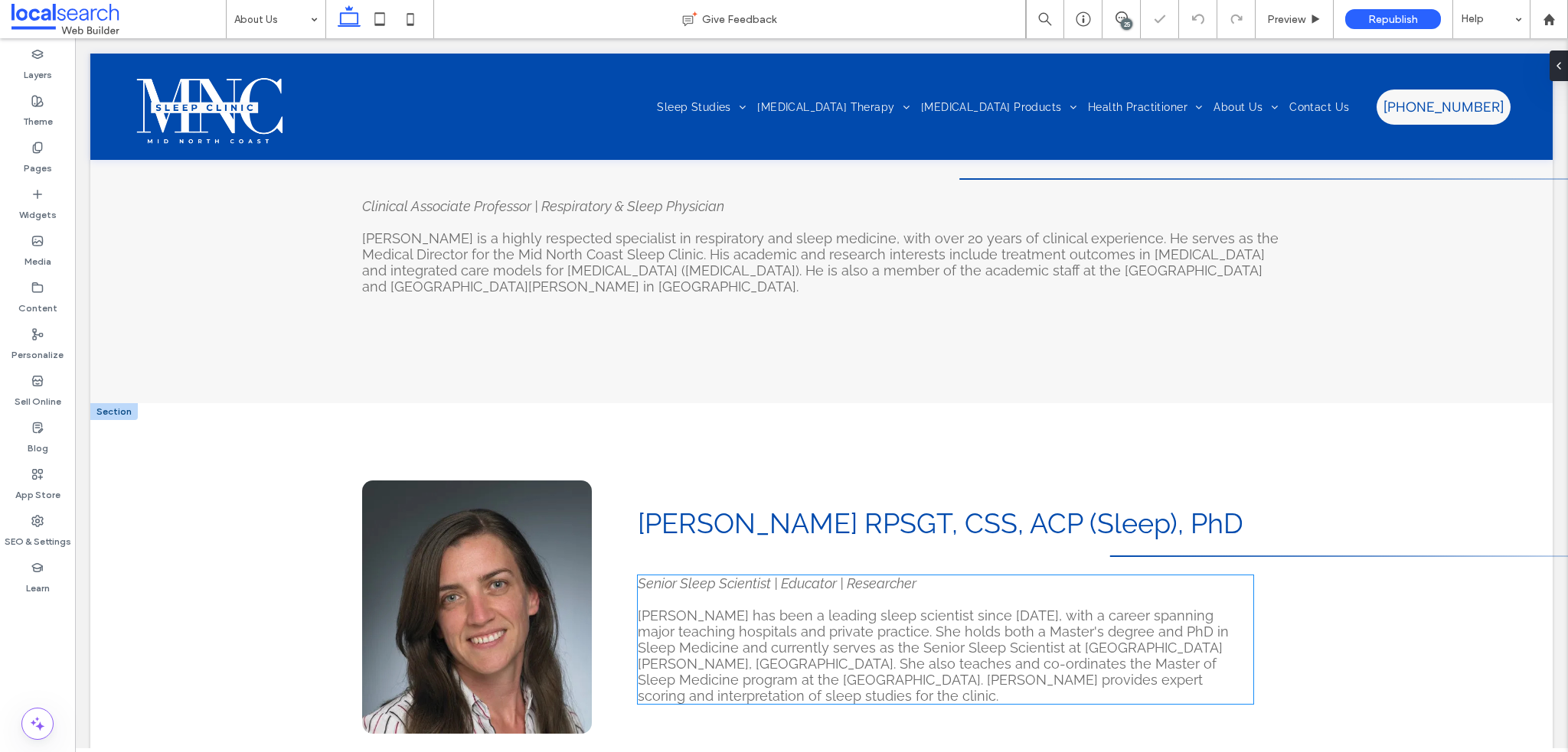
scroll to position [1607, 0]
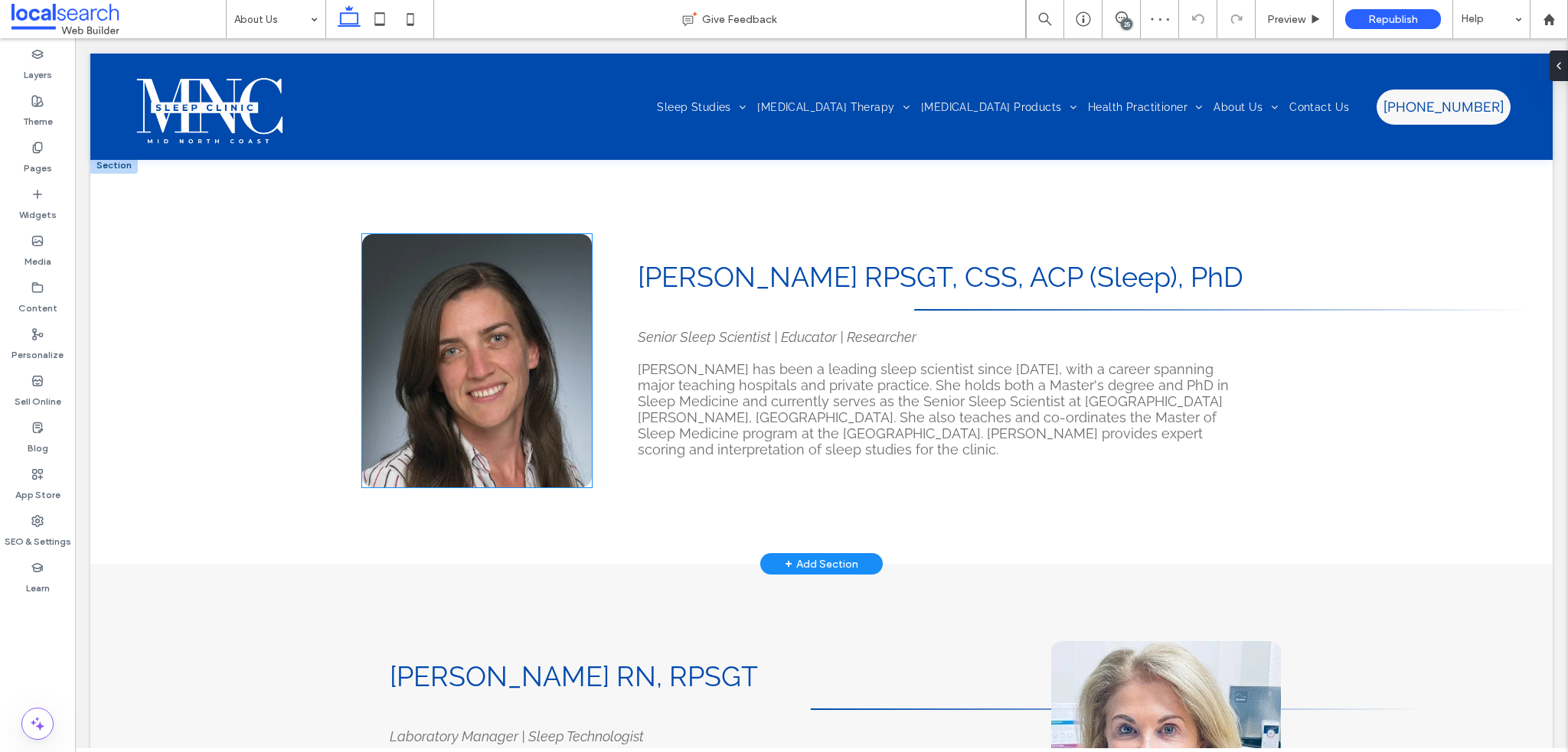
click at [484, 322] on link at bounding box center [477, 361] width 230 height 253
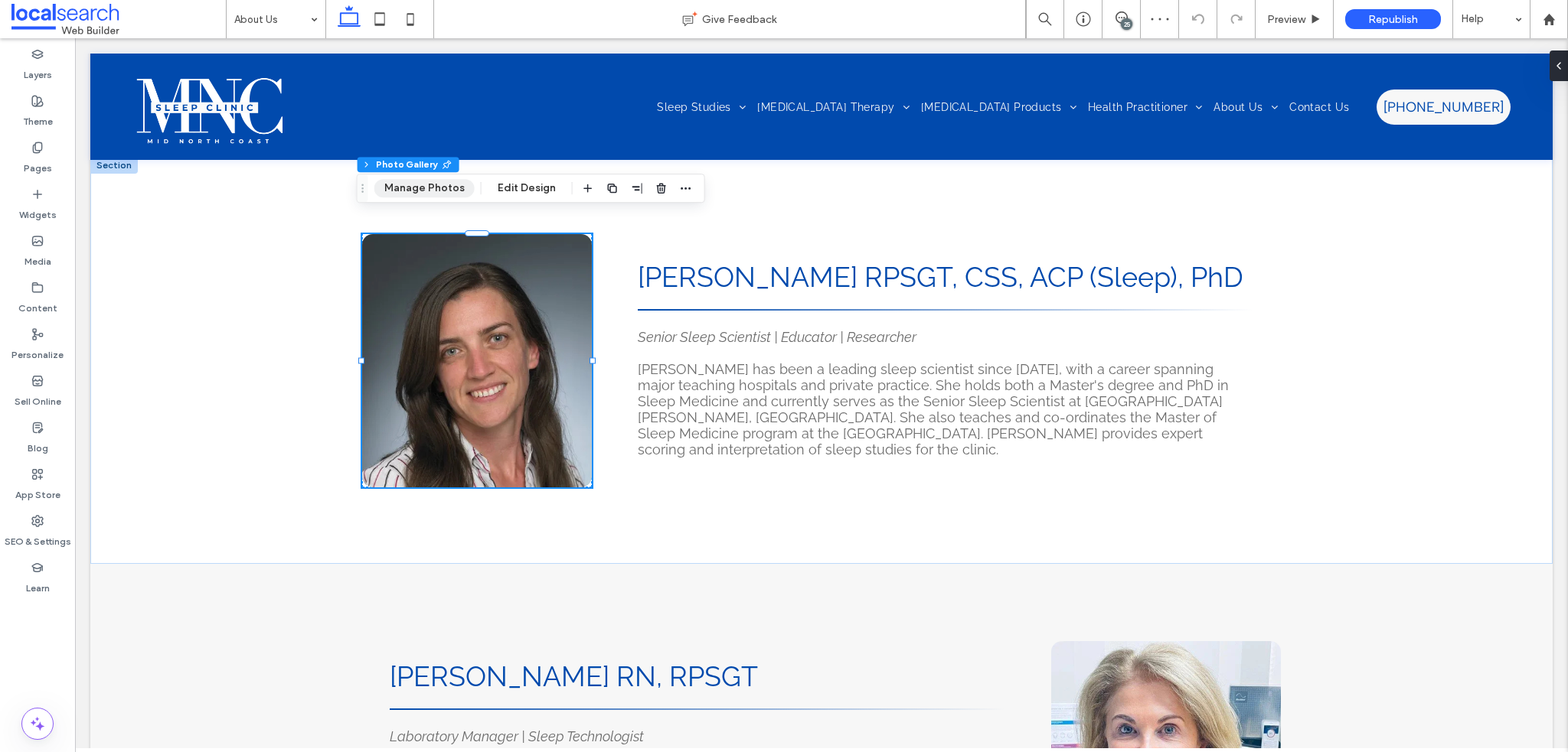
click at [441, 189] on button "Manage Photos" at bounding box center [424, 188] width 101 height 18
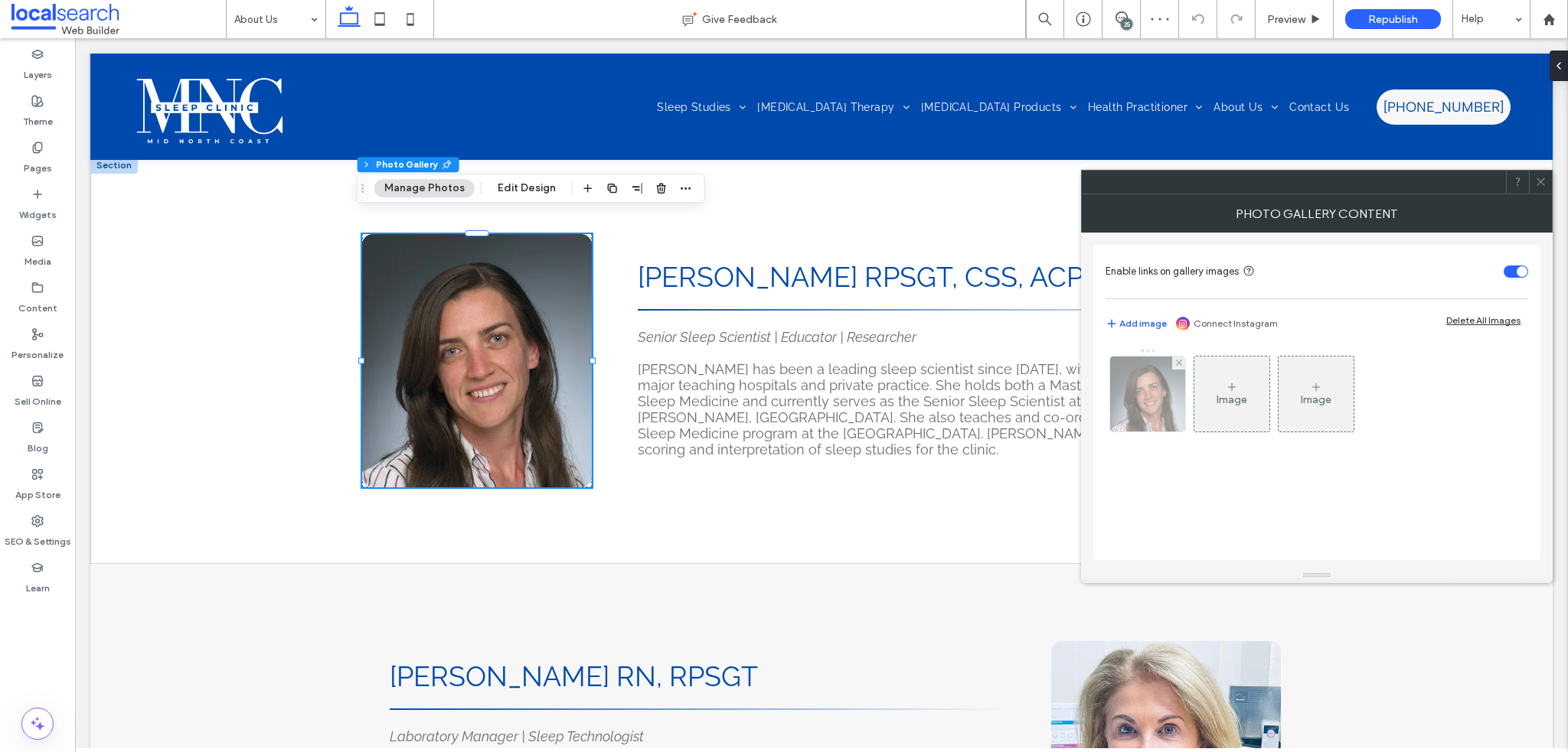
click at [1147, 417] on img at bounding box center [1147, 394] width 75 height 75
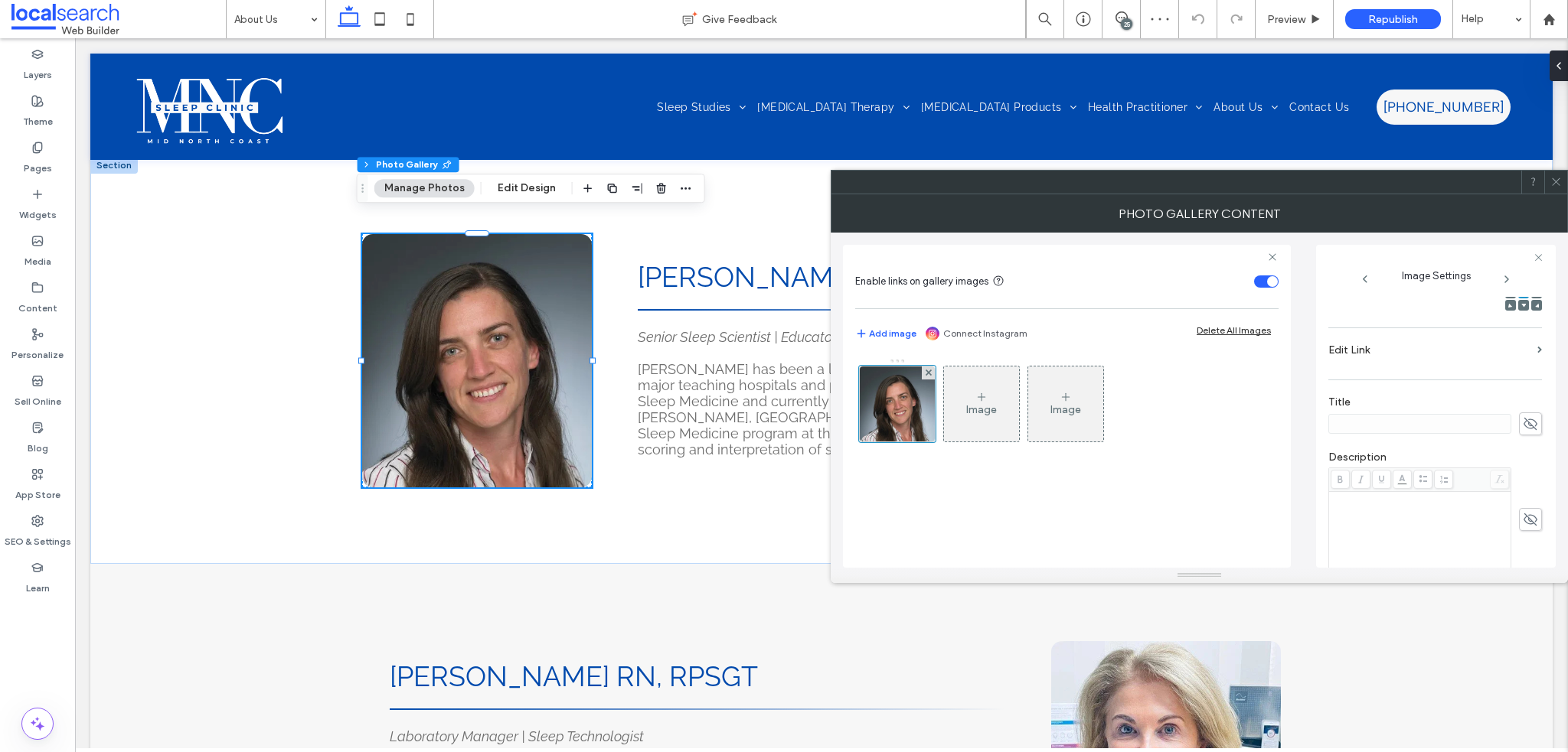
scroll to position [448, 0]
click at [1524, 514] on icon "button" at bounding box center [1530, 516] width 11 height 11
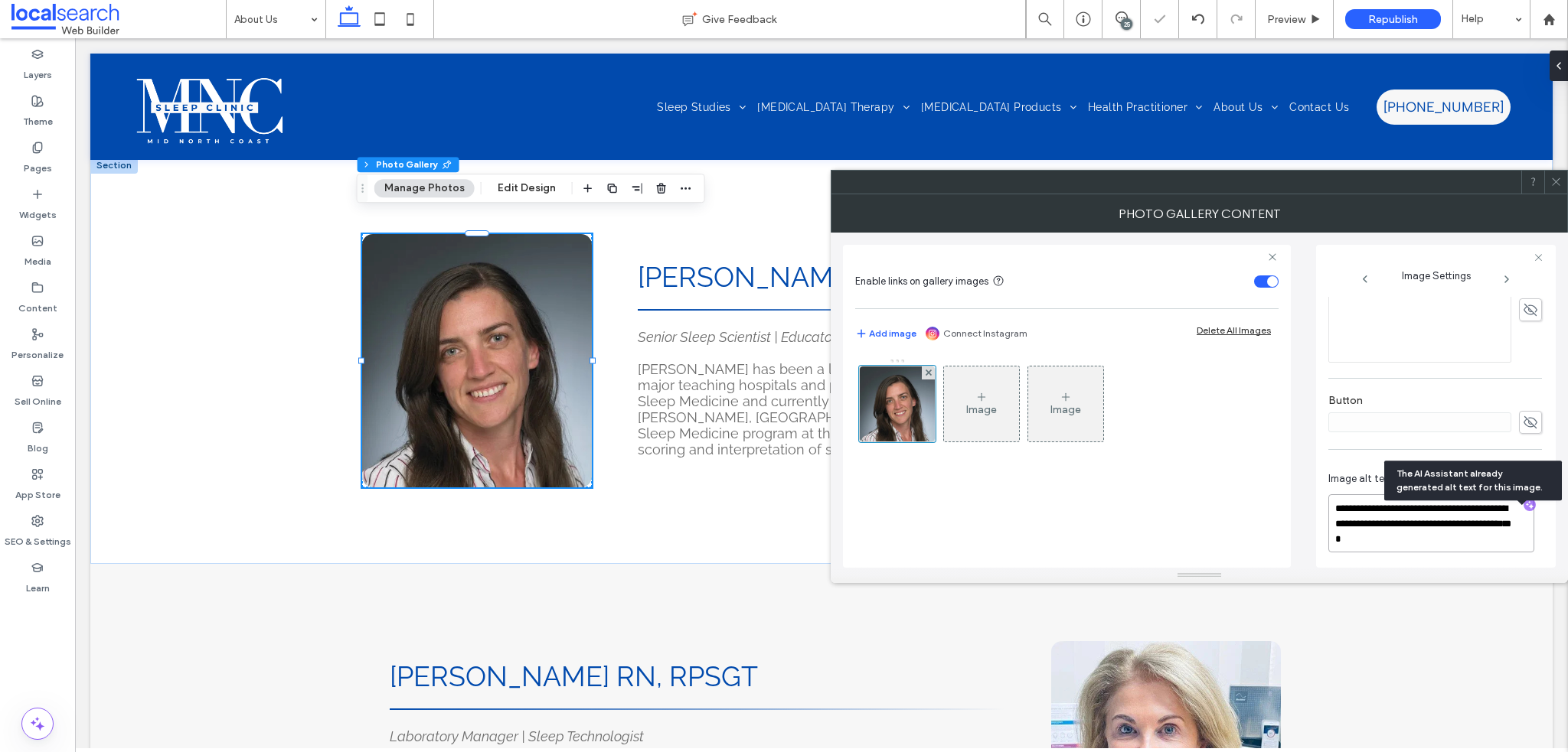
click at [1445, 553] on textarea "**********" at bounding box center [1432, 523] width 206 height 58
paste textarea "**********"
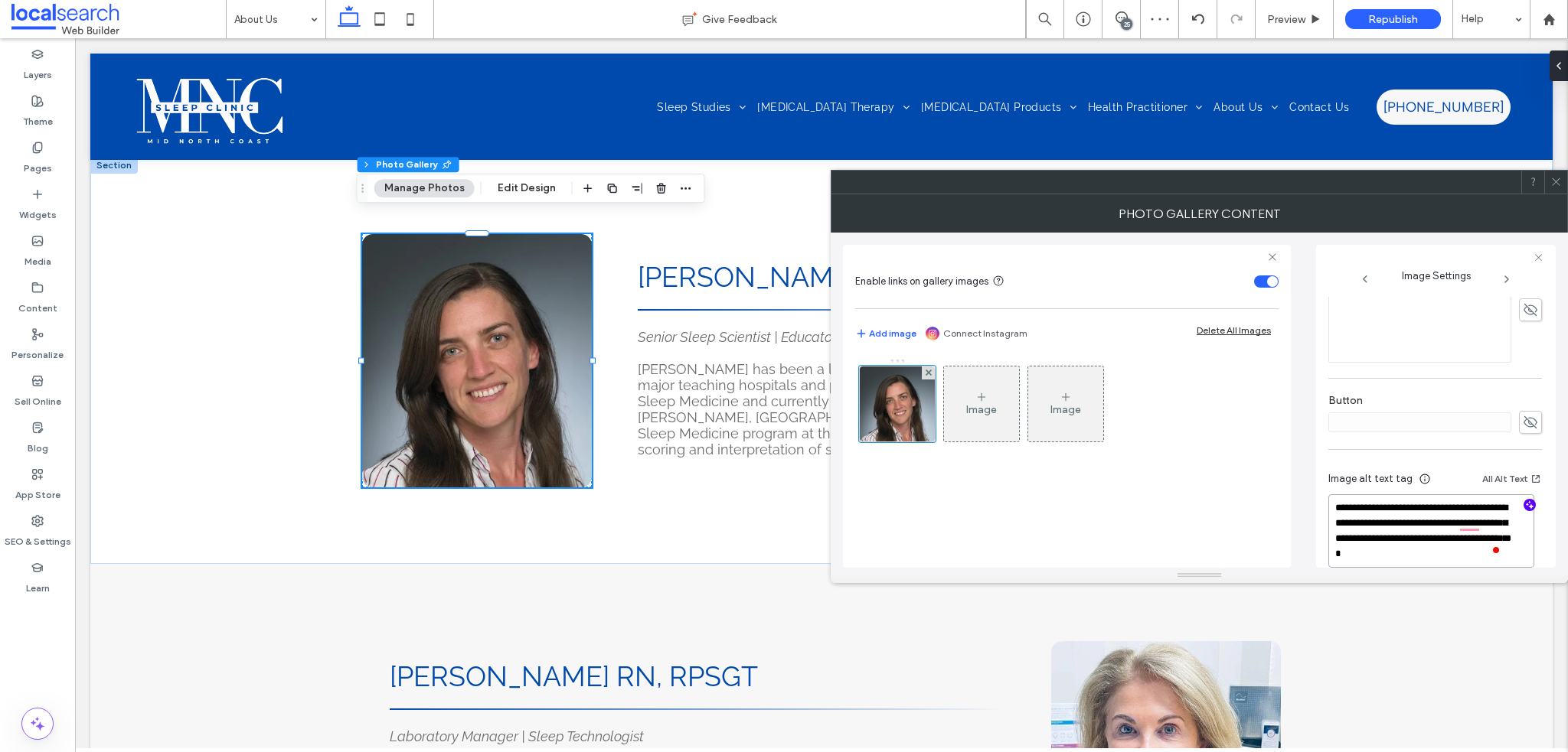
type textarea "**********"
click at [1555, 180] on use at bounding box center [1556, 182] width 8 height 8
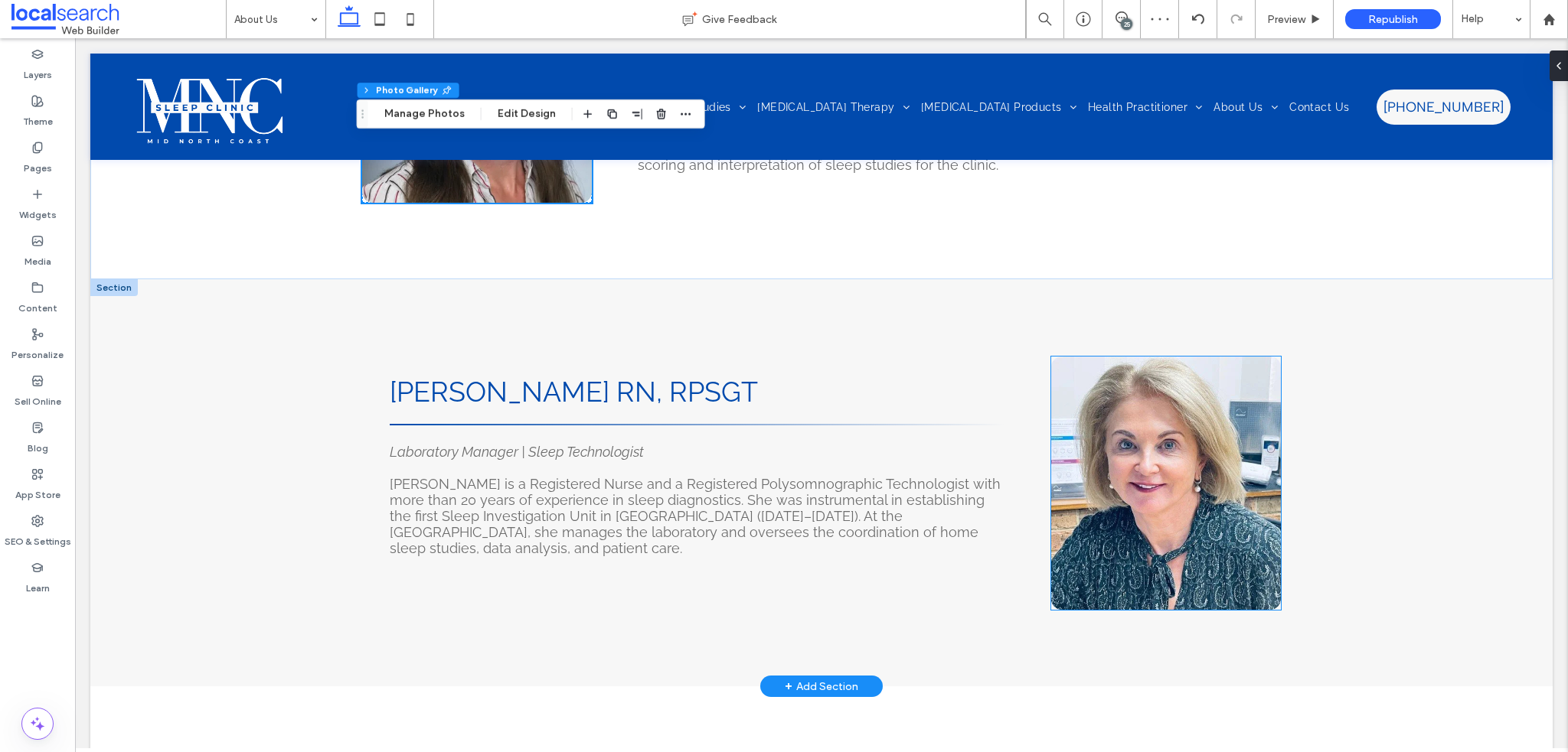
scroll to position [1913, 0]
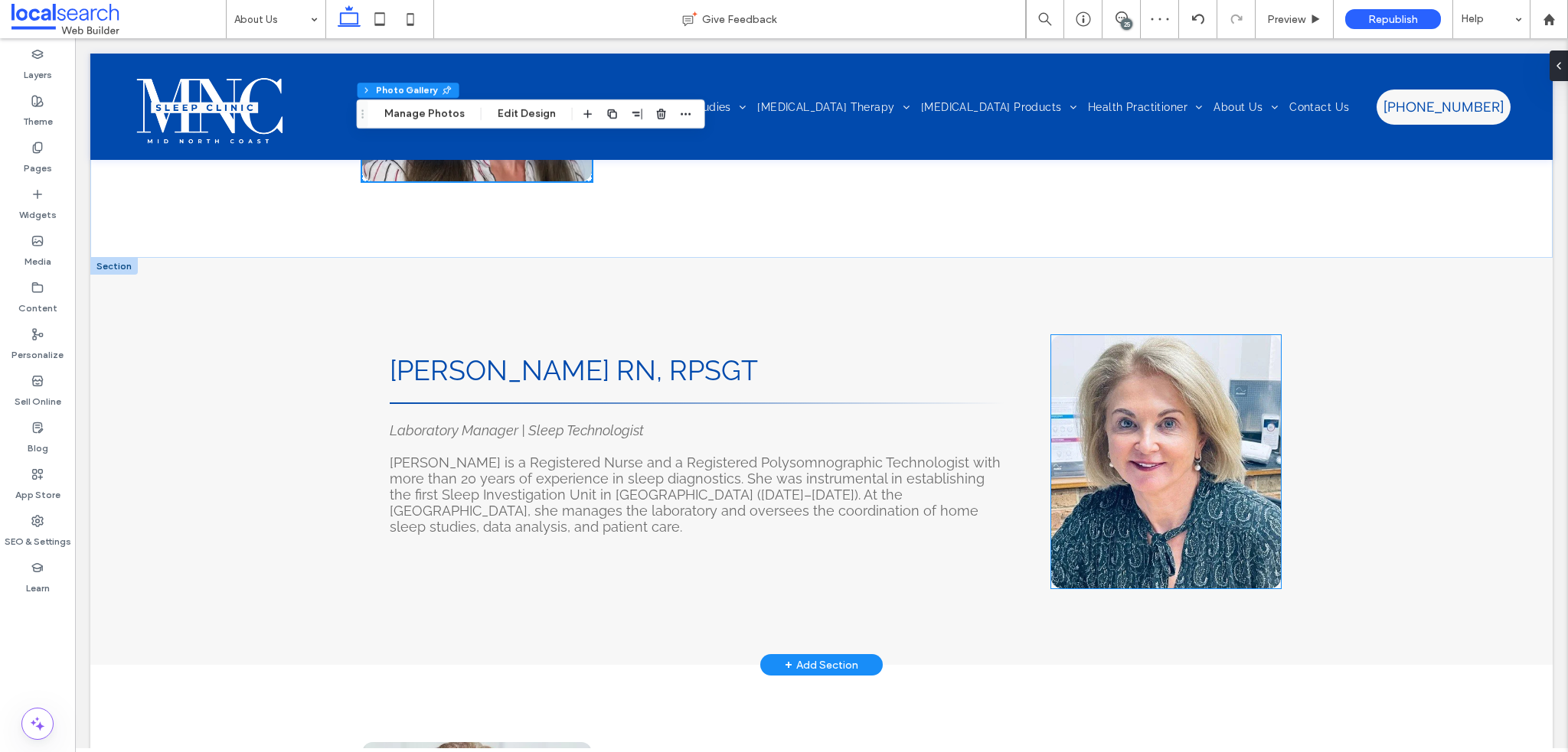
click at [1106, 494] on link at bounding box center [1166, 461] width 230 height 253
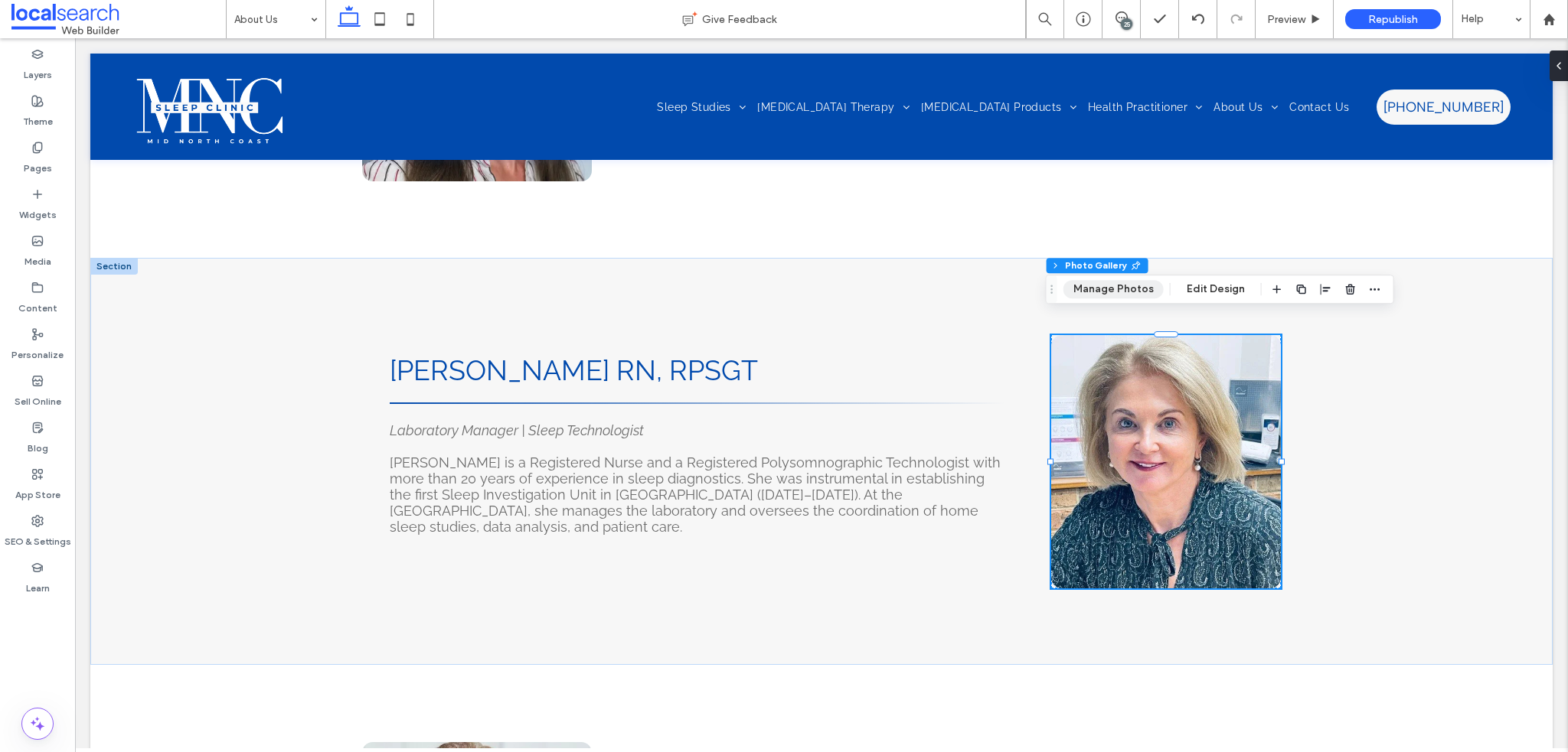
drag, startPoint x: 1075, startPoint y: 289, endPoint x: 983, endPoint y: 301, distance: 92.8
click at [1075, 289] on button "Manage Photos" at bounding box center [1113, 289] width 101 height 18
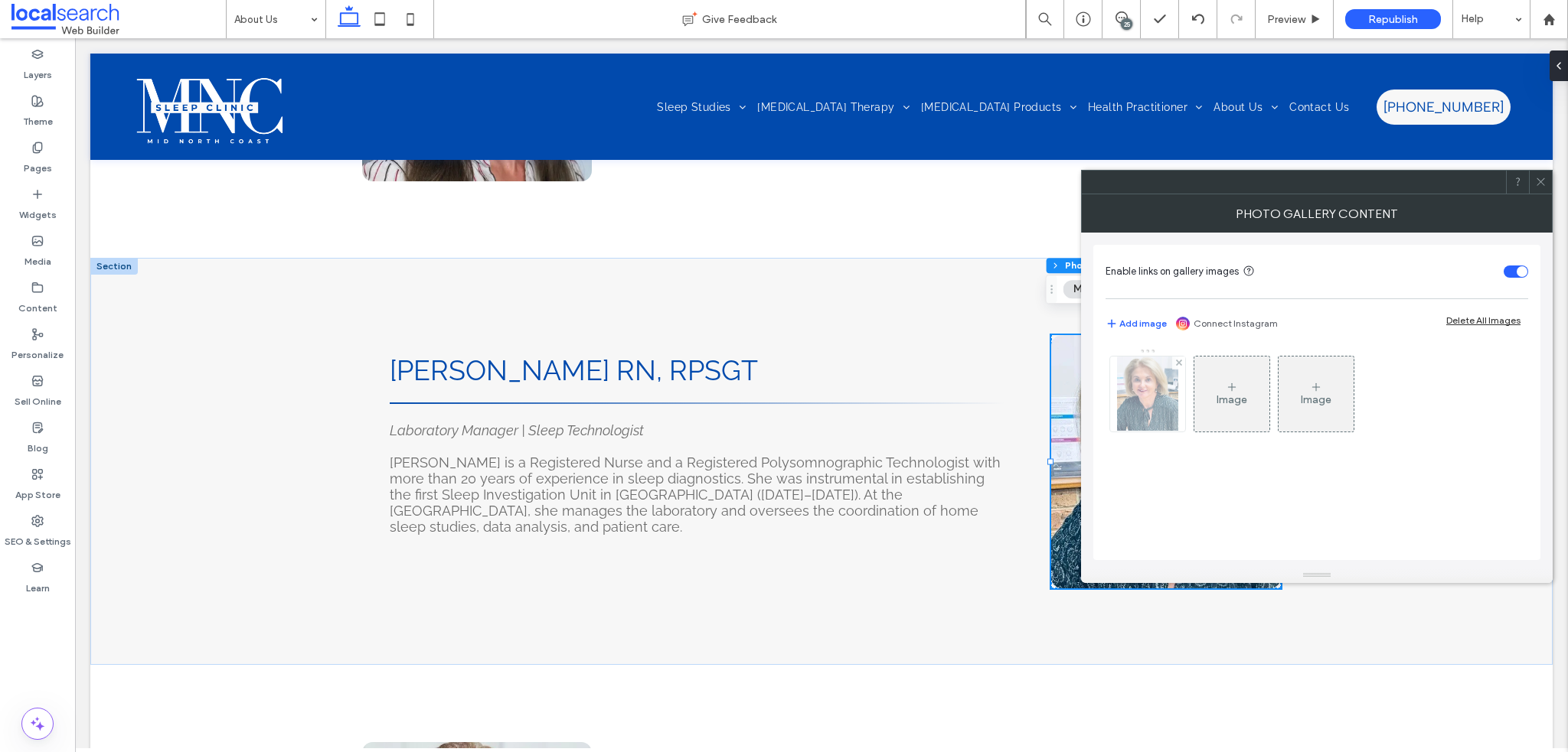
click at [1168, 385] on img at bounding box center [1147, 394] width 61 height 75
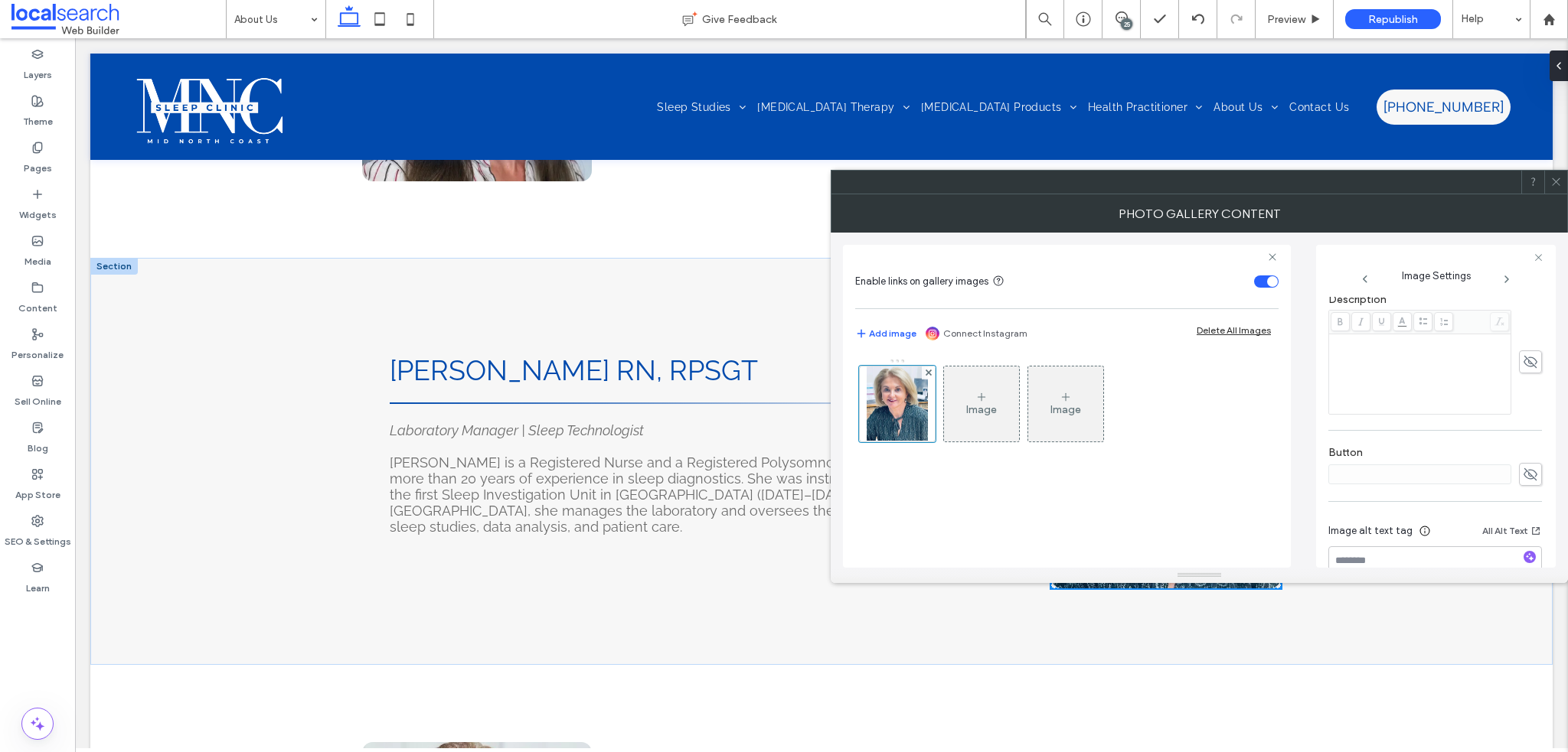
scroll to position [0, 0]
click at [1524, 520] on icon "button" at bounding box center [1530, 517] width 11 height 11
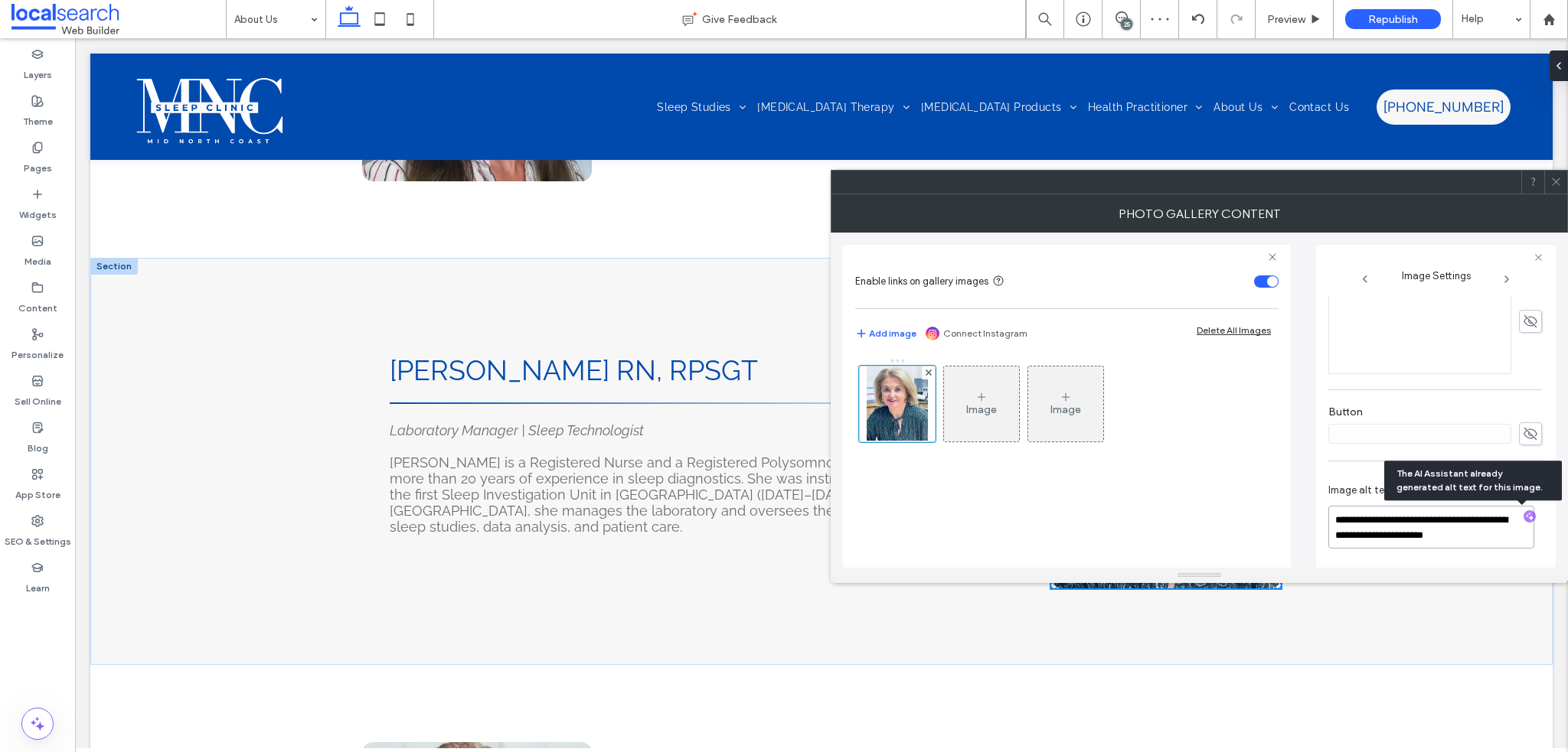
click at [1497, 539] on textarea "**********" at bounding box center [1432, 527] width 206 height 43
paste textarea "**********"
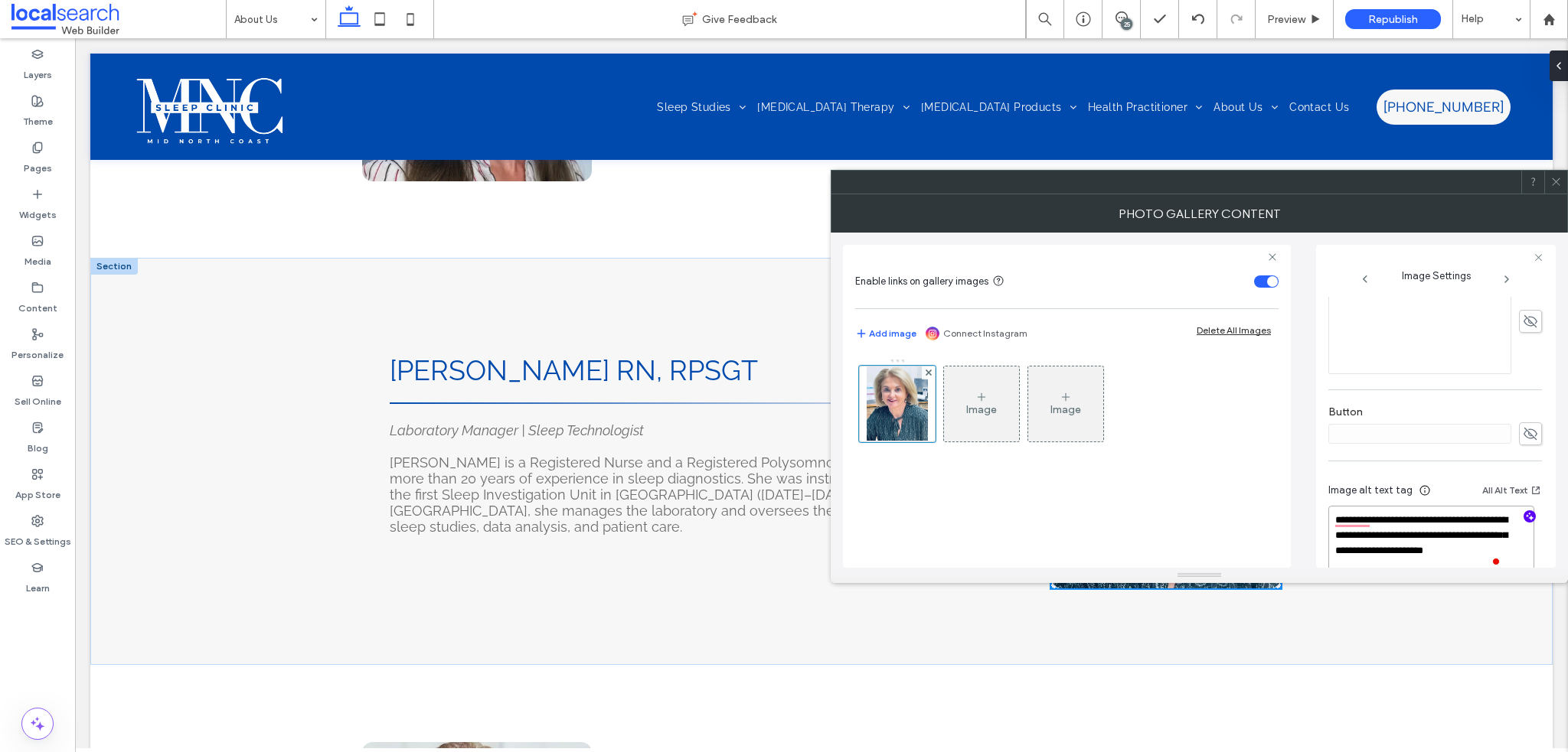
type textarea "**********"
click at [1560, 173] on span at bounding box center [1556, 182] width 12 height 23
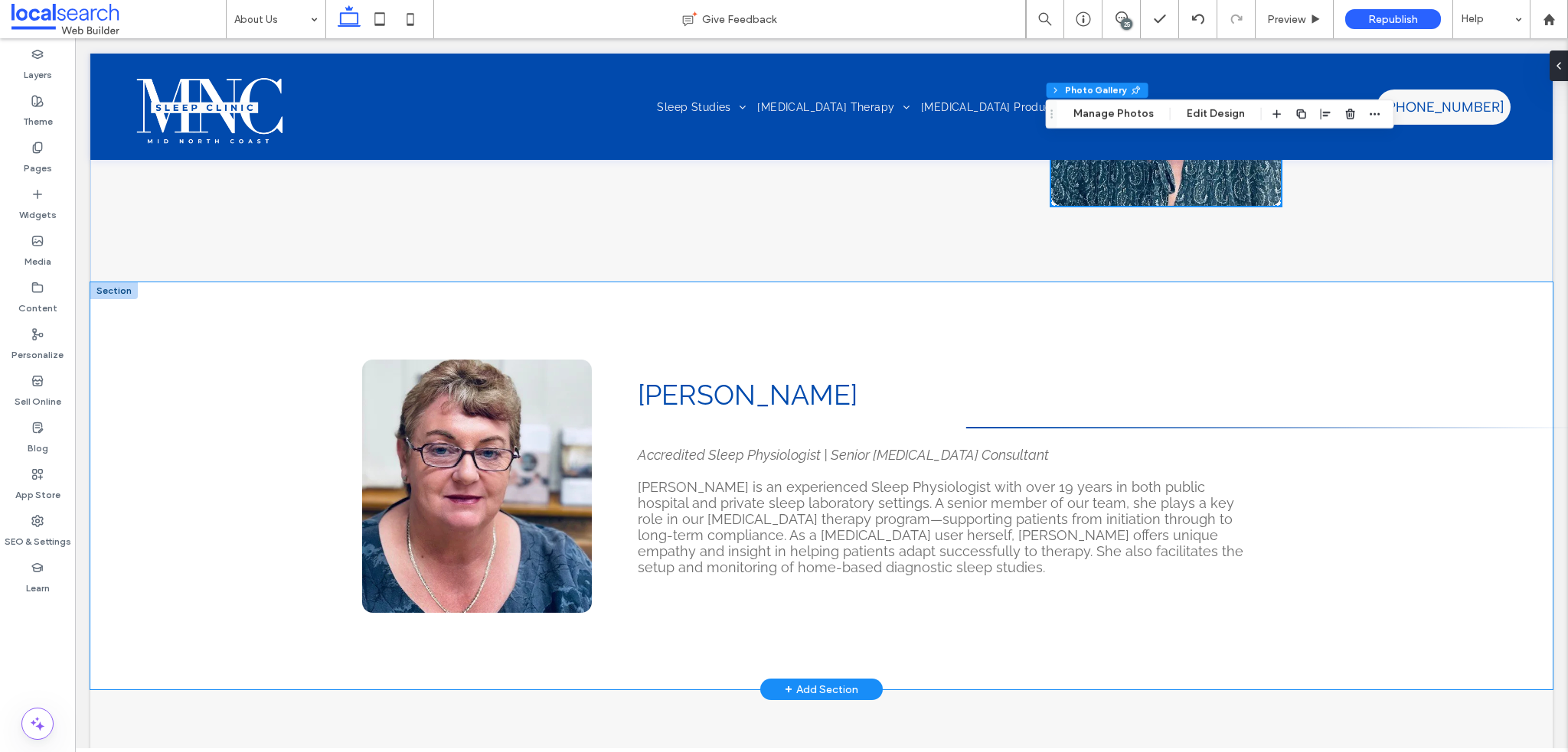
scroll to position [2372, 0]
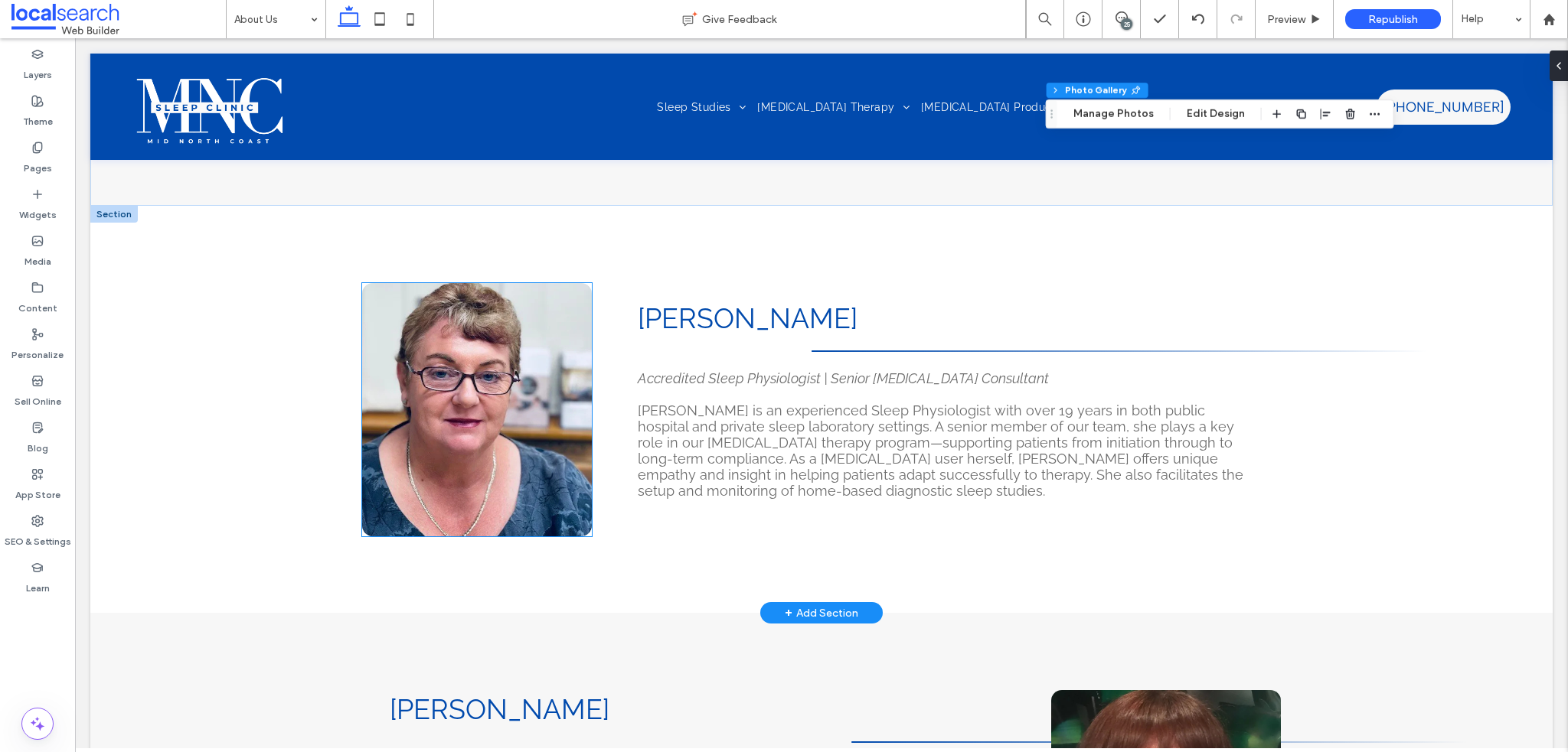
click at [472, 419] on link at bounding box center [477, 410] width 230 height 253
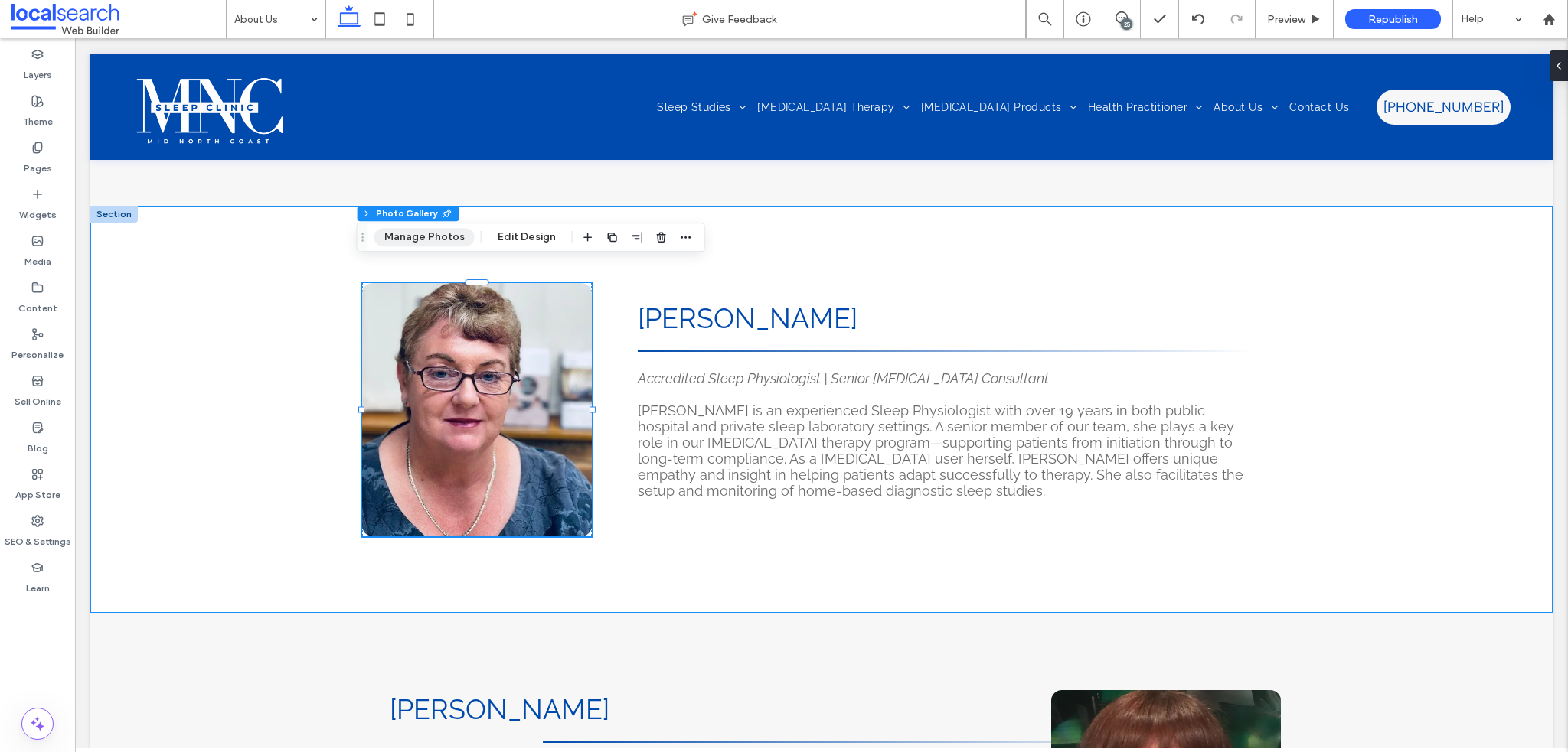
click at [405, 244] on button "Manage Photos" at bounding box center [424, 237] width 101 height 18
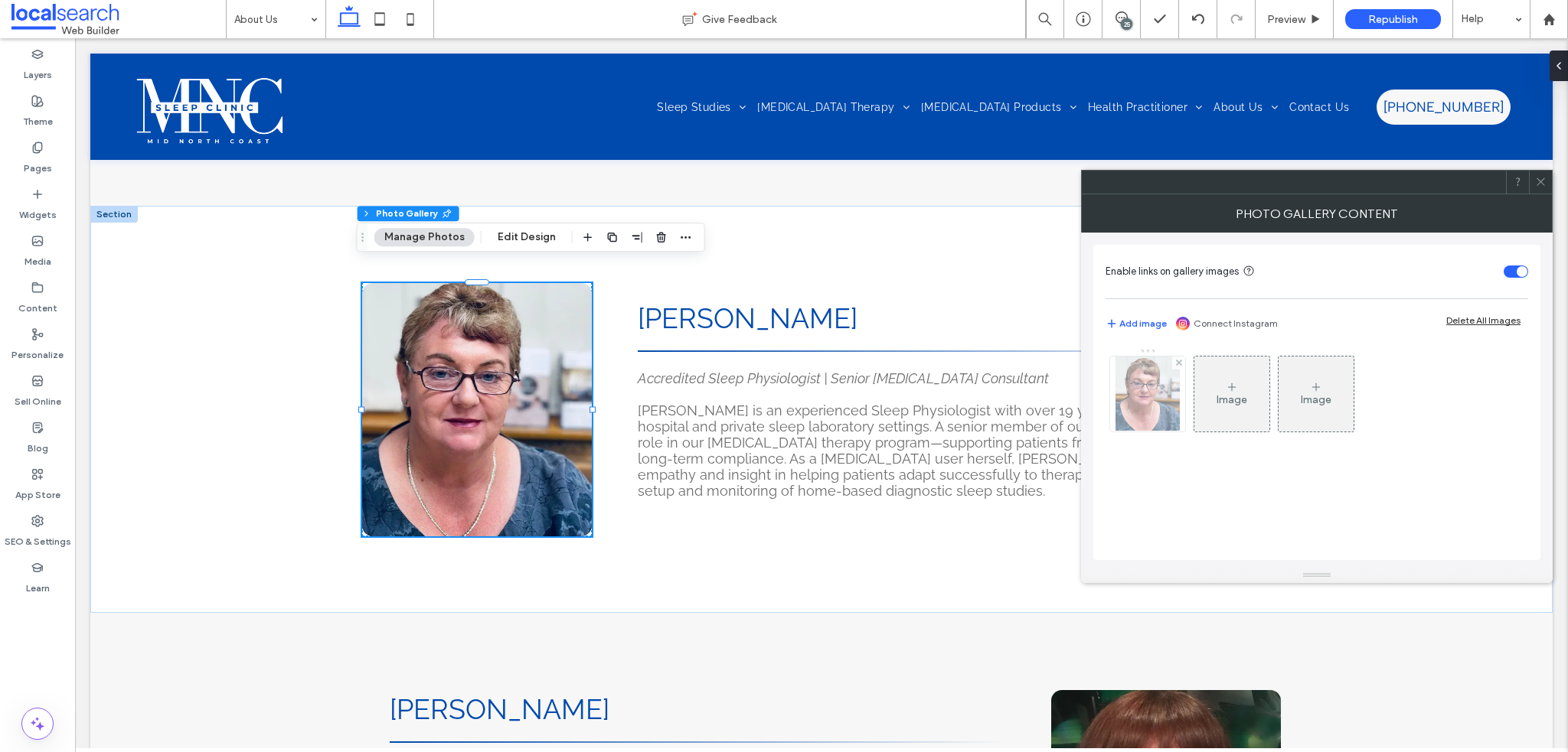
click at [1130, 382] on img at bounding box center [1147, 394] width 64 height 75
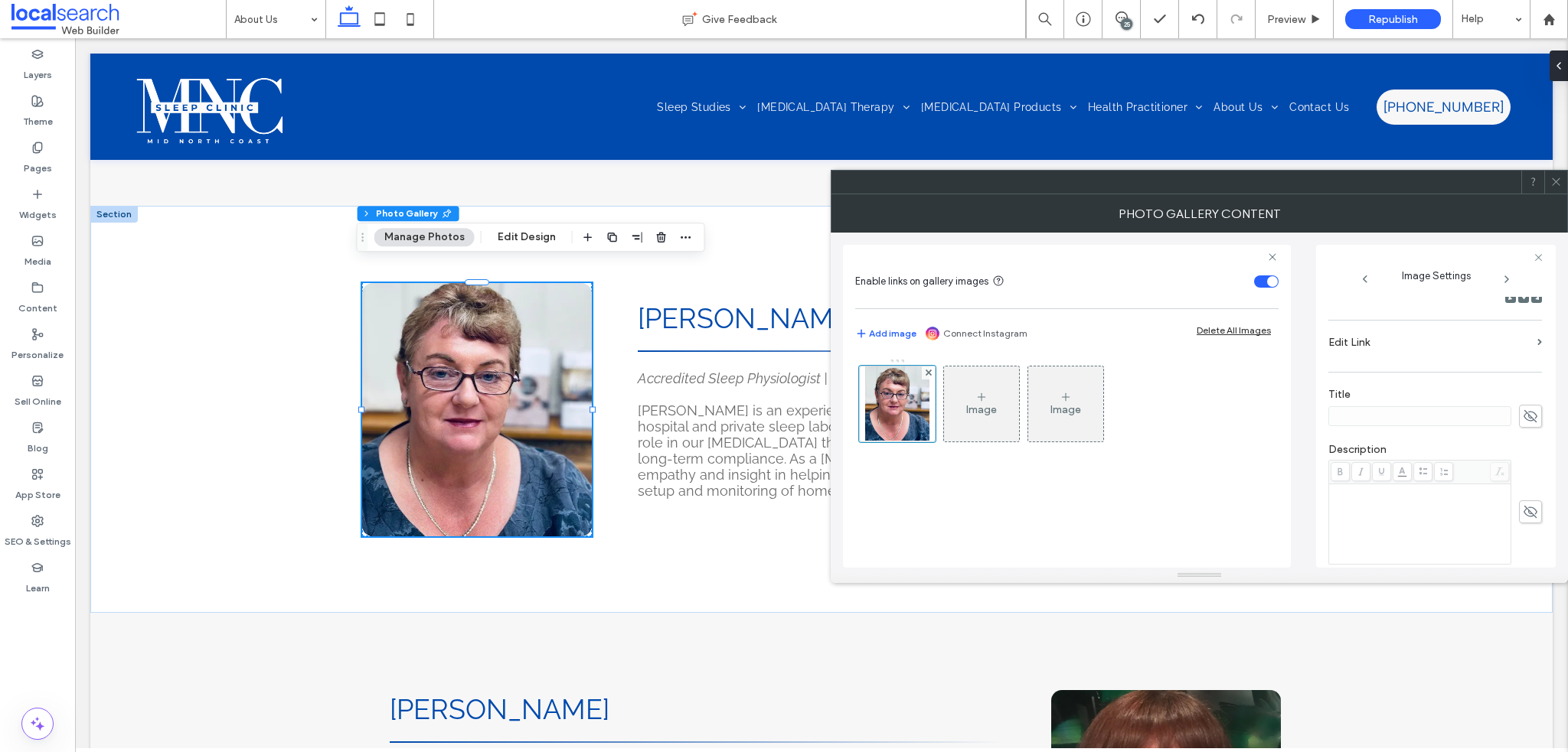
scroll to position [382, 0]
click at [1524, 566] on icon "button" at bounding box center [1530, 571] width 11 height 11
click at [1482, 534] on textarea "**********" at bounding box center [1432, 528] width 206 height 43
paste textarea "**********"
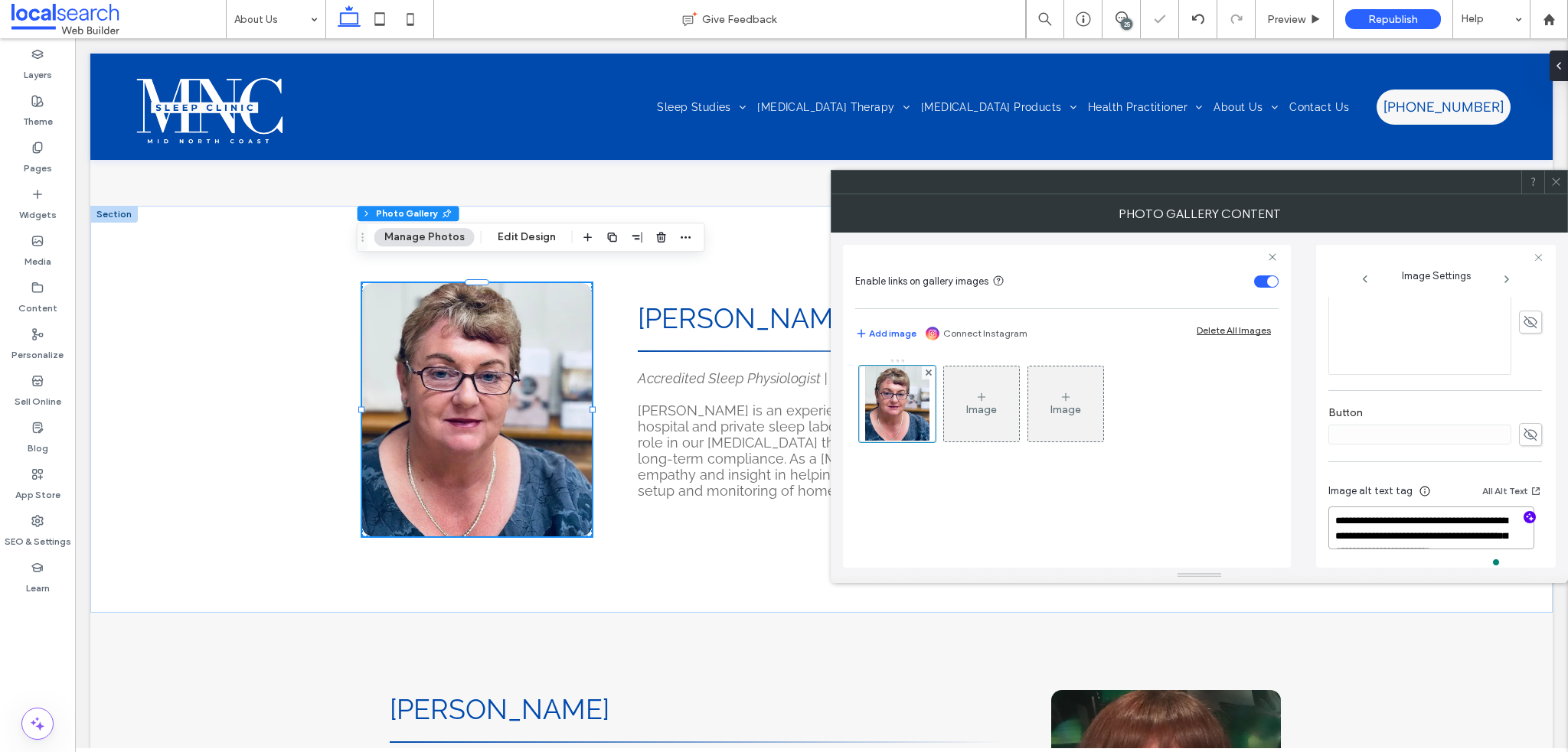
scroll to position [1, 0]
type textarea "**********"
click at [1556, 188] on span at bounding box center [1556, 182] width 12 height 23
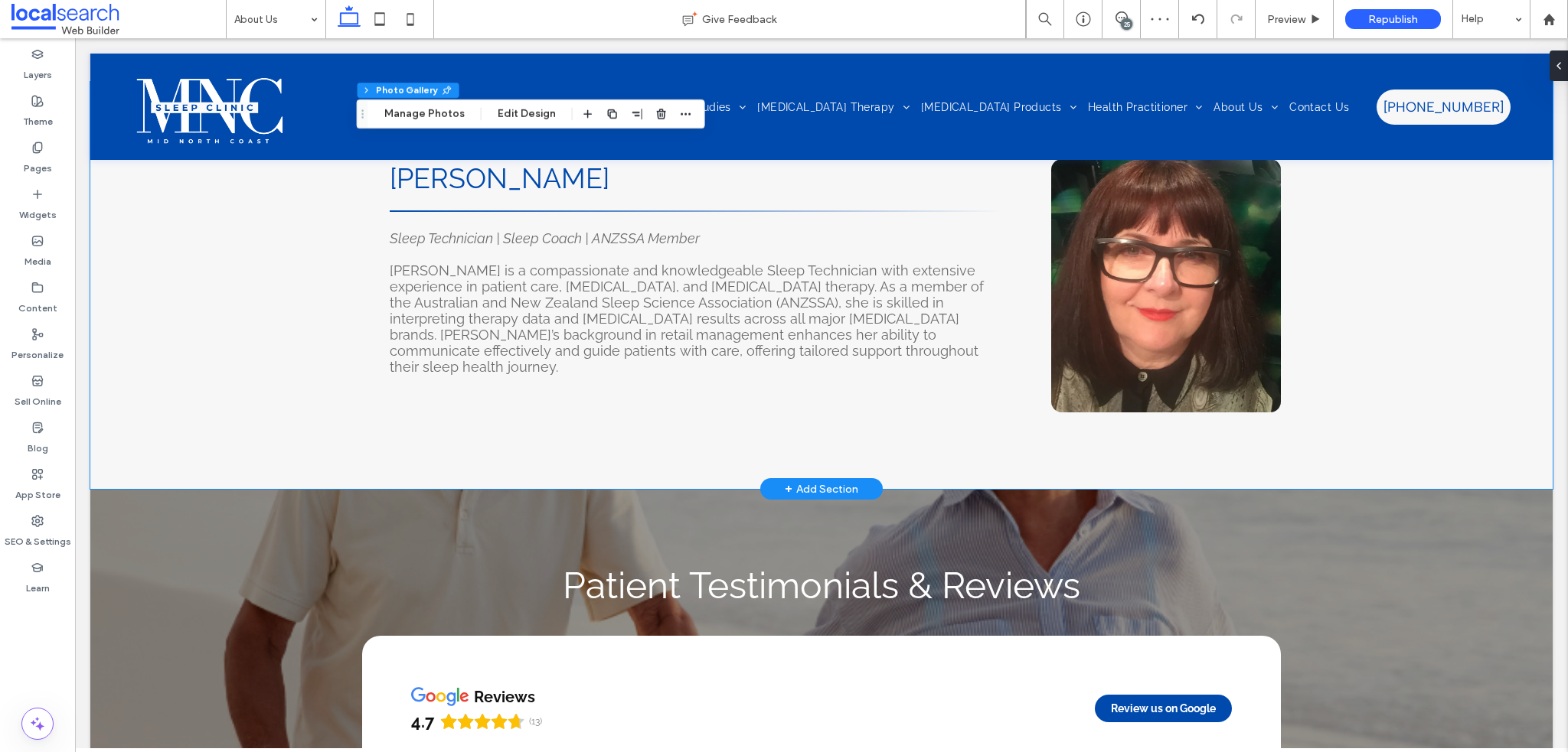
scroll to position [2908, 0]
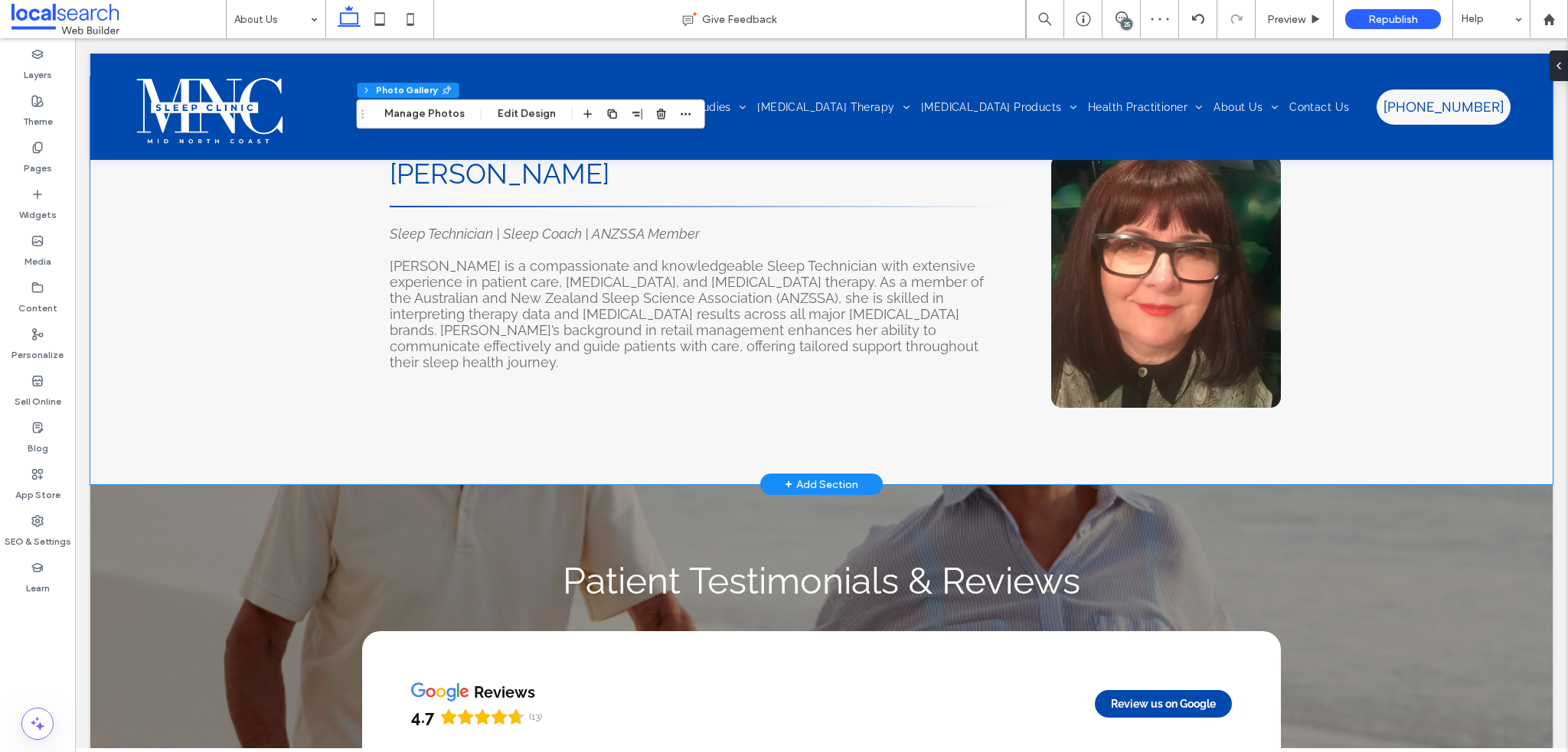
click at [1147, 368] on link at bounding box center [1166, 281] width 230 height 253
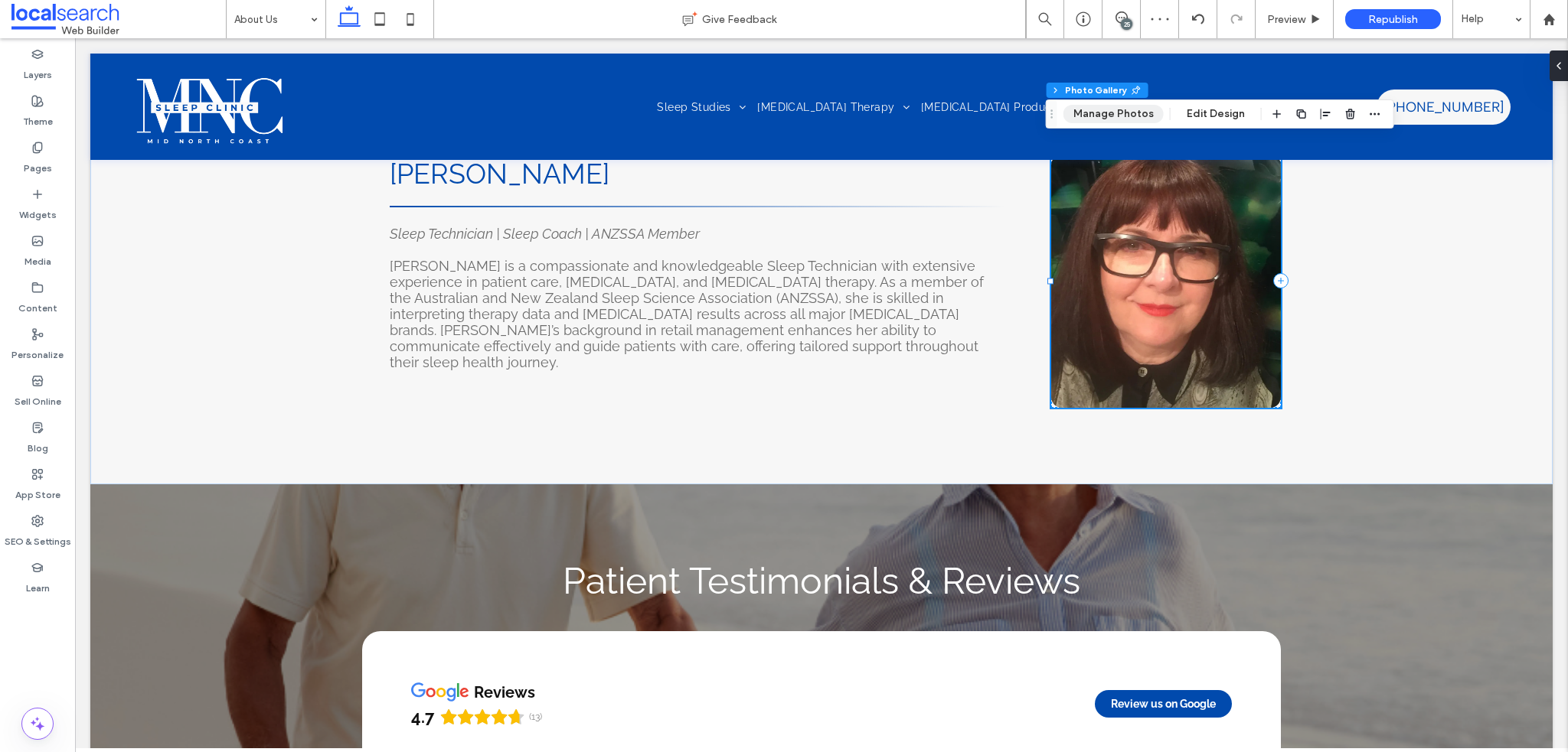
click at [1100, 122] on button "Manage Photos" at bounding box center [1113, 113] width 101 height 18
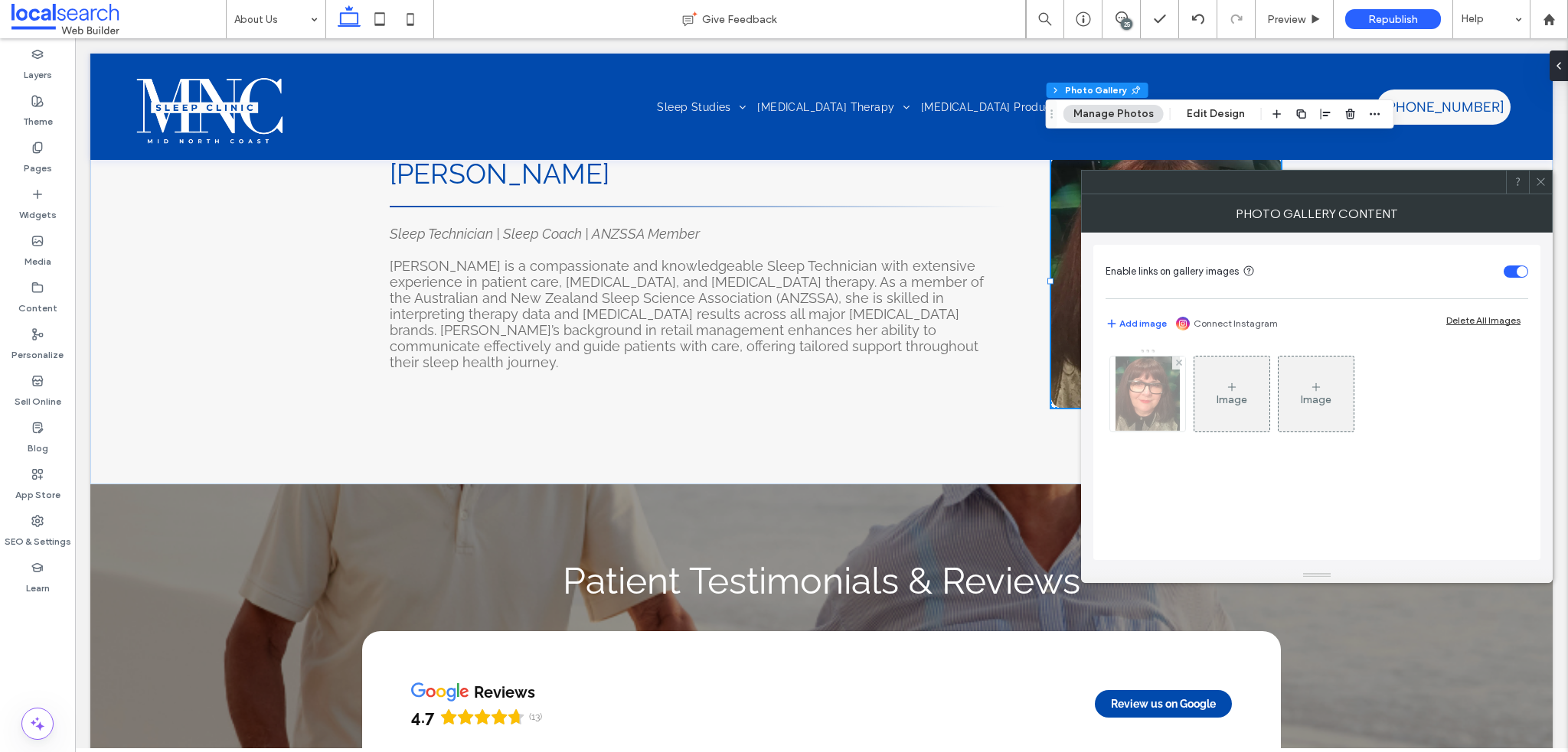
click at [1173, 416] on img at bounding box center [1147, 394] width 63 height 75
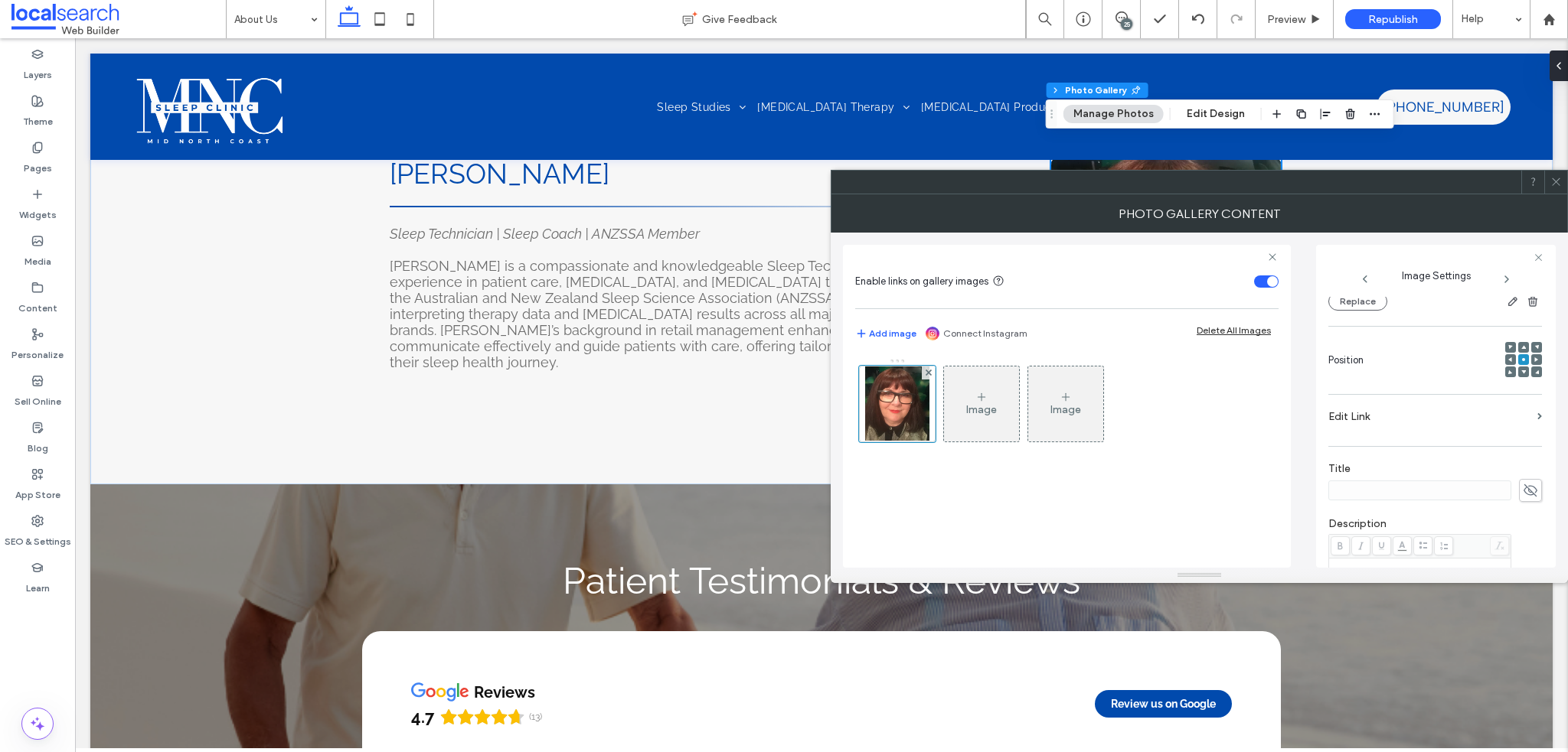
scroll to position [435, 0]
click at [1524, 514] on icon "button" at bounding box center [1530, 518] width 11 height 11
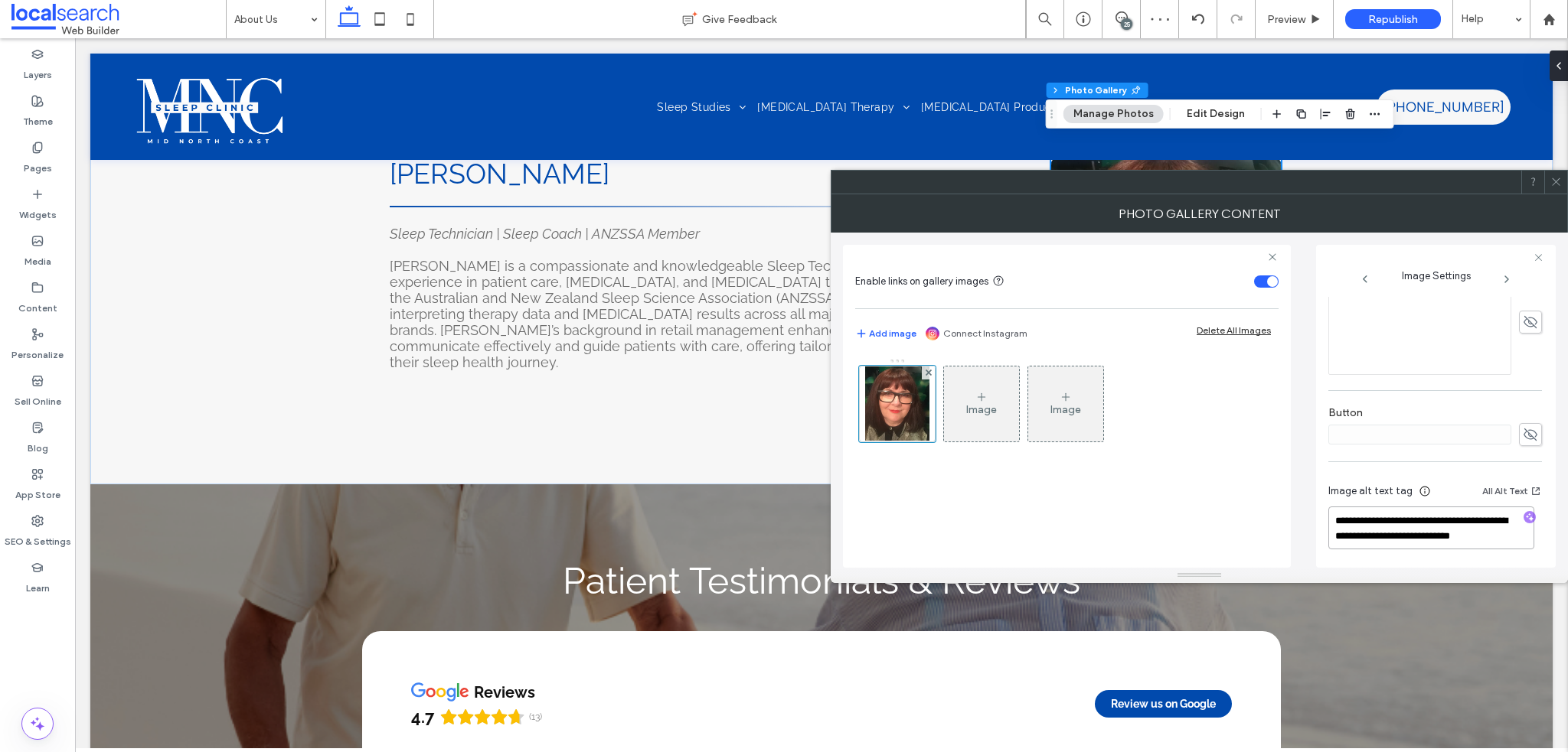
click at [1501, 532] on textarea "**********" at bounding box center [1432, 528] width 206 height 43
click at [1507, 541] on textarea "**********" at bounding box center [1432, 528] width 206 height 43
paste textarea "**********"
type textarea "**********"
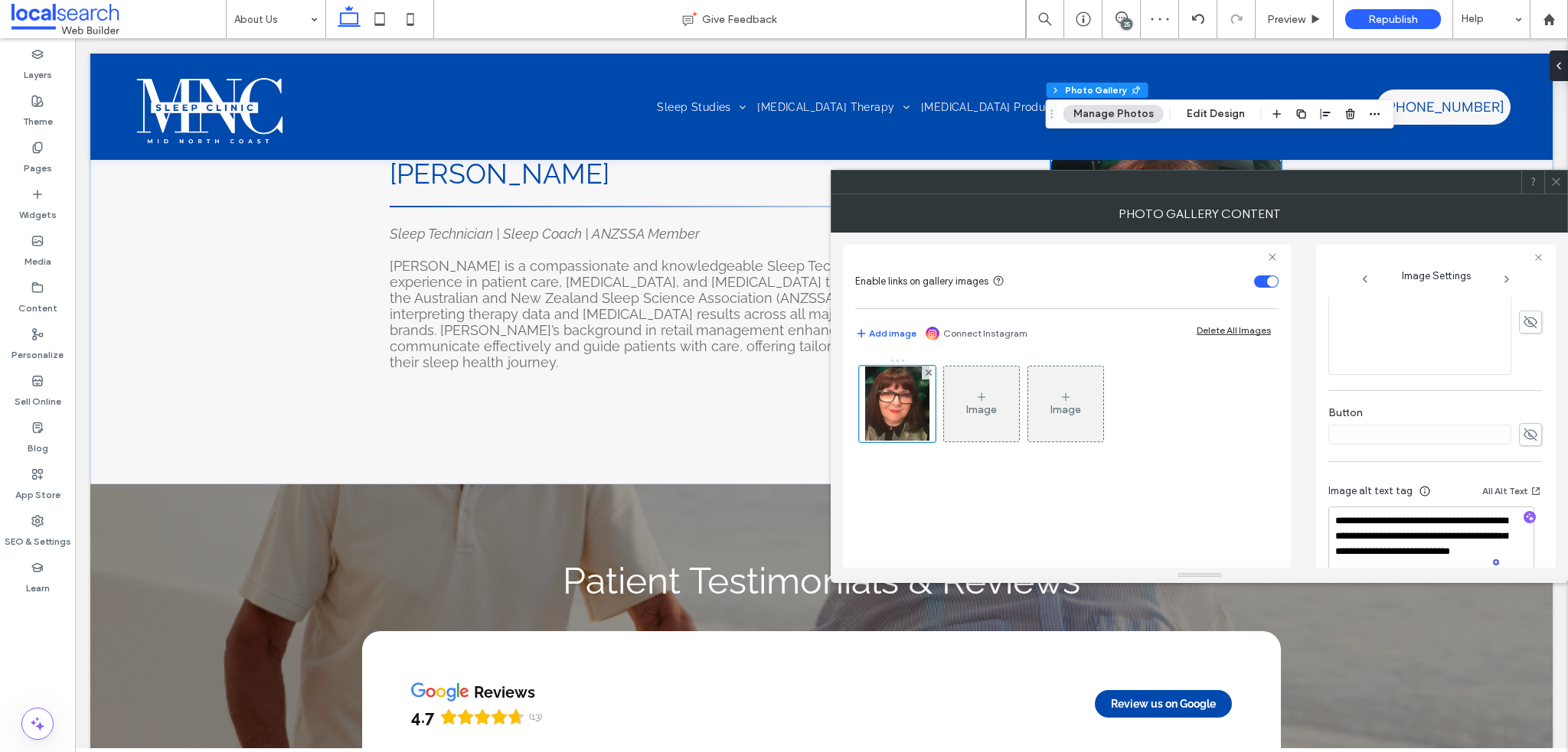
click at [1560, 192] on span at bounding box center [1556, 182] width 12 height 23
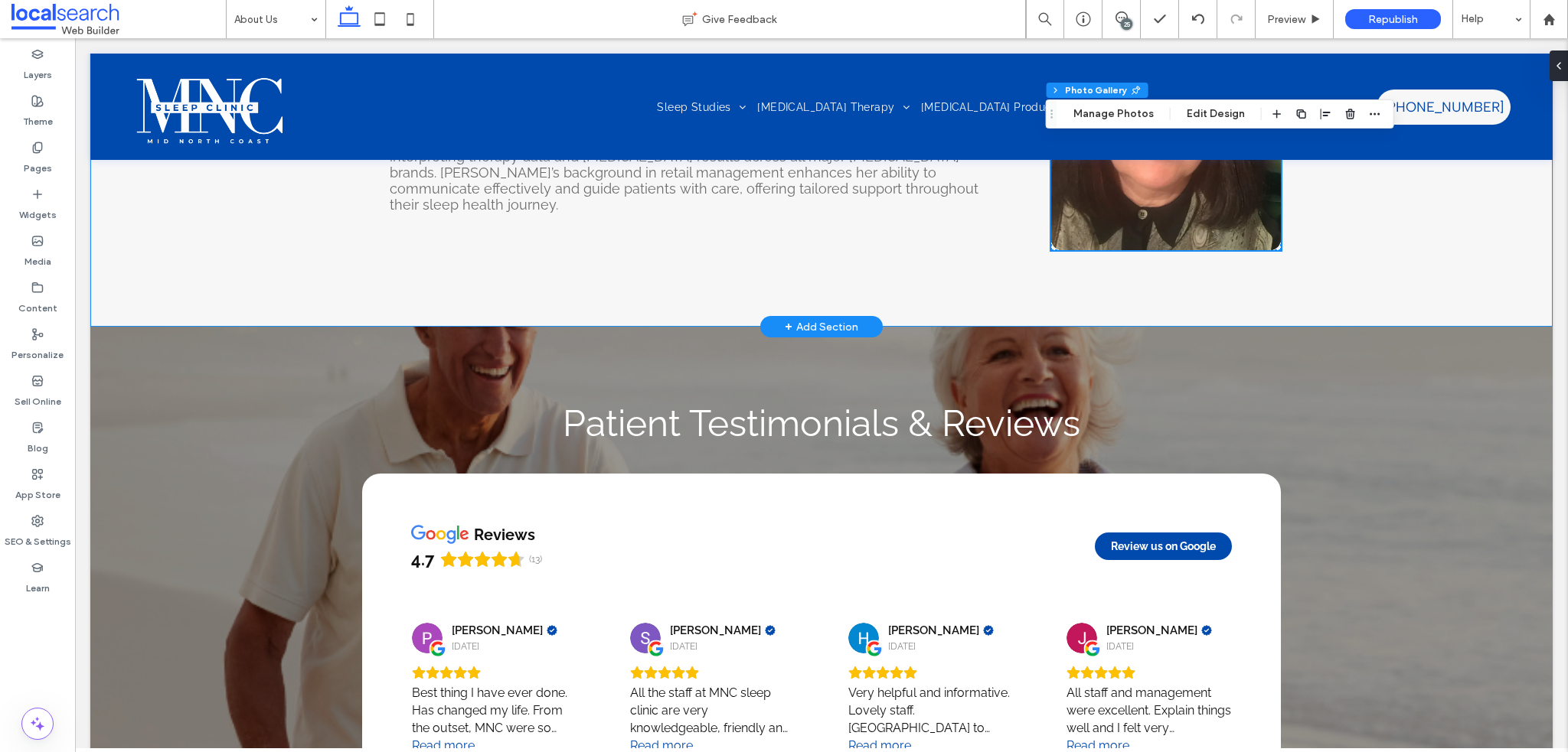
scroll to position [2976, 0]
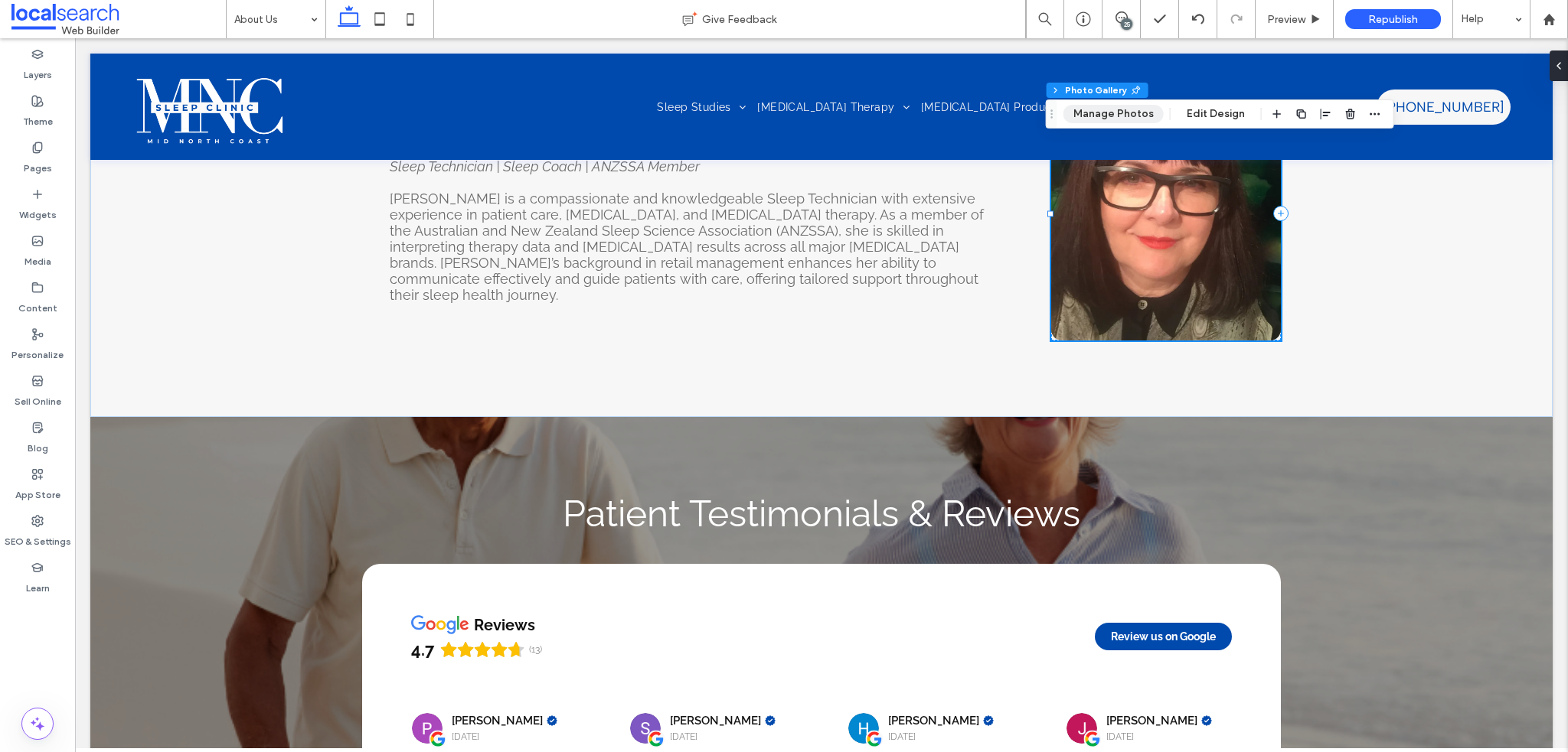
drag, startPoint x: 1106, startPoint y: 110, endPoint x: 1037, endPoint y: 114, distance: 69.1
click at [1106, 110] on button "Manage Photos" at bounding box center [1113, 113] width 101 height 18
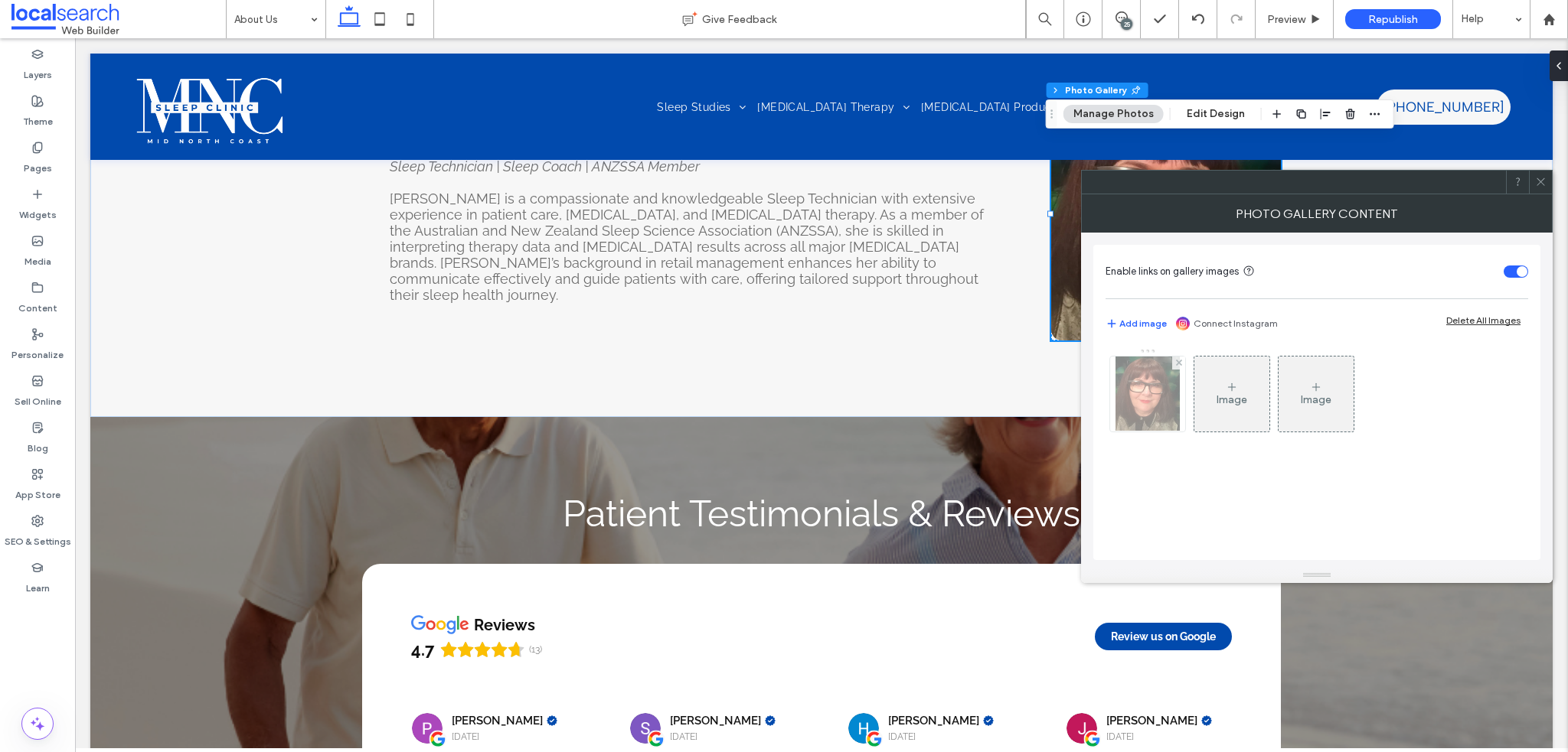
click at [1155, 389] on img at bounding box center [1147, 394] width 63 height 75
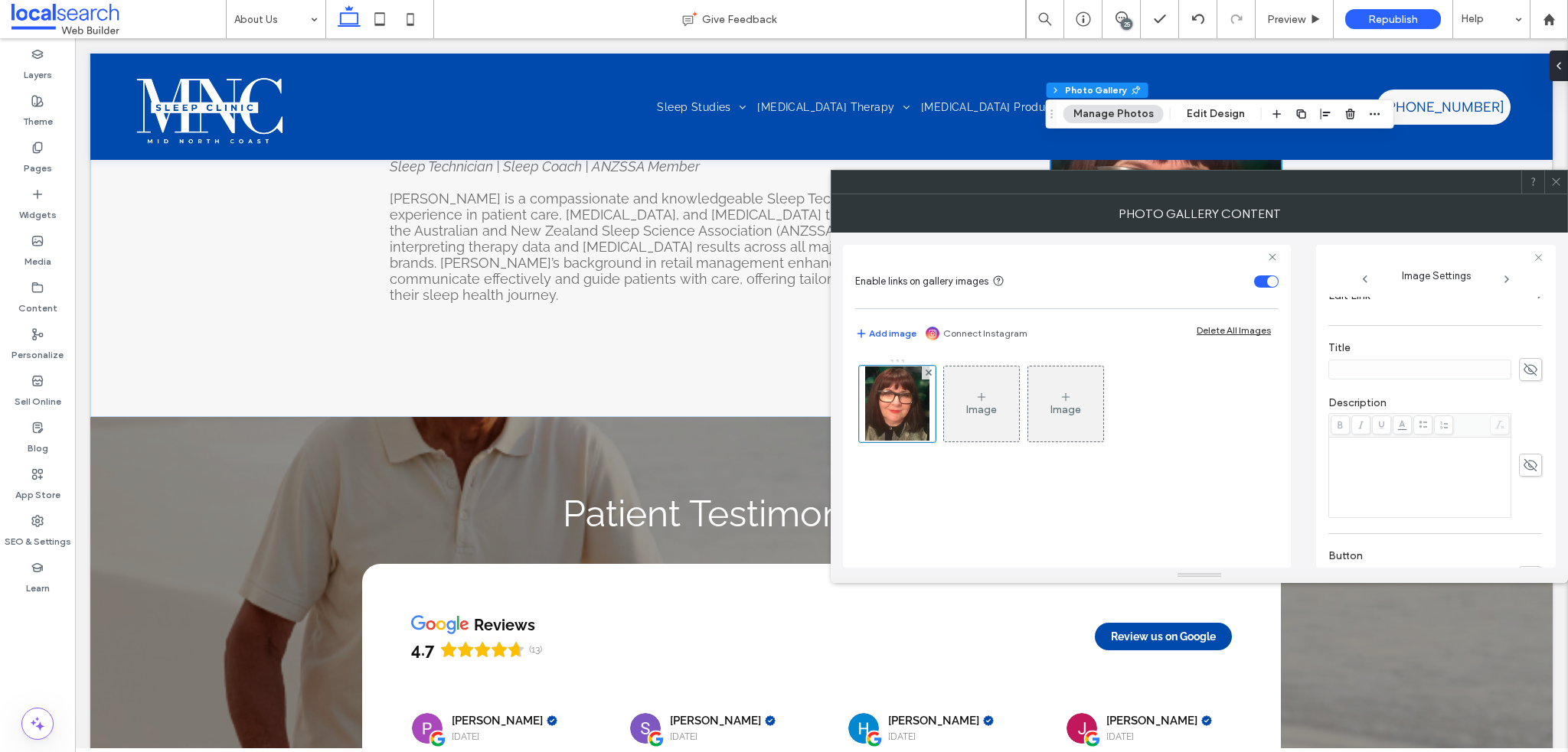
scroll to position [466, 0]
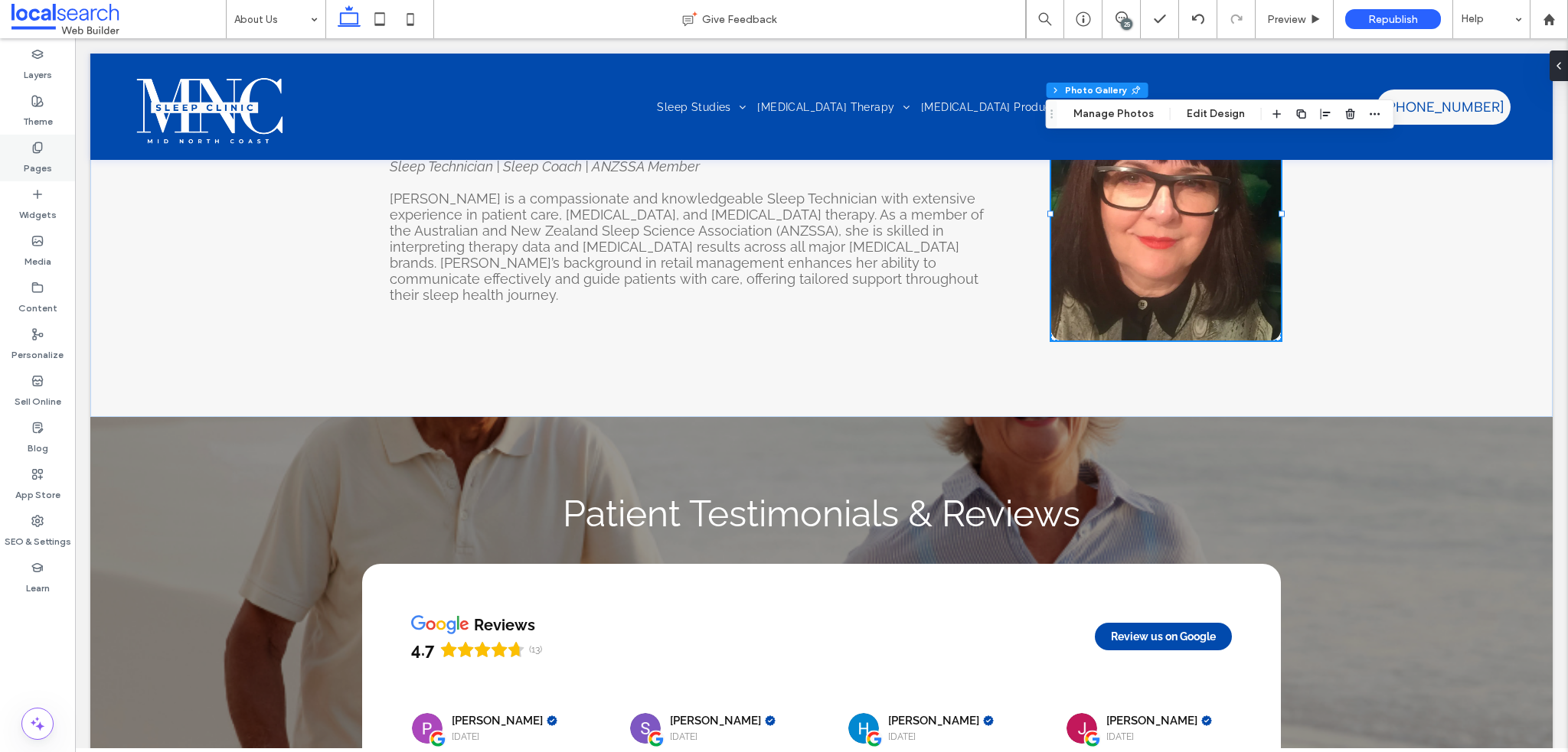
click at [52, 146] on div "Pages" at bounding box center [37, 158] width 75 height 47
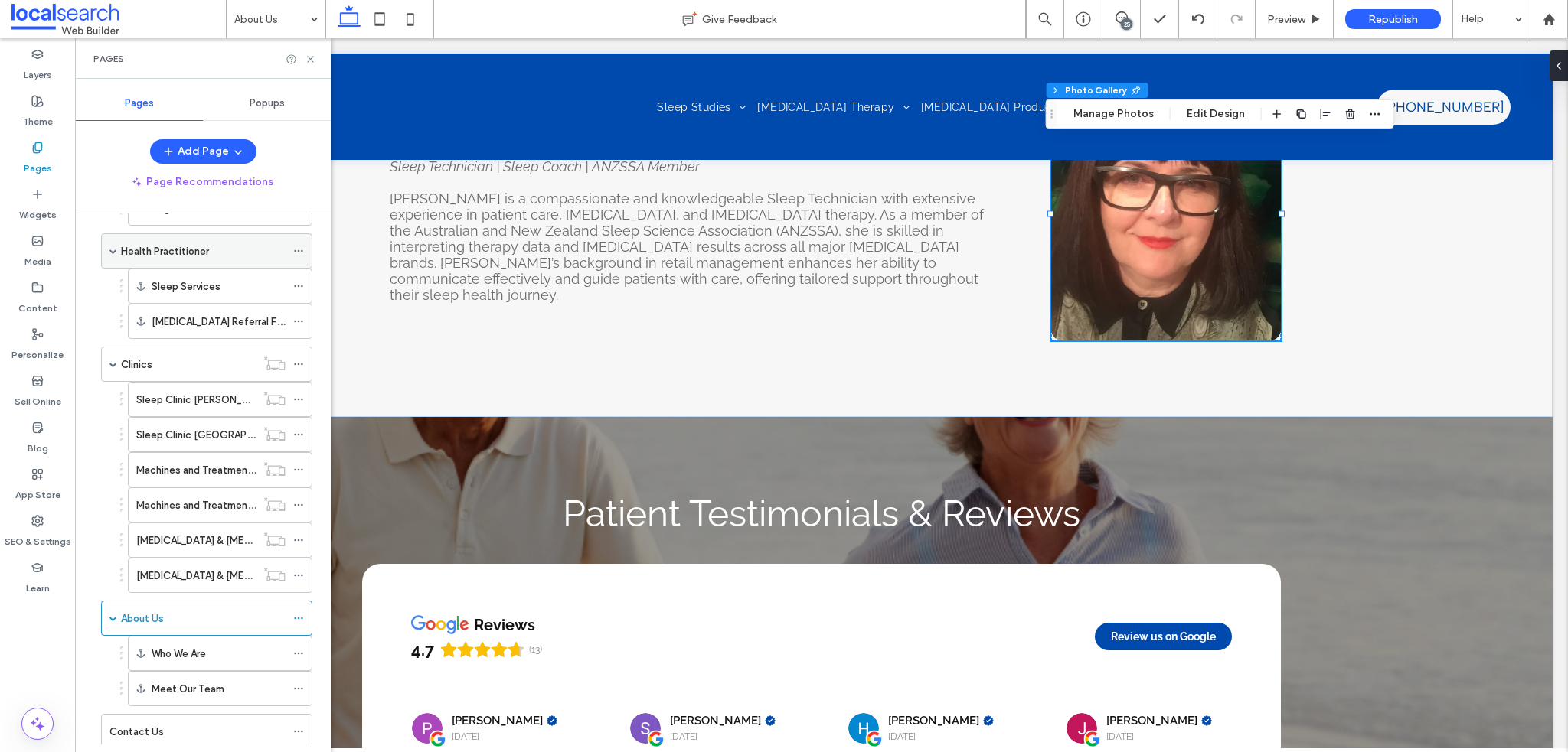
scroll to position [493, 0]
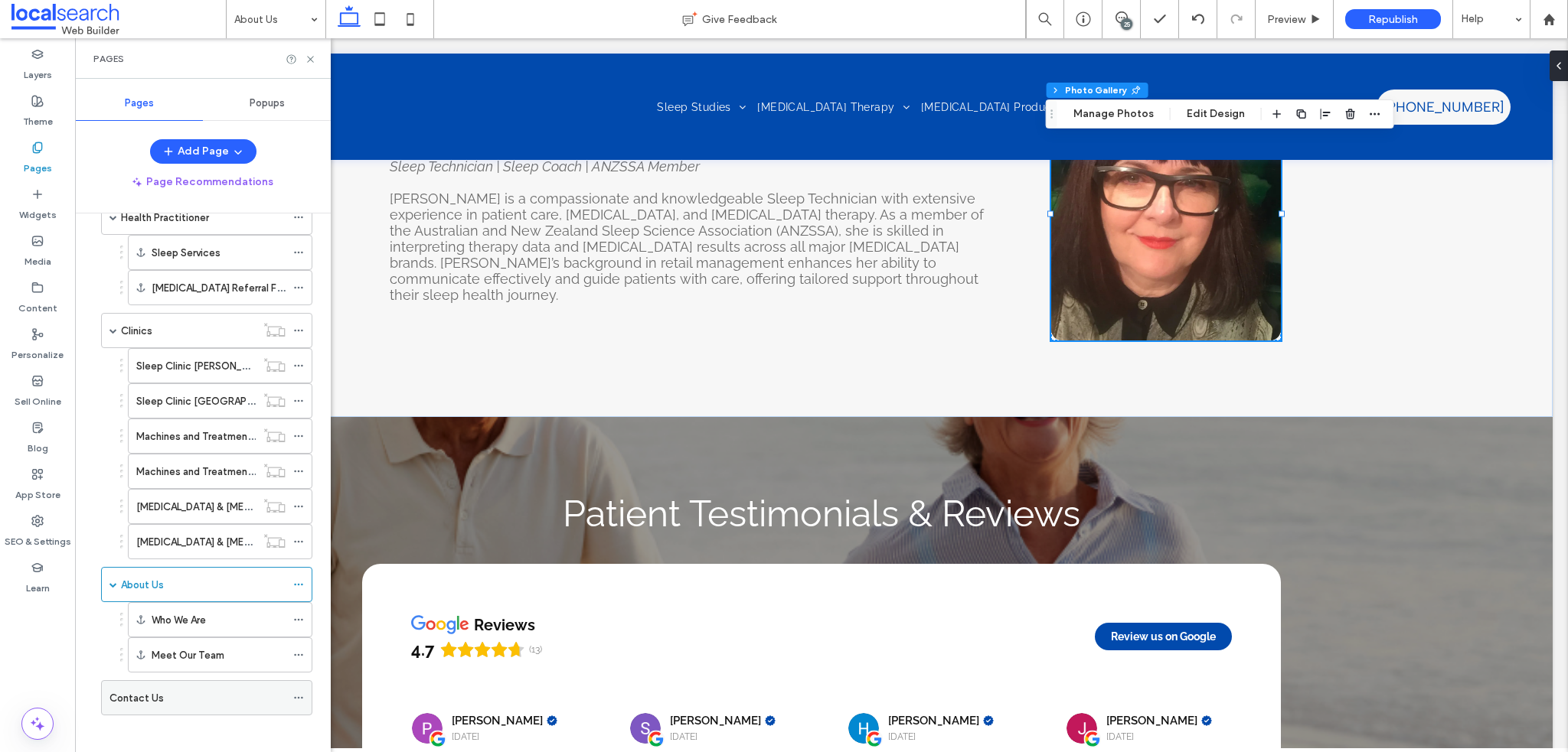
click at [170, 690] on div "Contact Us" at bounding box center [197, 698] width 176 height 16
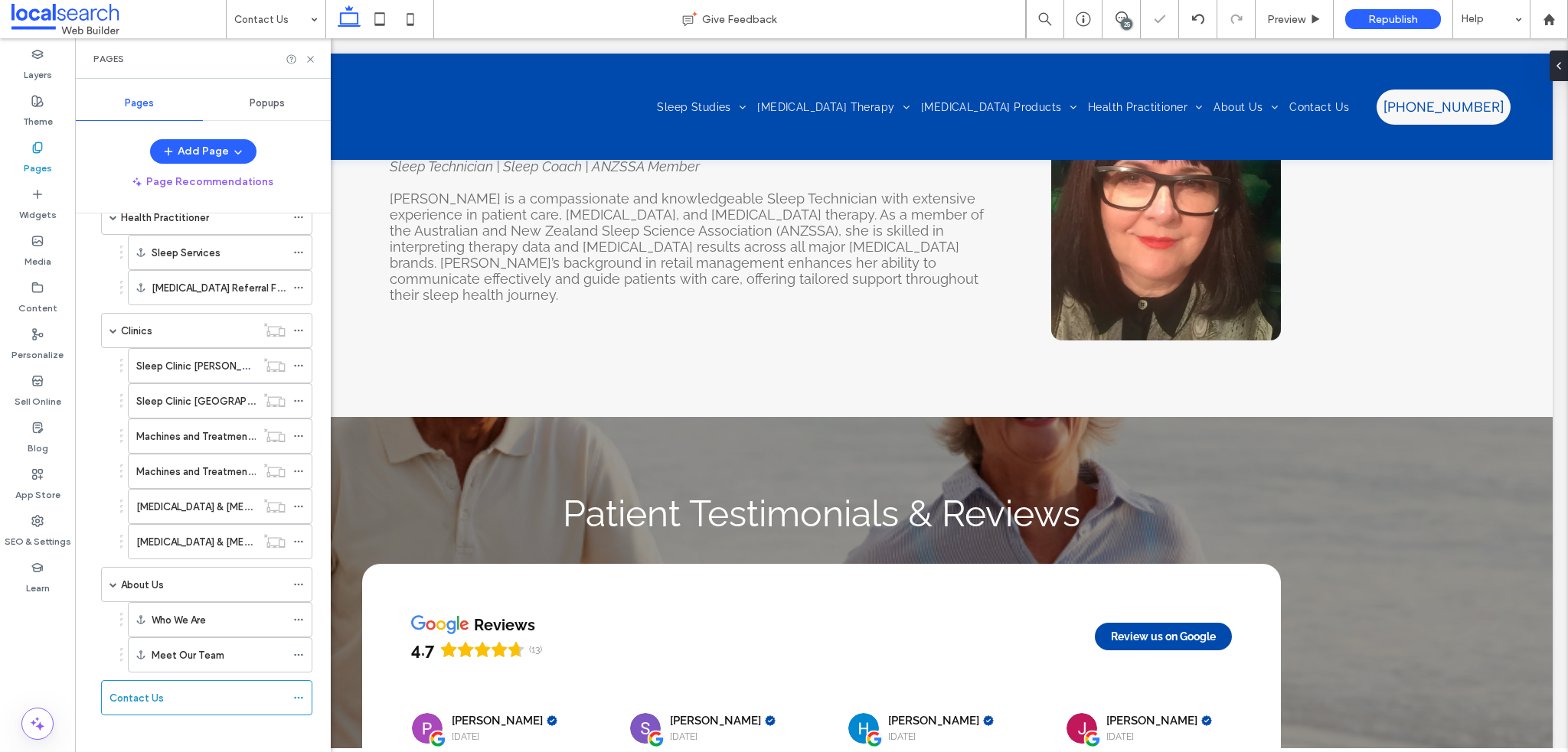
click at [310, 60] on icon at bounding box center [310, 59] width 12 height 12
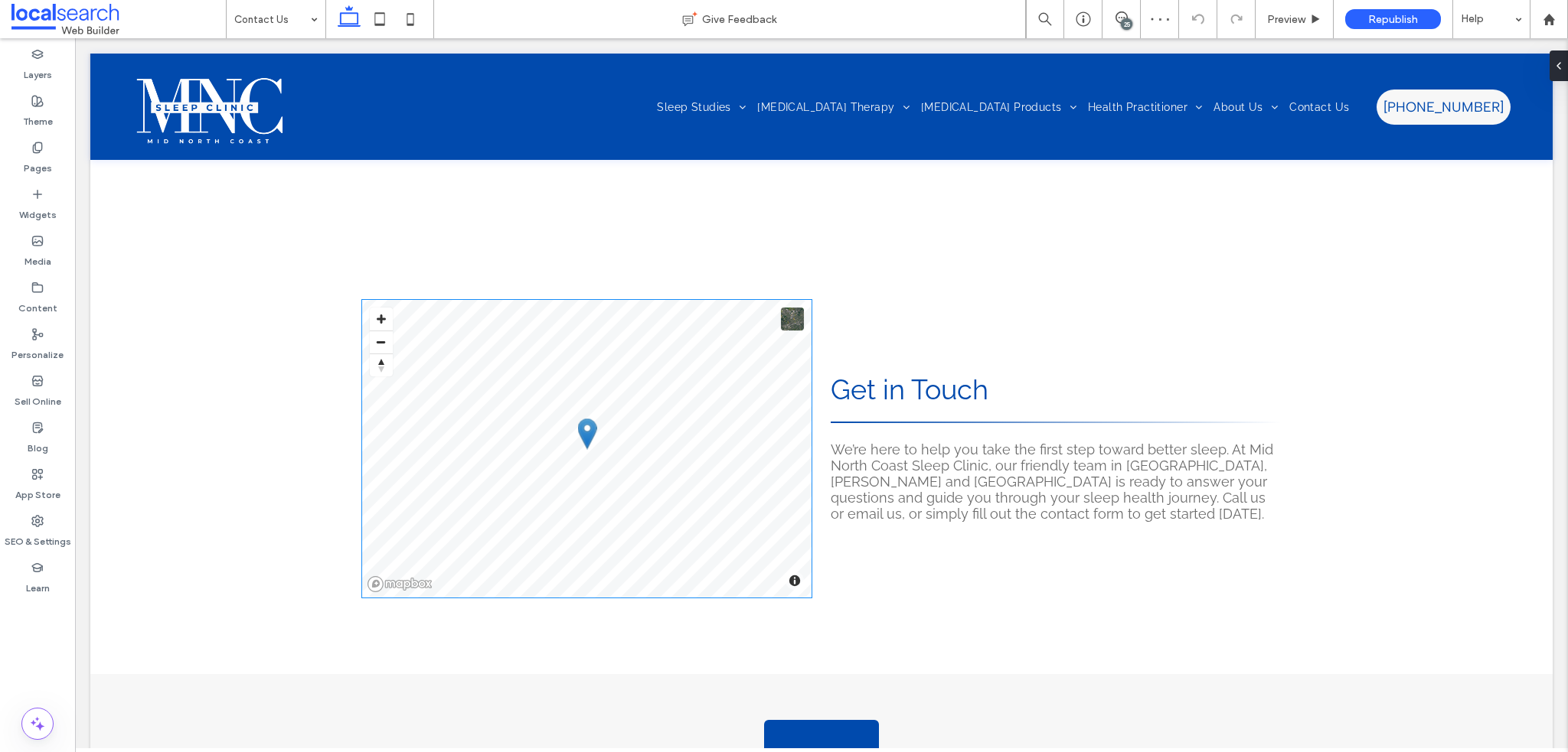
scroll to position [229, 0]
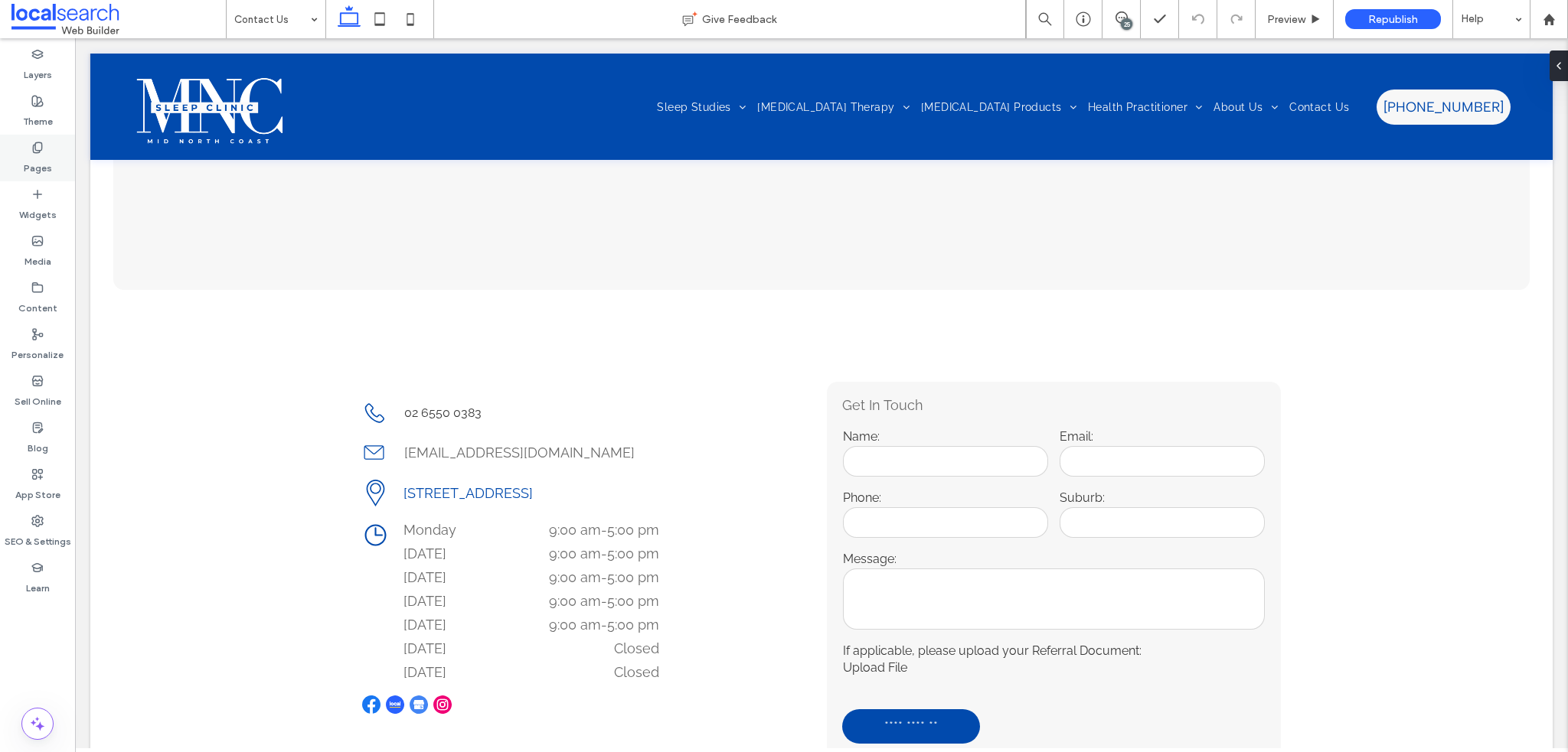
click at [58, 158] on div "Pages" at bounding box center [37, 158] width 75 height 47
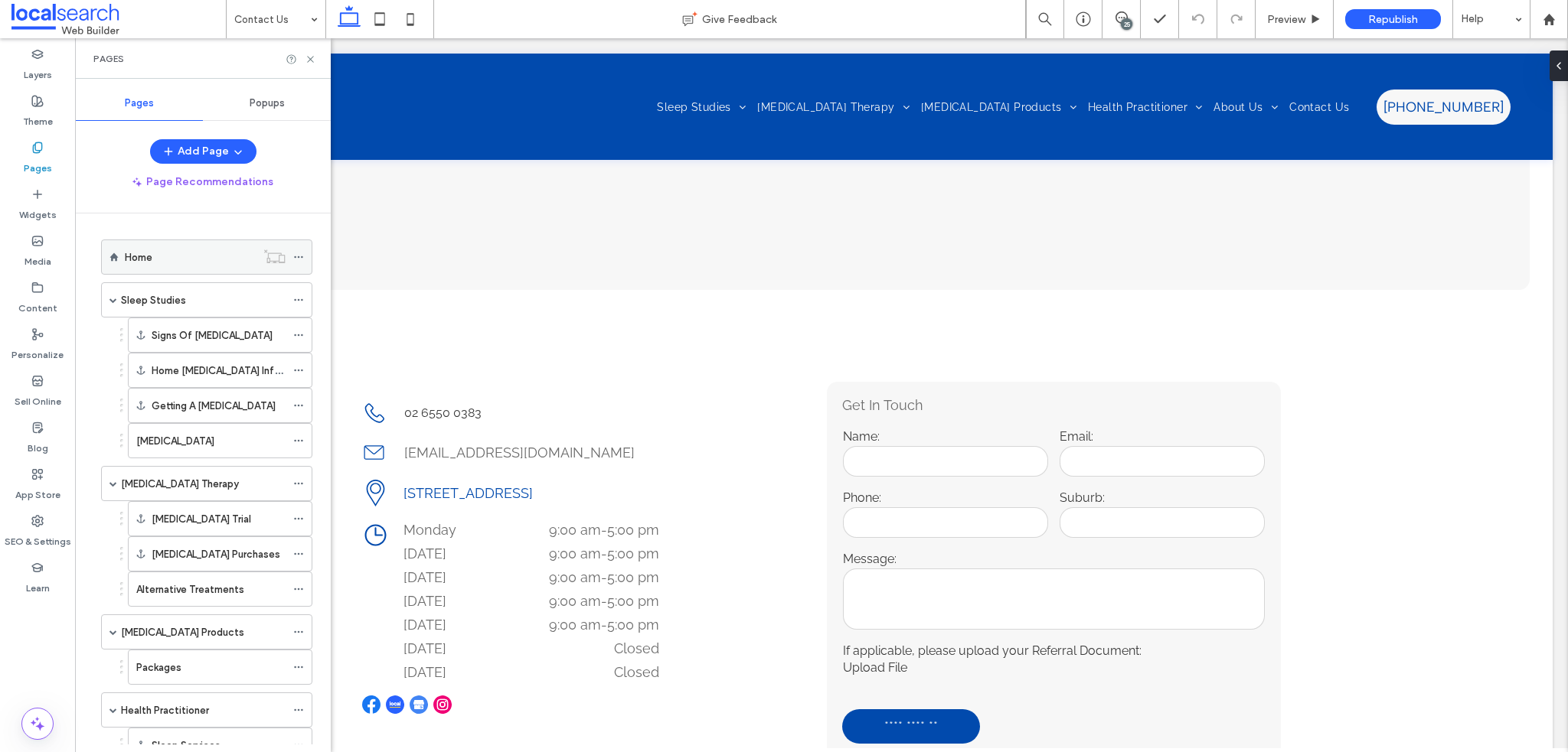
click at [192, 255] on div "Home" at bounding box center [190, 257] width 131 height 16
click at [310, 62] on div at bounding box center [784, 376] width 1568 height 752
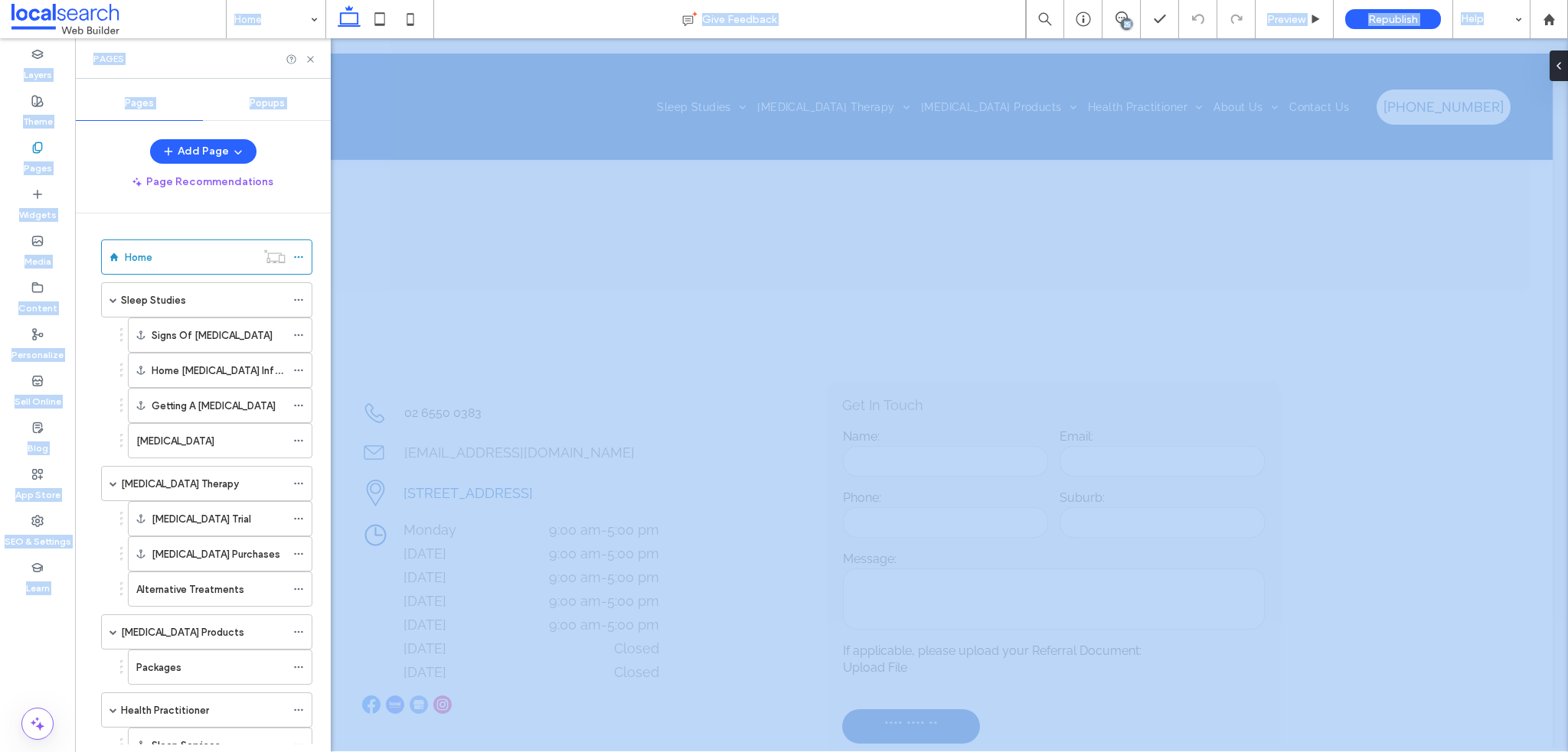
click at [310, 60] on div at bounding box center [784, 376] width 1568 height 752
click at [310, 60] on div "Home Give Feedback 25 Preview Republish Help Design Panel Site Comments Team & …" at bounding box center [784, 376] width 1568 height 752
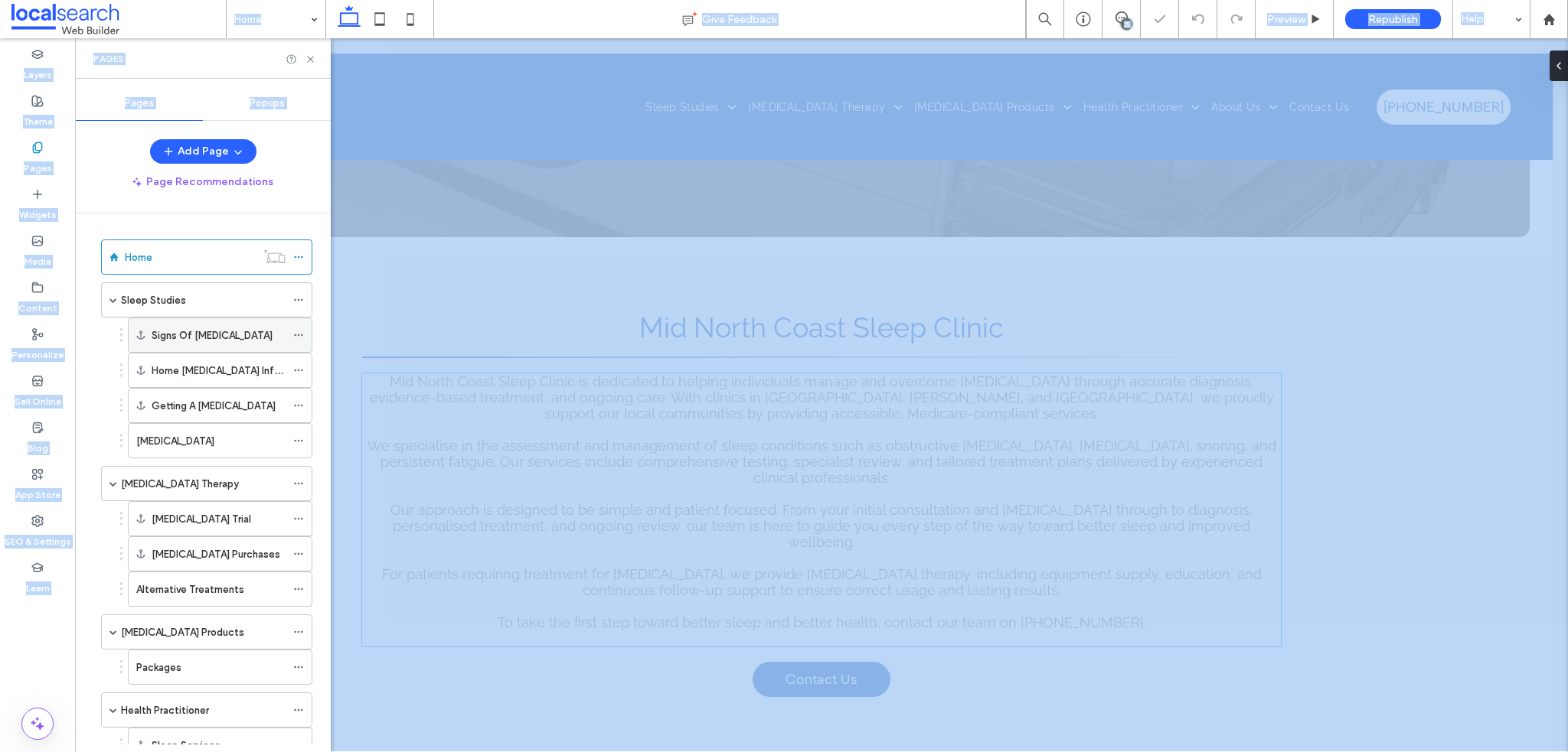
scroll to position [229, 0]
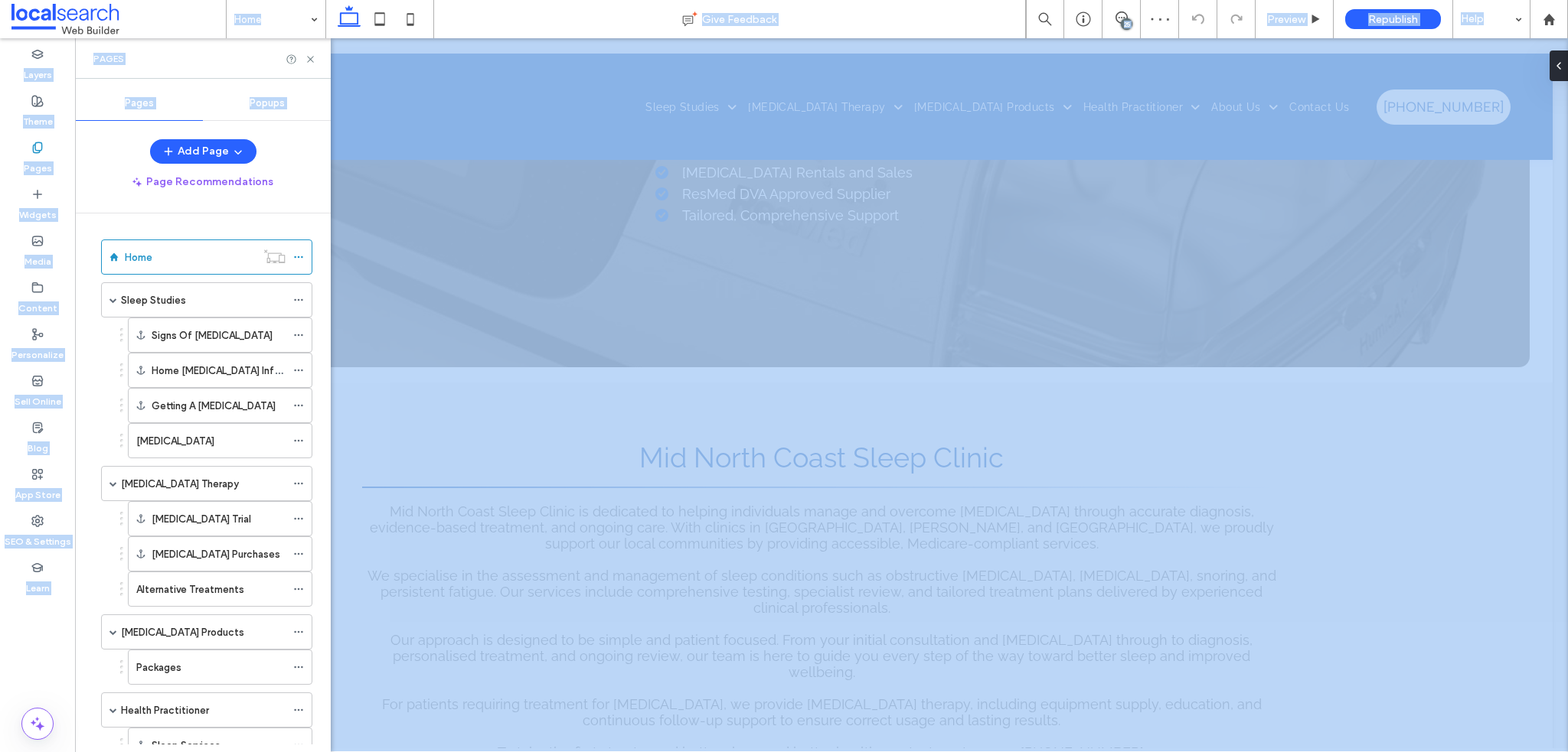
click at [173, 299] on label "Sleep Studies" at bounding box center [154, 301] width 65 height 27
click at [312, 58] on div at bounding box center [784, 376] width 1568 height 752
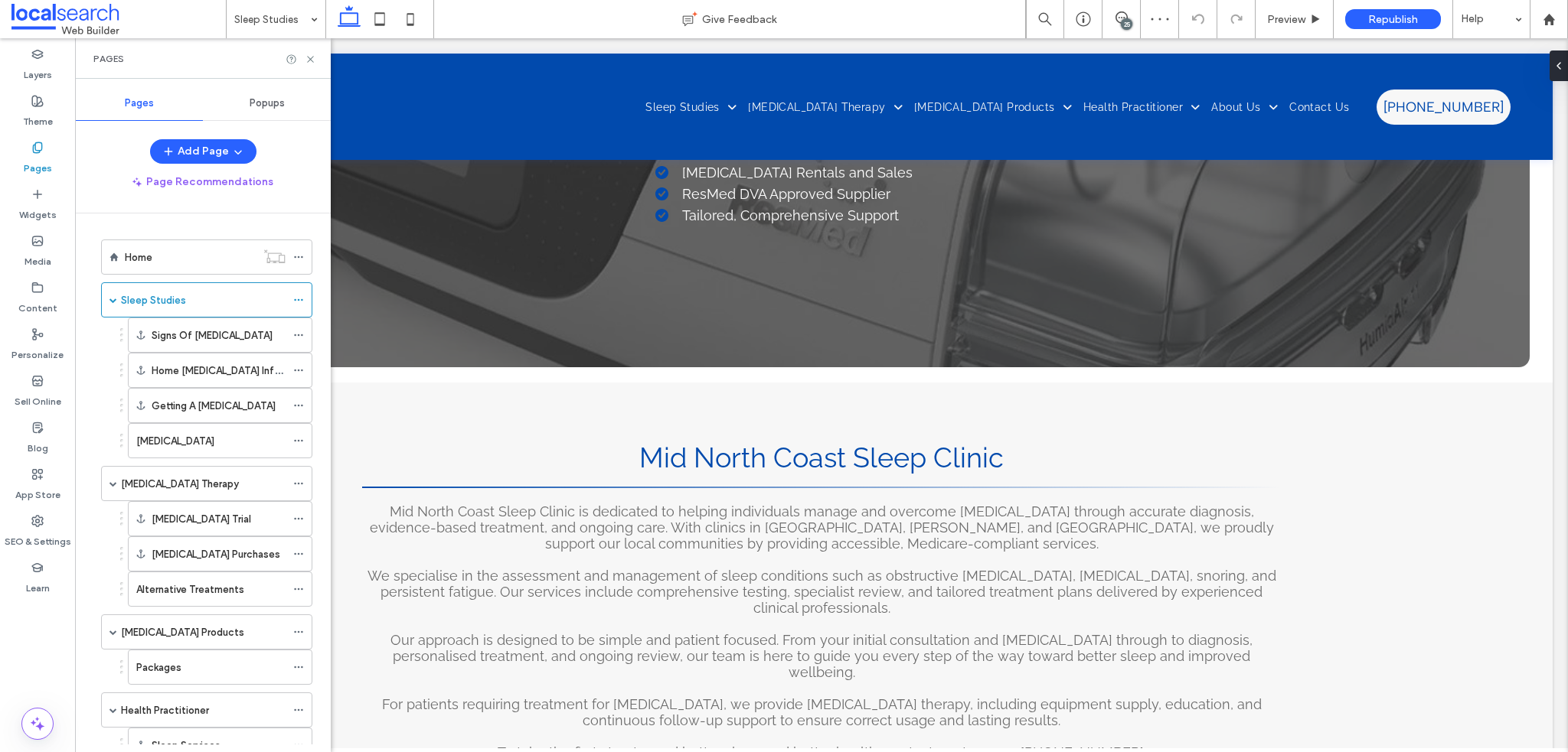
click at [310, 57] on icon at bounding box center [310, 59] width 12 height 12
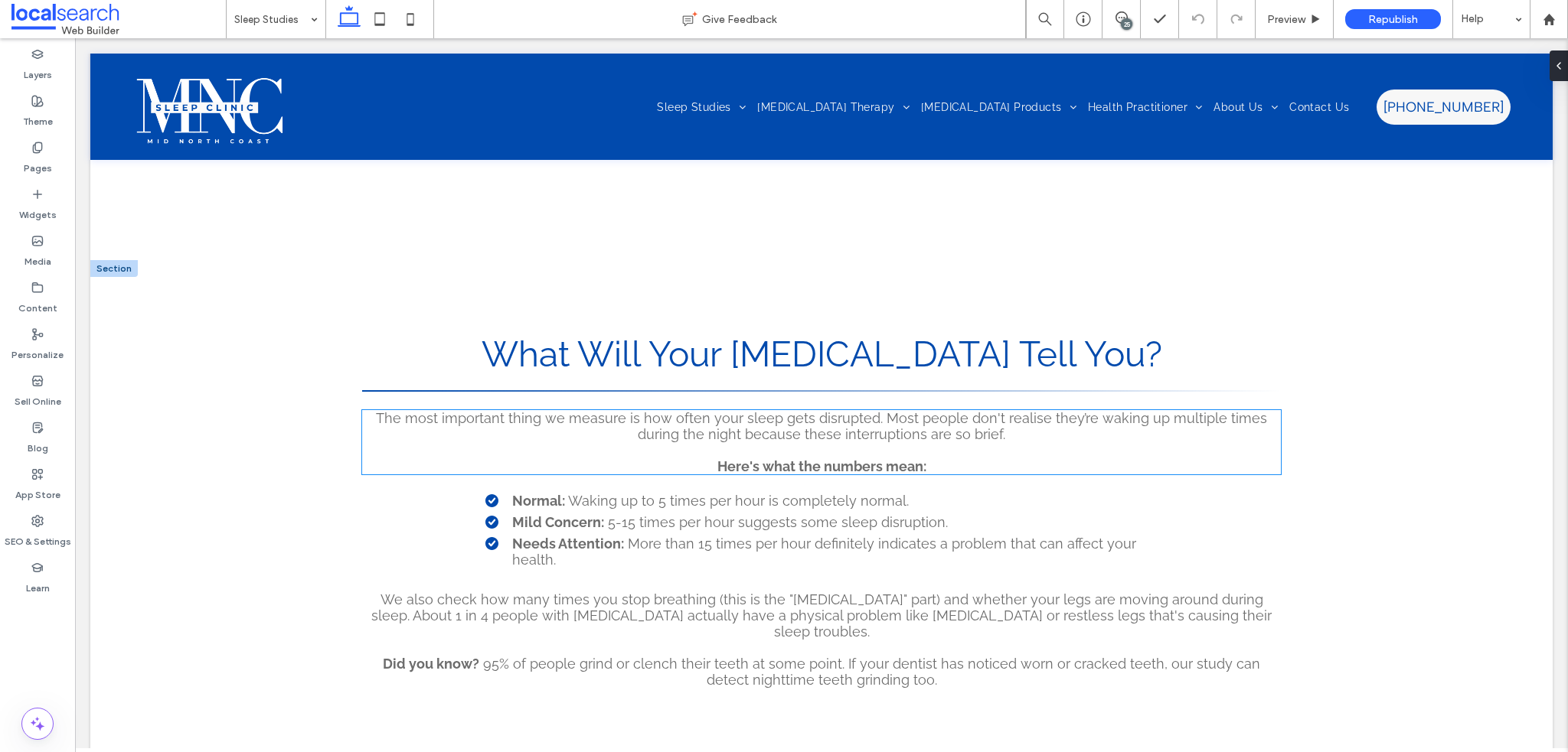
scroll to position [2399, 0]
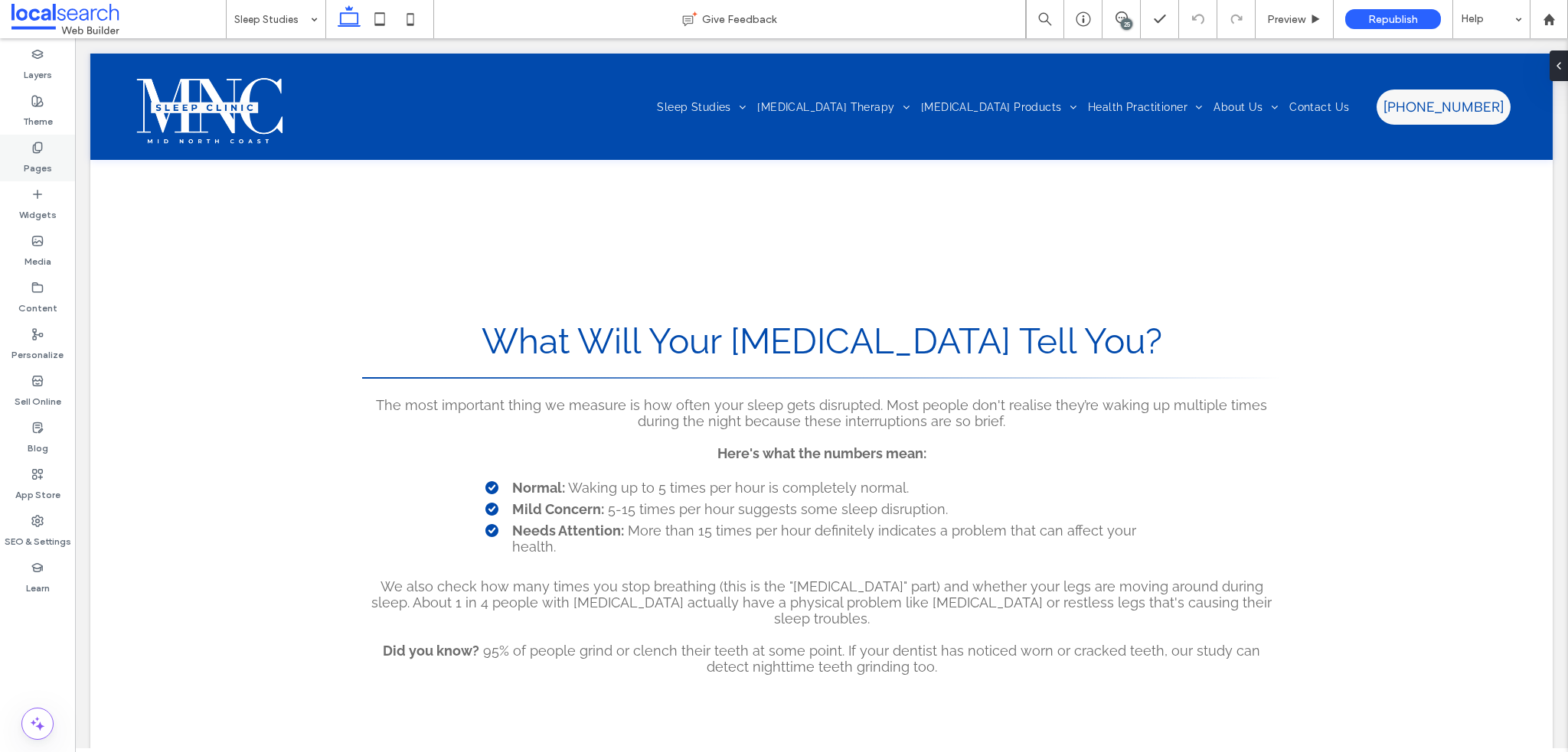
click at [50, 150] on div "Pages" at bounding box center [37, 158] width 75 height 47
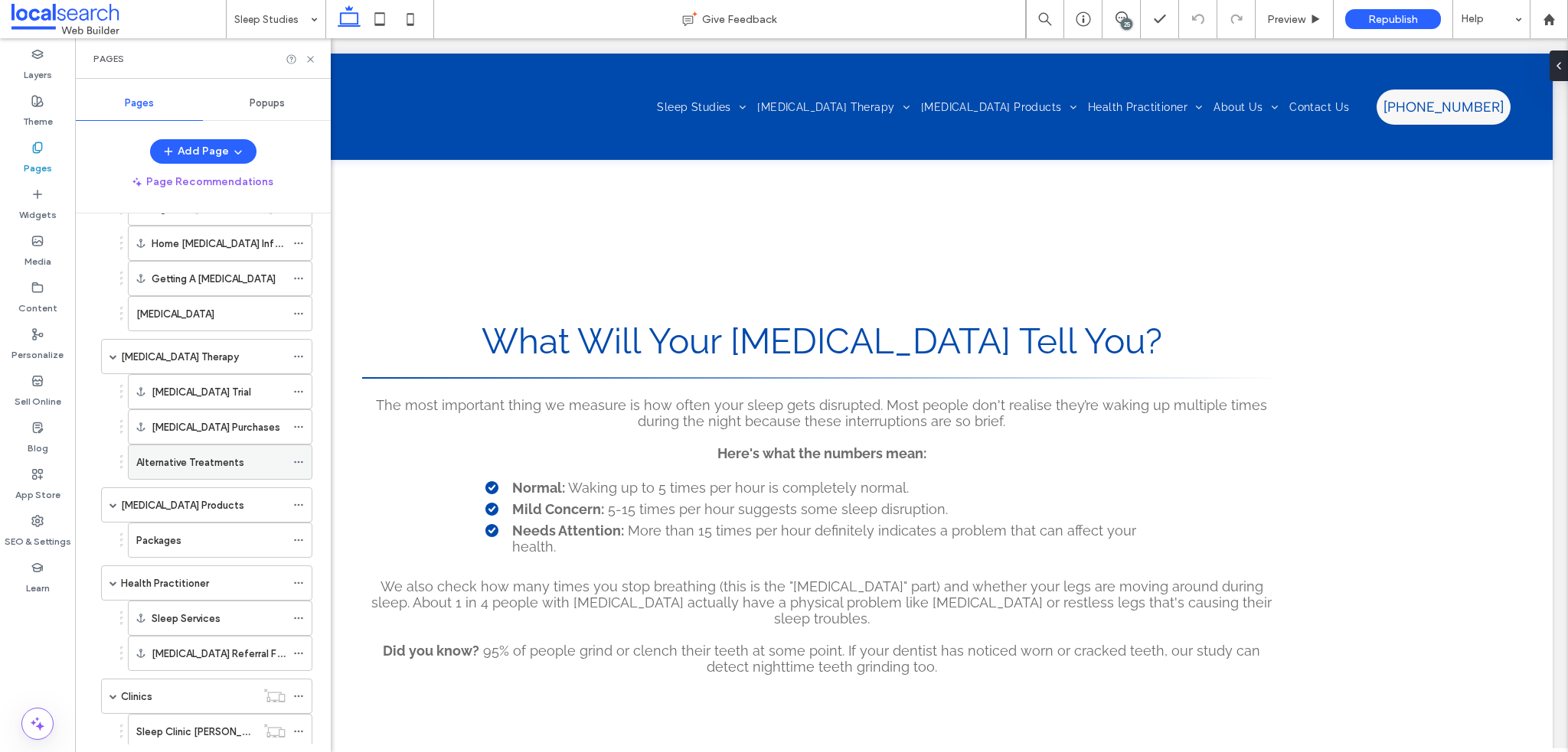
scroll to position [153, 0]
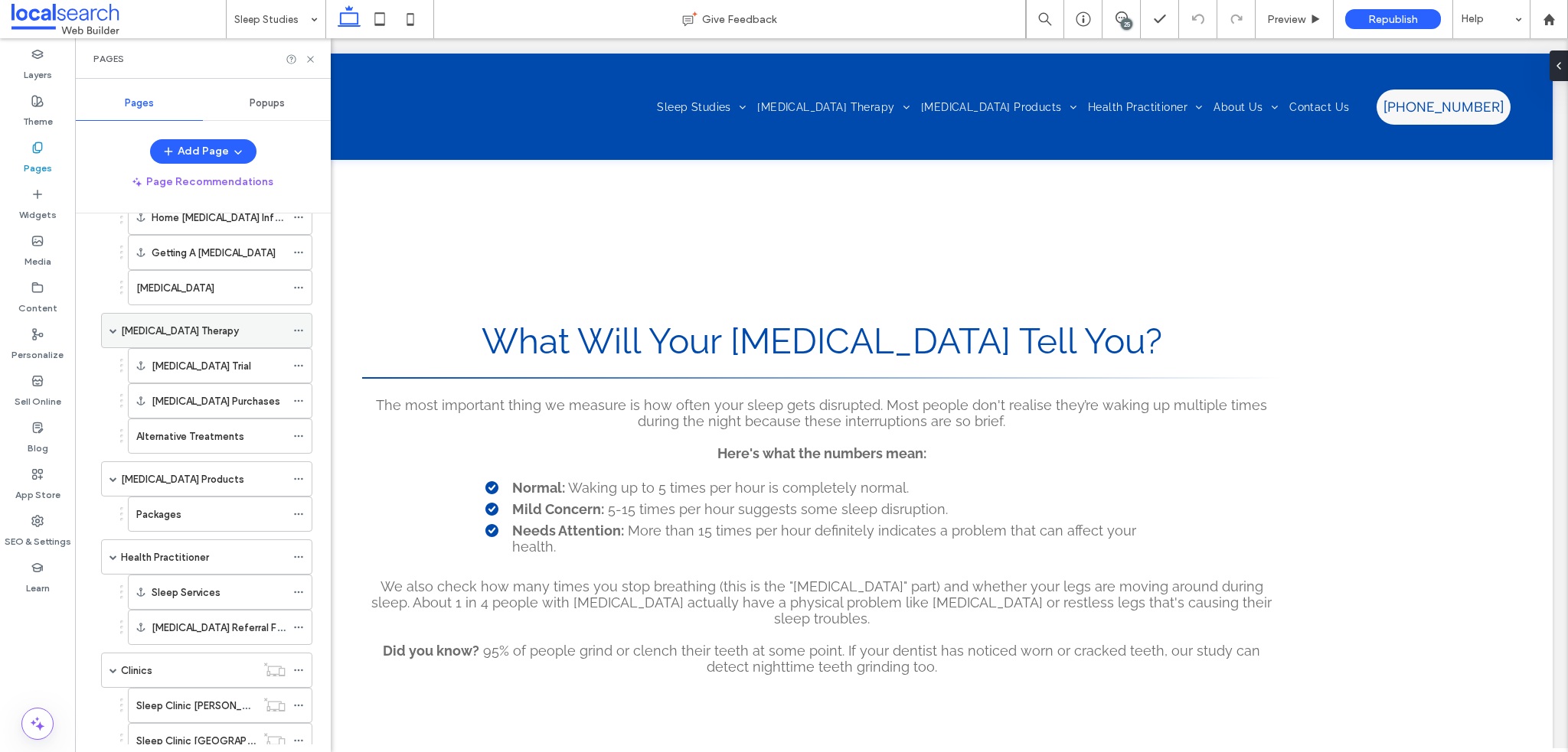
click at [172, 330] on label "[MEDICAL_DATA] Therapy" at bounding box center [180, 331] width 118 height 27
click at [307, 49] on div "Pages" at bounding box center [203, 58] width 256 height 40
click at [314, 56] on icon at bounding box center [310, 59] width 12 height 12
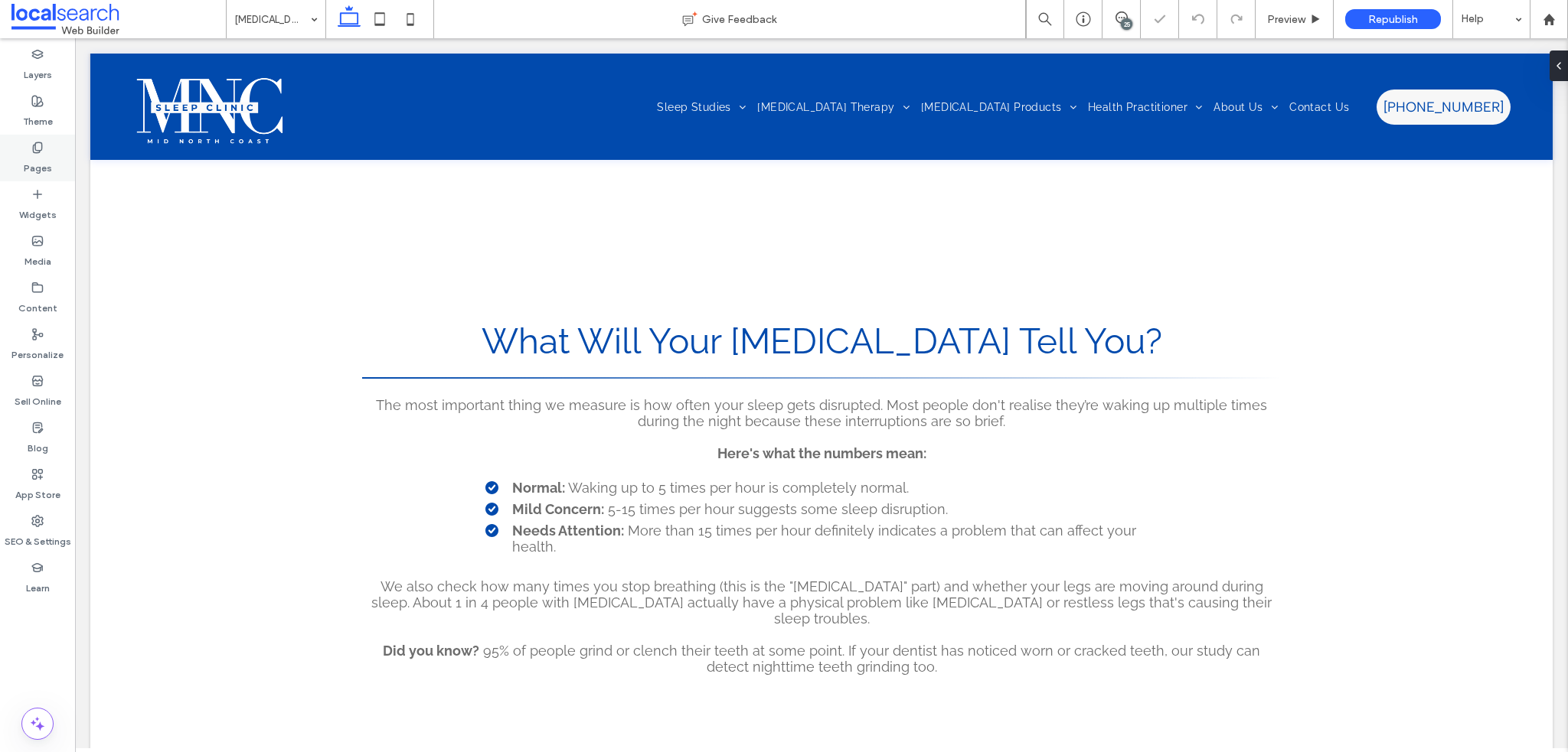
click at [25, 155] on label "Pages" at bounding box center [38, 164] width 29 height 21
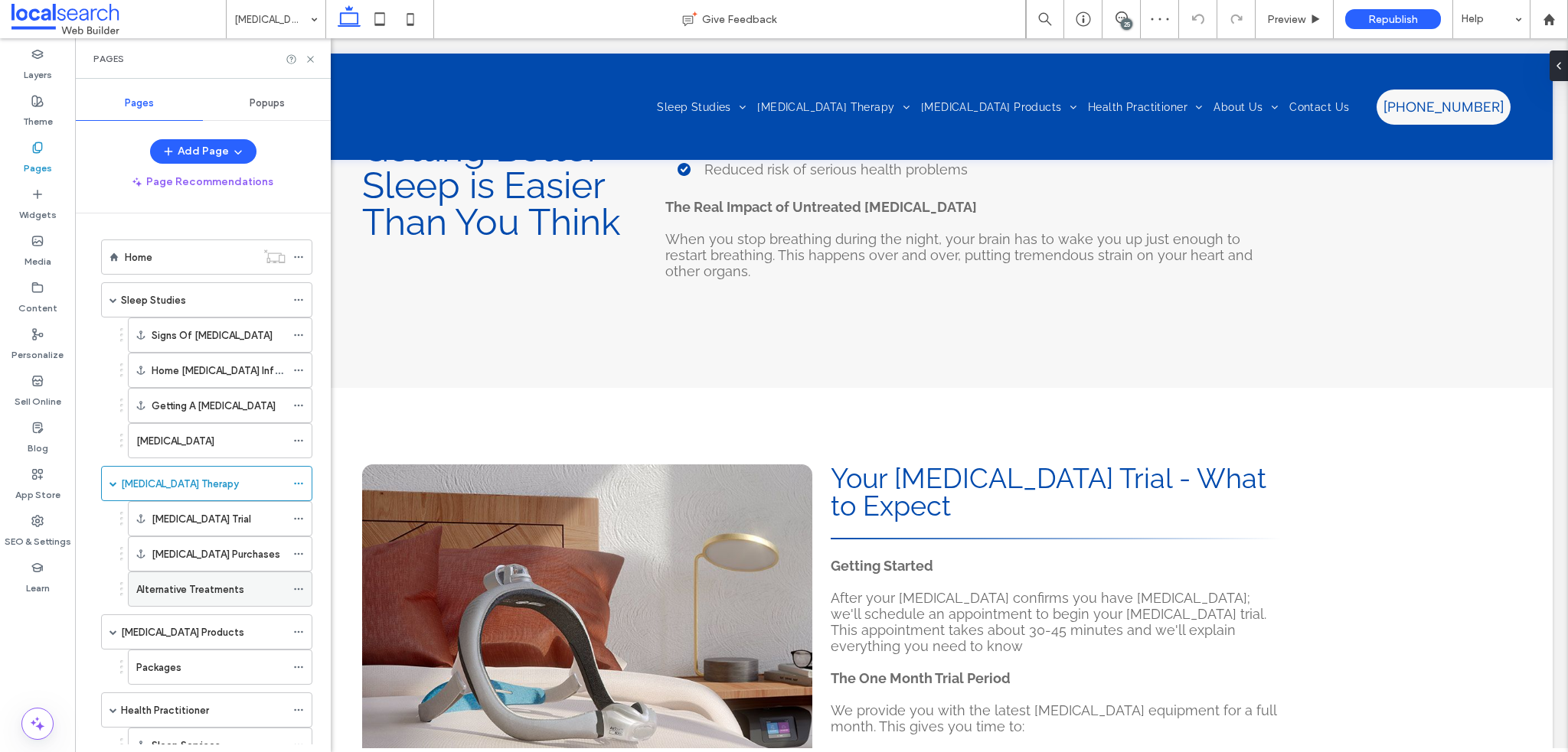
scroll to position [77, 0]
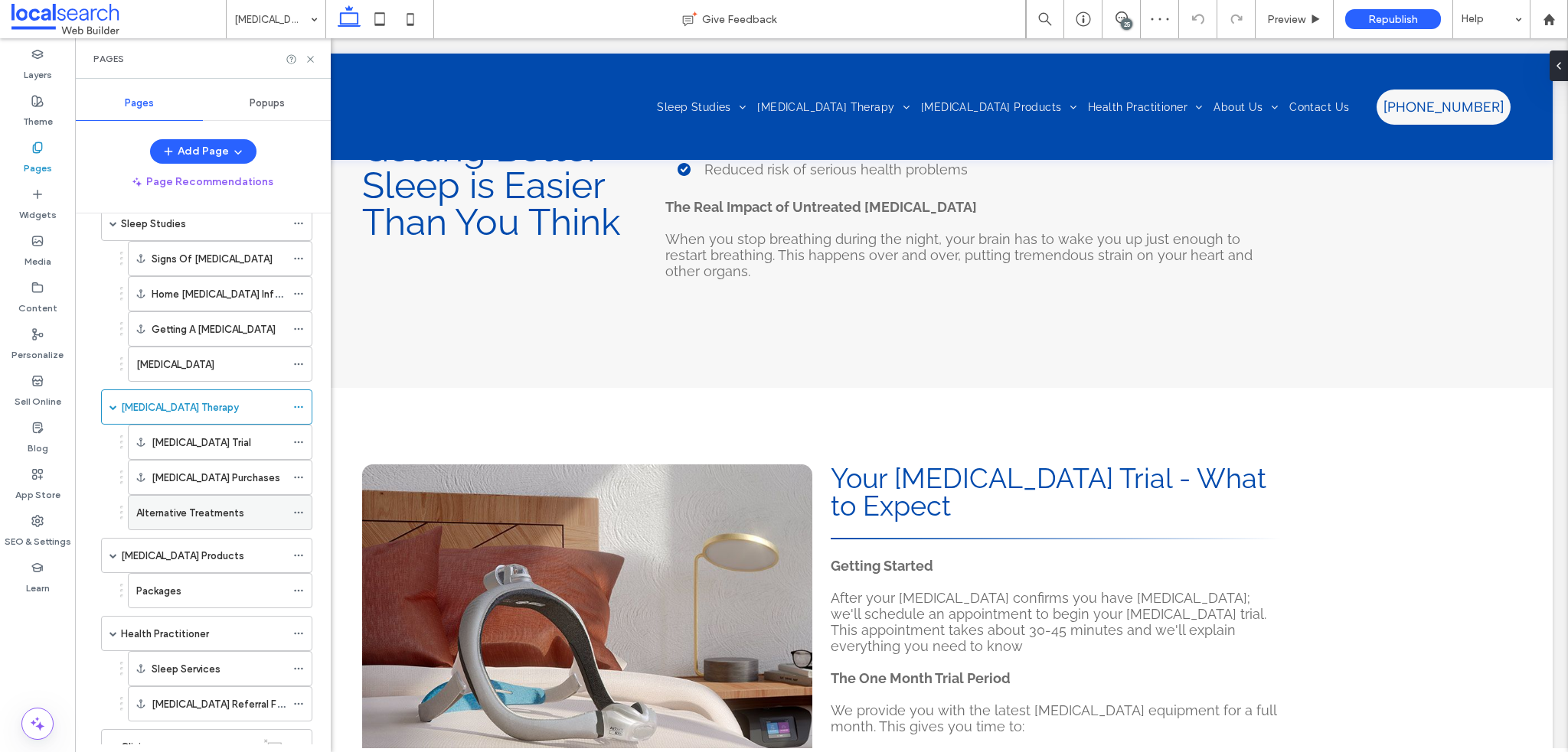
click at [191, 515] on label "Alternative Treatments" at bounding box center [190, 513] width 108 height 27
click at [310, 59] on div "Alternative Treatments Give Feedback 25 Preview Republish Help Design Panel Sit…" at bounding box center [784, 376] width 1568 height 752
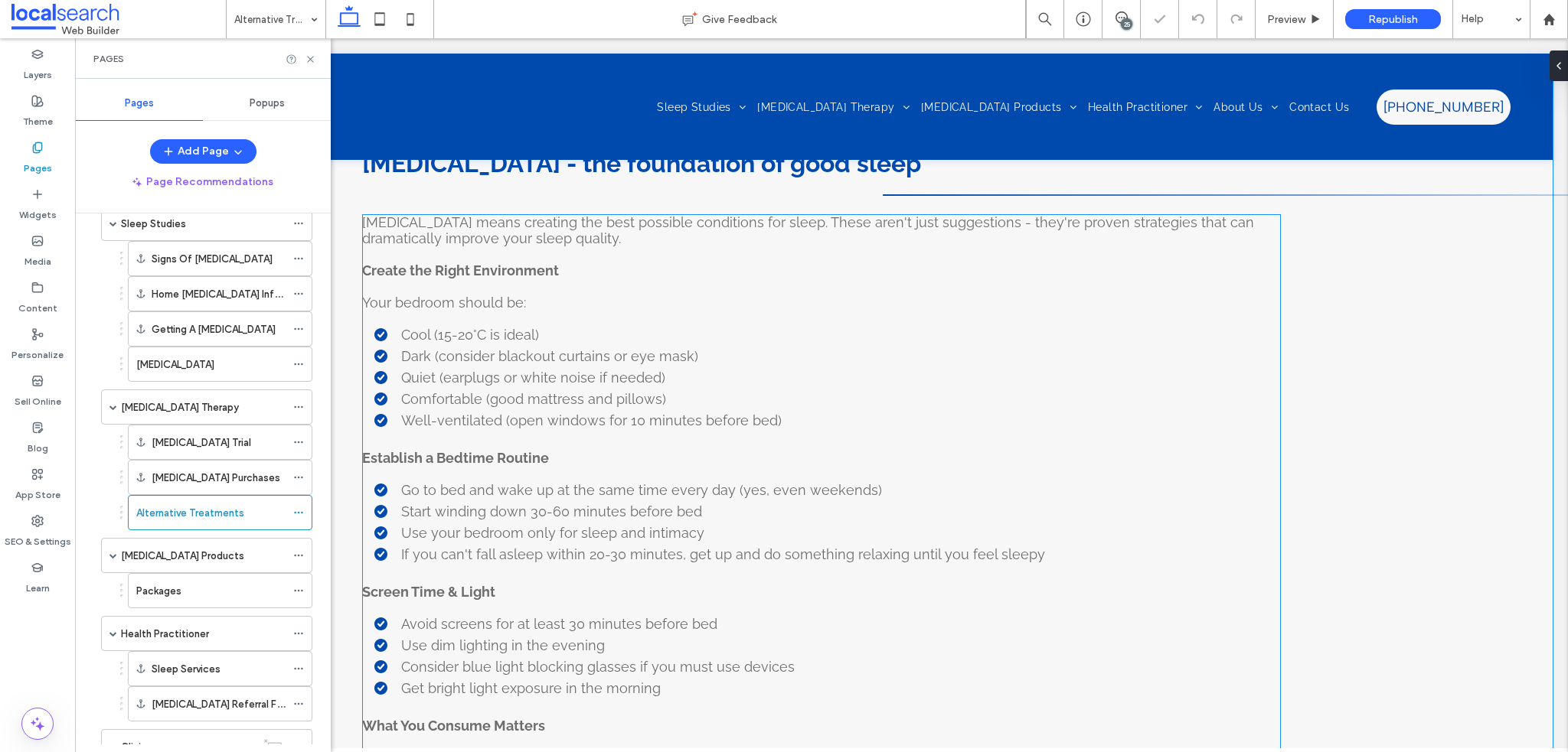
scroll to position [765, 0]
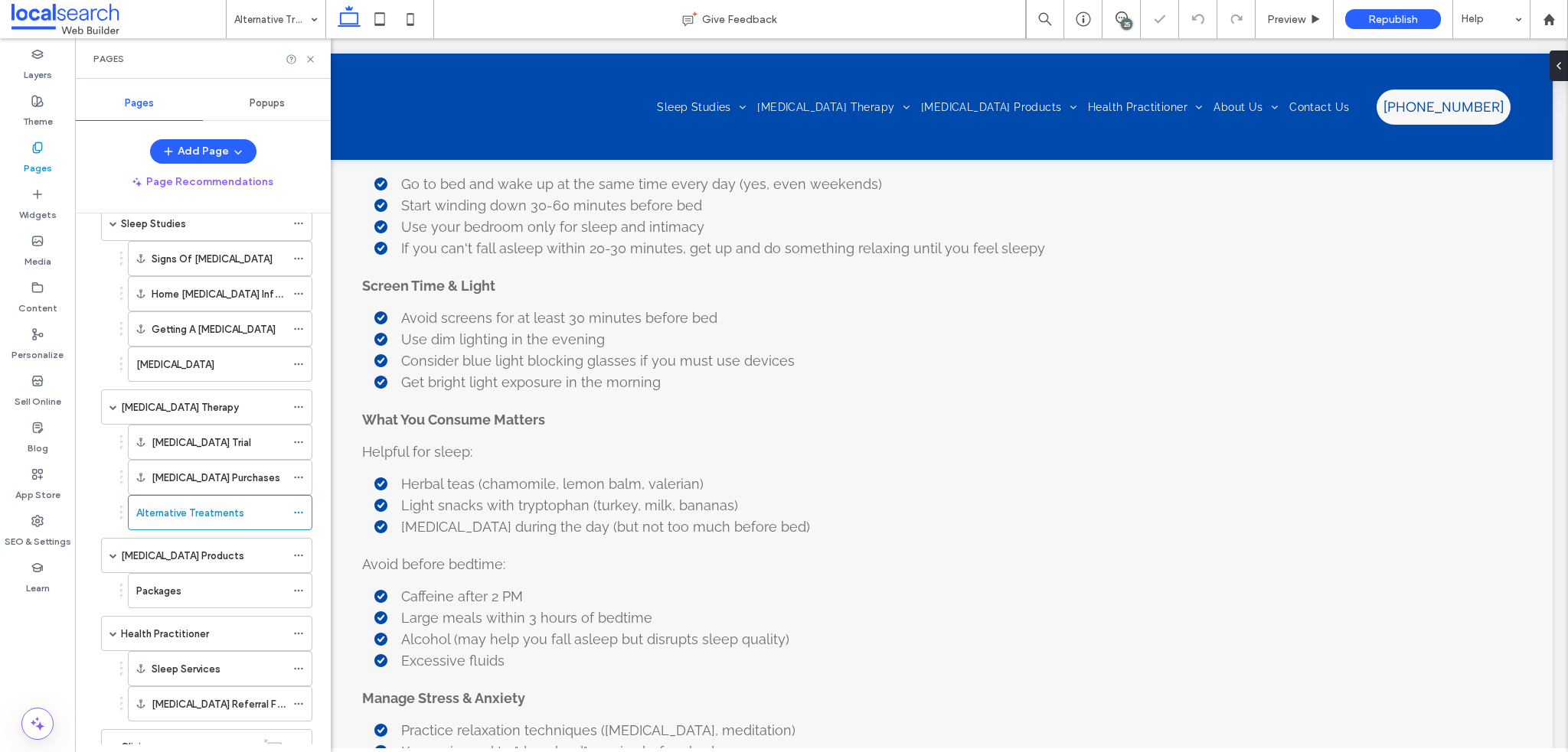
click at [306, 51] on div "Pages" at bounding box center [203, 58] width 256 height 40
click at [310, 58] on icon at bounding box center [310, 59] width 12 height 12
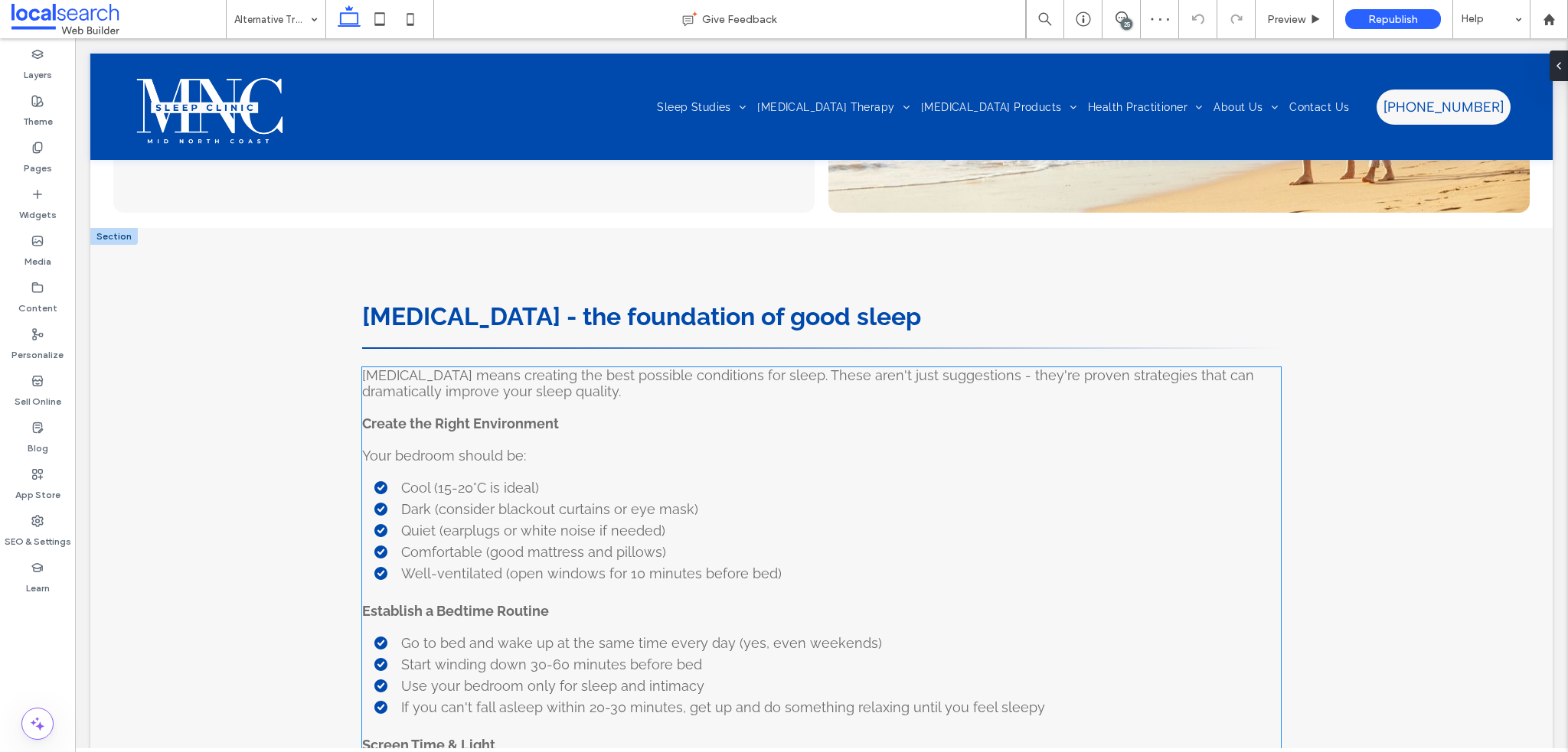
click at [462, 422] on strong "Create the Right Environment" at bounding box center [460, 423] width 196 height 16
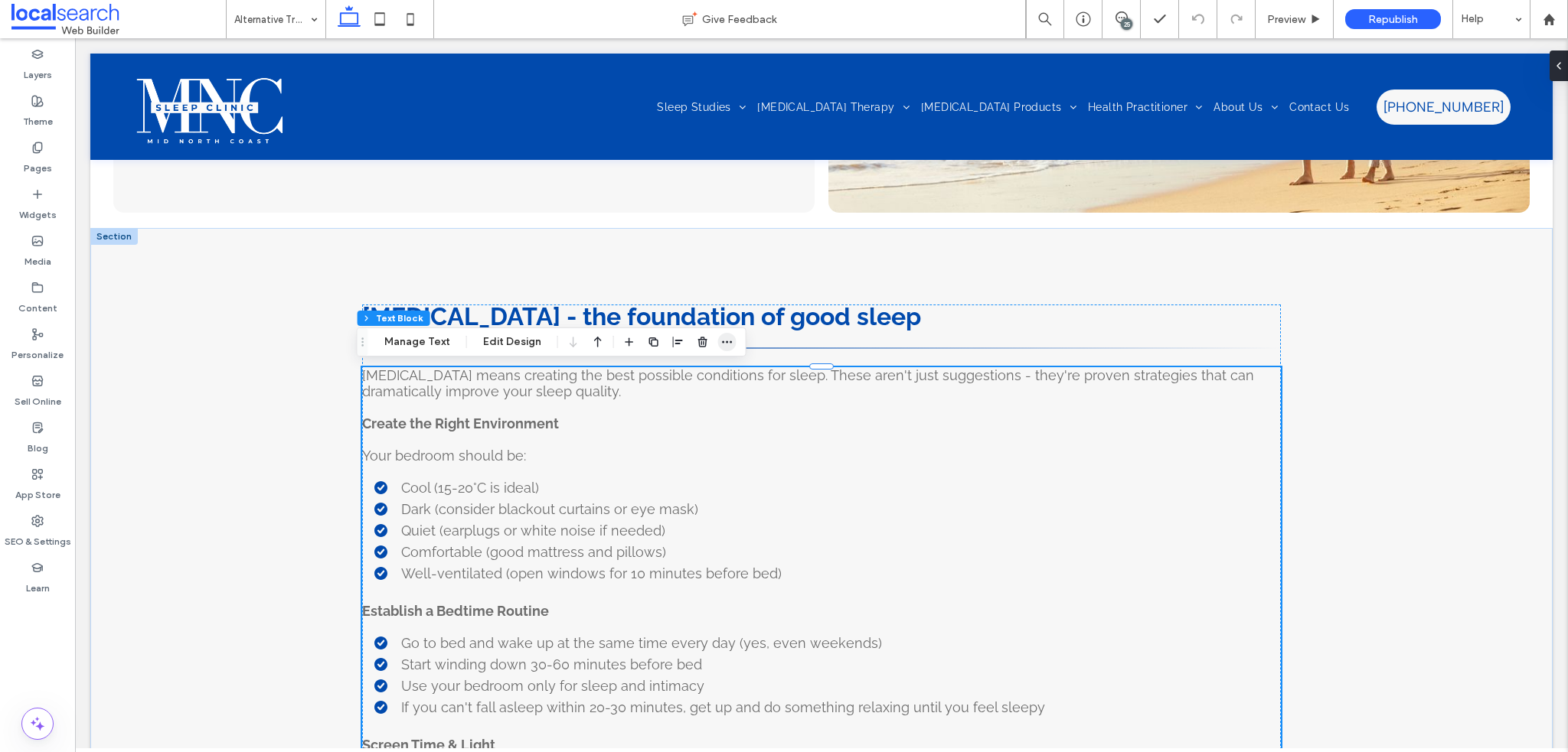
click at [725, 342] on icon "button" at bounding box center [727, 341] width 12 height 12
click at [673, 343] on use "button" at bounding box center [678, 342] width 10 height 11
click at [657, 375] on icon "center" at bounding box center [662, 371] width 12 height 12
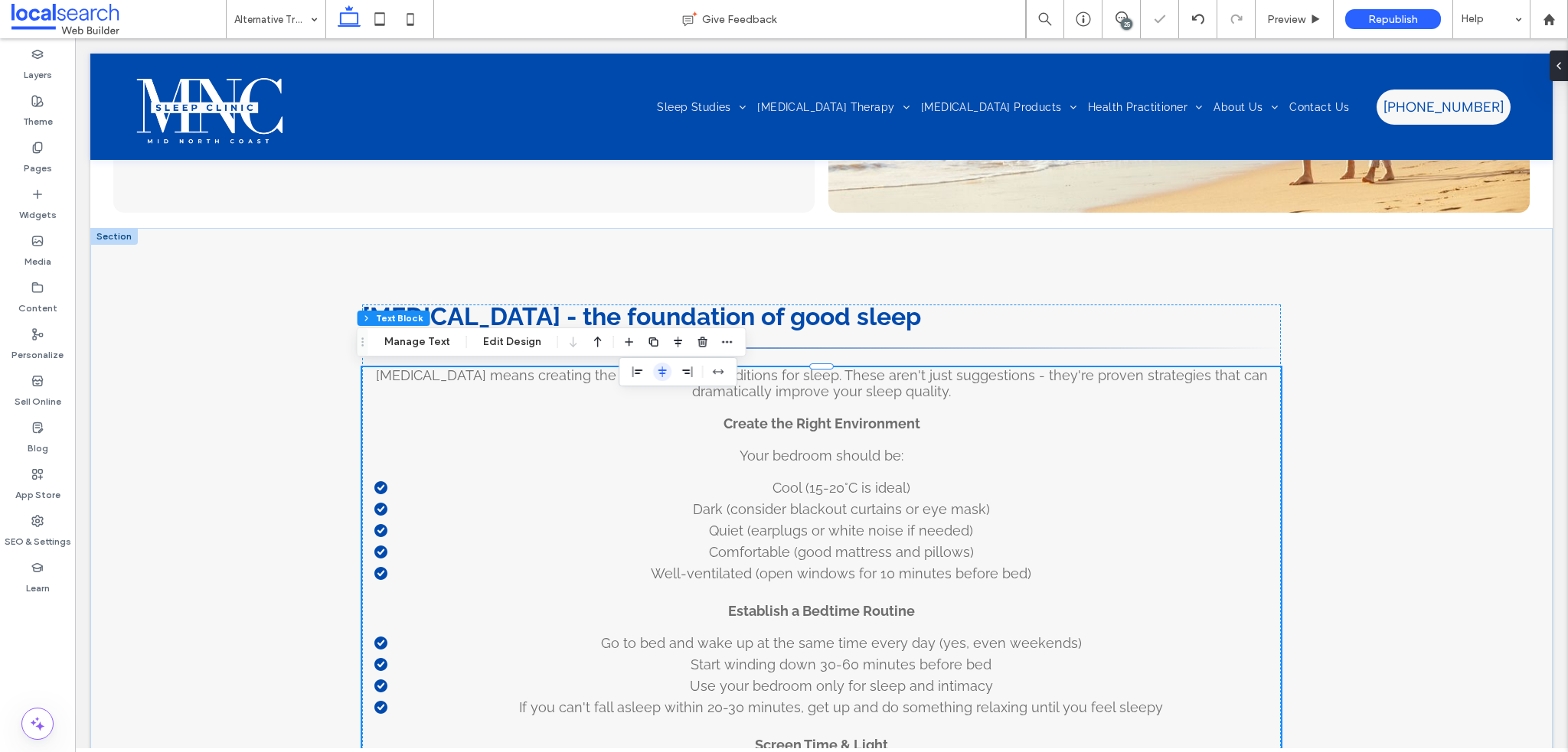
click at [629, 370] on span "flex-start" at bounding box center [637, 371] width 18 height 18
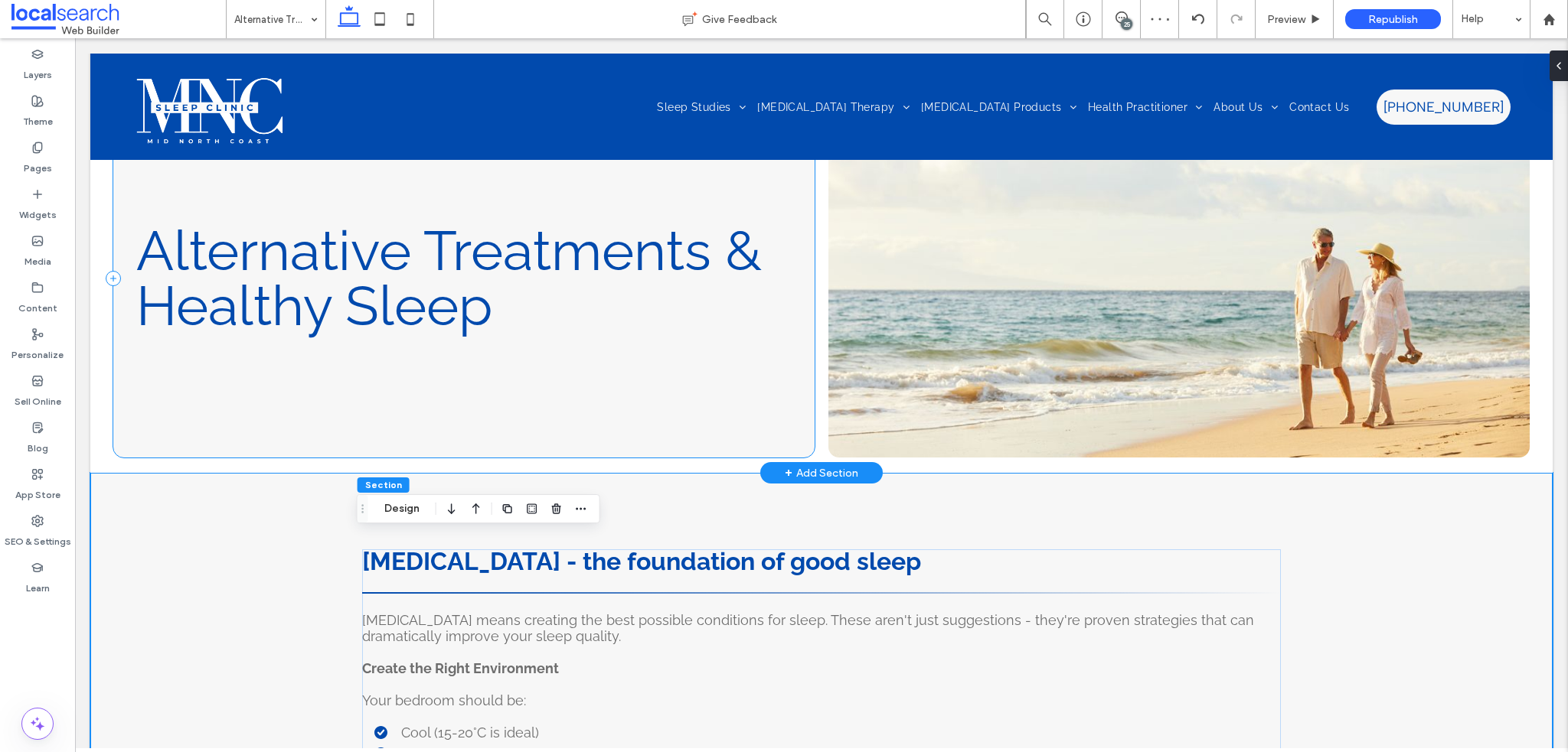
scroll to position [0, 0]
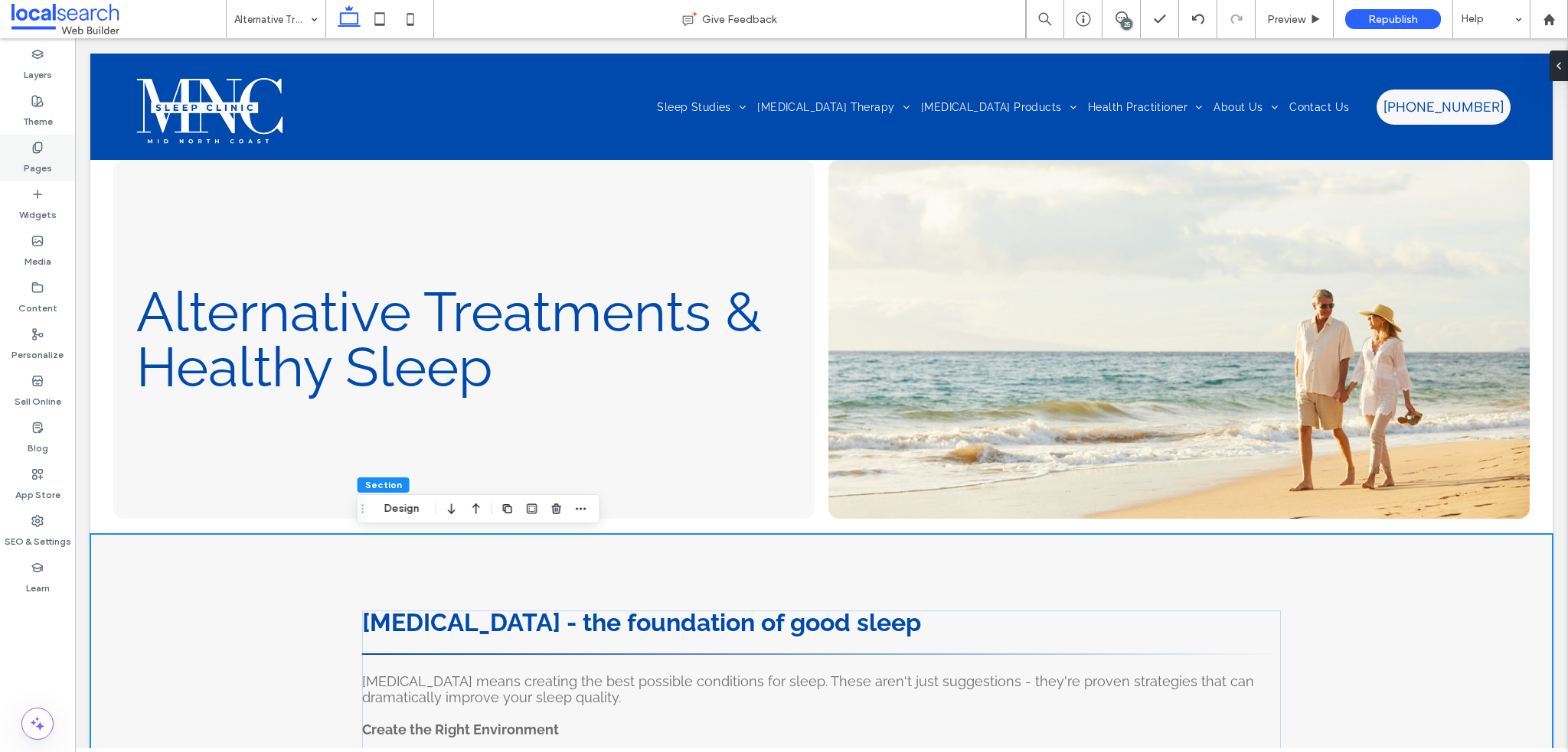
click at [44, 151] on div "Pages" at bounding box center [37, 158] width 75 height 47
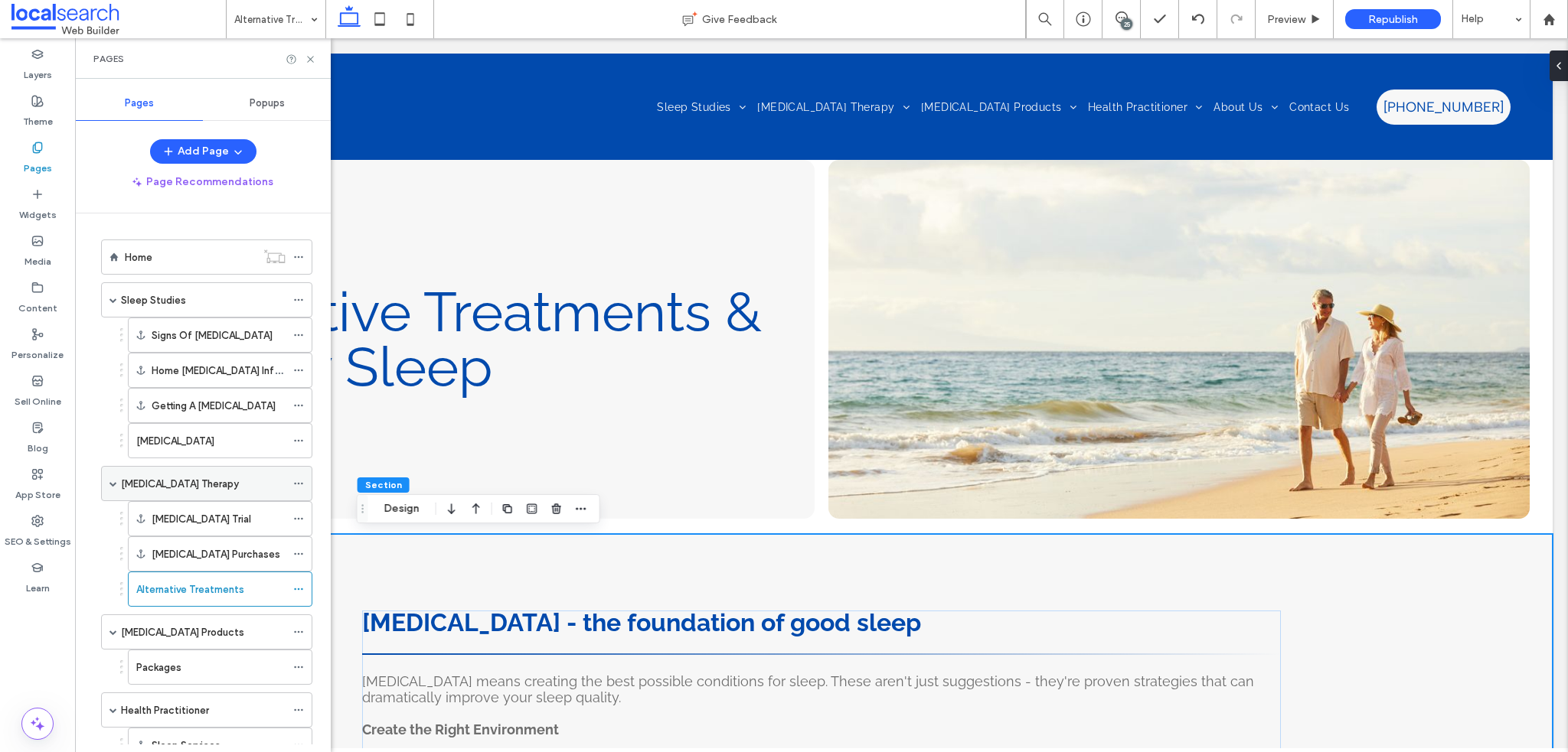
click at [204, 485] on div "[MEDICAL_DATA] Therapy" at bounding box center [204, 484] width 165 height 16
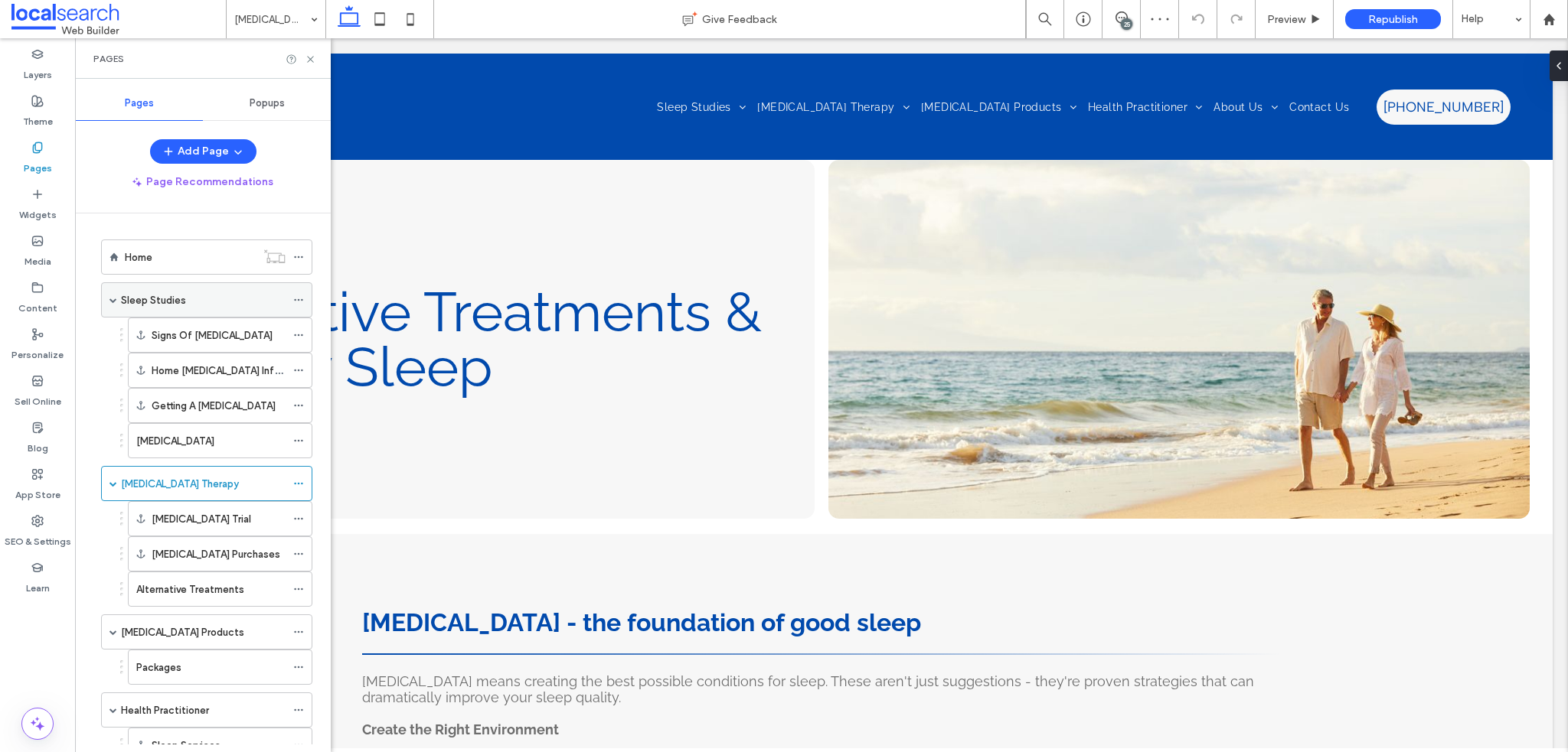
click at [181, 310] on div "Sleep Studies" at bounding box center [204, 300] width 165 height 34
click at [310, 59] on div "Sleep Studies Give Feedback 25 Preview Republish Help Design Panel Site Comment…" at bounding box center [784, 376] width 1568 height 752
click at [307, 58] on icon at bounding box center [310, 59] width 12 height 12
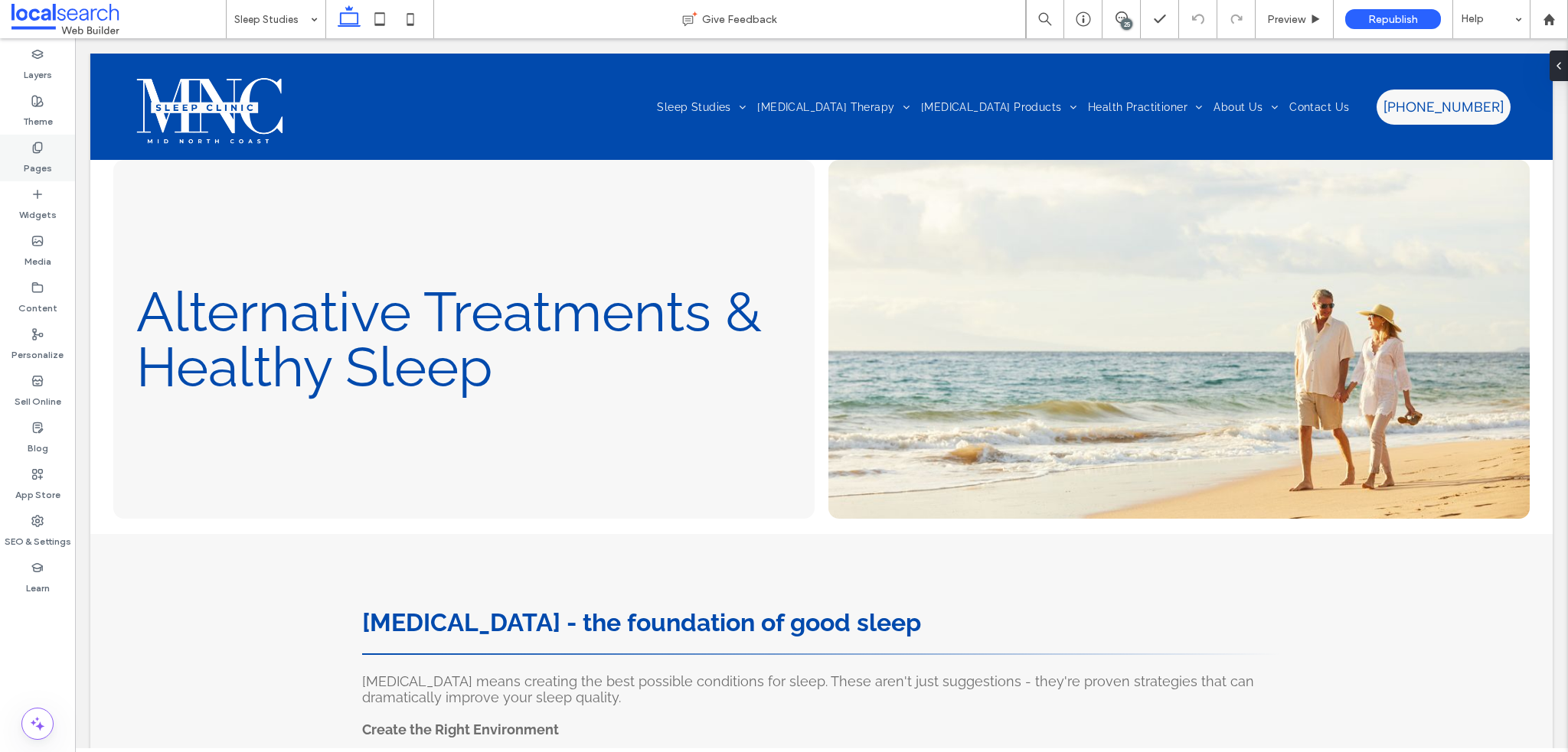
click at [36, 158] on label "Pages" at bounding box center [38, 164] width 29 height 21
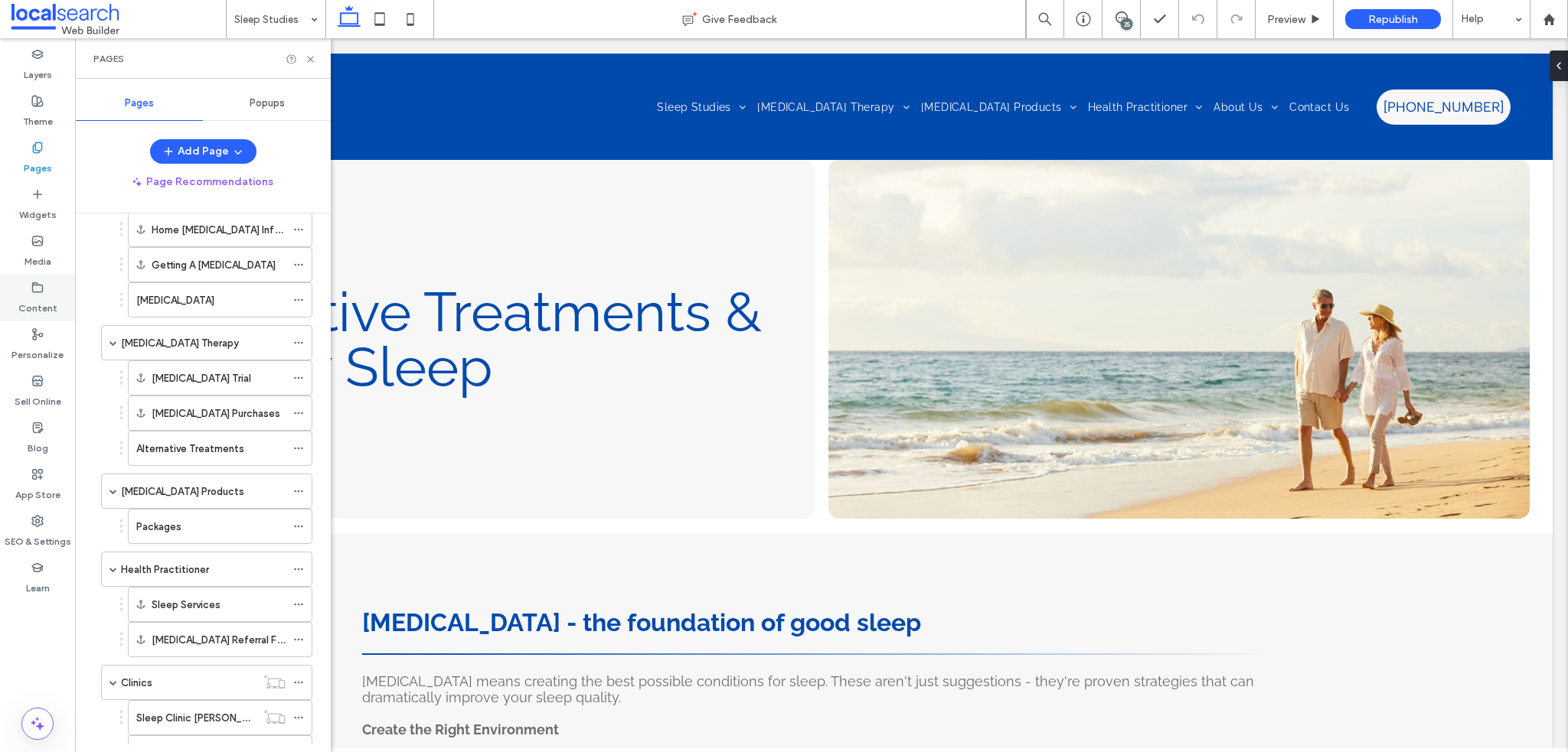
scroll to position [230, 0]
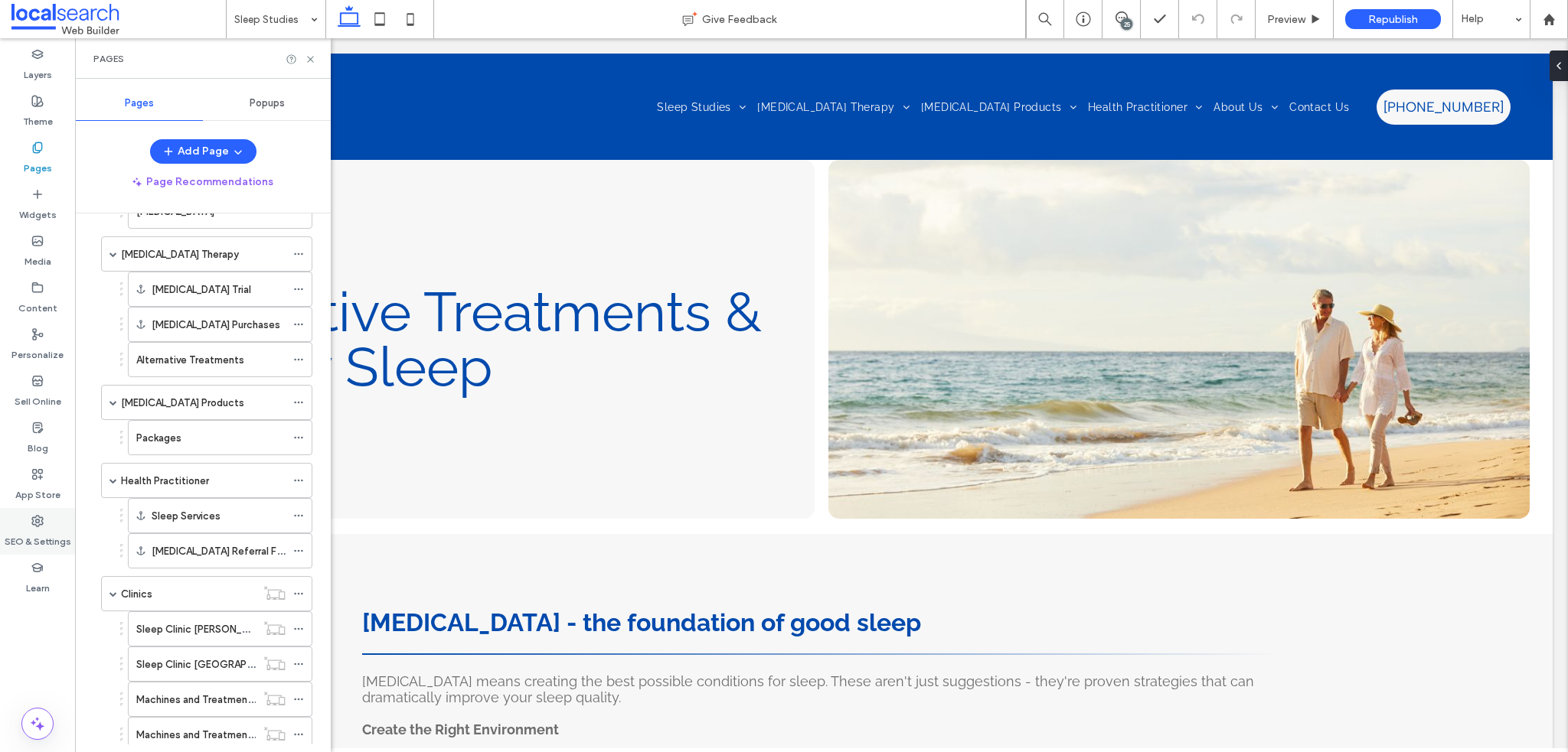
click at [42, 524] on use at bounding box center [38, 522] width 11 height 11
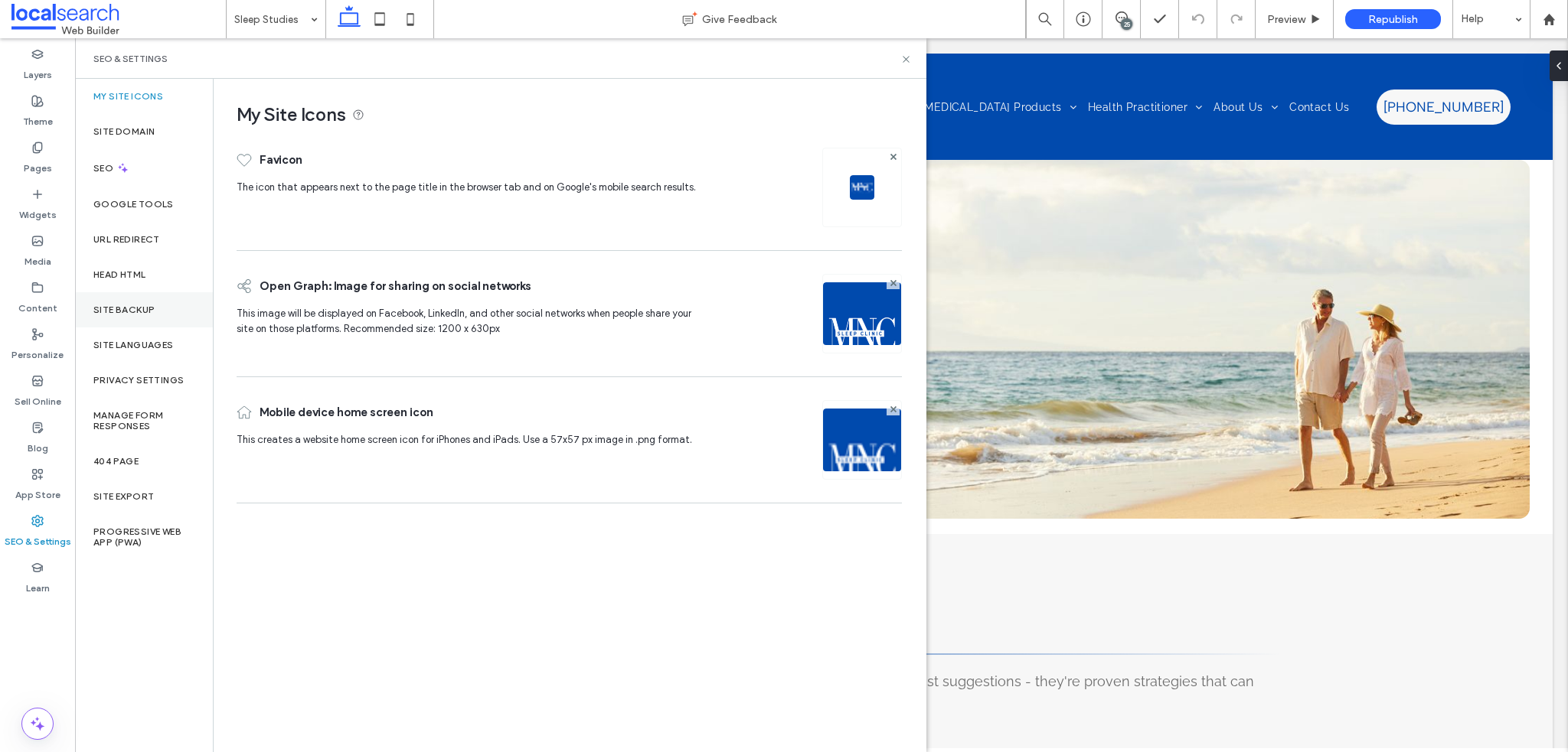
click at [131, 307] on label "Site Backup" at bounding box center [124, 310] width 61 height 11
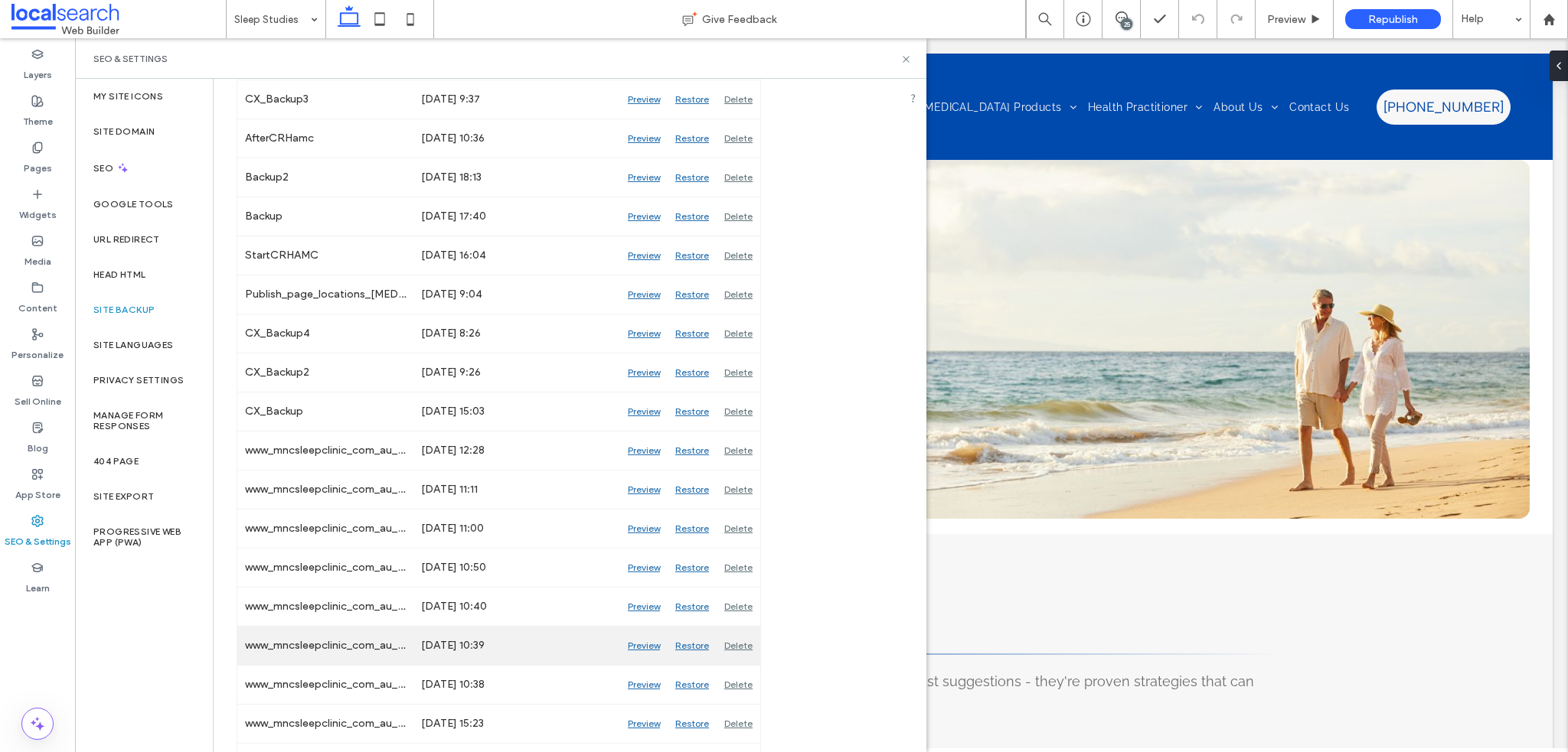
scroll to position [1454, 0]
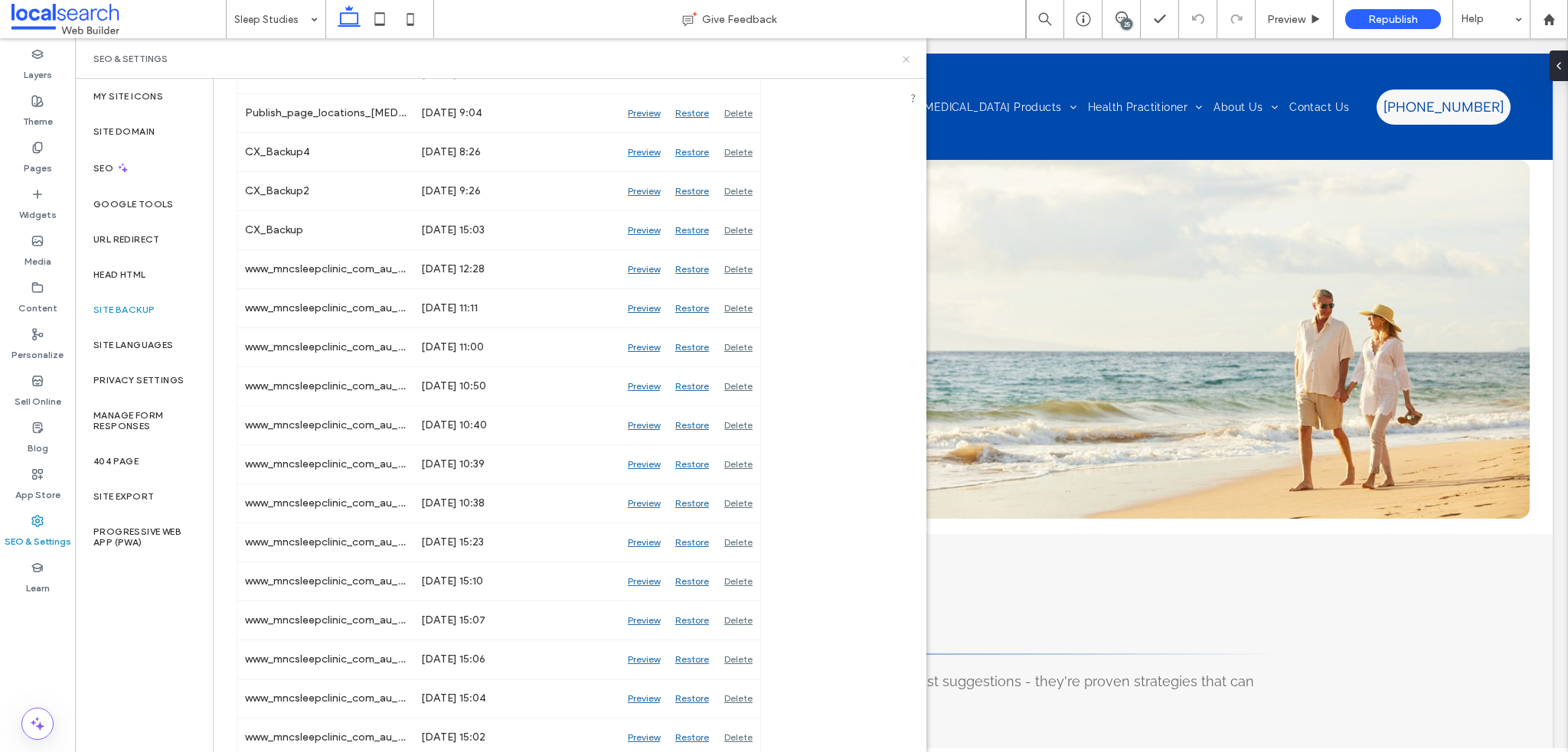
click at [911, 63] on icon at bounding box center [906, 59] width 12 height 12
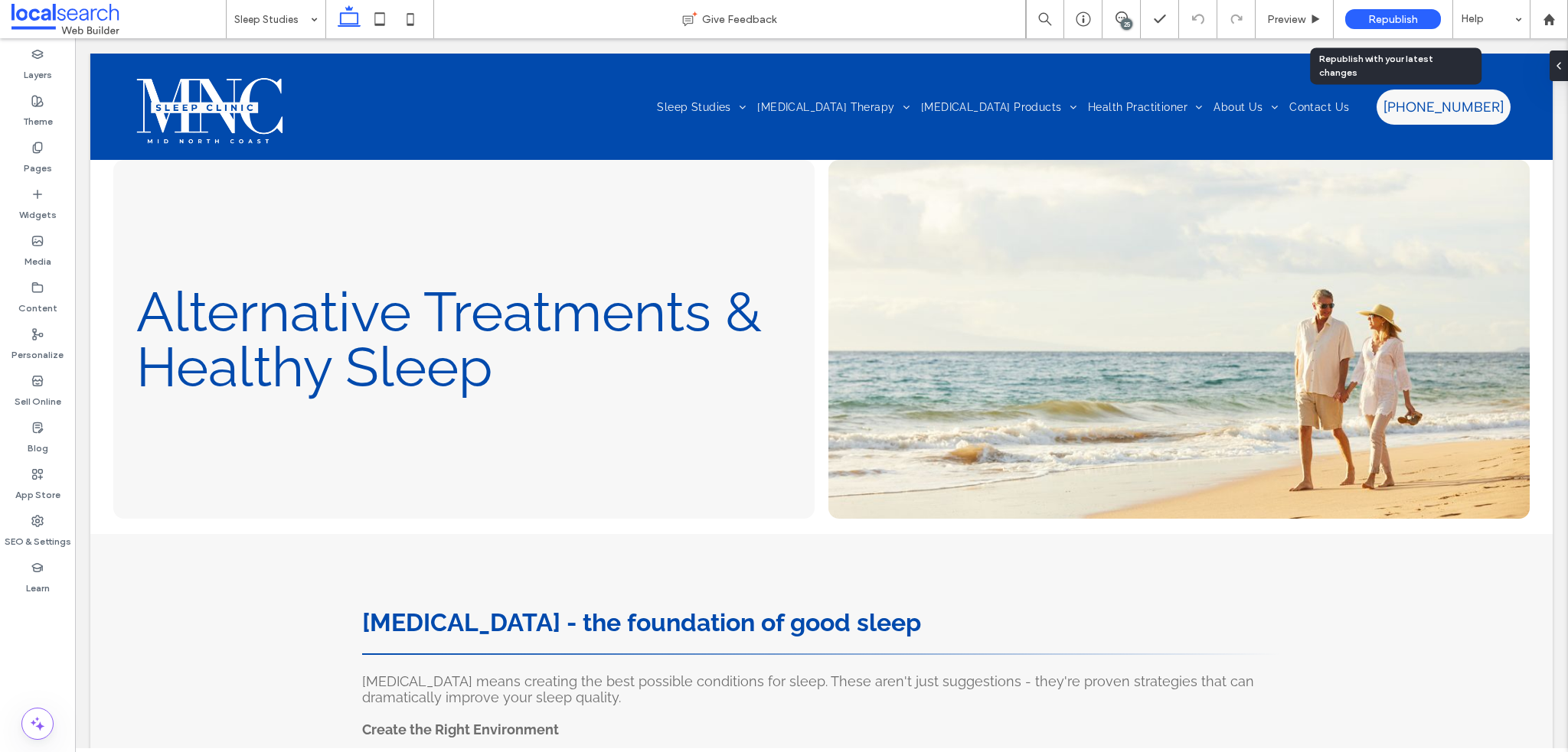
click at [1390, 21] on span "Republish" at bounding box center [1393, 19] width 50 height 13
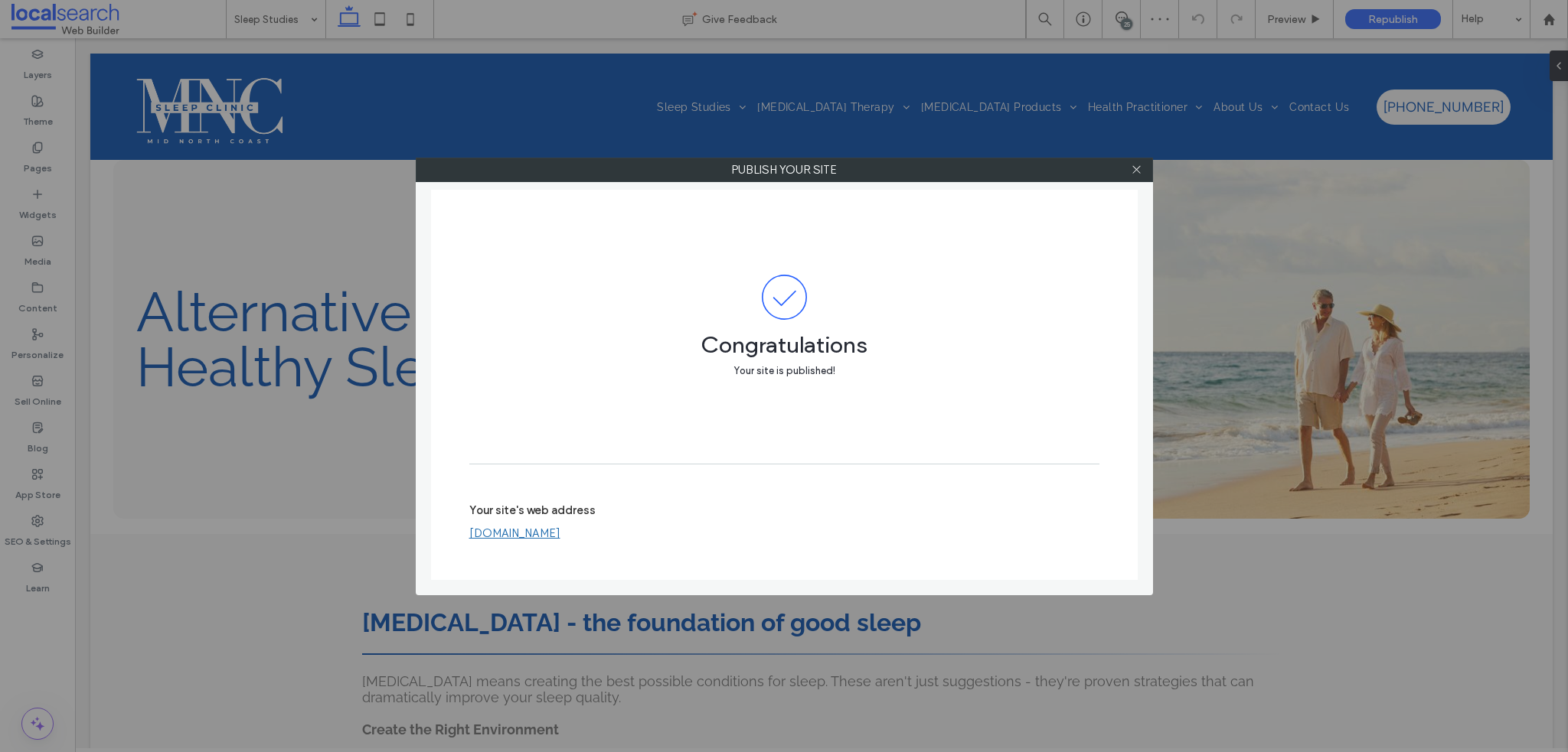
click at [1126, 171] on div at bounding box center [1136, 169] width 23 height 23
click at [1133, 168] on icon at bounding box center [1136, 169] width 12 height 12
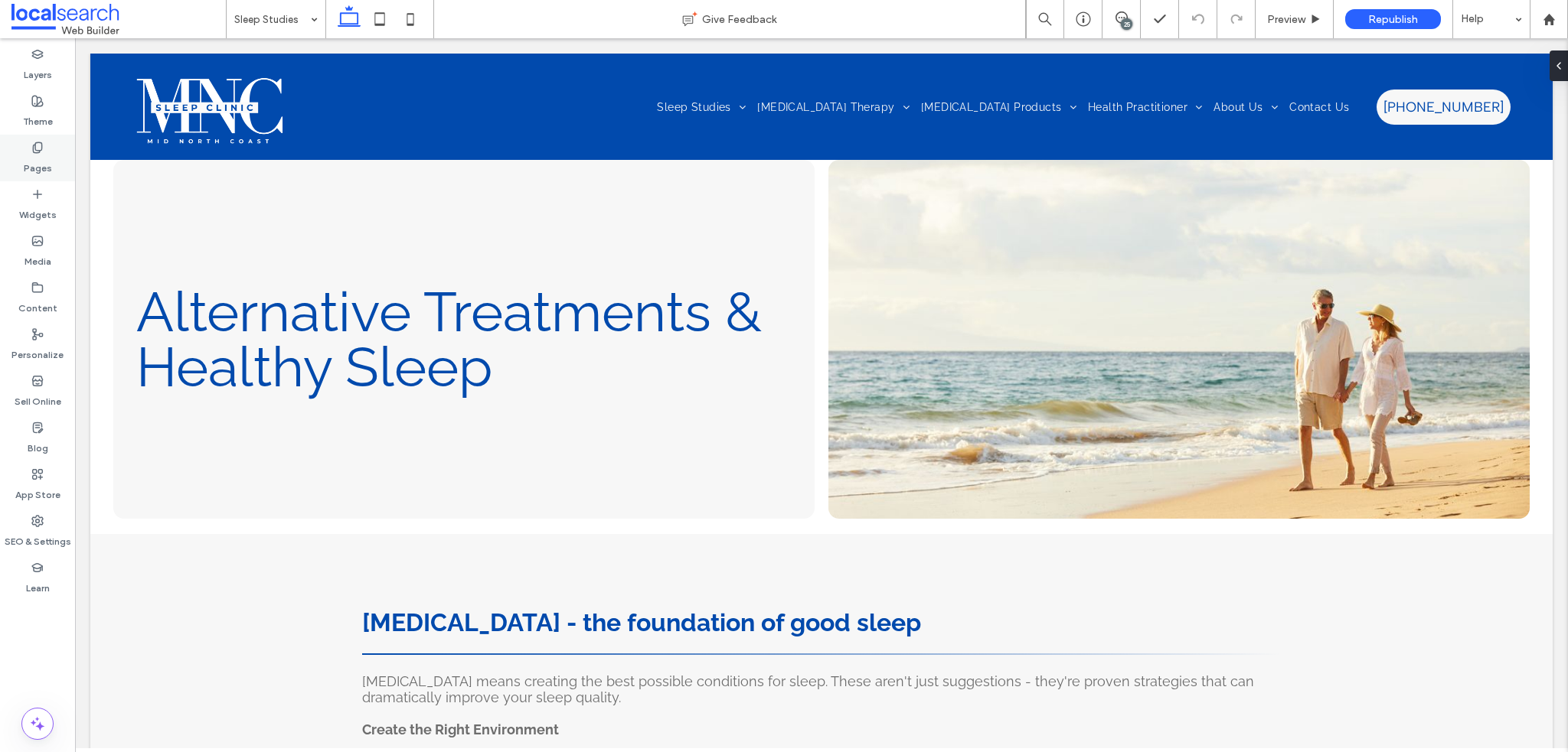
click at [40, 155] on label "Pages" at bounding box center [38, 164] width 29 height 21
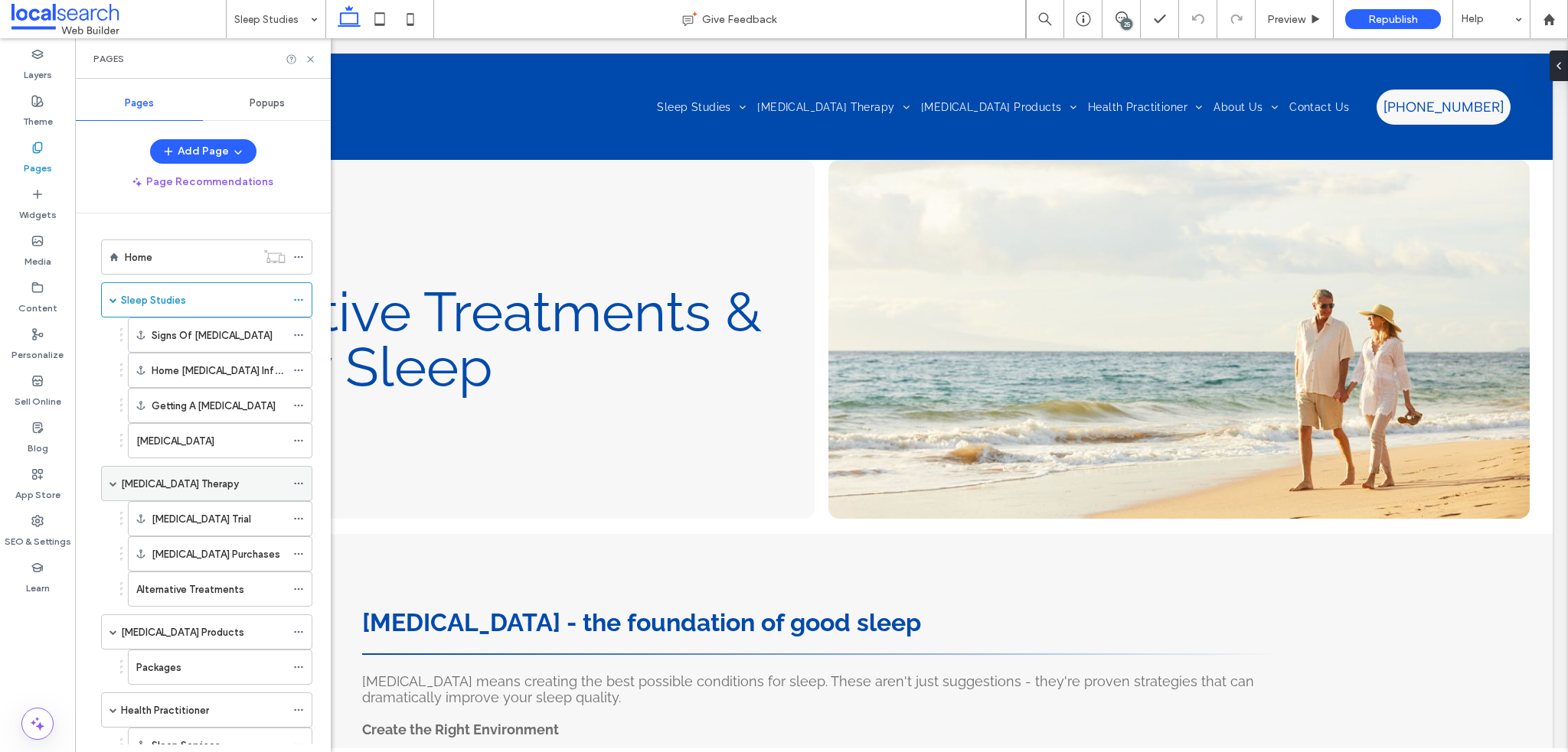
scroll to position [153, 0]
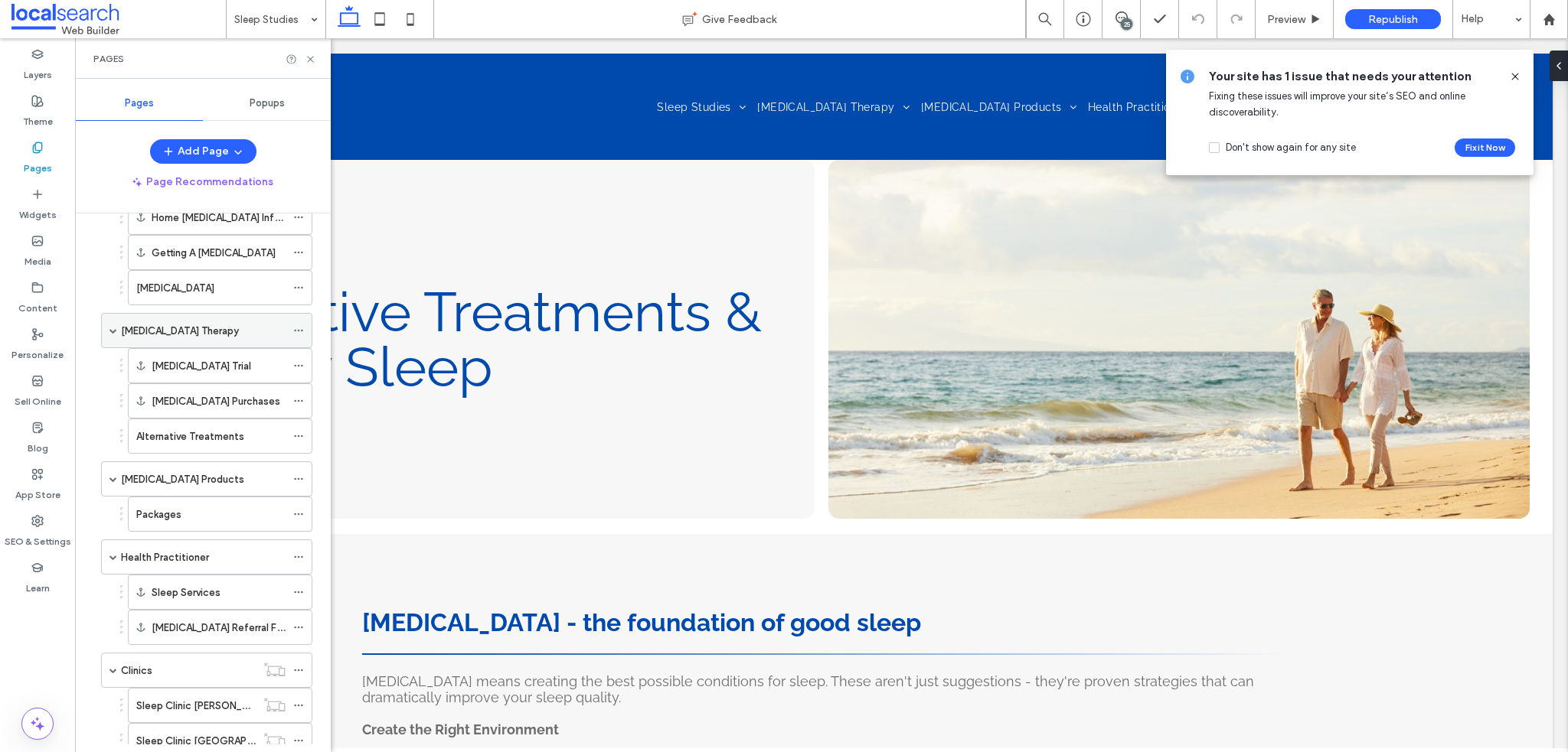
click at [208, 338] on div "[MEDICAL_DATA] Therapy" at bounding box center [204, 330] width 165 height 34
click at [312, 54] on icon at bounding box center [310, 59] width 12 height 12
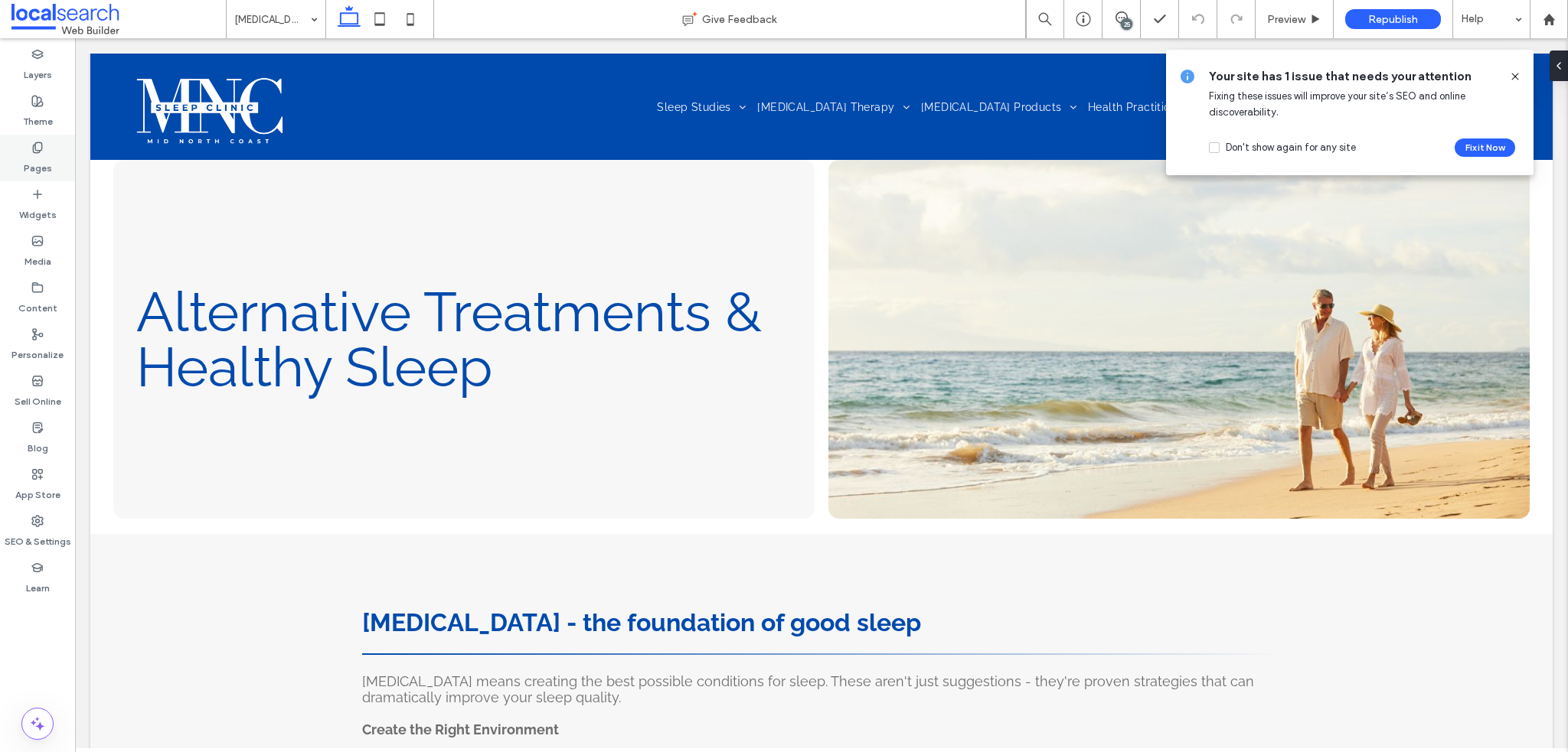
click at [51, 168] on div "Pages" at bounding box center [37, 158] width 75 height 47
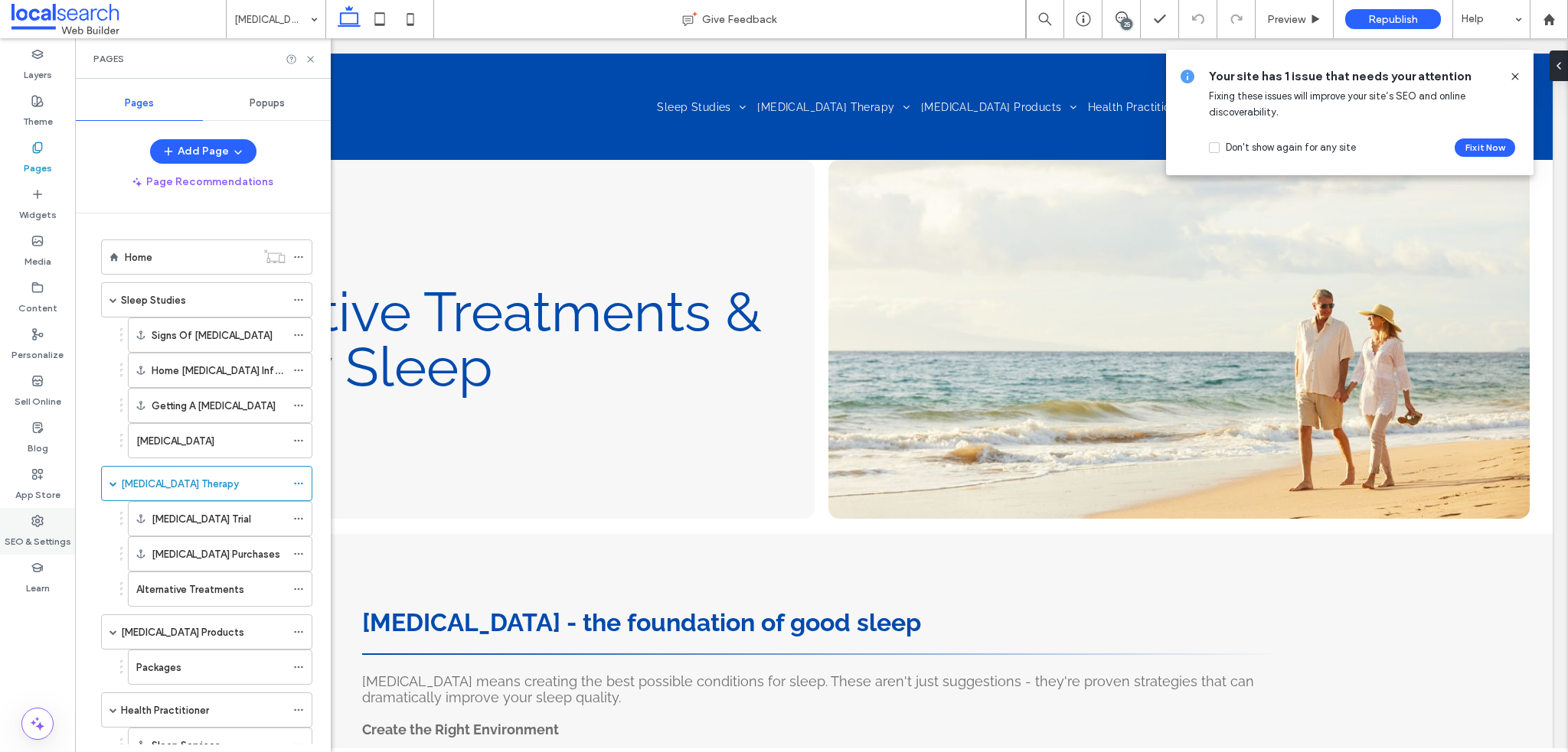
click at [52, 544] on label "SEO & Settings" at bounding box center [38, 537] width 67 height 21
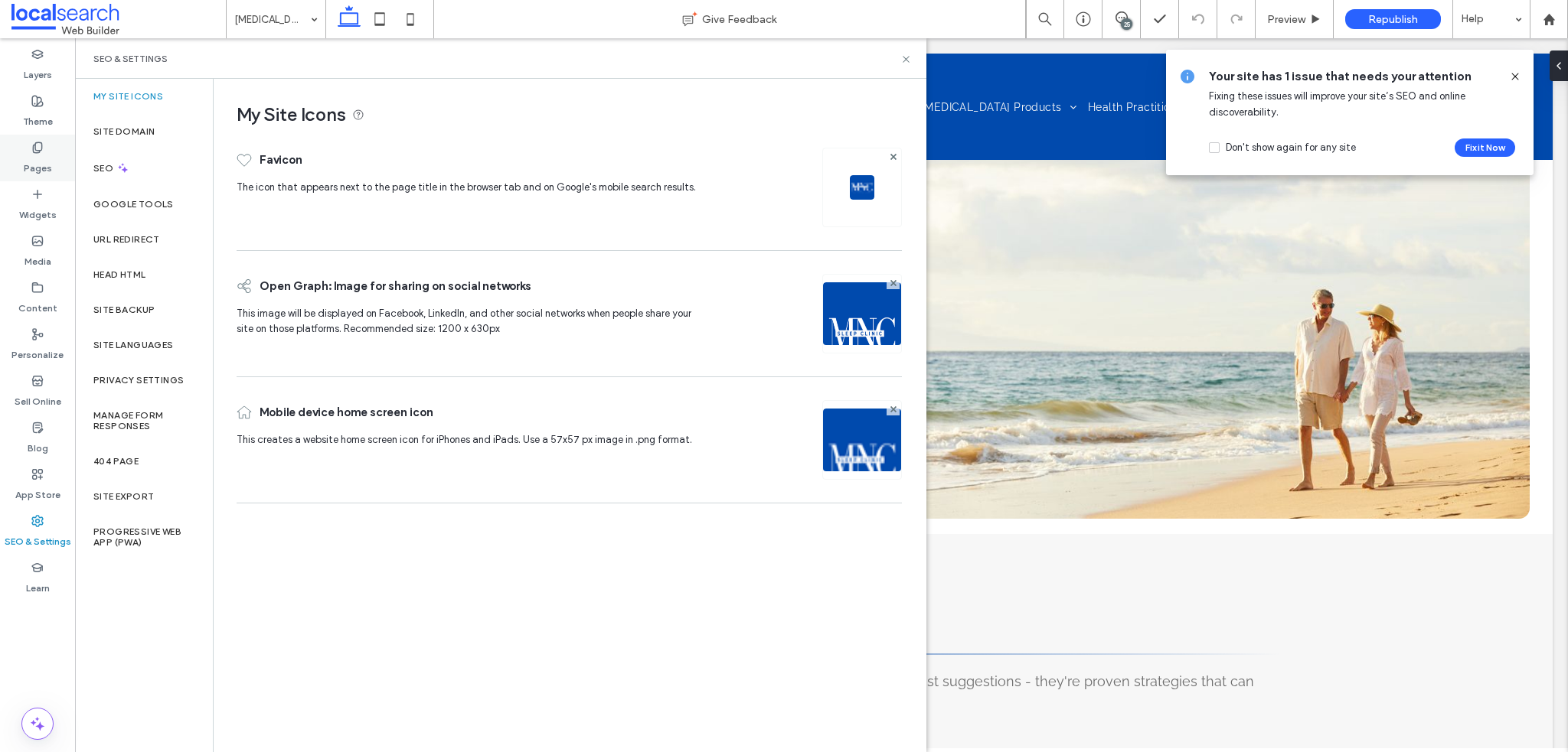
click at [39, 152] on use at bounding box center [37, 147] width 9 height 10
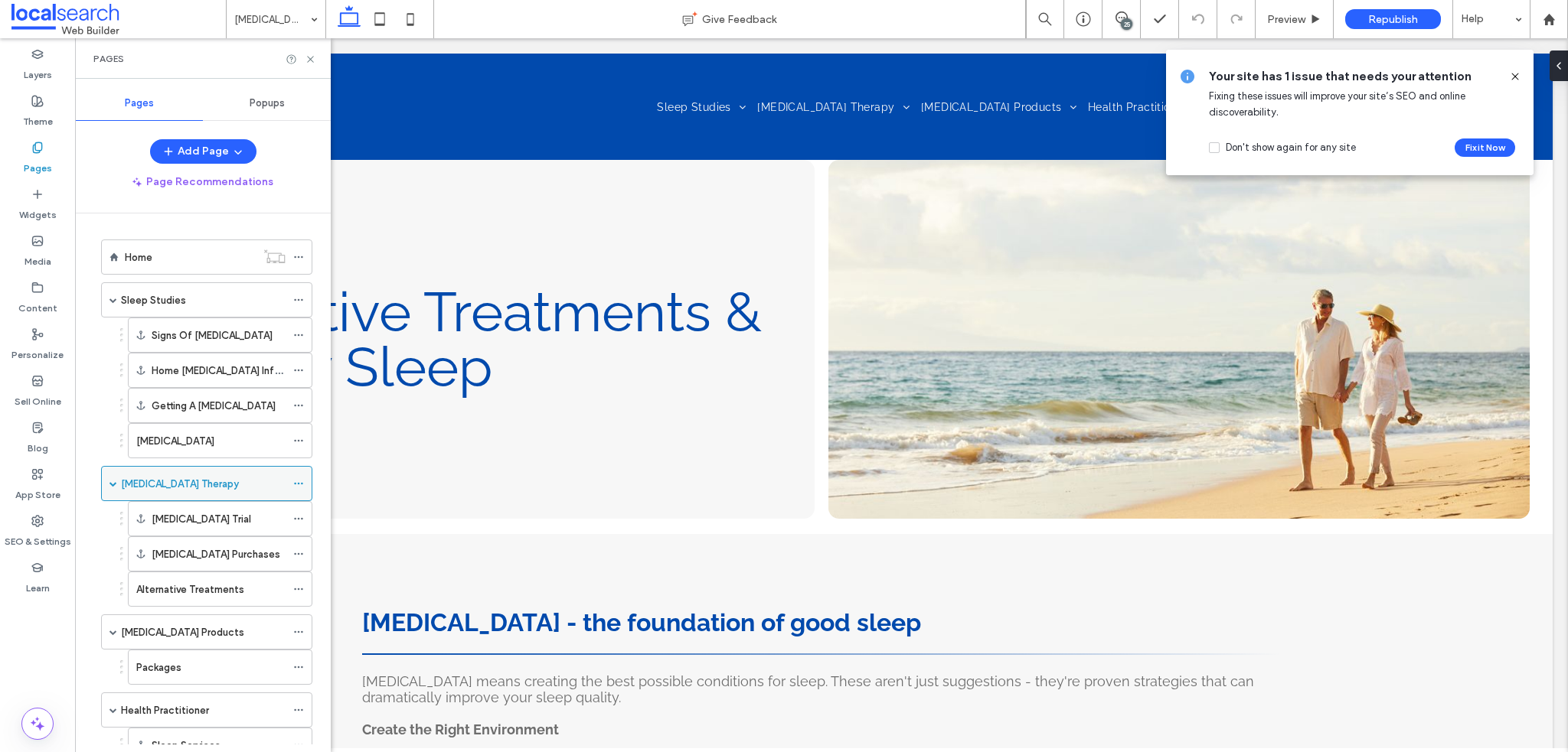
click at [299, 480] on icon at bounding box center [299, 484] width 11 height 11
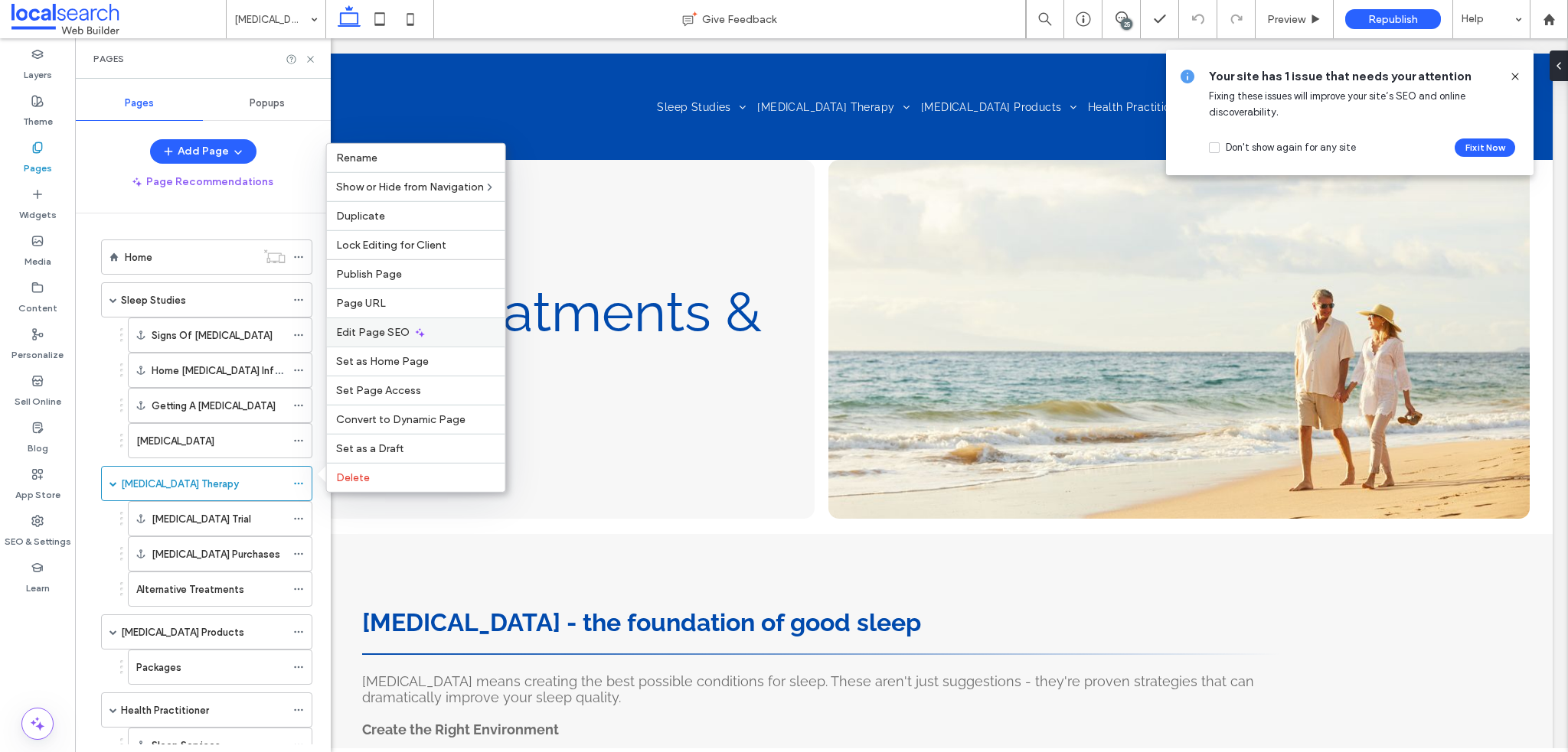
click at [410, 335] on div "Edit Page SEO" at bounding box center [416, 332] width 178 height 29
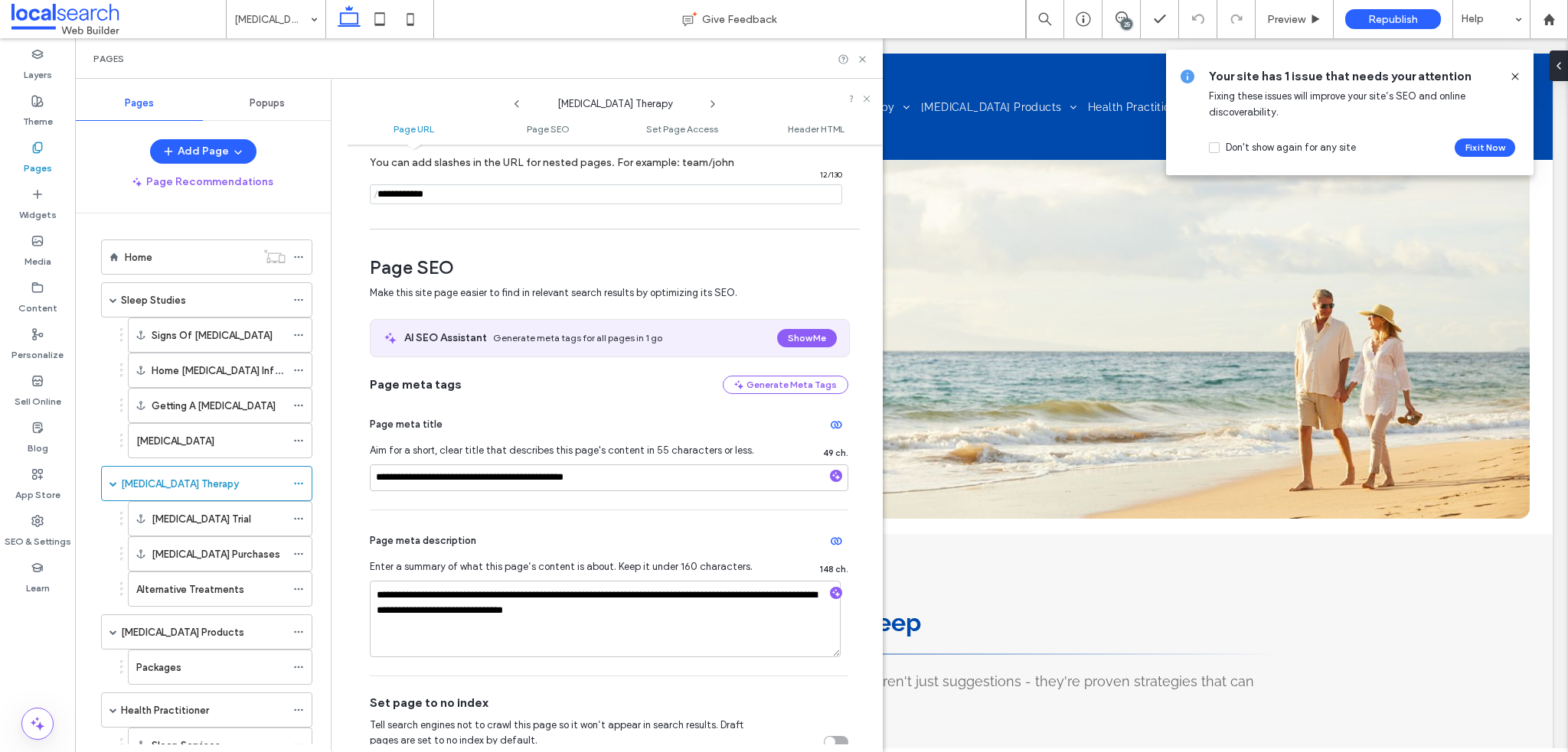
scroll to position [153, 0]
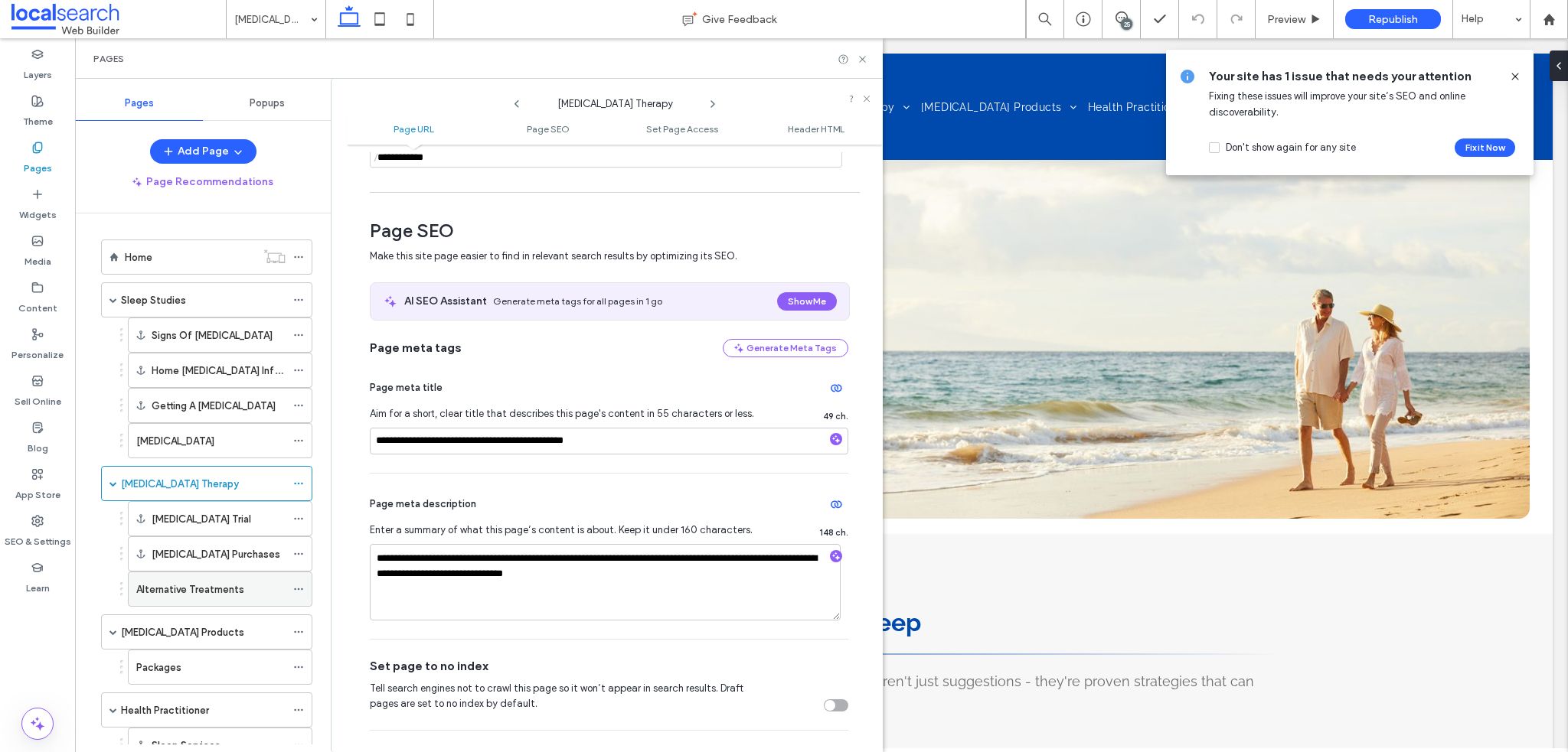
click at [234, 583] on label "Alternative Treatments" at bounding box center [190, 590] width 108 height 27
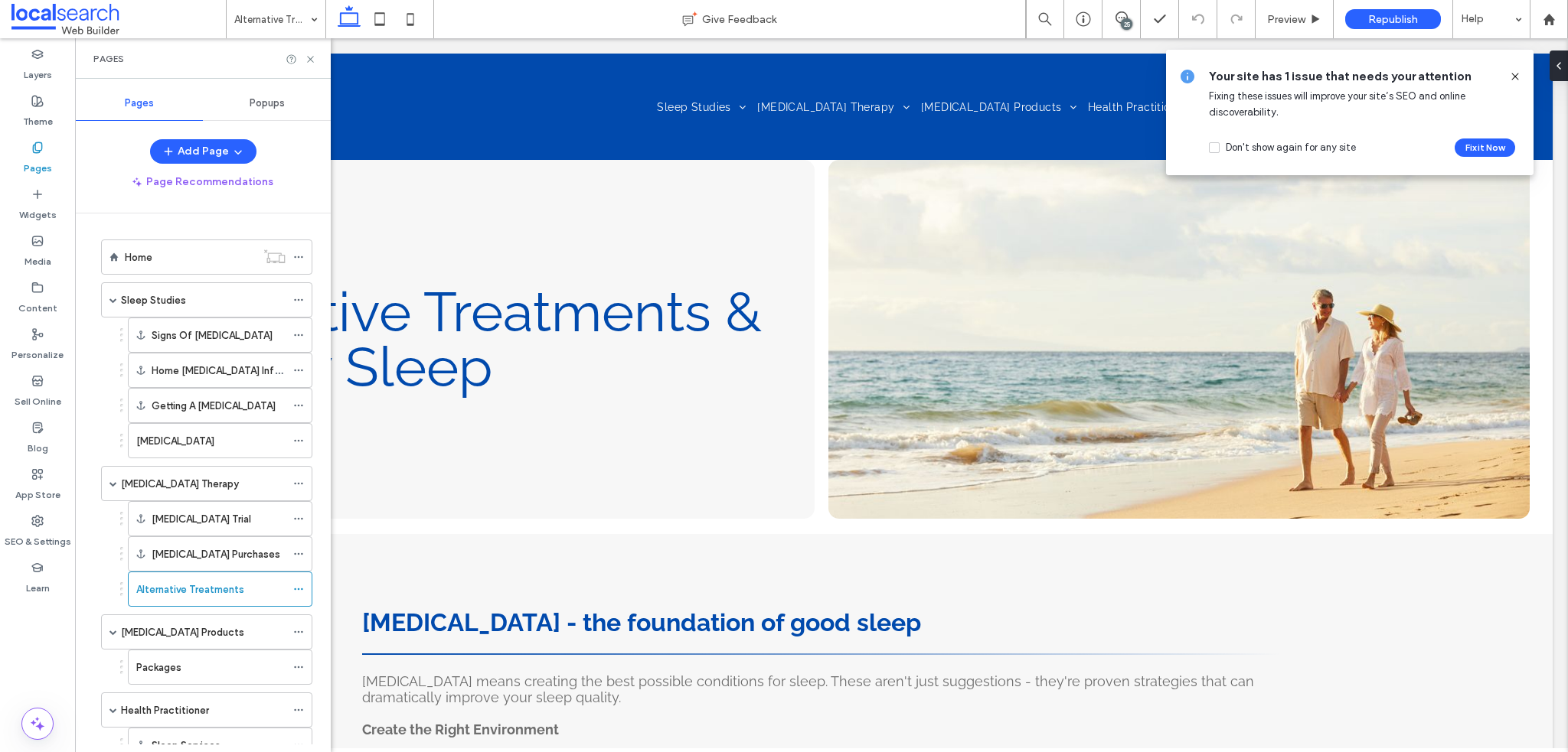
click at [303, 589] on use at bounding box center [298, 590] width 9 height 2
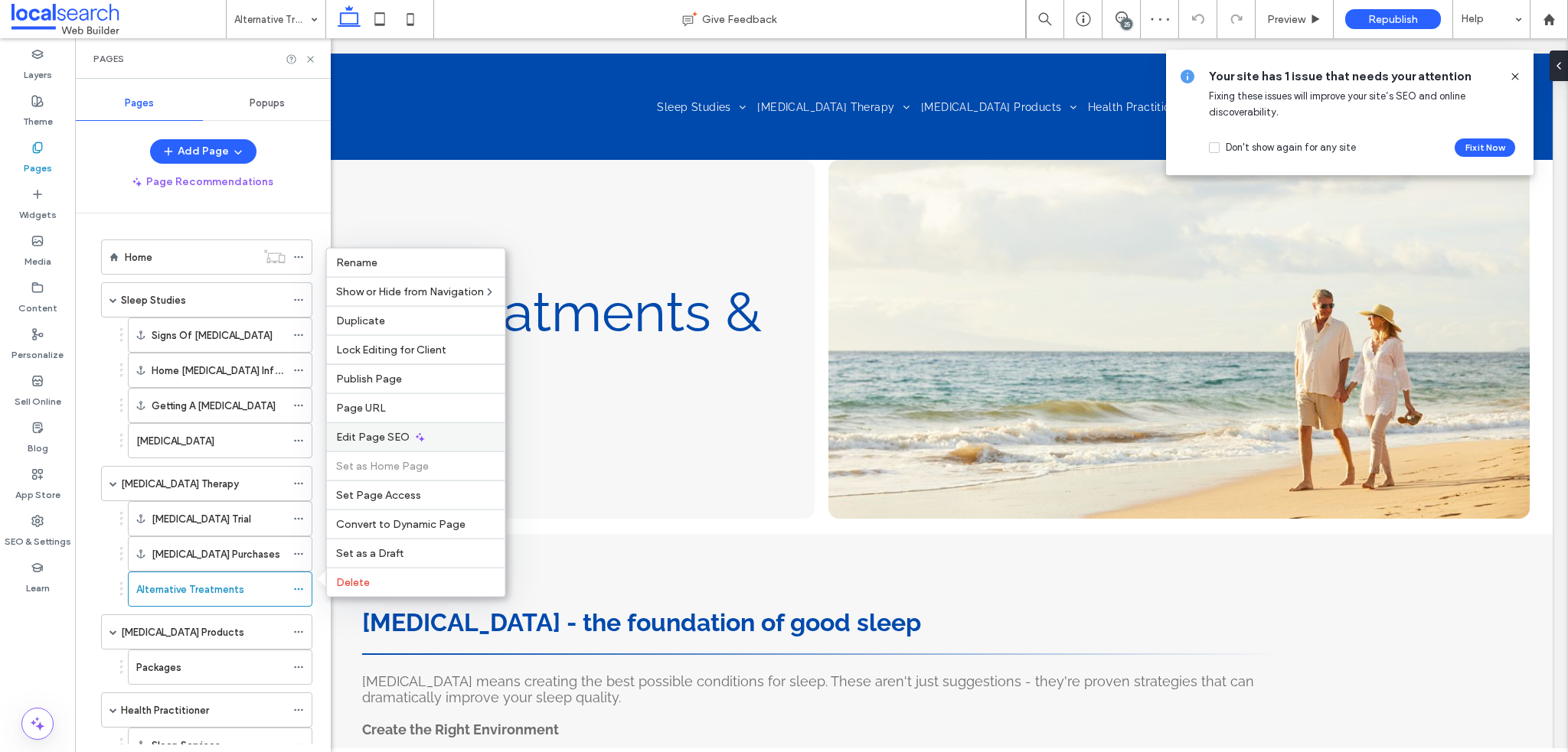
click at [409, 446] on div "Edit Page SEO" at bounding box center [416, 437] width 178 height 29
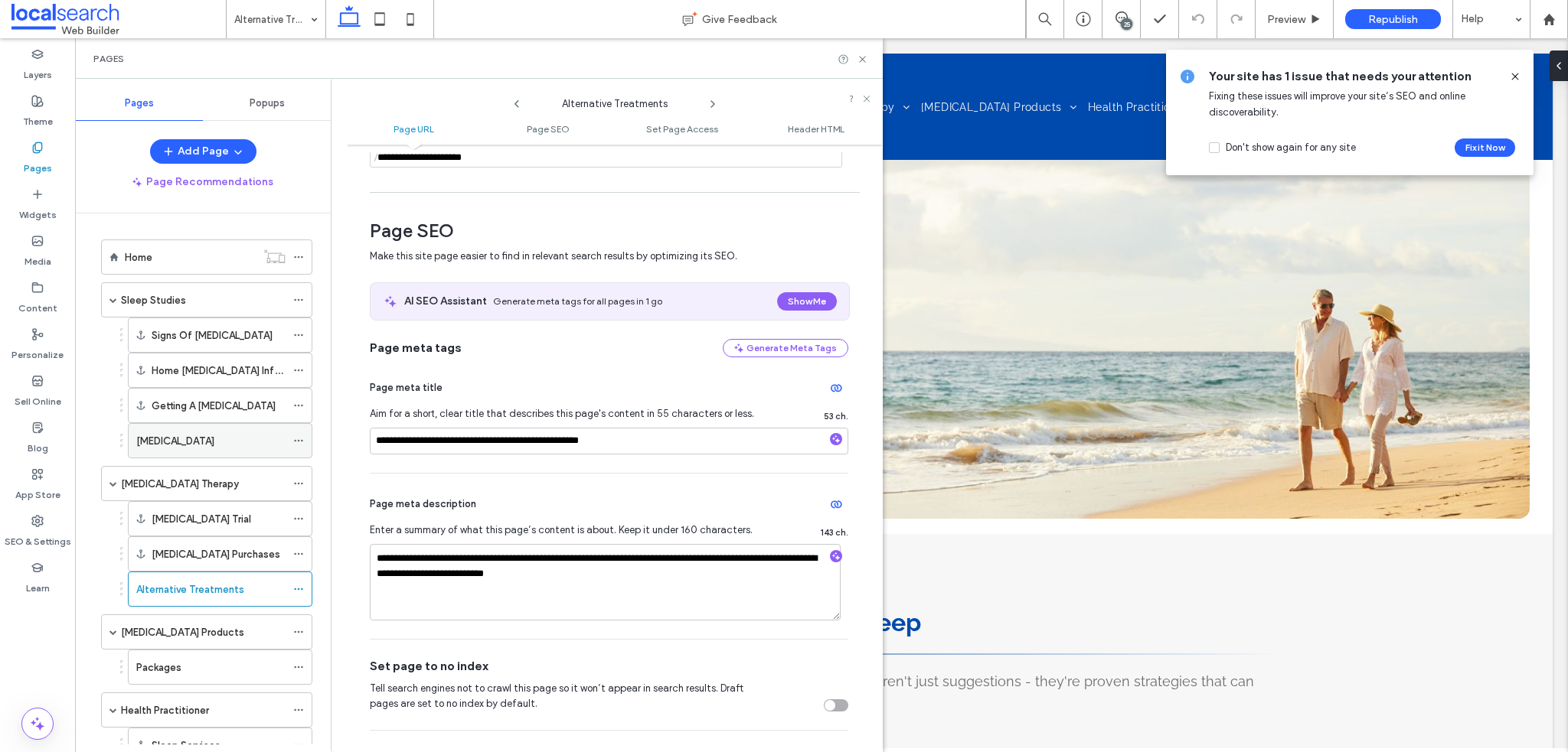
click at [300, 438] on icon at bounding box center [299, 441] width 11 height 11
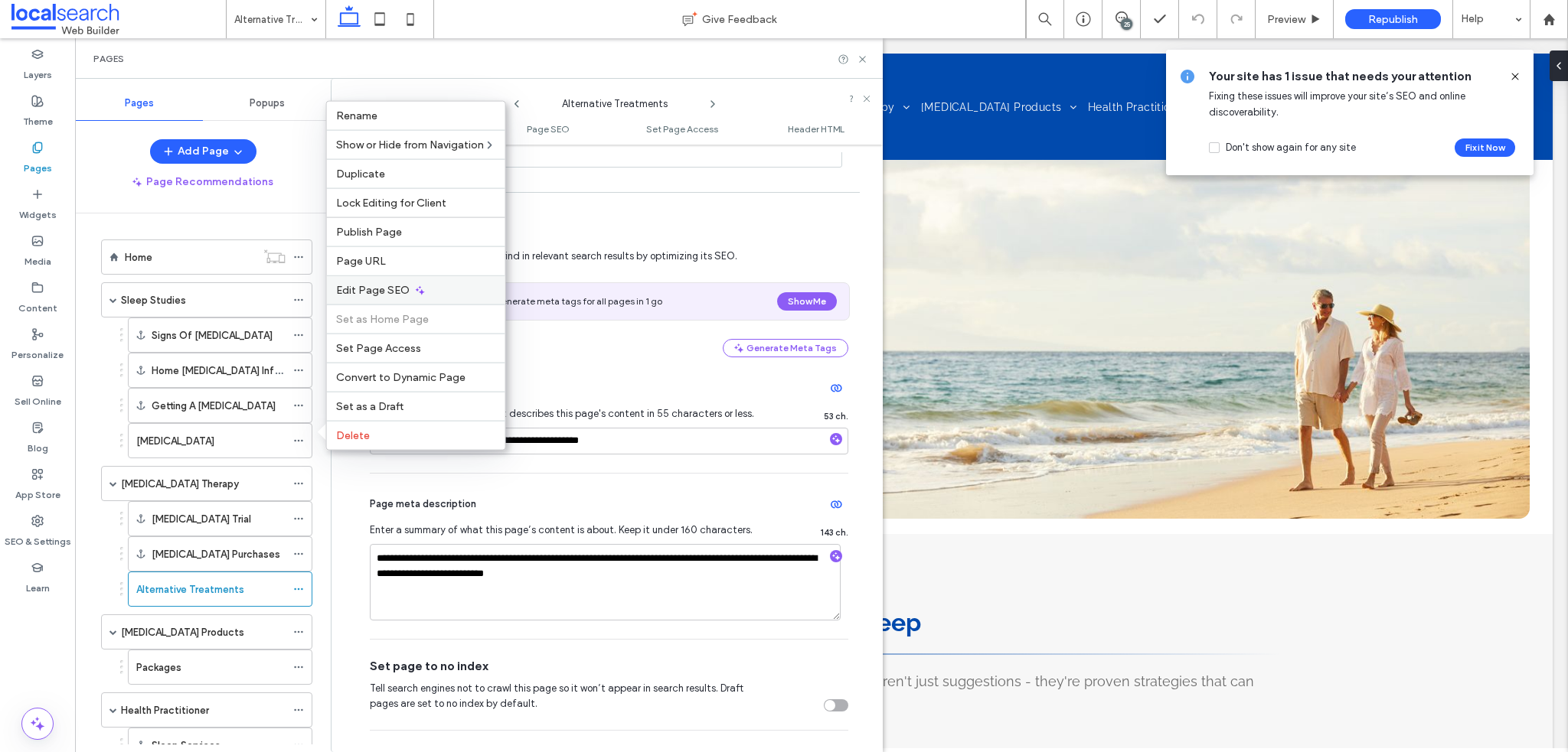
click at [420, 289] on icon at bounding box center [420, 290] width 12 height 12
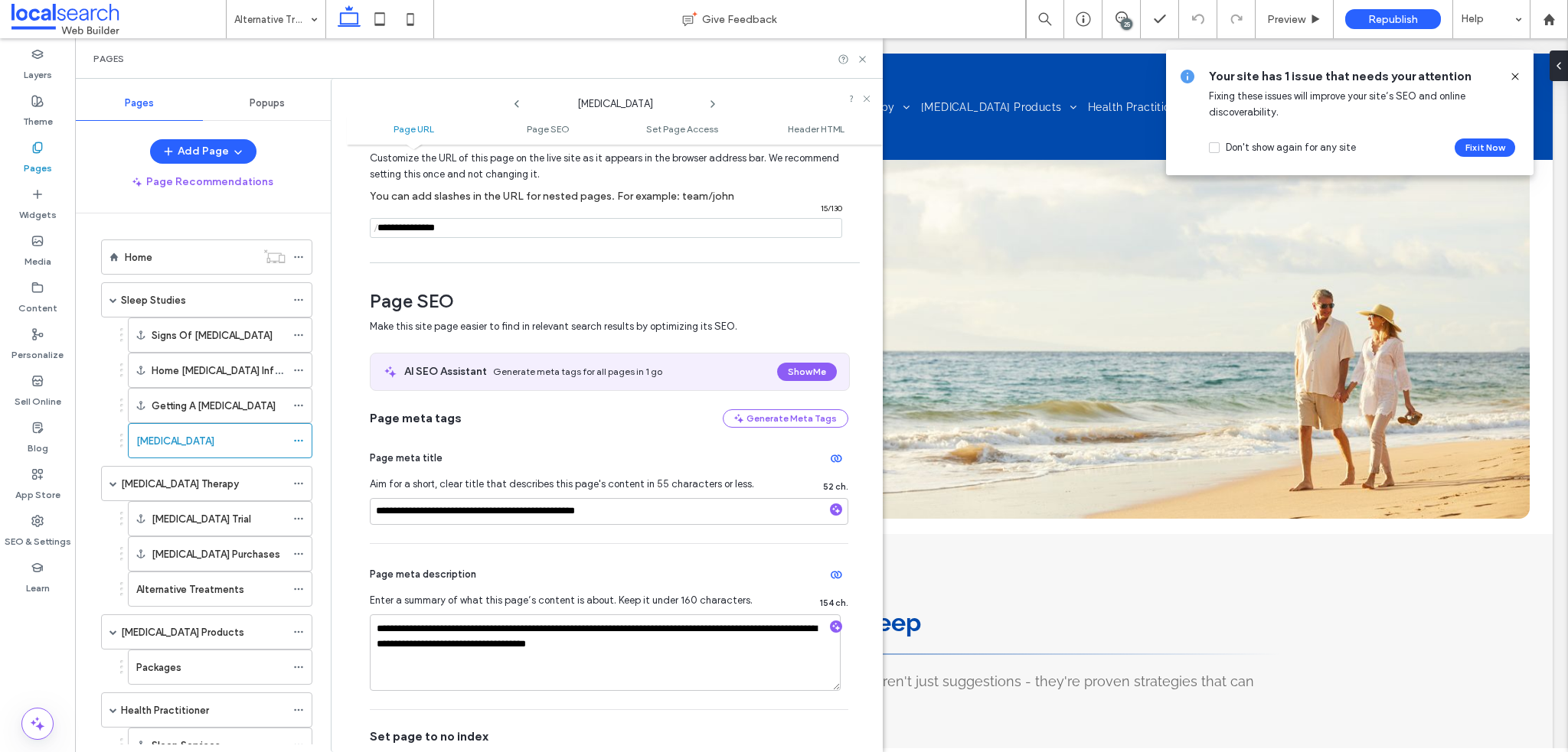
scroll to position [153, 0]
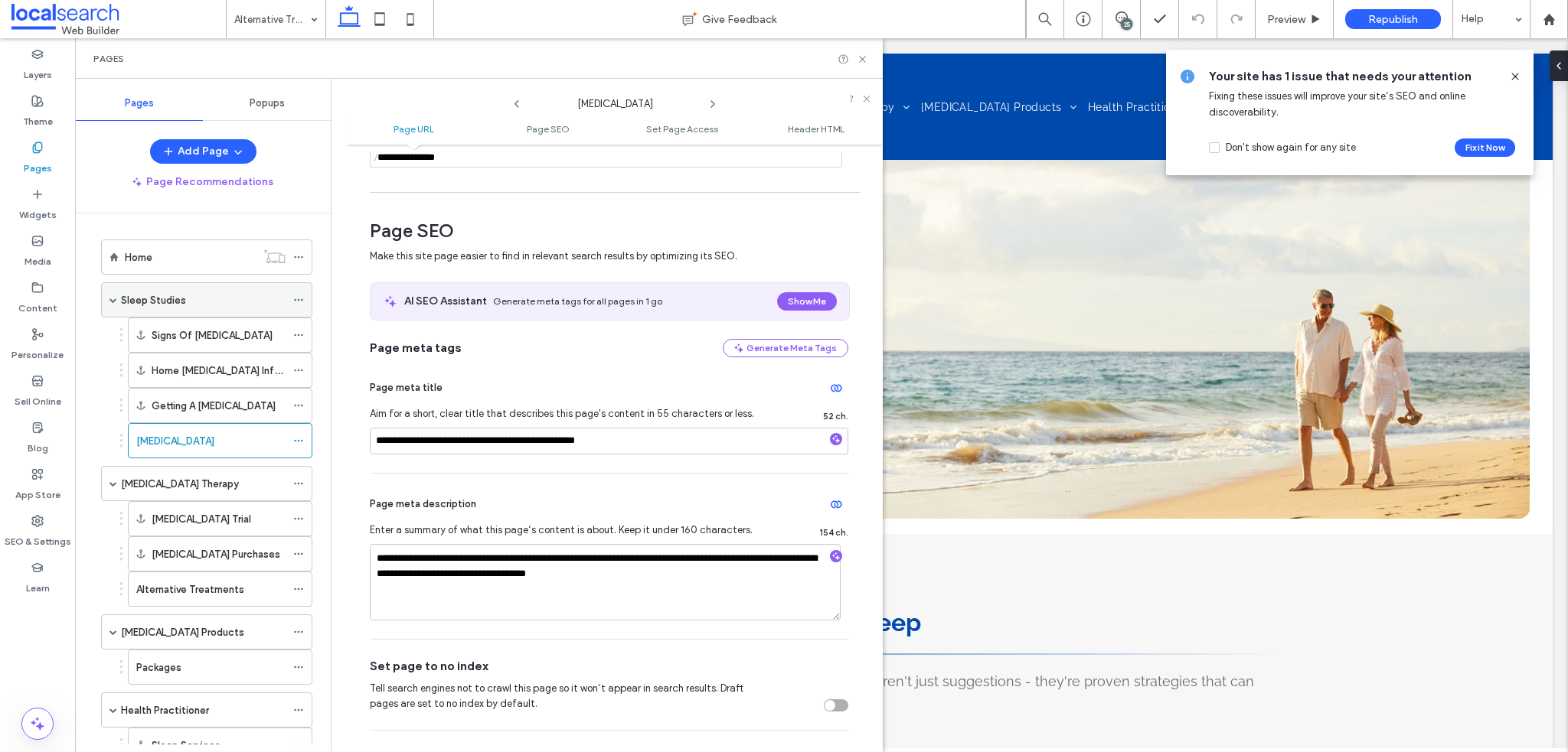
click at [298, 299] on icon at bounding box center [299, 300] width 11 height 11
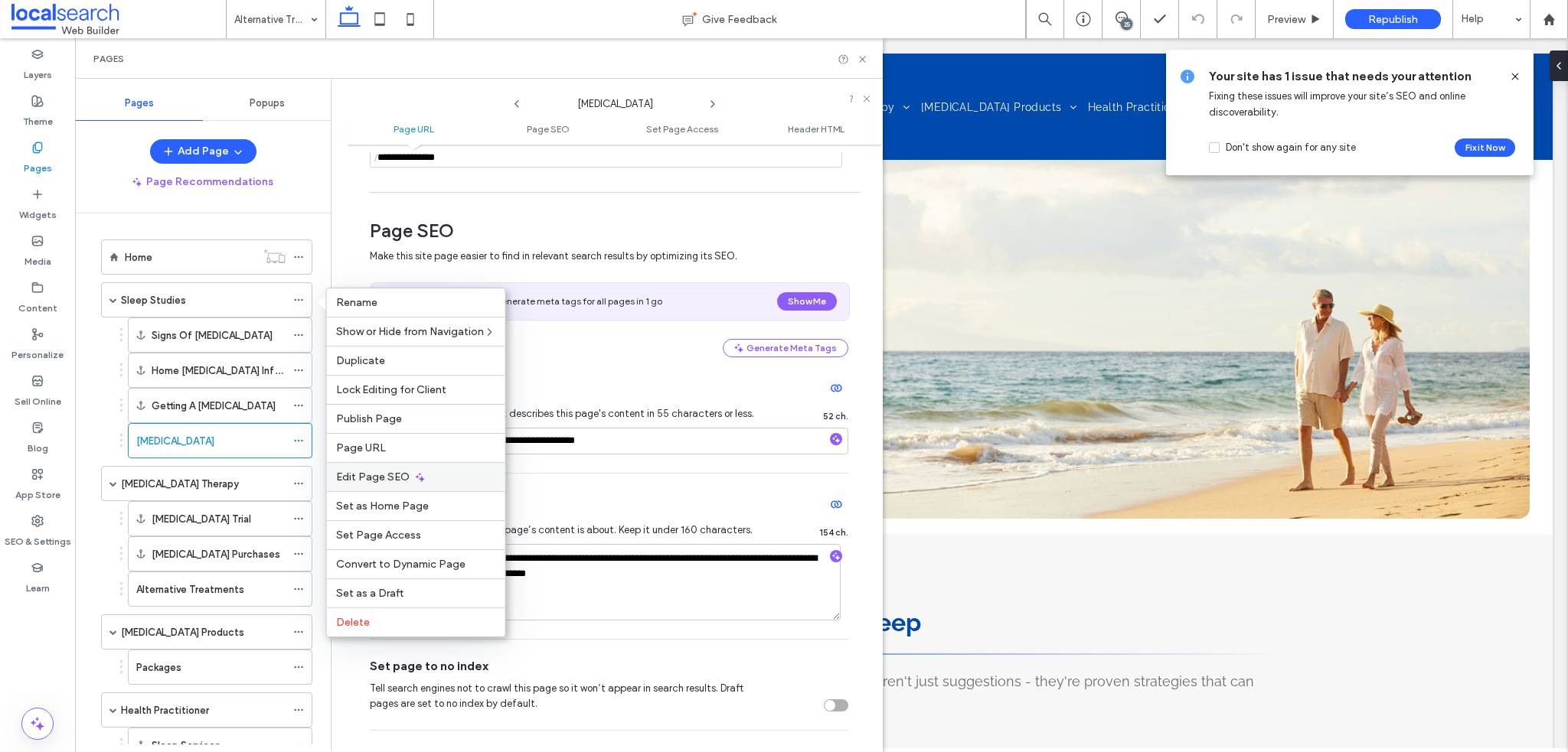
click at [414, 473] on icon at bounding box center [420, 477] width 12 height 12
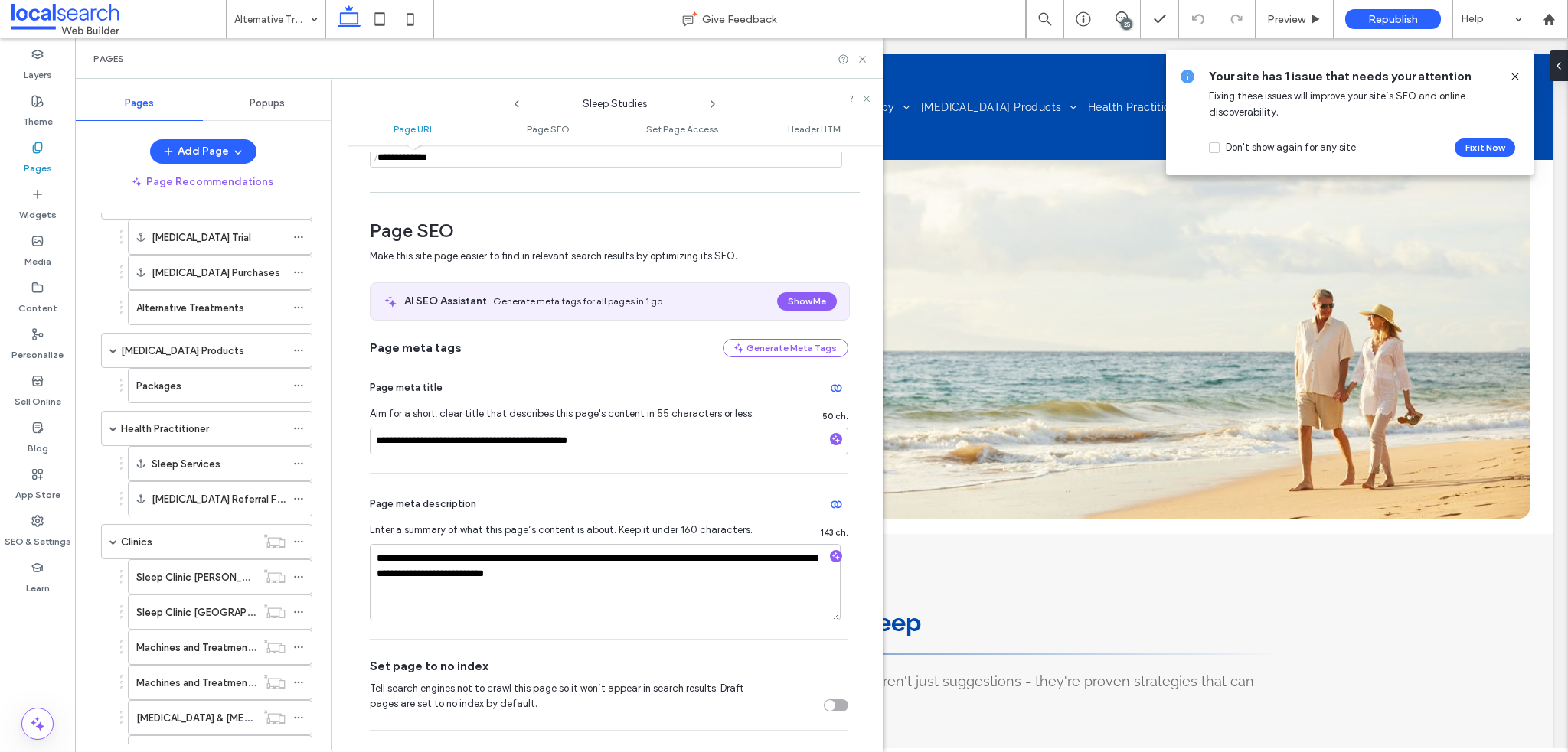
scroll to position [306, 0]
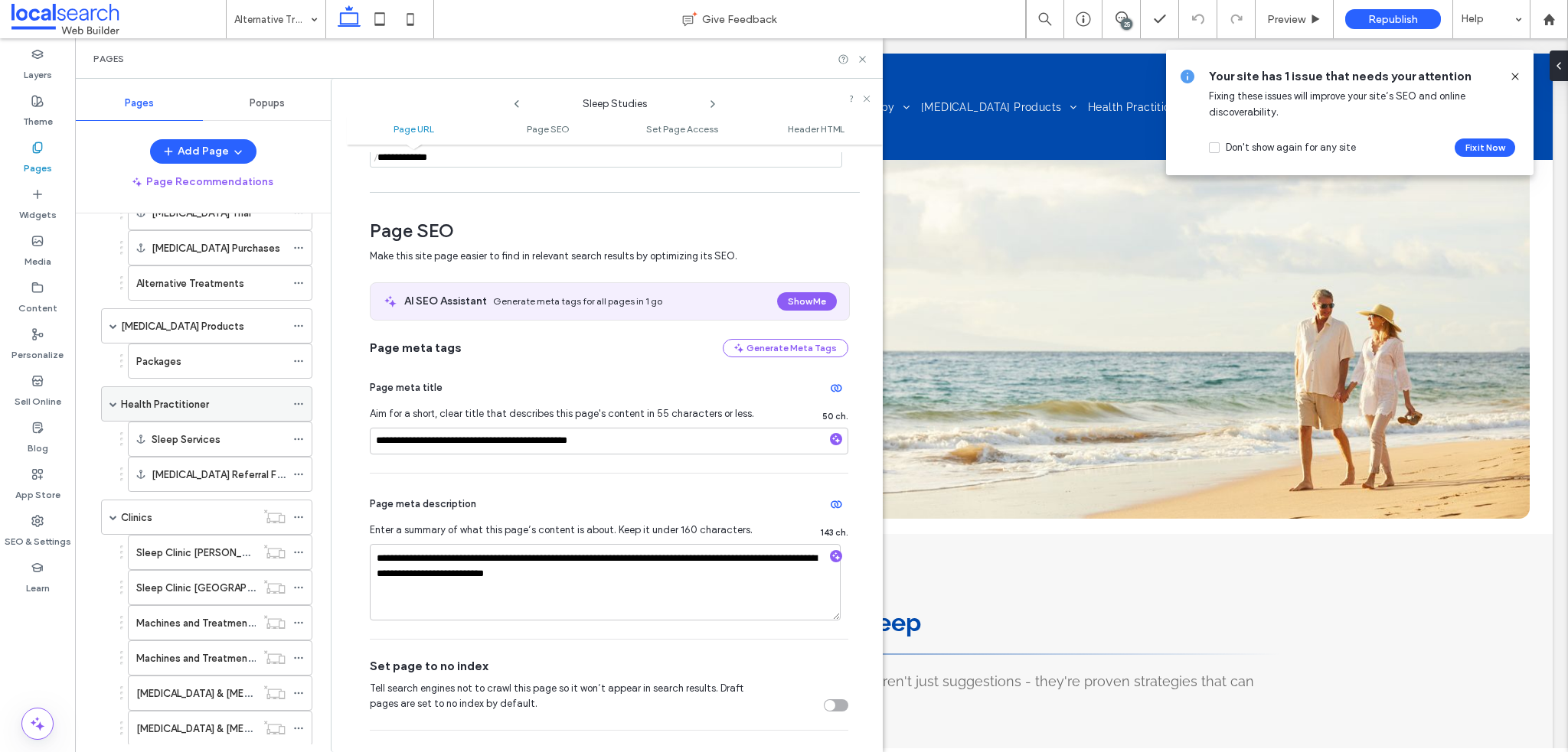
click at [299, 399] on icon at bounding box center [299, 404] width 11 height 11
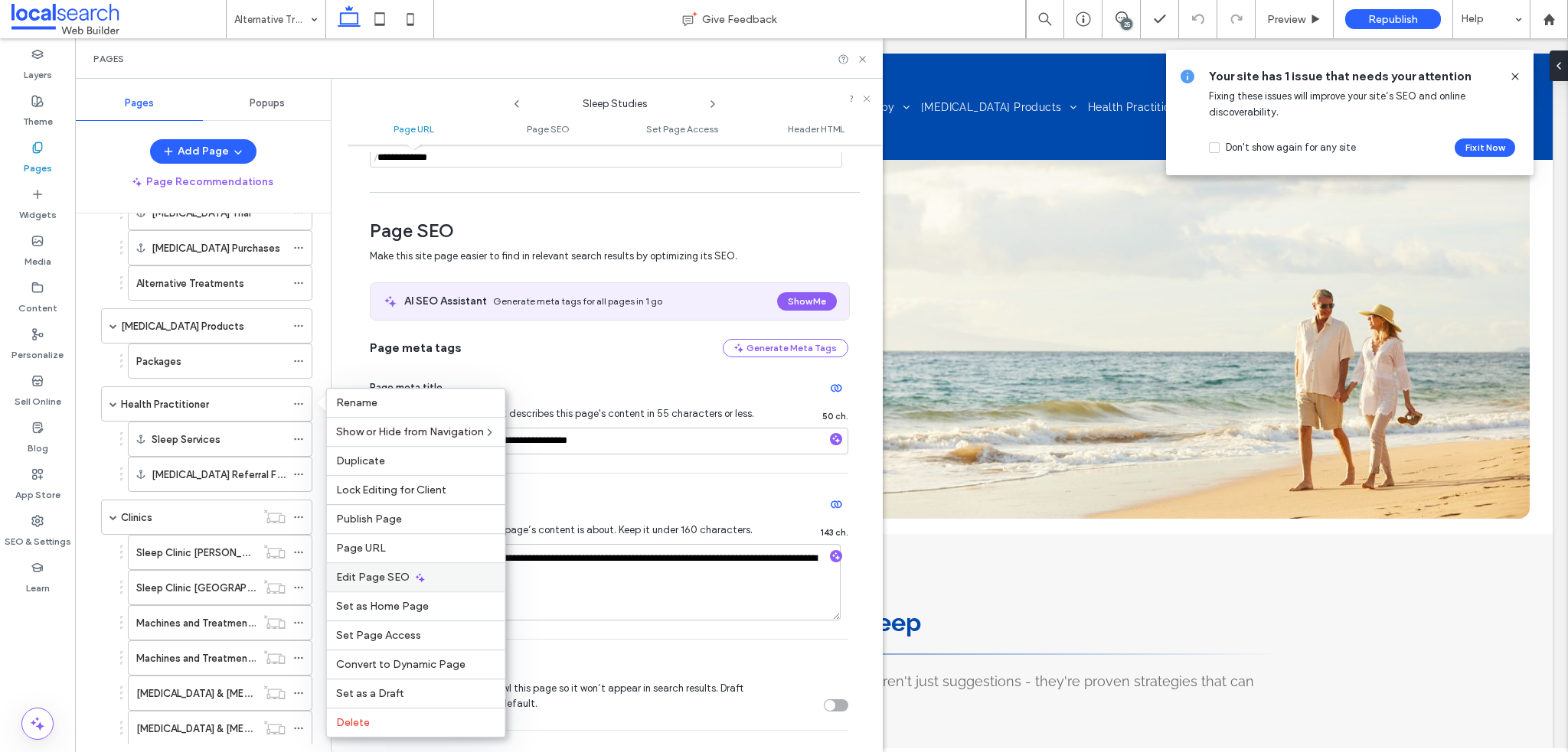
click at [390, 577] on span "Edit Page SEO" at bounding box center [372, 577] width 74 height 13
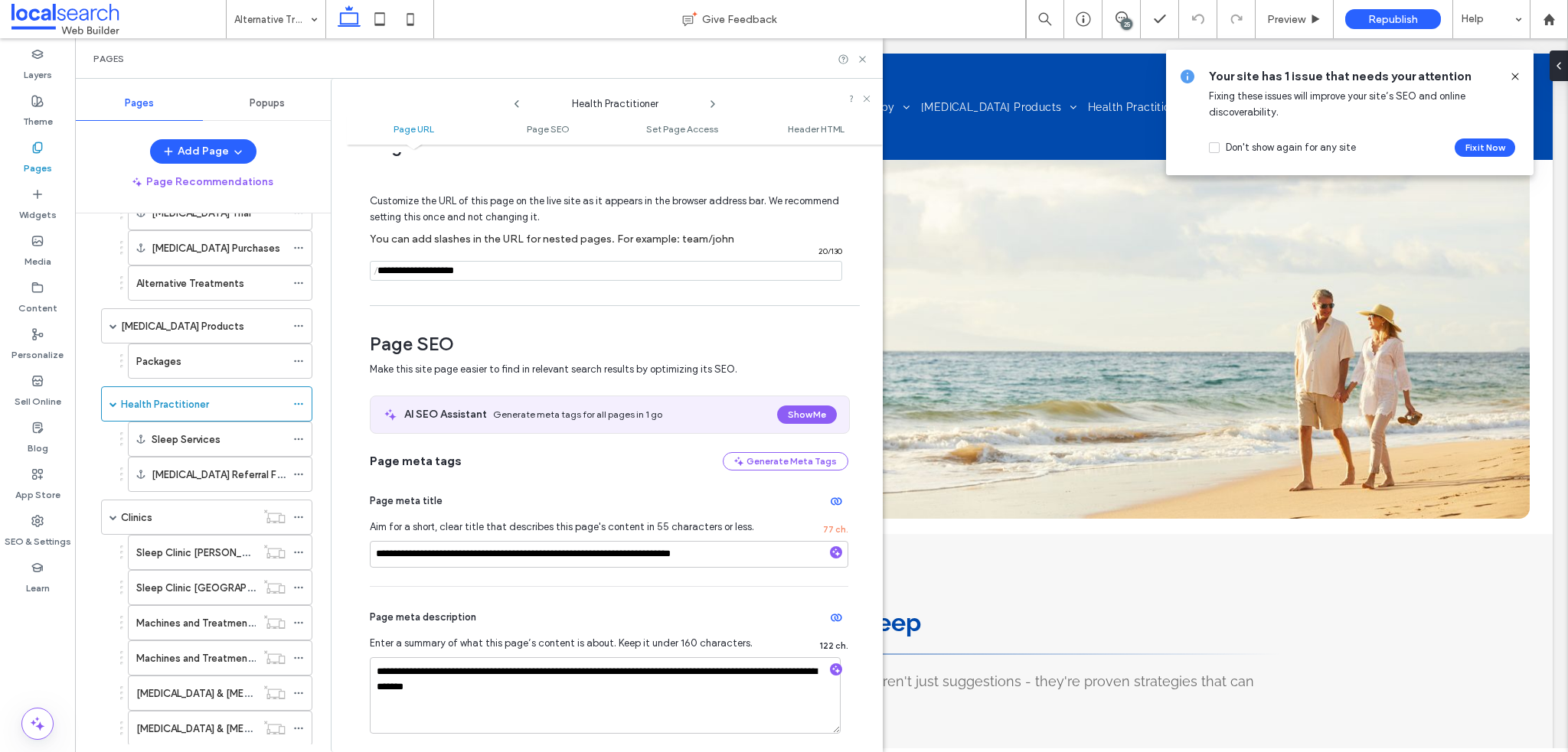
scroll to position [77, 0]
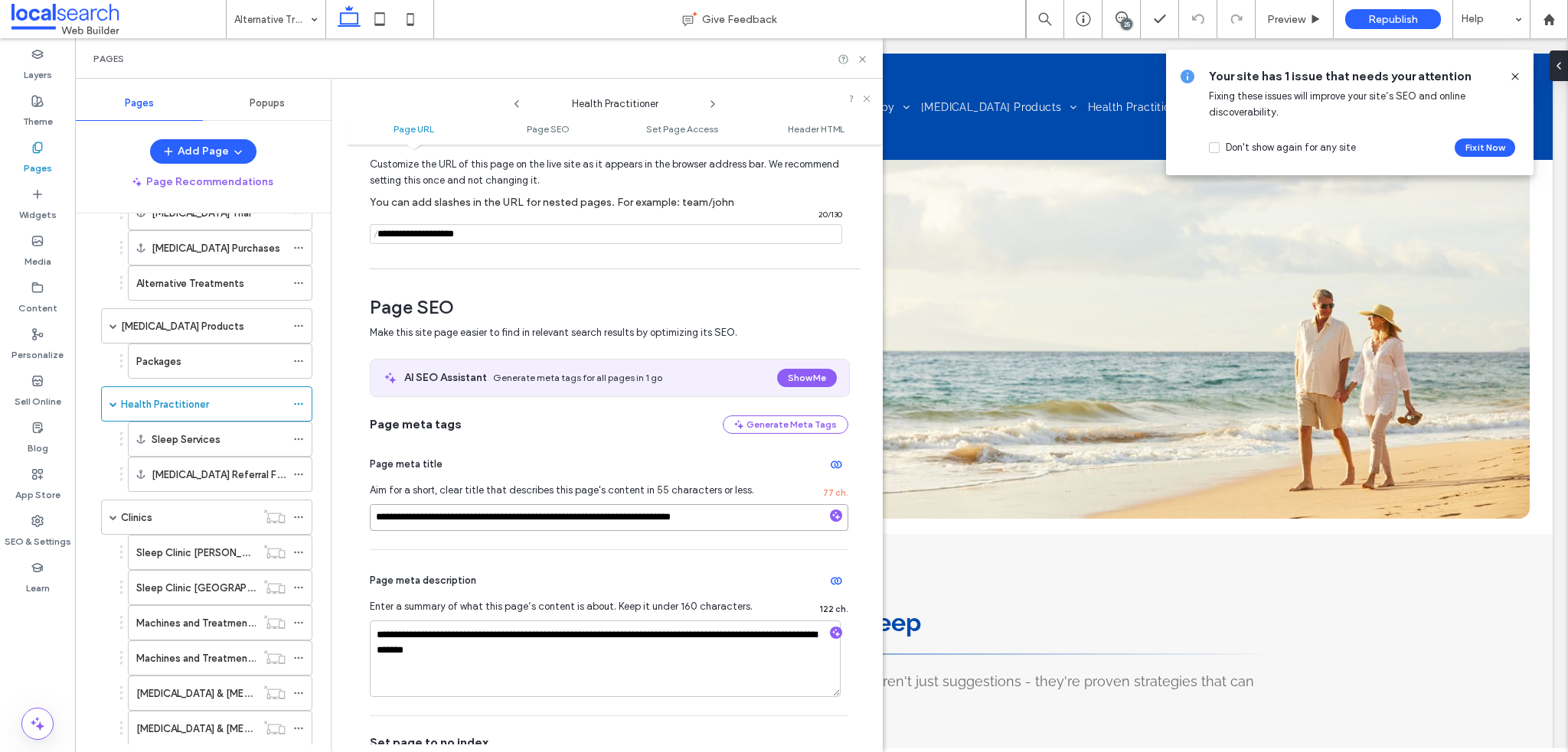
drag, startPoint x: 382, startPoint y: 519, endPoint x: 486, endPoint y: 520, distance: 104.0
click at [486, 520] on input "**********" at bounding box center [609, 518] width 478 height 27
drag, startPoint x: 435, startPoint y: 520, endPoint x: 508, endPoint y: 519, distance: 73.0
click at [508, 519] on input "**********" at bounding box center [609, 518] width 478 height 27
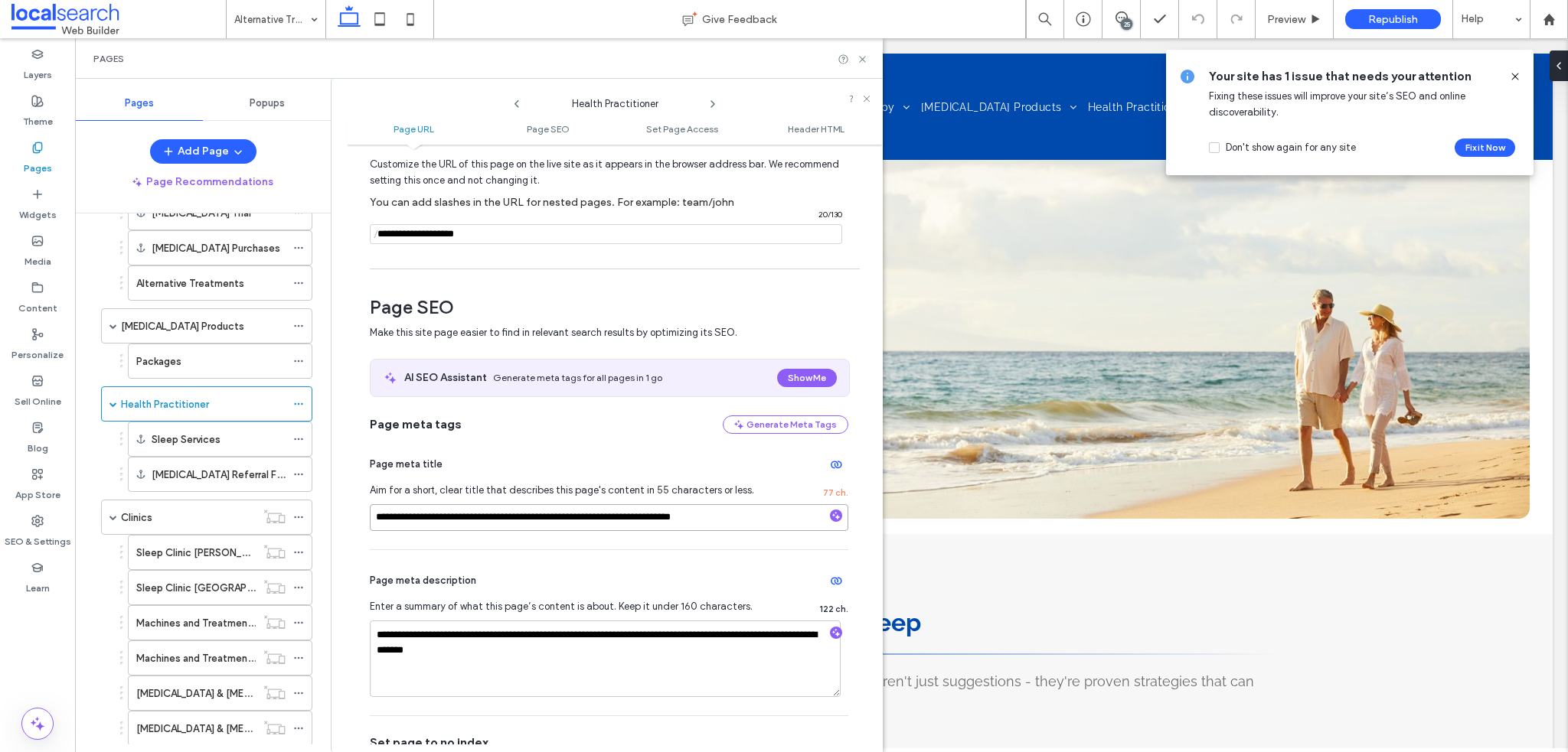
click at [508, 519] on input "**********" at bounding box center [609, 518] width 478 height 27
drag, startPoint x: 593, startPoint y: 508, endPoint x: 656, endPoint y: 518, distance: 63.8
click at [623, 511] on input "**********" at bounding box center [609, 518] width 478 height 27
click at [660, 518] on input "**********" at bounding box center [609, 518] width 478 height 27
drag, startPoint x: 489, startPoint y: 237, endPoint x: 441, endPoint y: 249, distance: 49.5
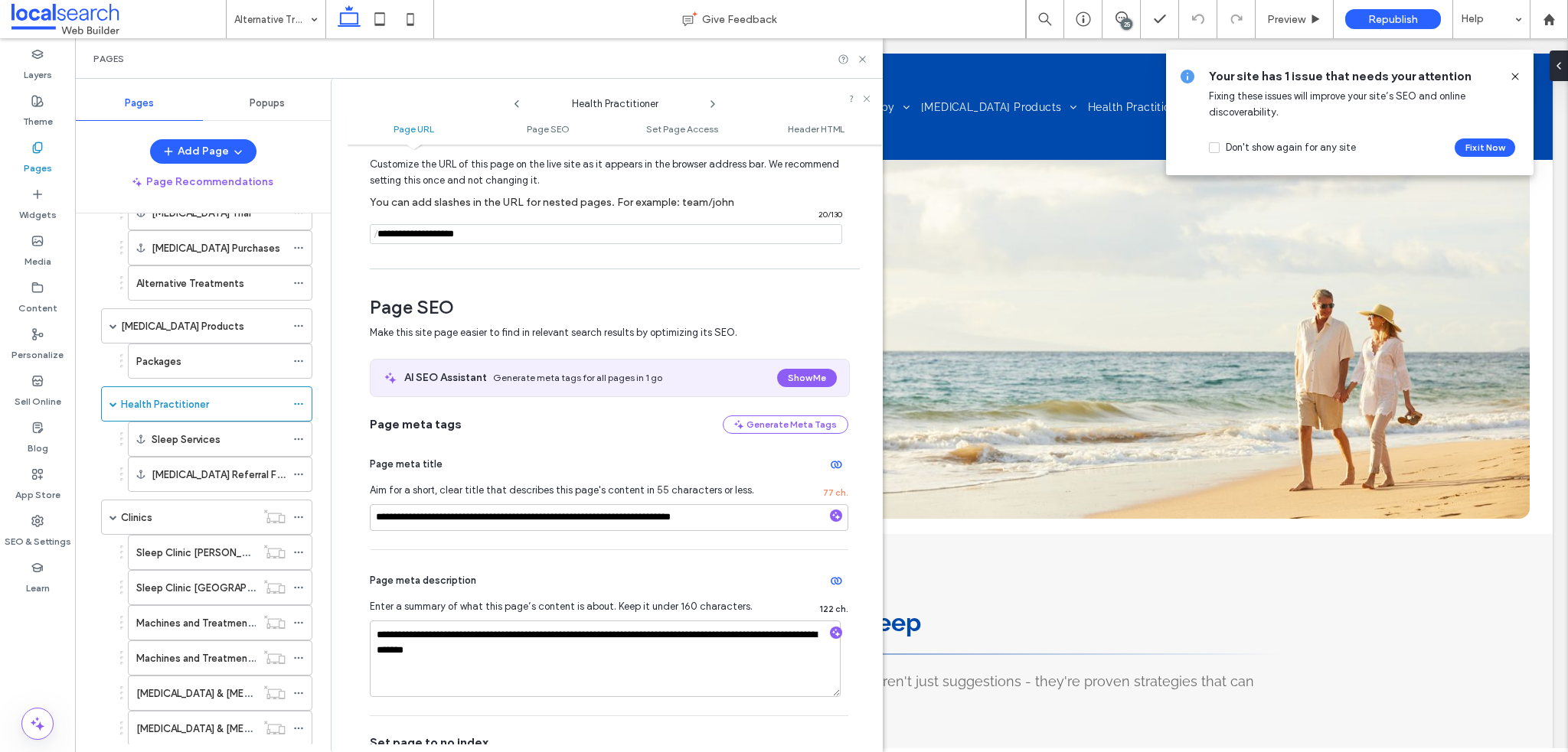
click at [439, 230] on input "notEmpty" at bounding box center [606, 234] width 473 height 20
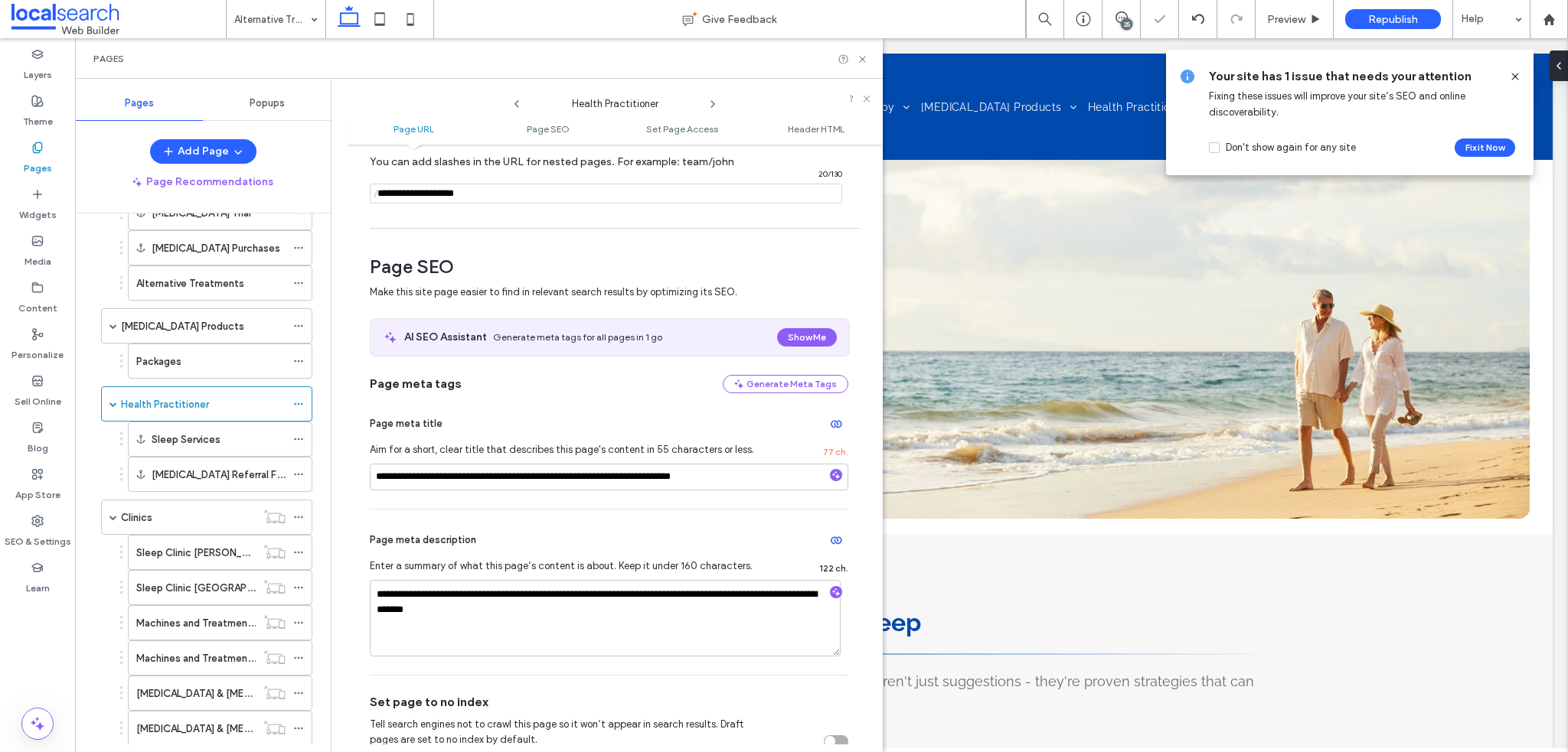
scroll to position [153, 0]
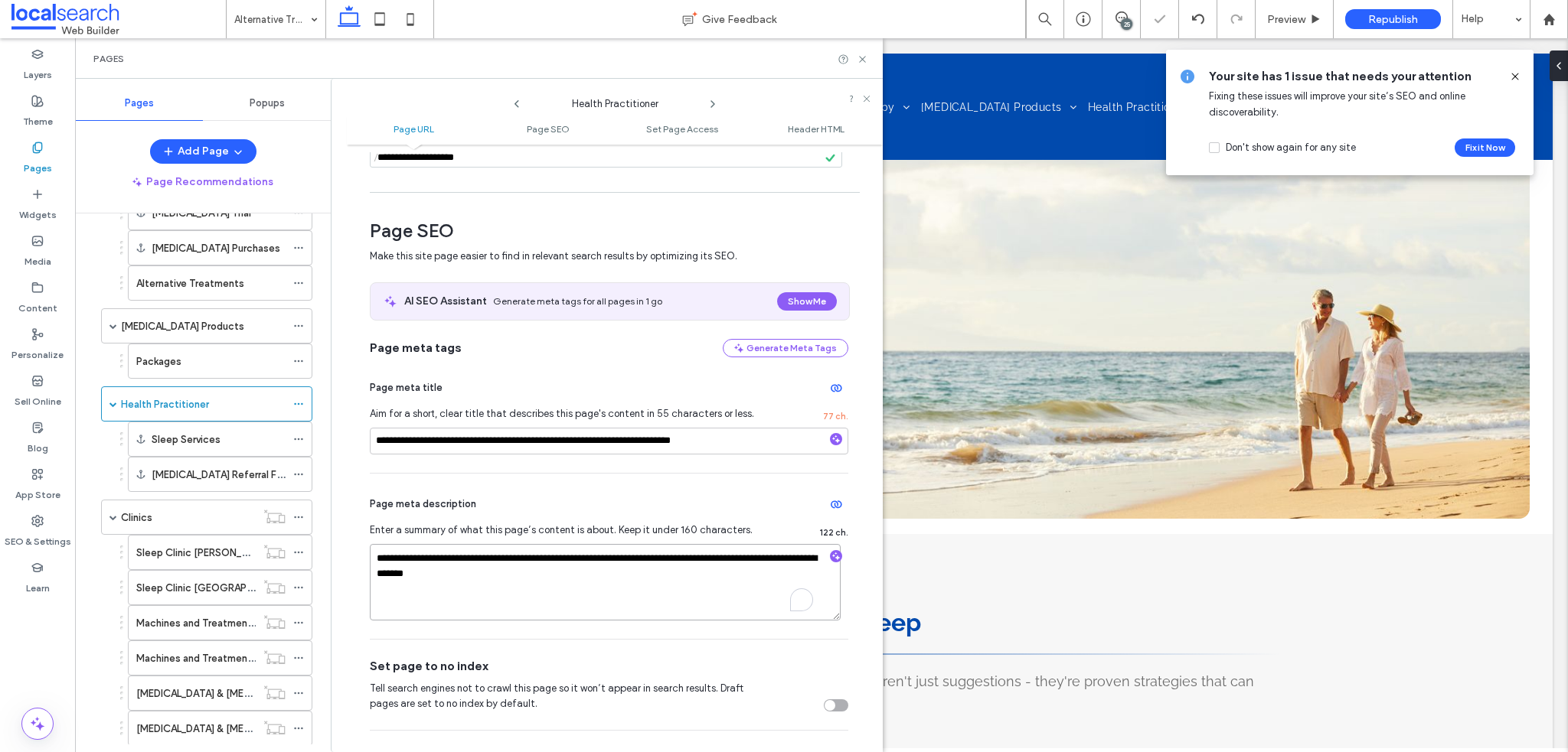
drag, startPoint x: 485, startPoint y: 555, endPoint x: 558, endPoint y: 560, distance: 73.2
click at [558, 560] on textarea "**********" at bounding box center [605, 582] width 471 height 77
click at [560, 560] on textarea "**********" at bounding box center [605, 582] width 471 height 77
click at [561, 558] on textarea "**********" at bounding box center [605, 582] width 471 height 77
drag, startPoint x: 649, startPoint y: 556, endPoint x: 720, endPoint y: 564, distance: 71.4
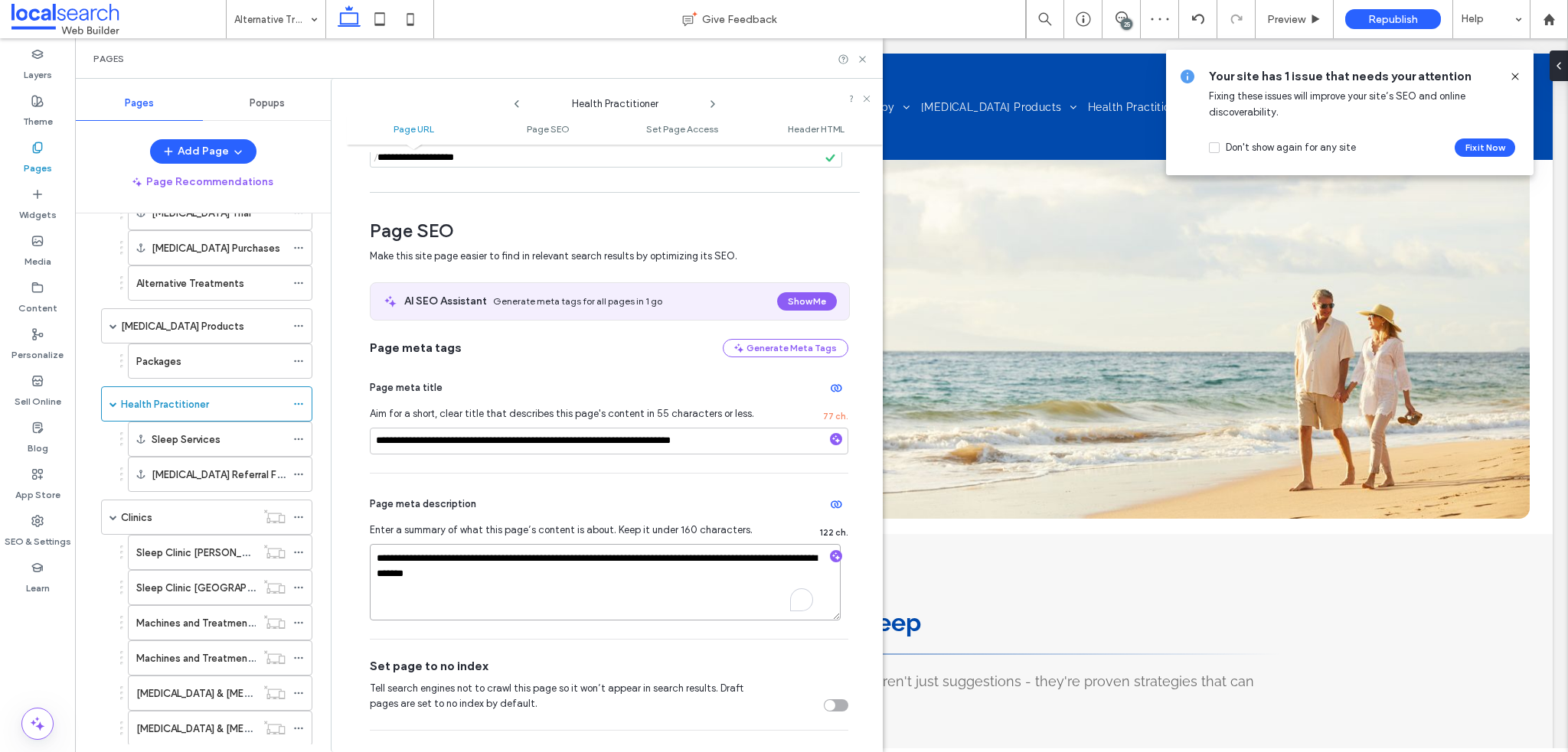
click at [703, 561] on textarea "**********" at bounding box center [605, 582] width 471 height 77
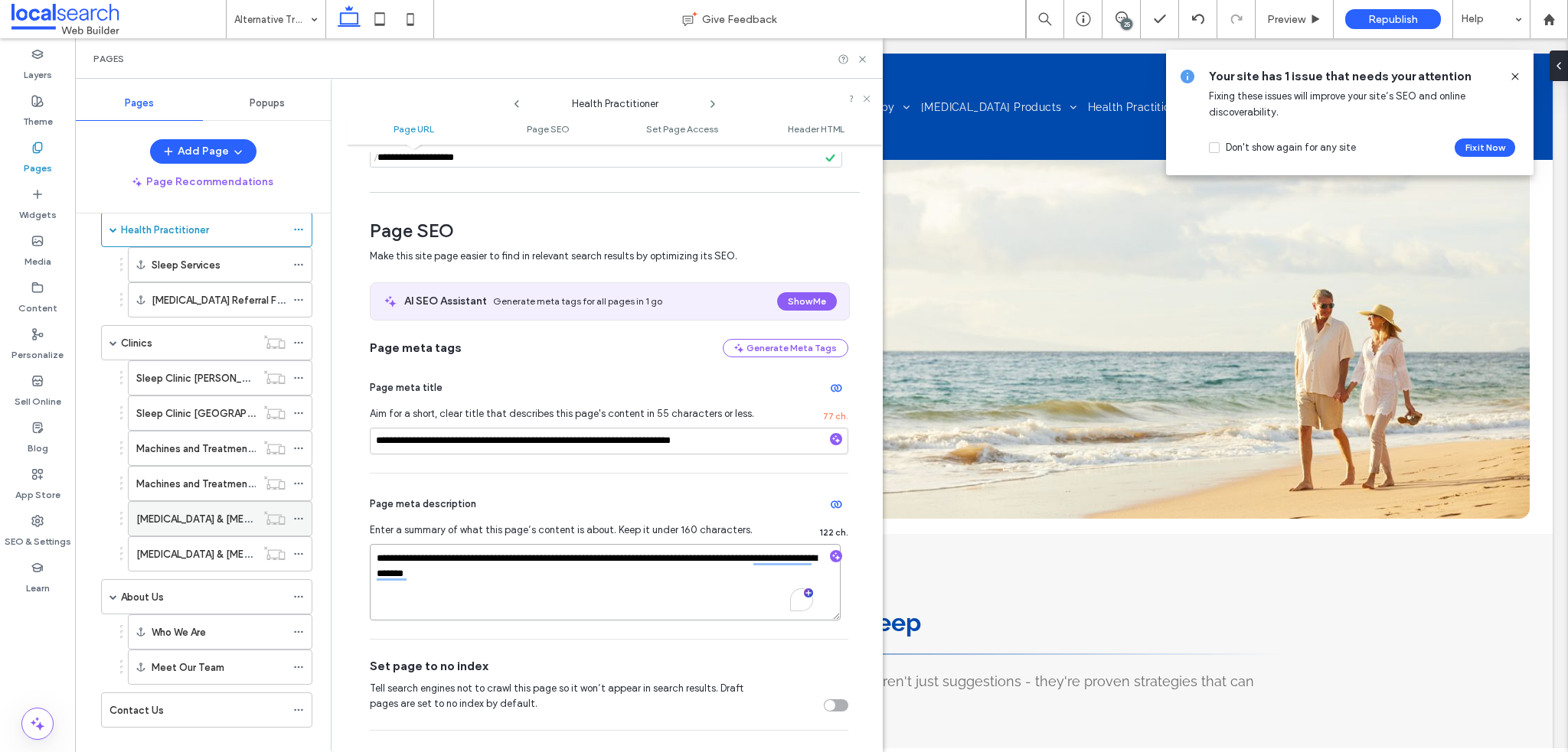
scroll to position [493, 0]
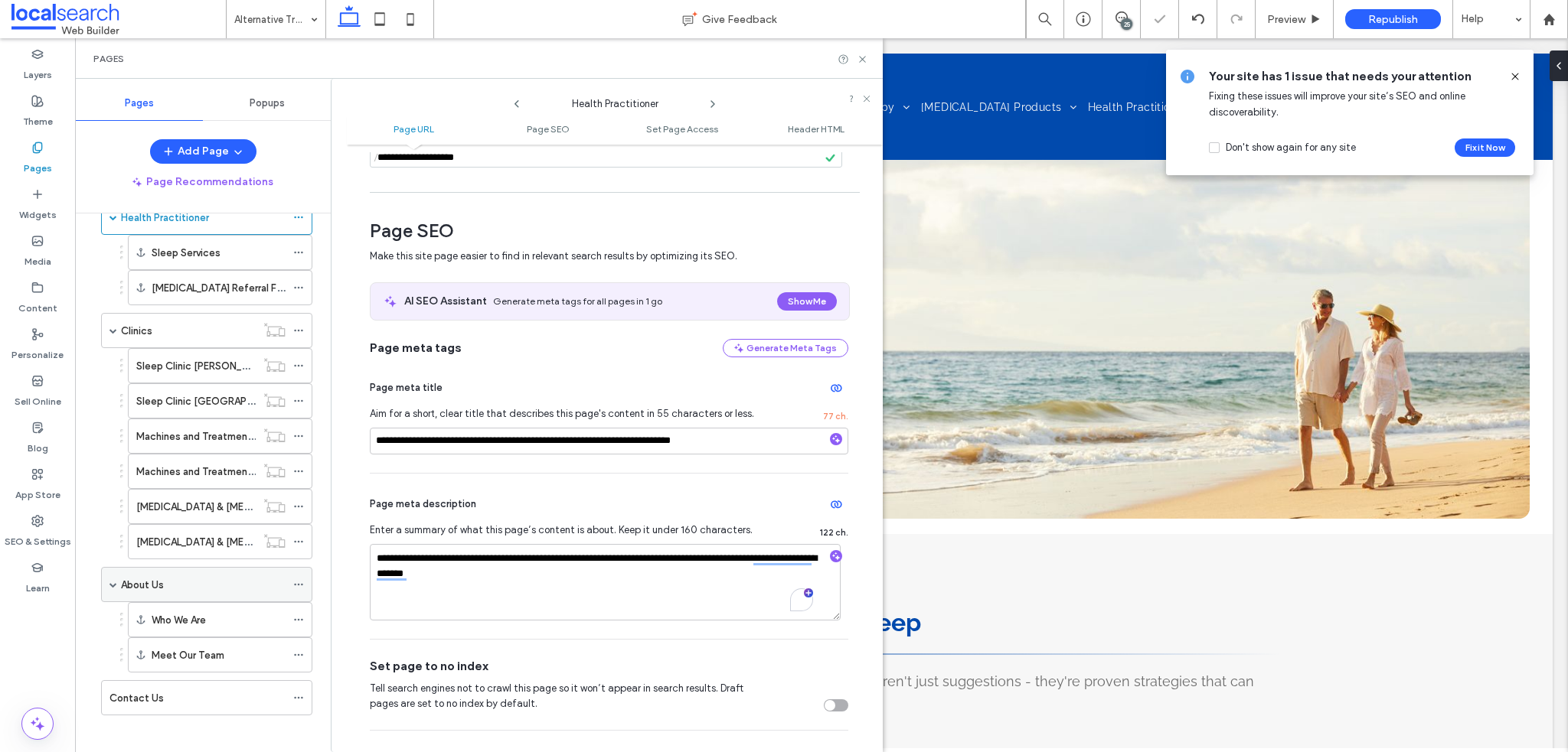
click at [300, 579] on icon at bounding box center [299, 585] width 11 height 11
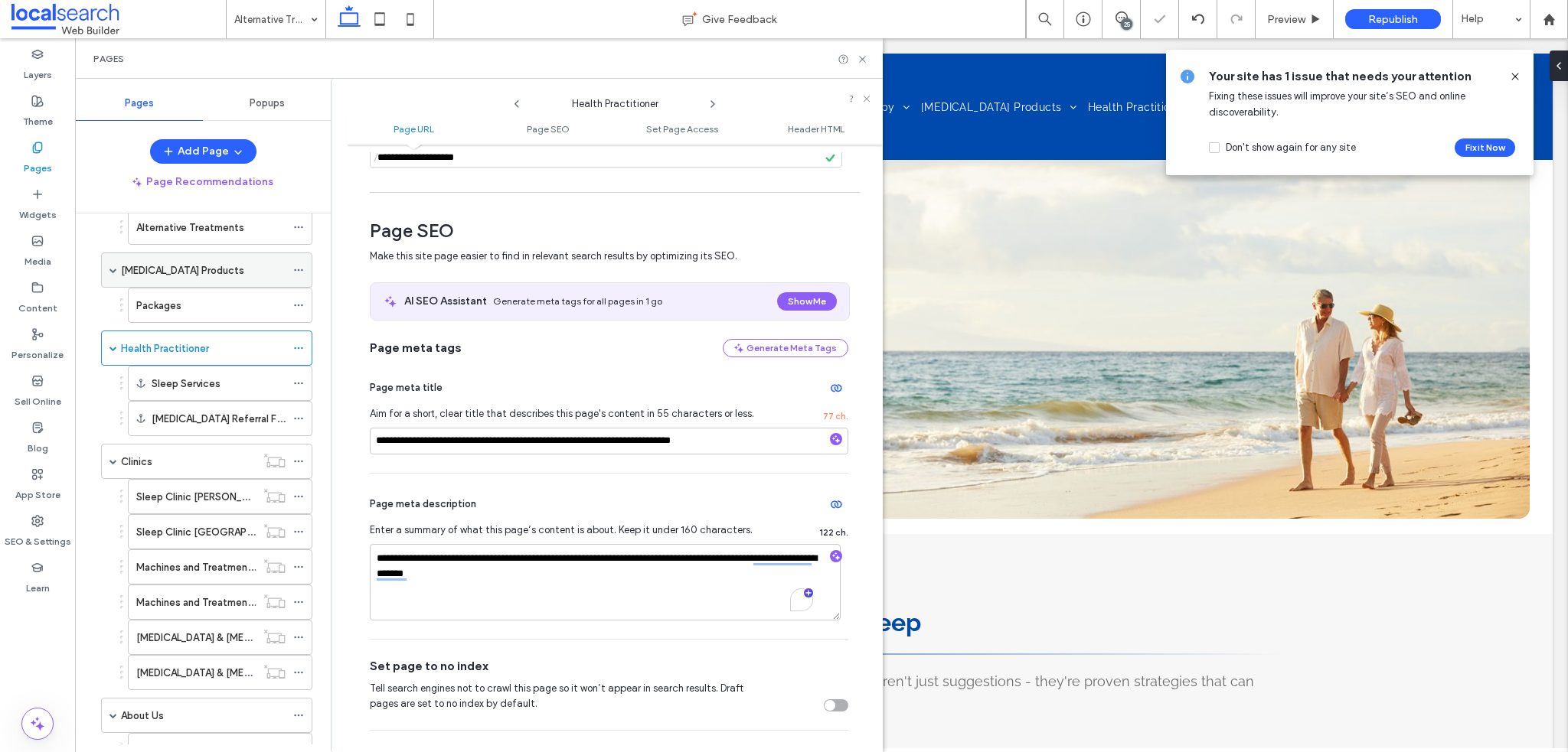
scroll to position [264, 0]
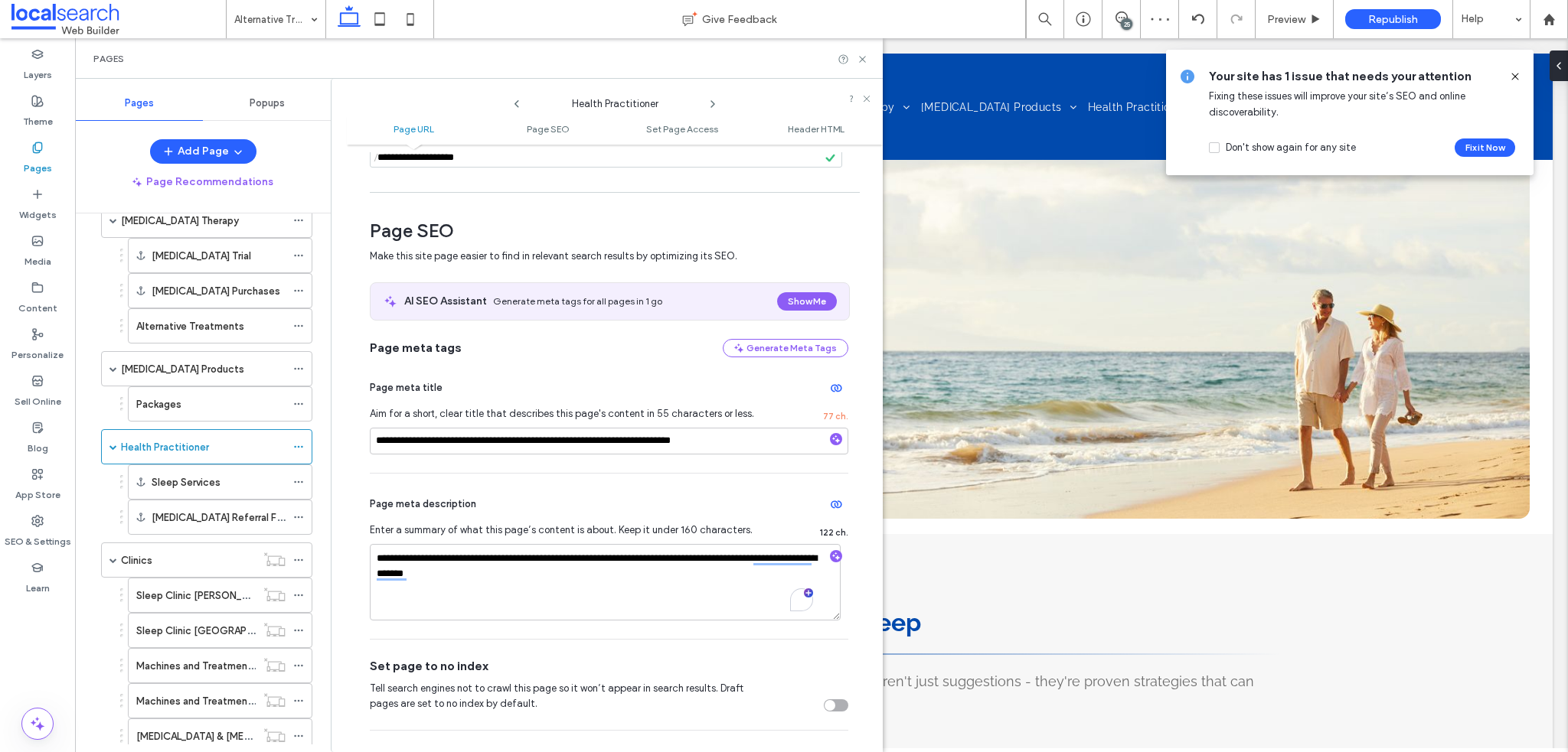
click at [1509, 83] on span at bounding box center [1515, 76] width 12 height 17
